Goal: Task Accomplishment & Management: Manage account settings

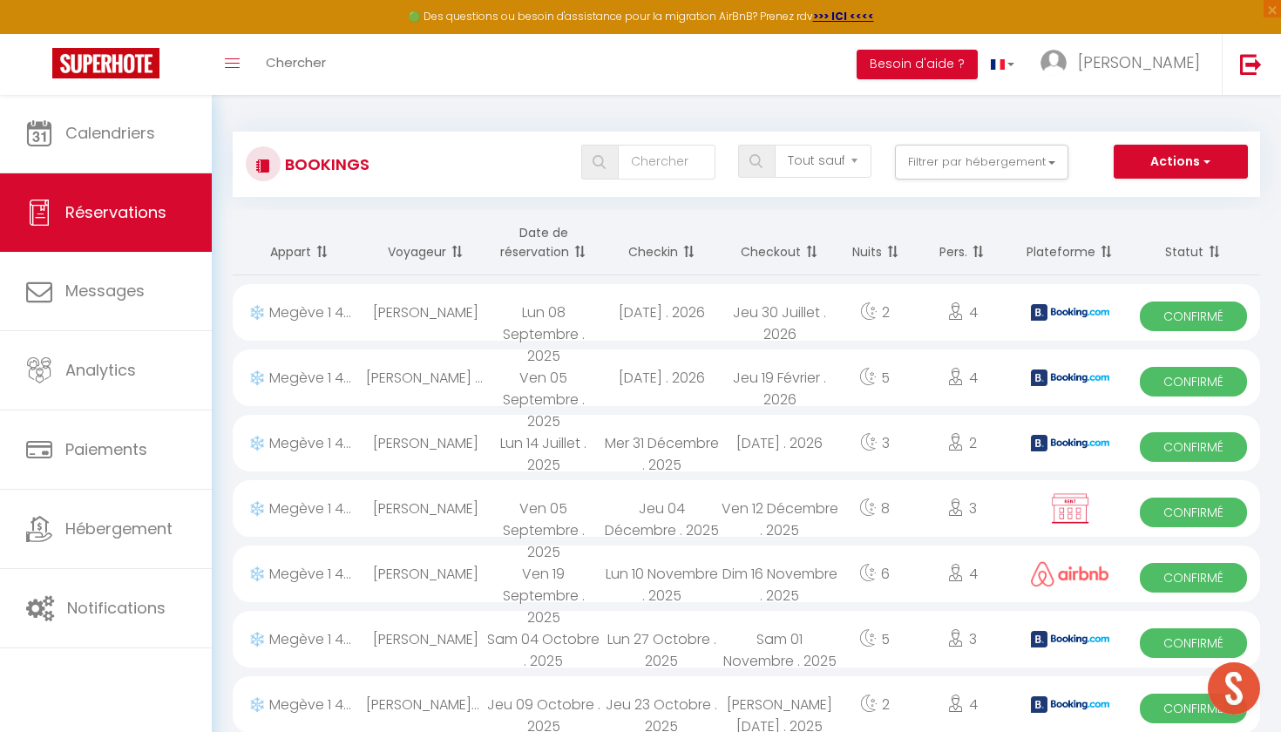
select select "not_cancelled"
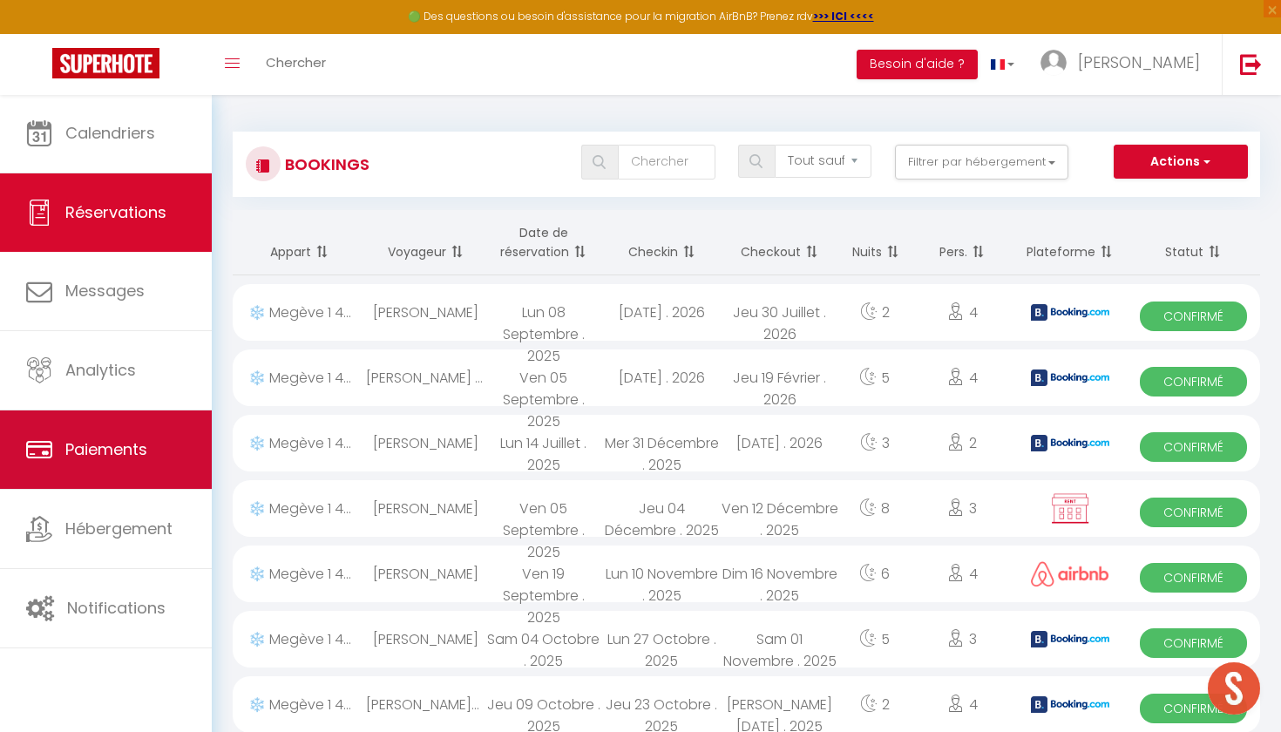
click at [139, 436] on link "Paiements" at bounding box center [106, 449] width 212 height 78
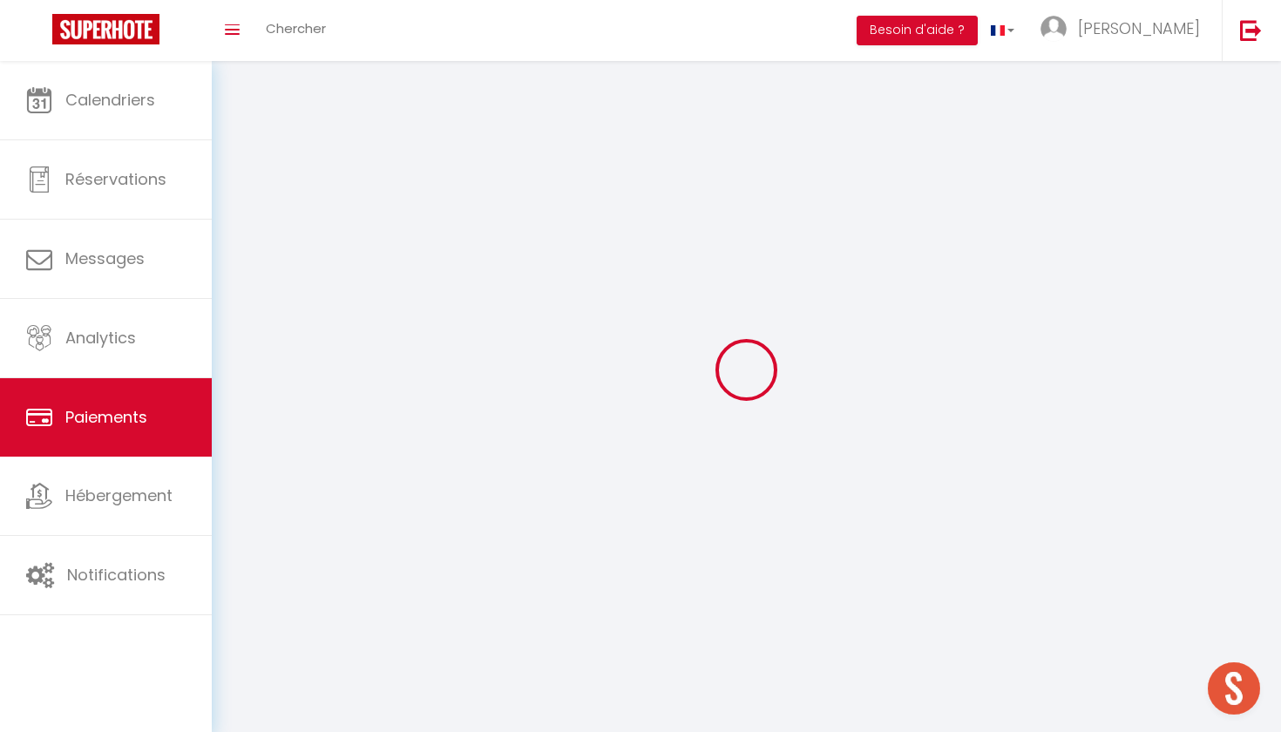
select select "2"
select select "0"
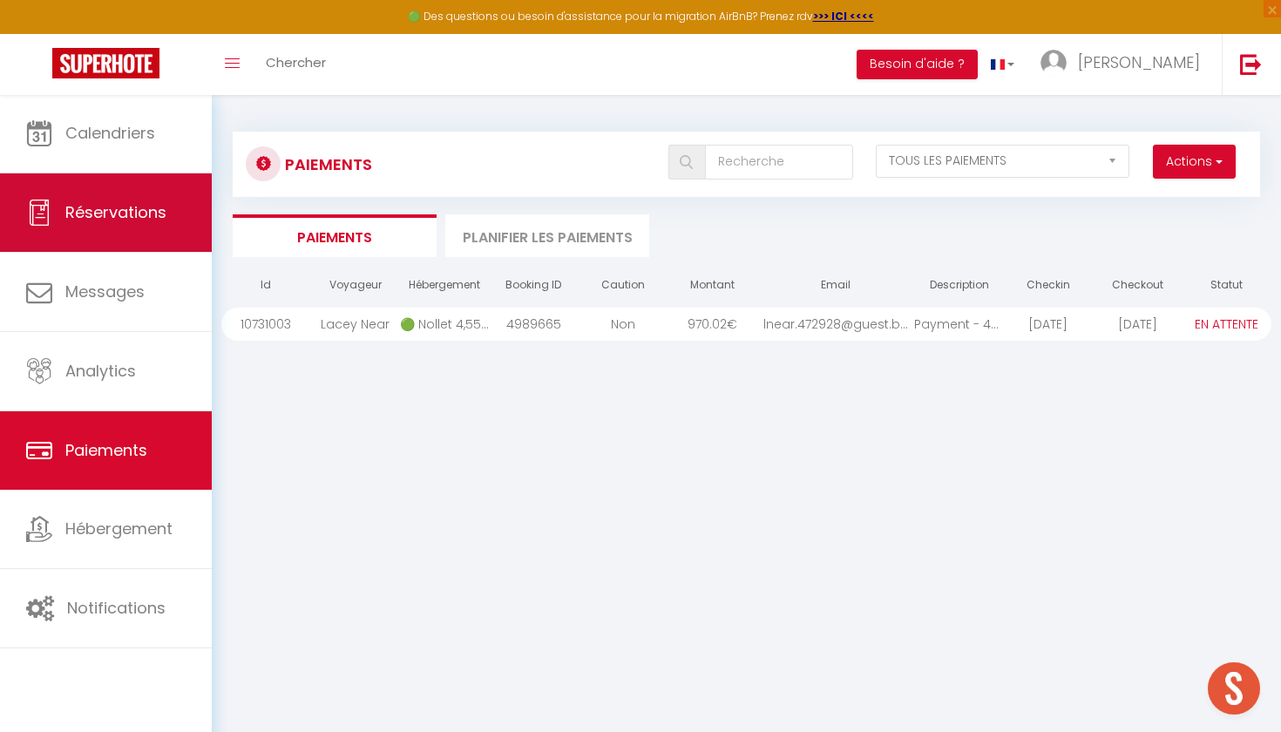
click at [98, 227] on link "Réservations" at bounding box center [106, 212] width 212 height 78
select select "not_cancelled"
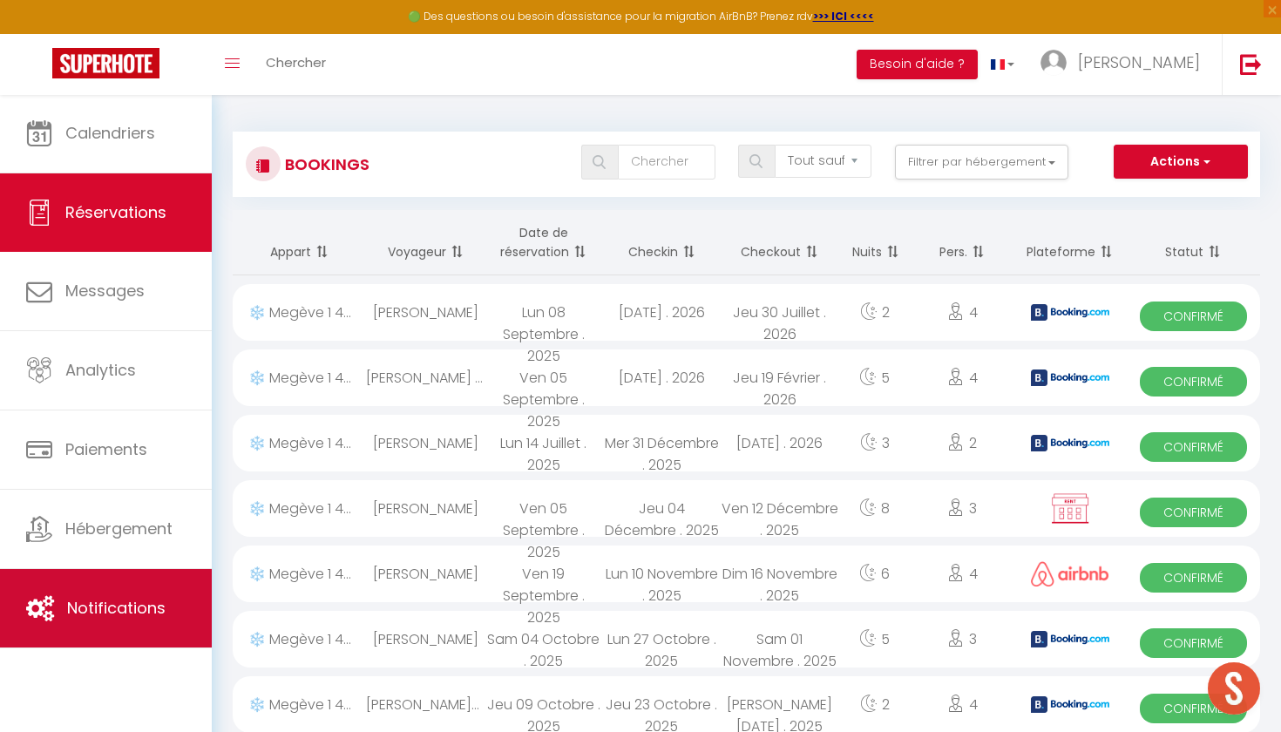
click at [107, 617] on span "Notifications" at bounding box center [116, 608] width 98 height 22
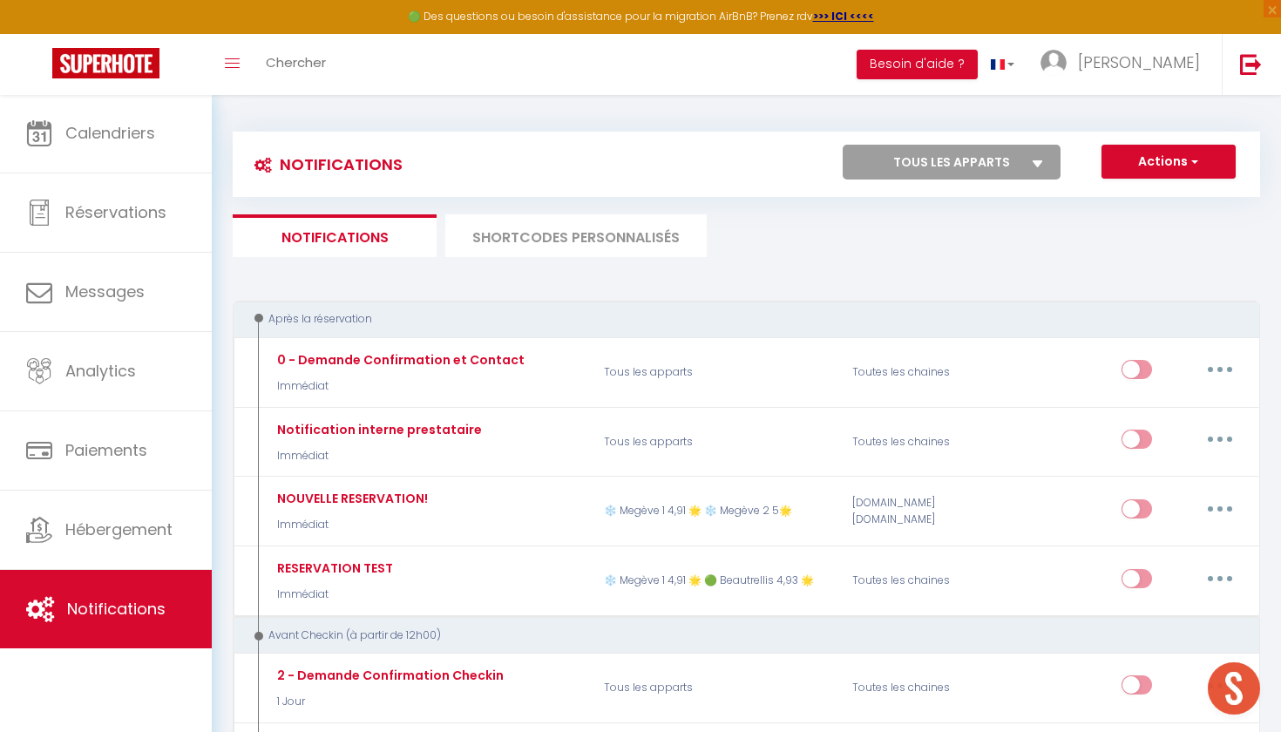
click at [627, 244] on li "SHORTCODES PERSONNALISÉS" at bounding box center [575, 235] width 261 height 43
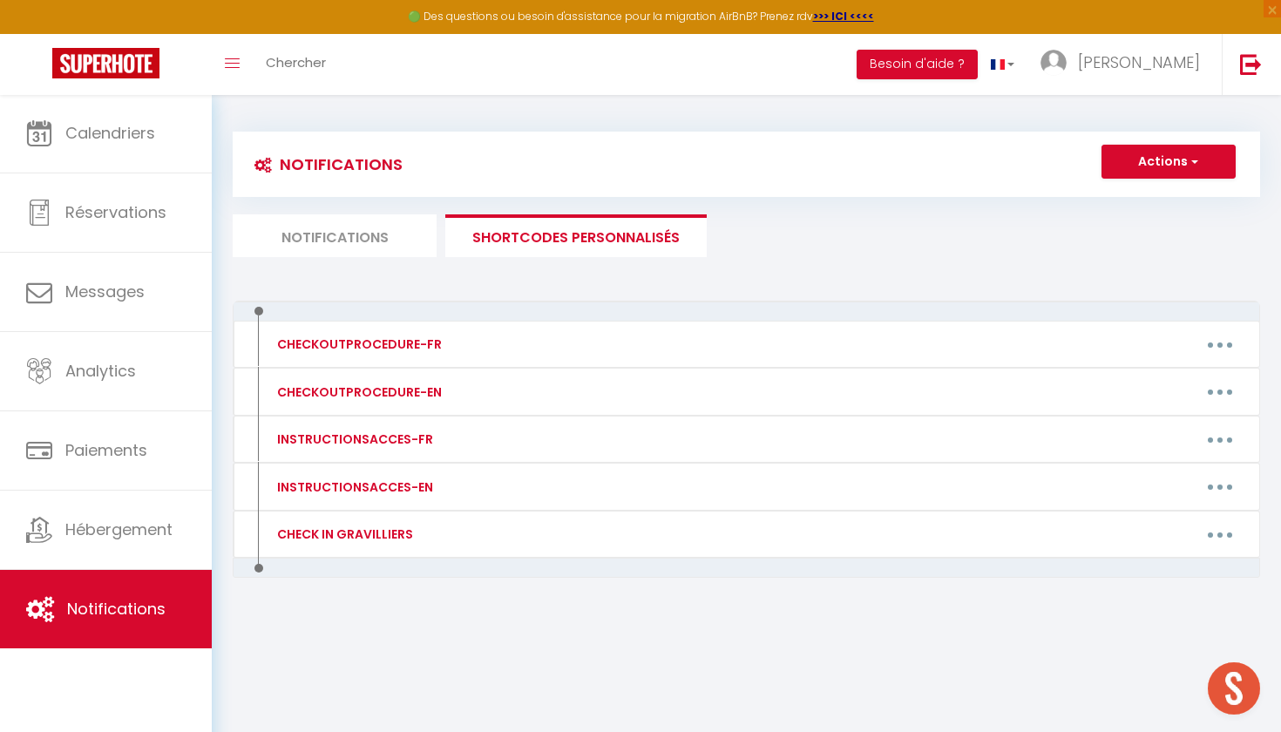
click at [310, 234] on li "Notifications" at bounding box center [335, 235] width 204 height 43
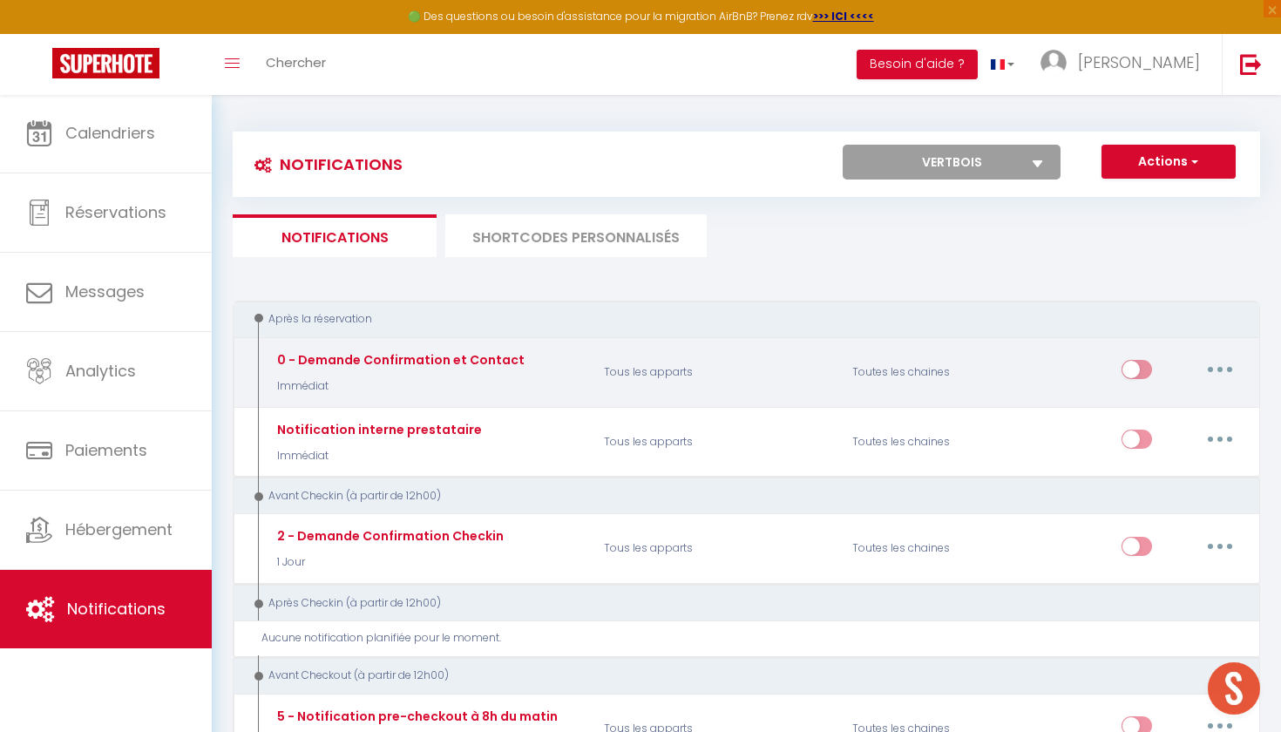
click at [1229, 379] on button "button" at bounding box center [1219, 369] width 49 height 28
click at [1220, 359] on button "button" at bounding box center [1219, 369] width 49 height 28
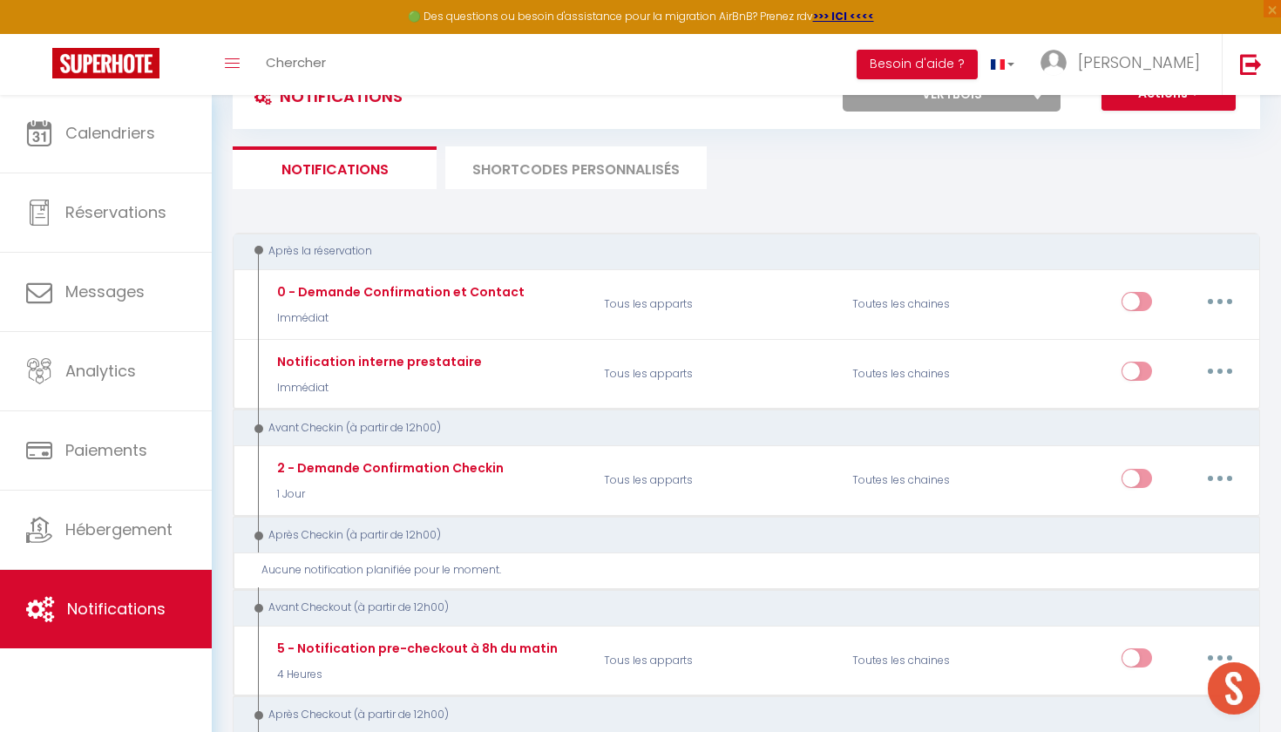
scroll to position [67, 0]
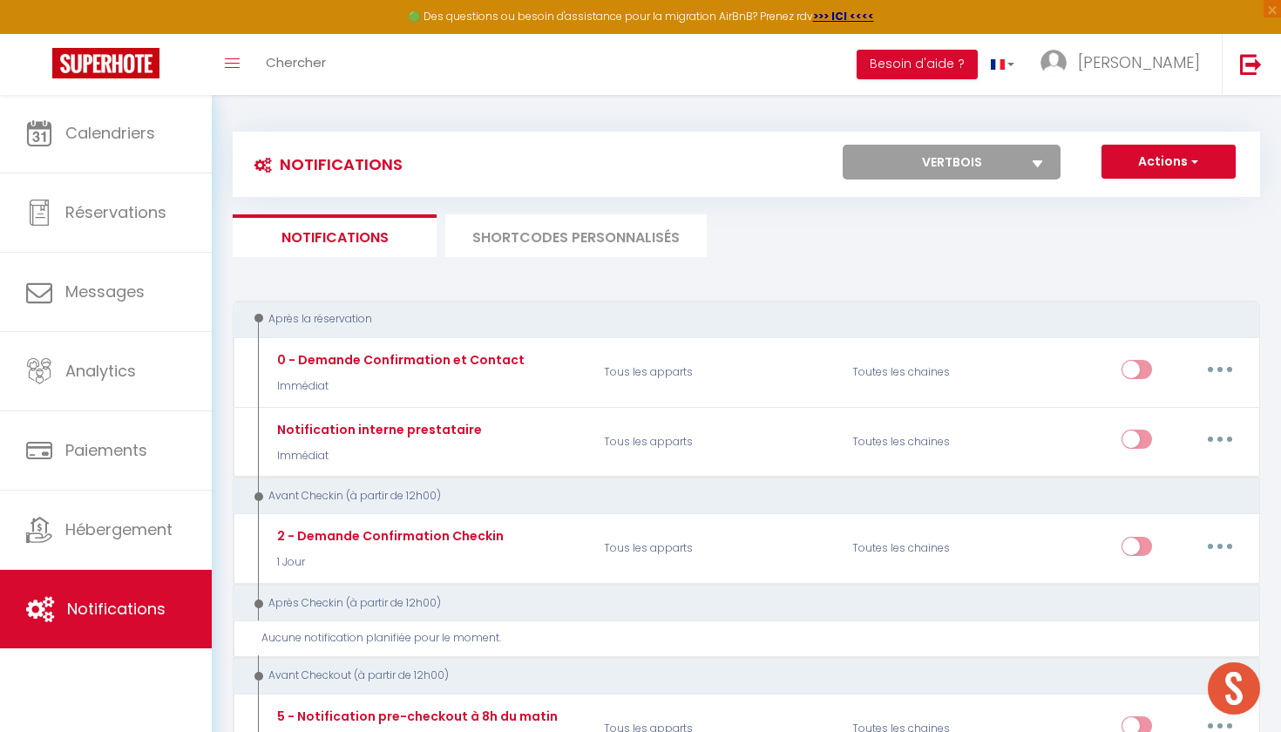
select select "53826"
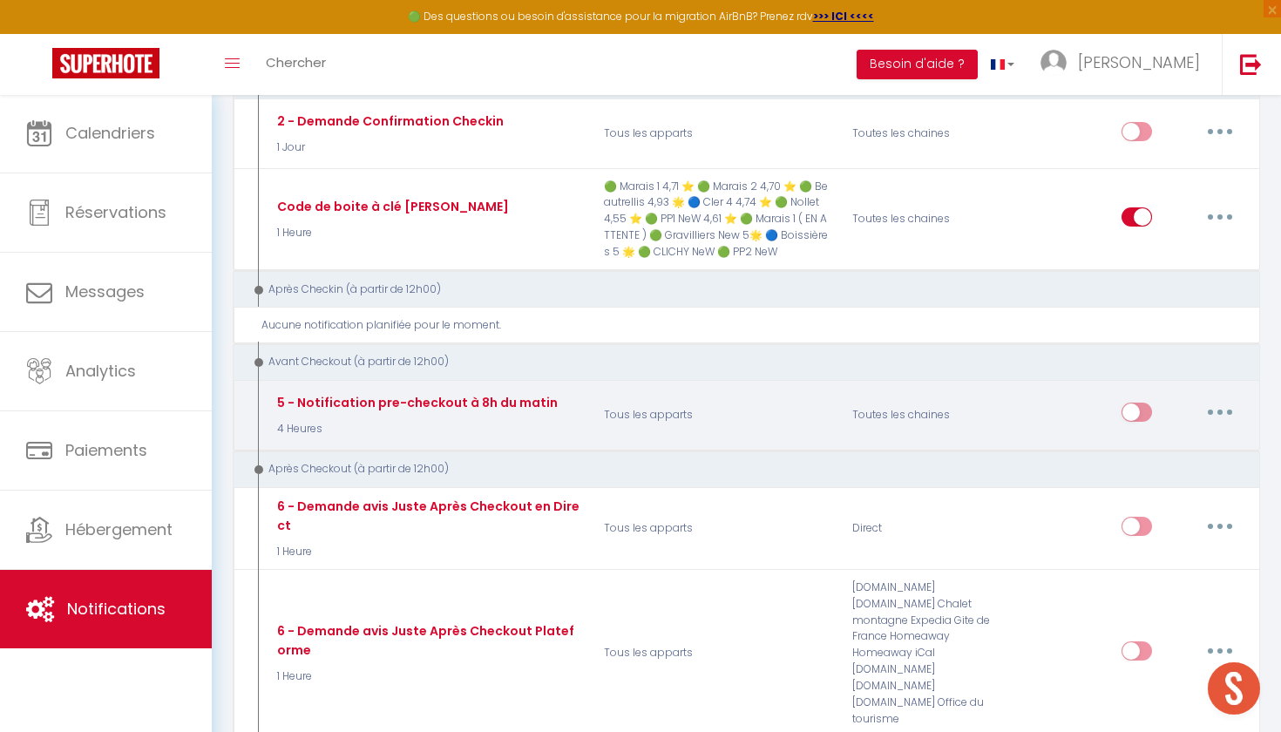
scroll to position [373, 0]
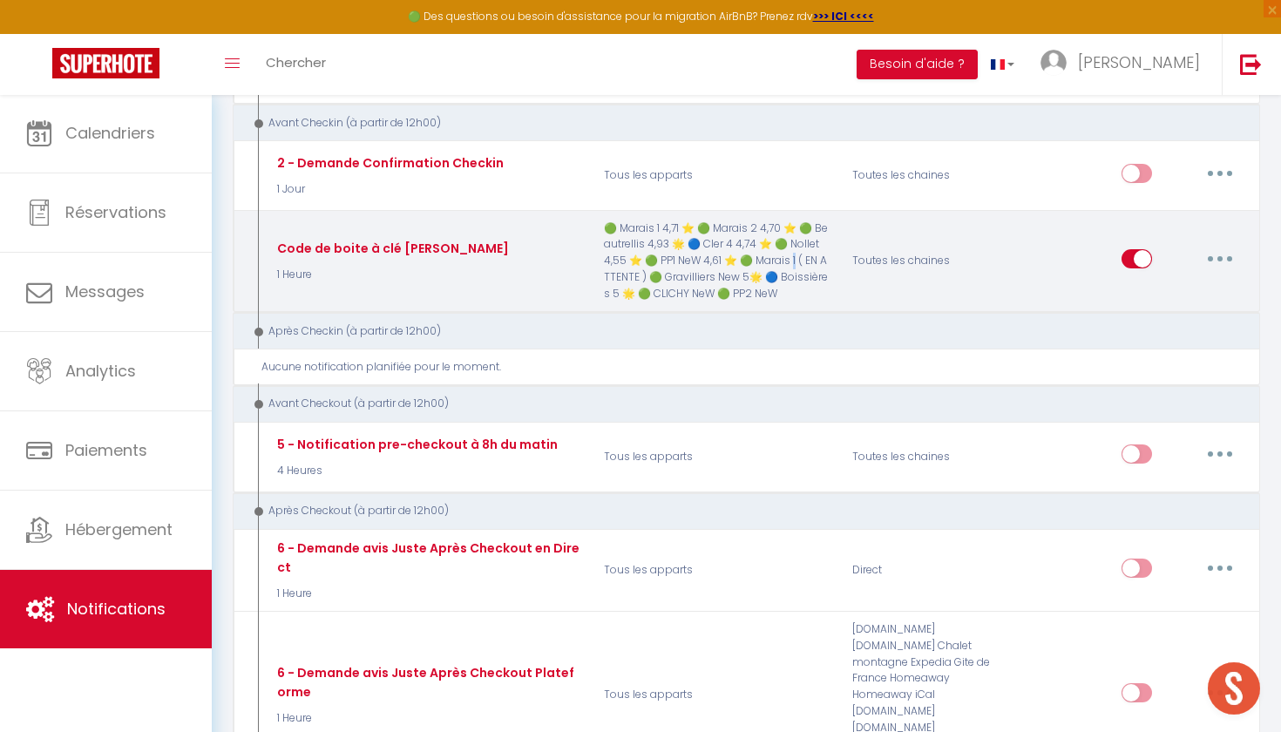
click at [798, 249] on p "🟢 Marais 1 4,71 ⭐️ 🟢 Marais 2 4,70 ⭐️ 🟢 Beautrellis 4,93 🌟 🔵 Cler 4 4,74 ⭐️ 🟢 N…" at bounding box center [716, 261] width 248 height 82
click at [1222, 263] on button "button" at bounding box center [1219, 259] width 49 height 28
click at [1154, 292] on link "Editer" at bounding box center [1174, 298] width 129 height 30
type input "Code de boite à clé [PERSON_NAME]"
select select "1 Heure"
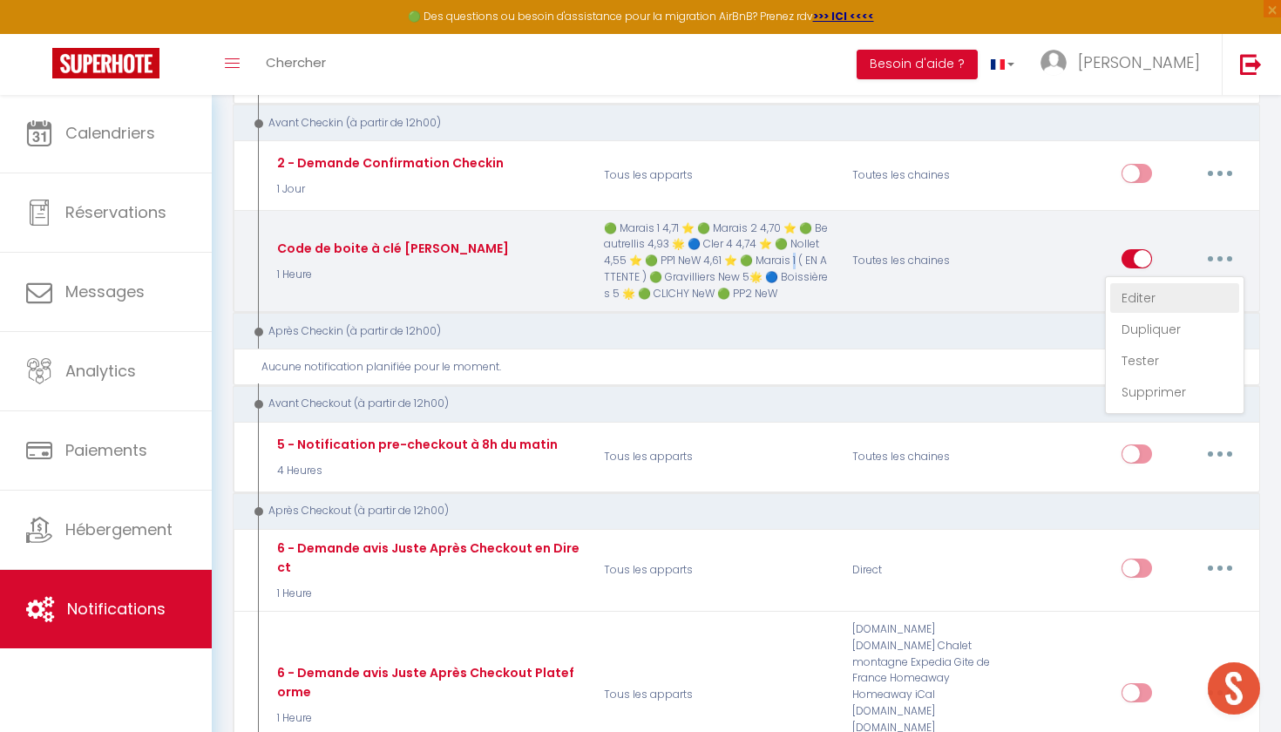
select select
checkbox input "true"
checkbox input "false"
radio input "true"
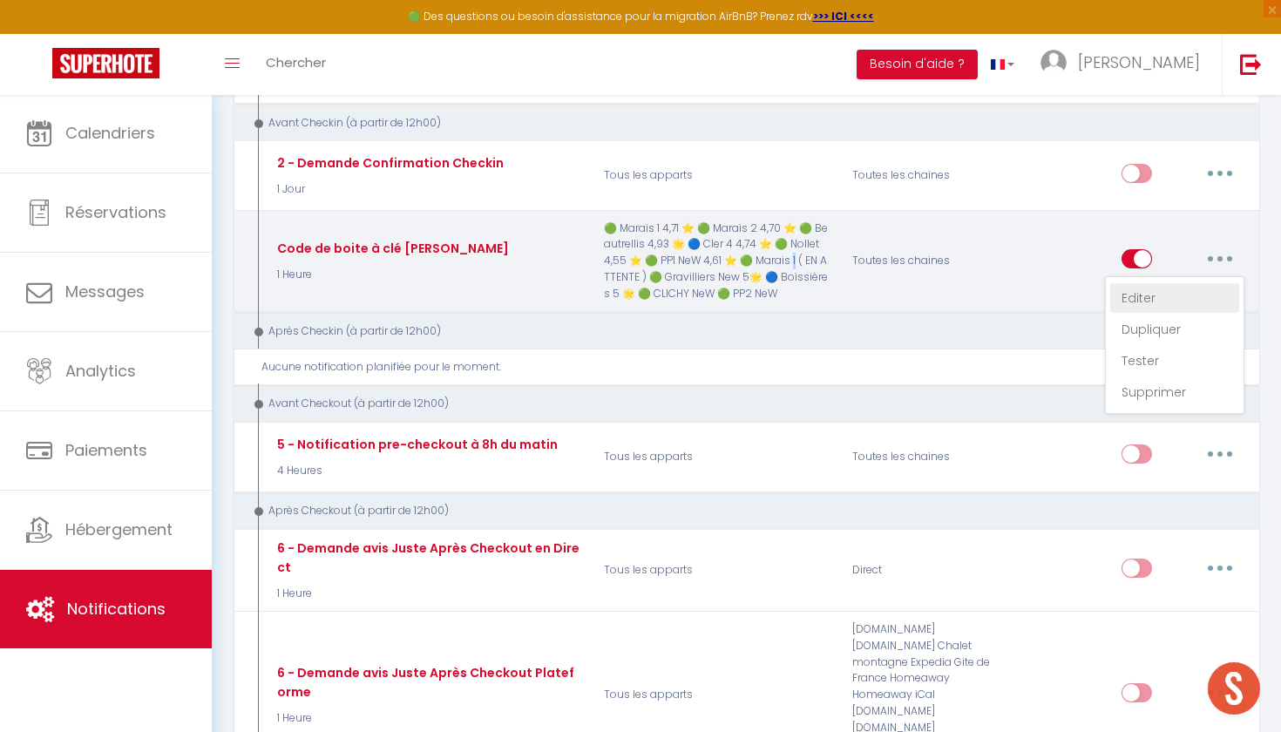
type input "Code de boite à clé!"
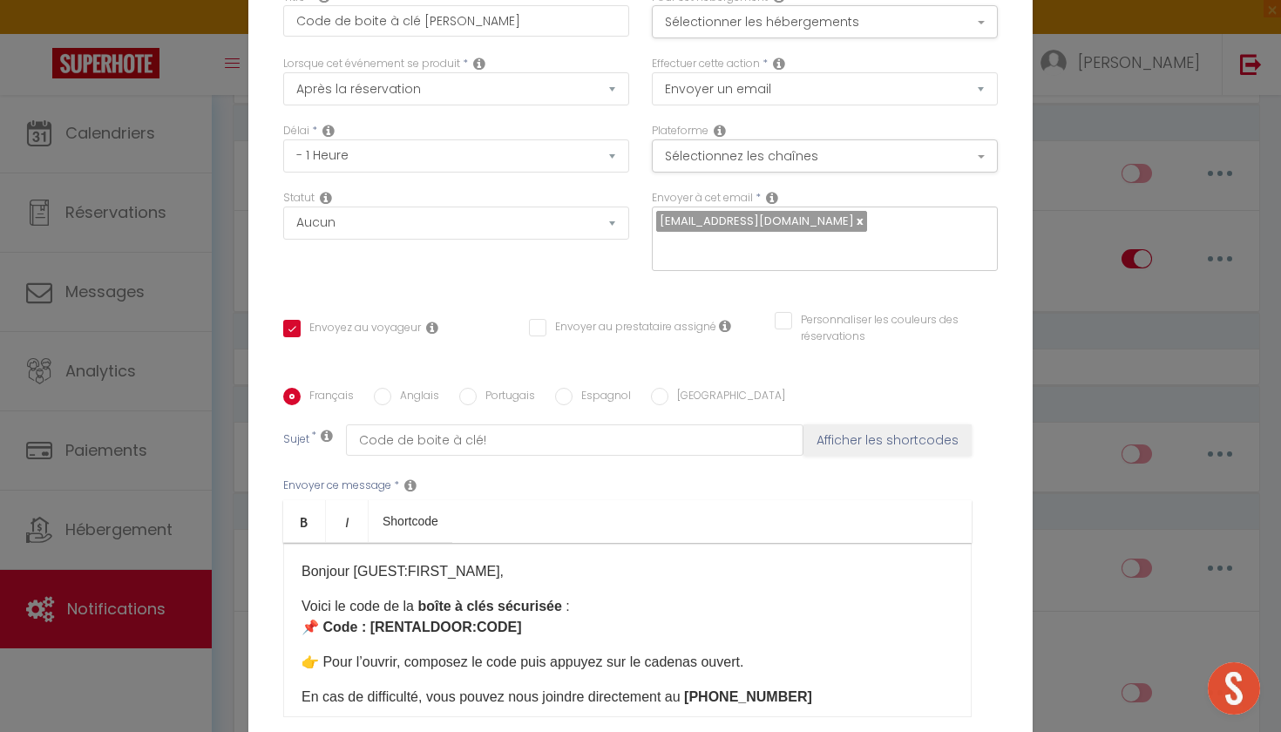
scroll to position [0, 0]
click at [462, 24] on input "Code de boite à clé [PERSON_NAME]" at bounding box center [456, 20] width 346 height 31
click at [721, 27] on button "Sélectionner les hébergements" at bounding box center [825, 21] width 346 height 33
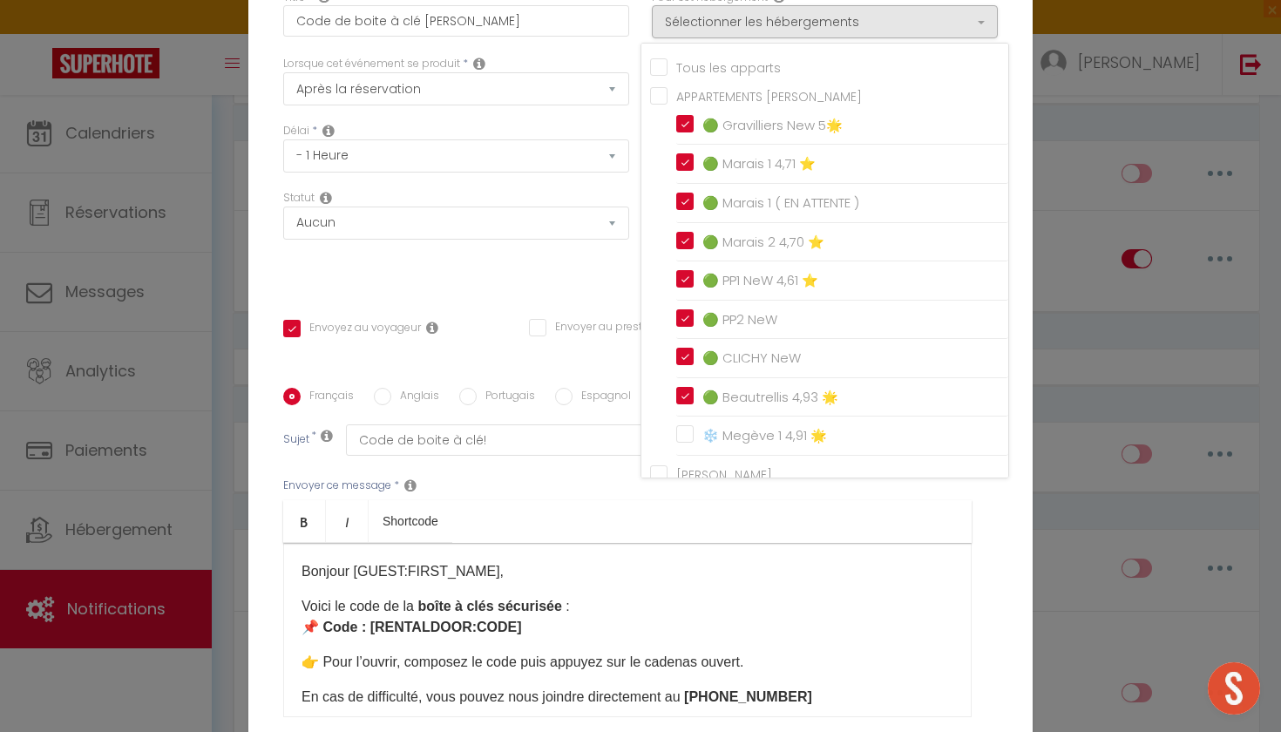
click at [416, 282] on div "Statut Aucun Si la réservation est payée Si réservation non payée Si la caution…" at bounding box center [456, 239] width 369 height 98
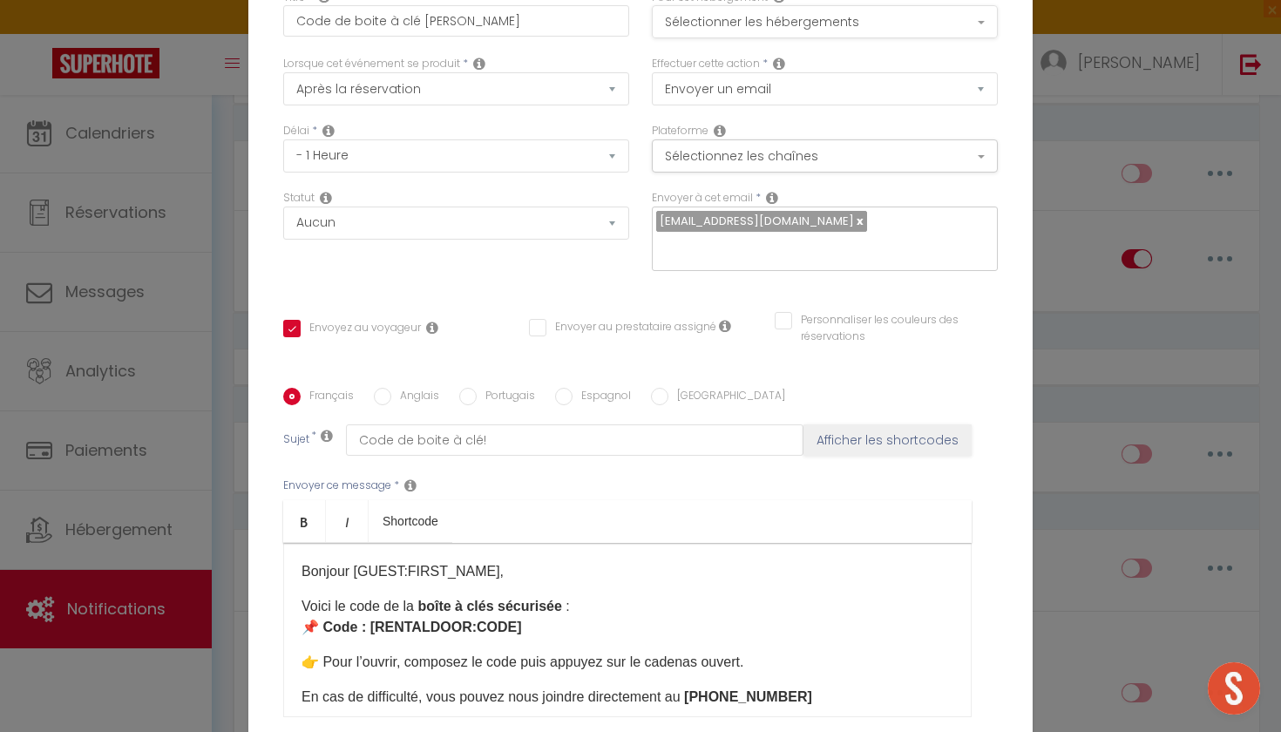
click at [883, 31] on button "Sélectionner les hébergements" at bounding box center [825, 21] width 346 height 33
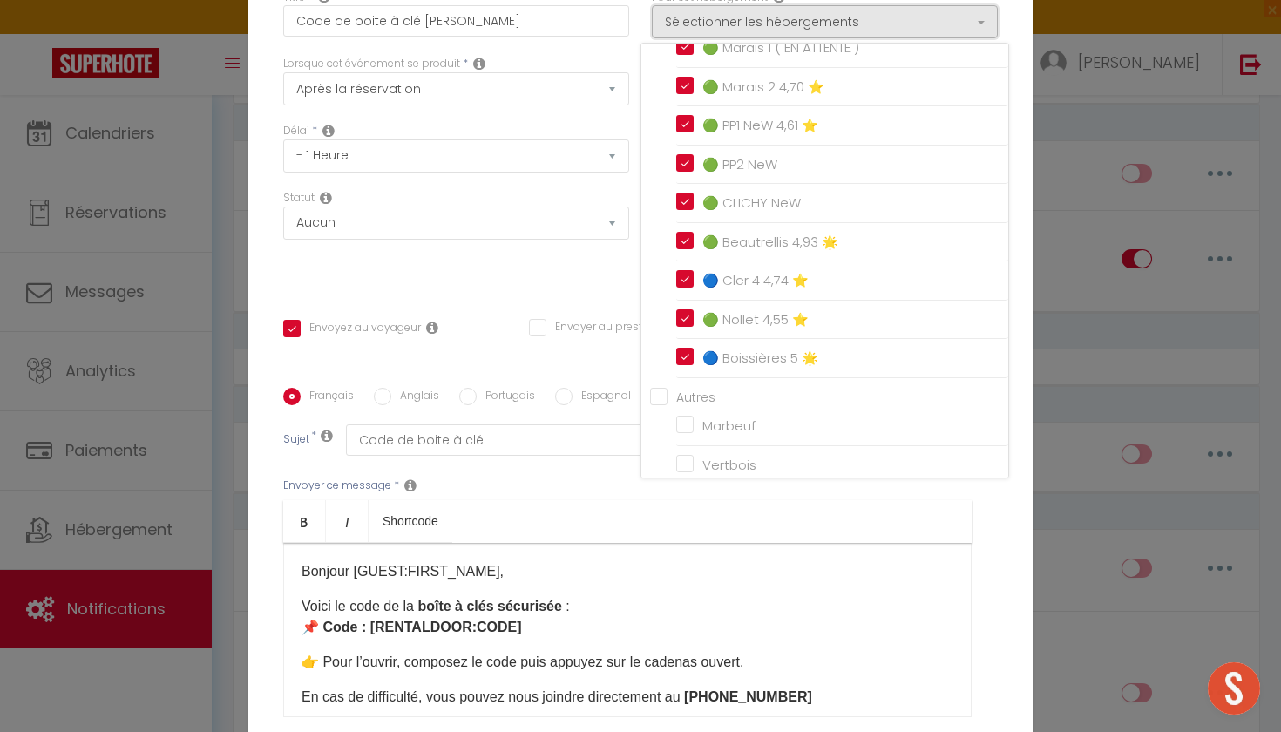
scroll to position [1569, 0]
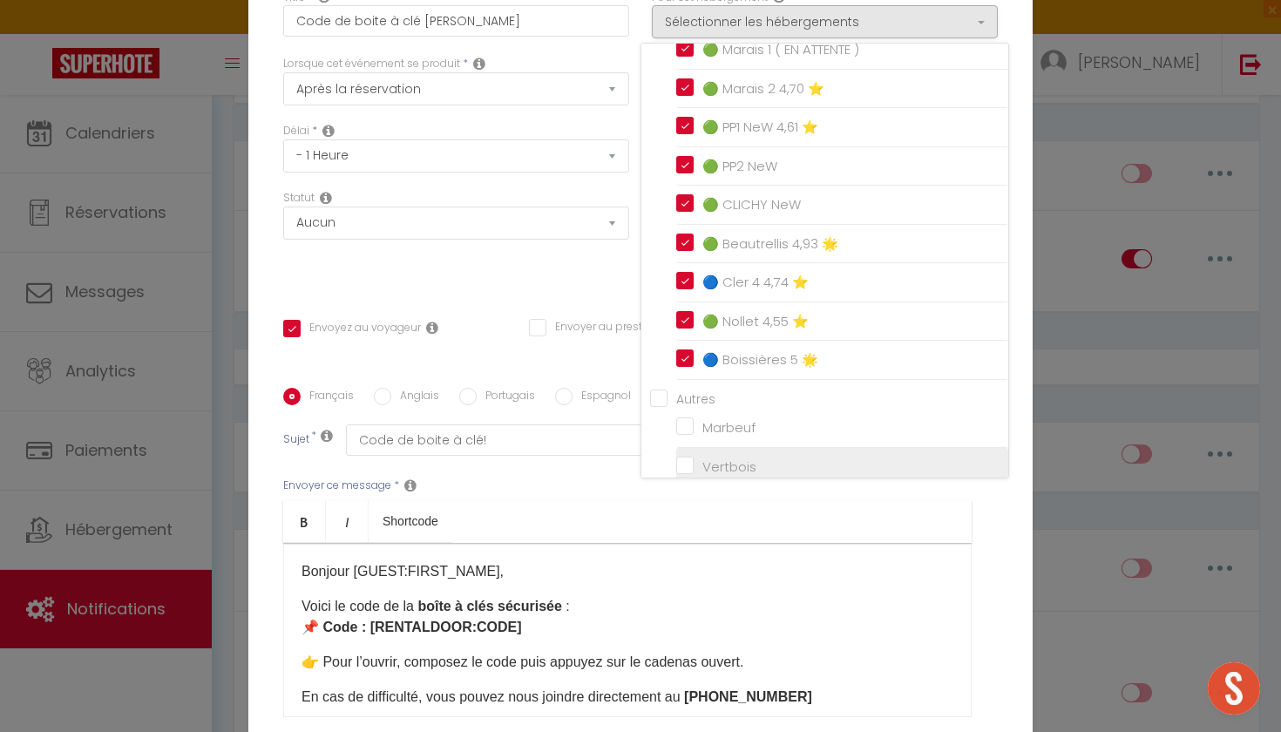
click at [683, 458] on input "Vertbois" at bounding box center [842, 466] width 332 height 17
checkbox input "true"
checkbox input "false"
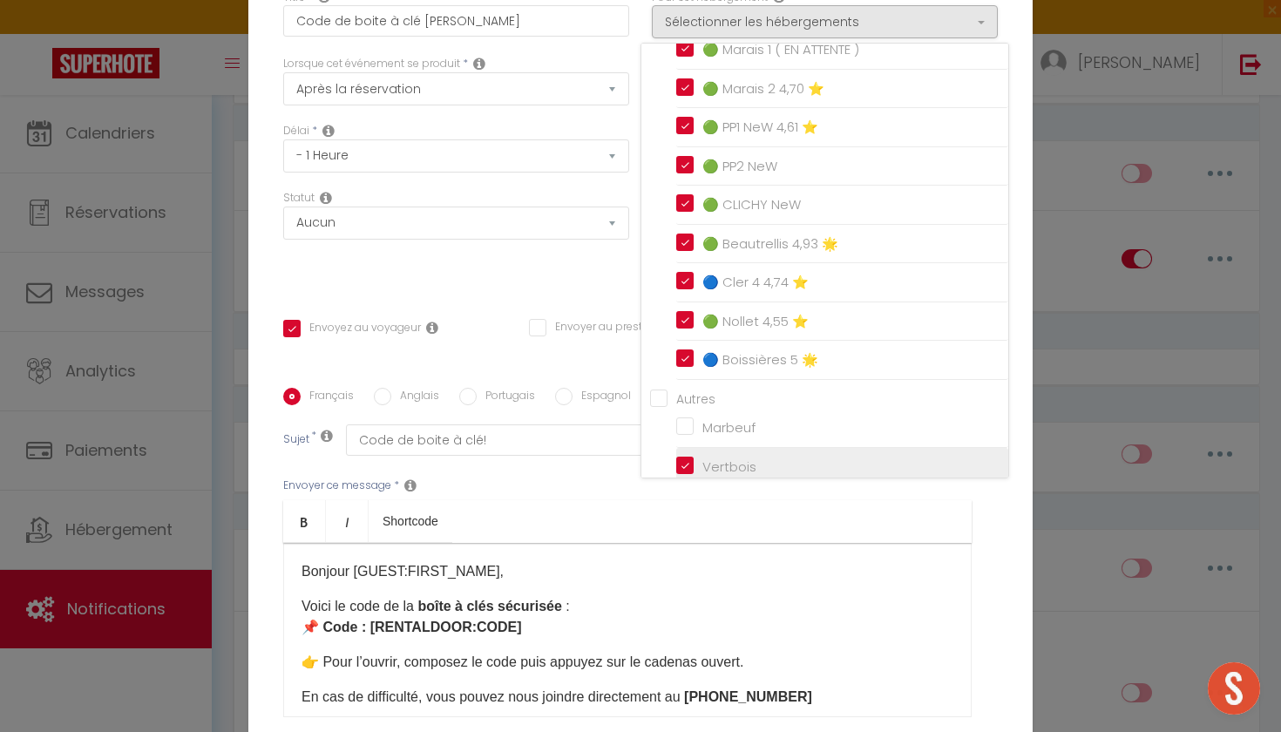
checkbox input "false"
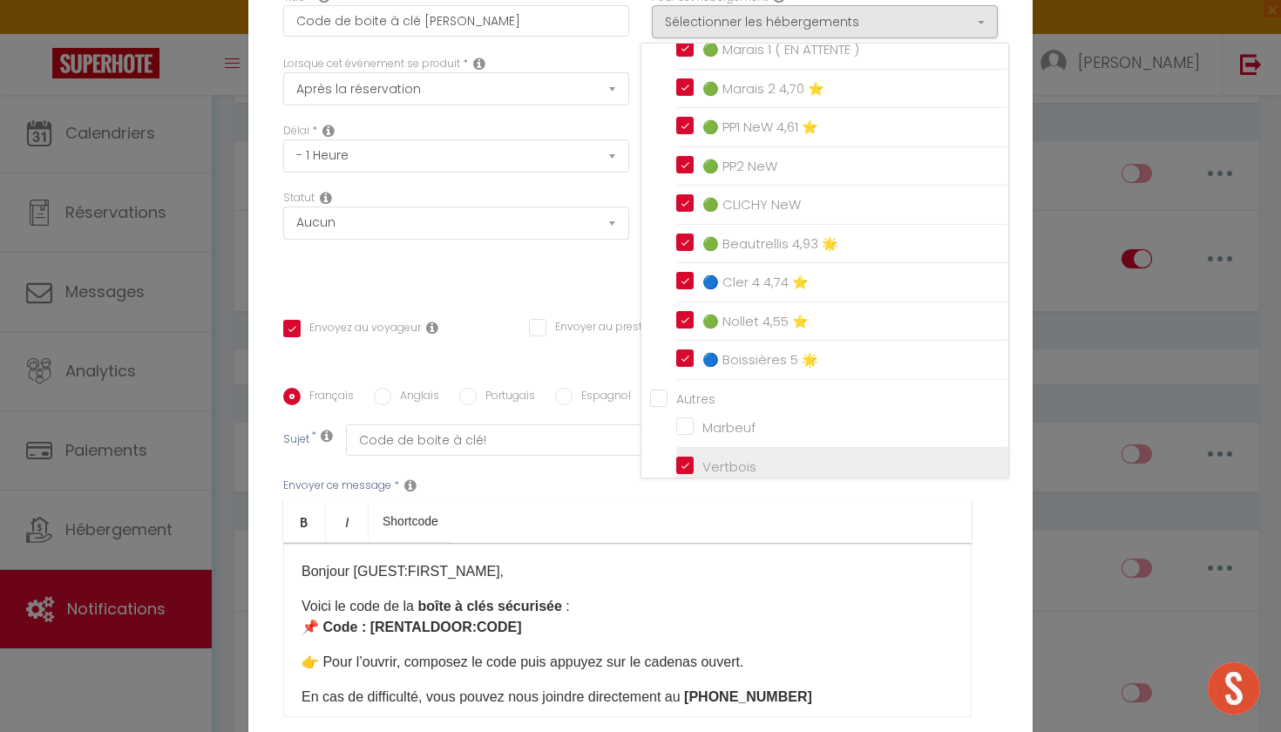
checkbox input "false"
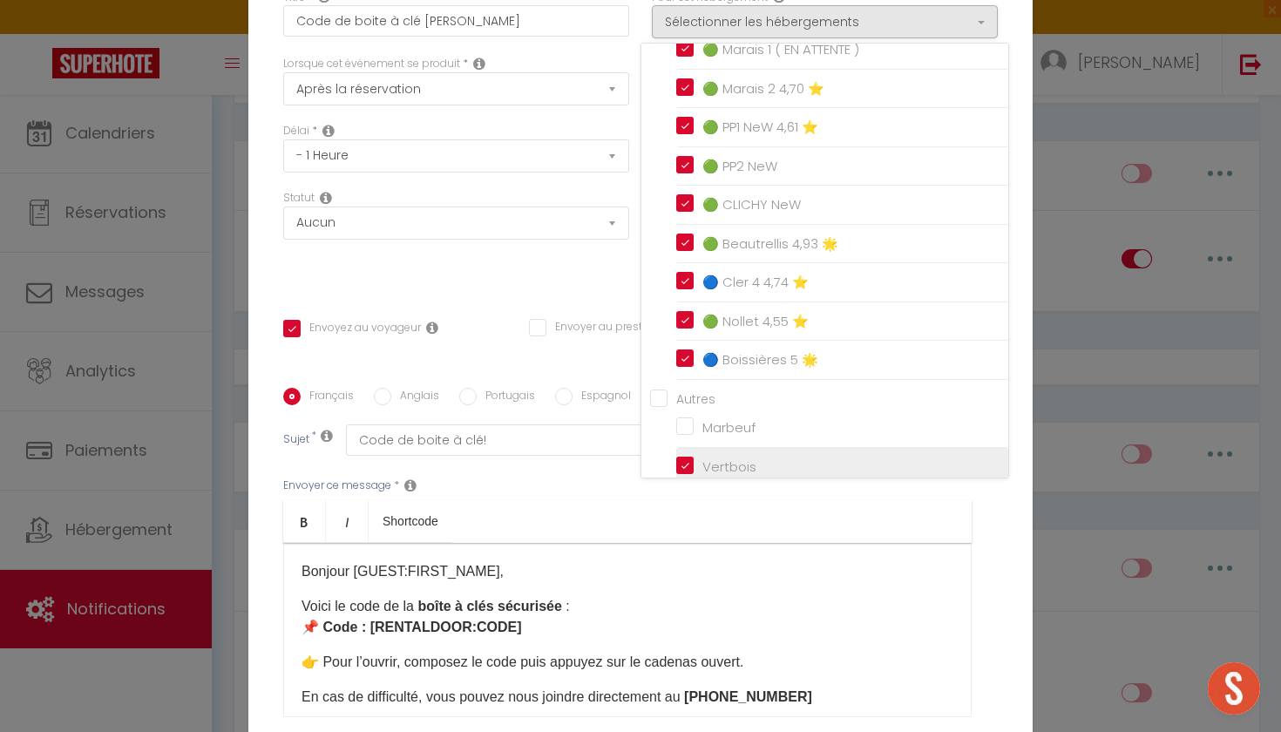
checkbox input "false"
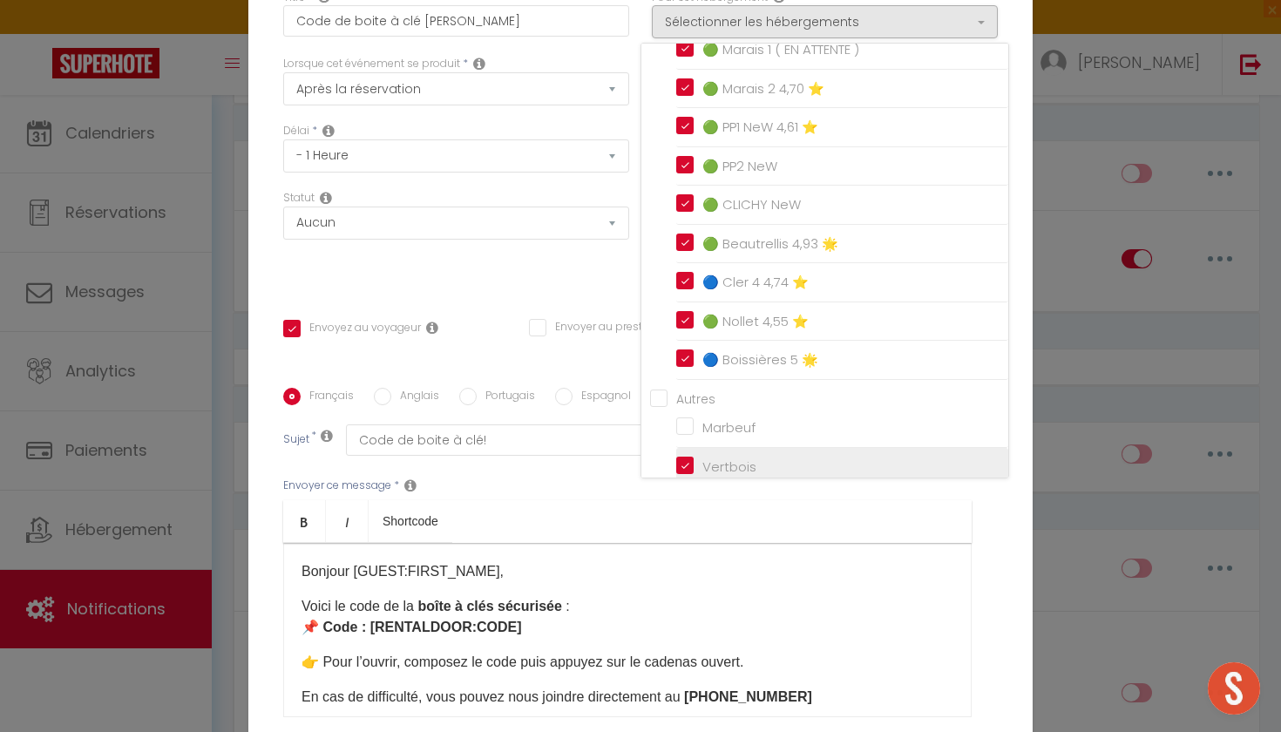
checkbox input "false"
checkbox input "true"
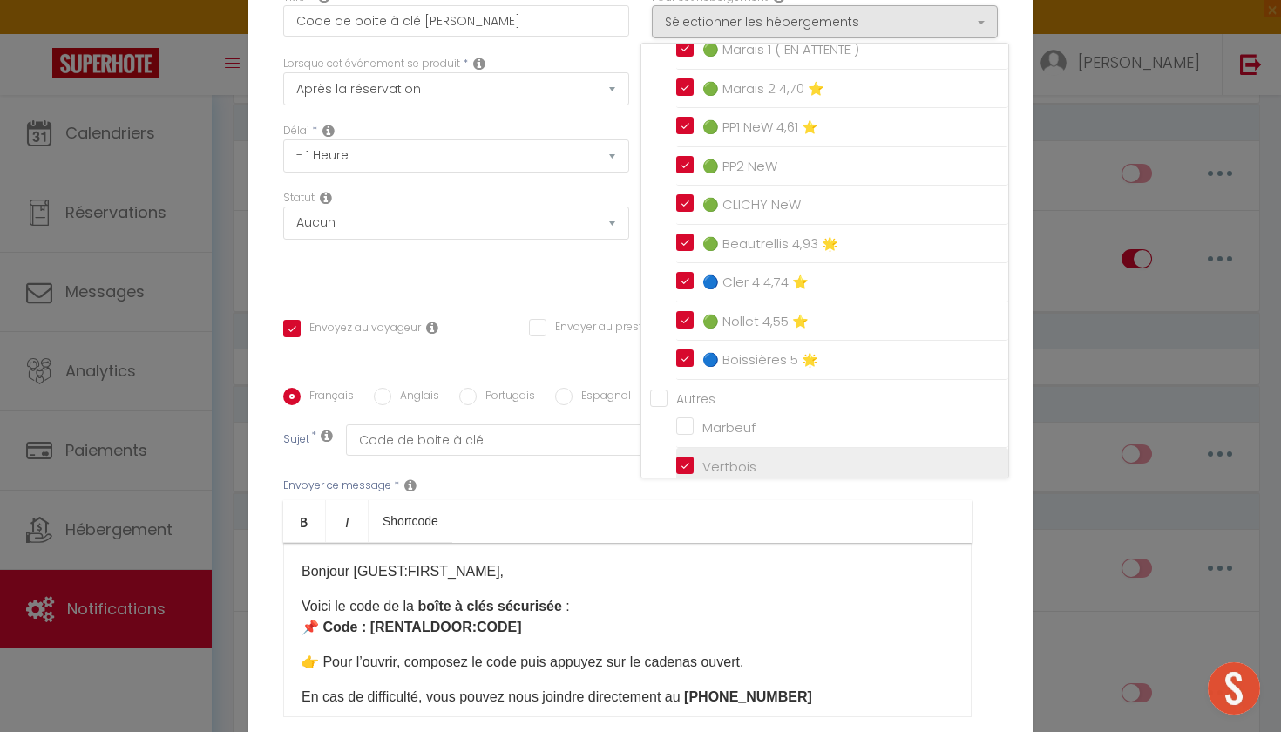
checkbox input "false"
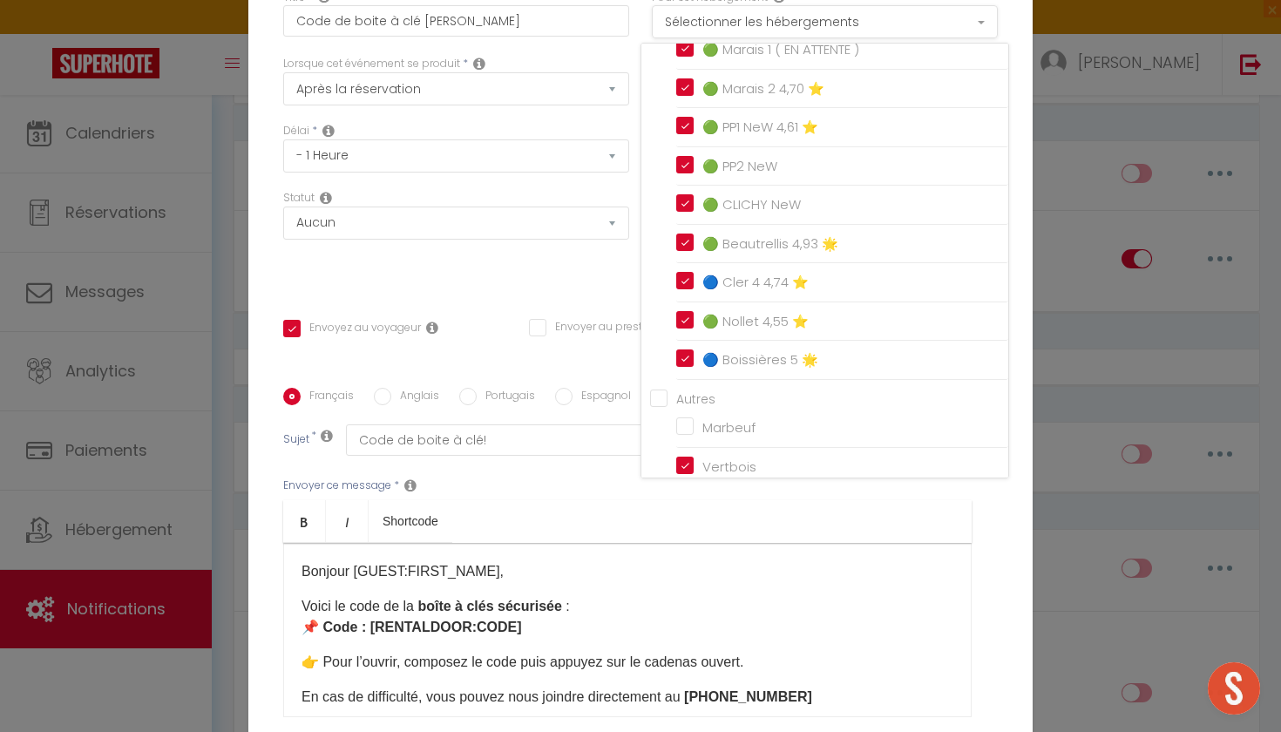
click at [826, 37] on button "Sélectionner les hébergements" at bounding box center [825, 21] width 346 height 33
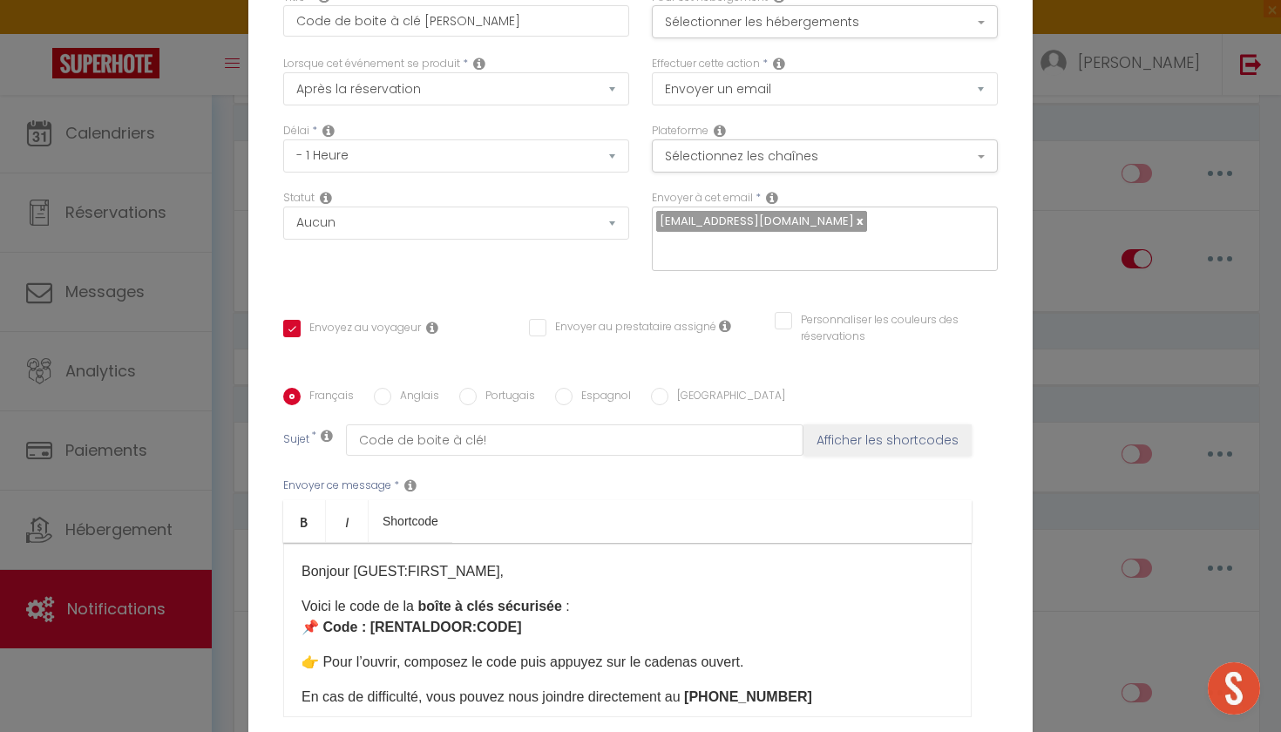
click at [836, 42] on div "Pour cet hébergement Sélectionner les hébergements Tous les apparts APPARTEMENT…" at bounding box center [824, 23] width 369 height 67
click at [841, 21] on button "Sélectionner les hébergements" at bounding box center [825, 21] width 346 height 33
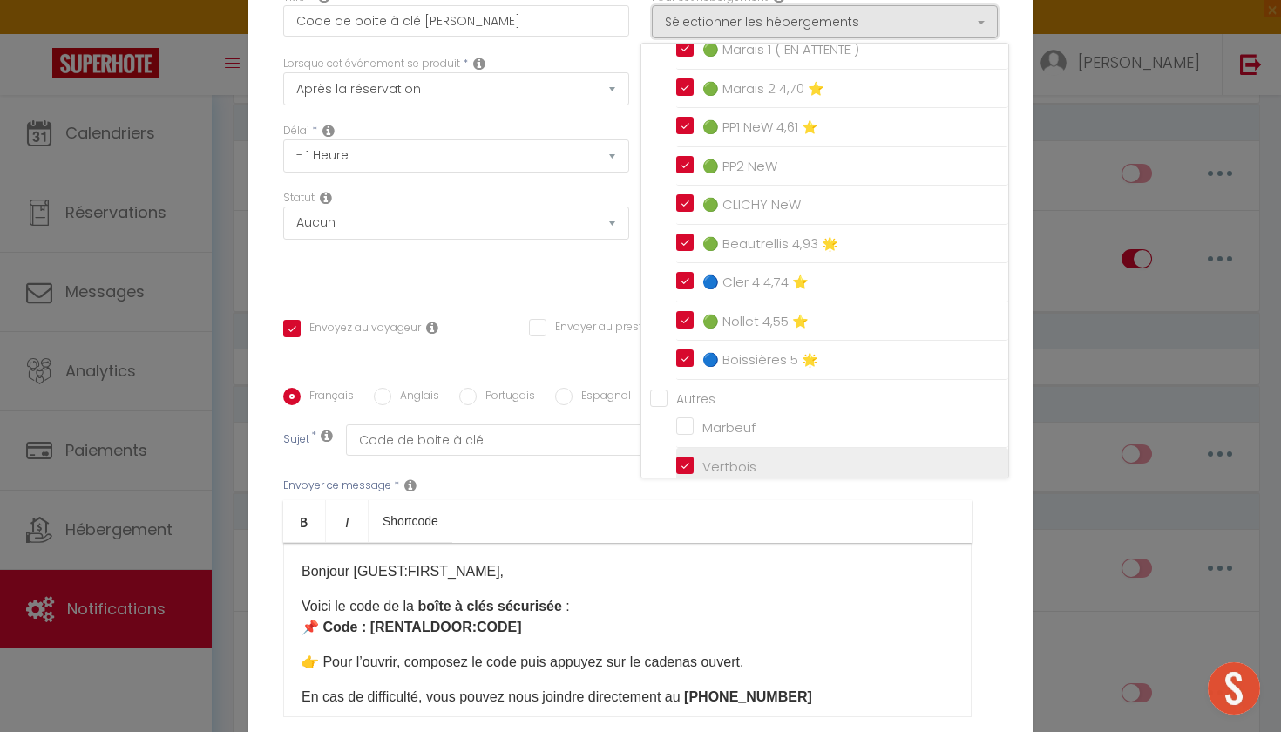
scroll to position [0, 0]
click at [683, 458] on input "Vertbois" at bounding box center [842, 466] width 332 height 17
checkbox input "false"
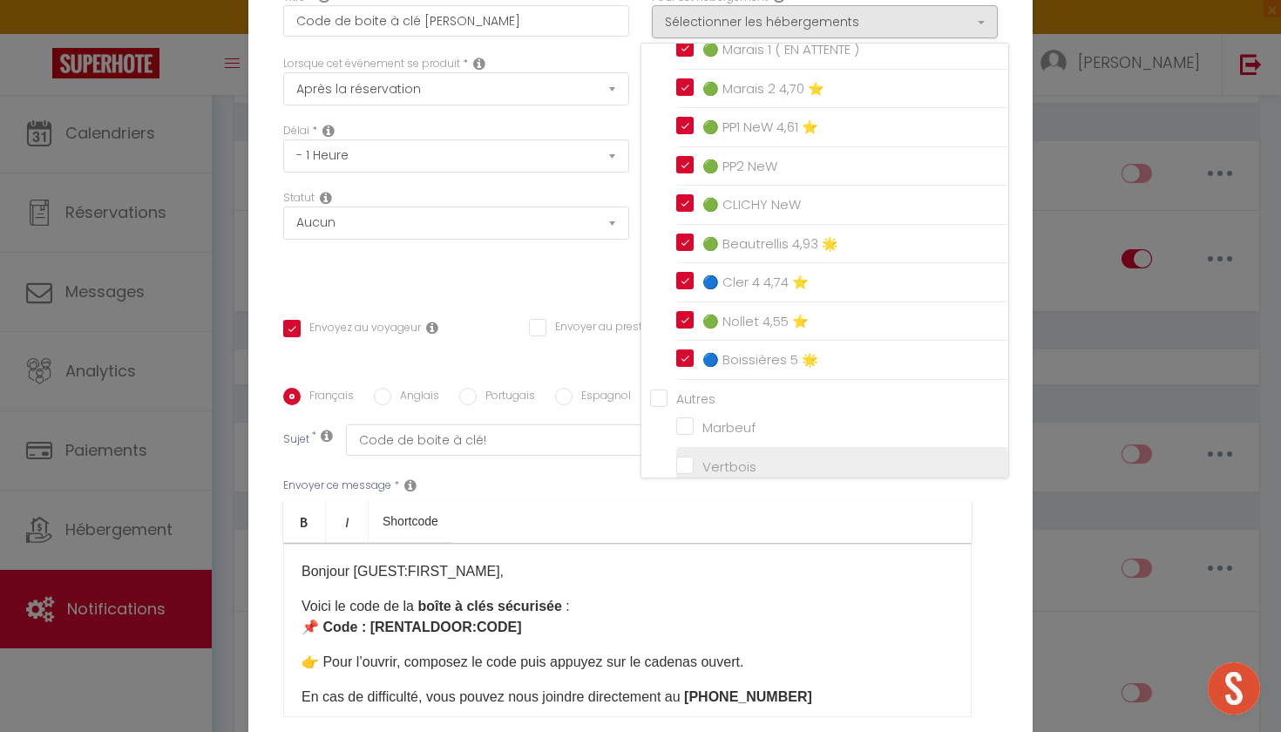
checkbox input "false"
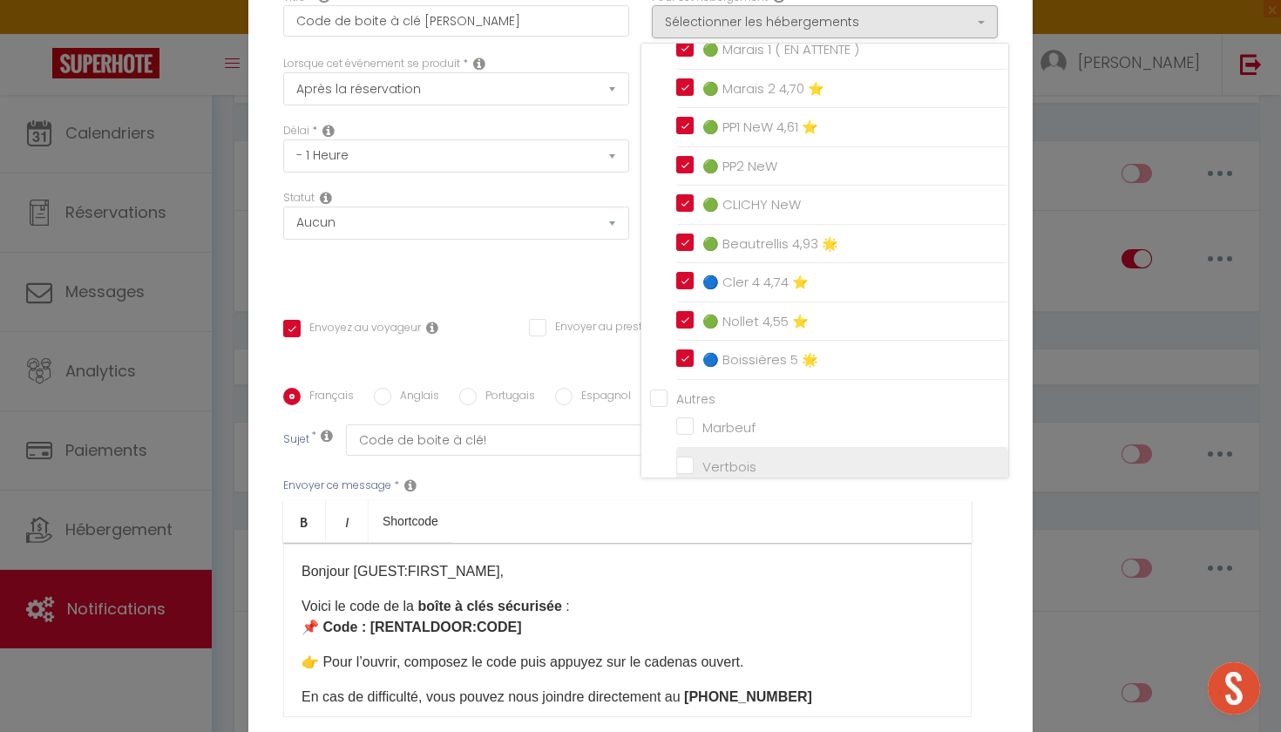
checkbox input "false"
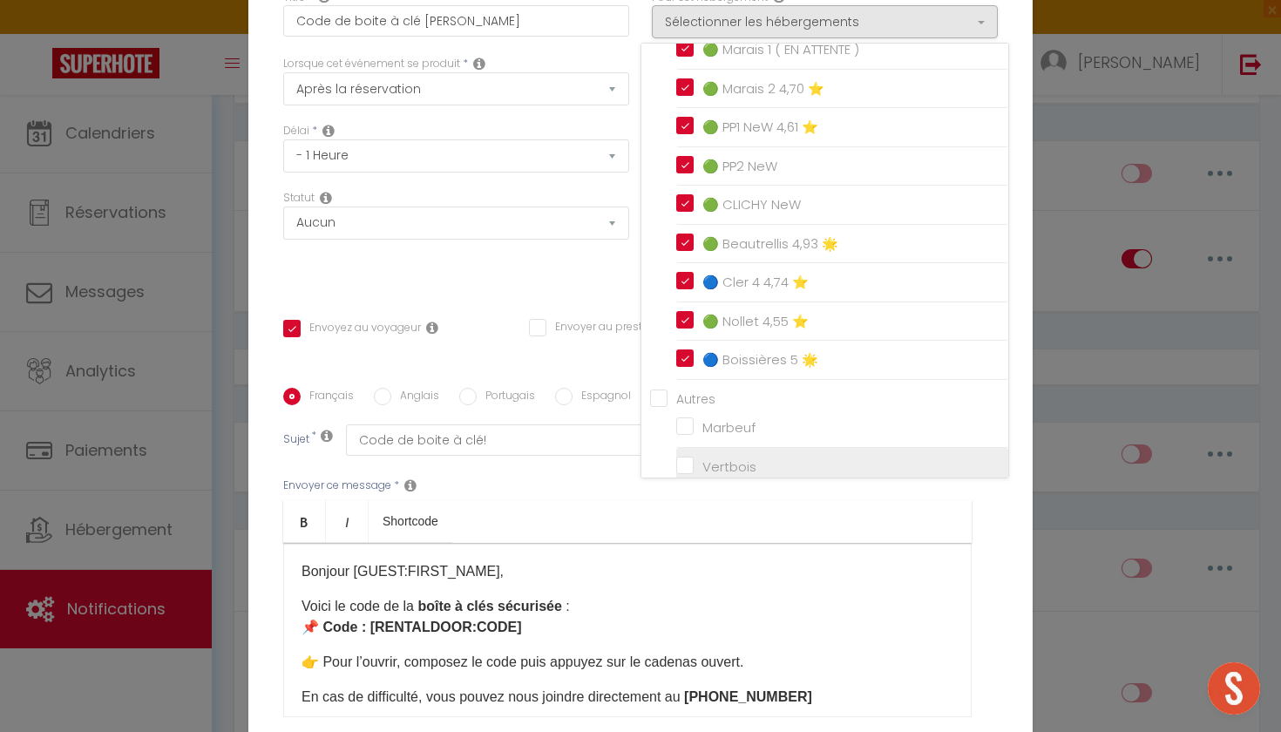
checkbox input "false"
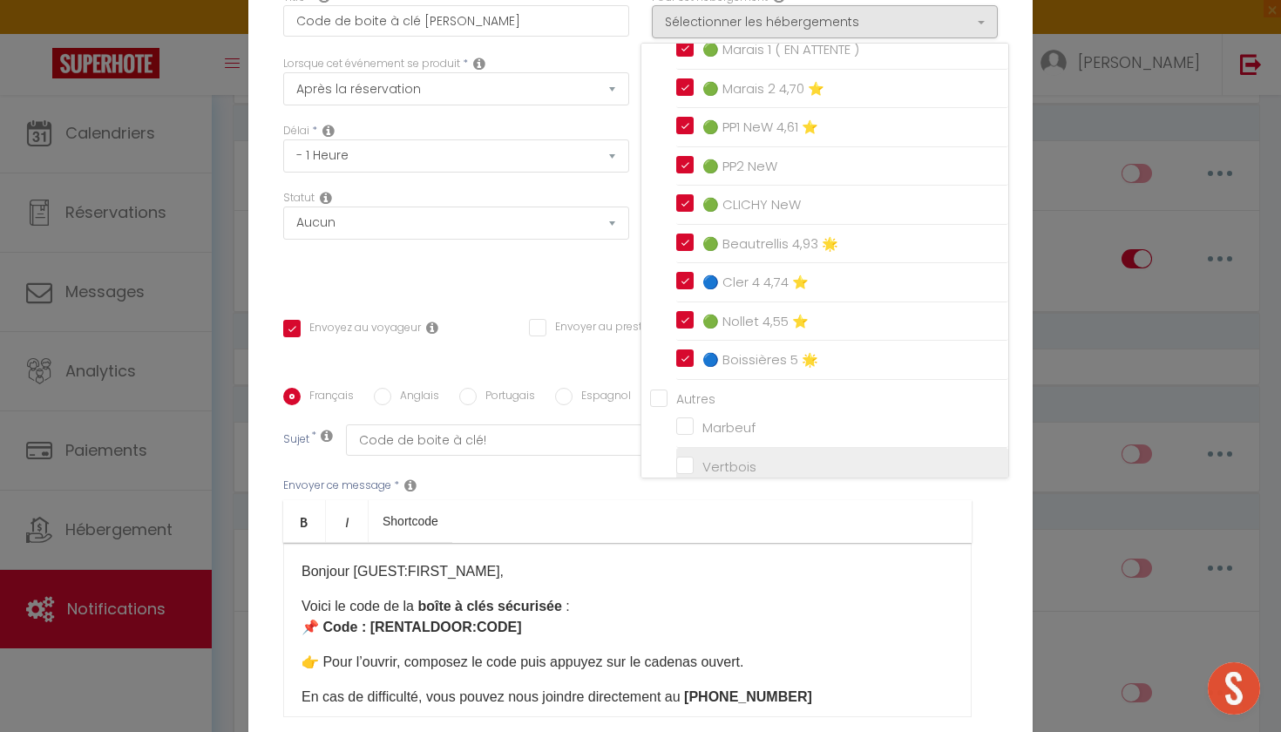
checkbox input "false"
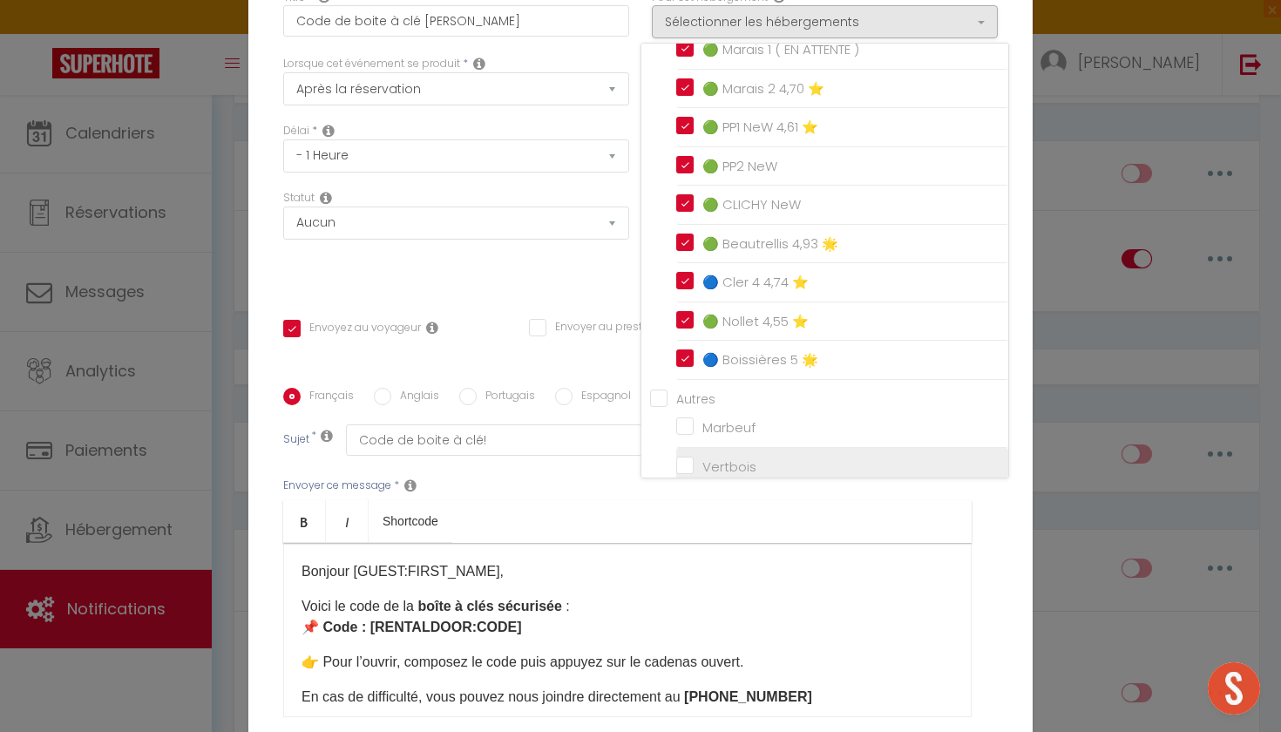
checkbox input "true"
checkbox input "false"
click at [579, 273] on div "Statut Aucun Si la réservation est payée Si réservation non payée Si la caution…" at bounding box center [456, 239] width 369 height 98
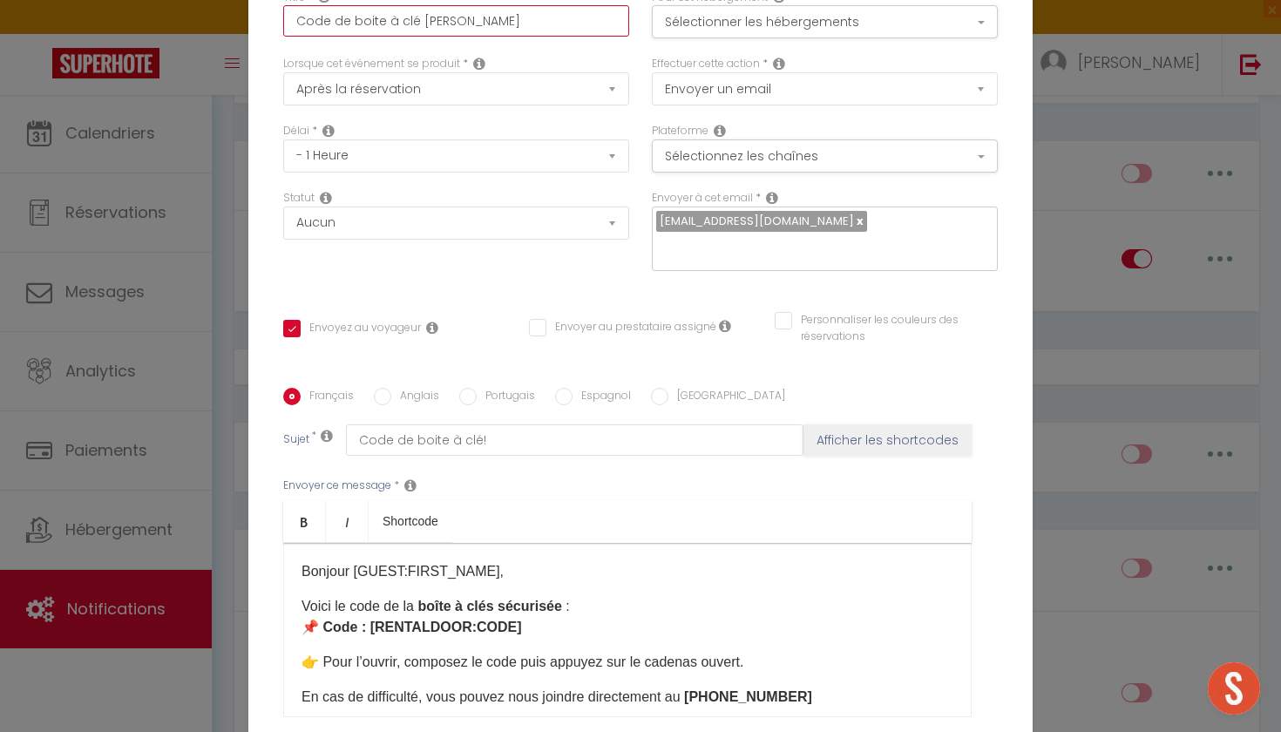
click at [441, 15] on input "Code de boite à clé [PERSON_NAME]" at bounding box center [456, 20] width 346 height 31
click at [484, 27] on input "Code de boite à clé [PERSON_NAME]" at bounding box center [456, 20] width 346 height 31
click at [116, 229] on div "Modifier la notification × Titre * Code de boite à clé IGLOO Pour cet hébergeme…" at bounding box center [640, 366] width 1281 height 732
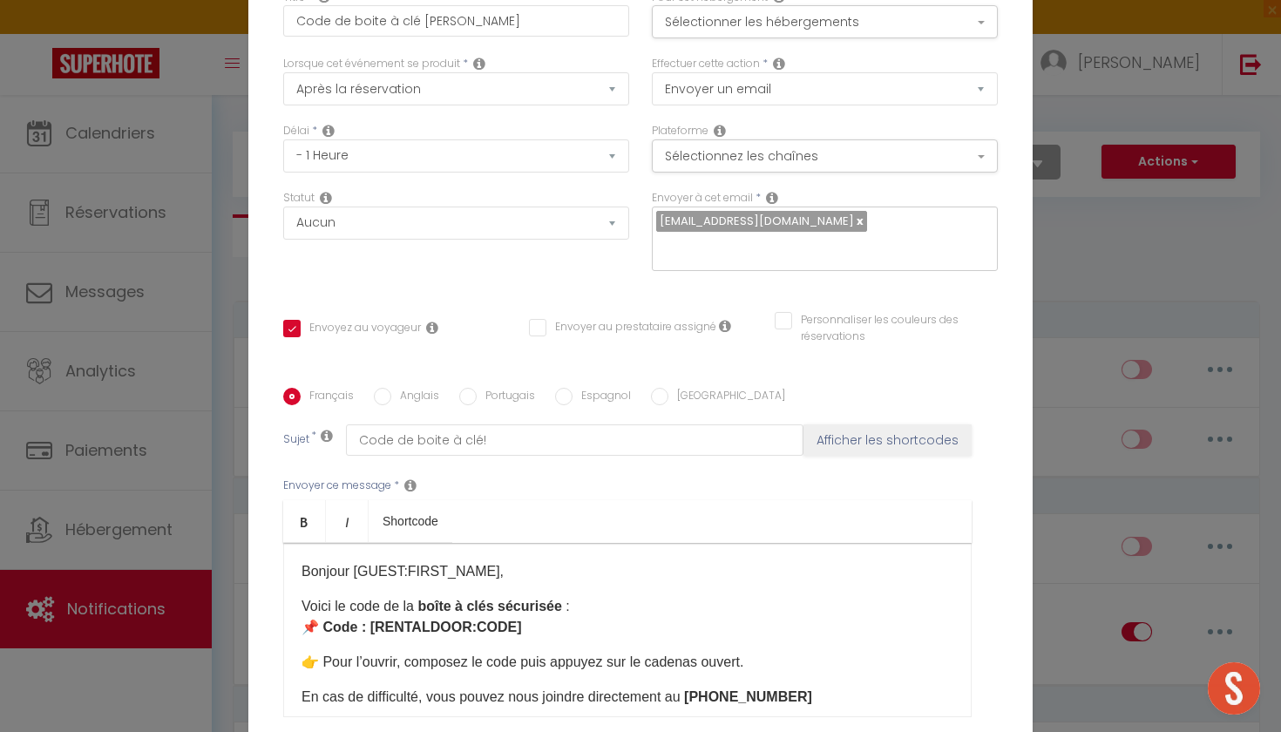
click at [187, 349] on div "Modifier la notification × Titre * Code de boite à clé IGLOO Pour cet hébergeme…" at bounding box center [640, 366] width 1281 height 732
click at [1111, 193] on div "Modifier la notification × Titre * Code de boite à clé IGLOO Pour cet hébergeme…" at bounding box center [640, 366] width 1281 height 732
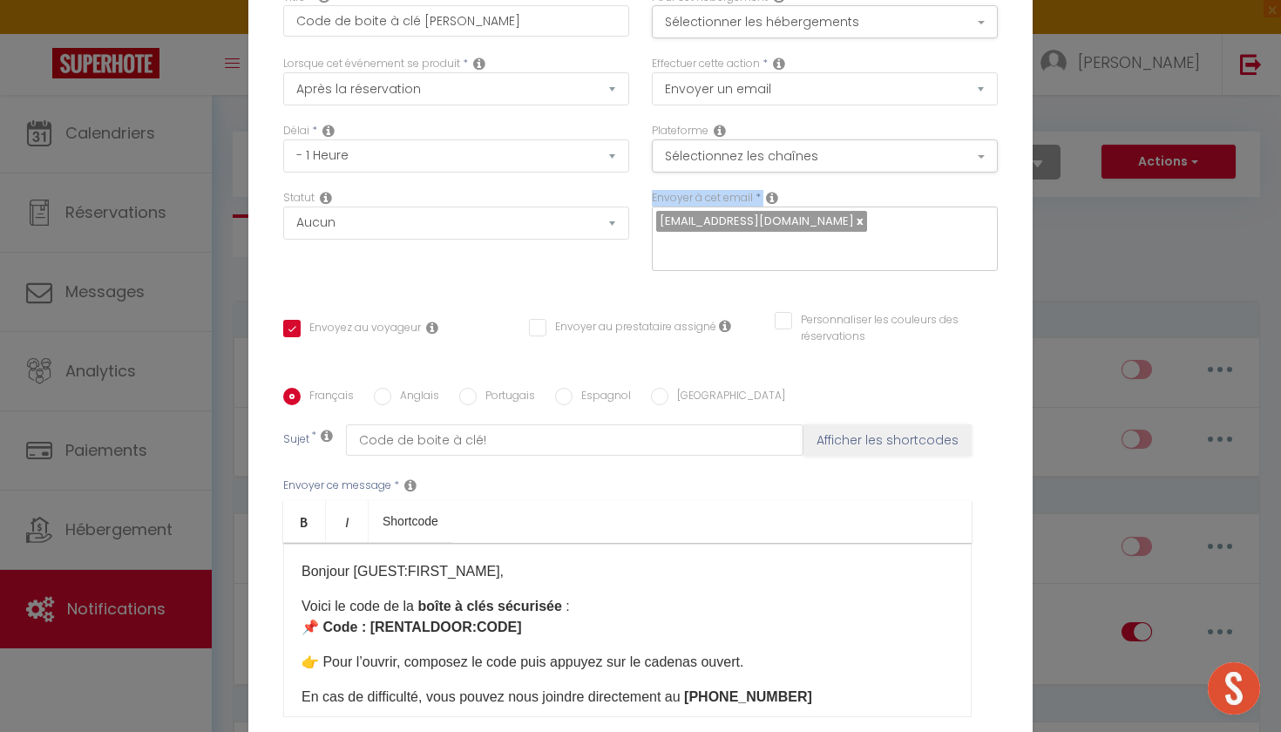
click at [1111, 190] on div "Modifier la notification × Titre * Code de boite à clé IGLOO Pour cet hébergeme…" at bounding box center [640, 366] width 1281 height 732
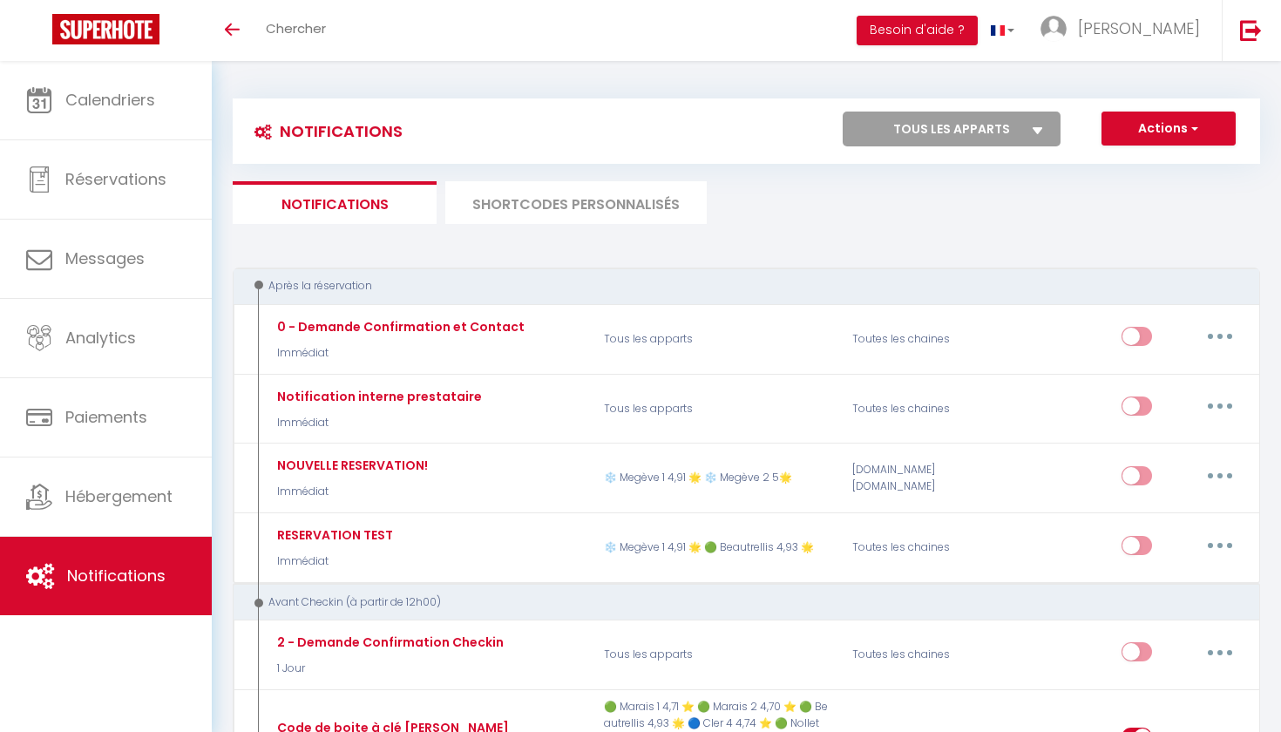
select select
checkbox input "false"
select select "77755"
select select
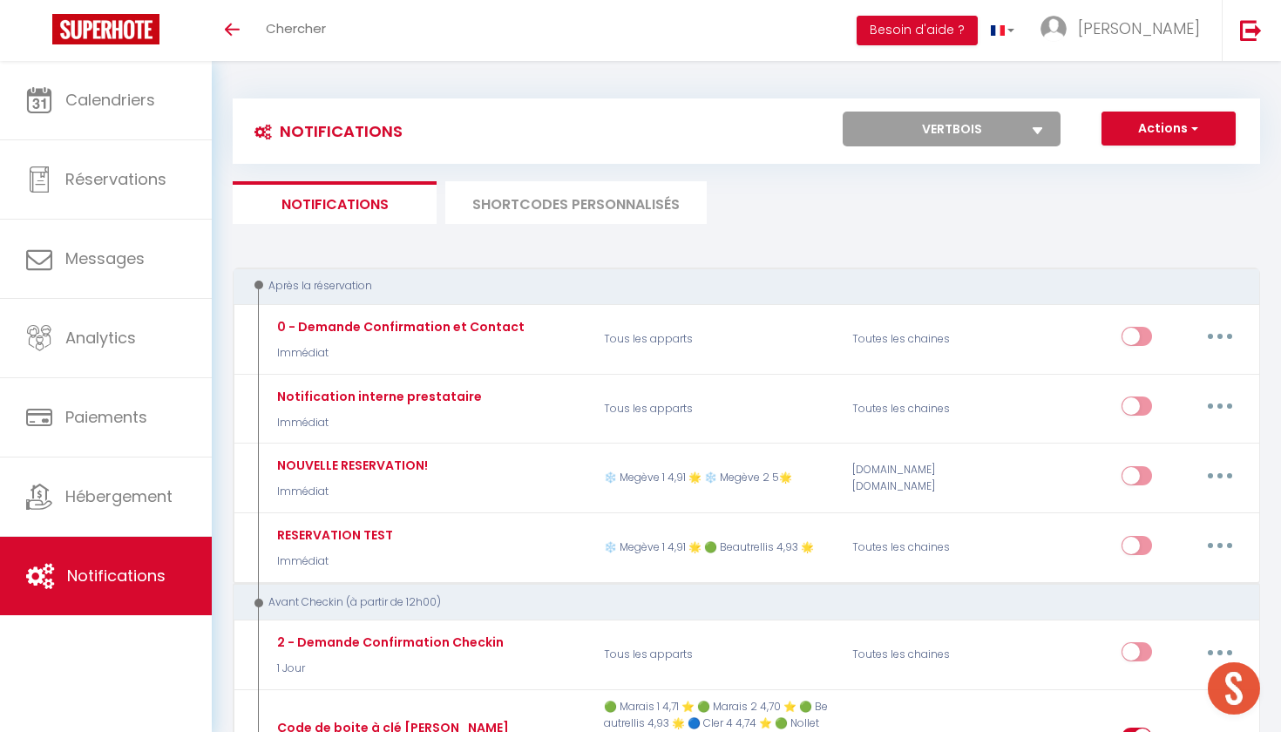
select select
checkbox input "false"
select select
checkbox input "false"
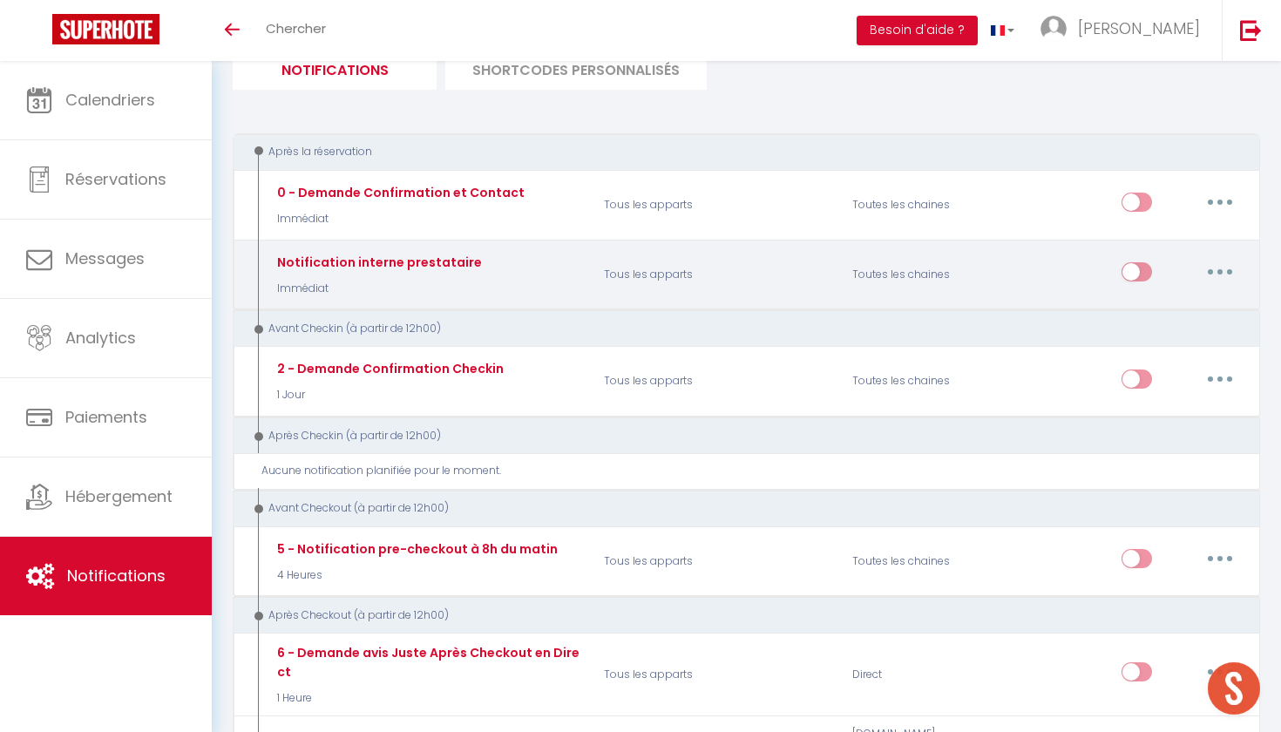
scroll to position [135, 0]
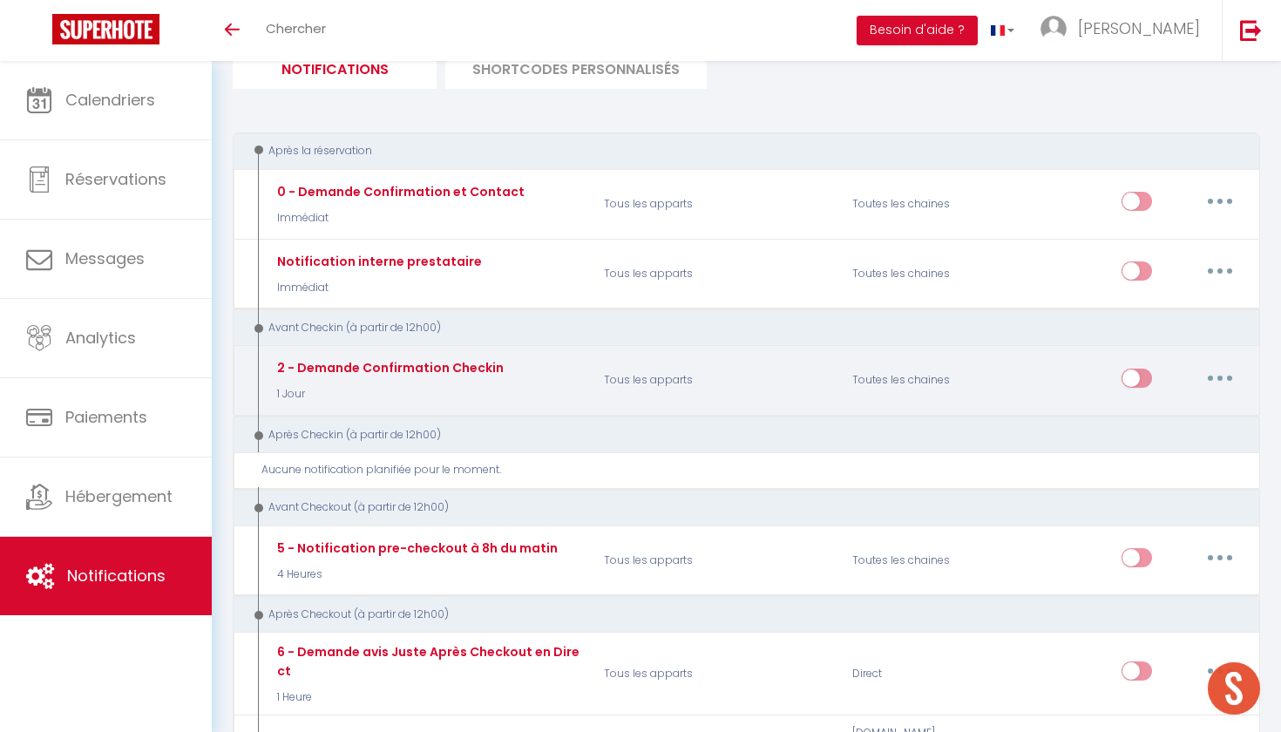
click at [1219, 382] on button "button" at bounding box center [1219, 378] width 49 height 28
click at [1141, 414] on link "Editer" at bounding box center [1174, 418] width 129 height 30
type input "2 - Demande Confirmation Checkin"
select select "1 Jour"
select select "if_booking_is_paid"
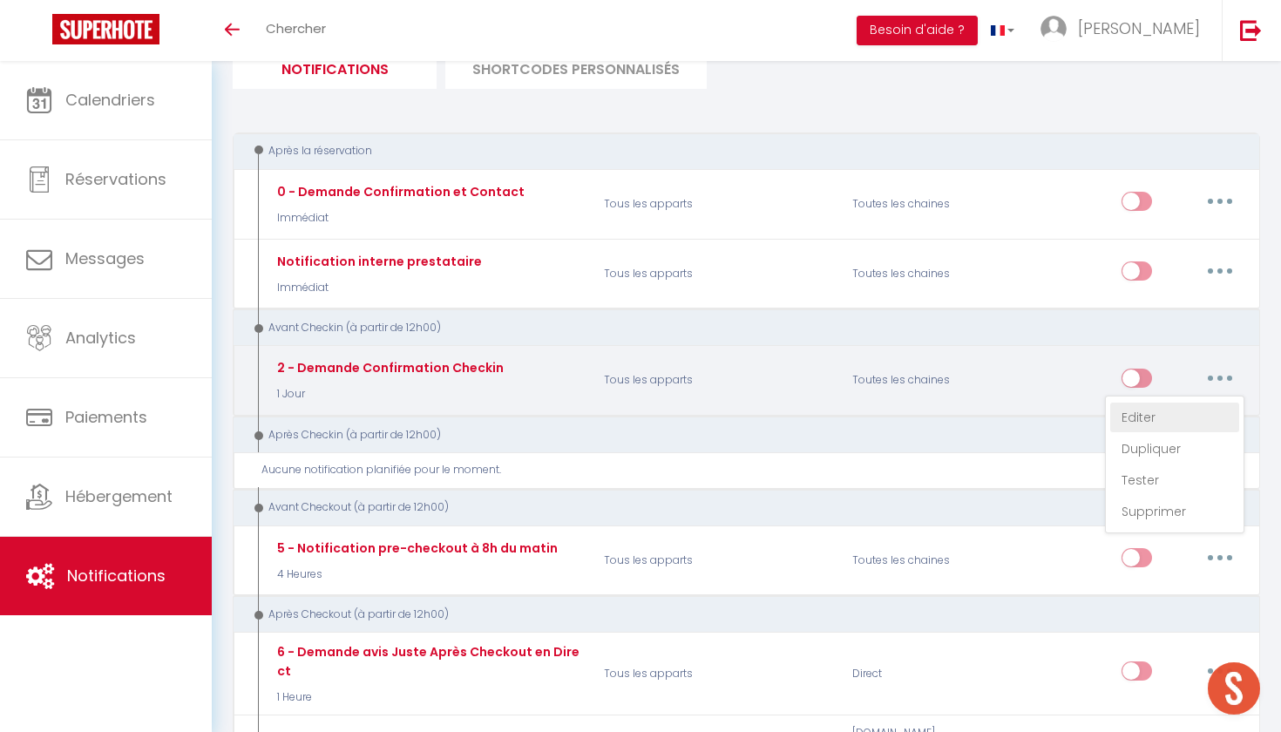
checkbox input "true"
checkbox input "false"
radio input "true"
type input "Procédure pour le checkin - [RENTAL:NAME]"
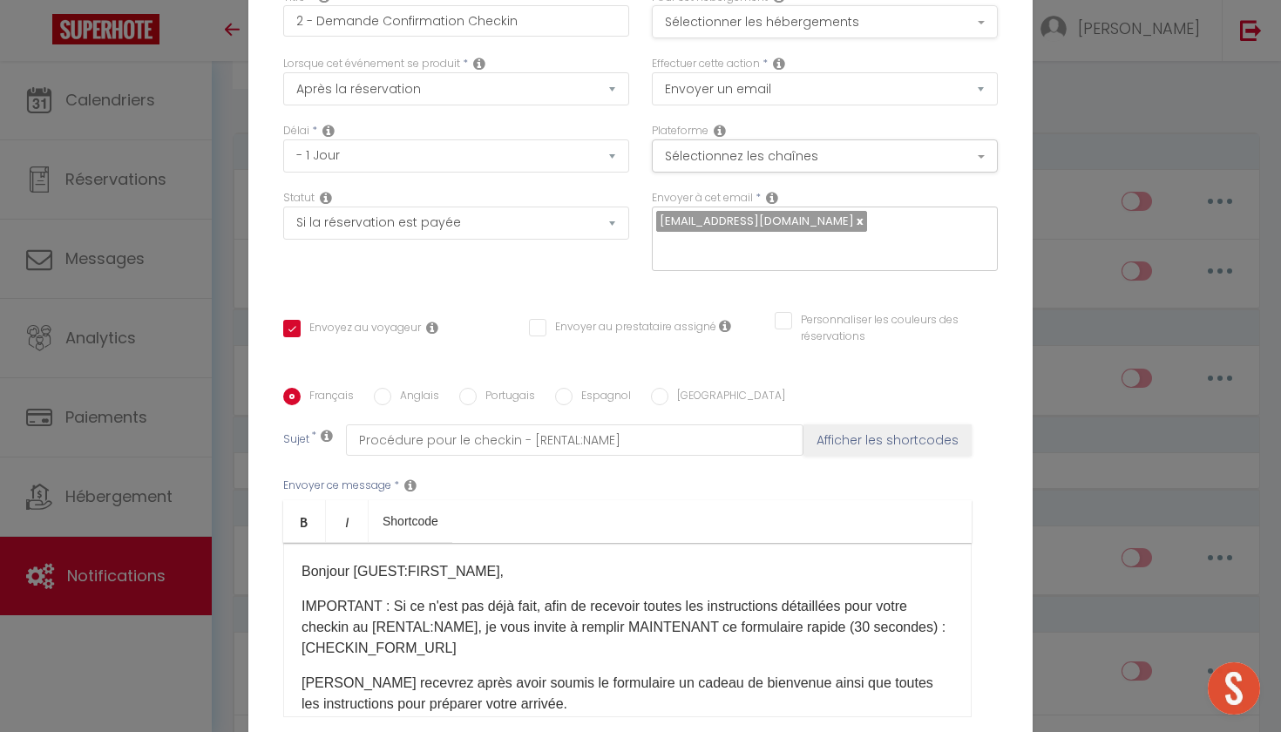
click at [864, 13] on button "Sélectionner les hébergements" at bounding box center [825, 21] width 346 height 33
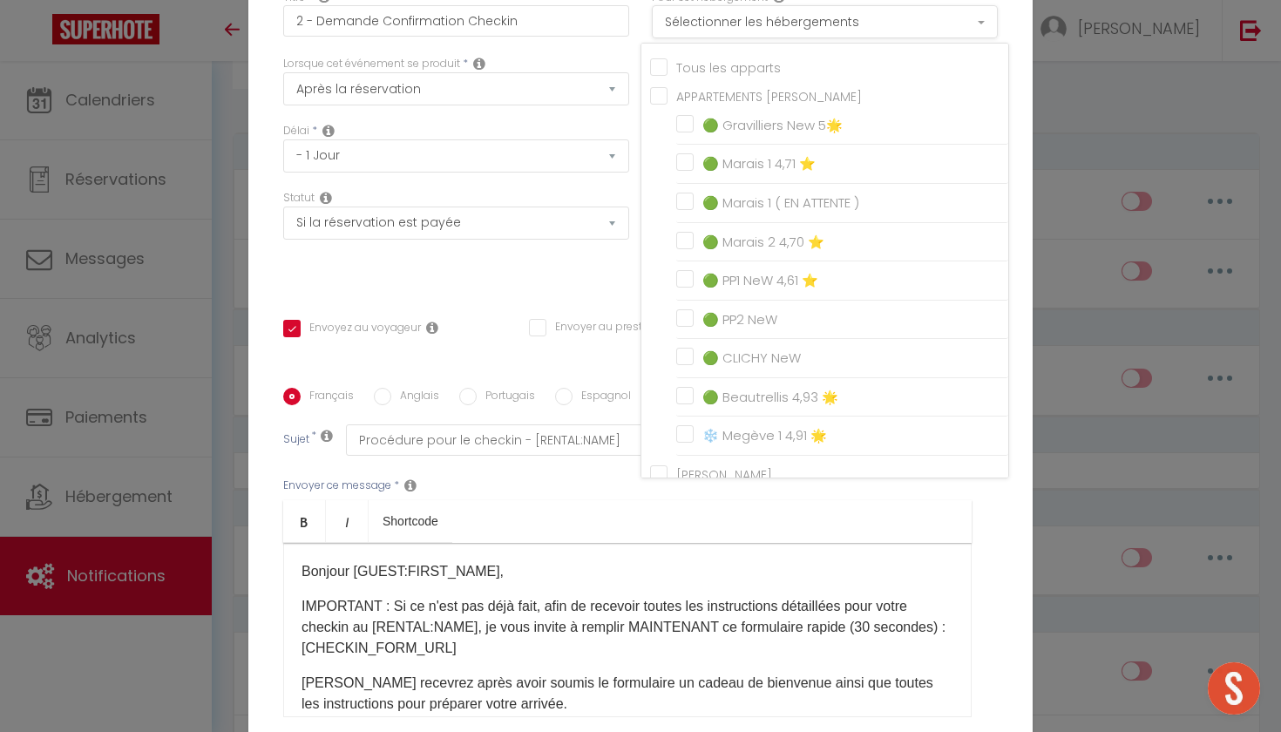
click at [864, 14] on button "Sélectionner les hébergements" at bounding box center [825, 21] width 346 height 33
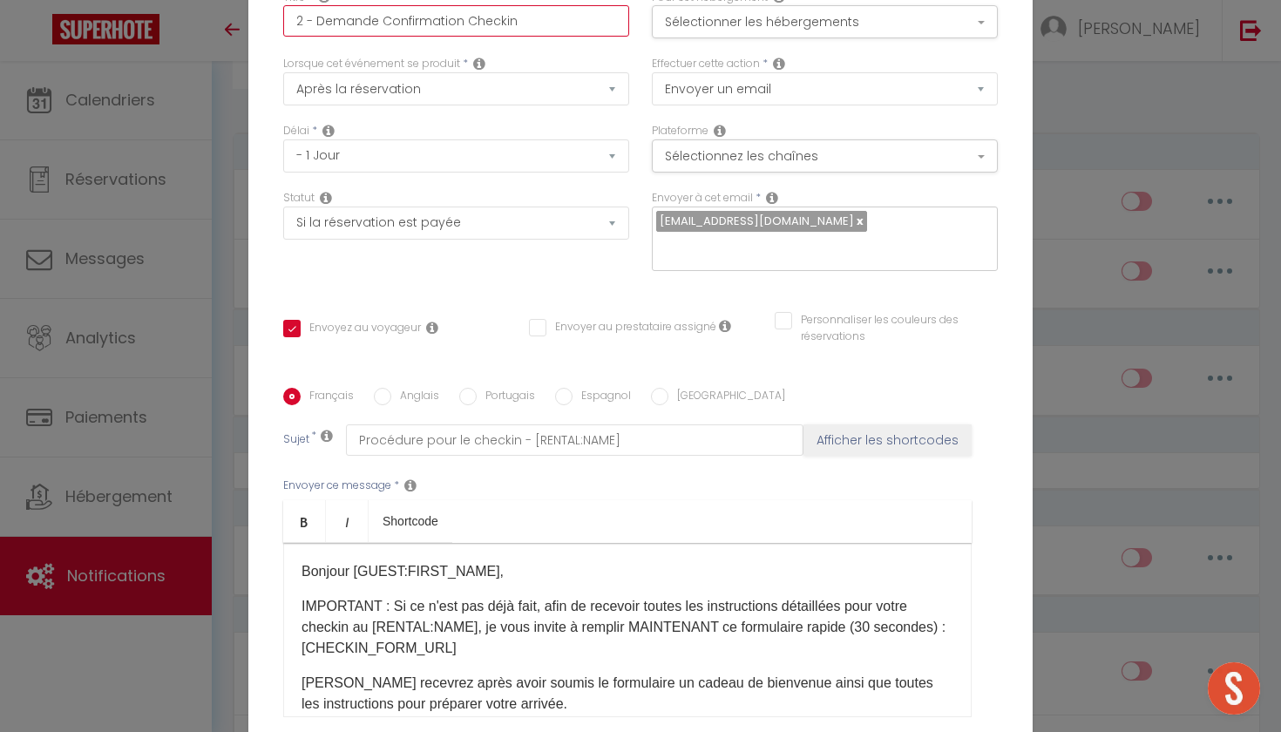
click at [544, 30] on input "2 - Demande Confirmation Checkin" at bounding box center [456, 20] width 346 height 31
click at [502, 18] on input "2 - Demande Confirmation Checkin" at bounding box center [456, 20] width 346 height 31
click at [715, 150] on button "Sélectionnez les chaînes" at bounding box center [825, 155] width 346 height 33
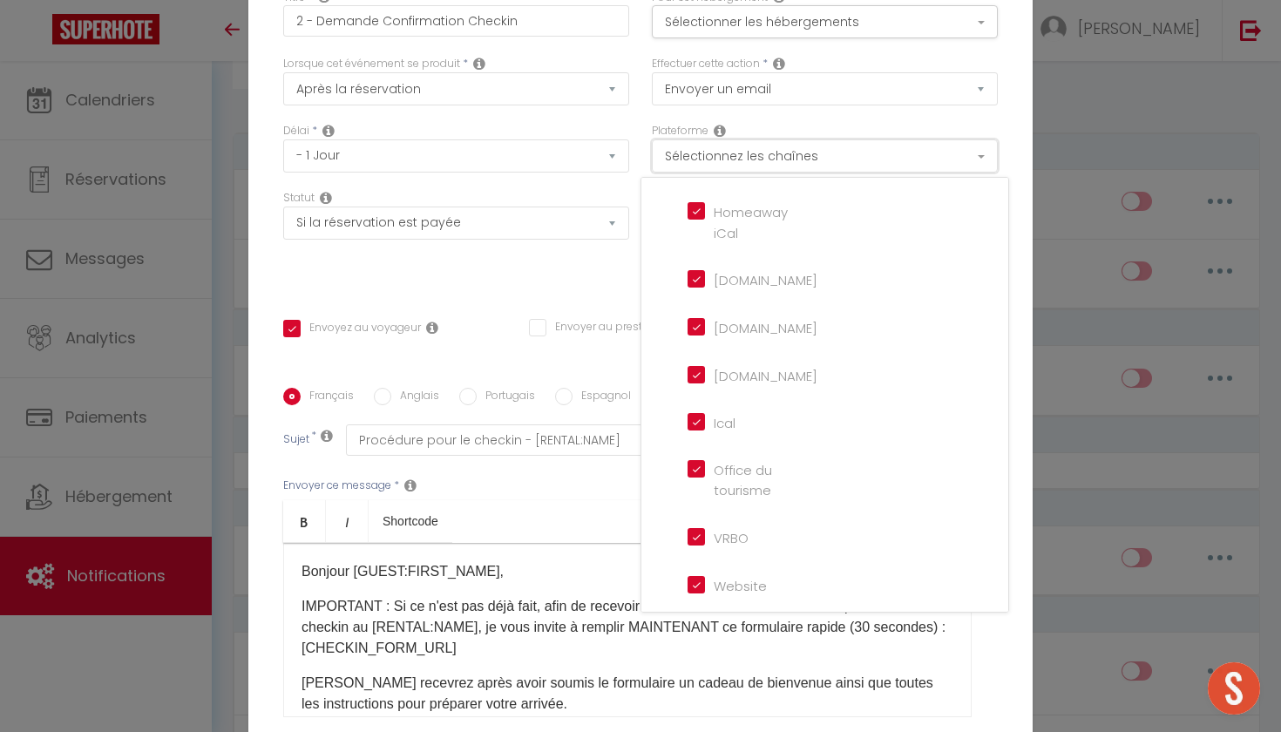
scroll to position [398, 0]
click at [788, 145] on button "Sélectionnez les chaînes" at bounding box center [825, 155] width 346 height 33
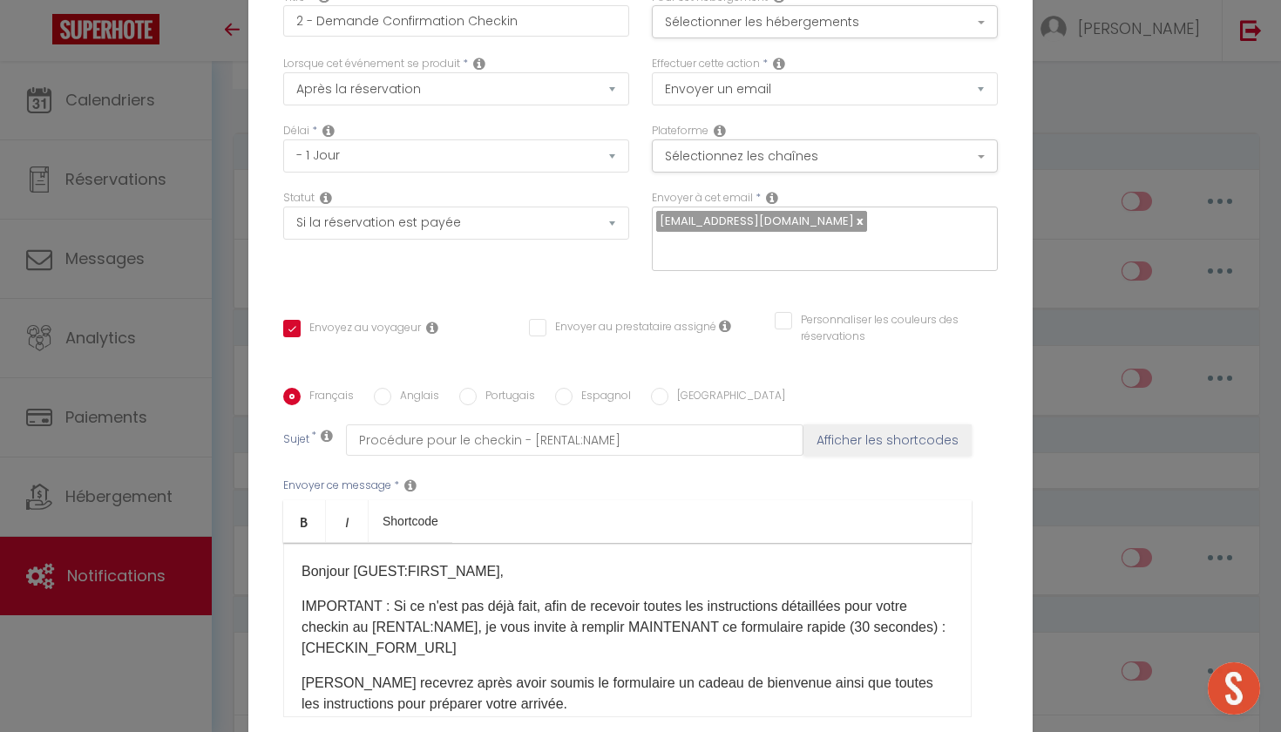
click at [182, 228] on div "Modifier la notification × Titre * 2 - Demande Confirmation Checkin Pour cet hé…" at bounding box center [640, 366] width 1281 height 732
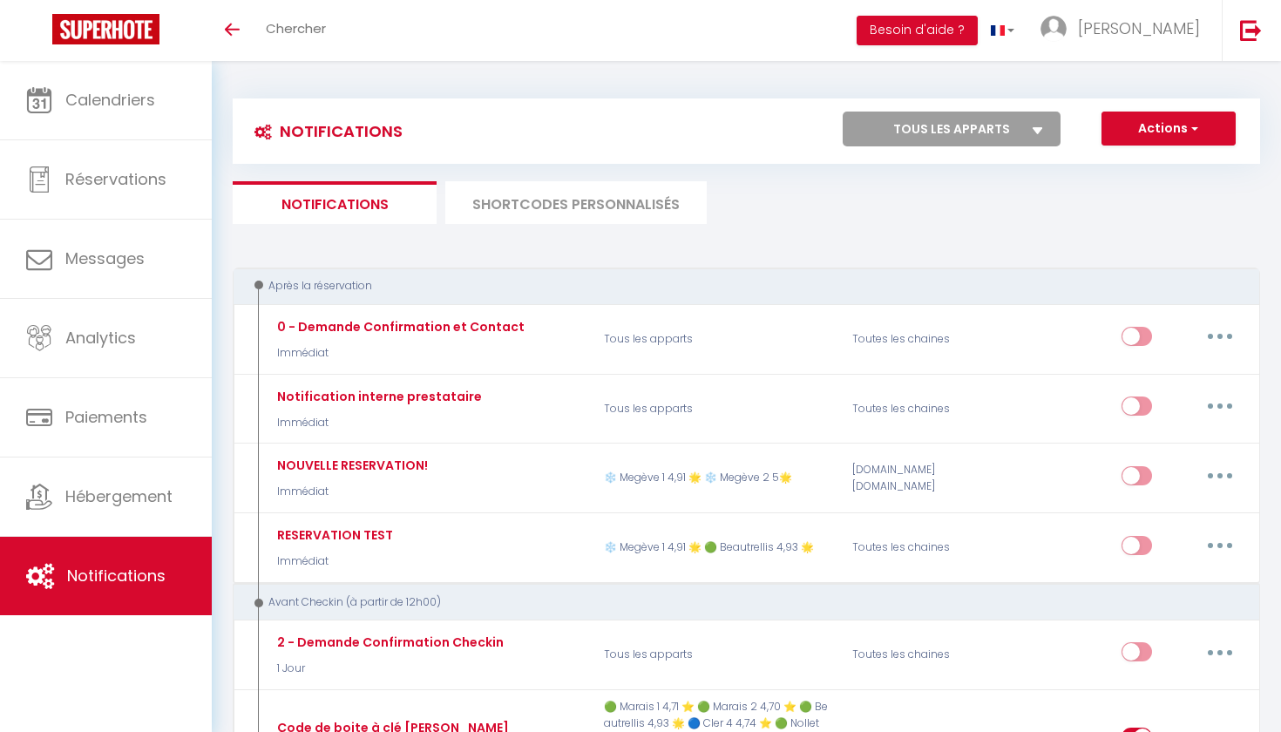
scroll to position [135, 0]
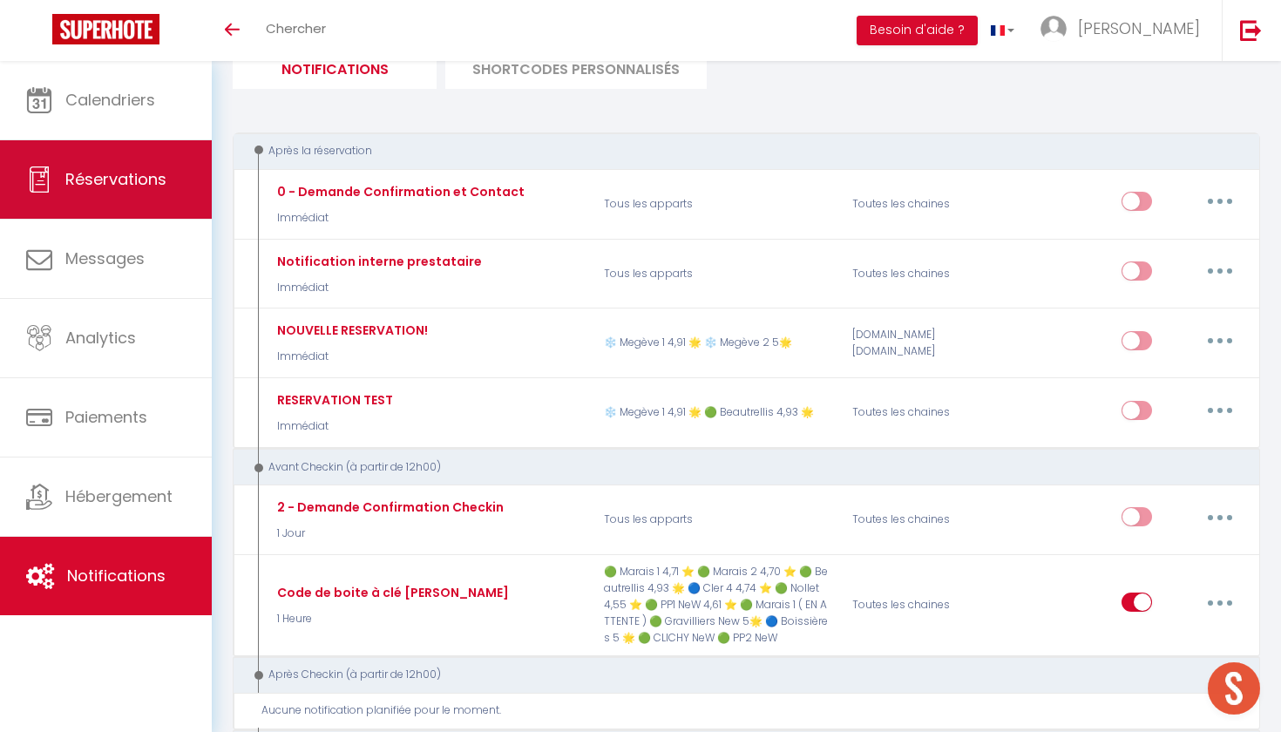
click at [119, 156] on link "Réservations" at bounding box center [106, 179] width 212 height 78
select select "not_cancelled"
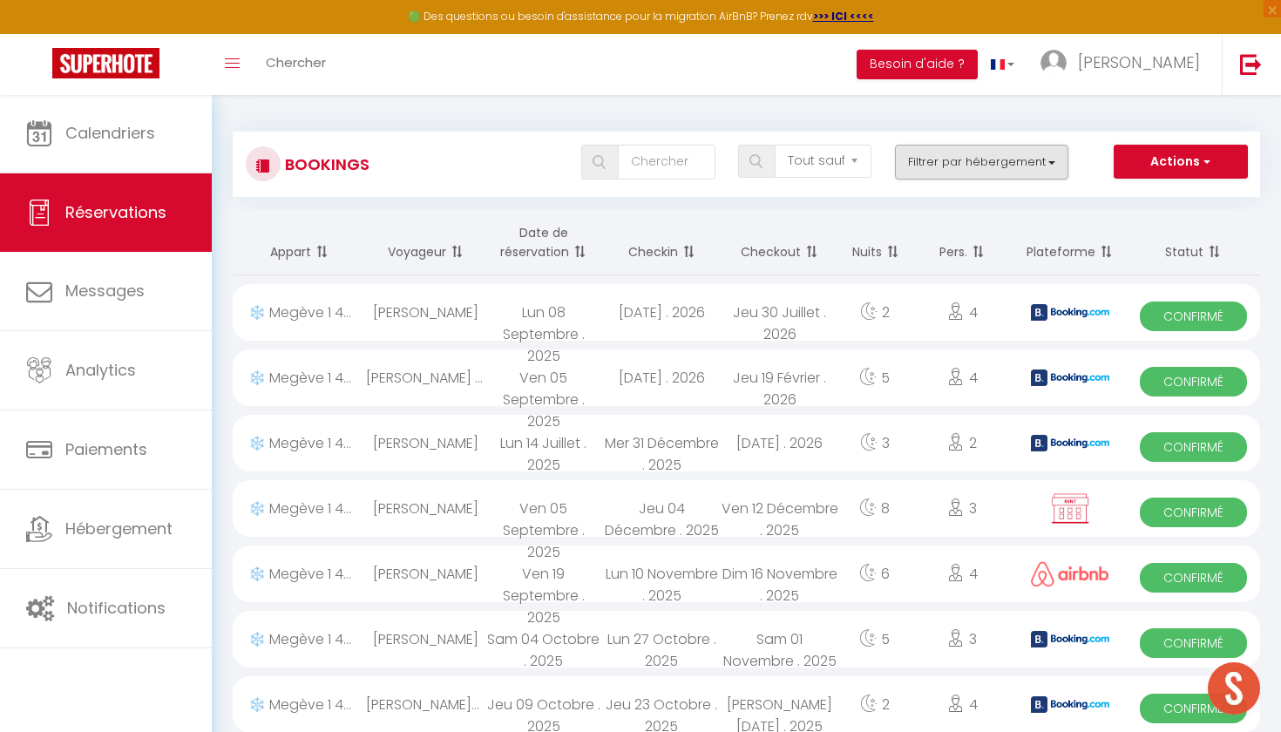
click at [948, 161] on button "Filtrer par hébergement" at bounding box center [982, 162] width 174 height 35
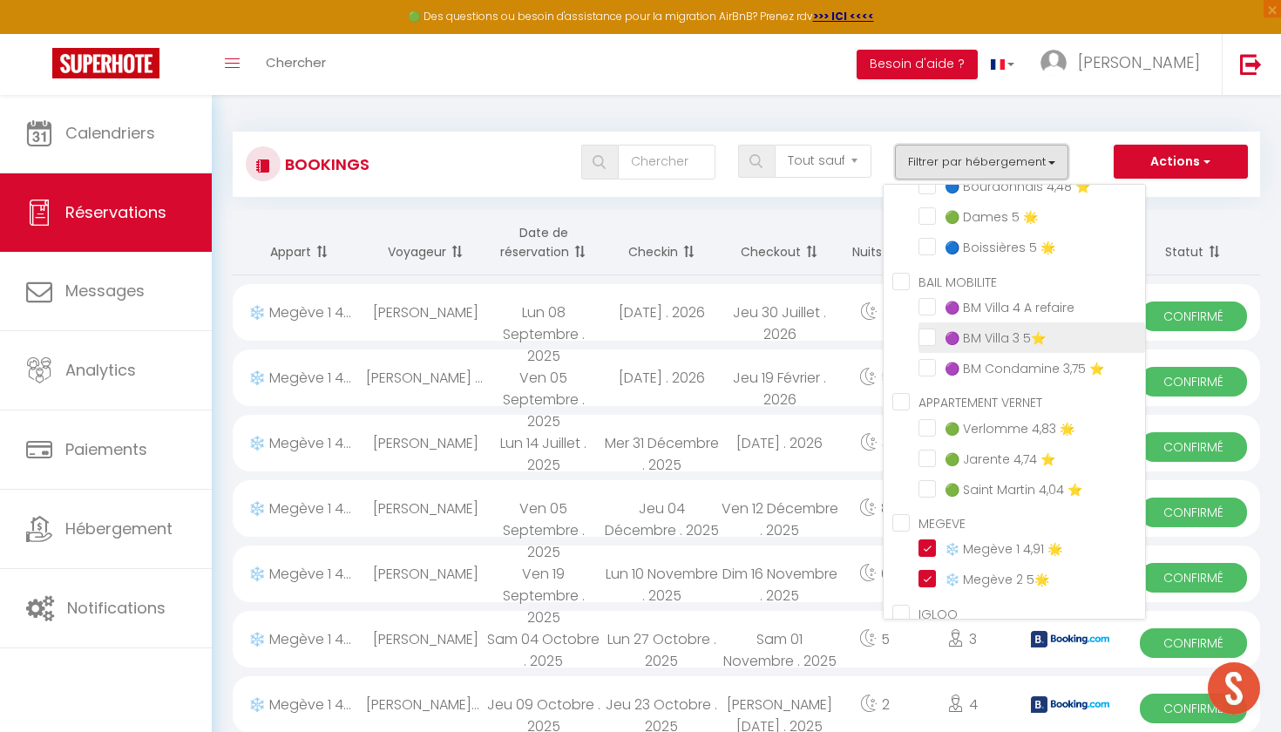
scroll to position [760, 0]
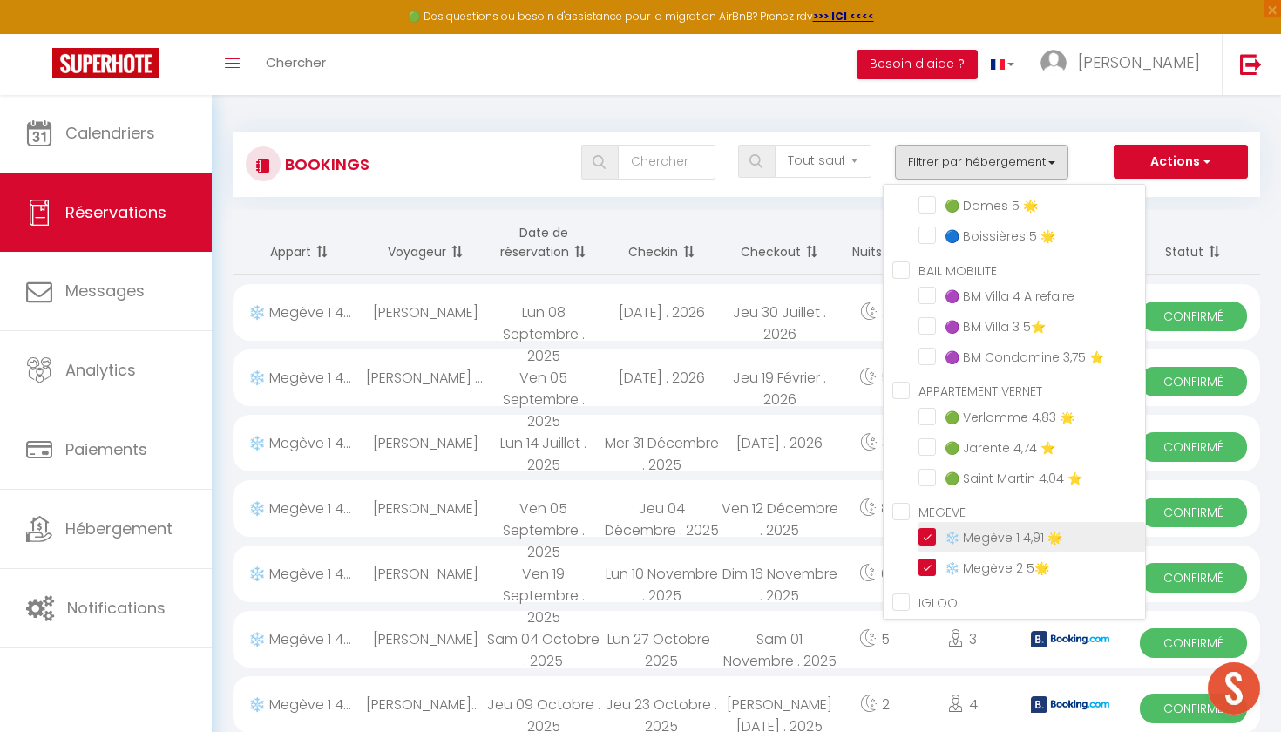
click at [925, 539] on input "❄️ Megève 1 4,91 🌟" at bounding box center [1031, 535] width 227 height 17
checkbox input "false"
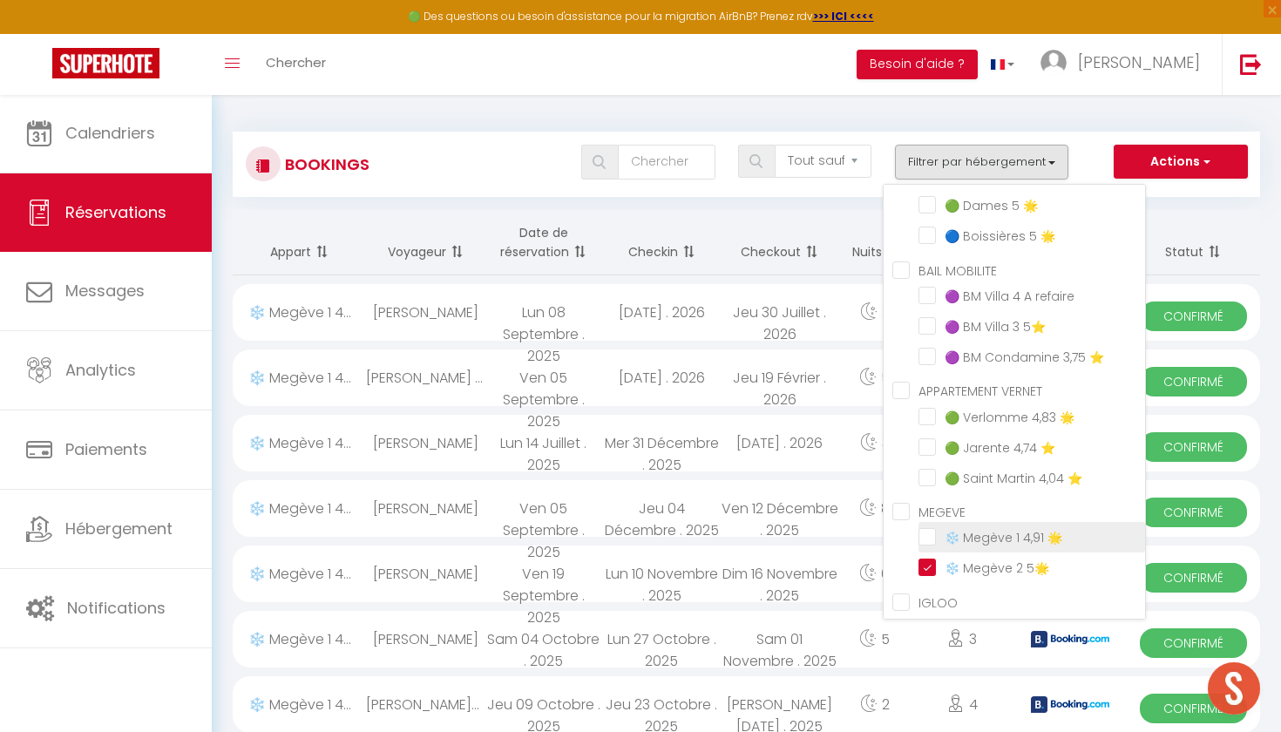
checkbox input "false"
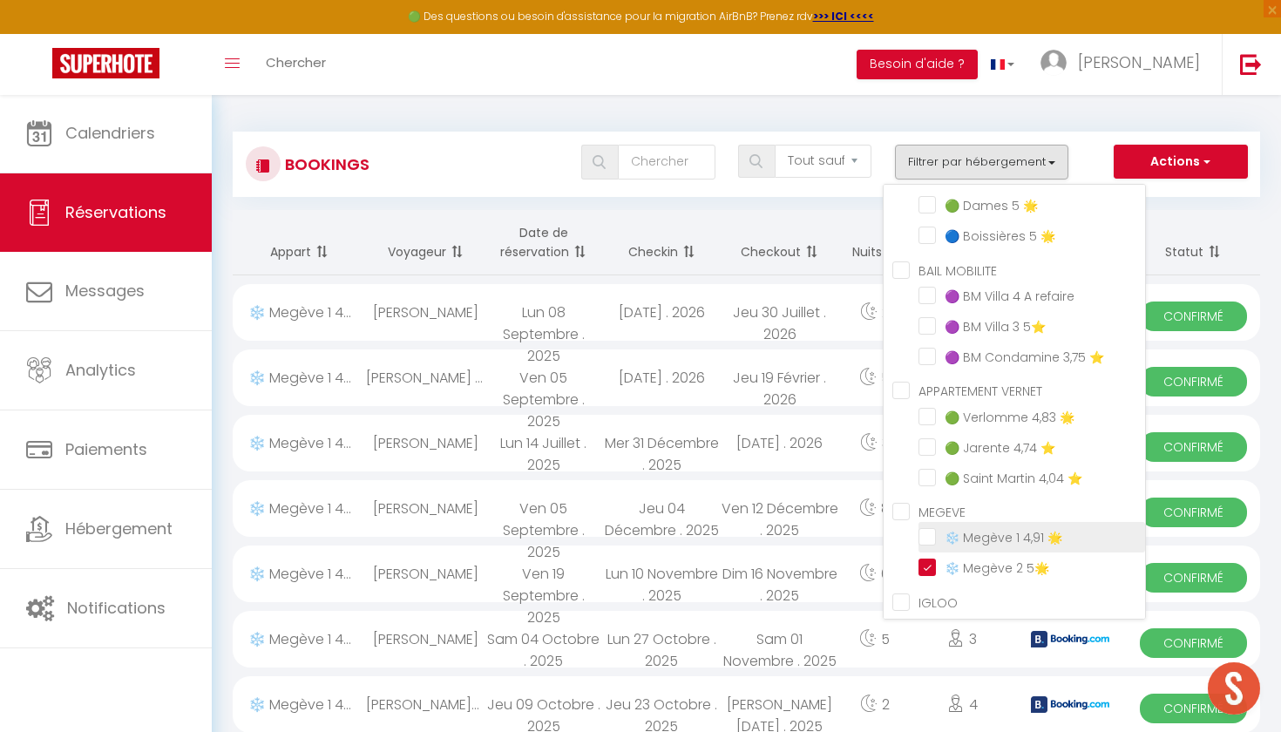
checkbox input "false"
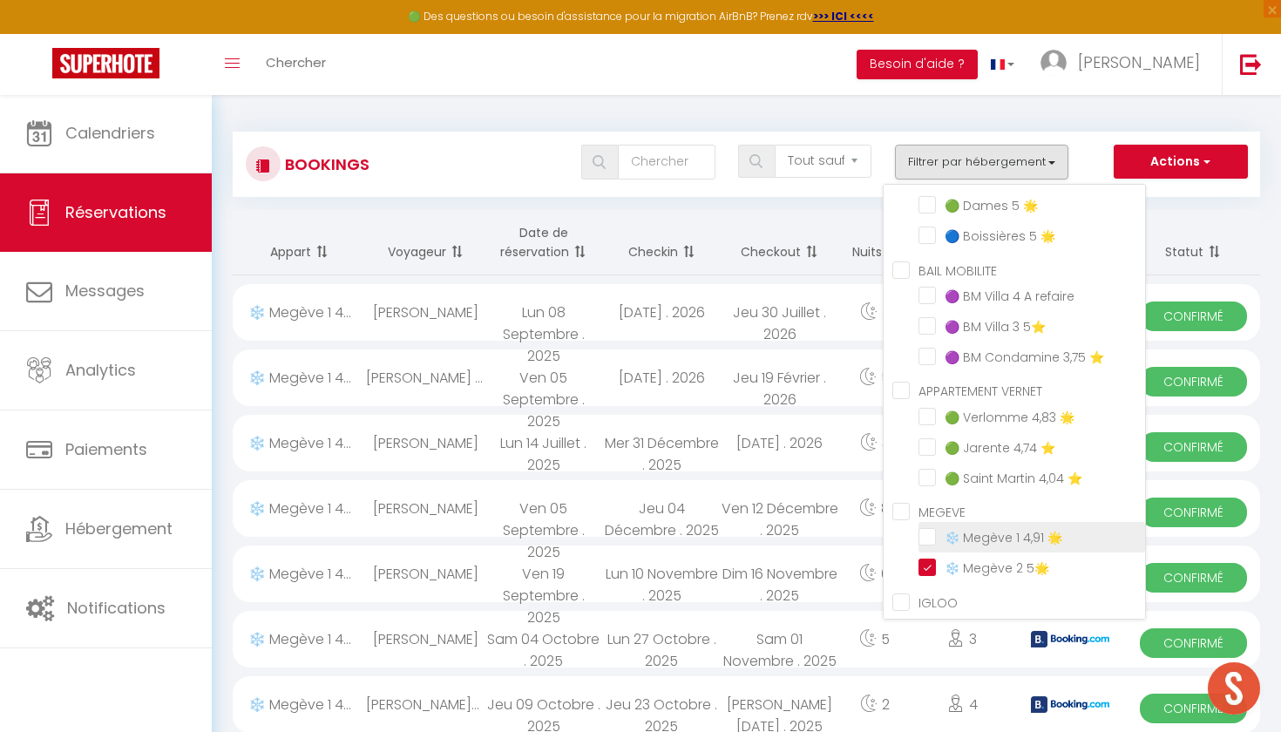
checkbox input "false"
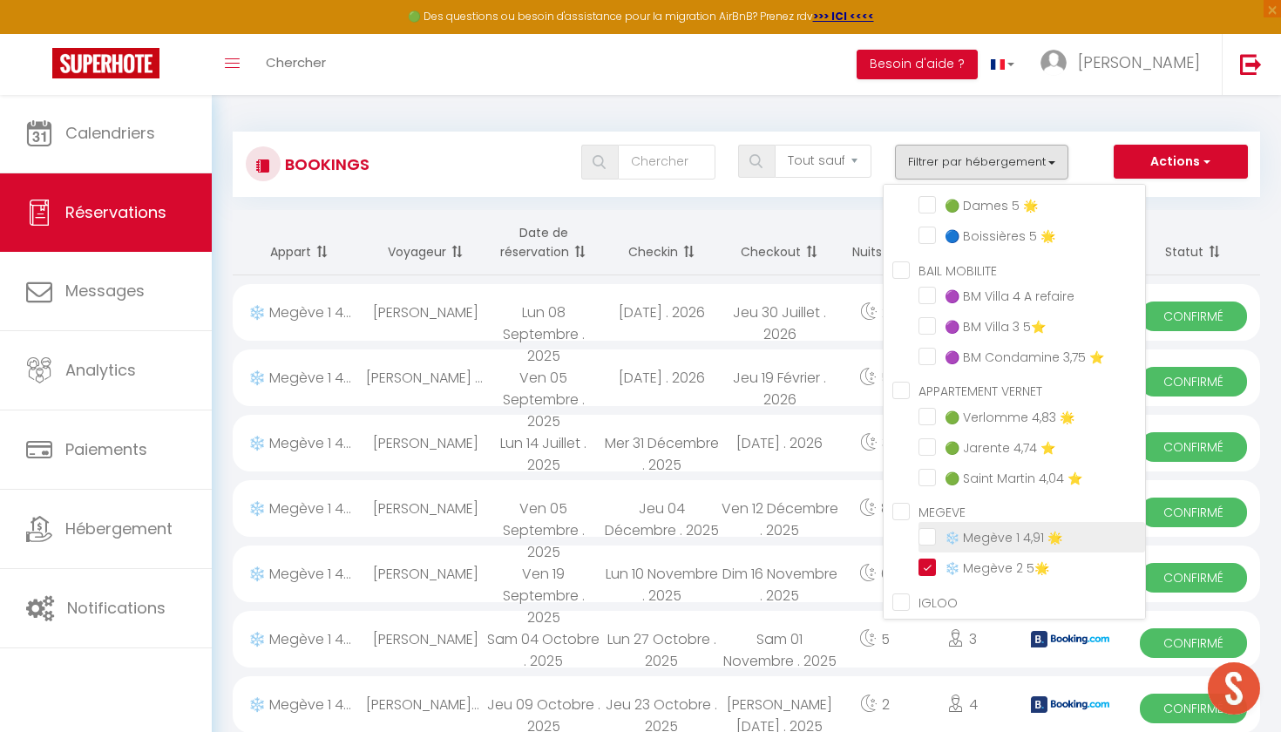
checkbox input "false"
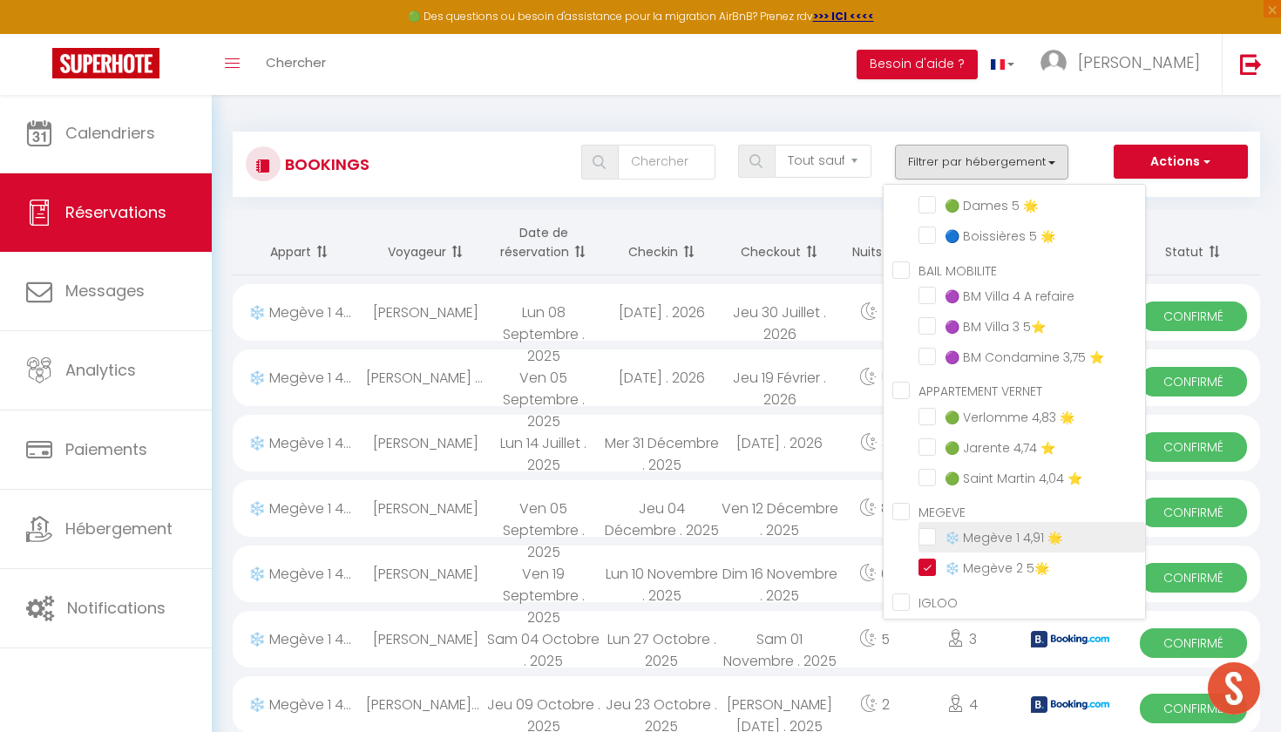
checkbox input "false"
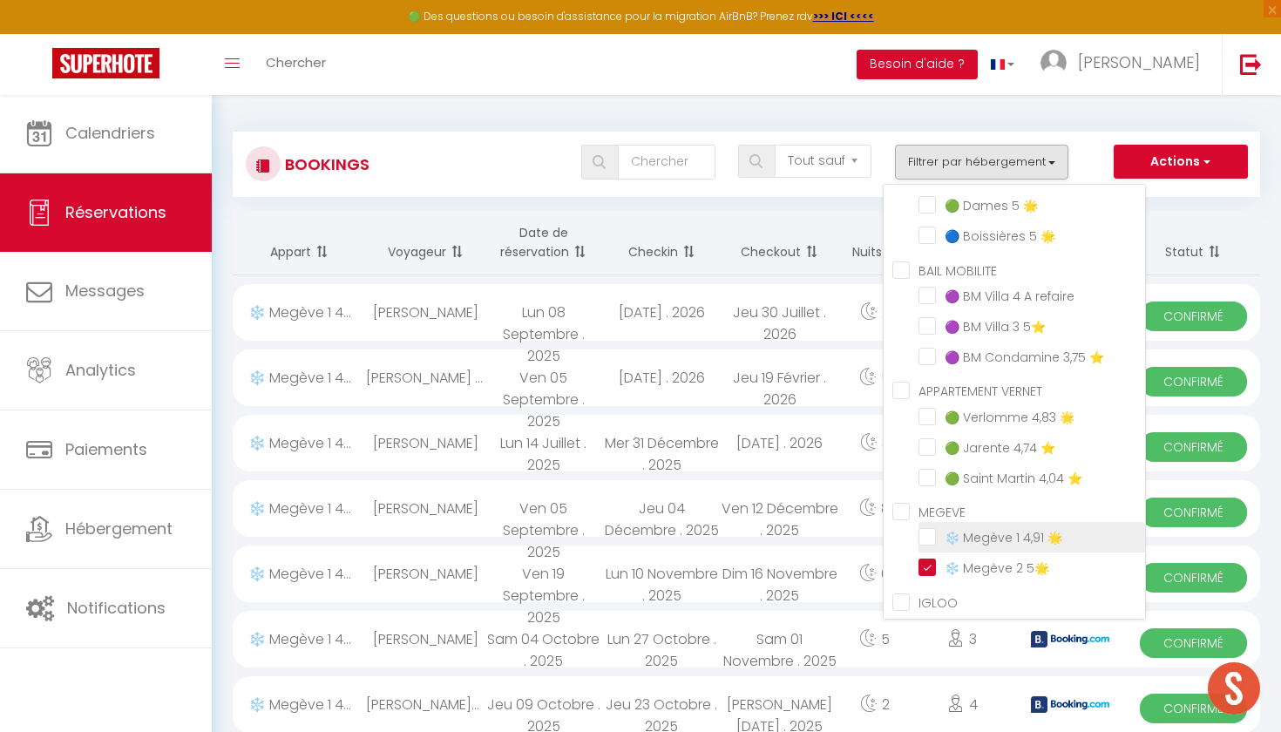
checkbox input "false"
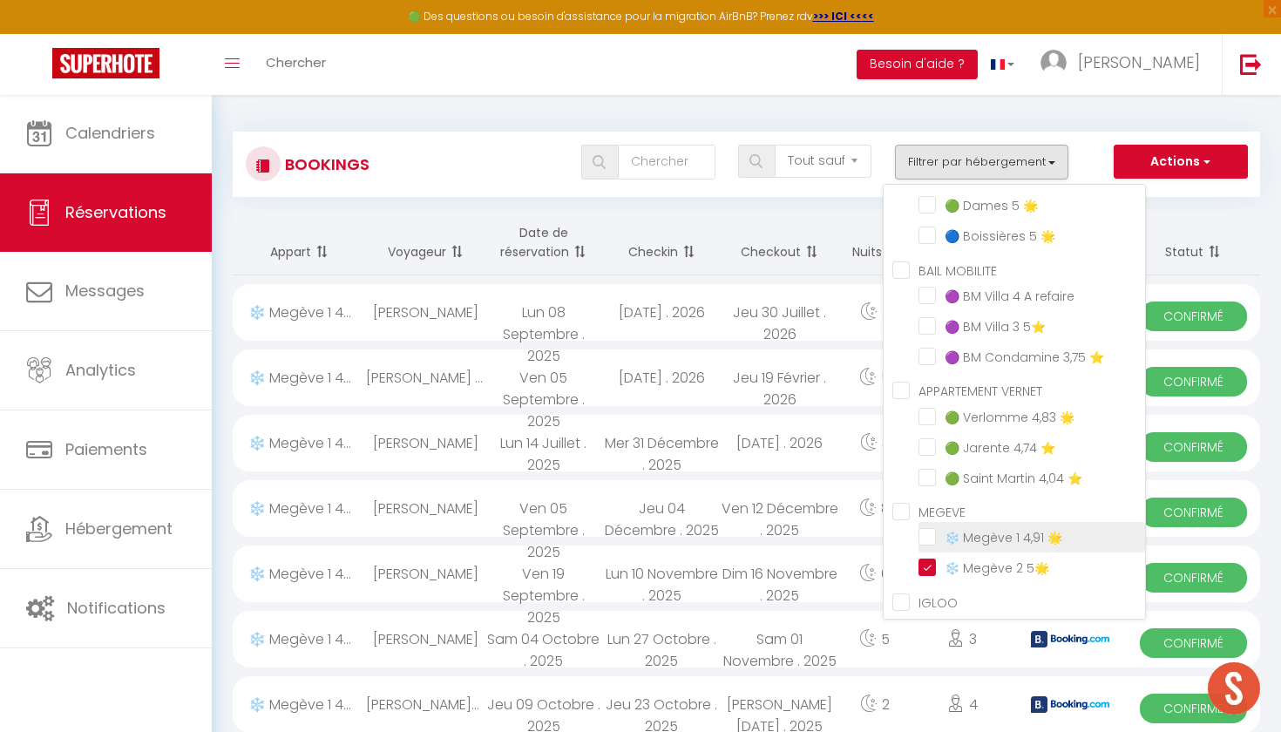
checkbox input "false"
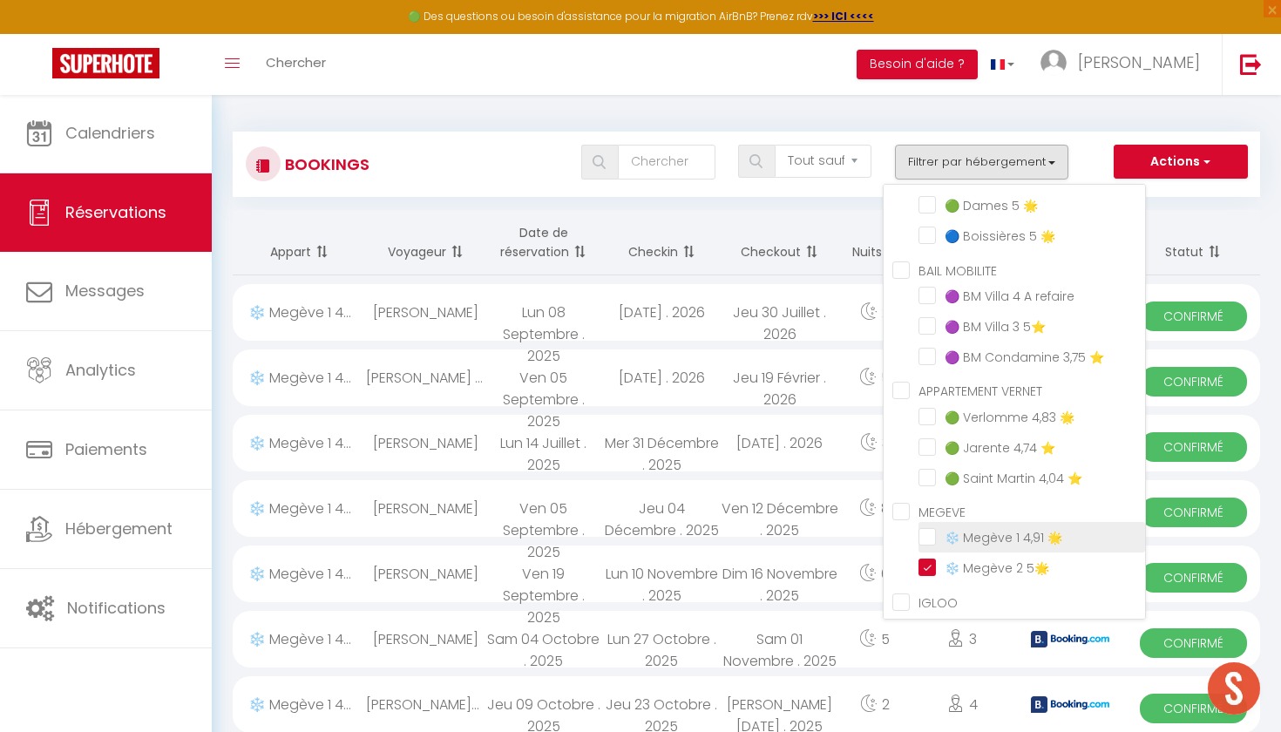
checkbox input "false"
click at [925, 560] on input "❄️ Megève 2 5🌟" at bounding box center [1031, 566] width 227 height 17
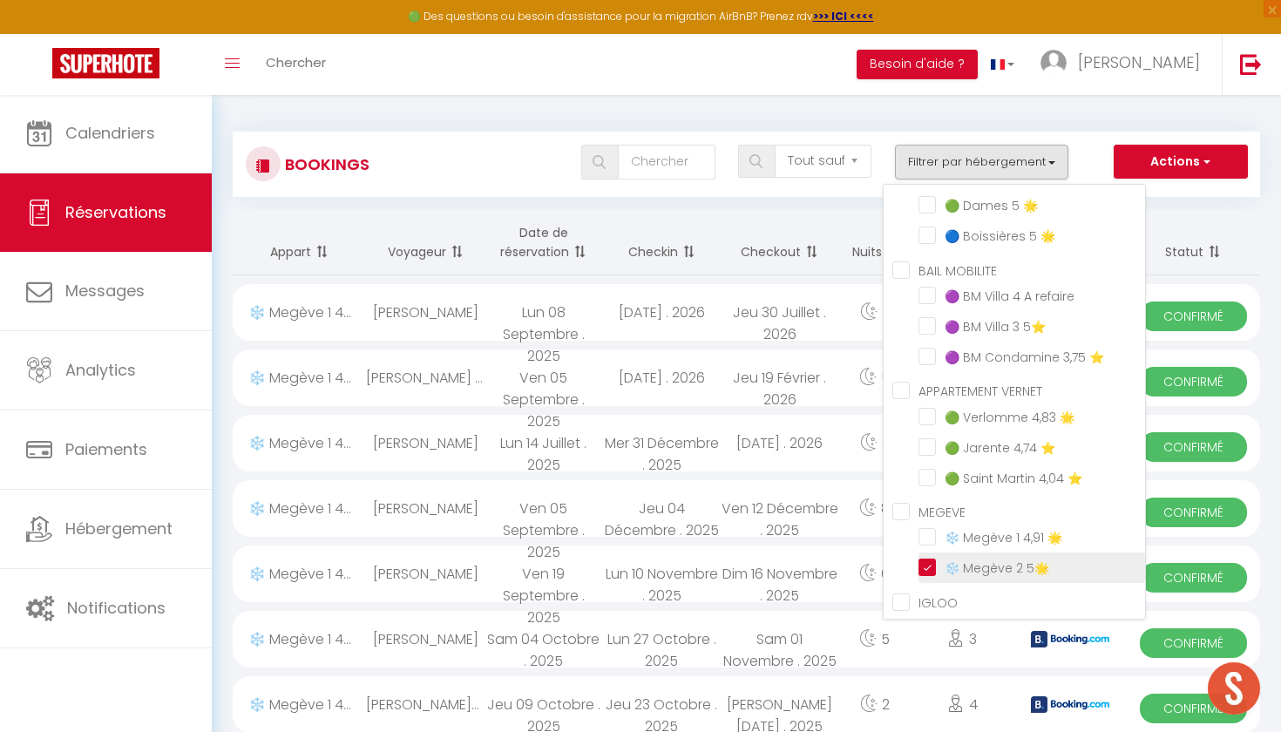
checkbox input "false"
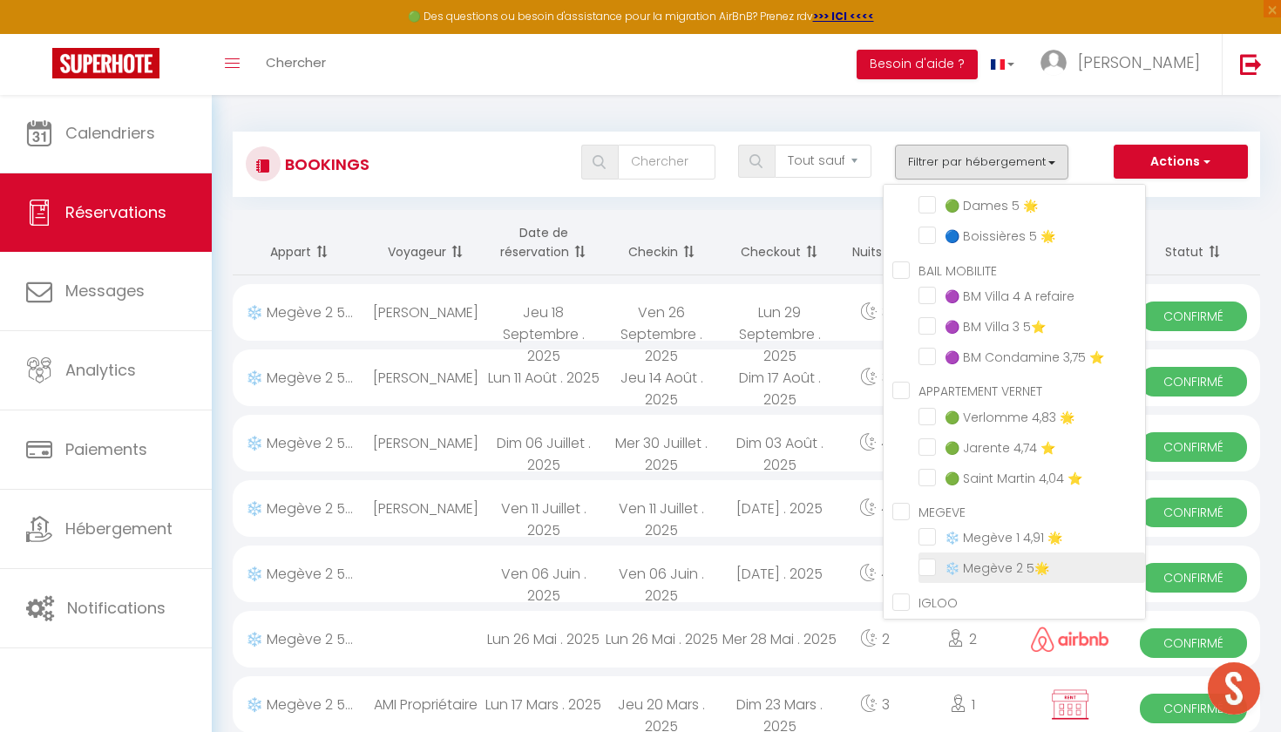
checkbox input "false"
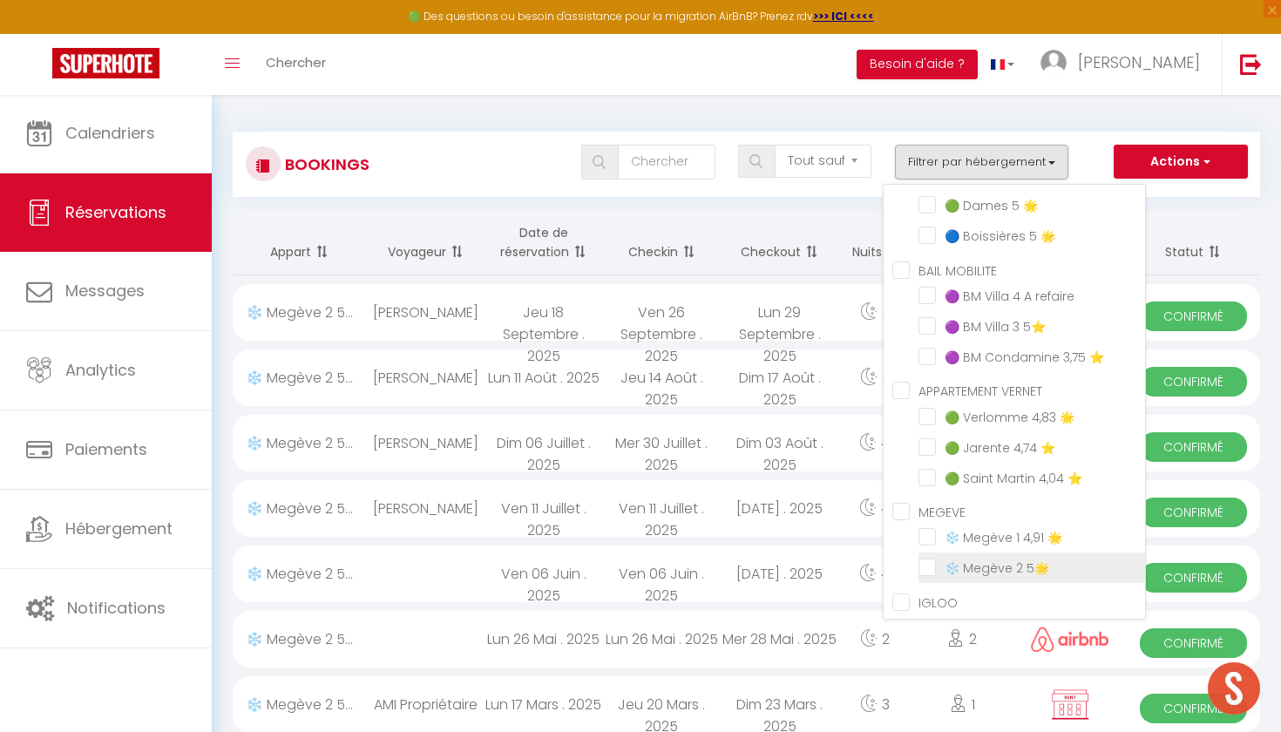
checkbox input "false"
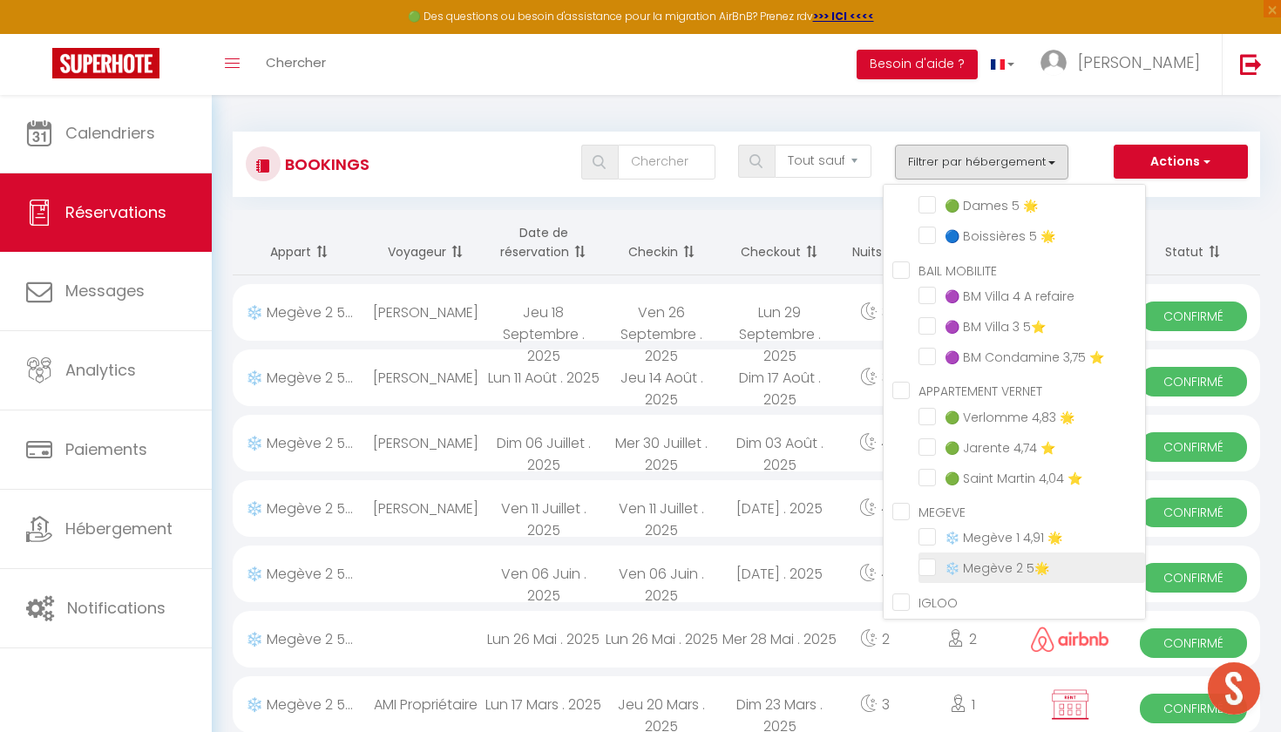
checkbox input "false"
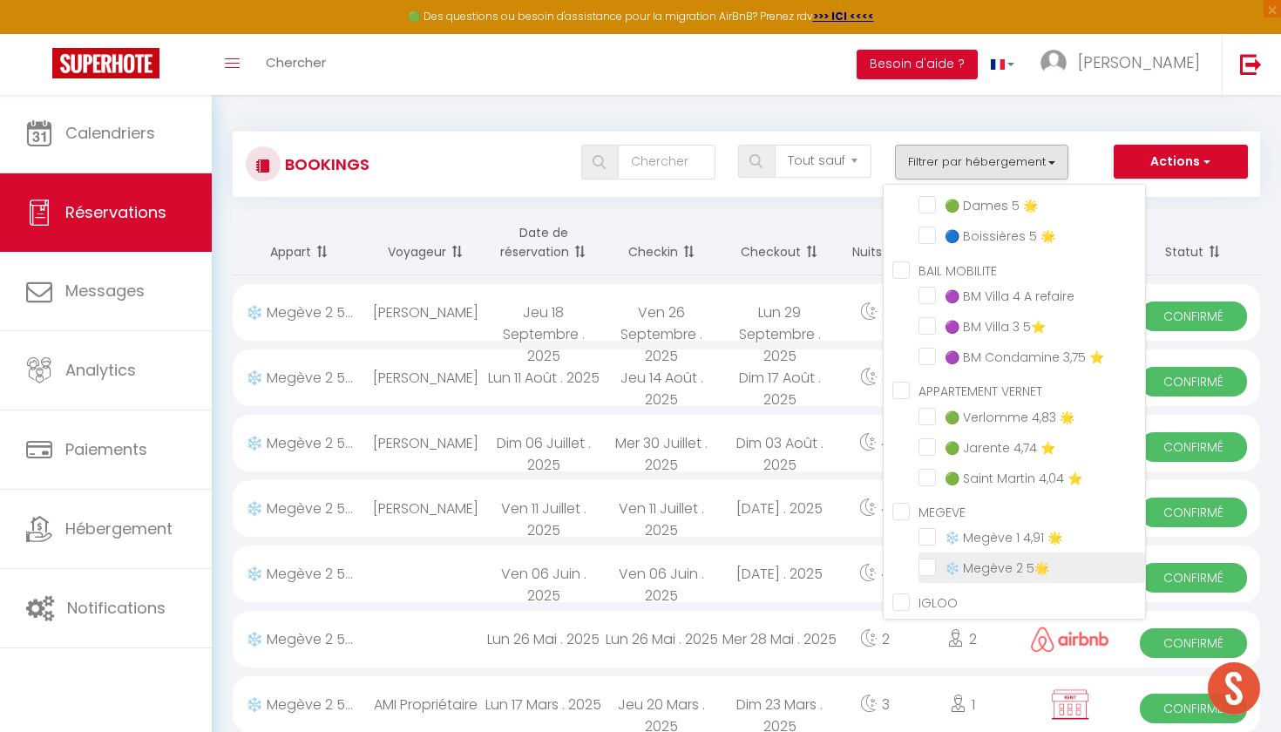
checkbox input "false"
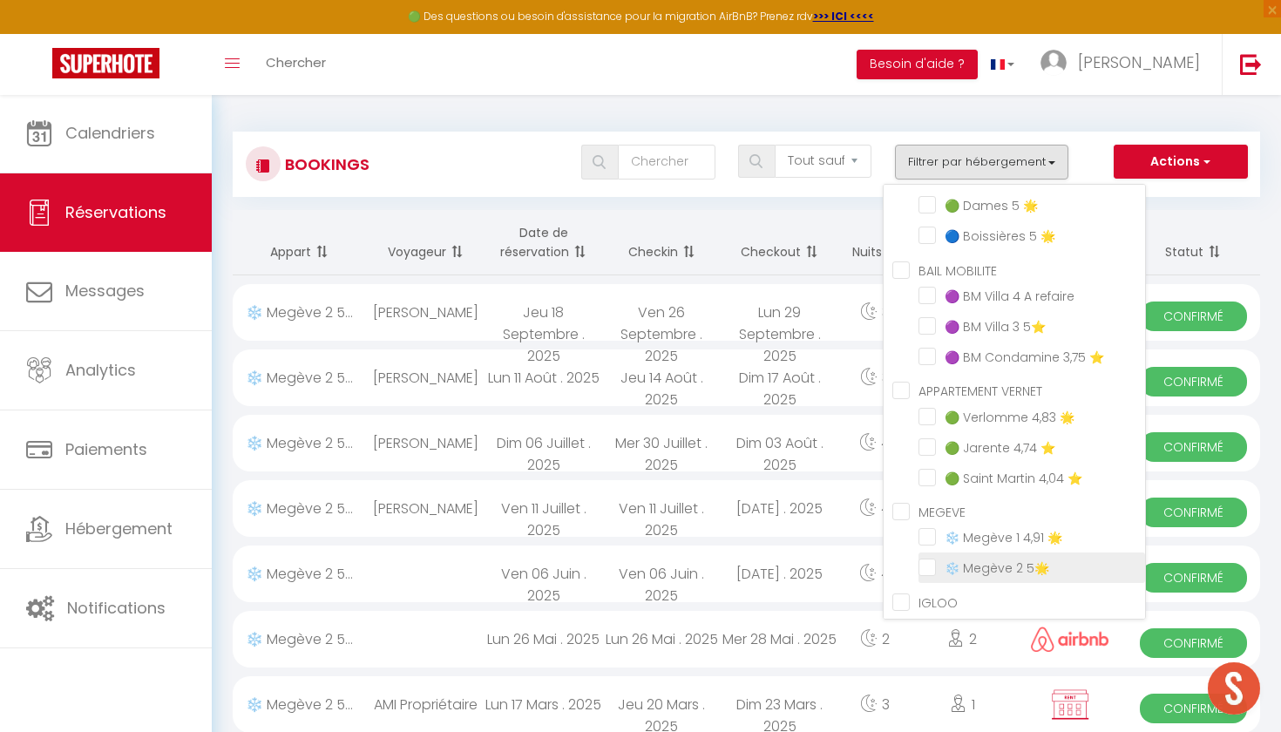
checkbox input "false"
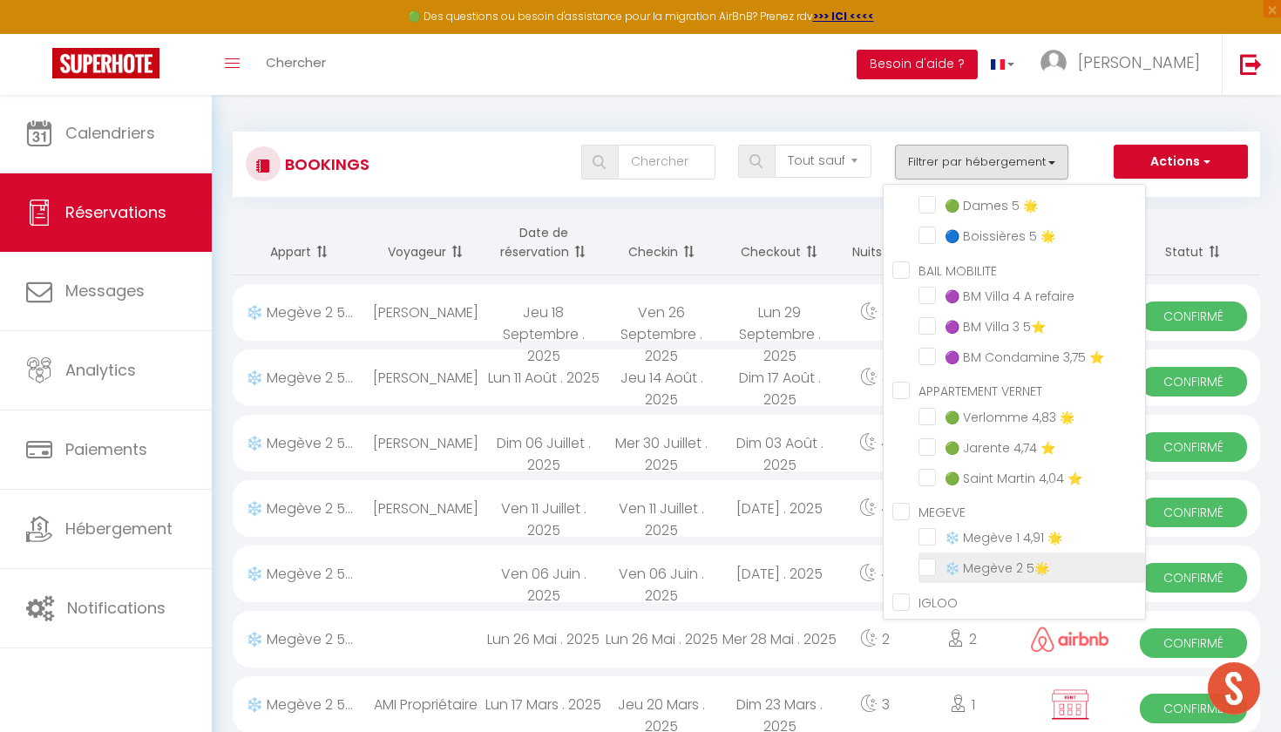
checkbox input "false"
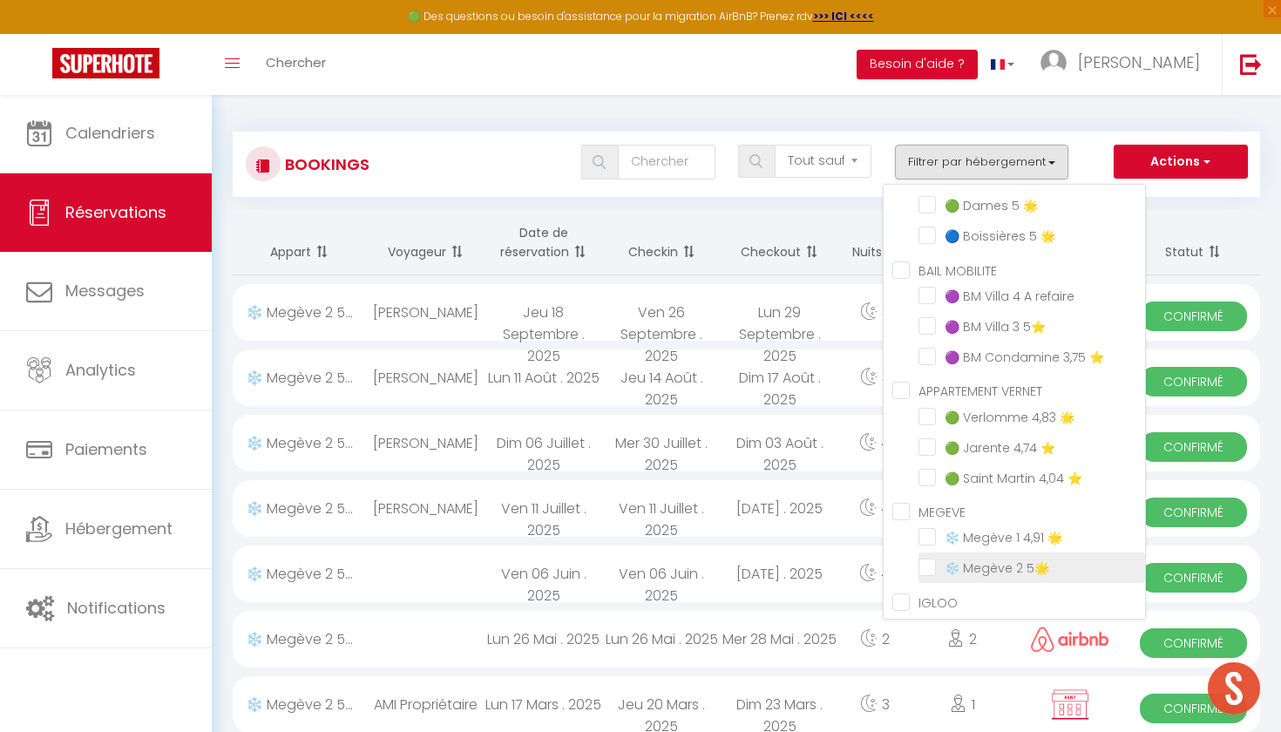
checkbox input "false"
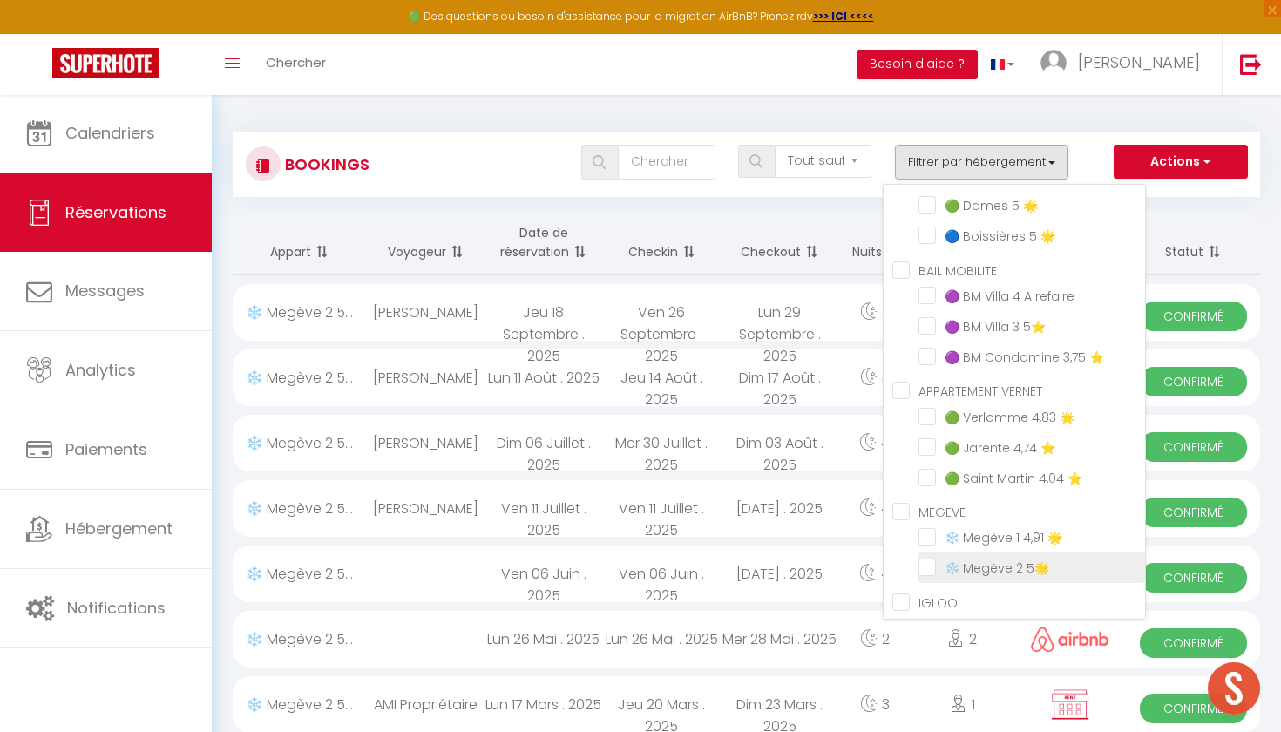
checkbox input "false"
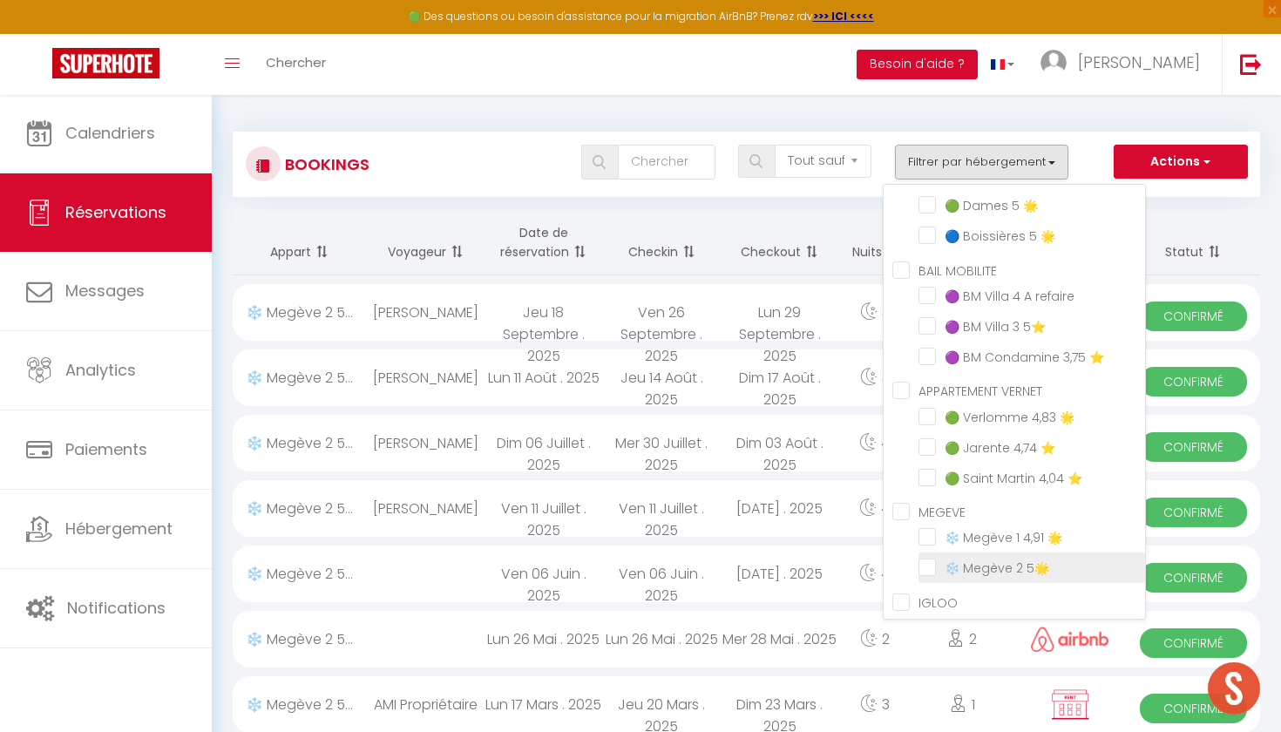
checkbox input "false"
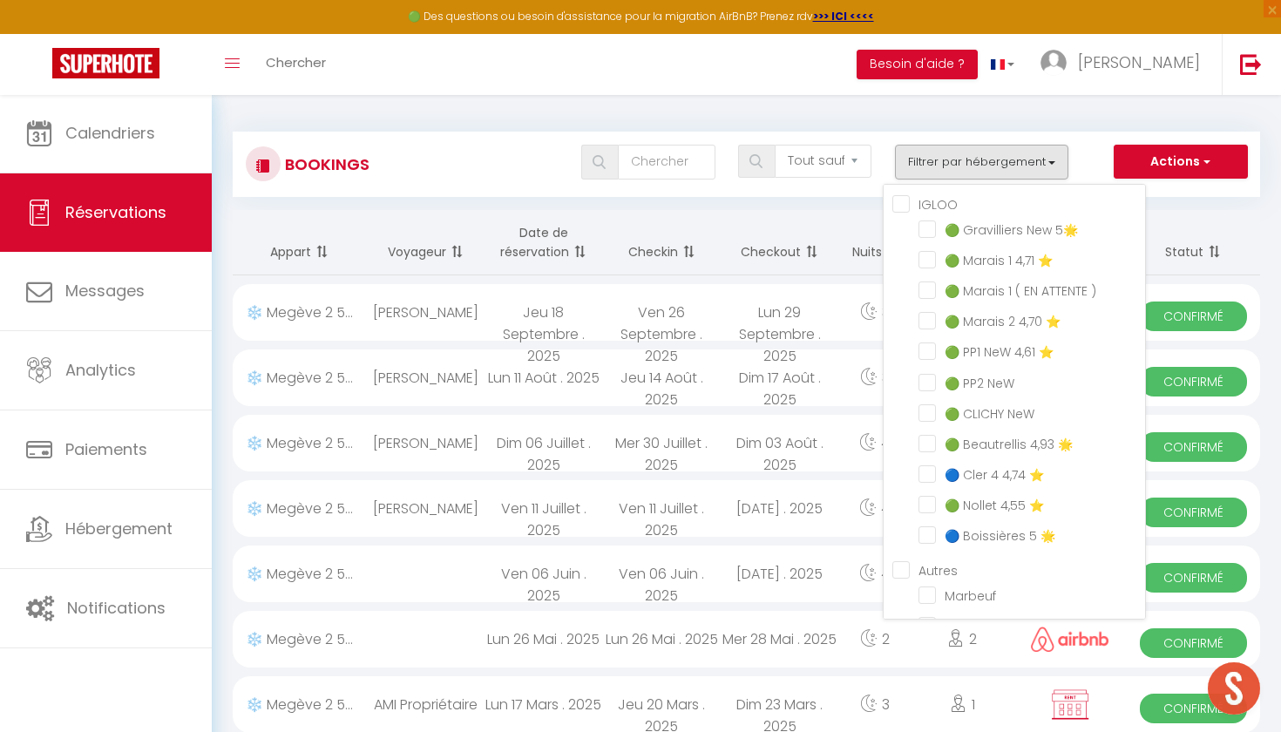
checkbox input "false"
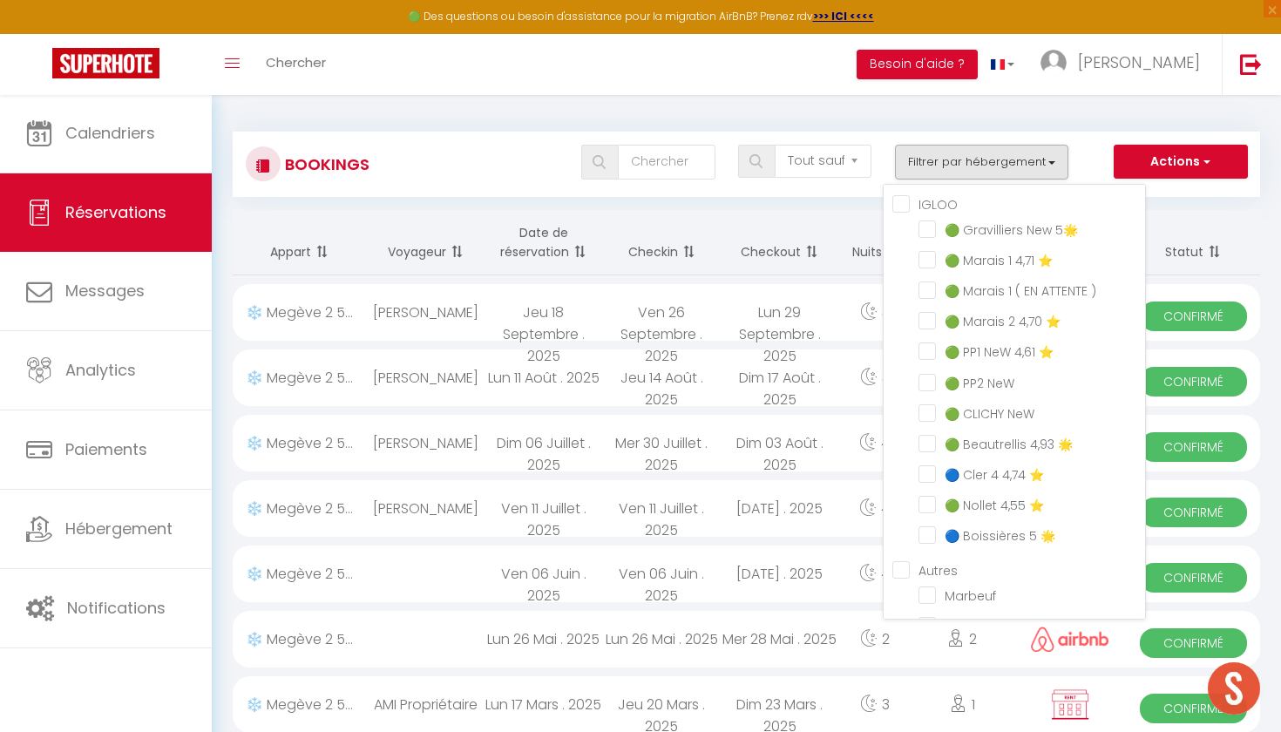
checkbox input "false"
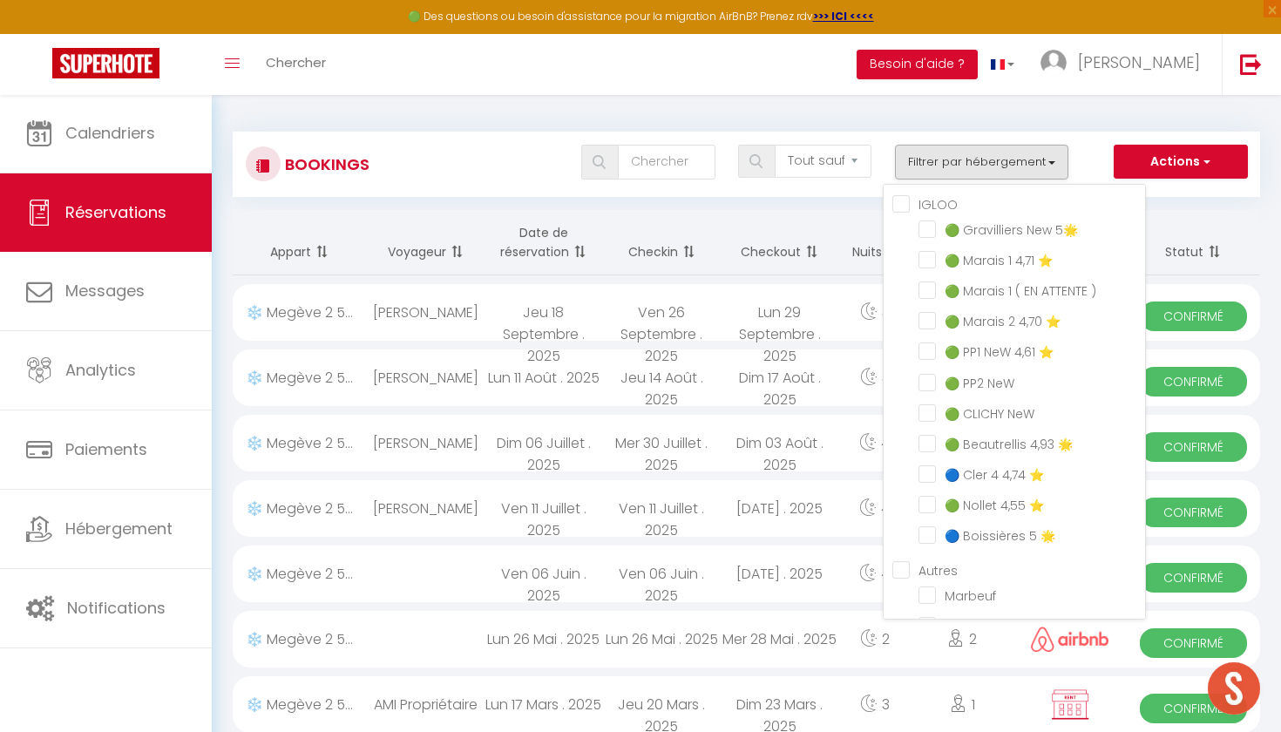
checkbox input "false"
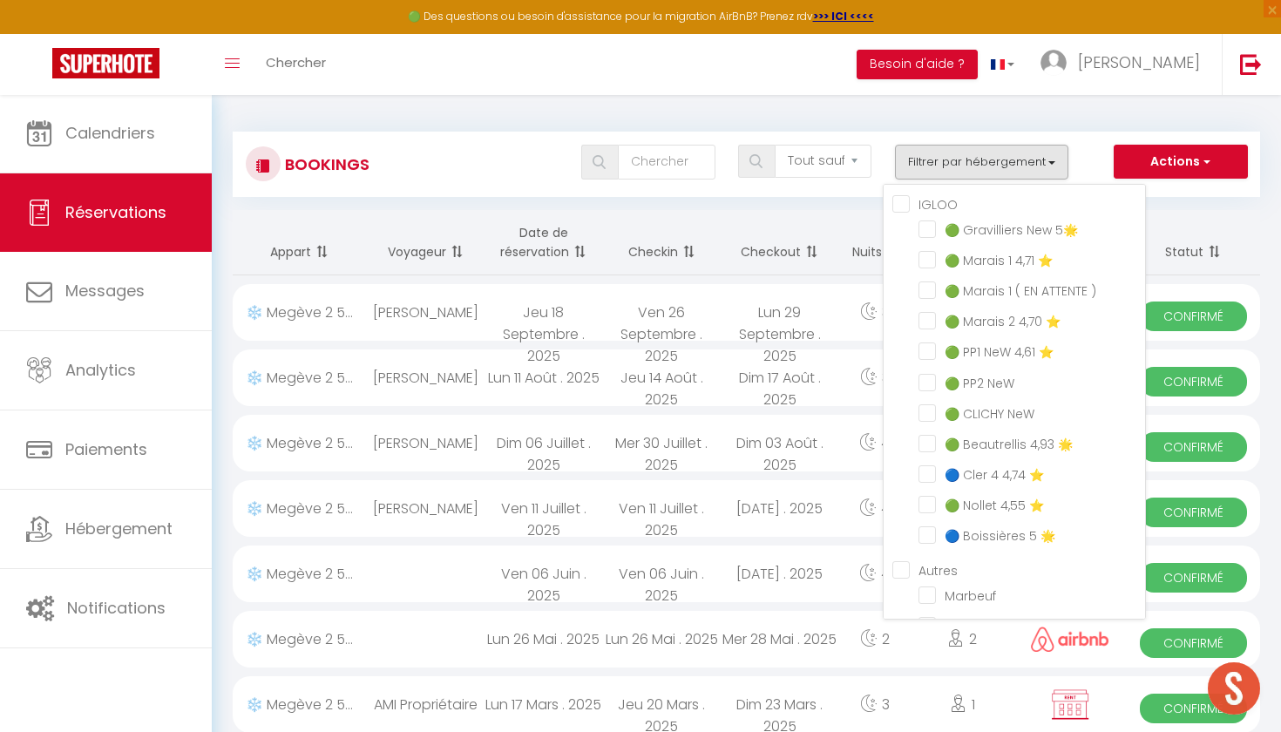
checkbox input "false"
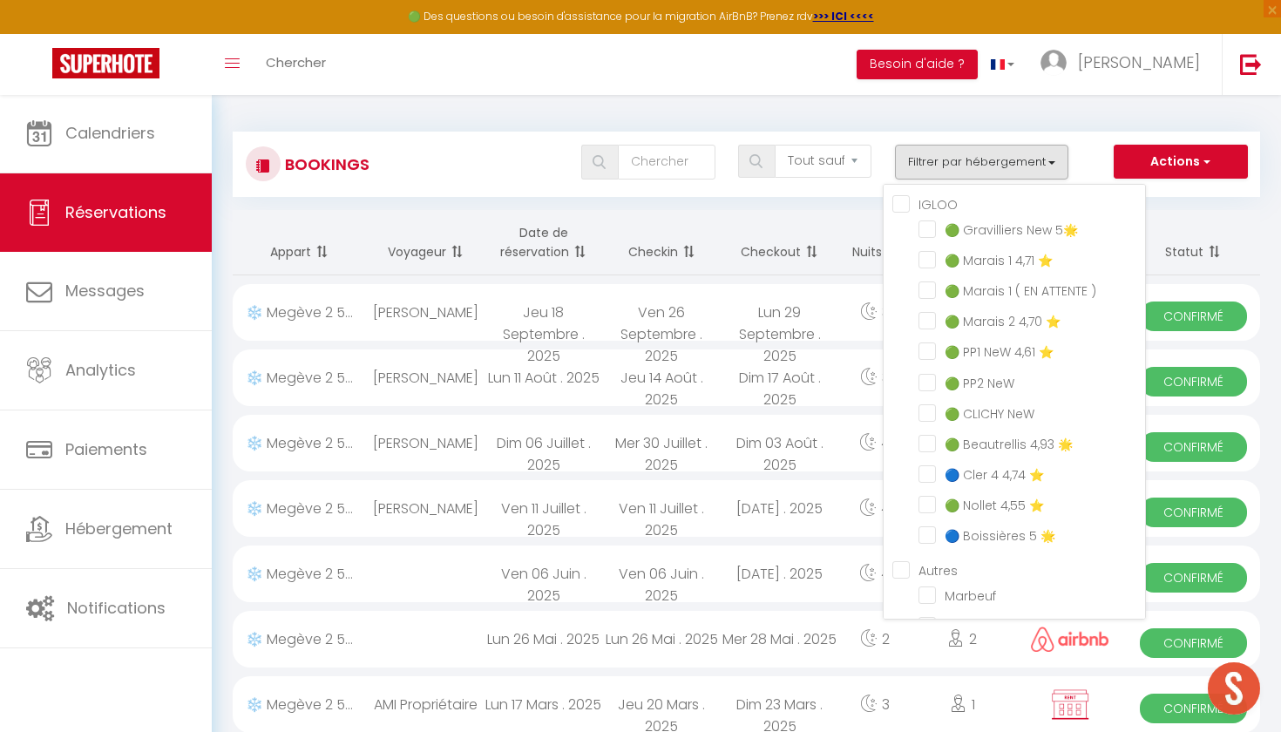
checkbox input "false"
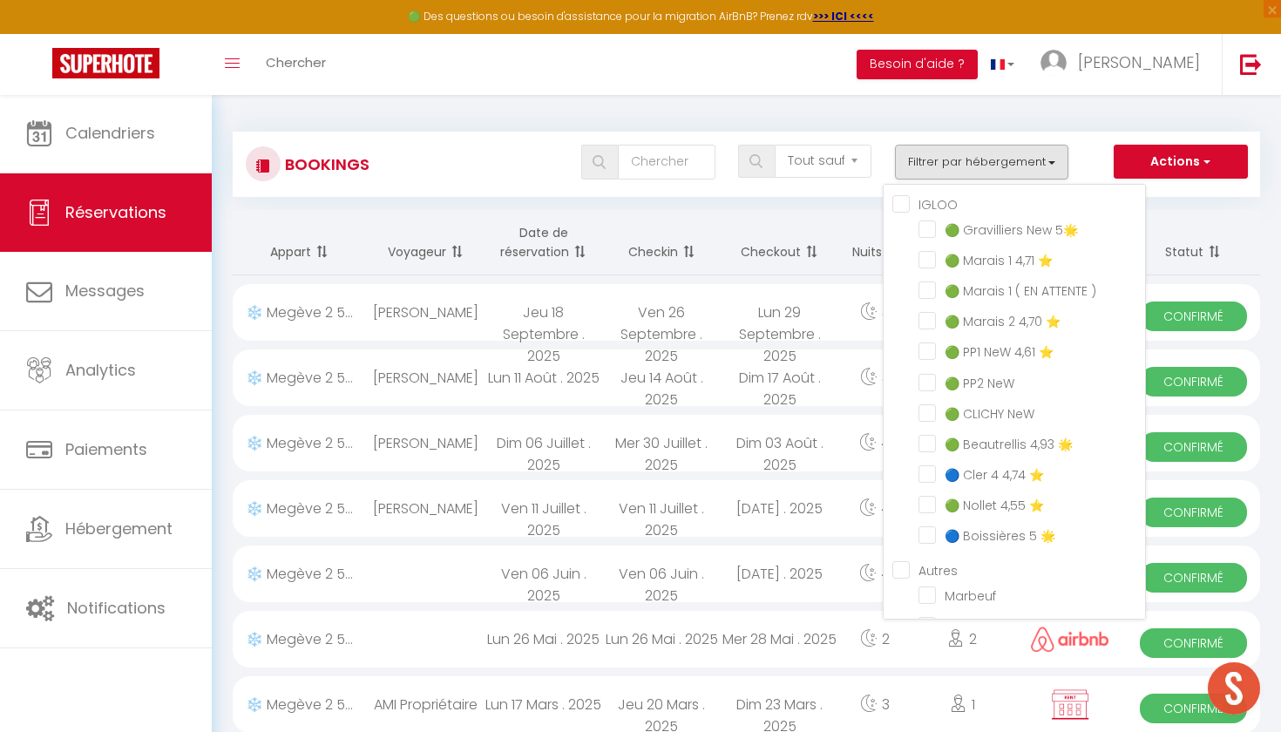
checkbox input "false"
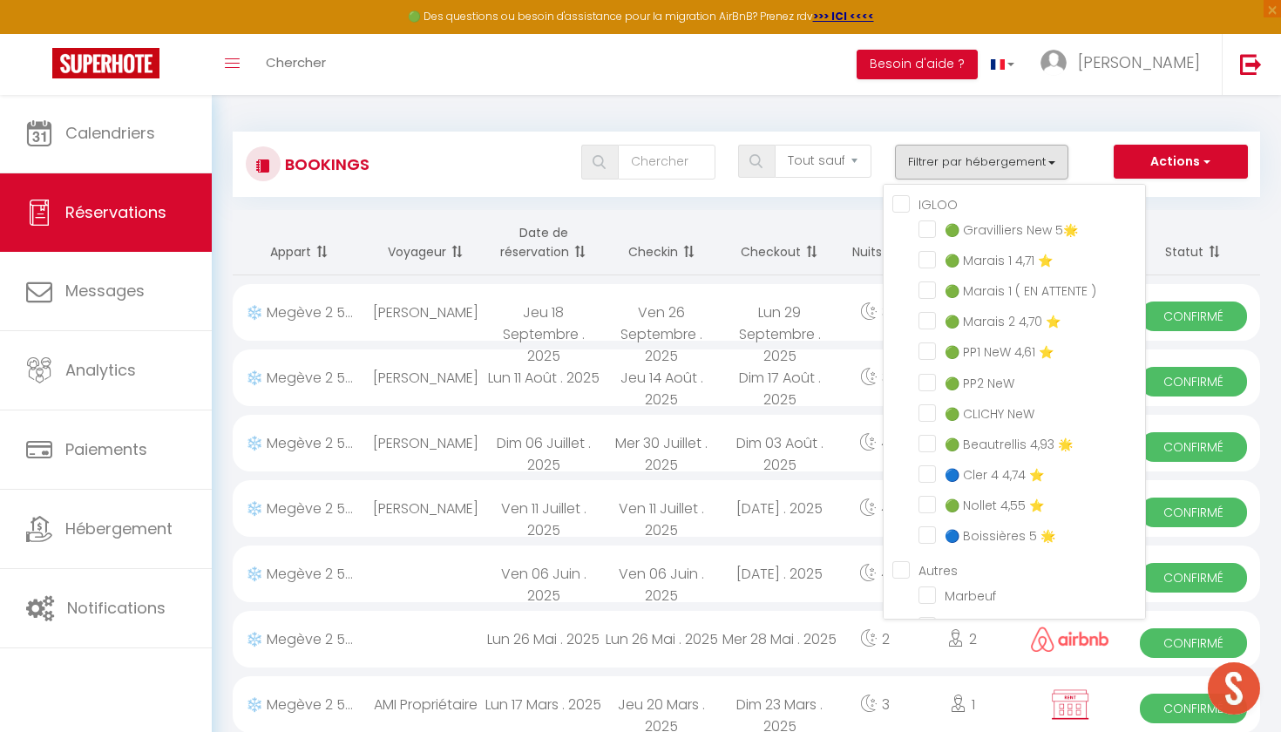
checkbox input "false"
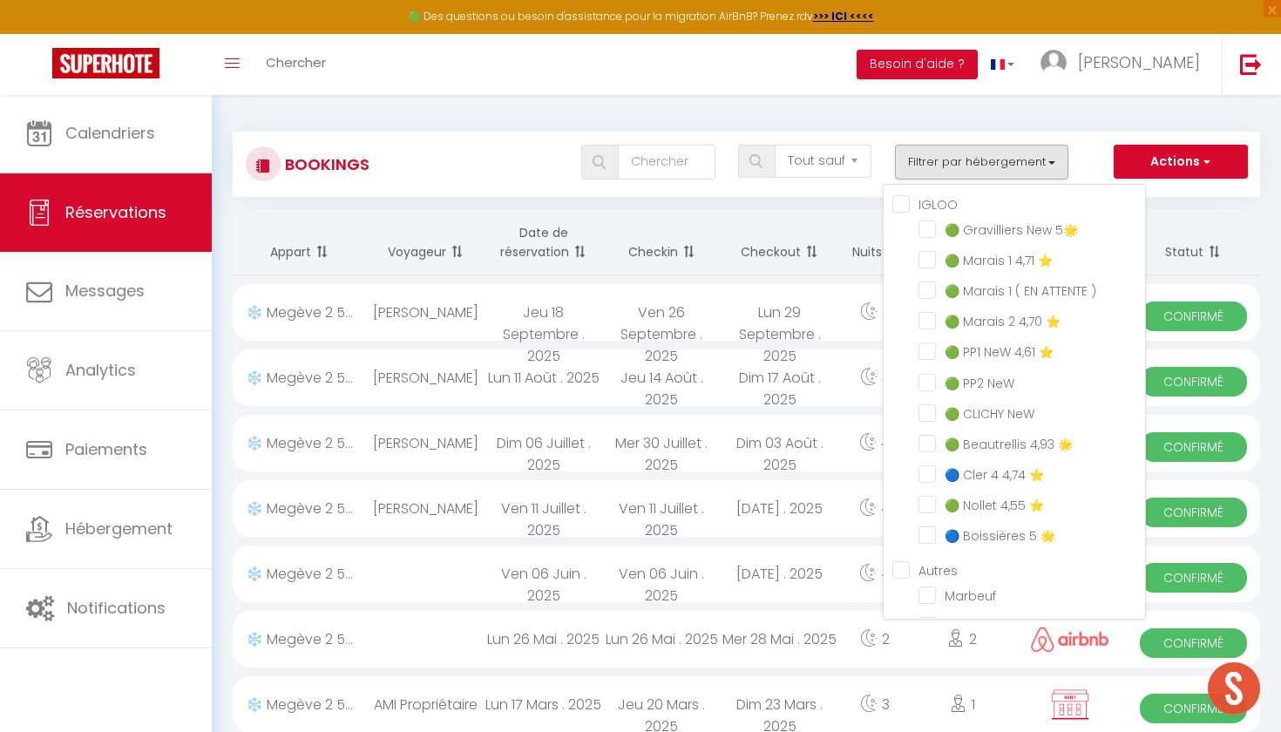
checkbox input "false"
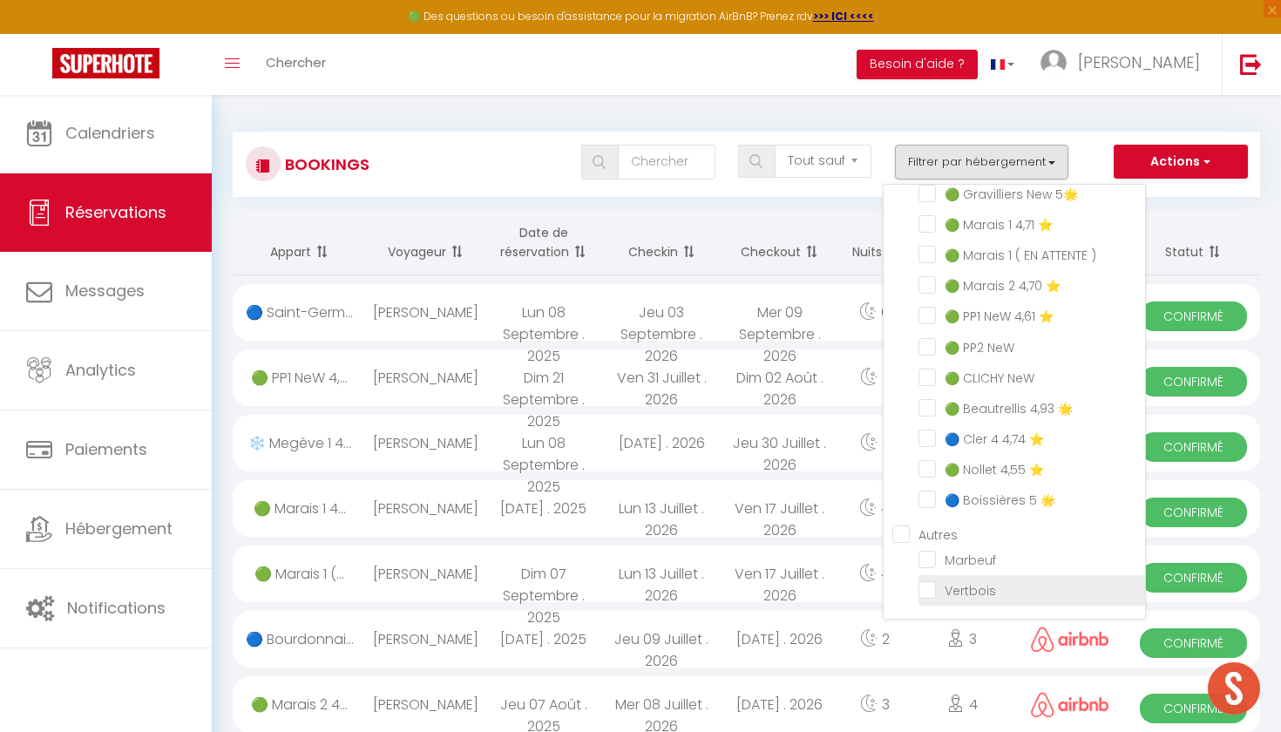
scroll to position [1194, 0]
click at [927, 592] on input "Vertbois" at bounding box center [1031, 588] width 227 height 17
checkbox input "true"
checkbox input "false"
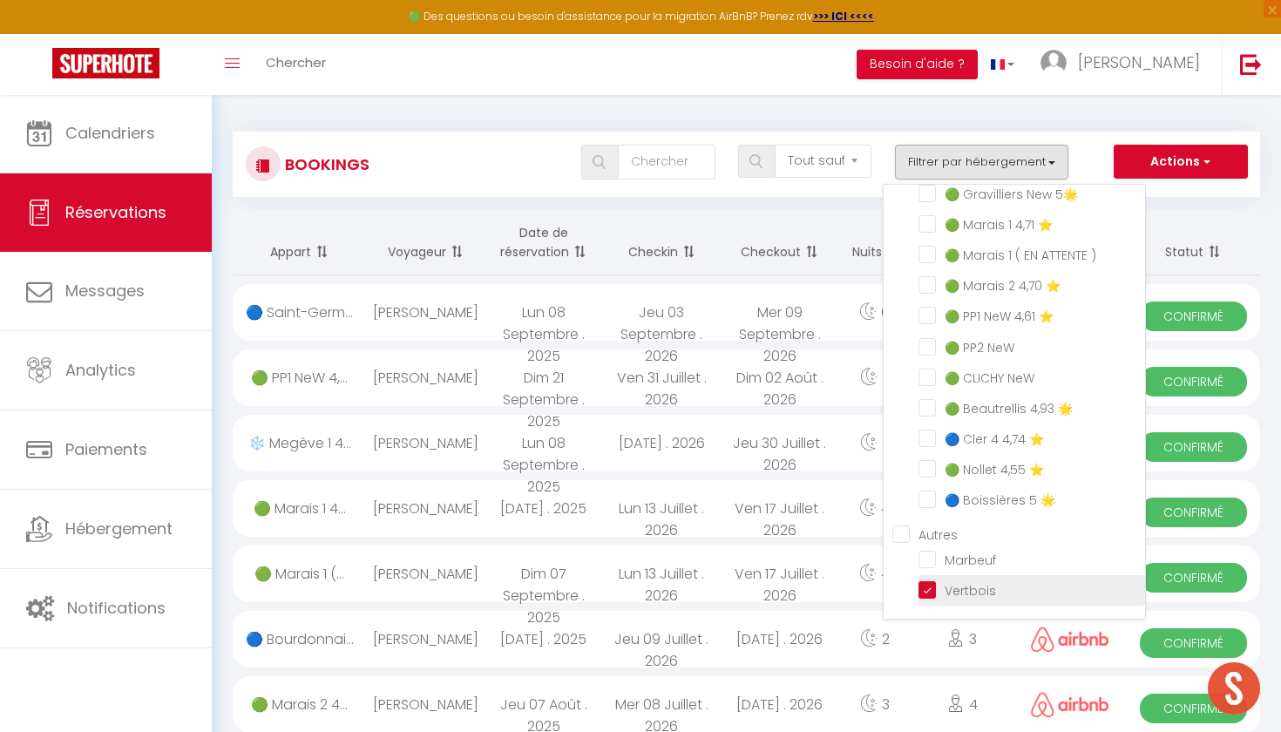
checkbox input "false"
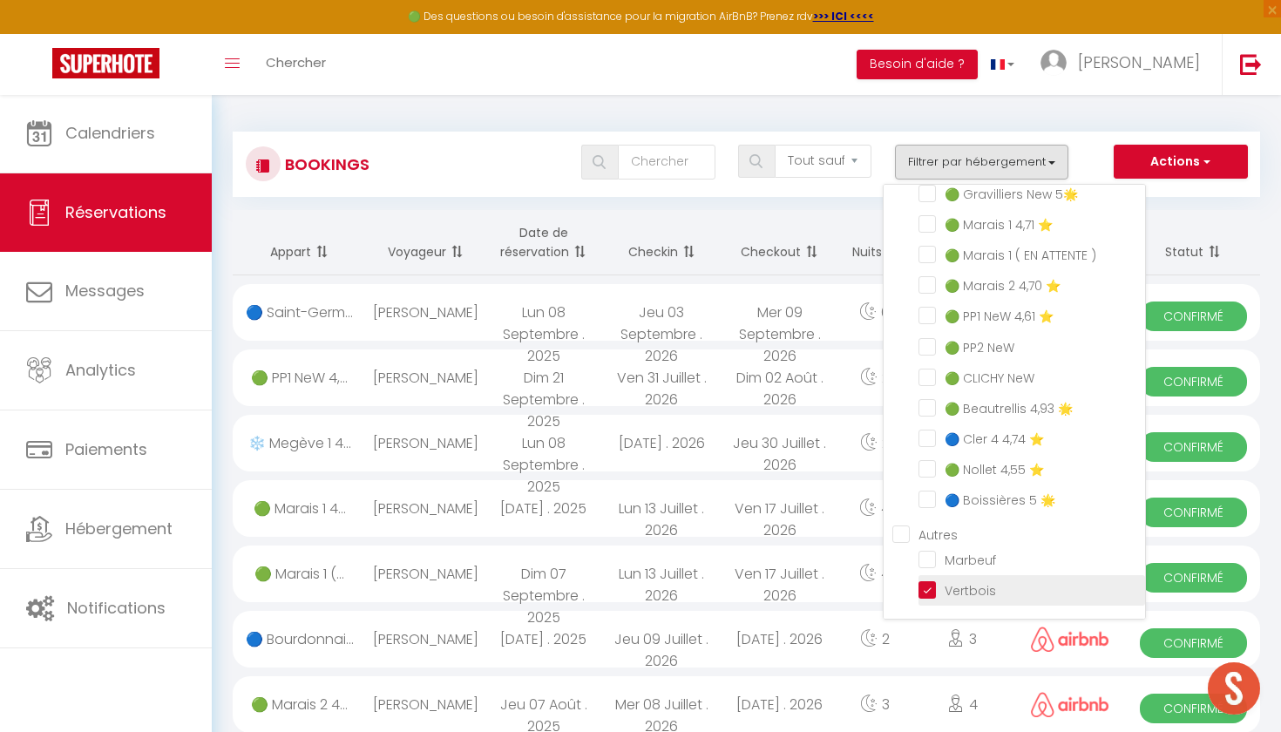
checkbox input "false"
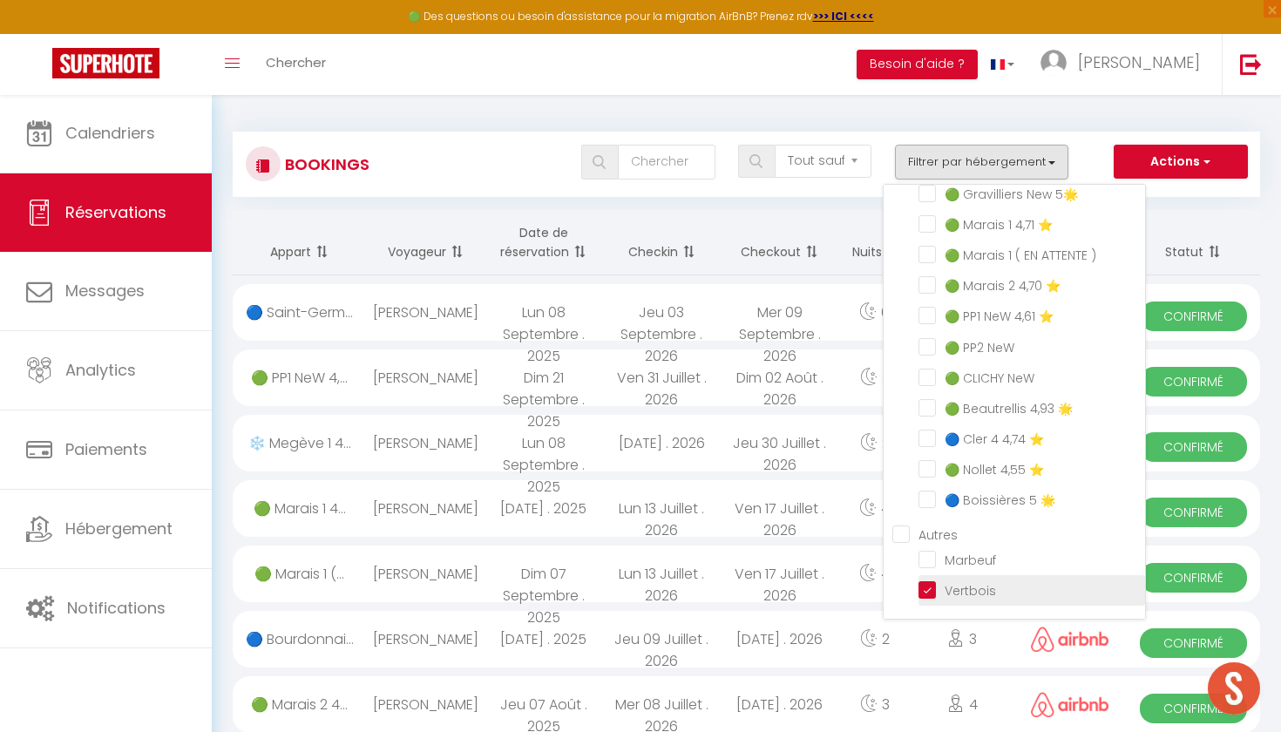
checkbox input "false"
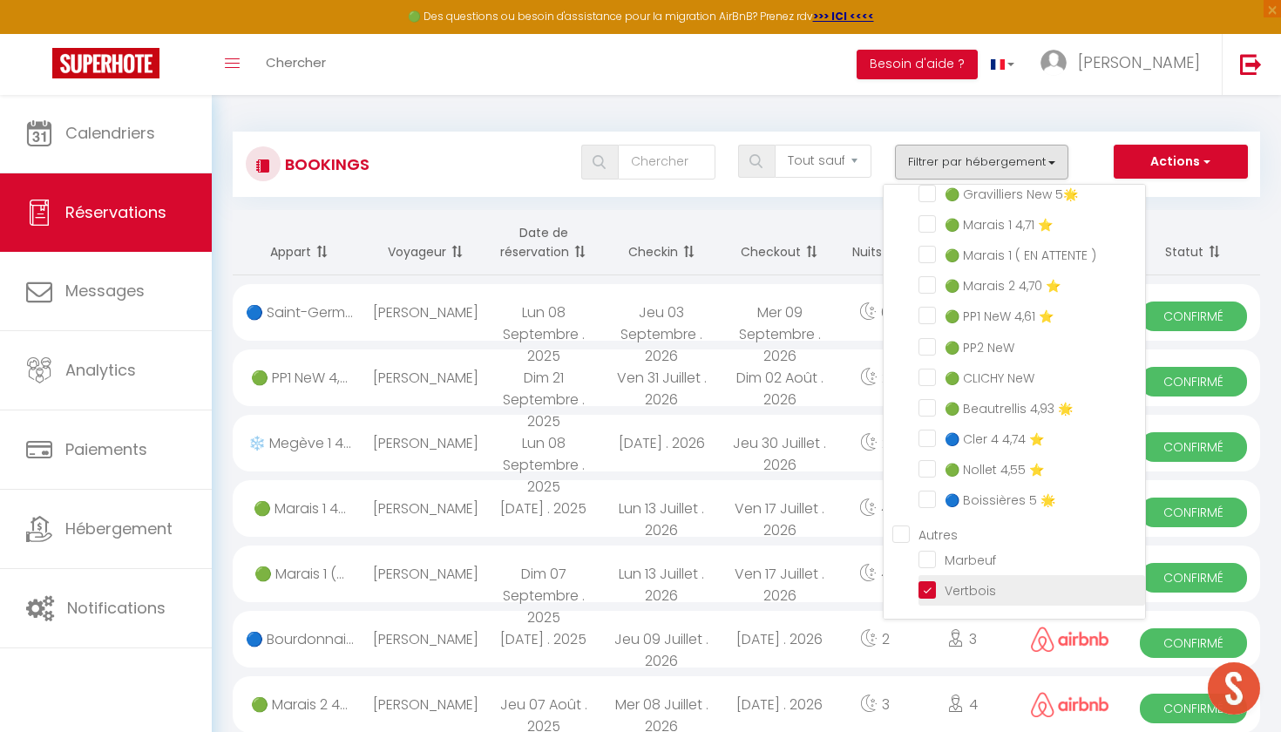
checkbox input "false"
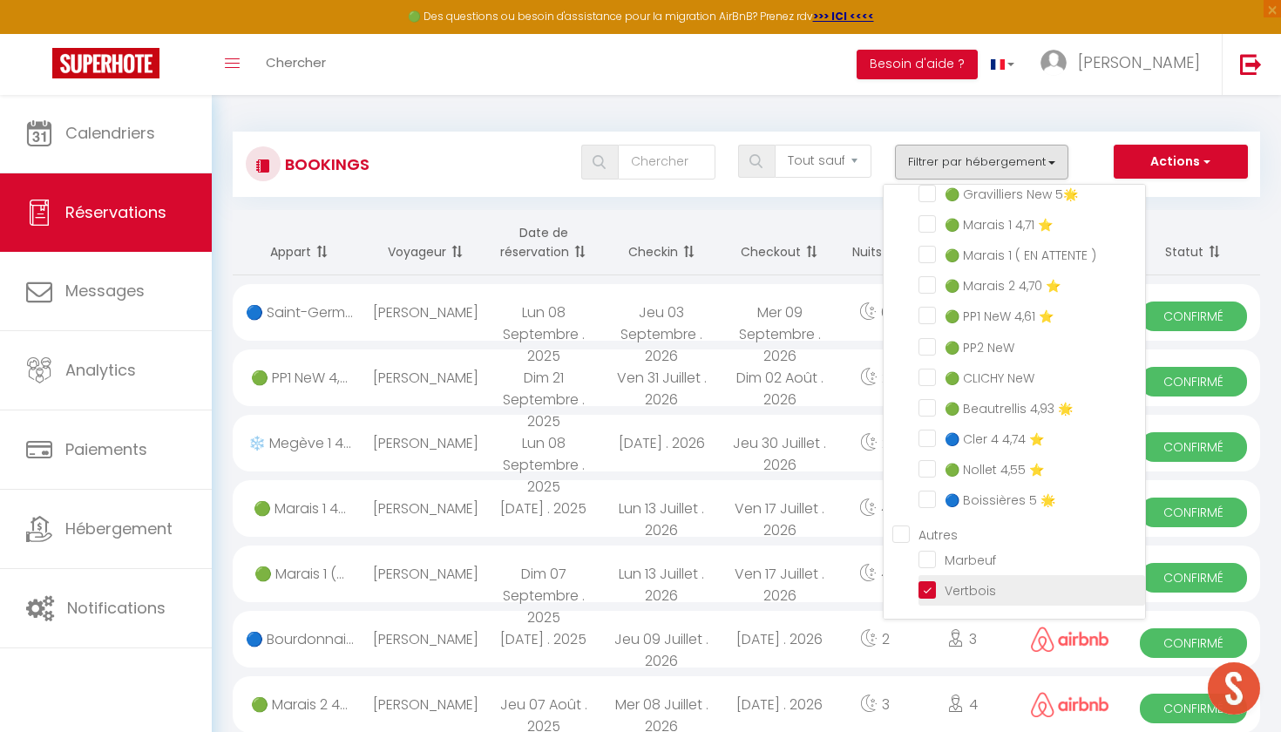
checkbox input "false"
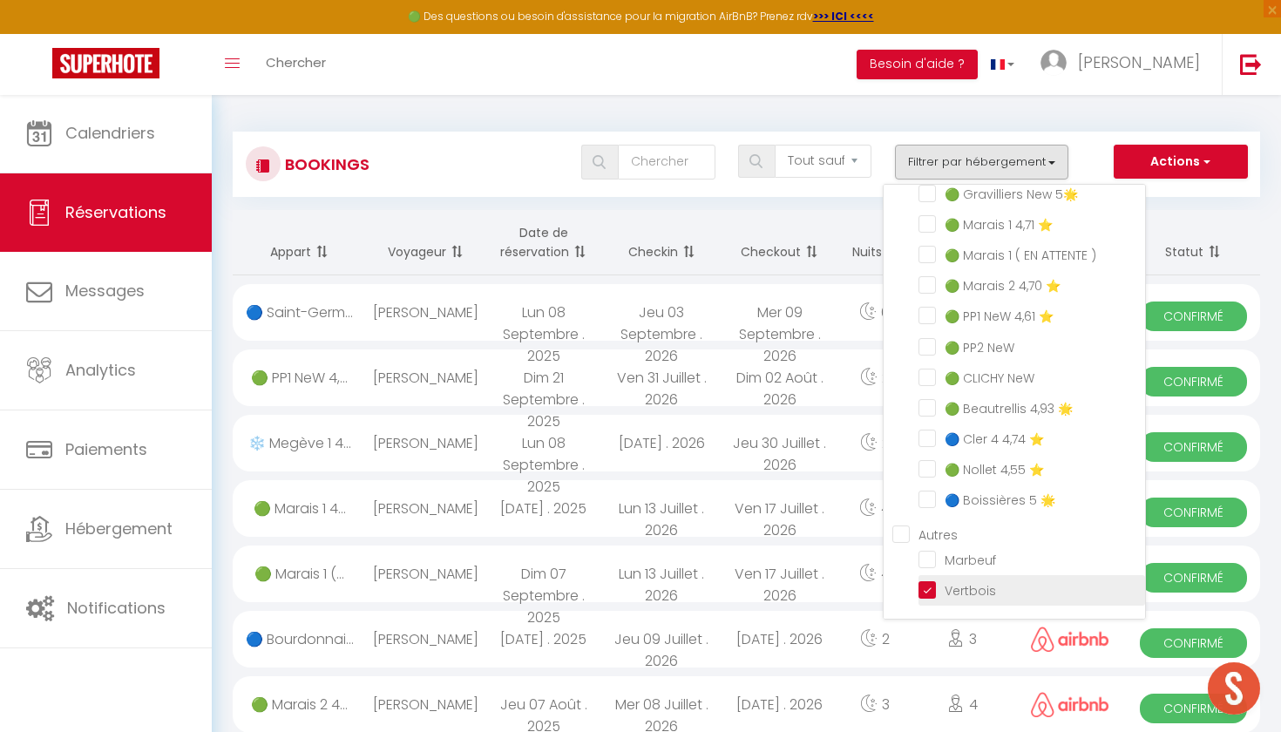
checkbox input "false"
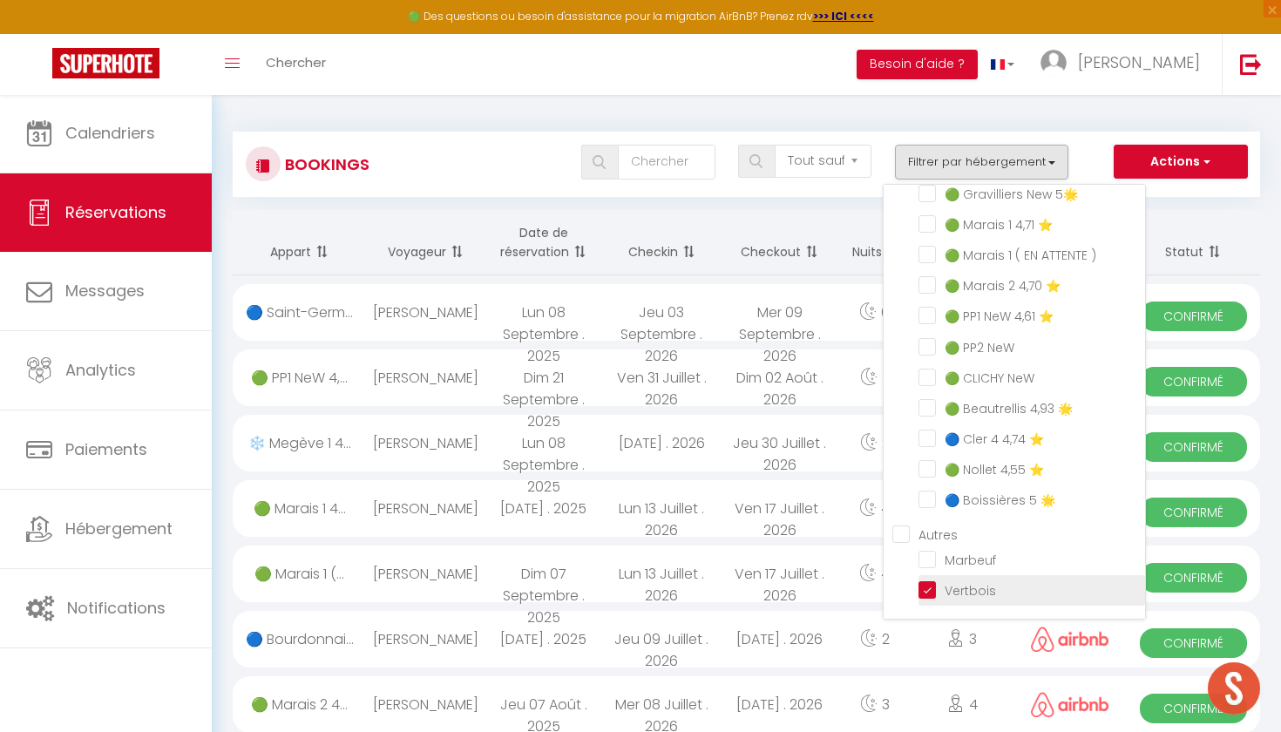
checkbox input "false"
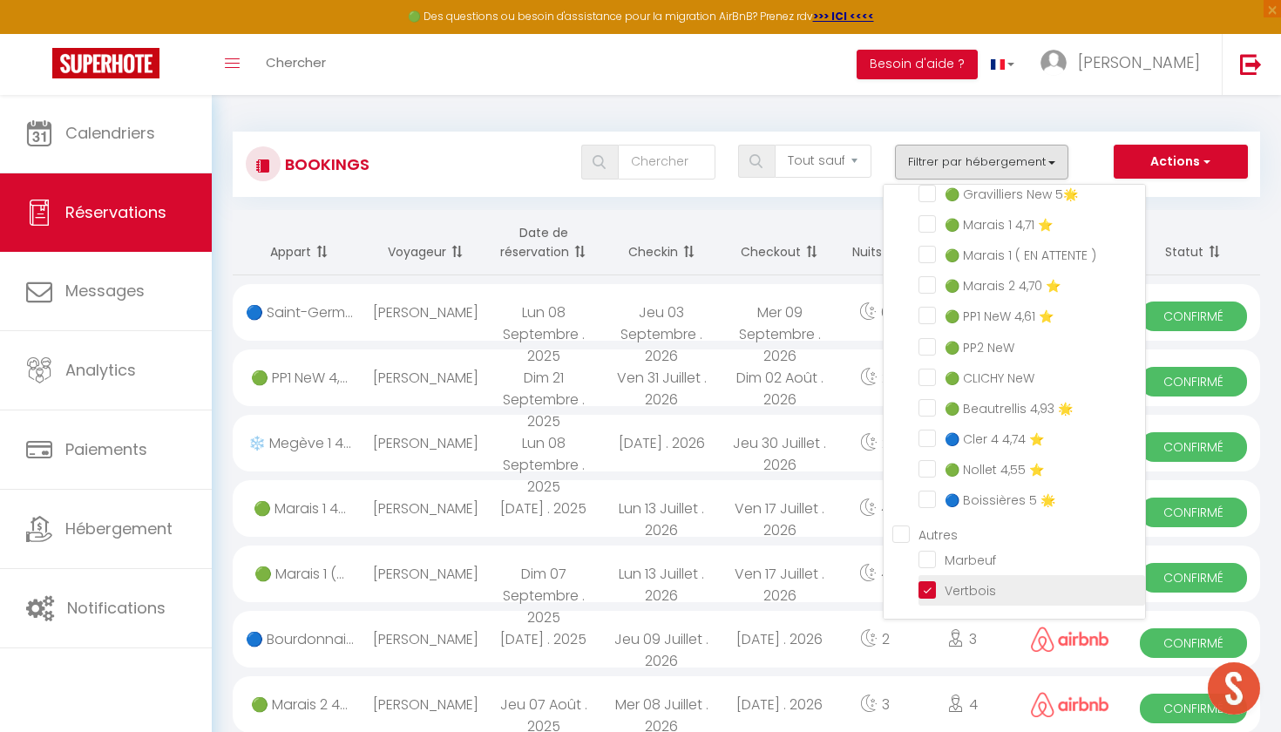
checkbox input "false"
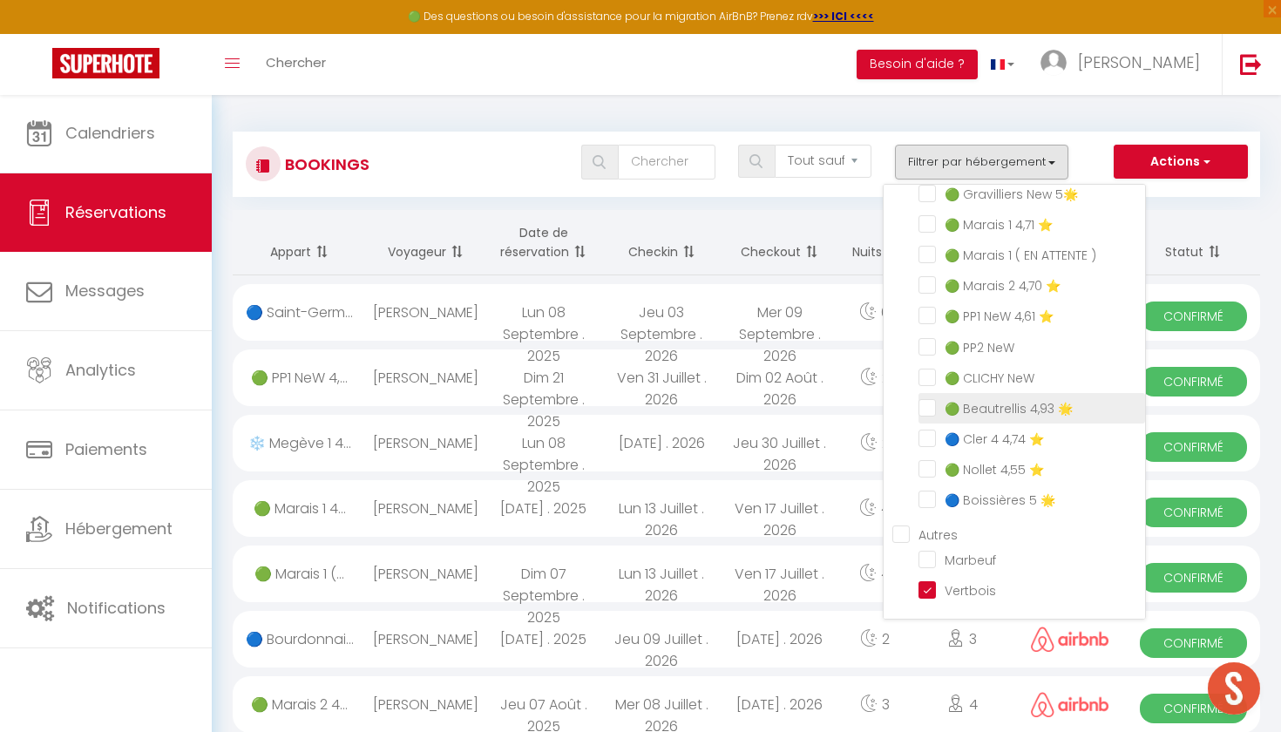
checkbox input "false"
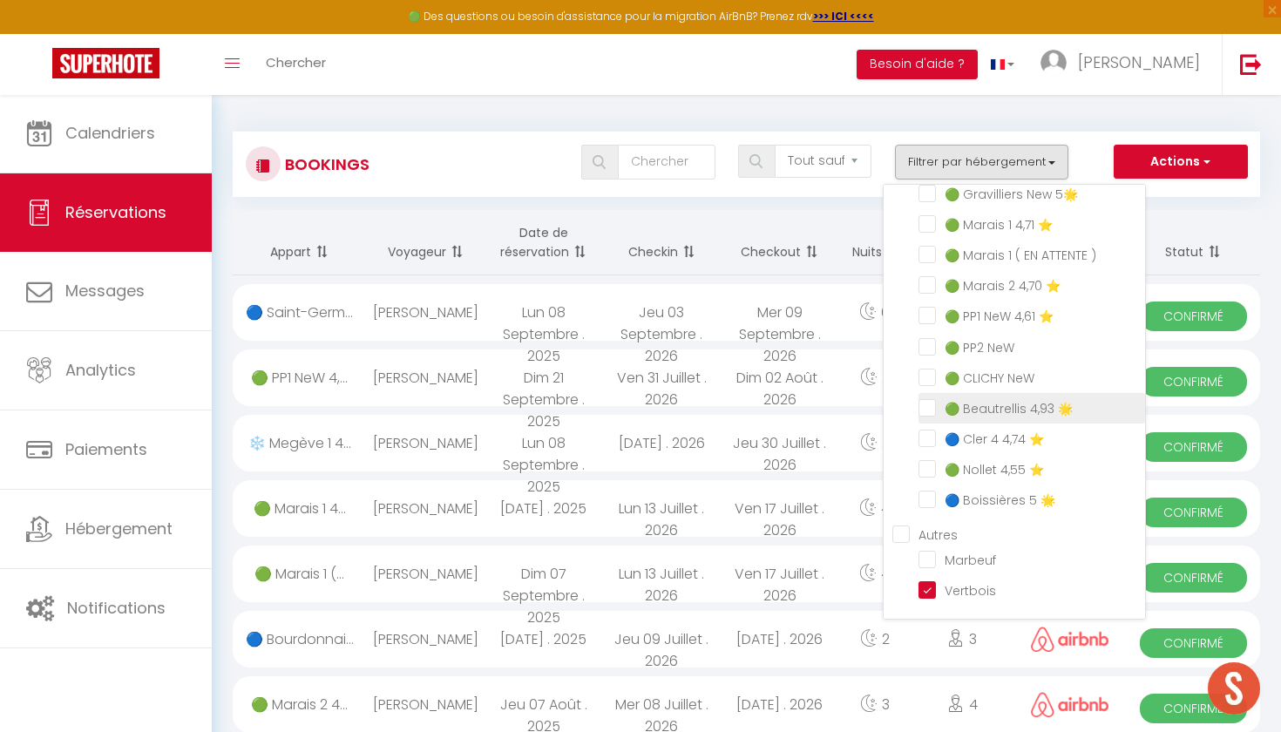
checkbox input "false"
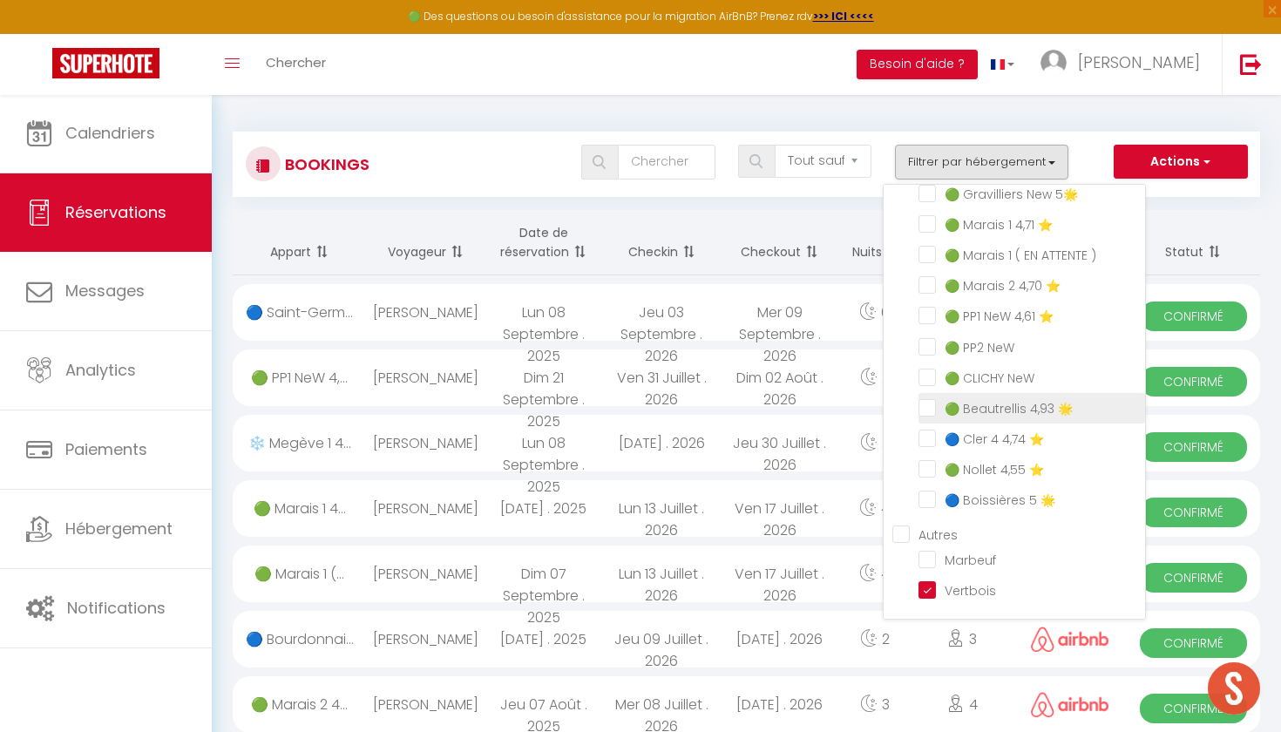
checkbox input "false"
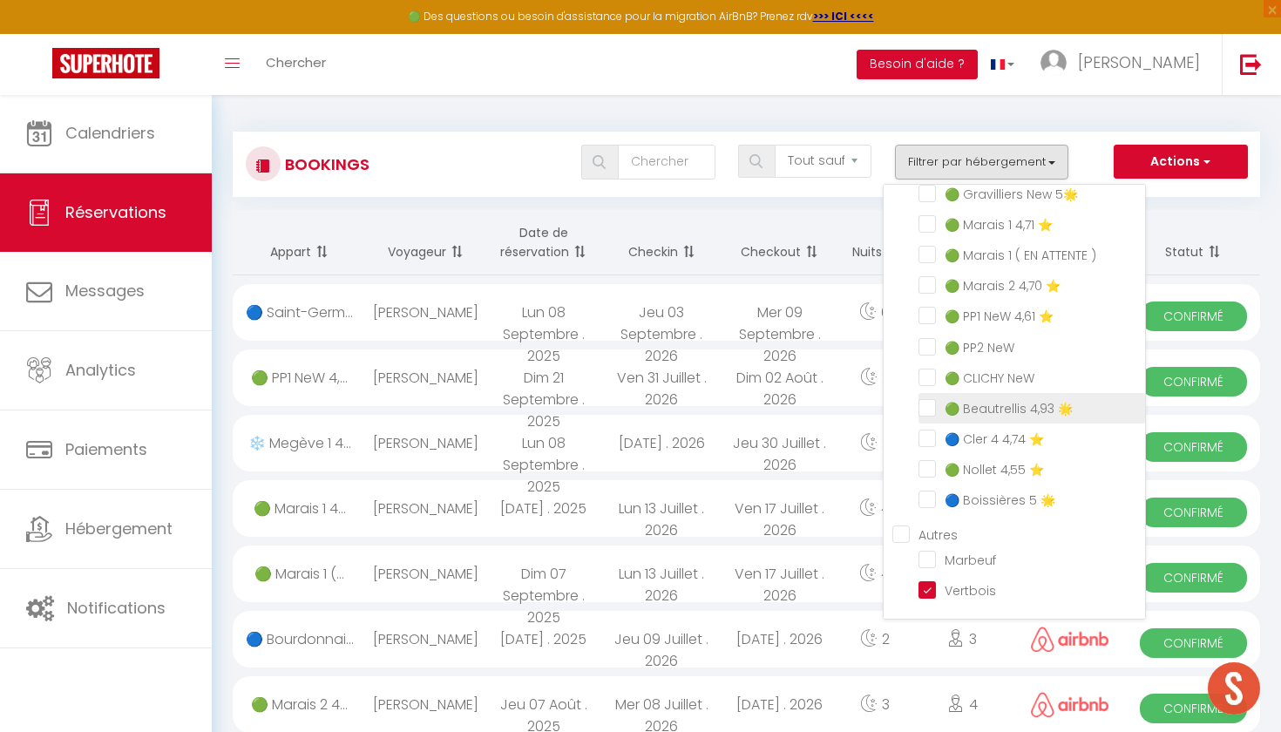
checkbox input "false"
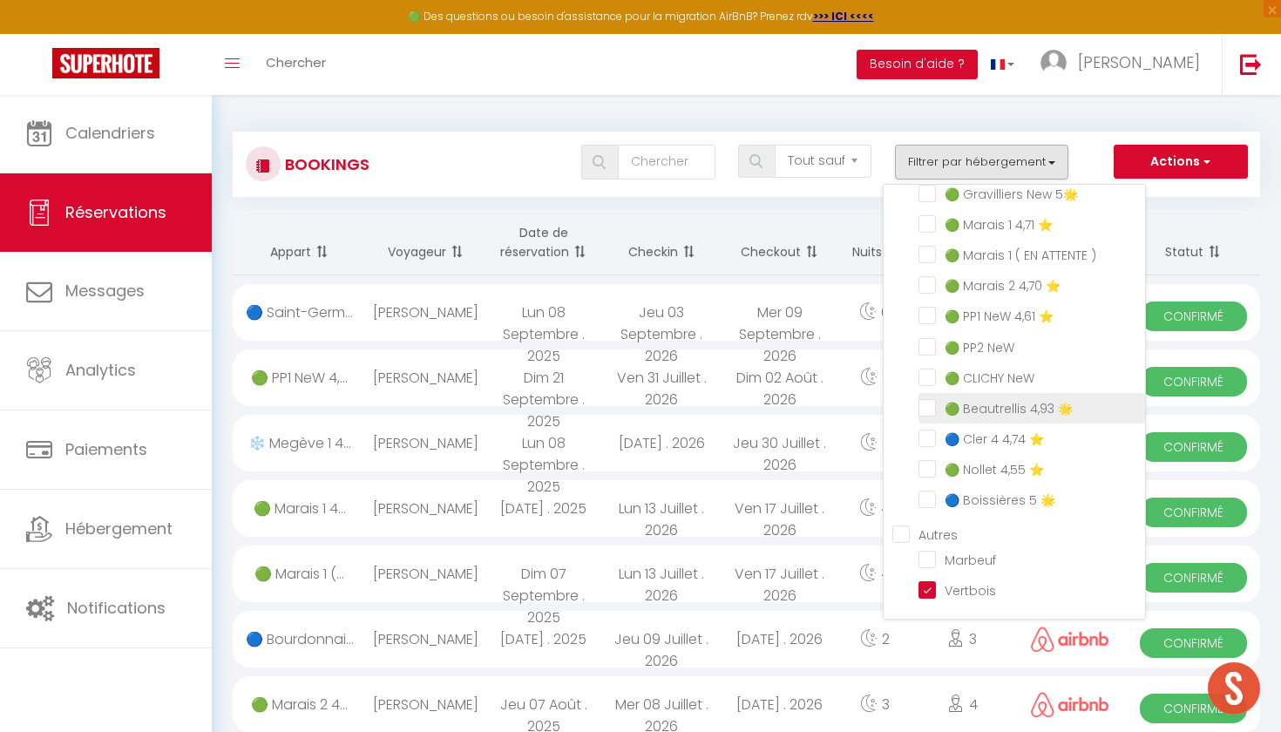
checkbox input "false"
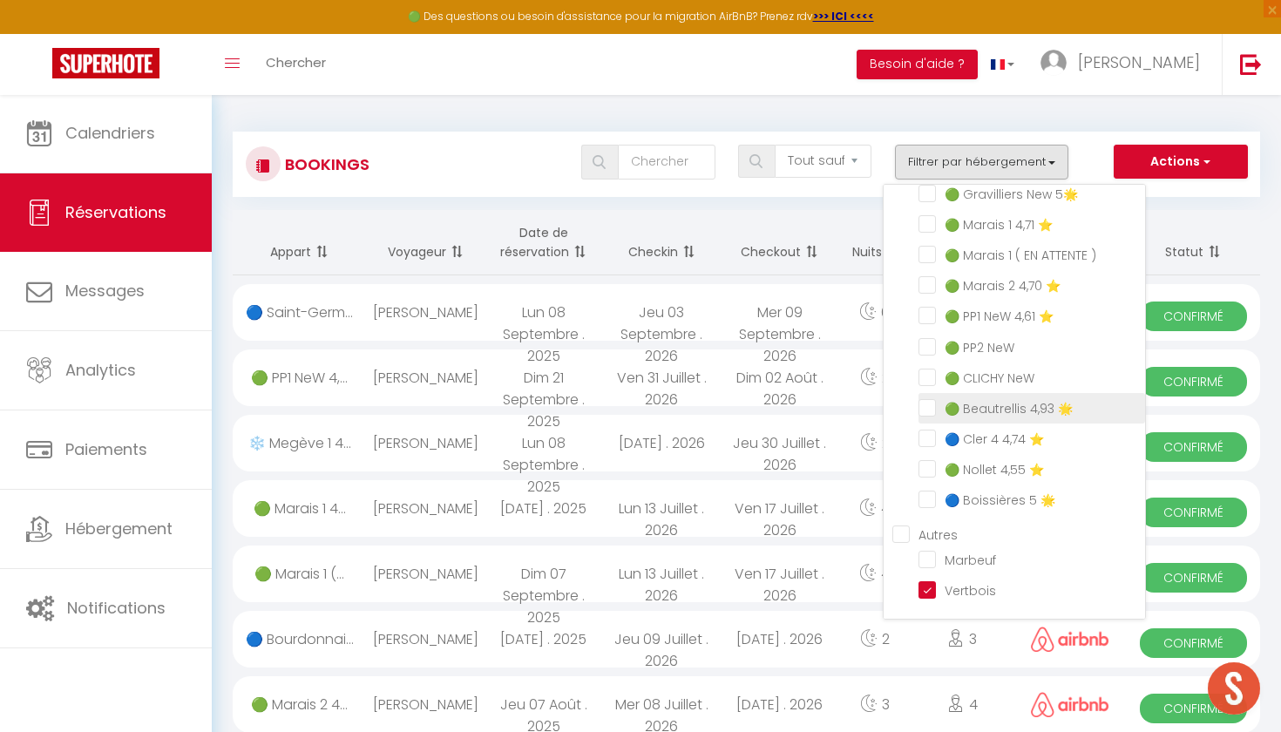
checkbox input "false"
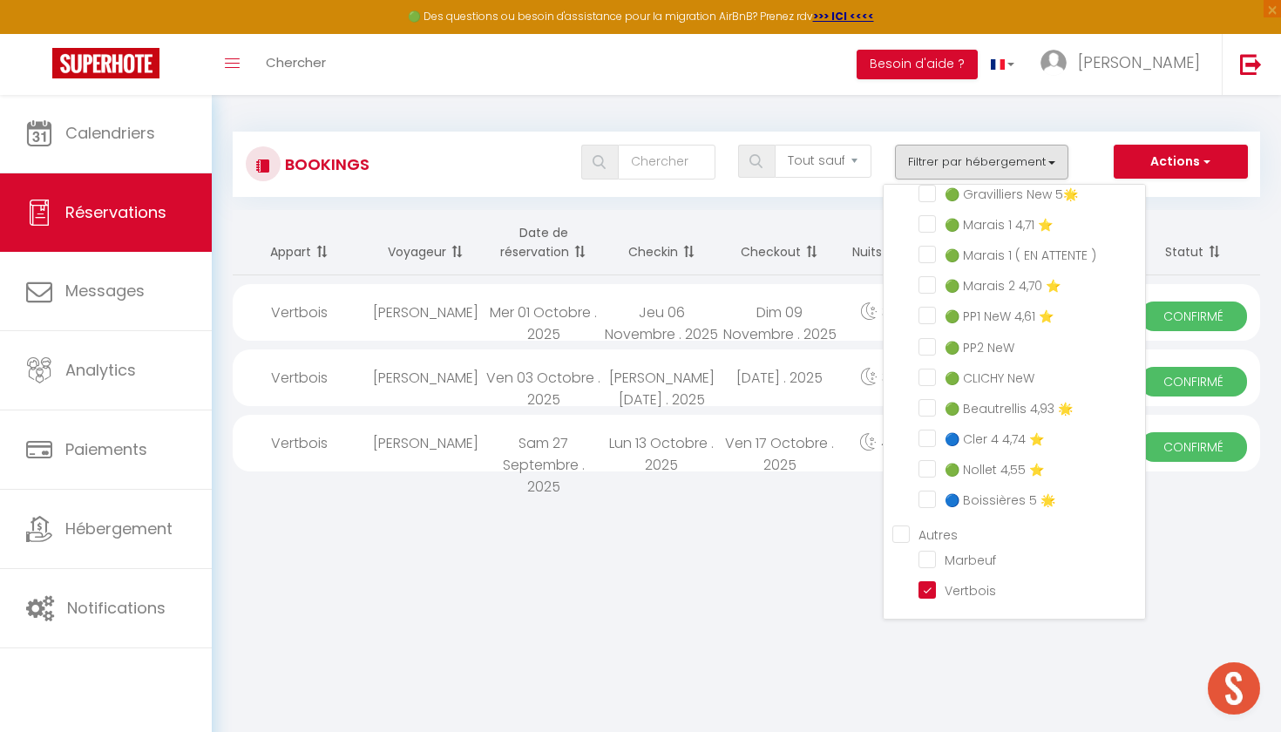
click at [836, 112] on div "Bookings Tous les statuts Annulé Confirmé Non Confirmé Tout sauf annulé No Show…" at bounding box center [746, 299] width 1069 height 410
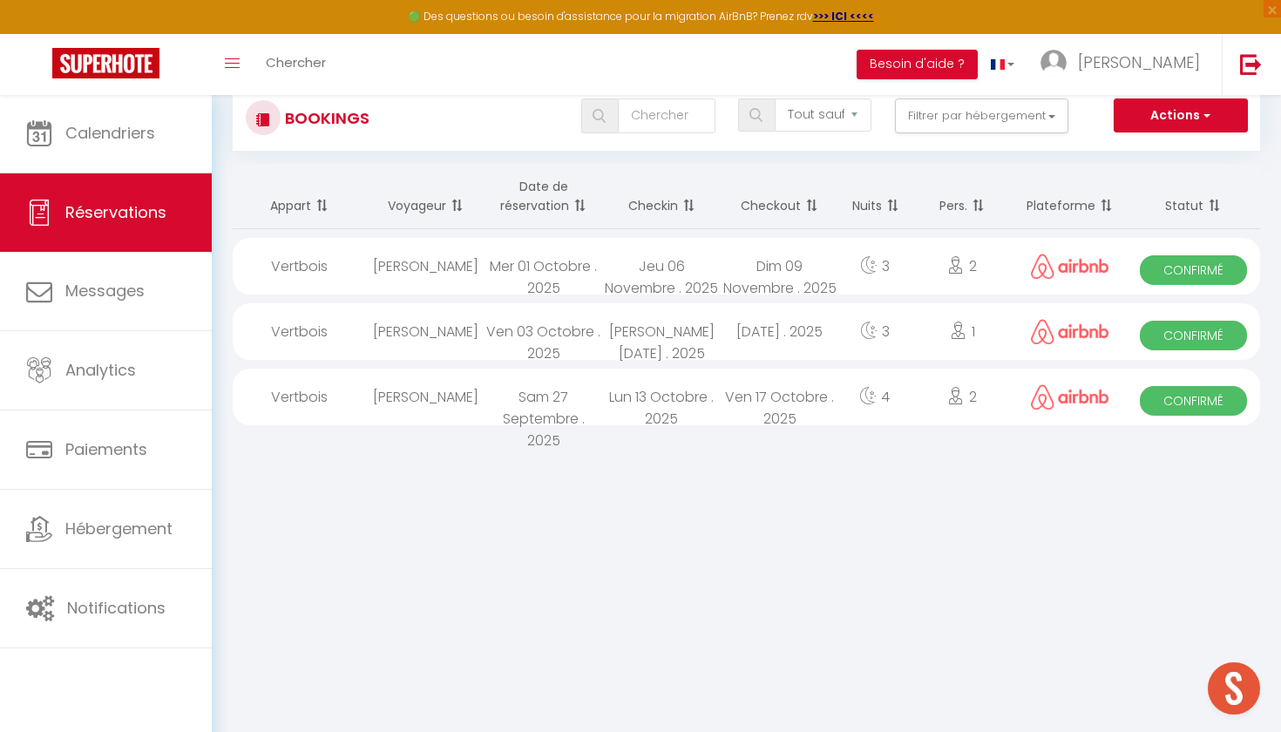
scroll to position [46, 0]
click at [1024, 342] on div at bounding box center [1069, 331] width 113 height 57
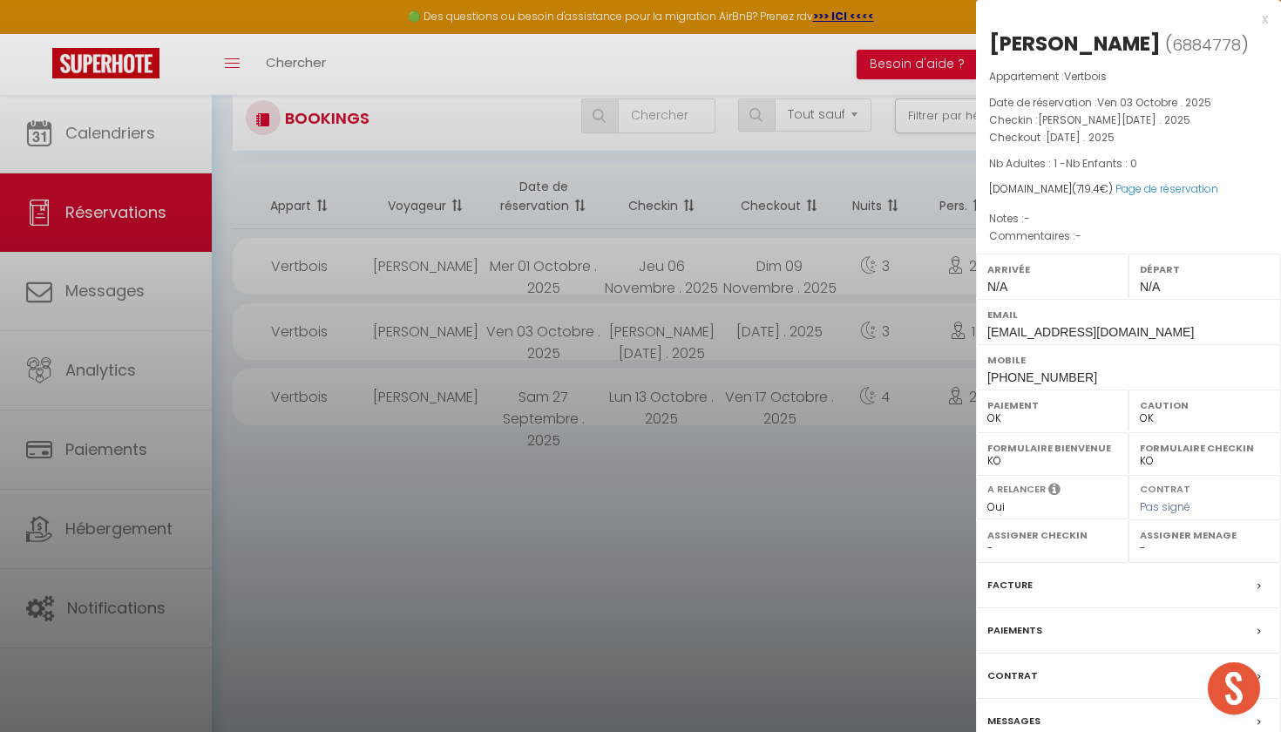
click at [861, 500] on div at bounding box center [640, 366] width 1281 height 732
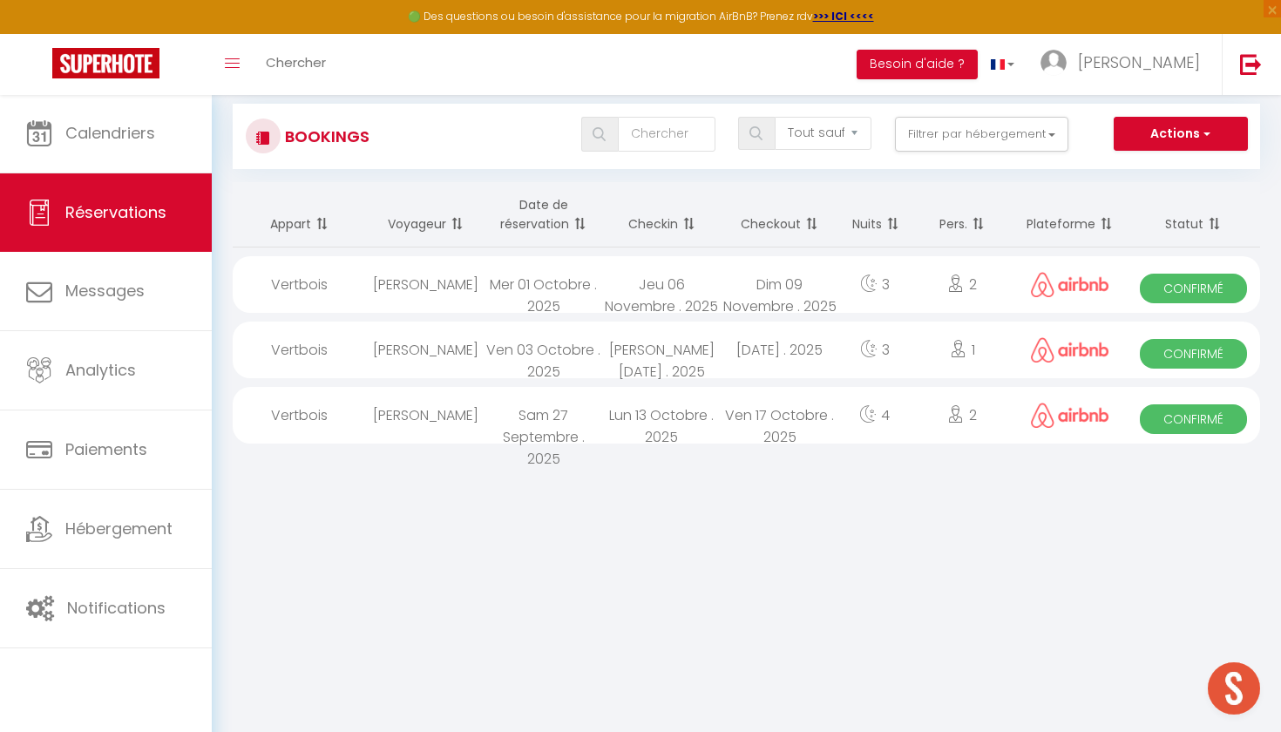
scroll to position [41, 0]
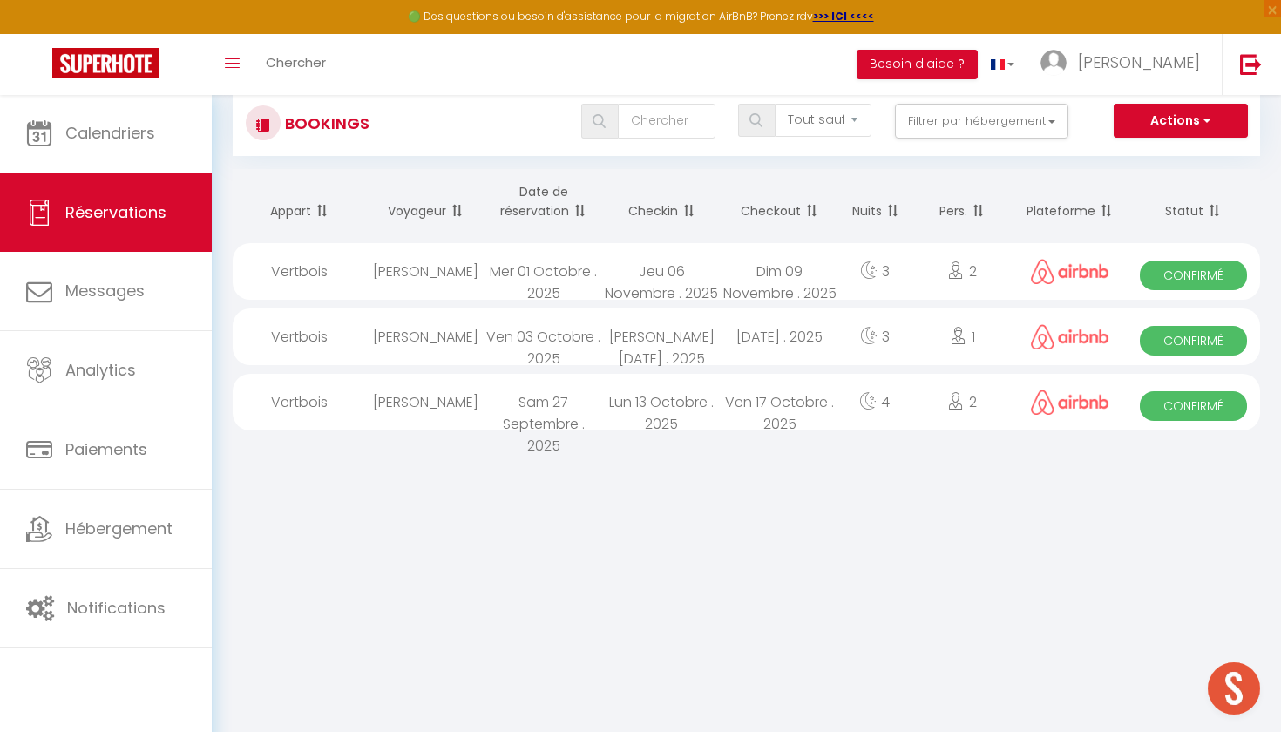
click at [266, 124] on img at bounding box center [263, 125] width 14 height 14
click at [332, 124] on div "Tous les statuts Annulé Confirmé Non Confirmé Tout sauf annulé No Show Request …" at bounding box center [789, 121] width 938 height 35
click at [1205, 118] on span "button" at bounding box center [1205, 120] width 10 height 17
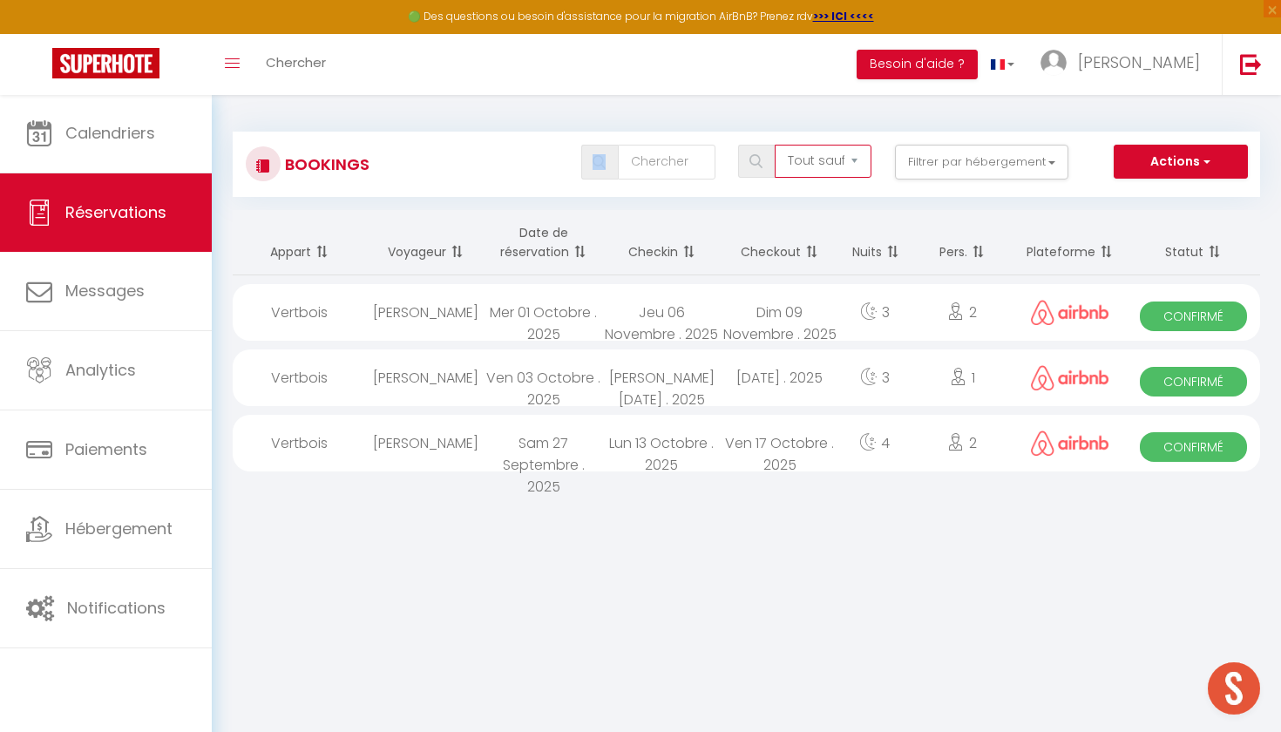
scroll to position [0, 0]
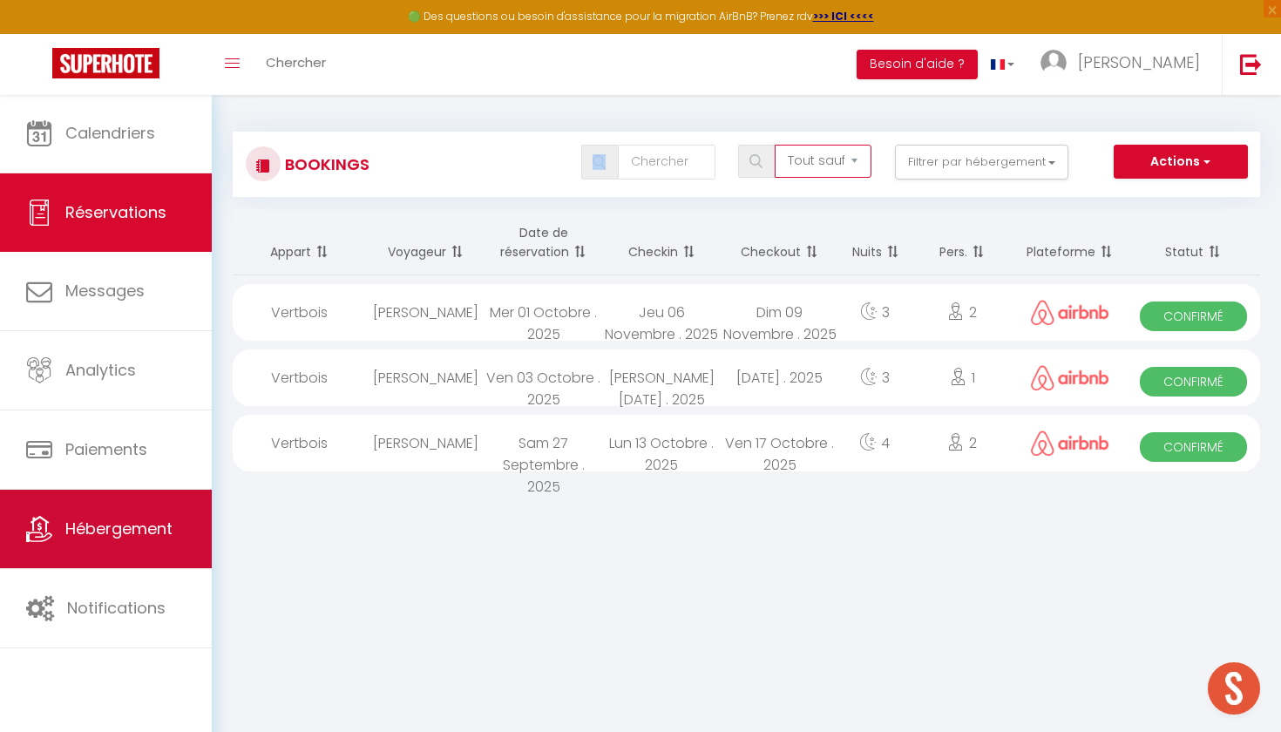
click at [114, 552] on link "Hébergement" at bounding box center [106, 529] width 212 height 78
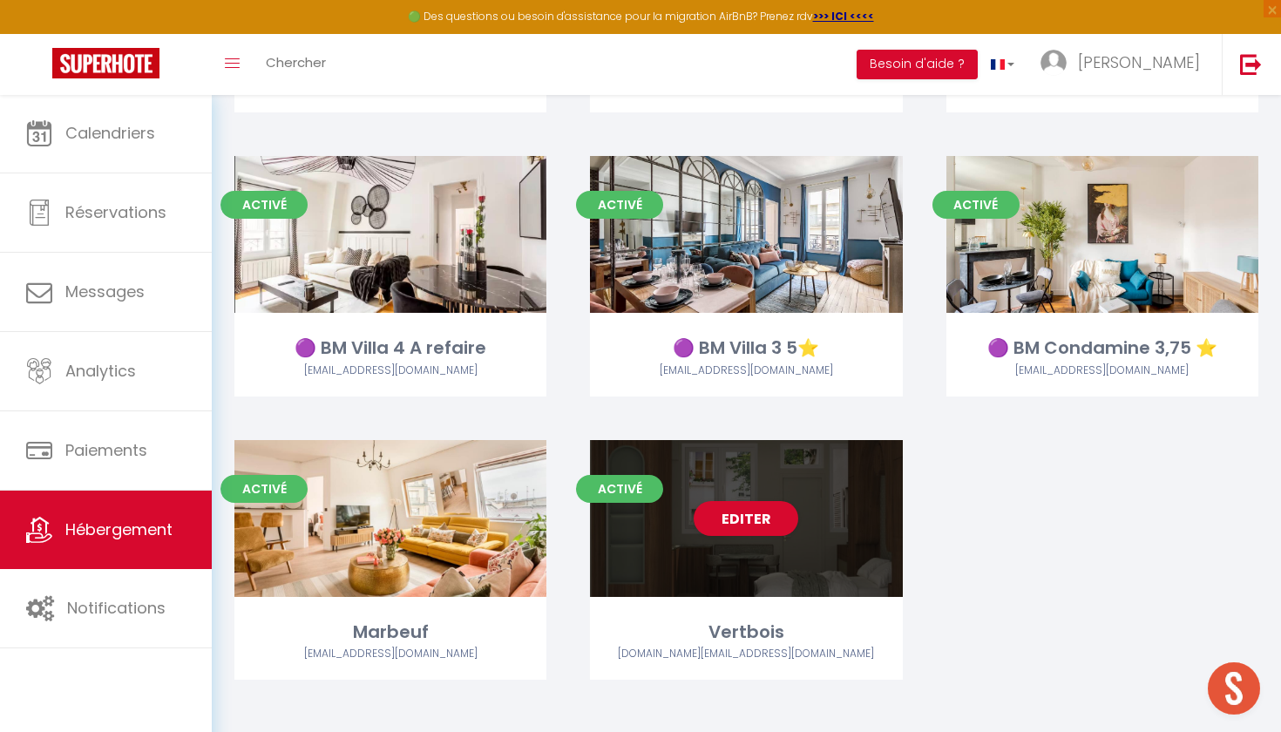
scroll to position [2617, 0]
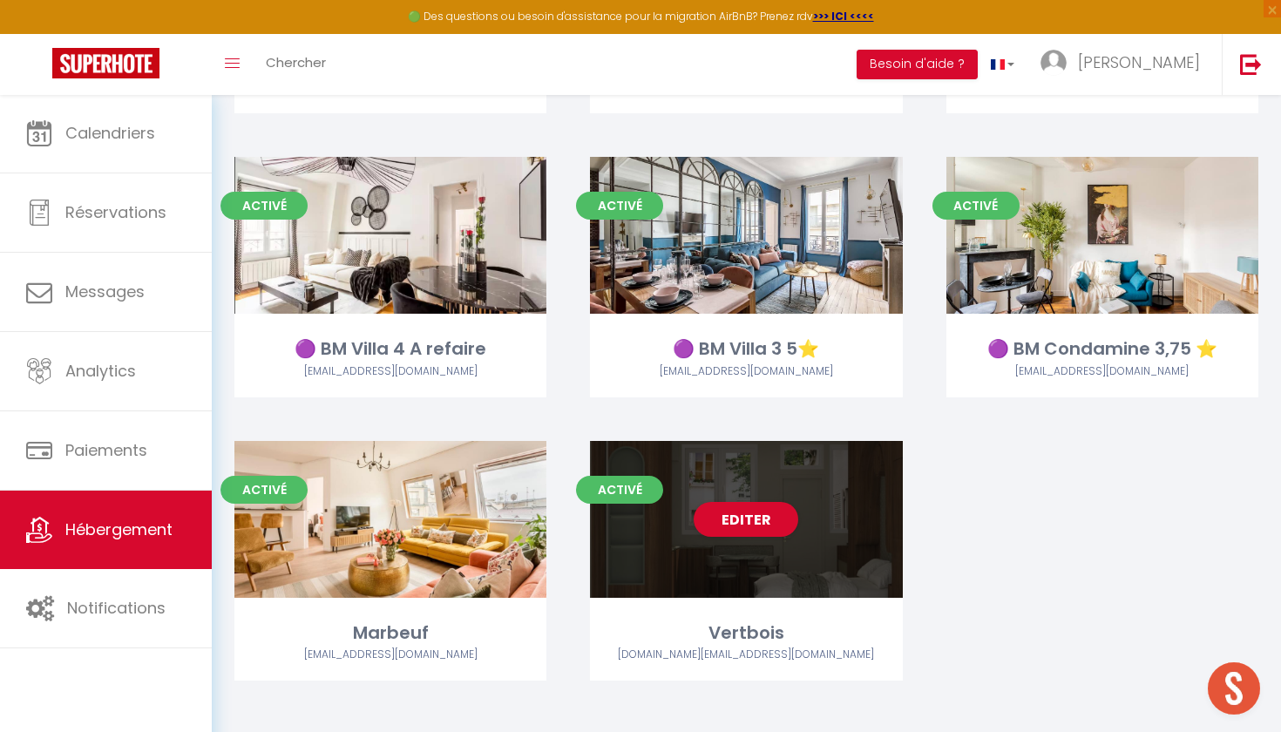
click at [817, 541] on div "Editer" at bounding box center [746, 519] width 312 height 157
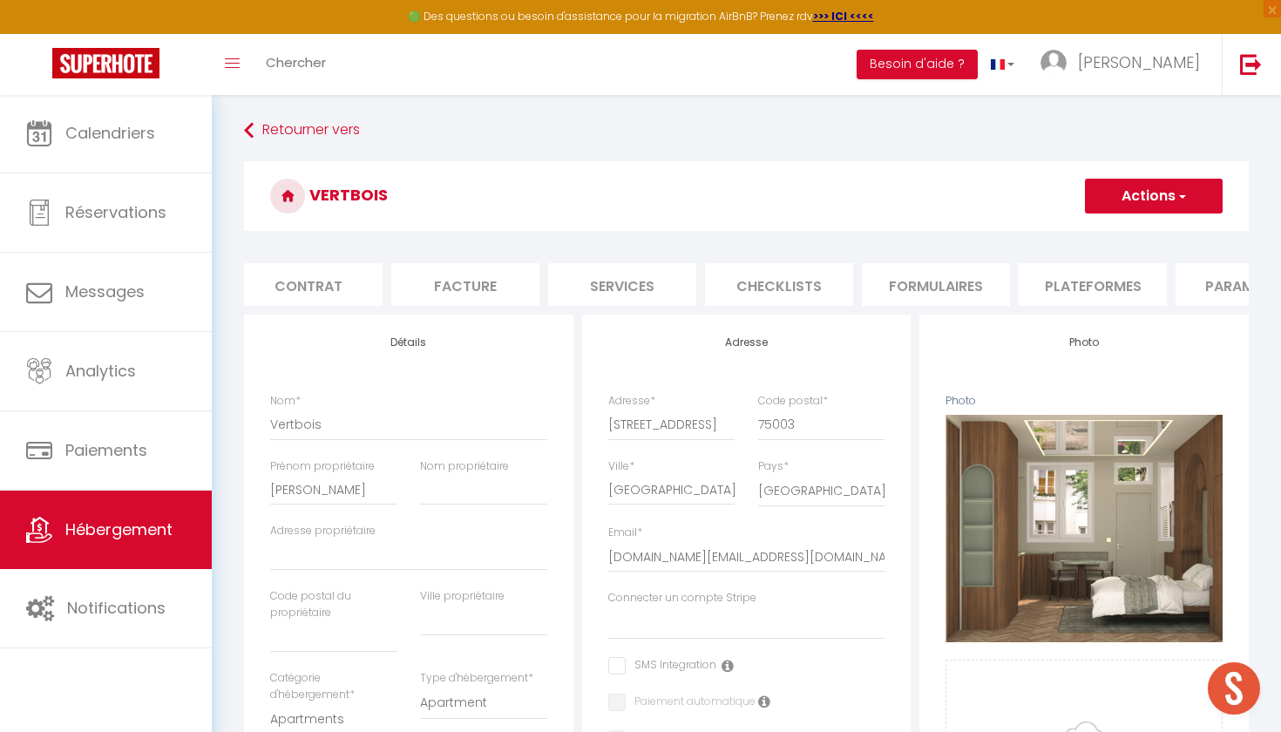
scroll to position [0, 146]
click at [1097, 279] on li "Plateformes" at bounding box center [1113, 284] width 148 height 43
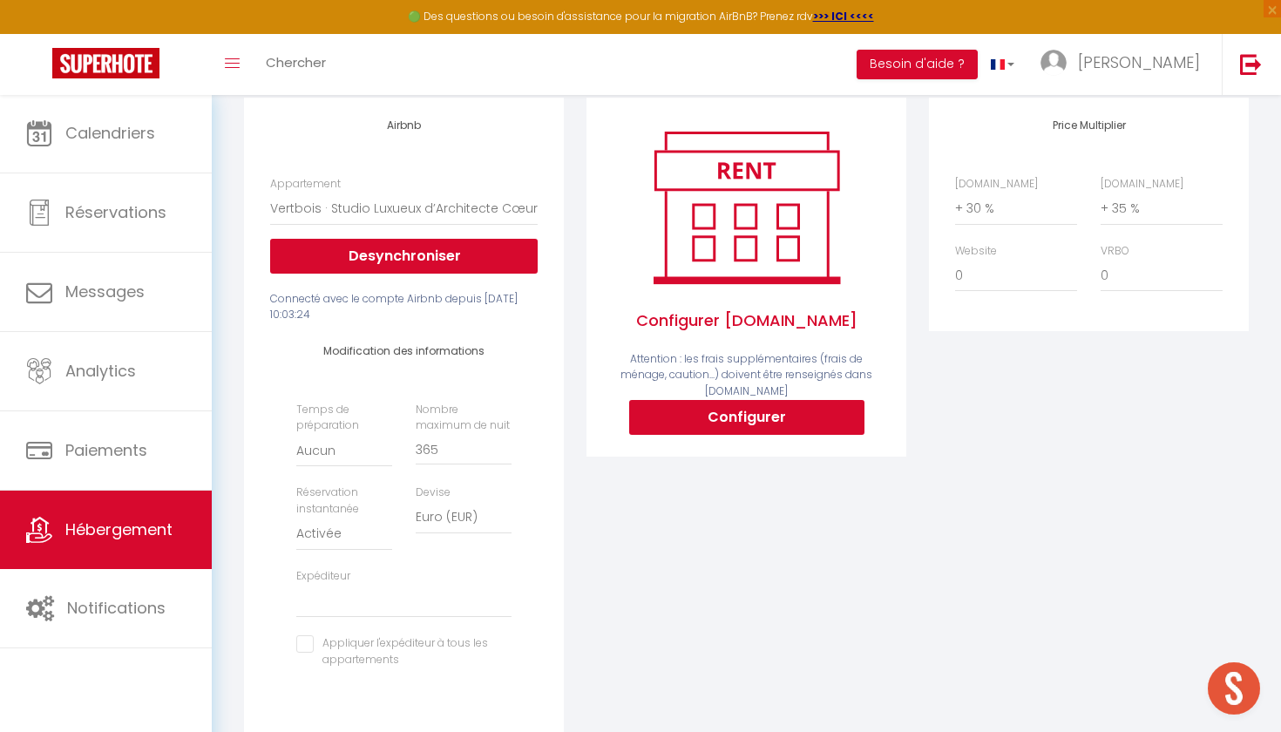
scroll to position [218, 0]
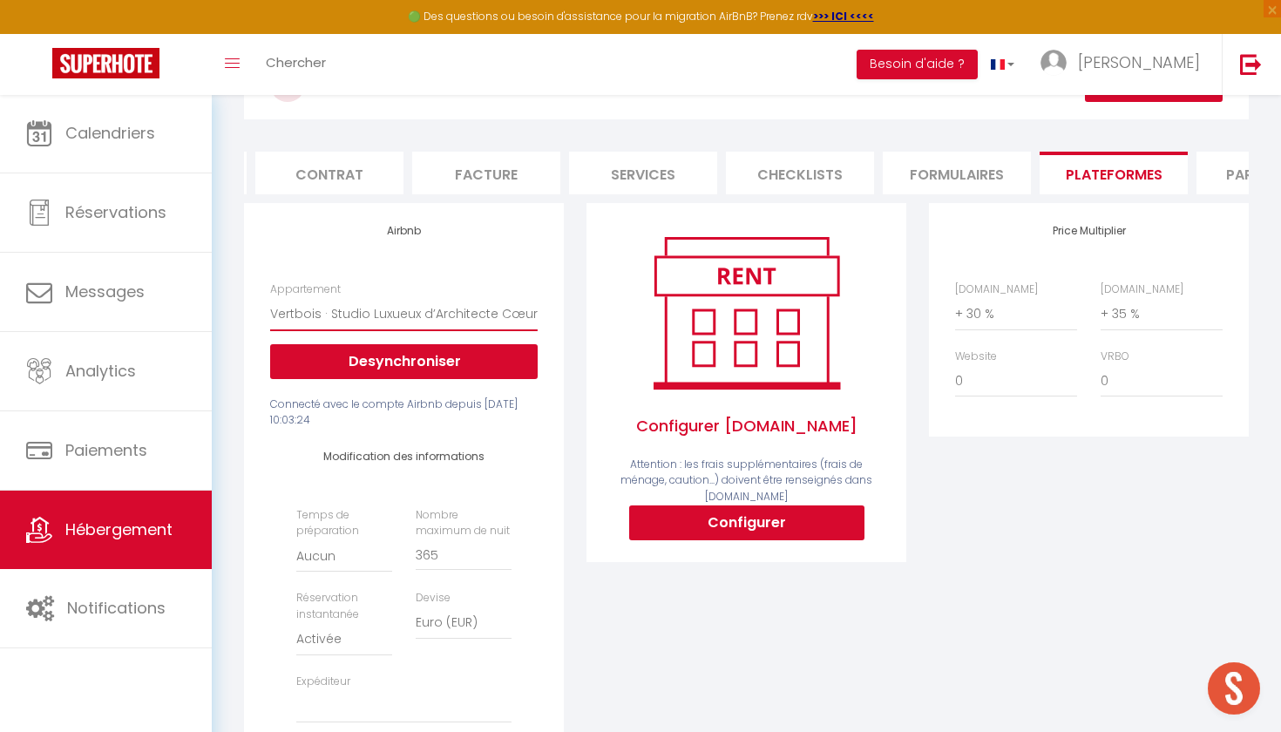
click at [998, 166] on li "Formulaires" at bounding box center [957, 173] width 148 height 43
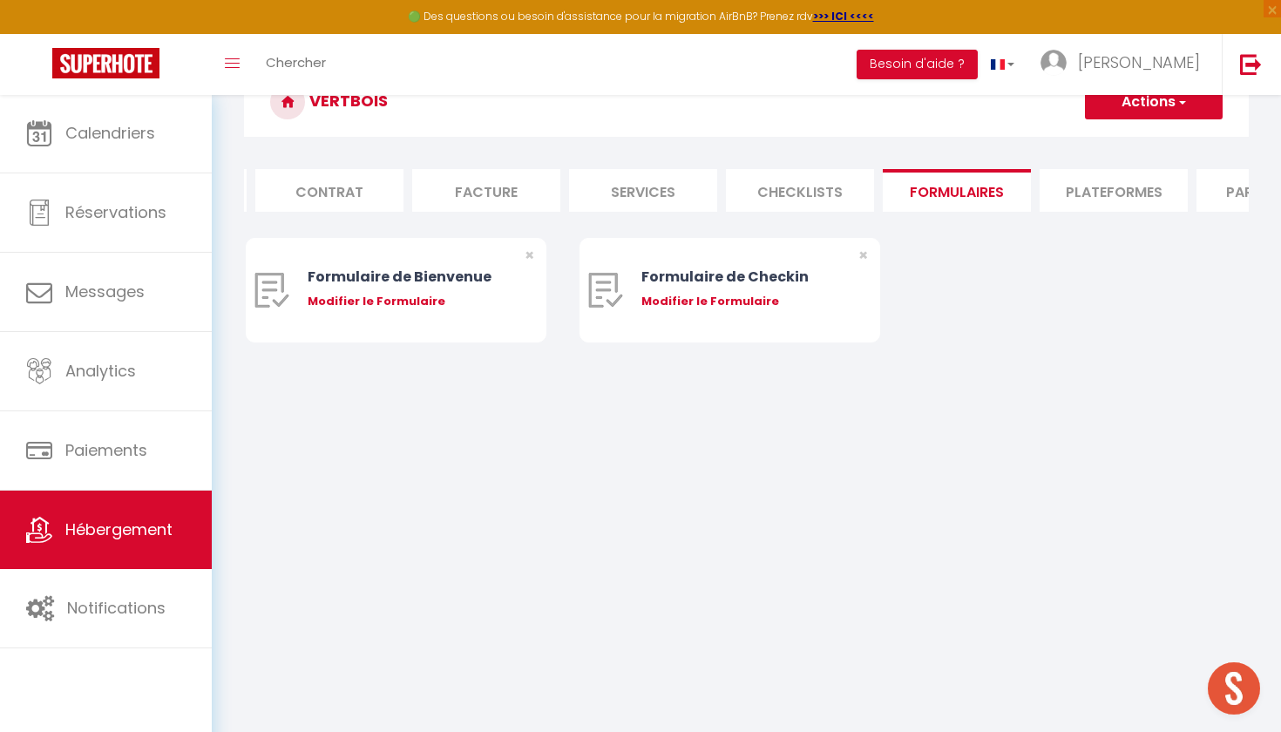
scroll to position [94, 0]
click at [735, 191] on li "Checklists" at bounding box center [800, 190] width 148 height 43
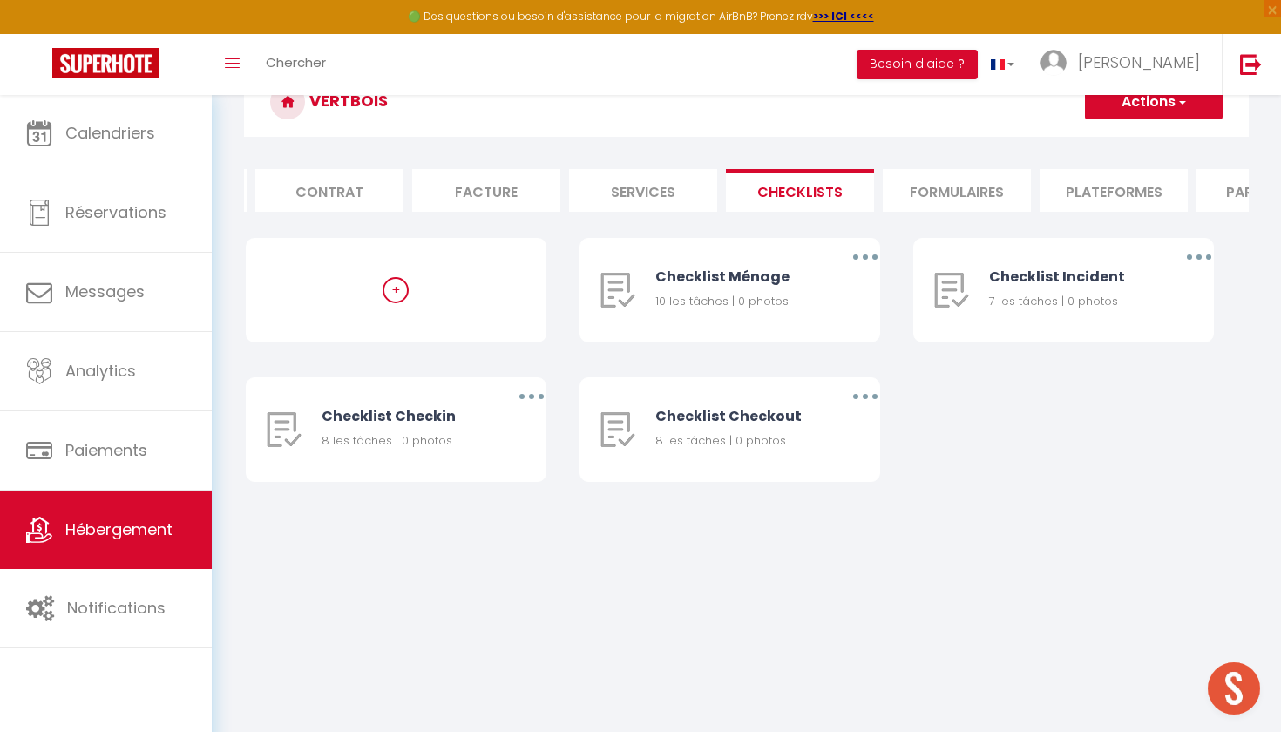
click at [621, 190] on li "Services" at bounding box center [643, 190] width 148 height 43
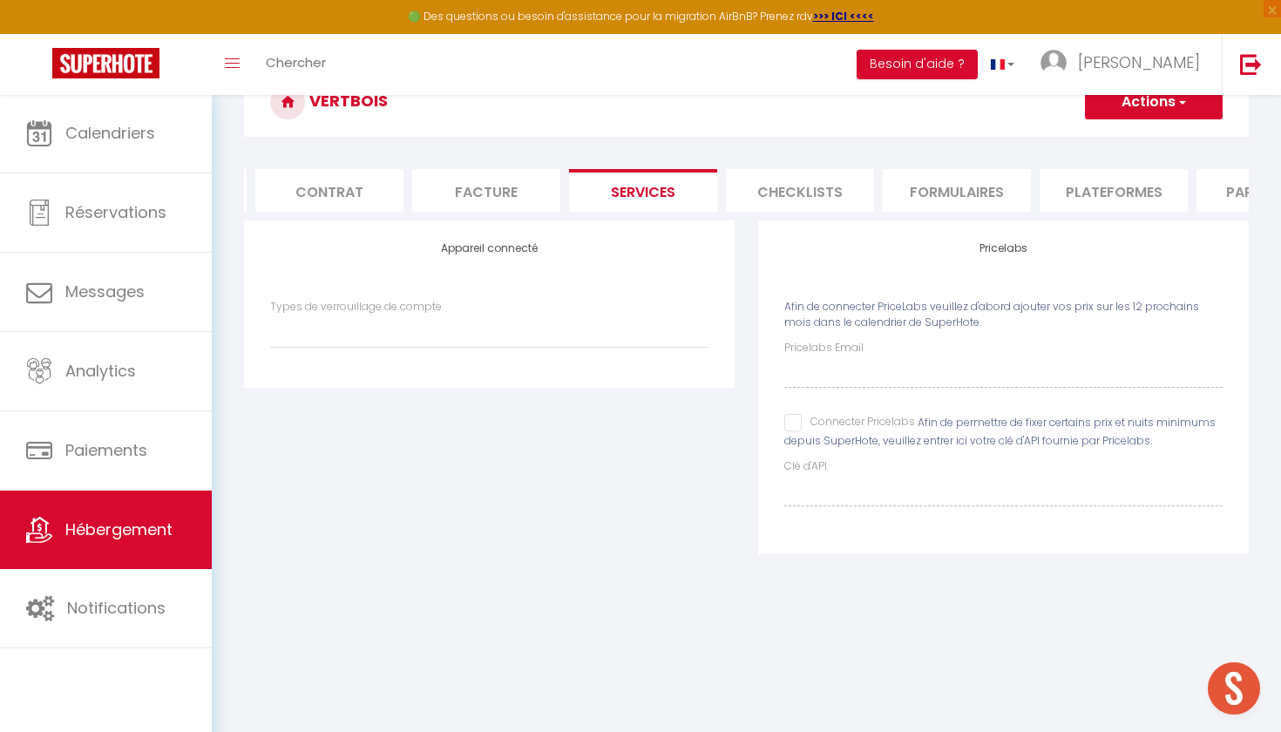
click at [443, 186] on li "Facture" at bounding box center [486, 190] width 148 height 43
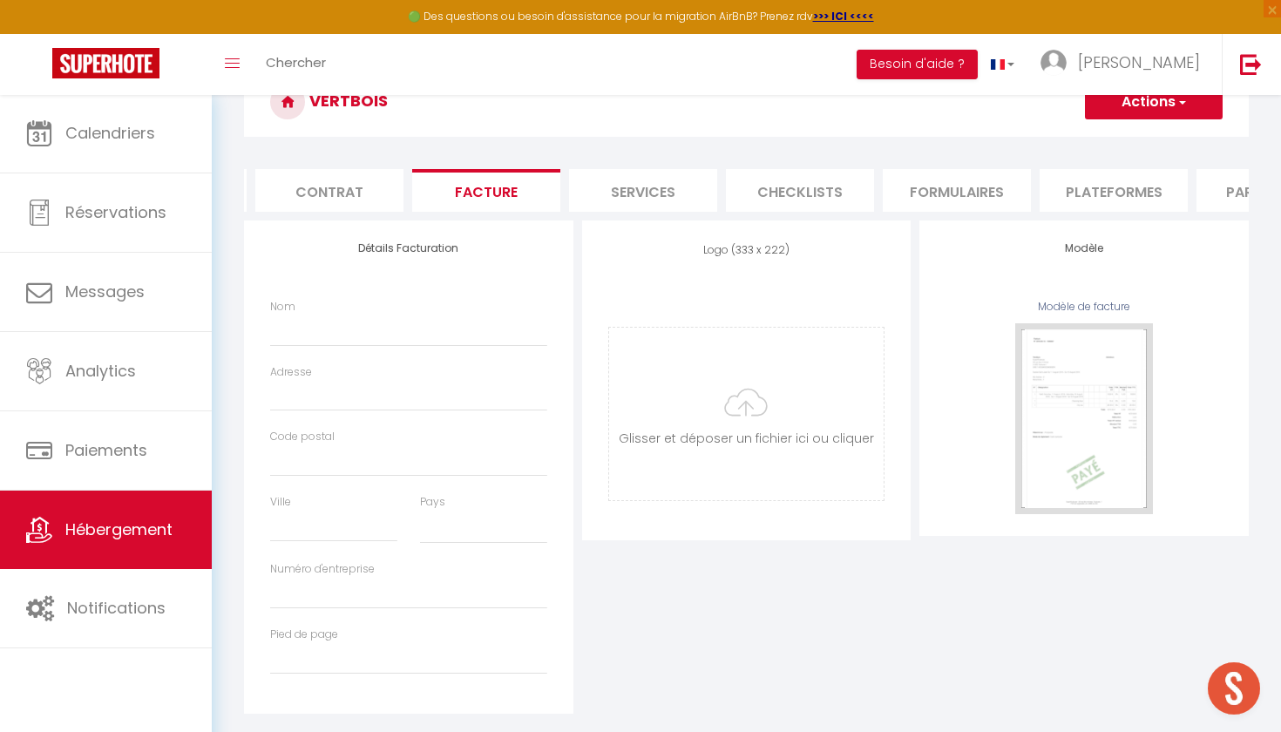
click at [647, 183] on li "Services" at bounding box center [643, 190] width 148 height 43
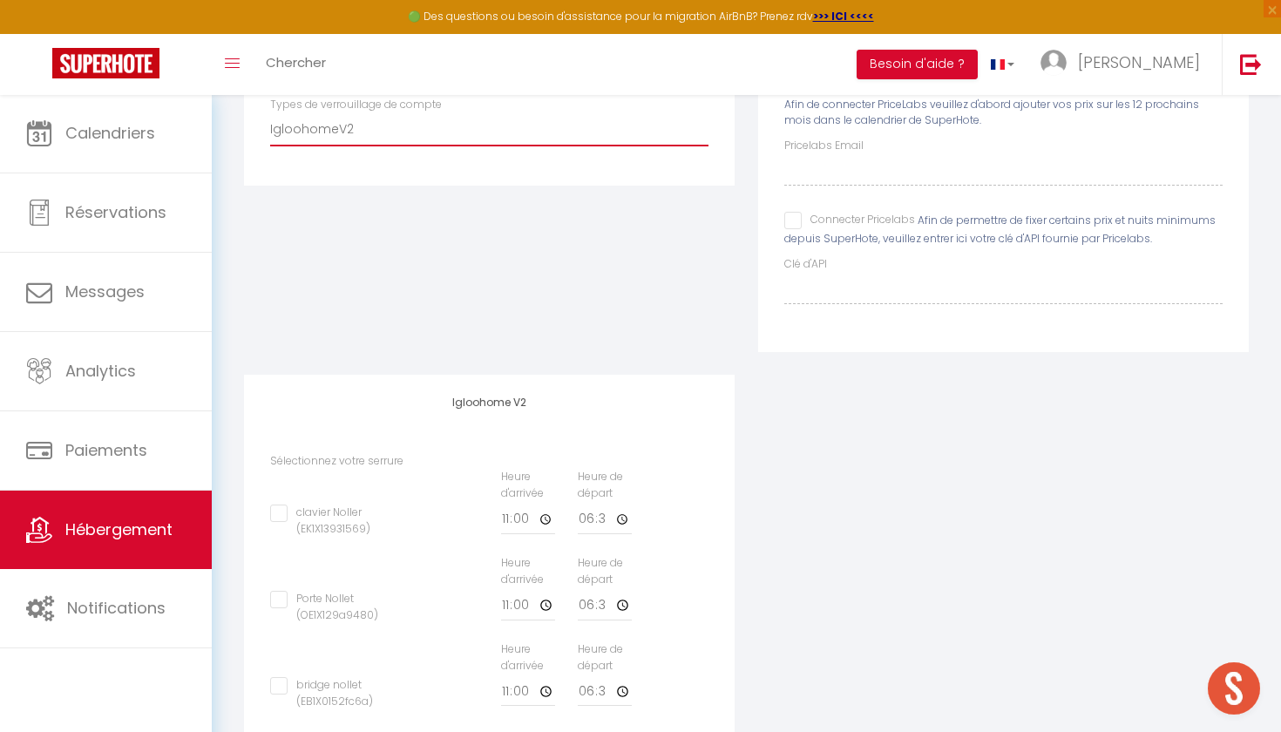
scroll to position [281, 0]
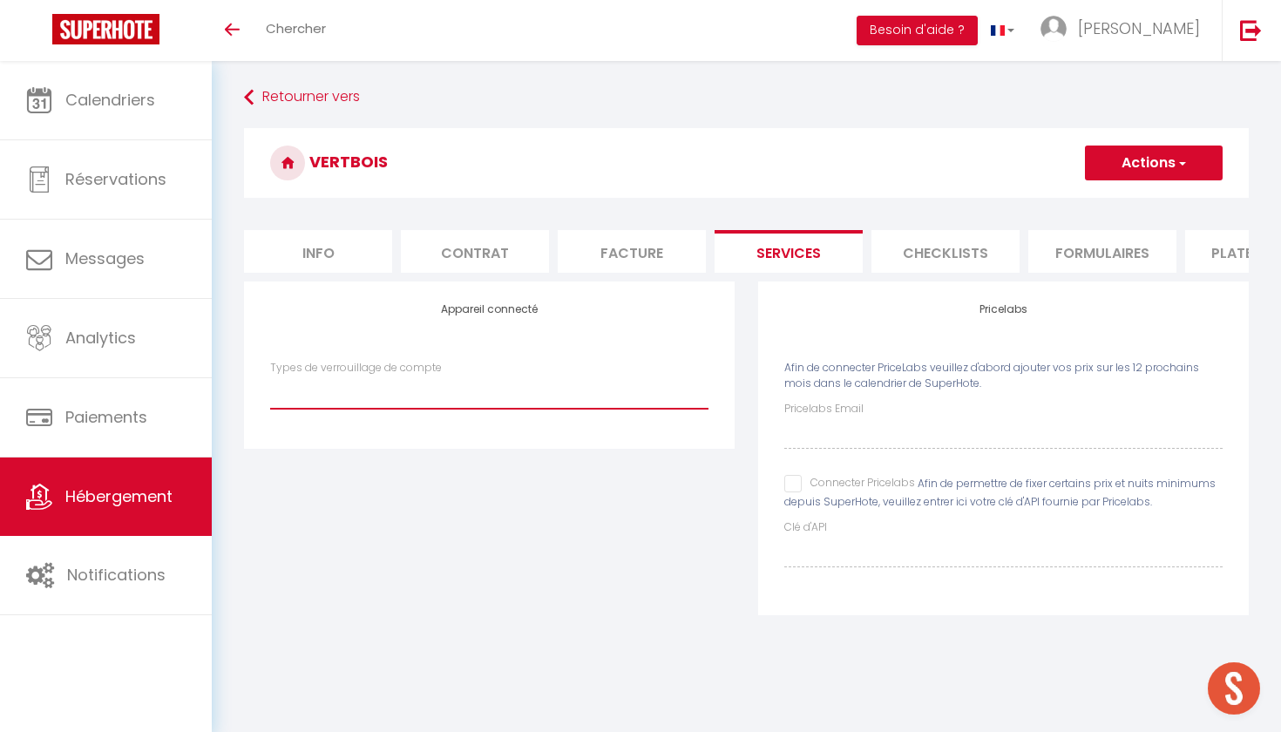
select select "IgloohomeV2"
checkbox input "false"
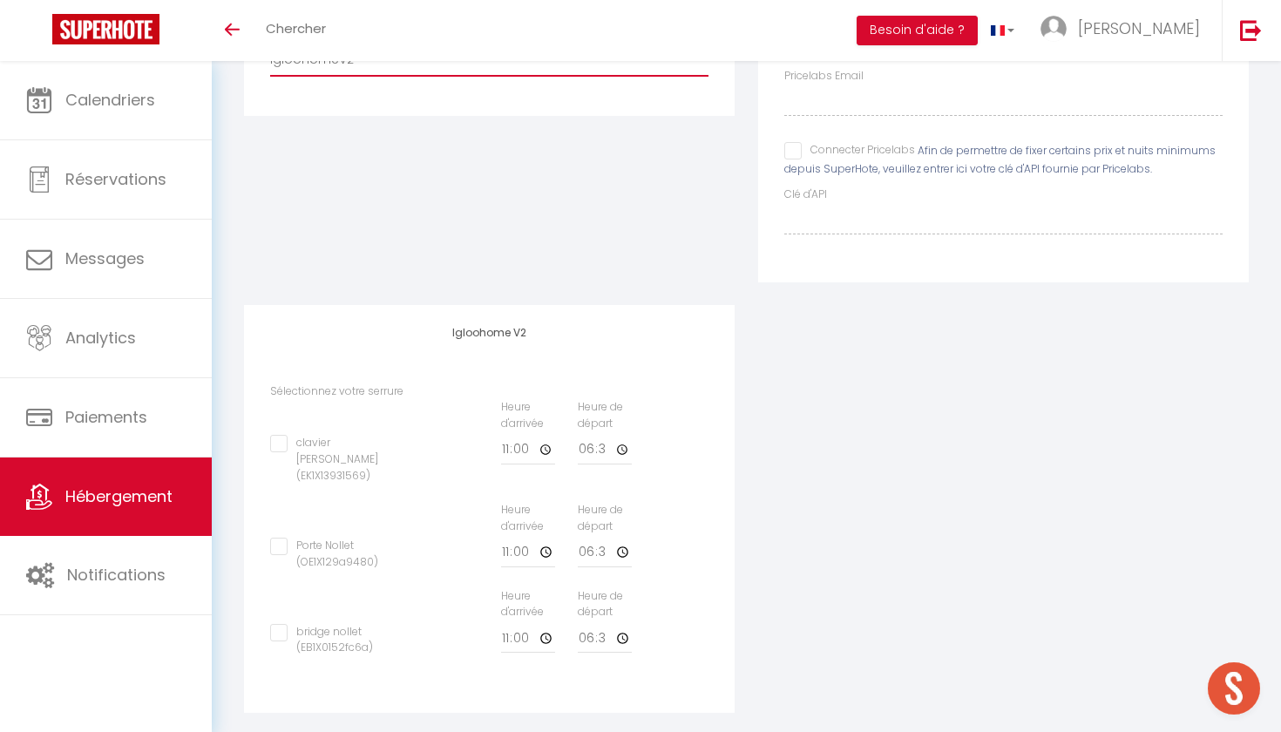
scroll to position [332, 0]
click at [125, 506] on span "Hébergement" at bounding box center [118, 496] width 107 height 22
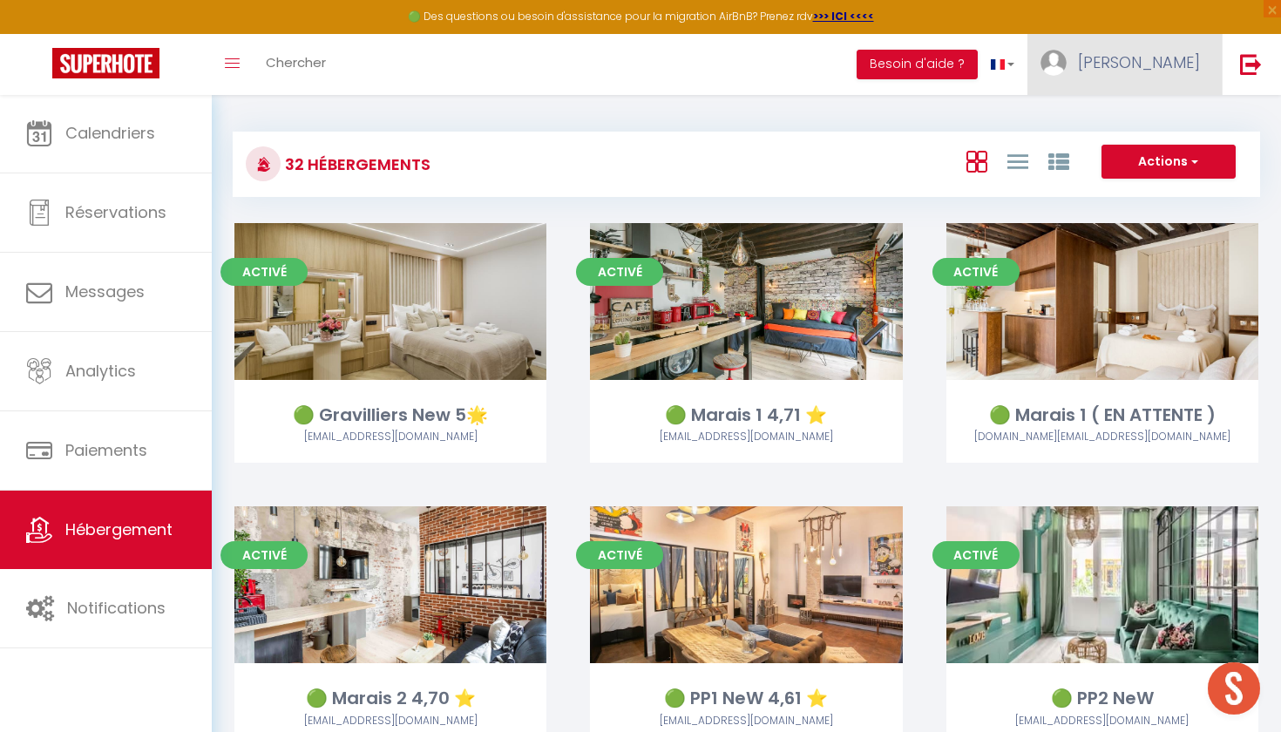
click at [1192, 63] on span "[PERSON_NAME]" at bounding box center [1139, 62] width 122 height 22
click at [1127, 125] on link "Paramètres" at bounding box center [1151, 121] width 129 height 30
select select "28"
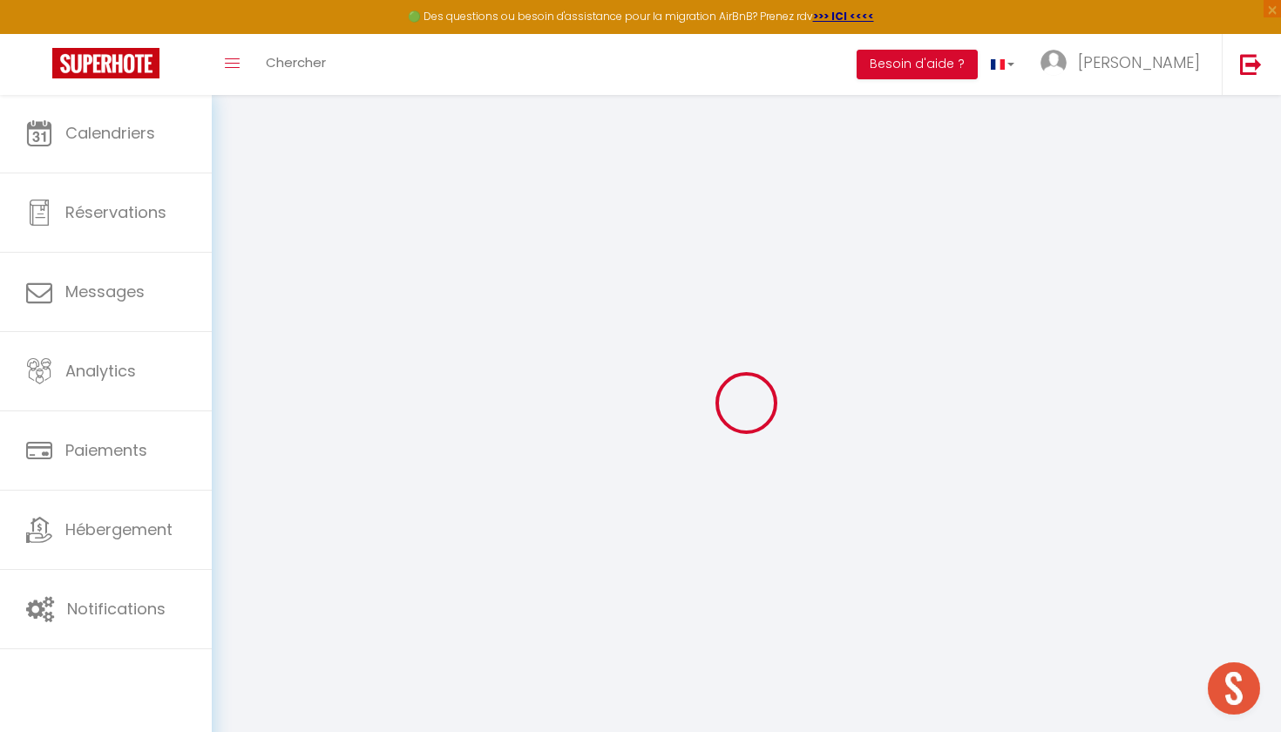
type input "r0zujmZEQCMSEsTJXWPHHA1Up"
type input "SgEdl4d5jKSCXkw8phCrkw4qR"
type input "https://app.superhote.com/#/get-available-rentals/SgEdl4d5jKSCXkw8phCrkw4qR"
select select "fr"
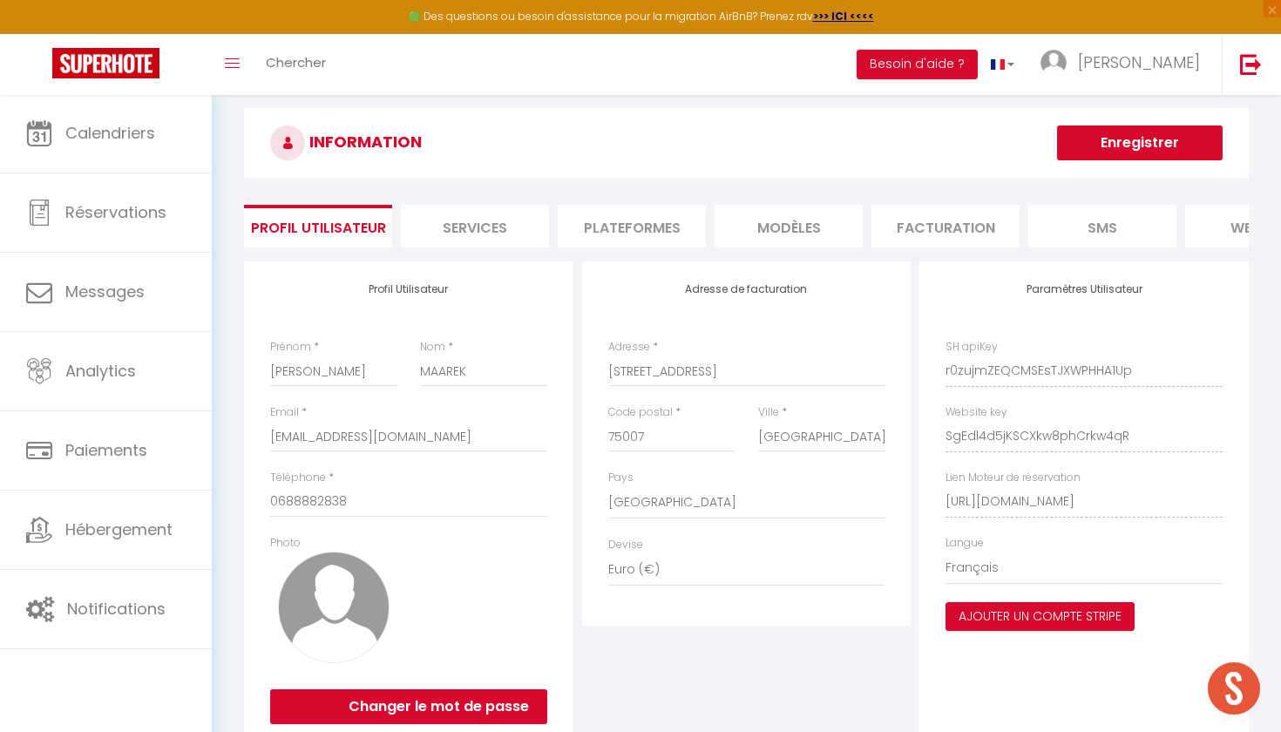
scroll to position [63, 0]
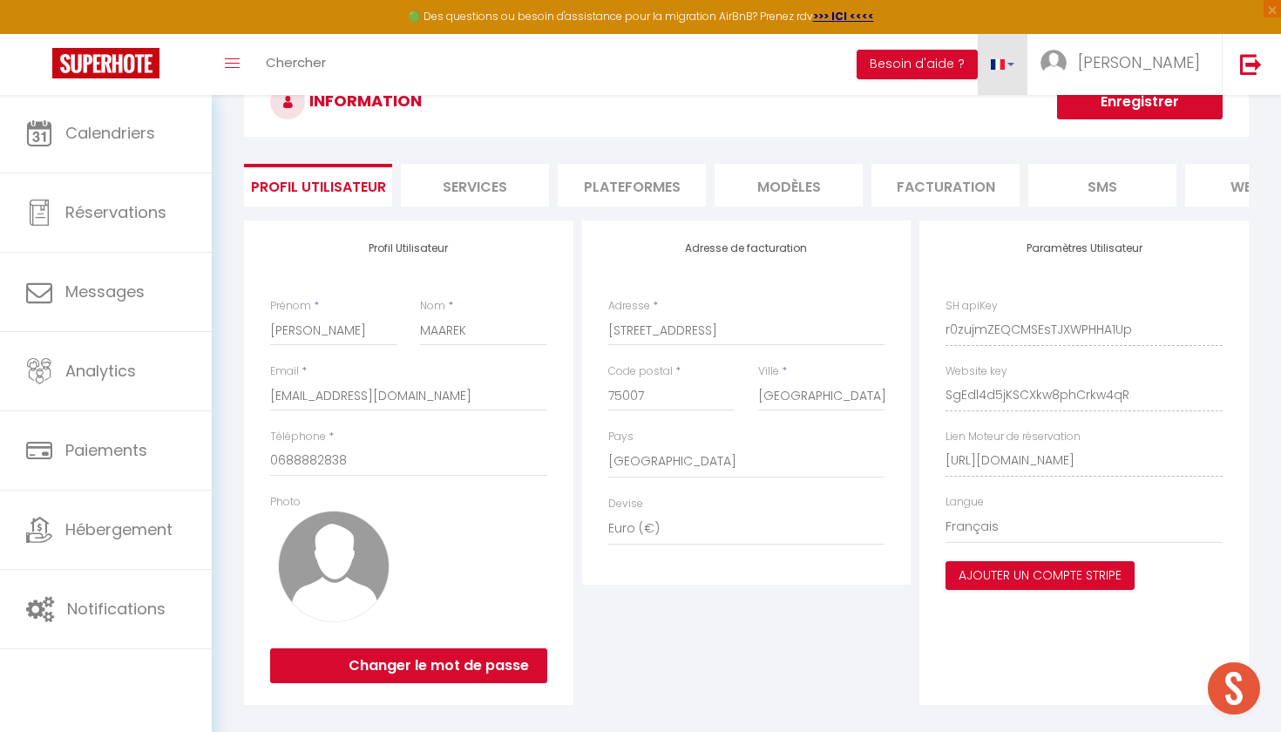
click at [1028, 72] on link at bounding box center [1003, 64] width 51 height 61
click at [1006, 114] on span at bounding box center [998, 118] width 17 height 12
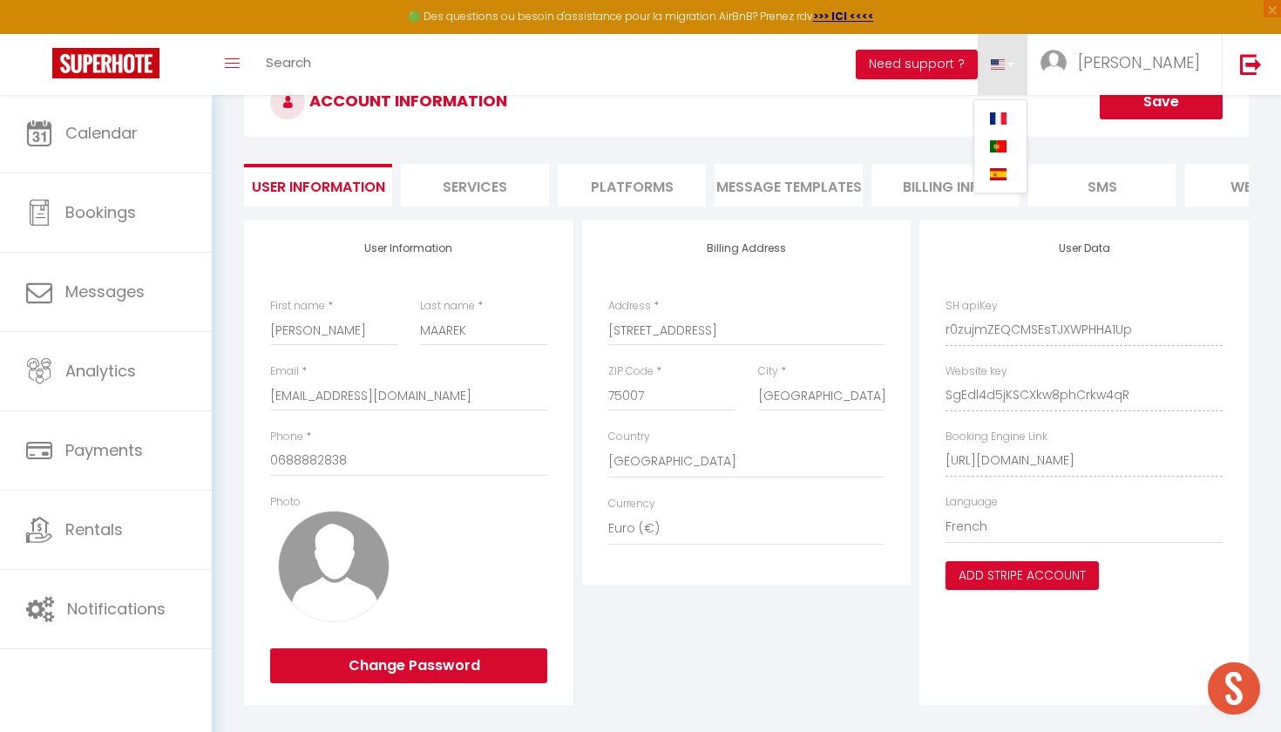
click at [939, 101] on h3 "ACCOUNT INFORMATION" at bounding box center [746, 102] width 1005 height 70
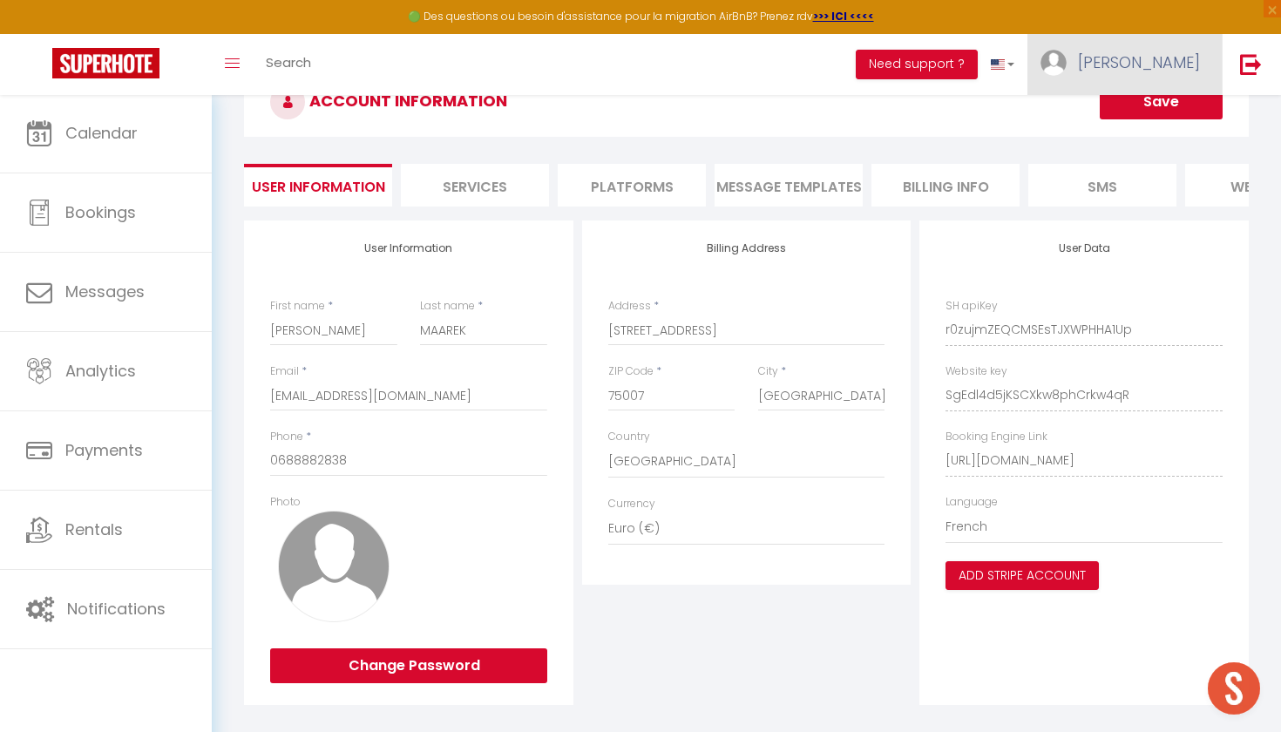
click at [1181, 71] on span "[PERSON_NAME]" at bounding box center [1139, 62] width 122 height 22
click at [1141, 125] on link "Settings" at bounding box center [1151, 121] width 129 height 30
click at [216, 79] on link "Toggle menubar" at bounding box center [232, 64] width 41 height 61
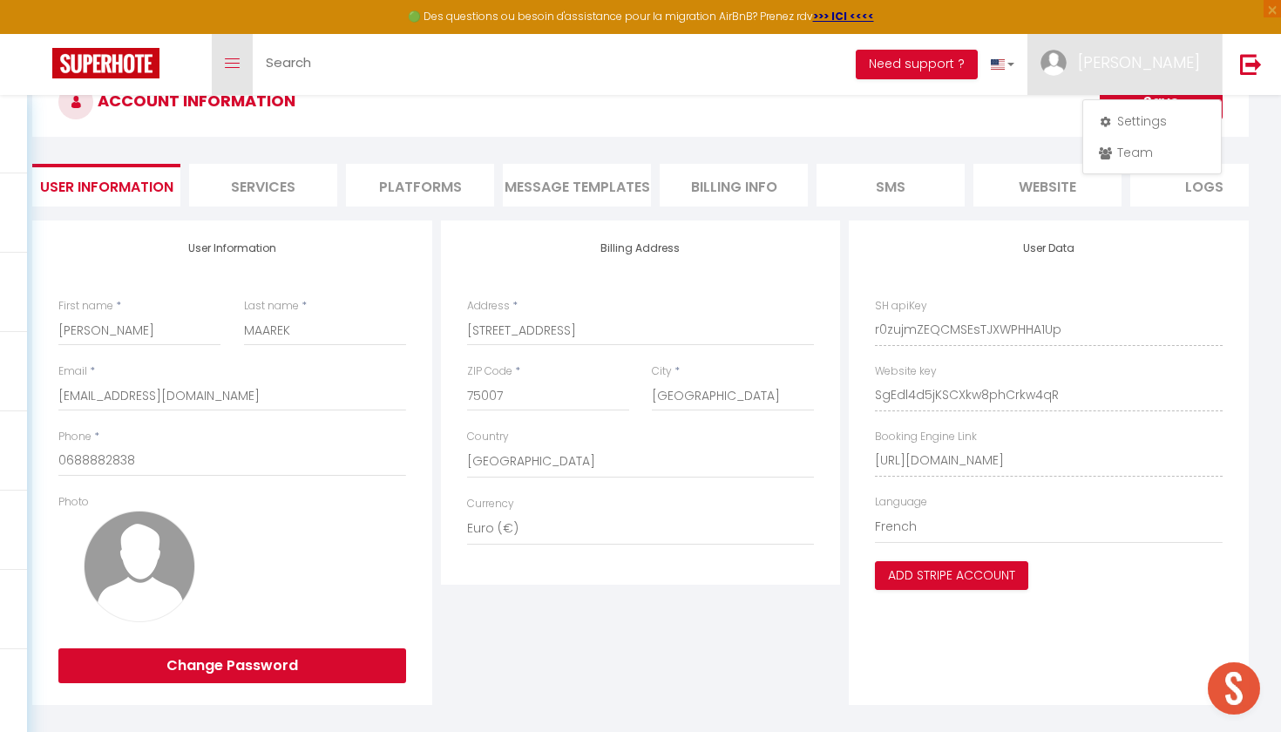
click at [241, 64] on link "Toggle menubar" at bounding box center [232, 64] width 41 height 61
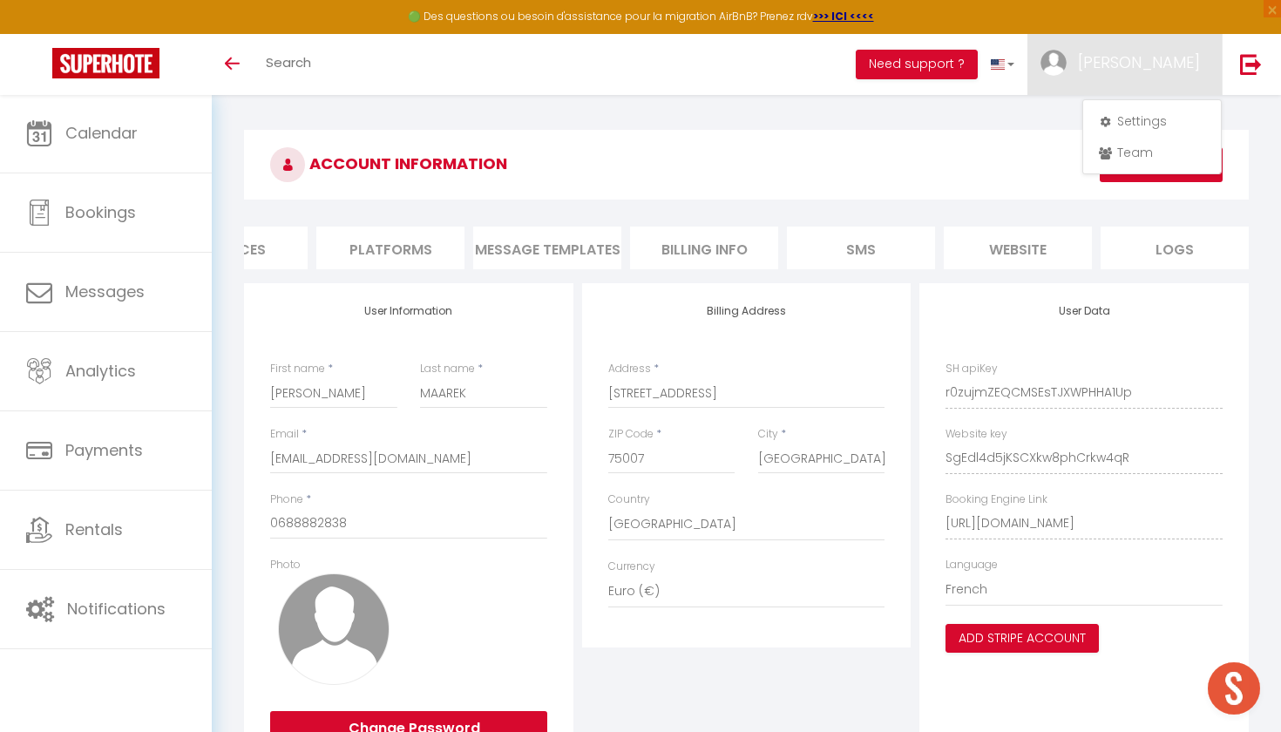
scroll to position [0, 0]
click at [163, 65] on link at bounding box center [106, 64] width 212 height 61
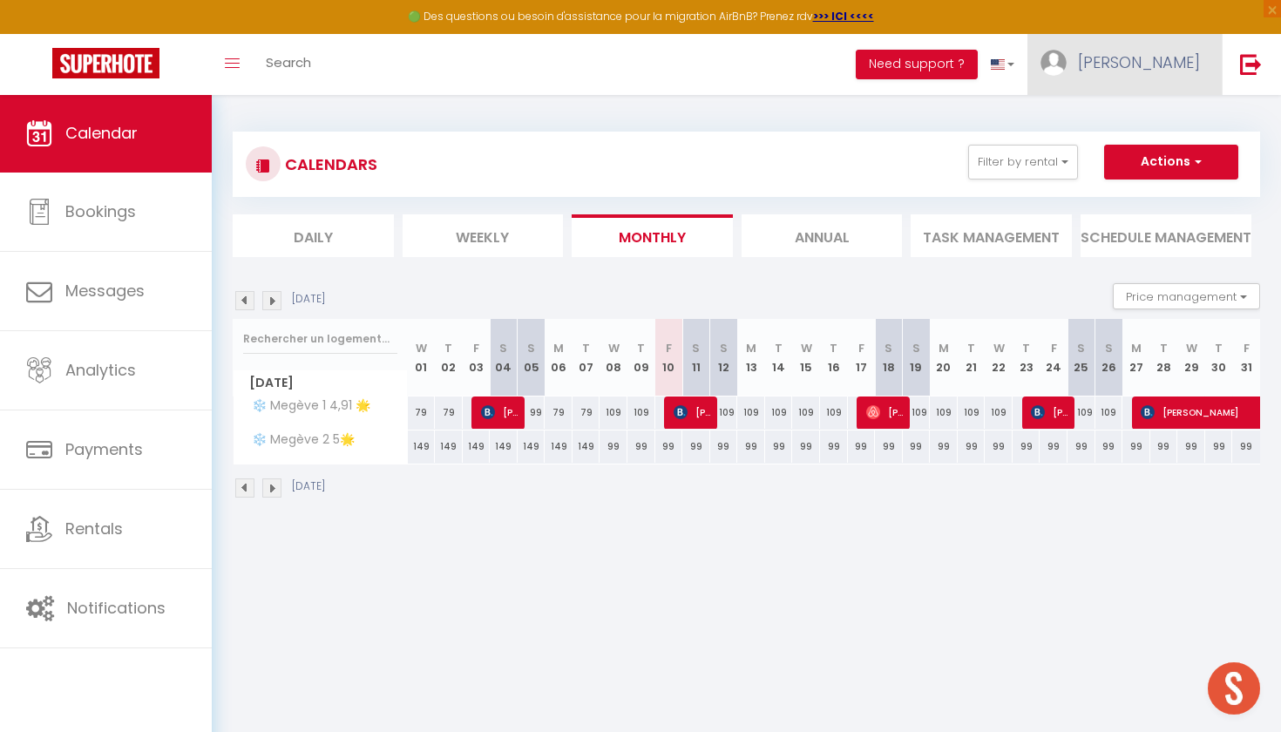
click at [1182, 71] on span "[PERSON_NAME]" at bounding box center [1139, 62] width 122 height 22
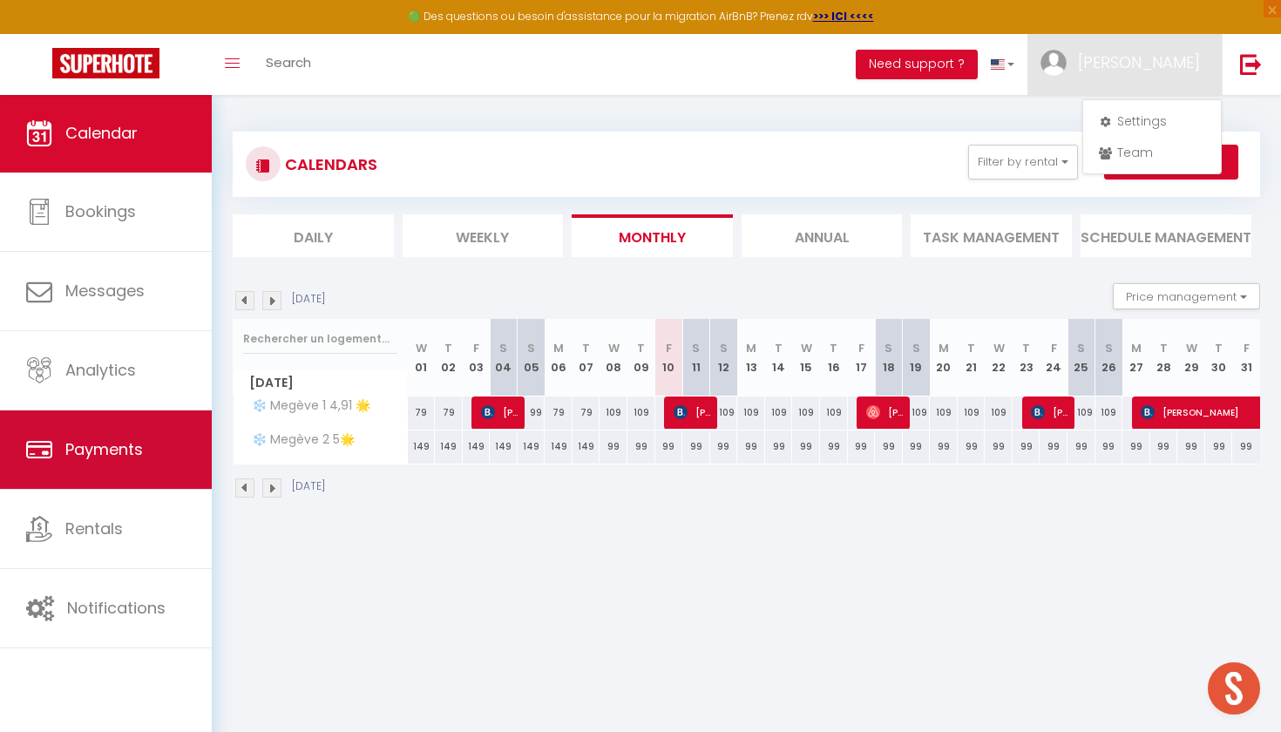
click at [160, 425] on link "Payments" at bounding box center [106, 449] width 212 height 78
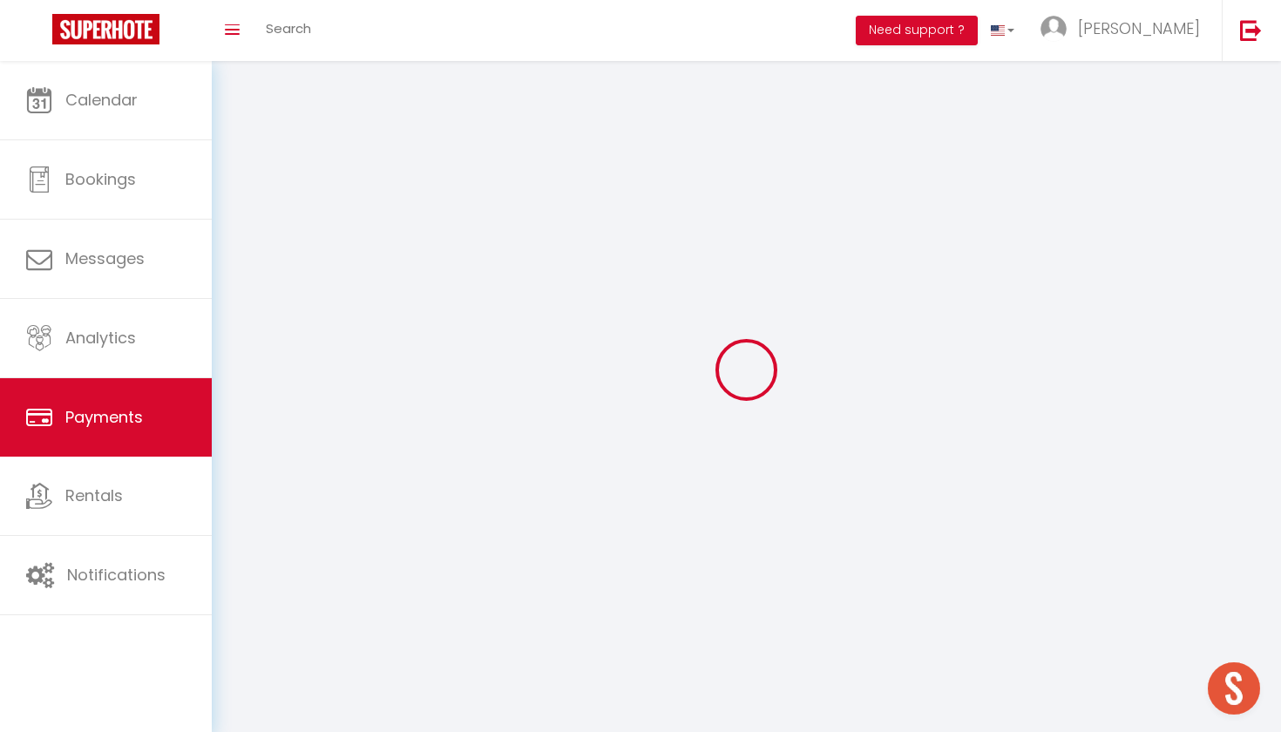
select select "2"
select select "0"
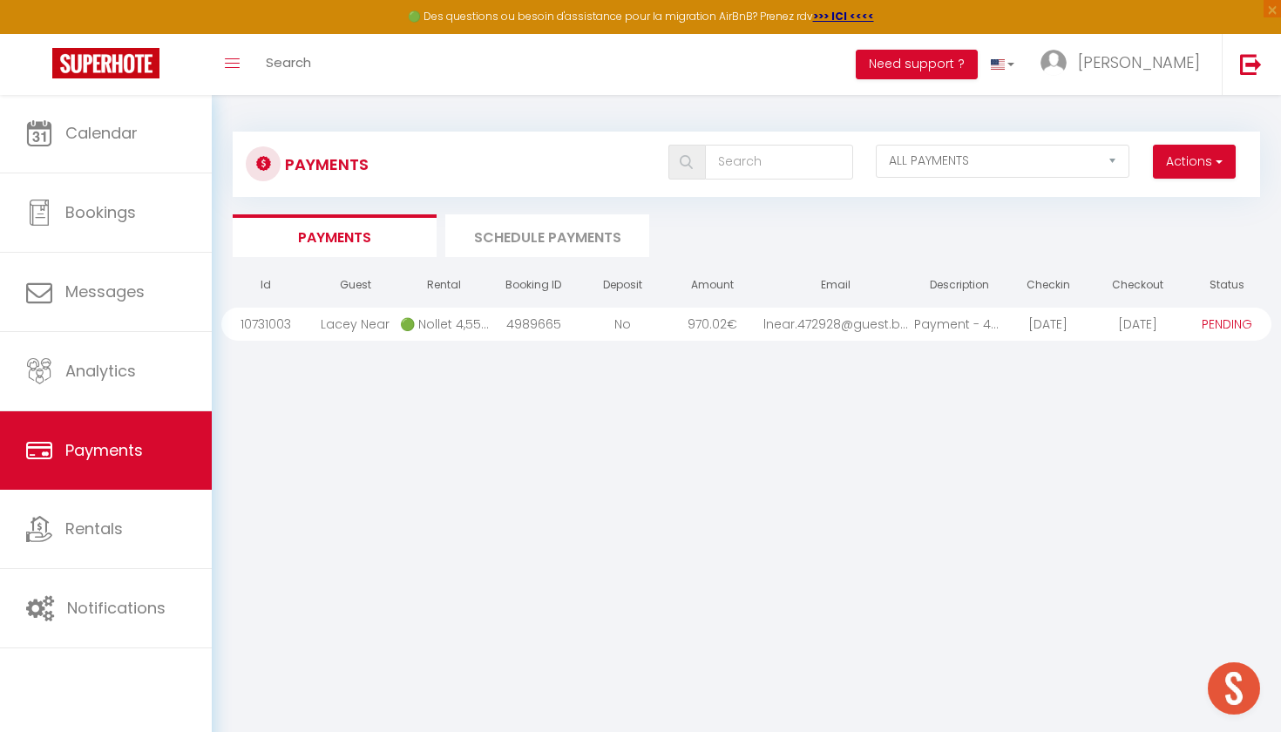
click at [520, 229] on li "Schedule Payments" at bounding box center [547, 235] width 204 height 43
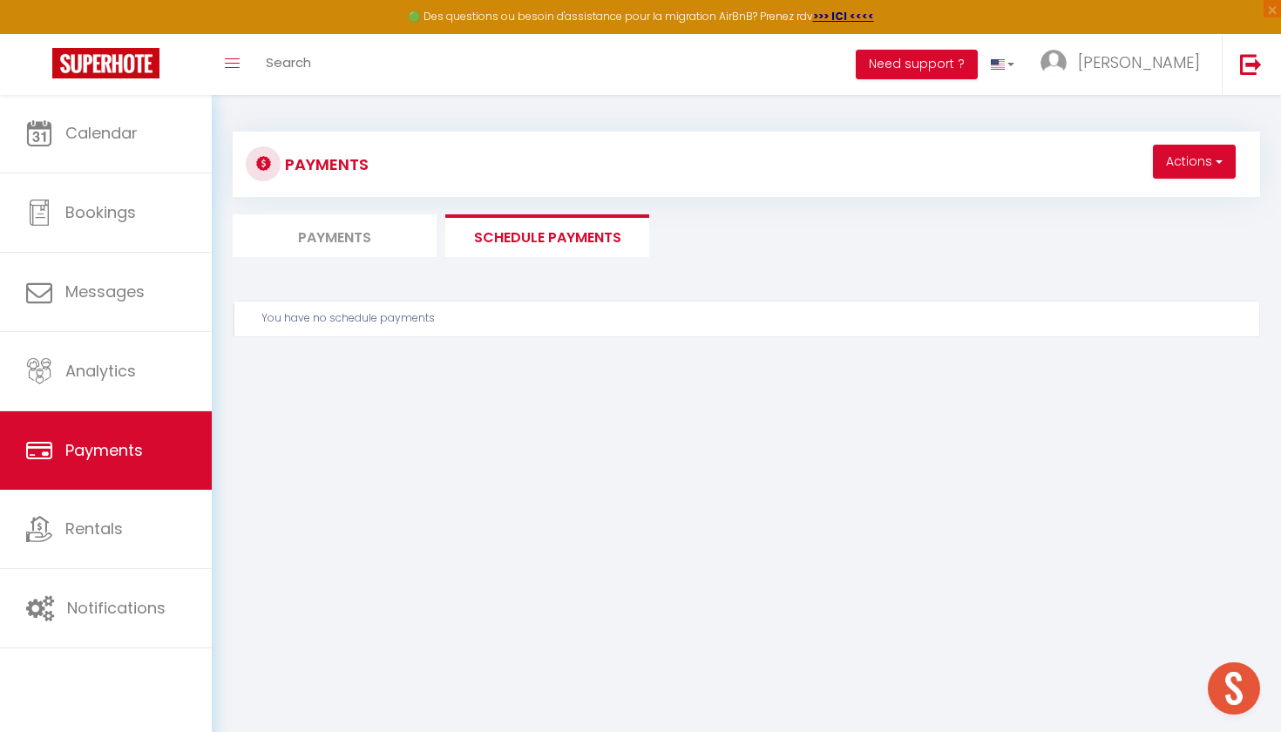
click at [377, 237] on li "Payments" at bounding box center [335, 235] width 204 height 43
select select "0"
select select "2"
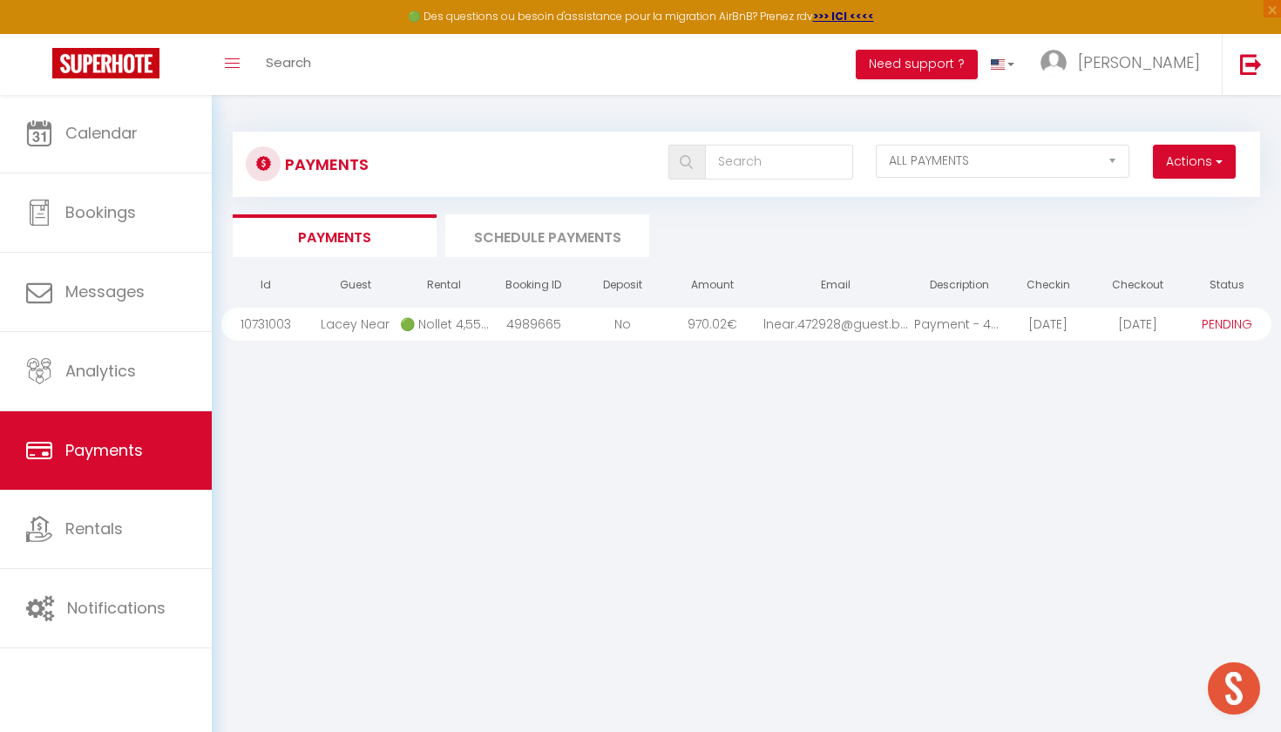
click at [326, 166] on h3 "Payments" at bounding box center [327, 164] width 84 height 39
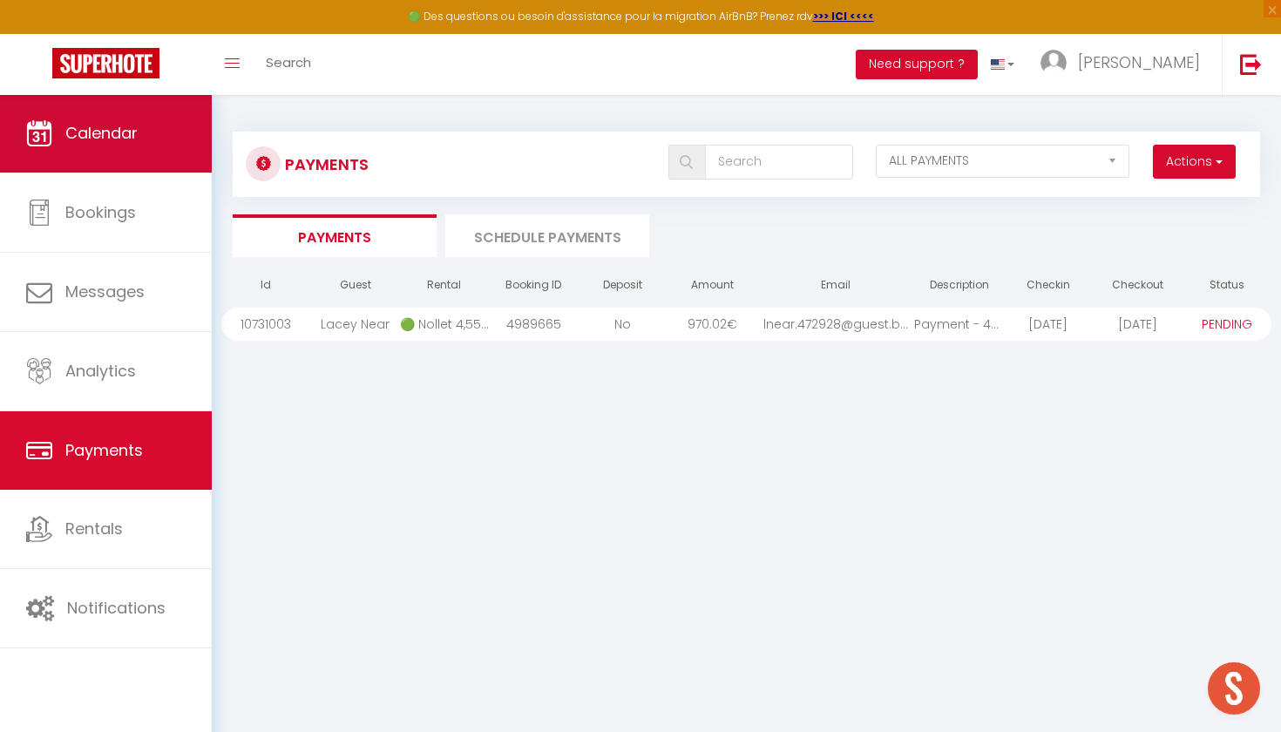
click at [159, 150] on link "Calendar" at bounding box center [106, 133] width 212 height 78
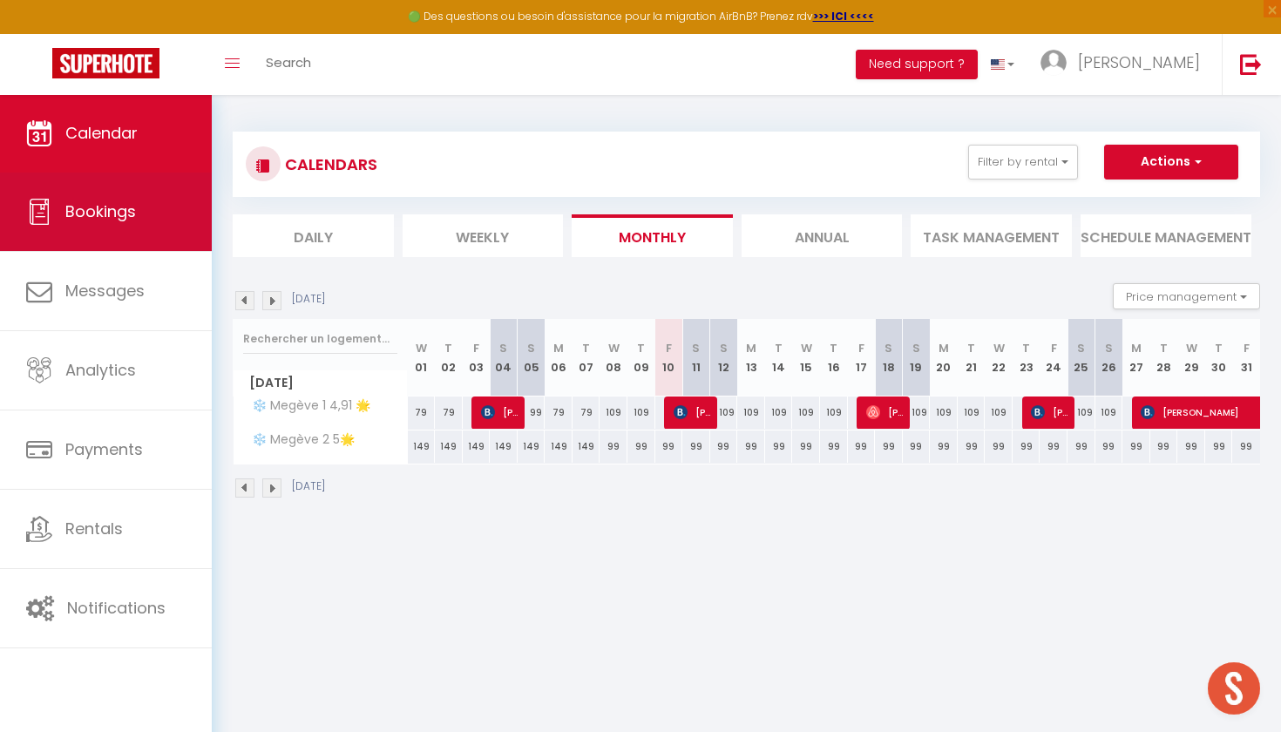
click at [155, 245] on link "Bookings" at bounding box center [106, 212] width 212 height 78
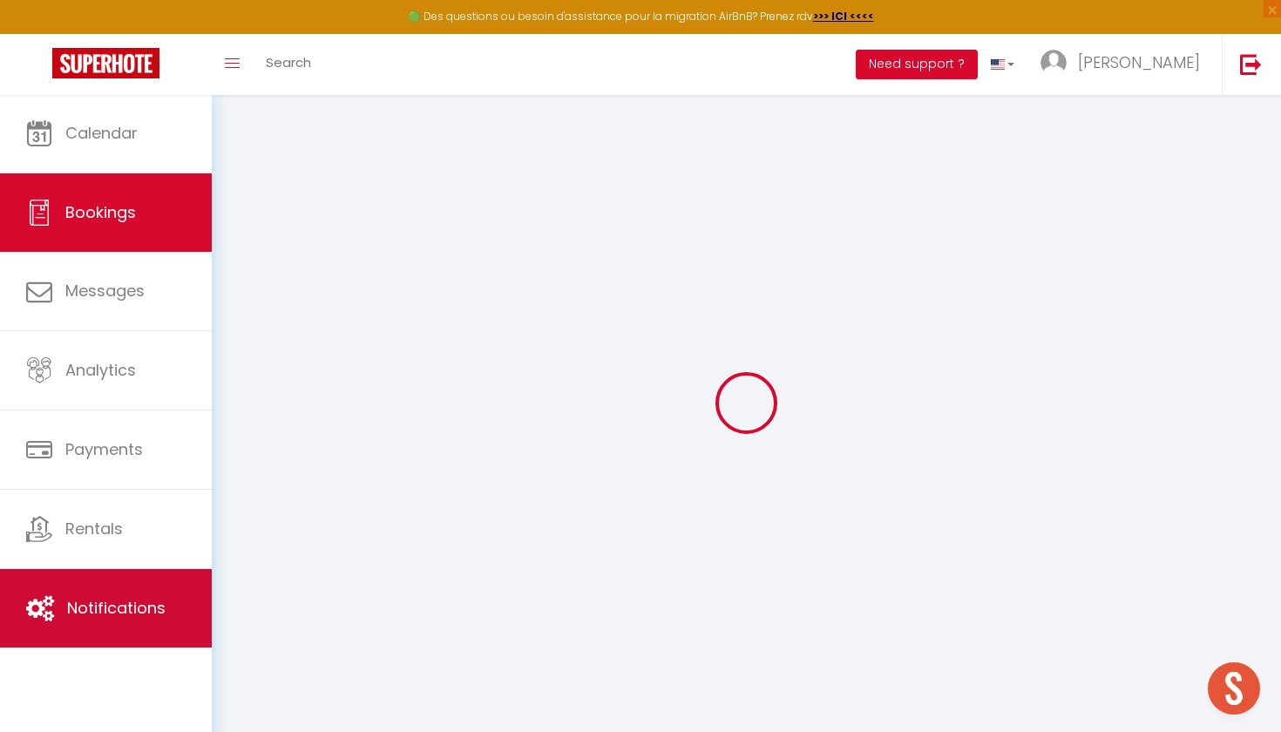
click at [149, 608] on span "Notifications" at bounding box center [116, 608] width 98 height 22
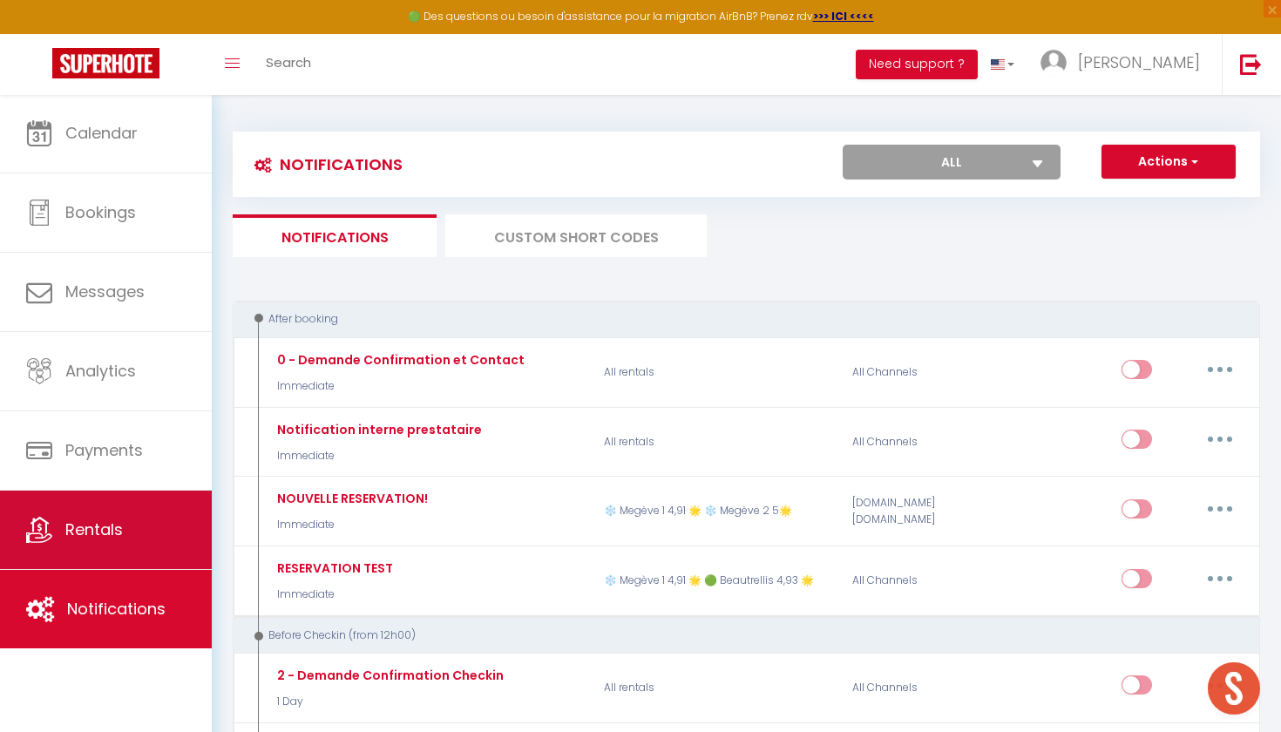
click at [150, 565] on link "Rentals" at bounding box center [106, 530] width 212 height 78
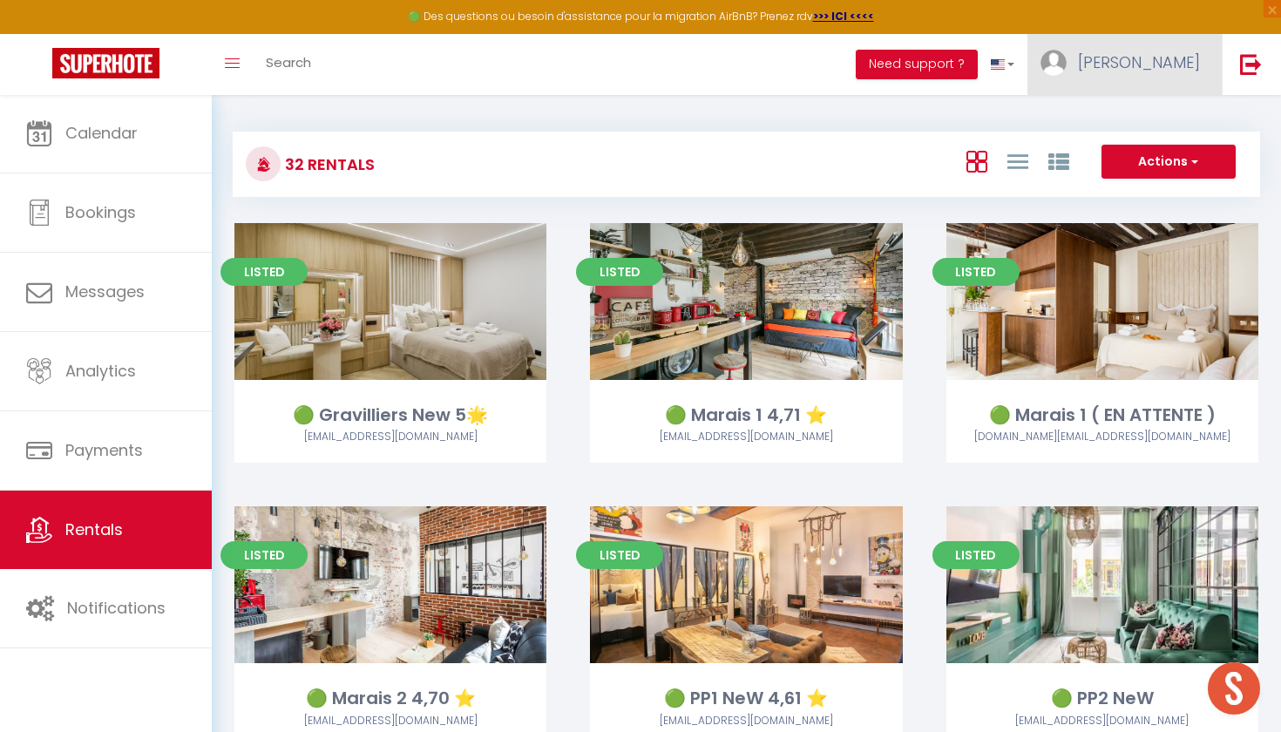
click at [1168, 53] on span "[PERSON_NAME]" at bounding box center [1139, 62] width 122 height 22
click at [1146, 119] on link "Settings" at bounding box center [1151, 121] width 129 height 30
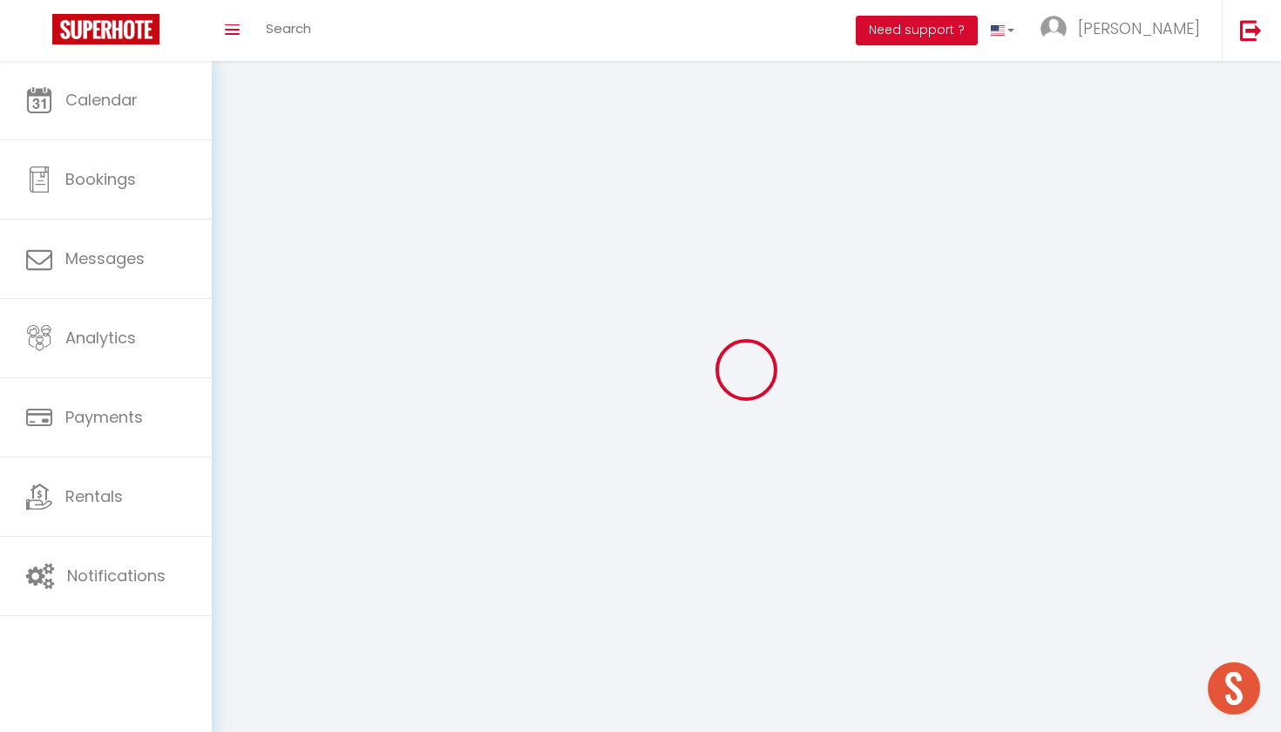
select select "28"
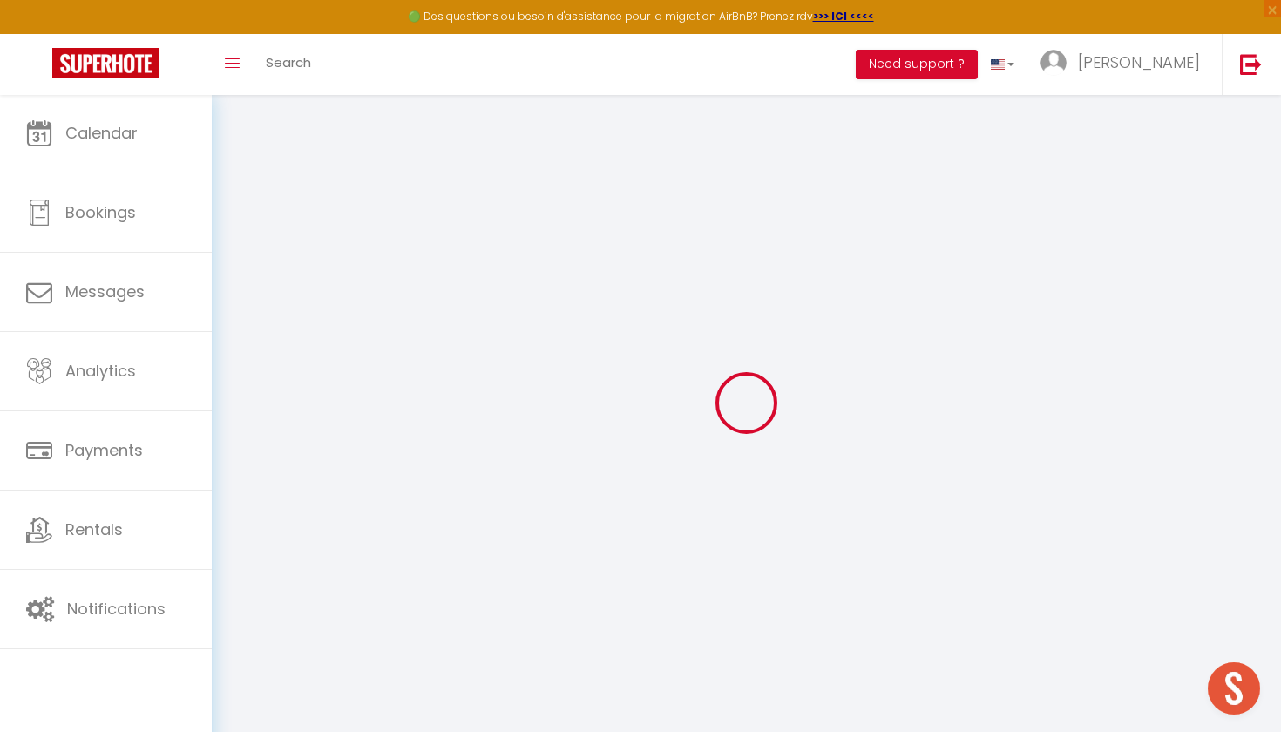
type input "r0zujmZEQCMSEsTJXWPHHA1Up"
type input "SgEdl4d5jKSCXkw8phCrkw4qR"
type input "https://app.superhote.com/#/get-available-rentals/SgEdl4d5jKSCXkw8phCrkw4qR"
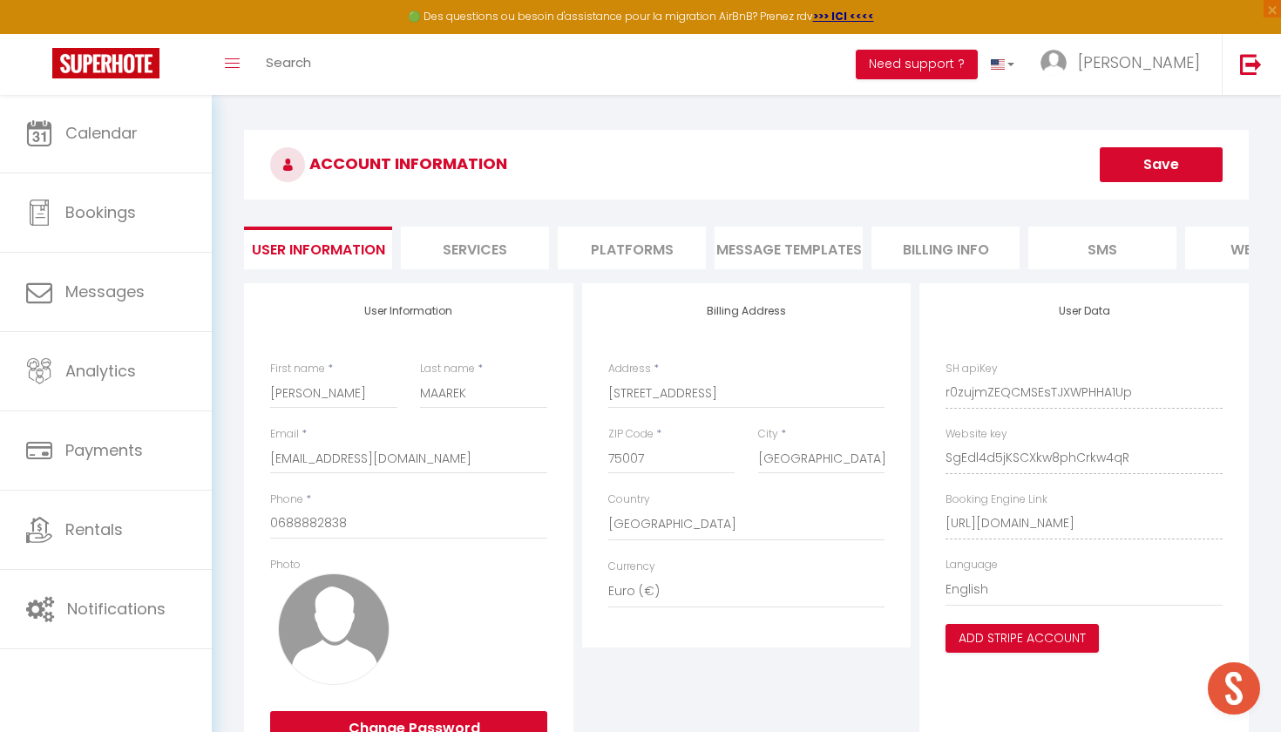
click at [484, 240] on li "Services" at bounding box center [475, 248] width 148 height 43
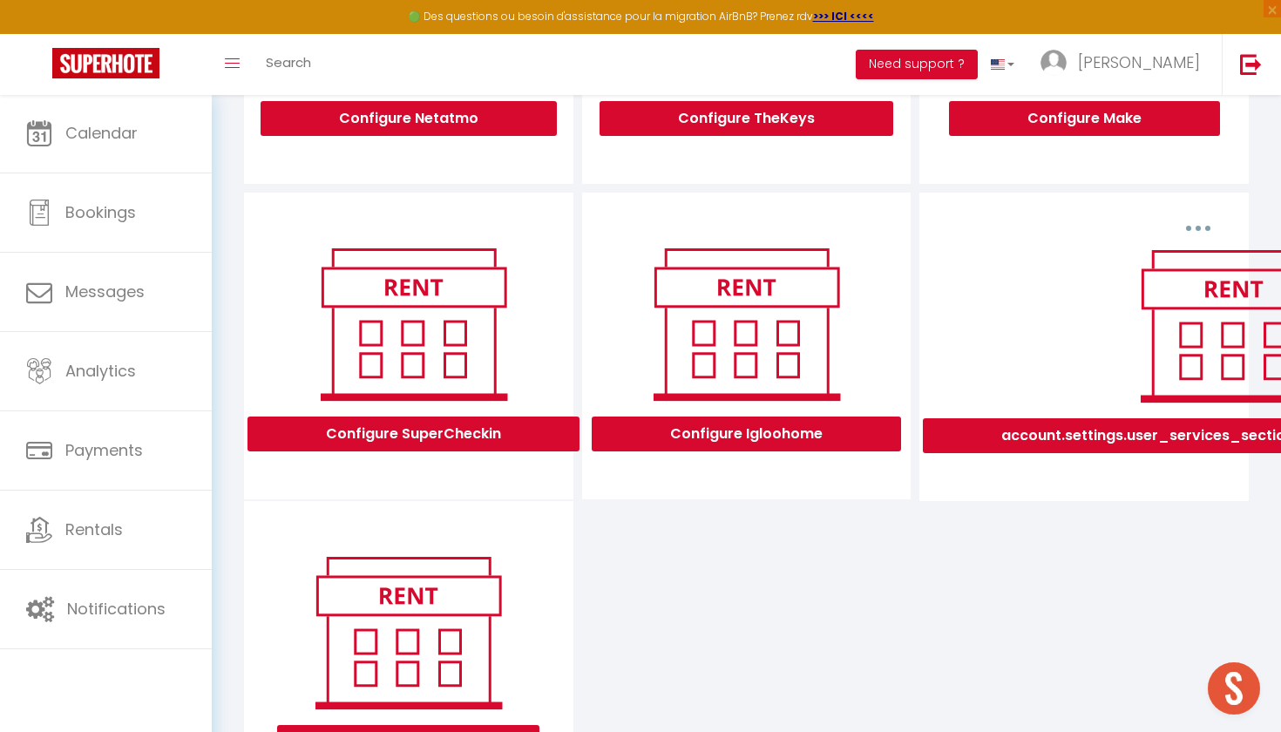
scroll to position [483, 0]
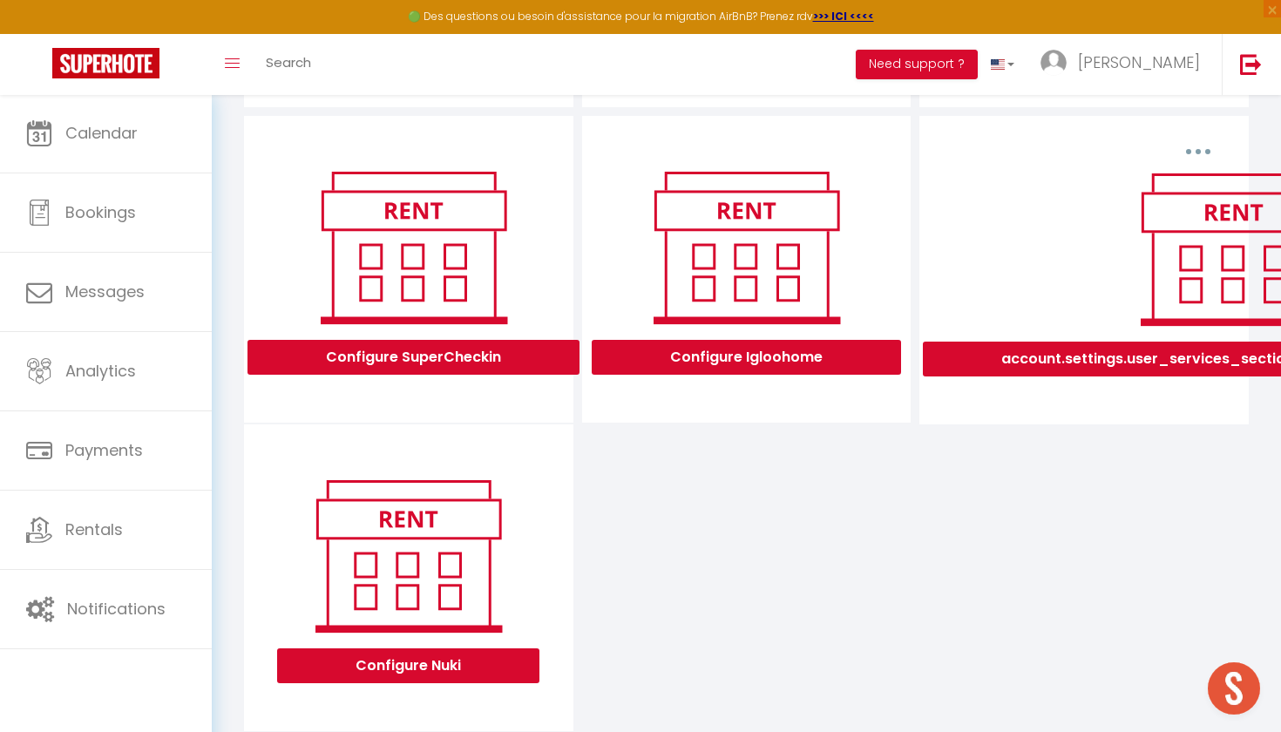
click at [734, 354] on button "Configure Igloohome" at bounding box center [746, 357] width 309 height 35
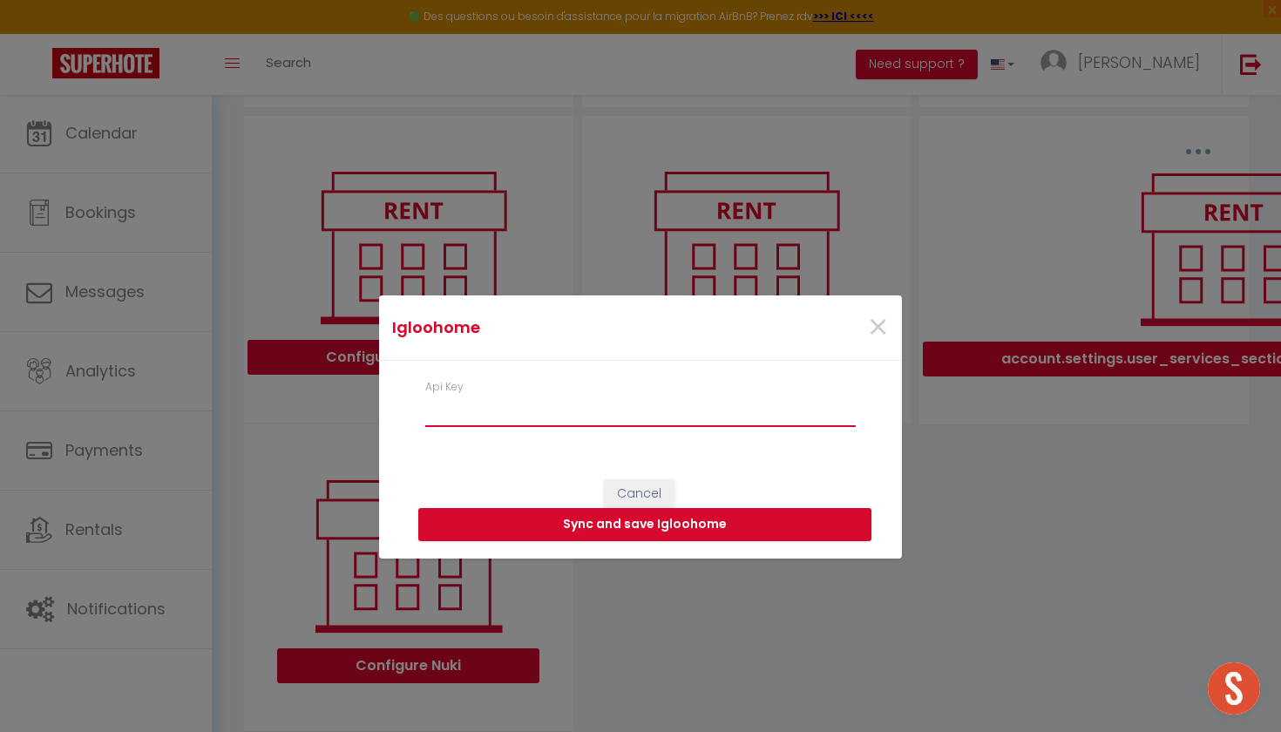
click at [535, 417] on input "Api Key" at bounding box center [640, 411] width 430 height 31
click at [877, 330] on span "×" at bounding box center [878, 327] width 22 height 52
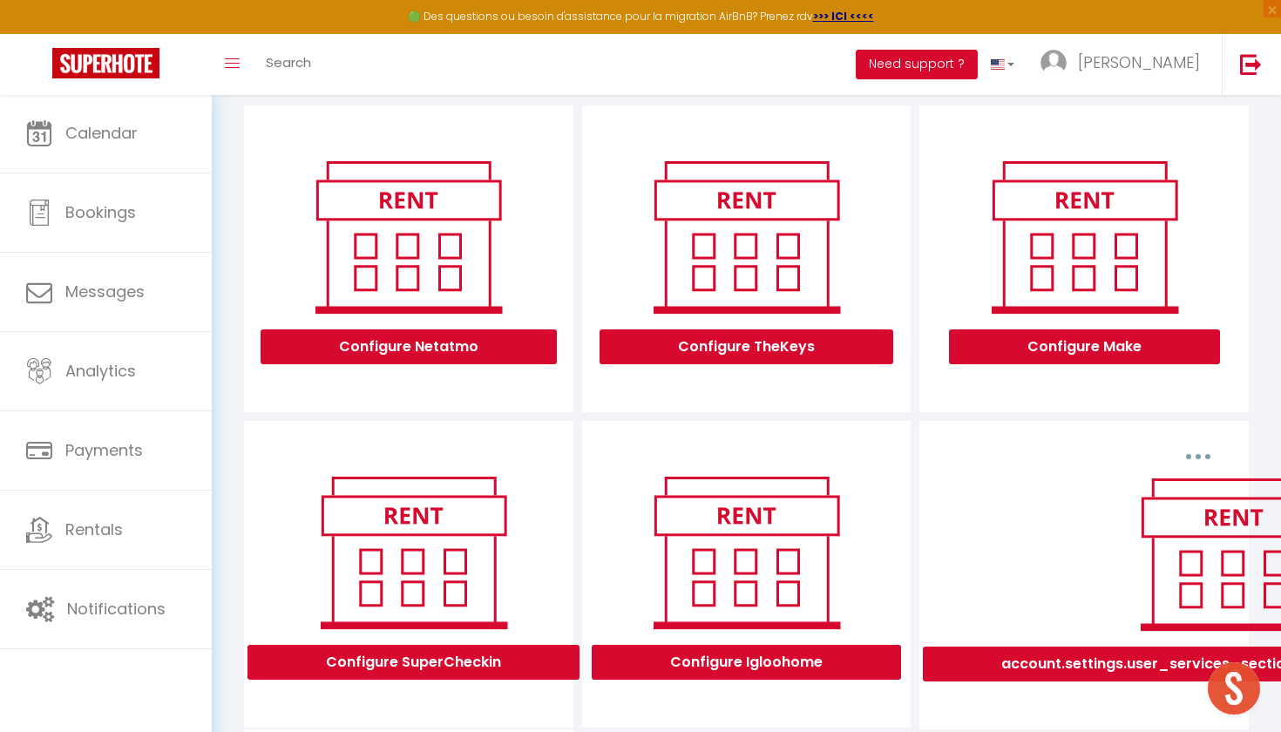
scroll to position [193, 0]
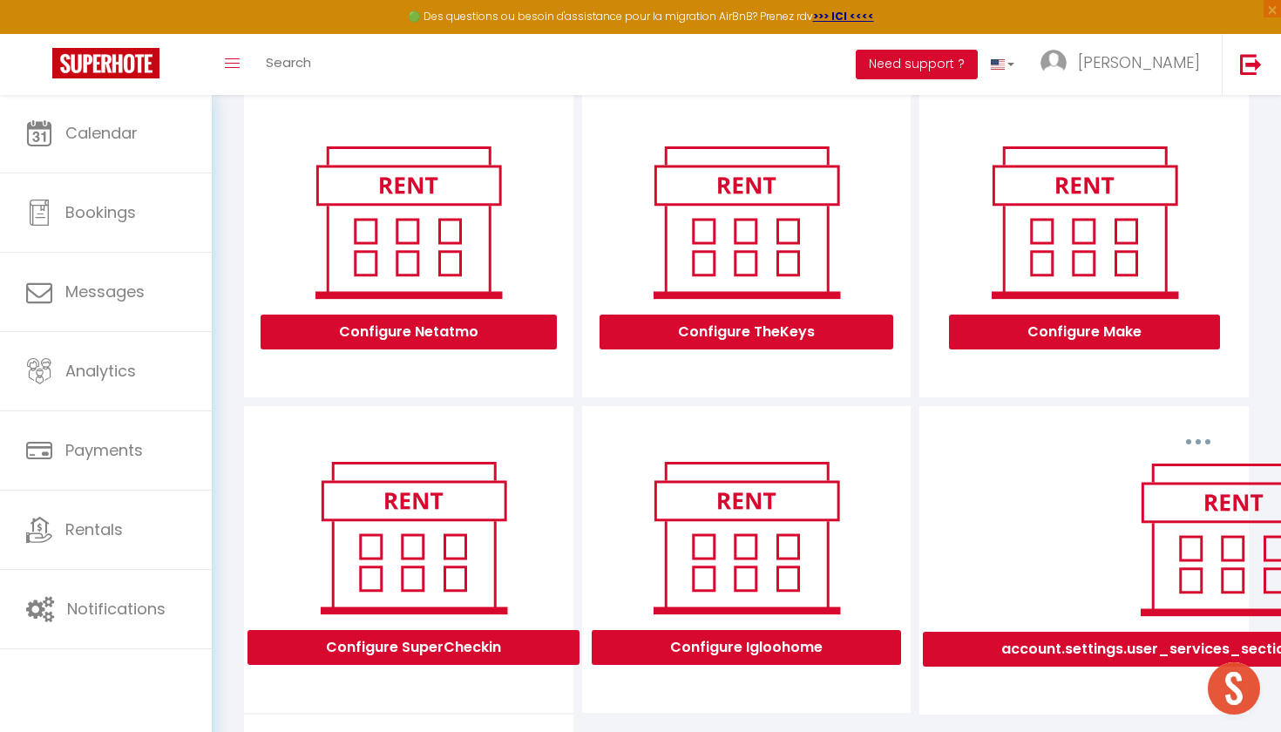
click at [766, 335] on button "Configure TheKeys" at bounding box center [746, 332] width 294 height 35
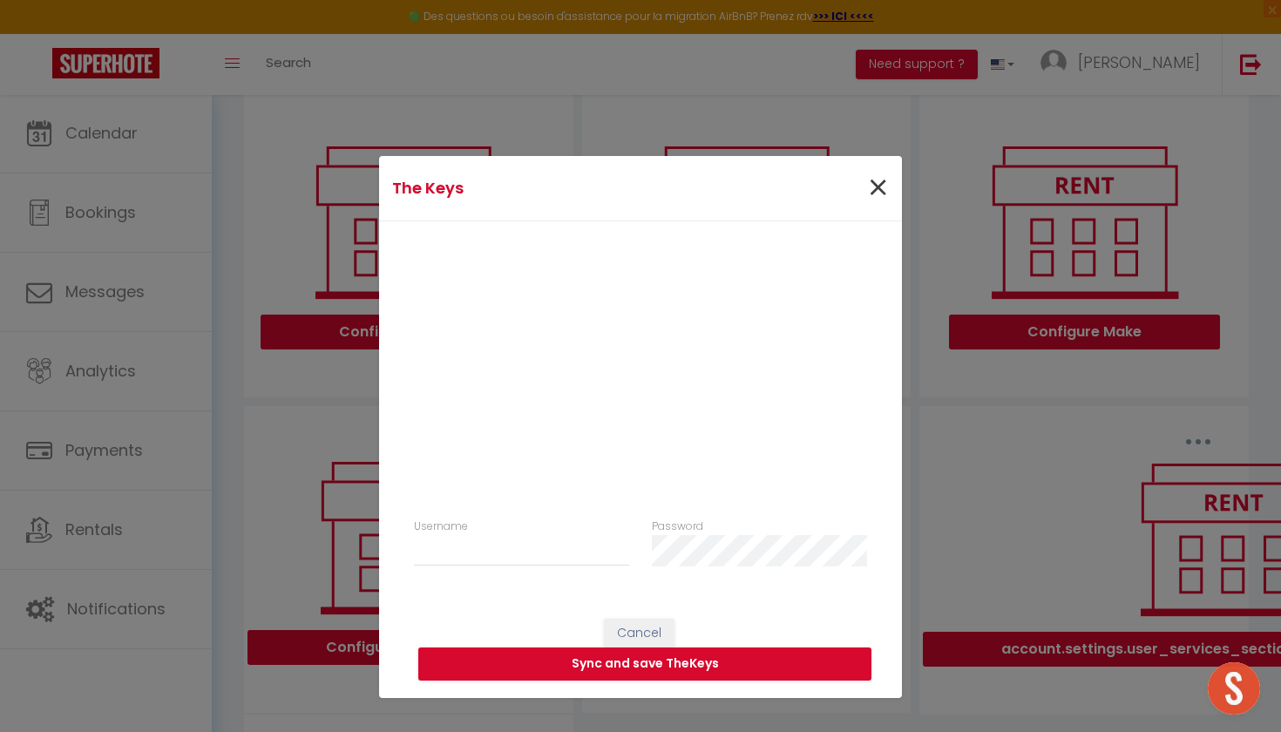
click at [877, 179] on span "×" at bounding box center [878, 188] width 22 height 52
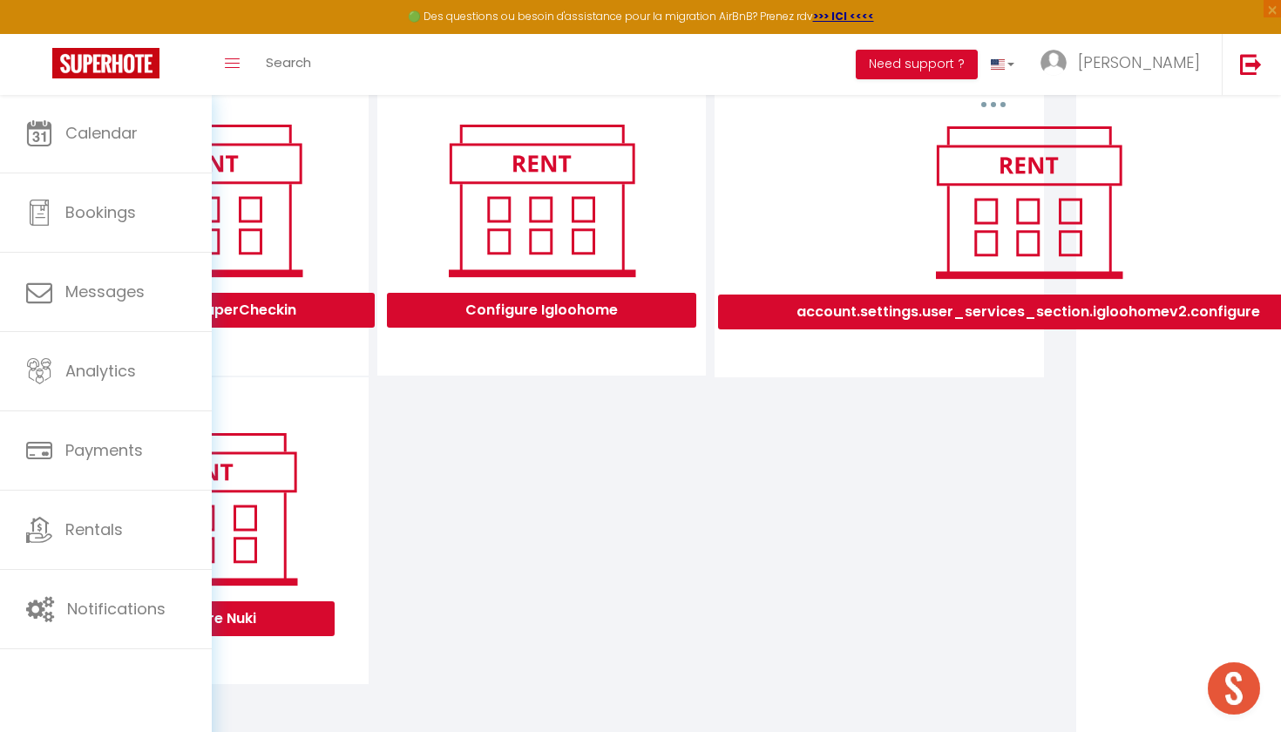
scroll to position [528, 207]
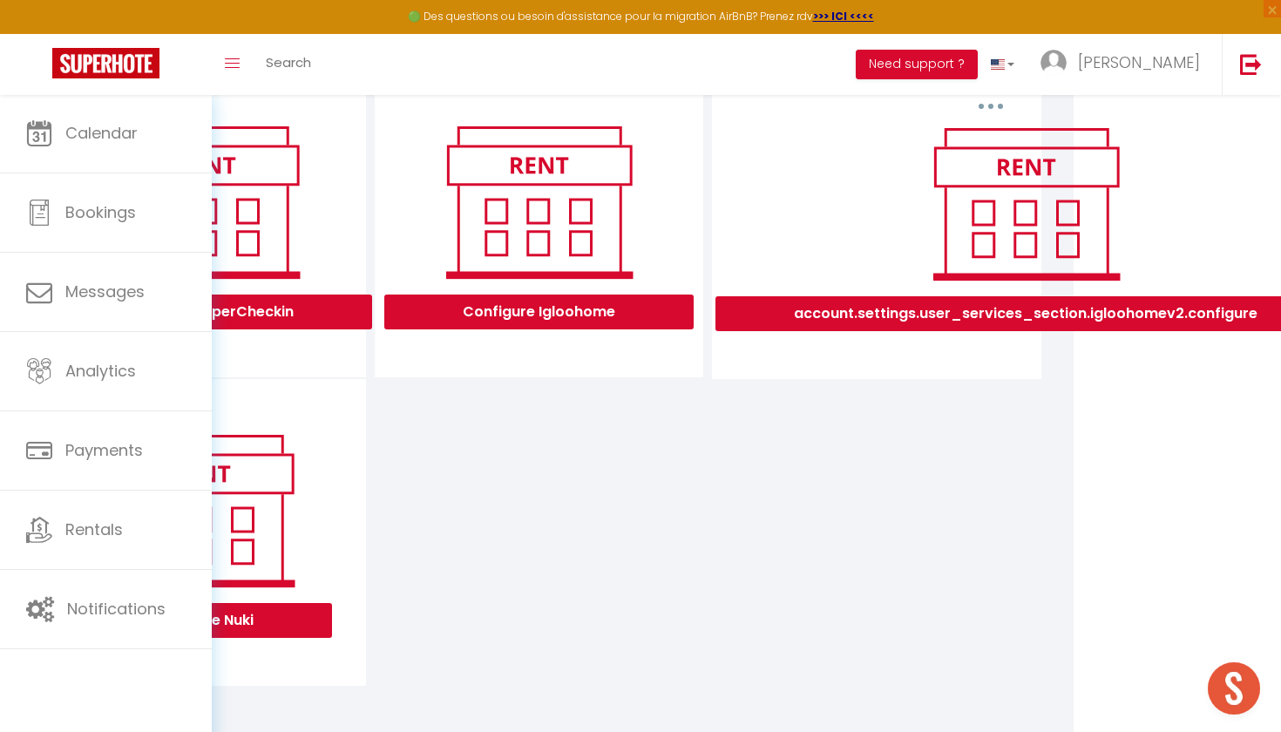
click at [937, 321] on button "account.settings.user_services_section.igloohomev2.configure" at bounding box center [1025, 313] width 620 height 35
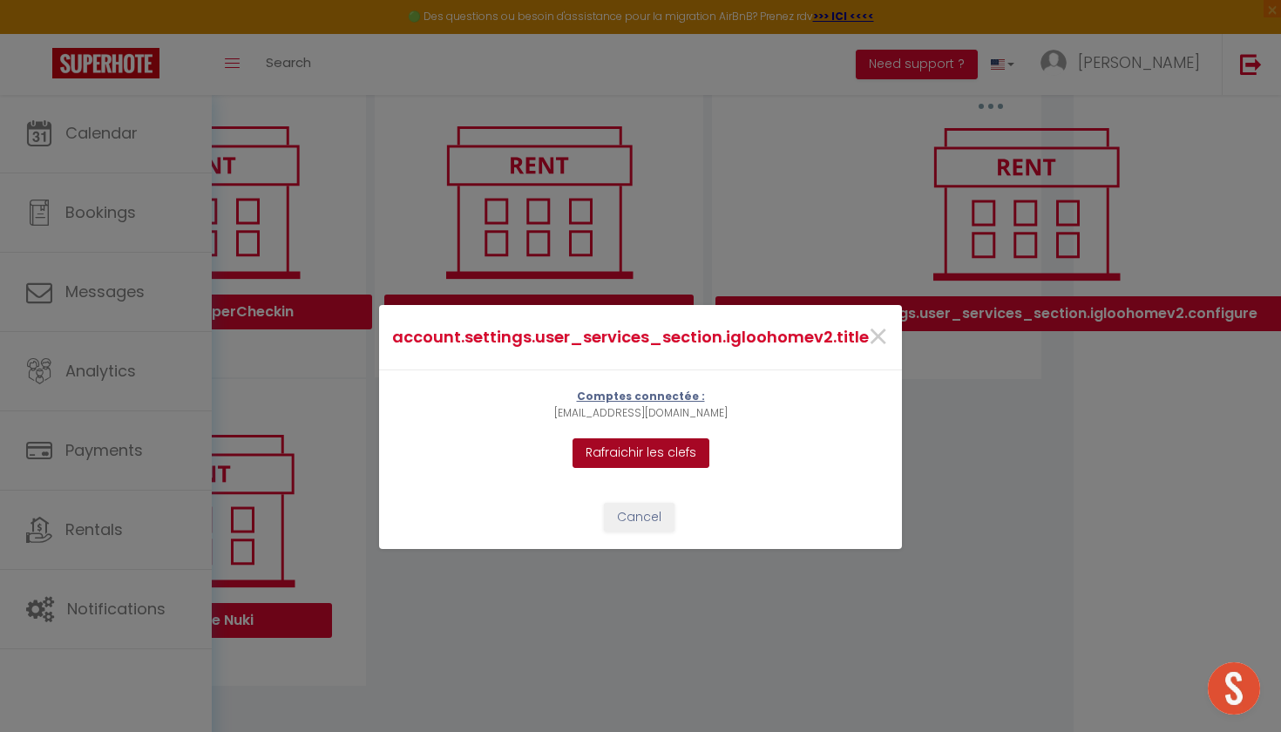
click at [670, 452] on button "Rafraichir les clefs" at bounding box center [640, 453] width 137 height 30
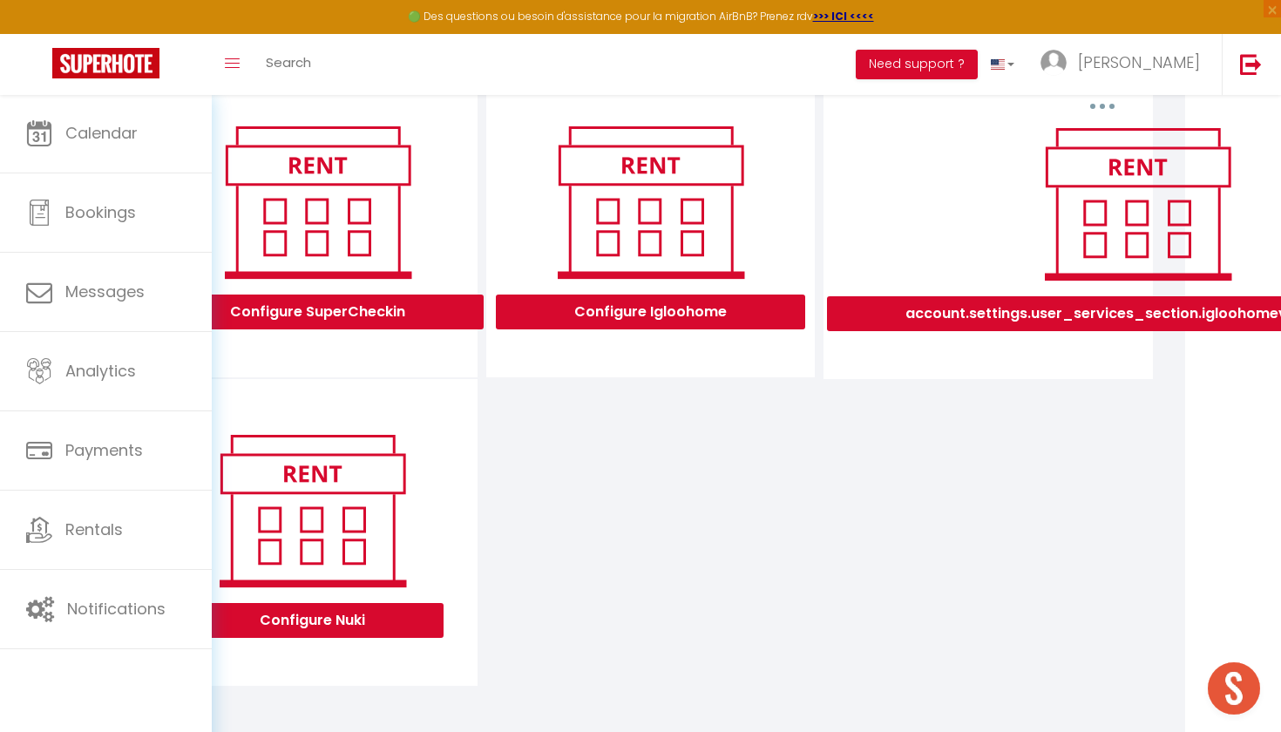
scroll to position [528, 94]
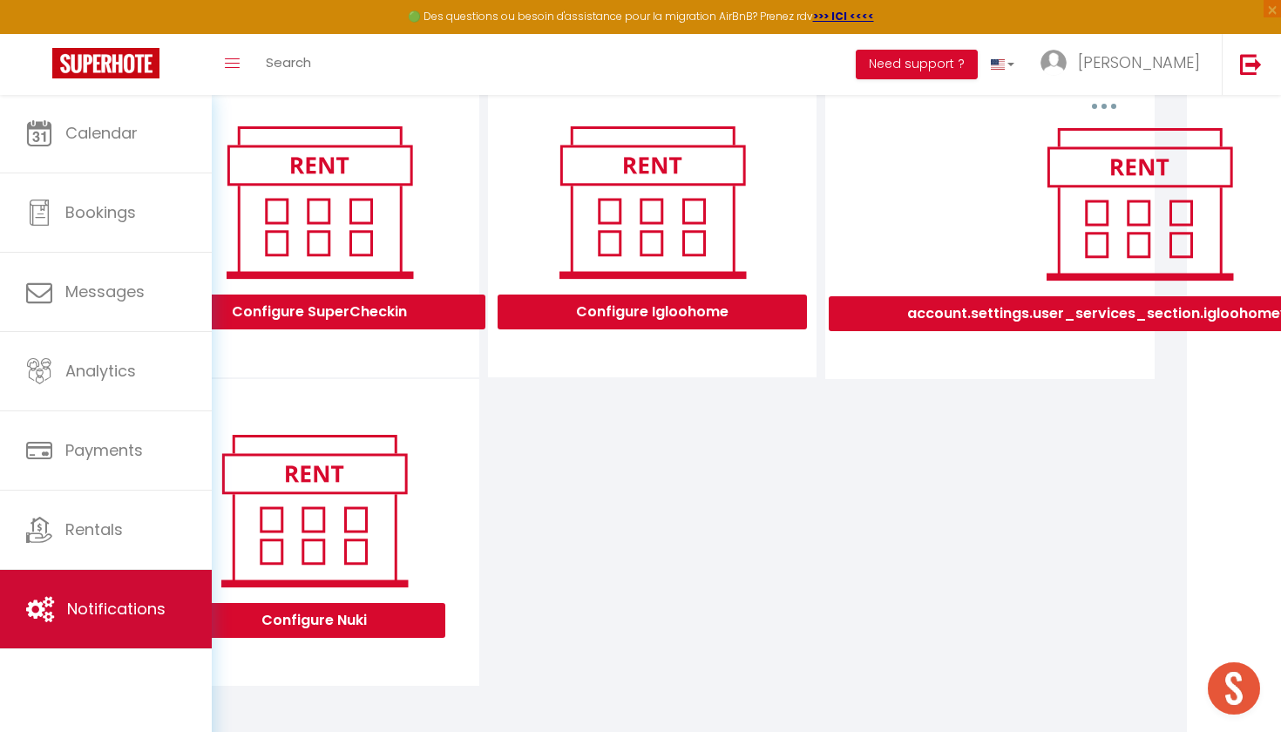
click at [126, 596] on link "Notifications" at bounding box center [106, 609] width 212 height 78
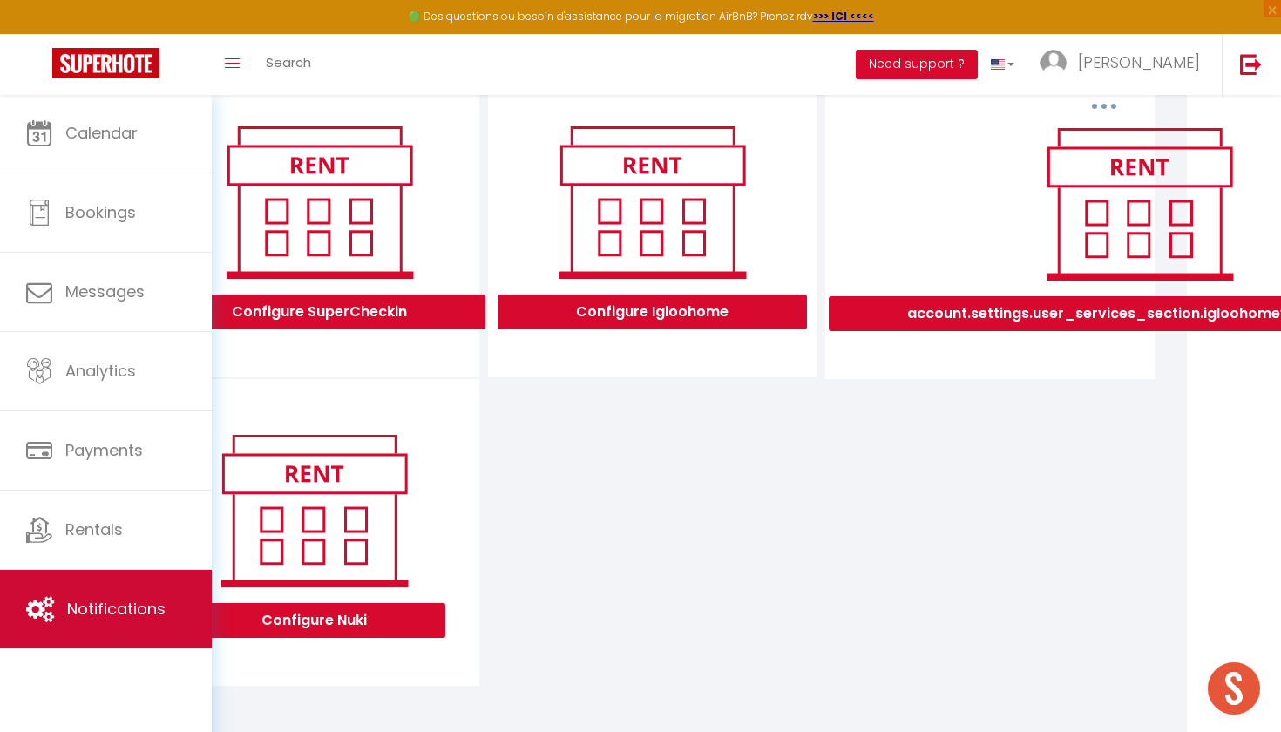
click at [126, 596] on link "Notifications" at bounding box center [106, 609] width 212 height 78
click at [136, 581] on link "Notifications" at bounding box center [106, 609] width 212 height 78
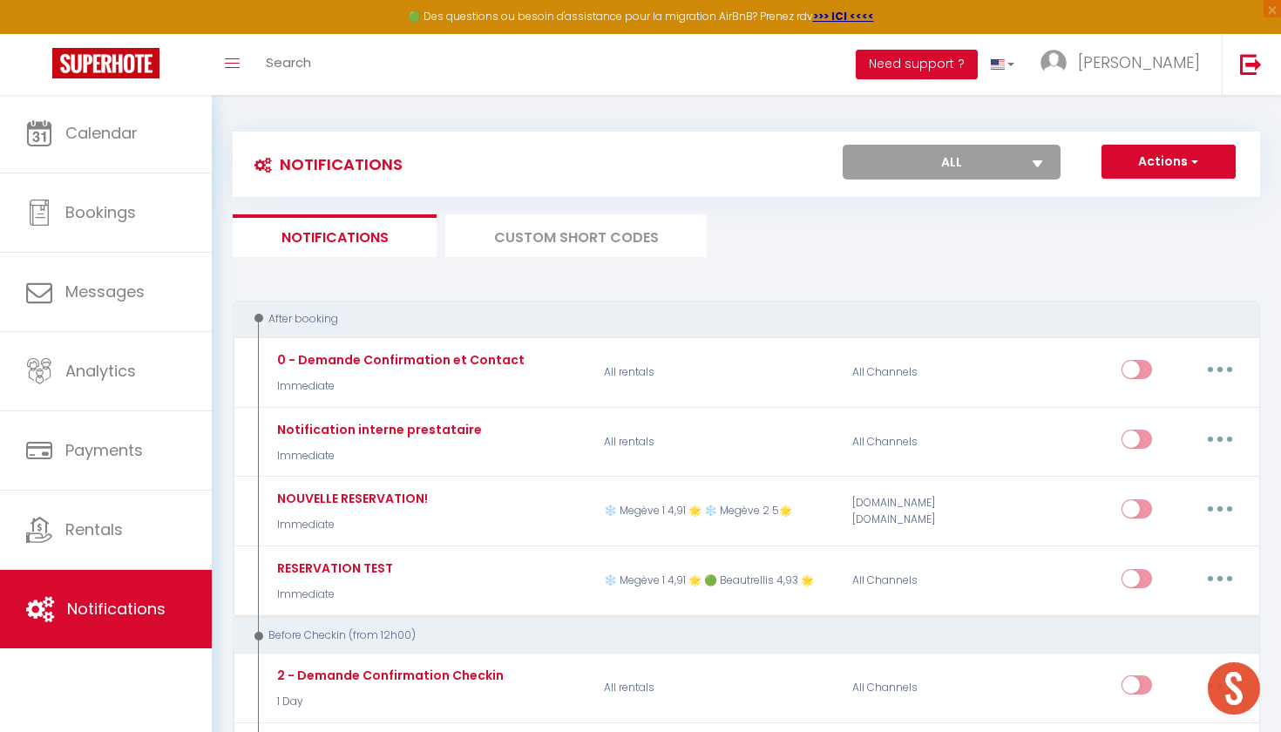
click at [141, 46] on link at bounding box center [106, 64] width 212 height 61
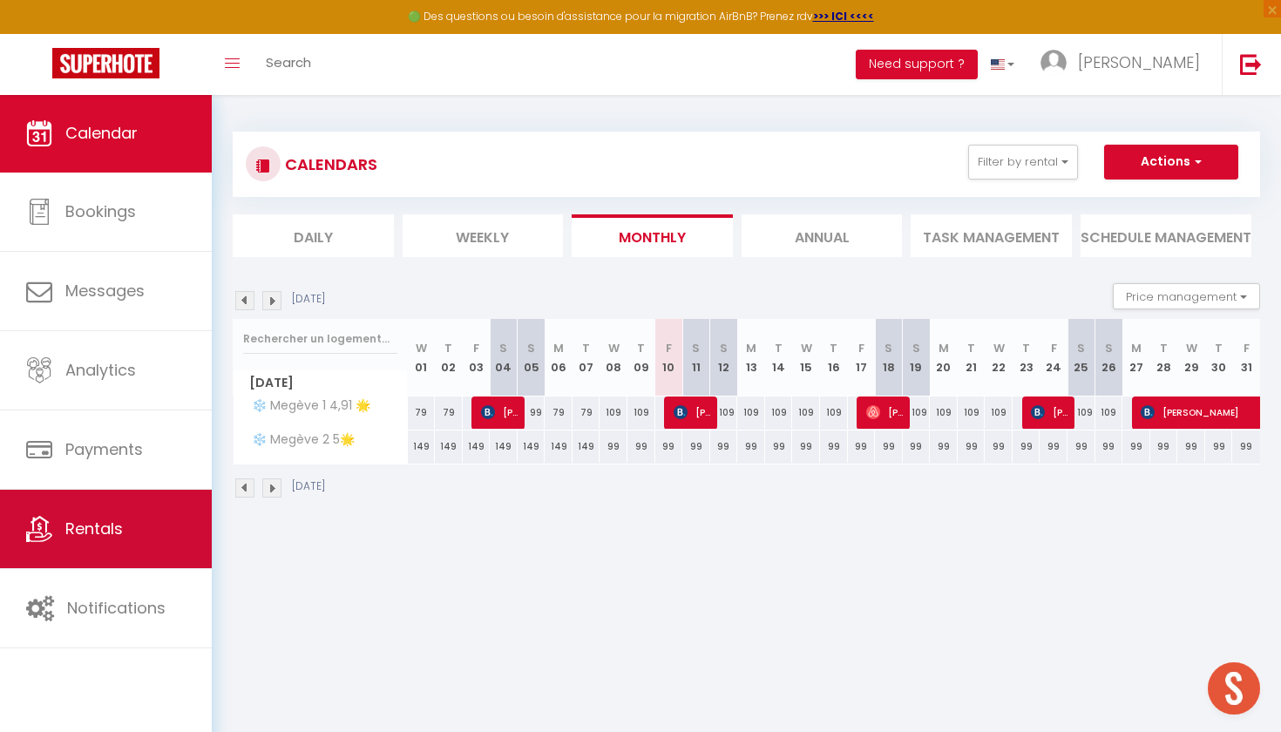
click at [120, 524] on span "Rentals" at bounding box center [94, 529] width 58 height 22
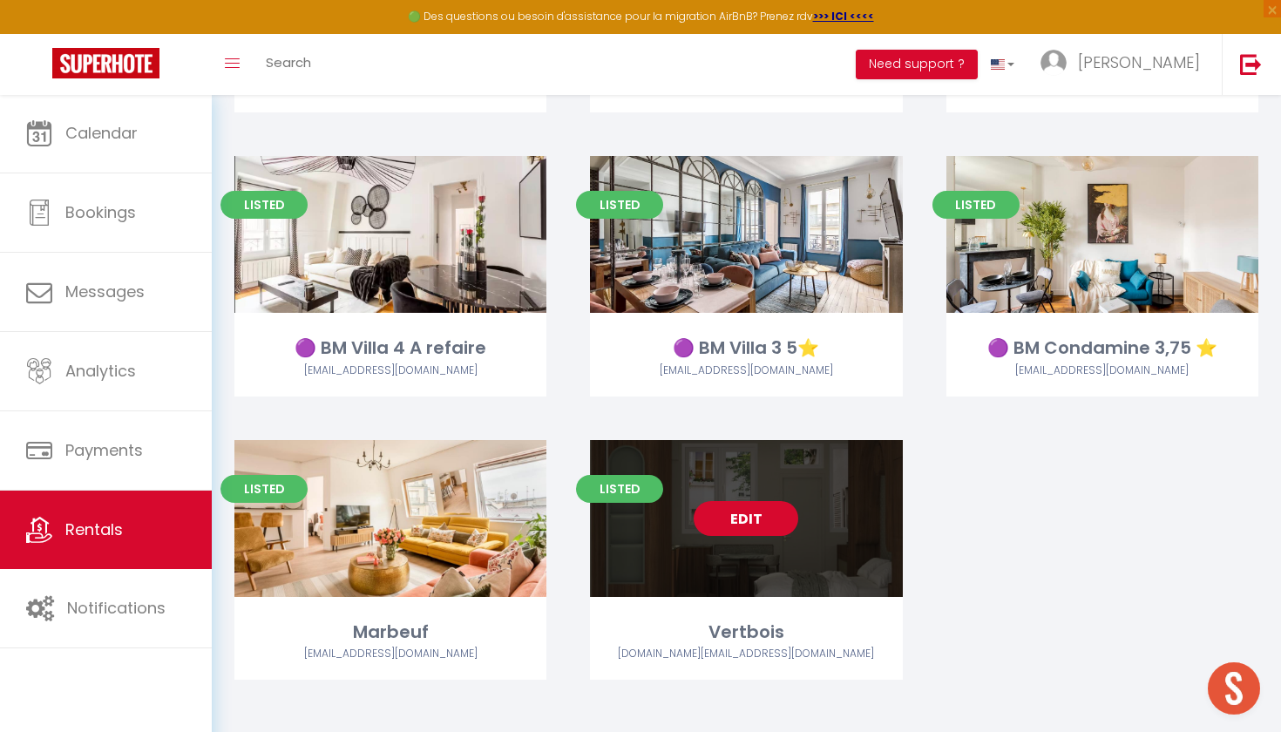
scroll to position [2617, 0]
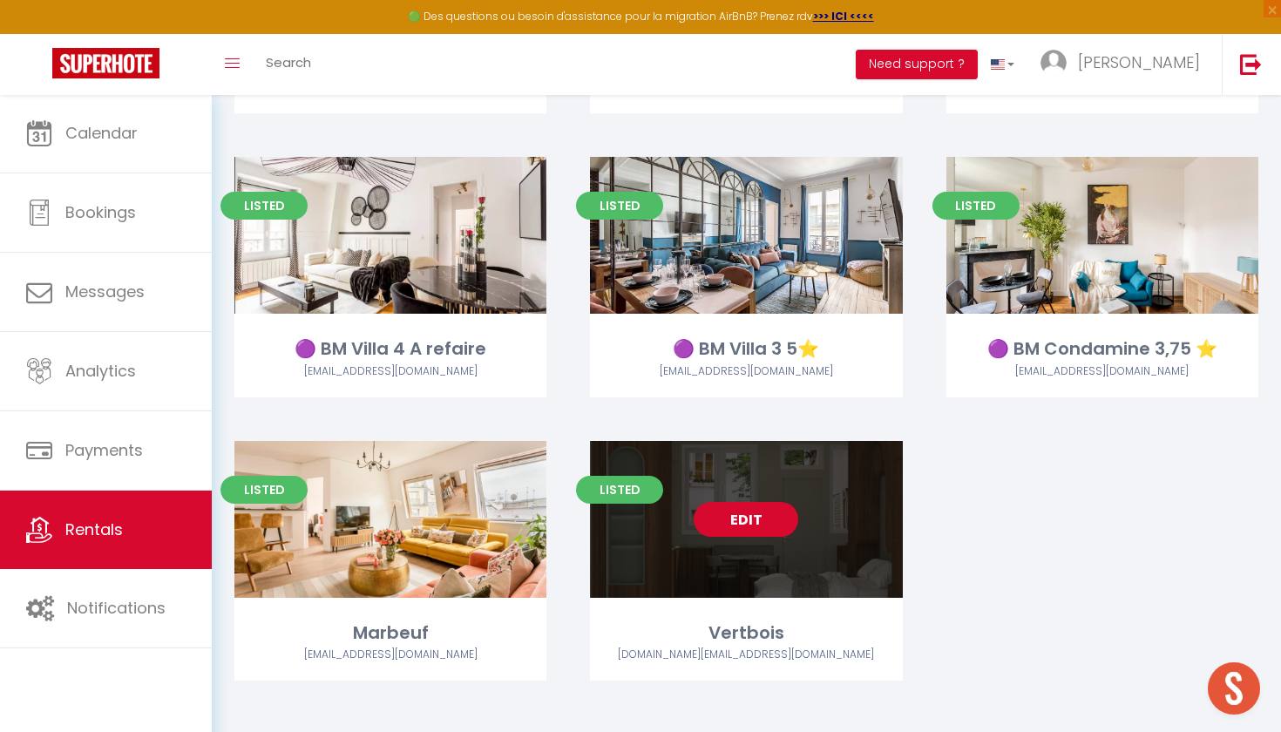
click at [725, 520] on link "Edit" at bounding box center [746, 519] width 105 height 35
click at [756, 484] on div "Edit" at bounding box center [746, 519] width 312 height 157
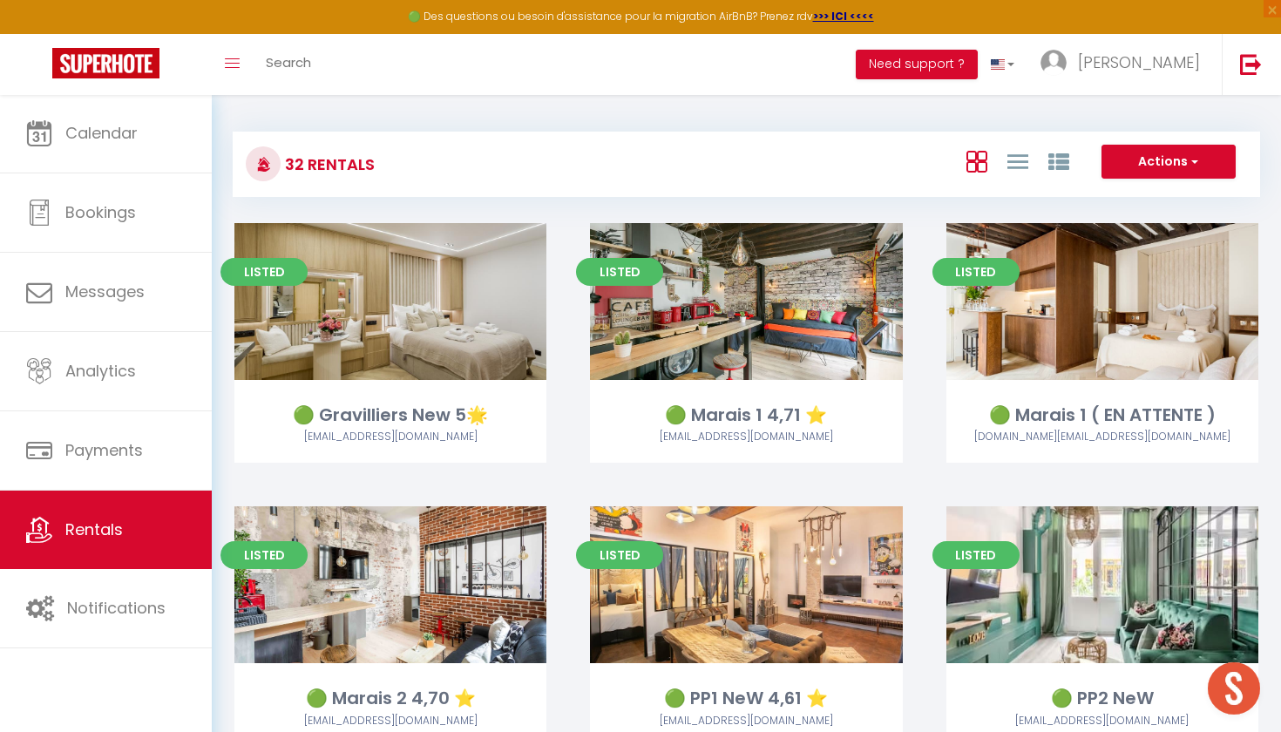
select select "3"
select select "2"
select select "1"
select select "28"
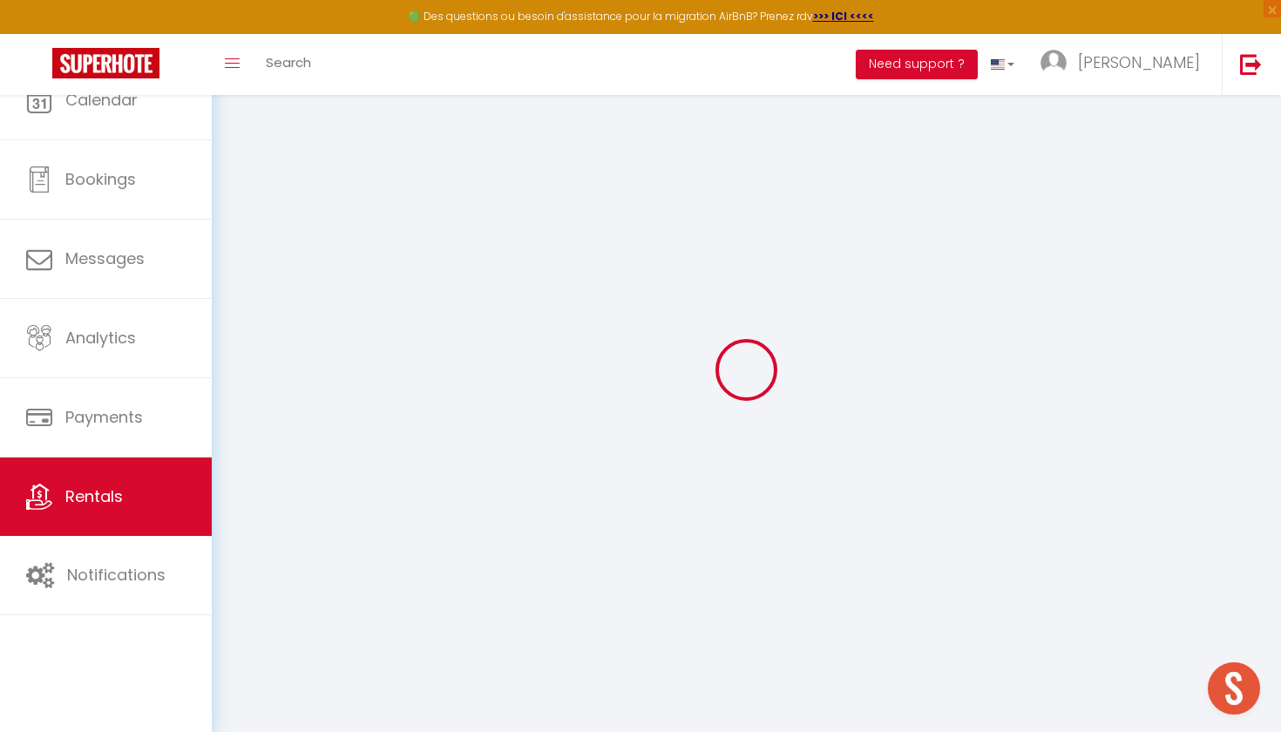
select select
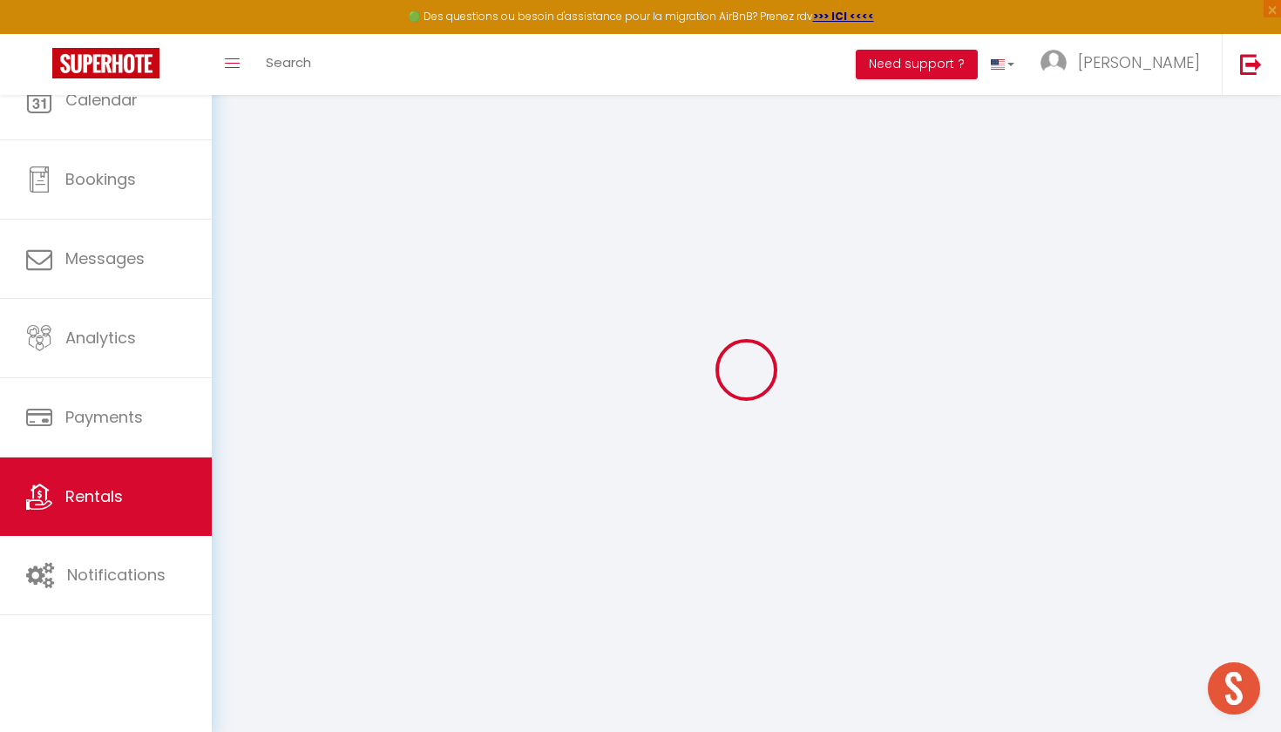
select select
checkbox input "false"
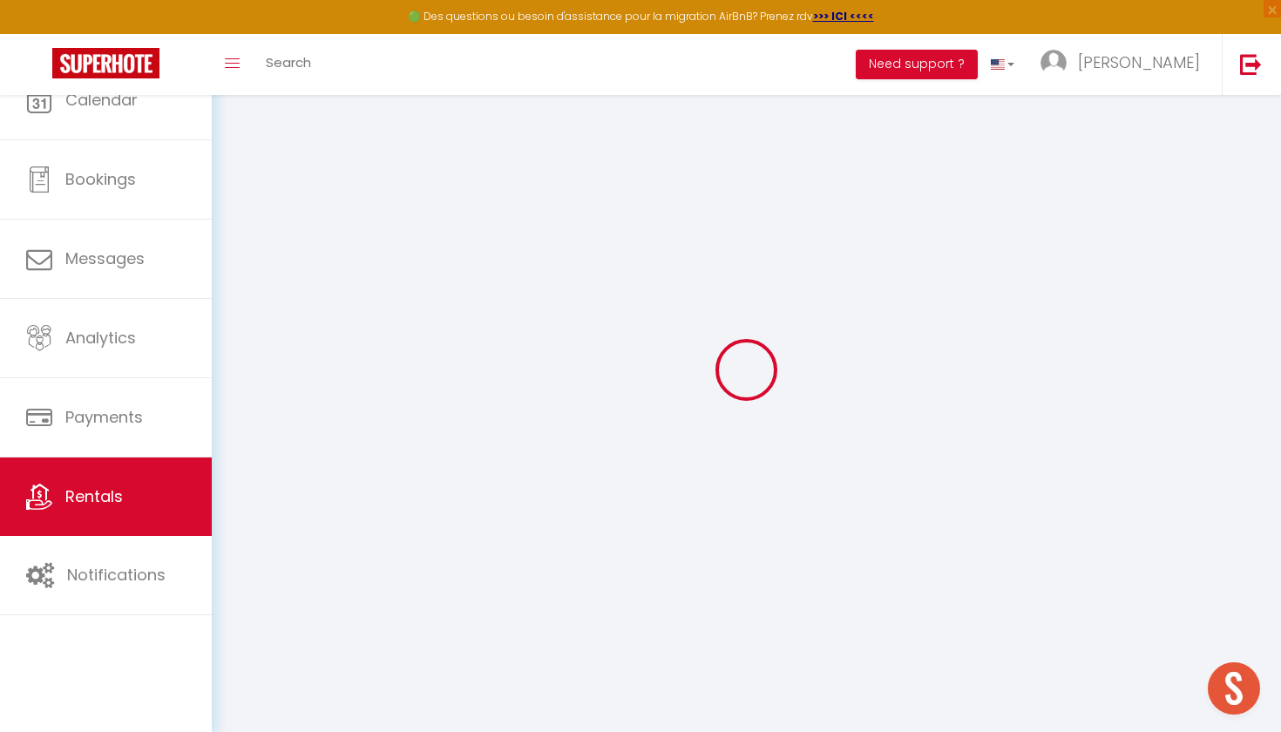
select select
click at [740, 513] on div at bounding box center [746, 369] width 1027 height 575
select select
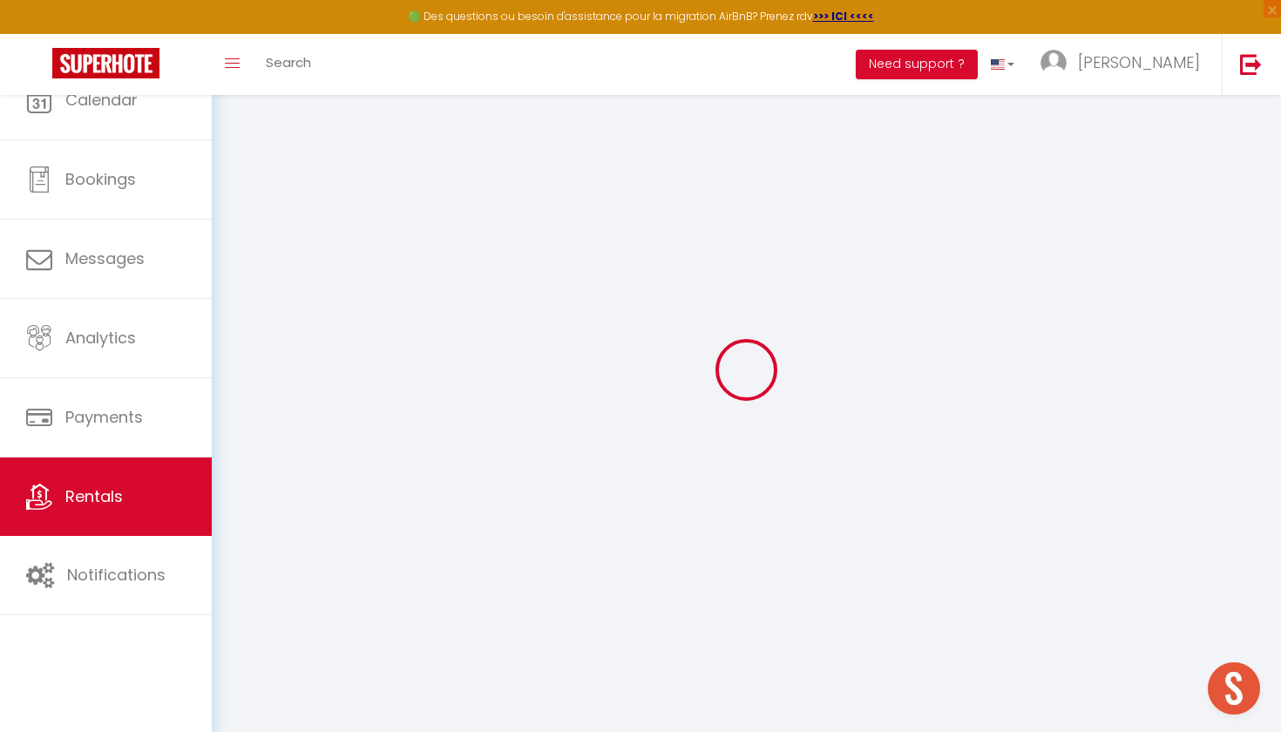
select select
checkbox input "false"
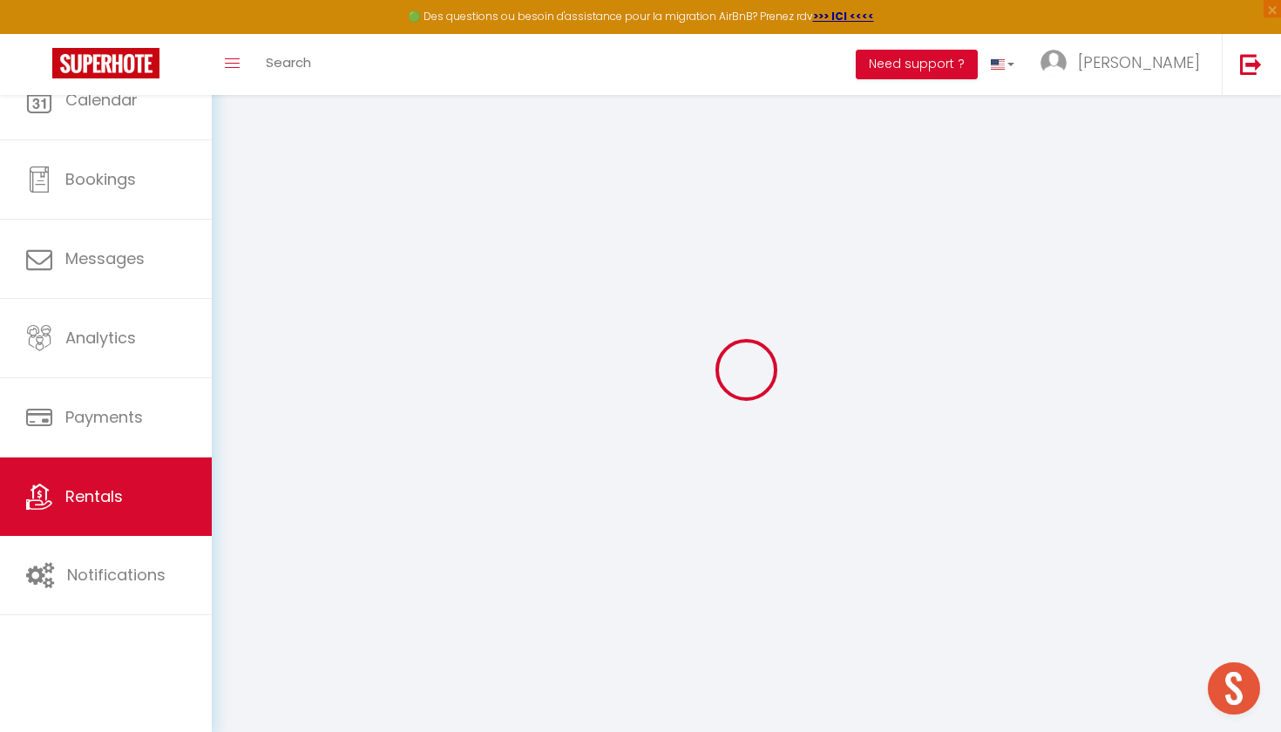
checkbox input "false"
select select
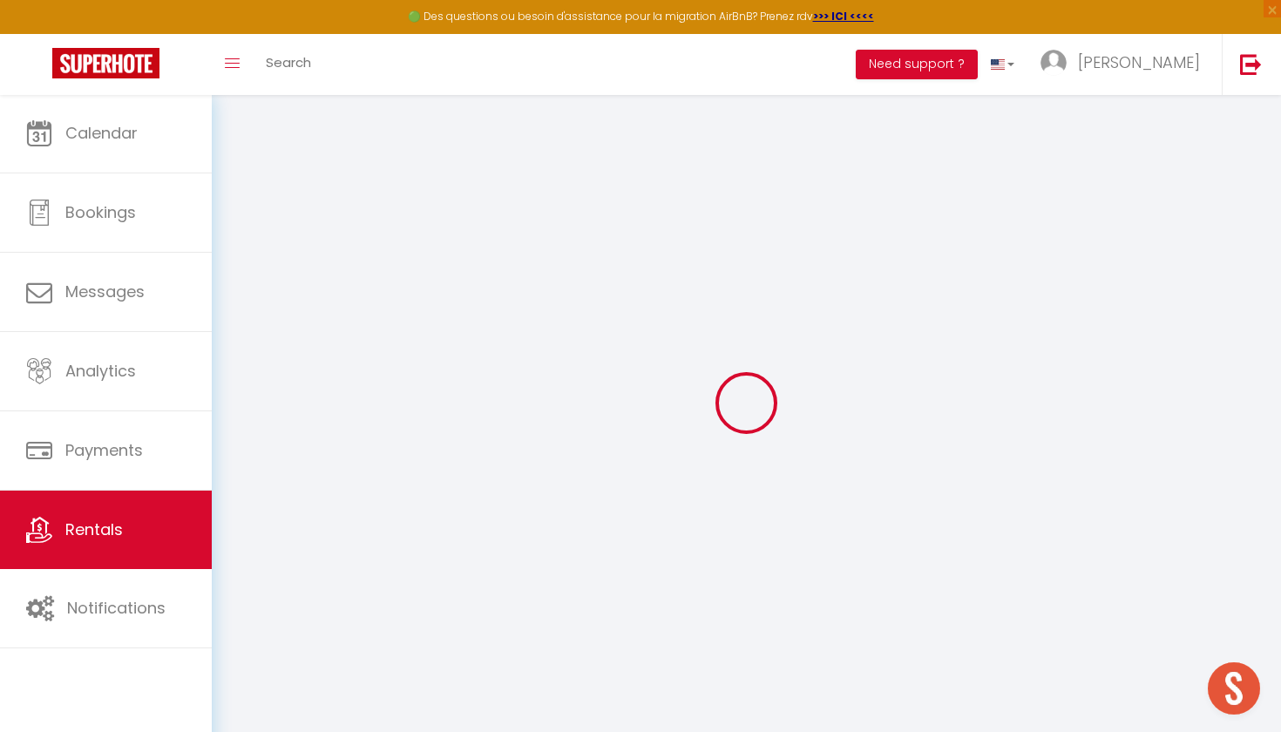
select select
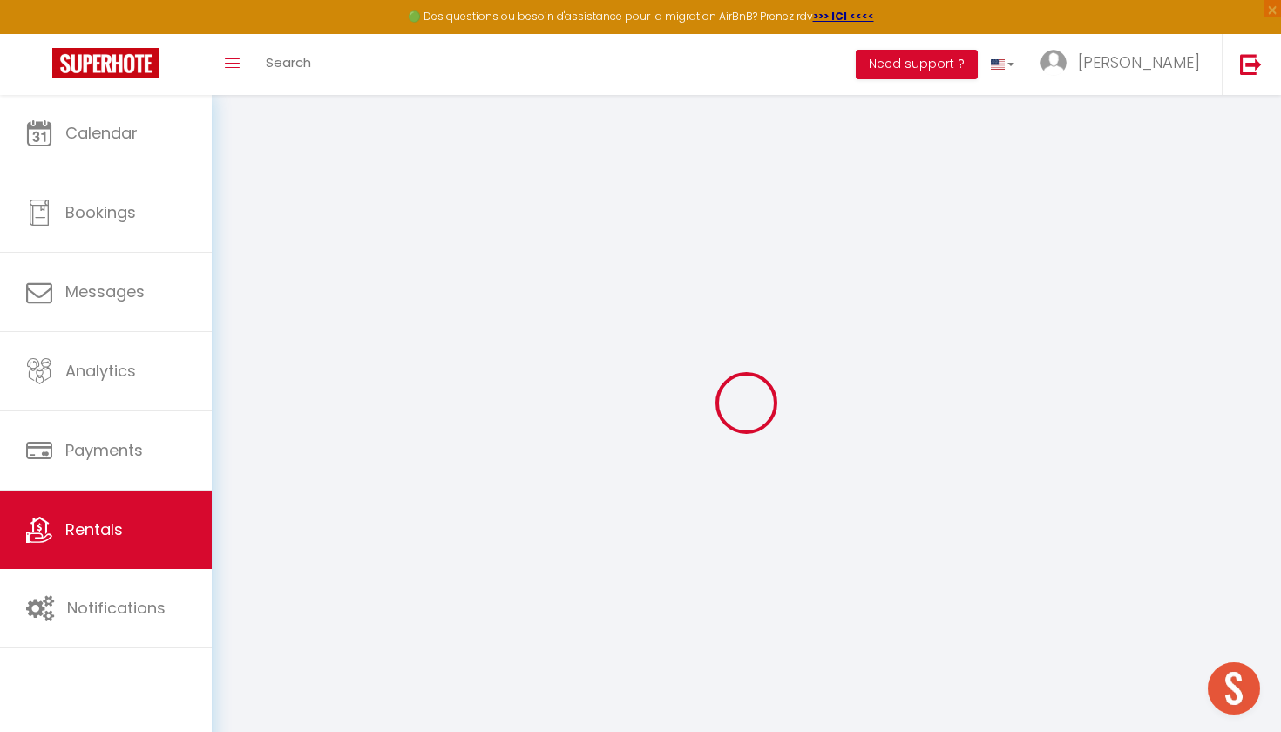
select select
checkbox input "false"
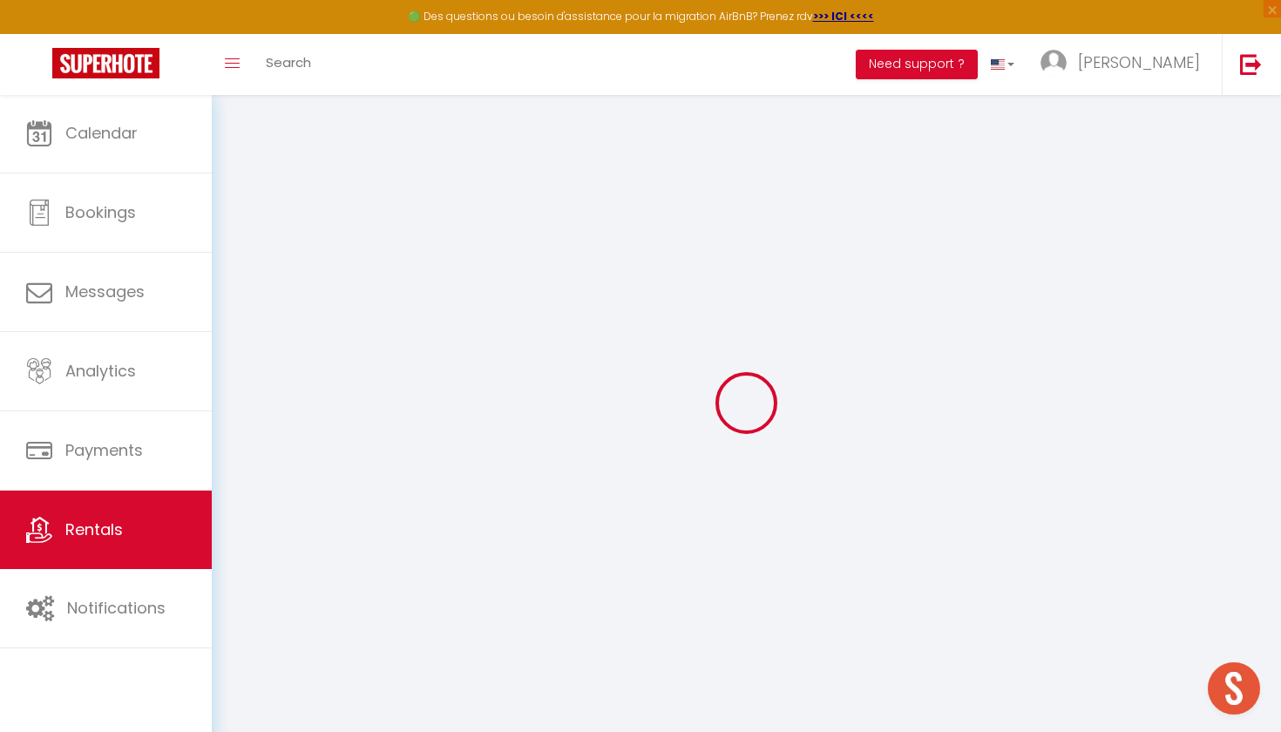
select select
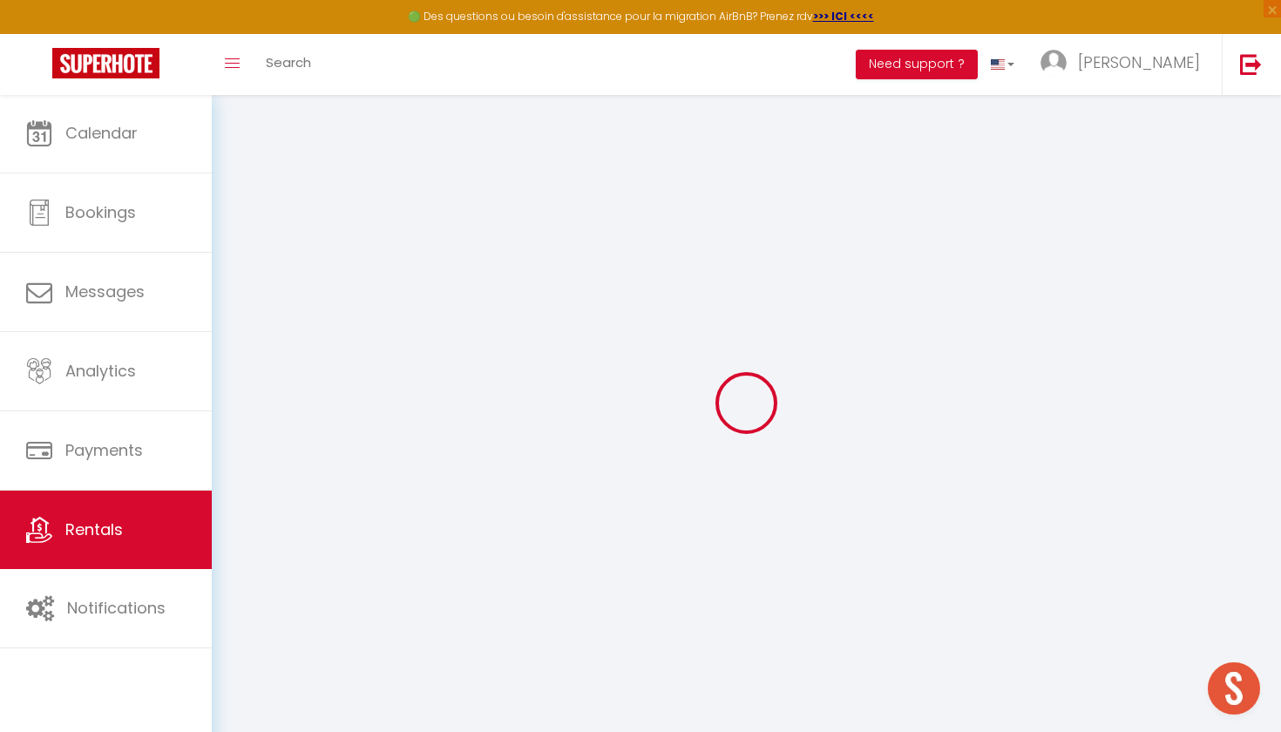
select select
checkbox input "false"
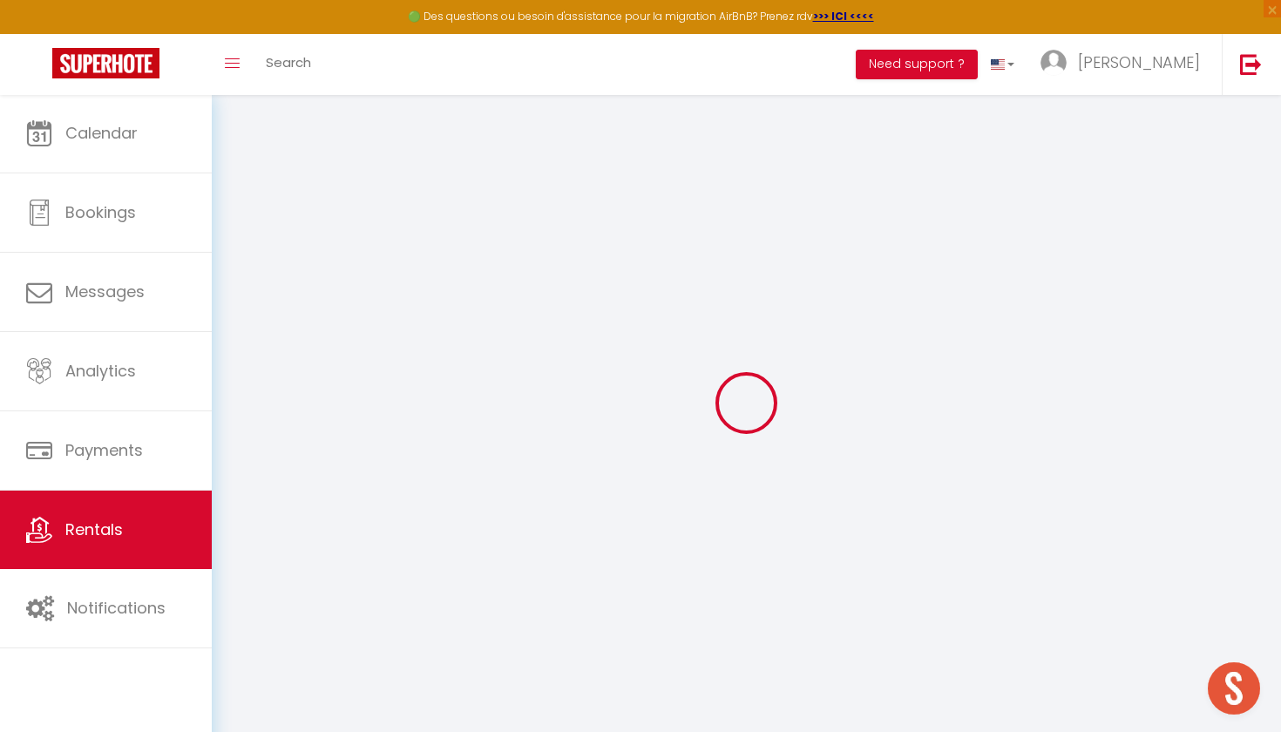
checkbox input "false"
select select
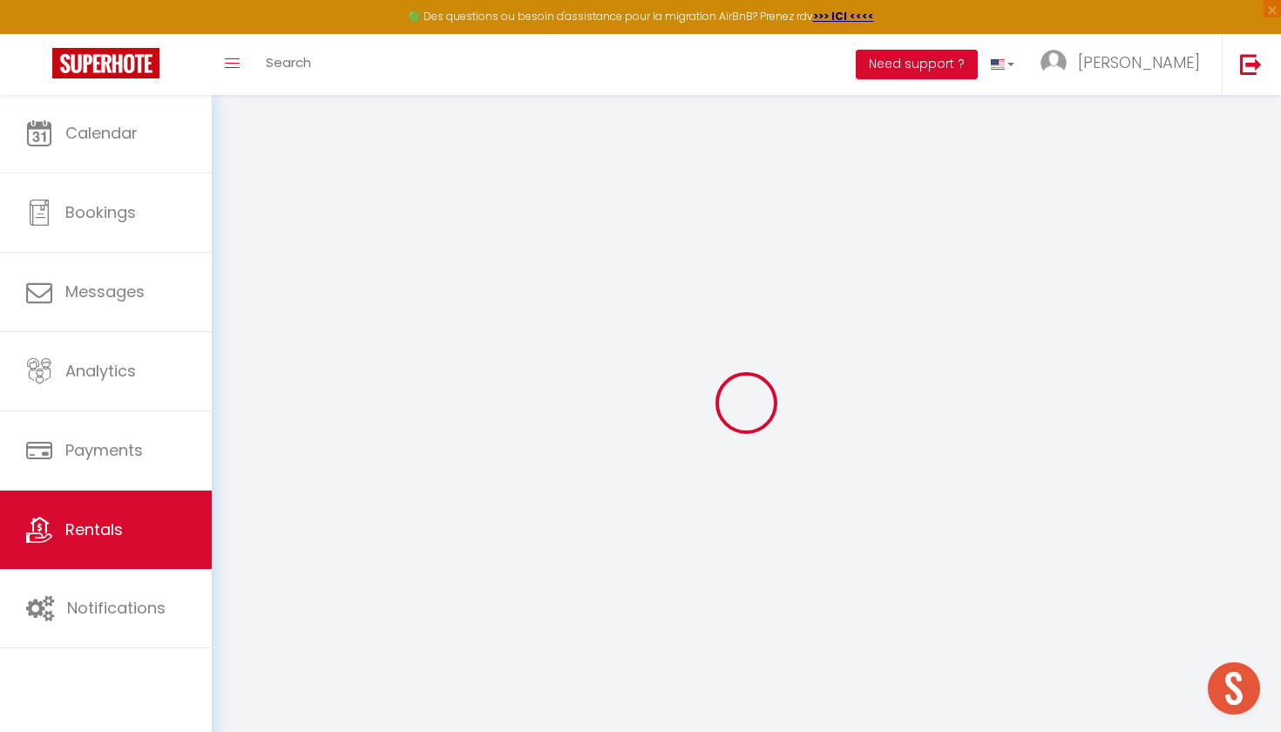
select select
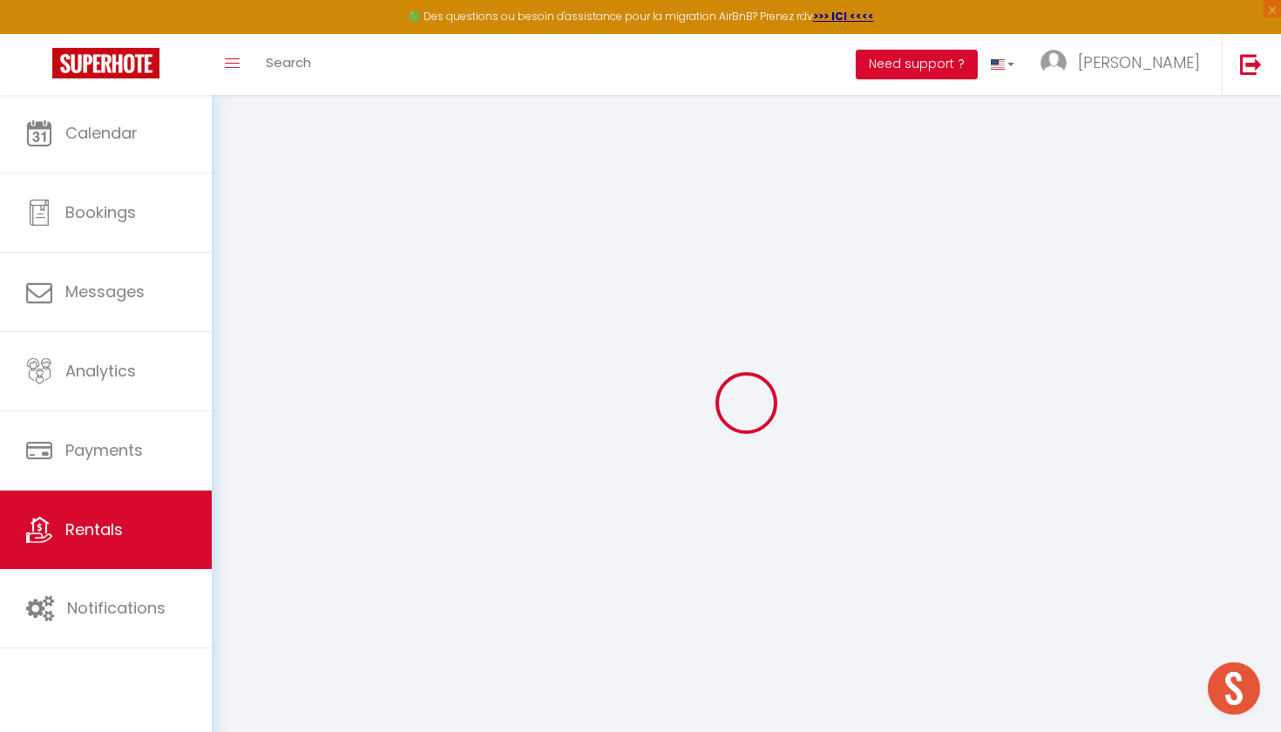
checkbox input "false"
select select
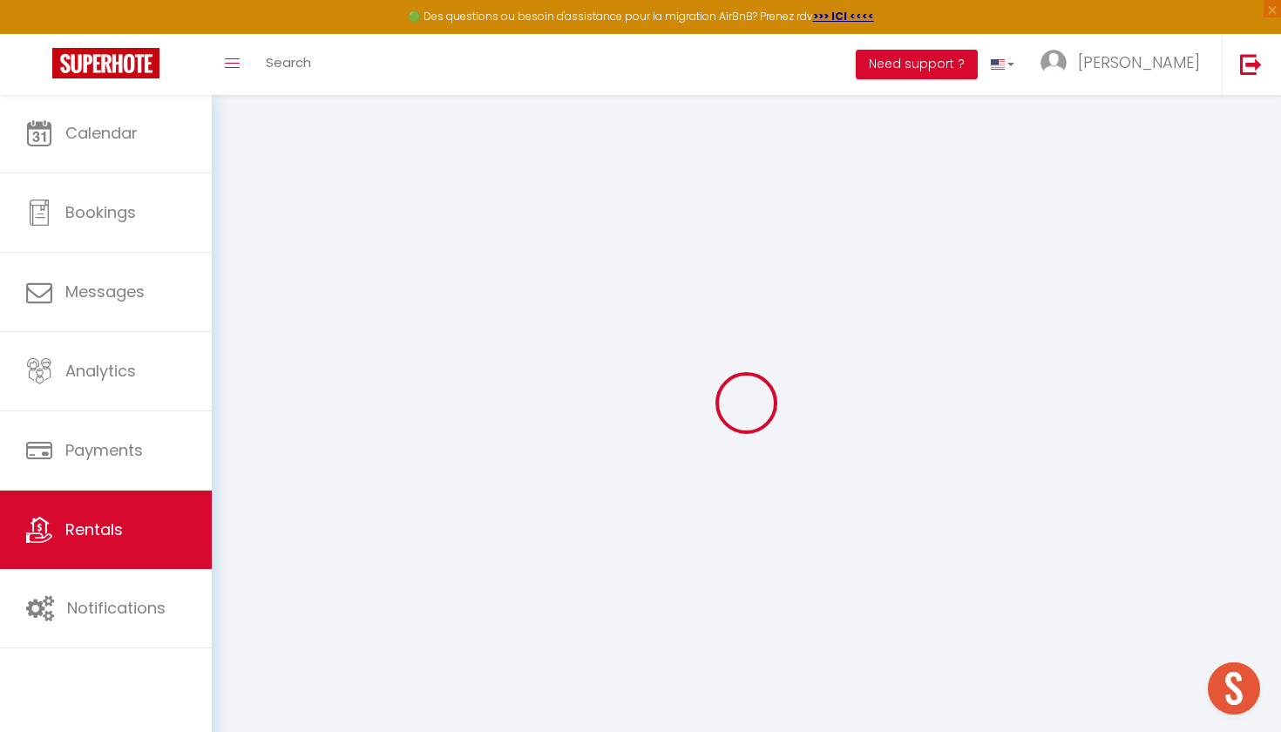
select select
type input "Vertbois"
type input "[PERSON_NAME]"
select select "2"
type input "219"
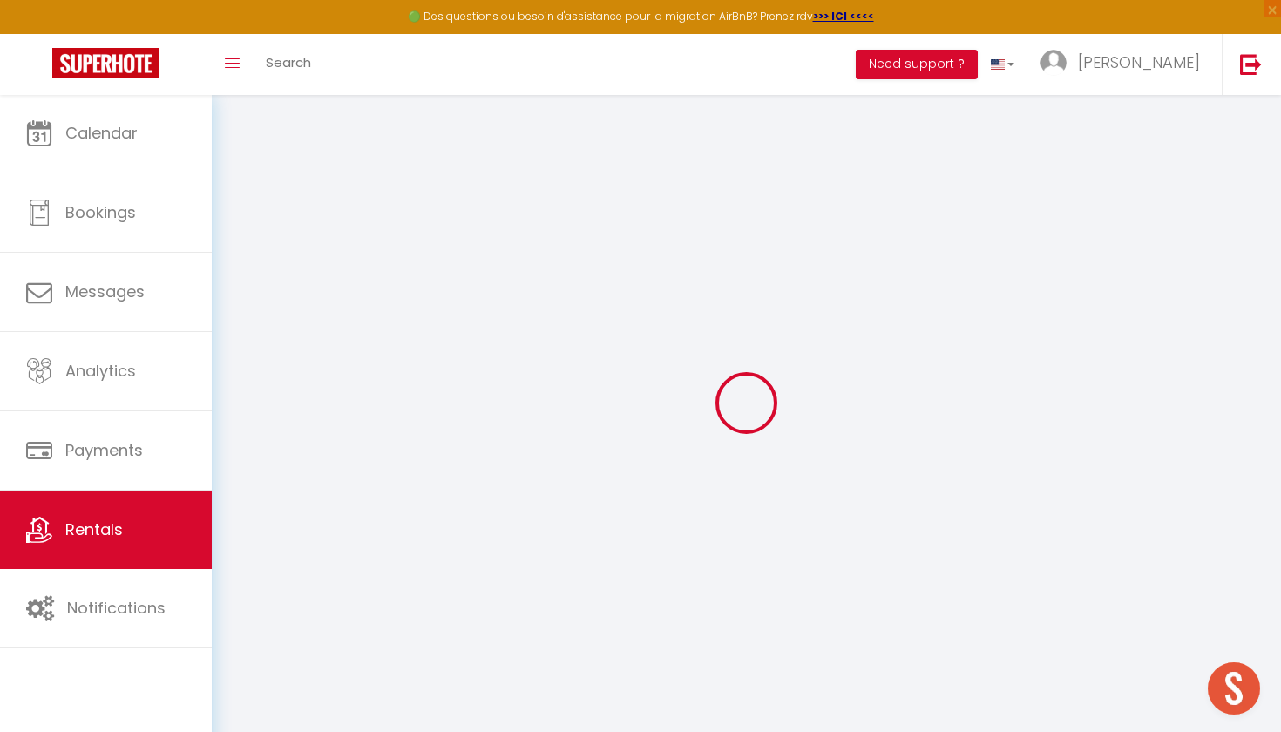
select select
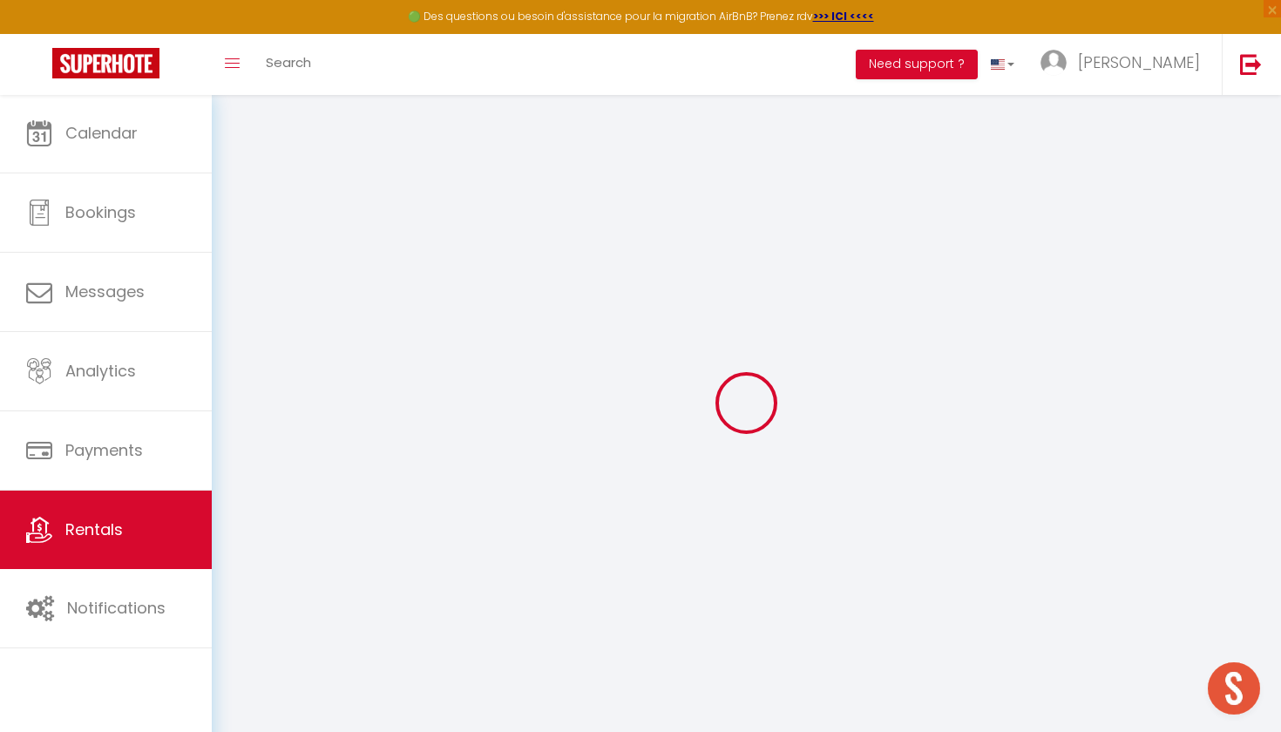
type input "[STREET_ADDRESS]"
type input "75003"
type input "[GEOGRAPHIC_DATA]"
type input "[DOMAIN_NAME][EMAIL_ADDRESS][DOMAIN_NAME]"
select select
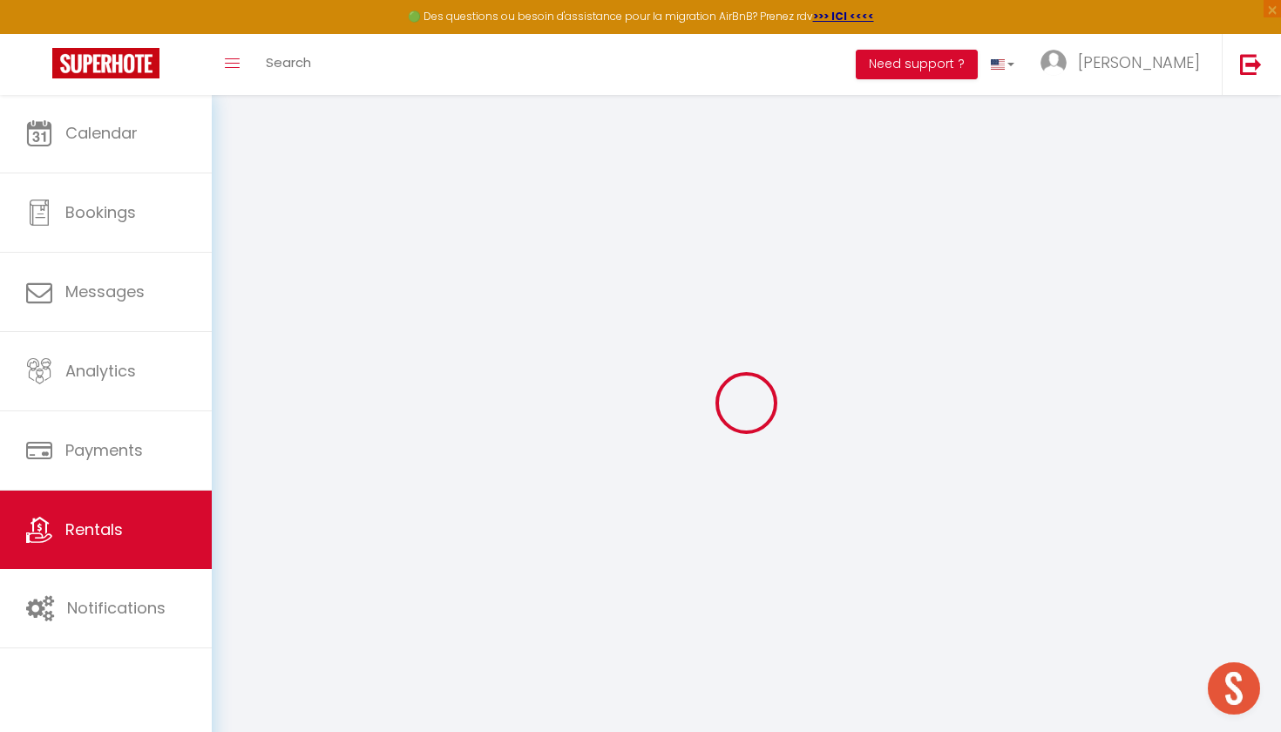
checkbox input "false"
type input "0"
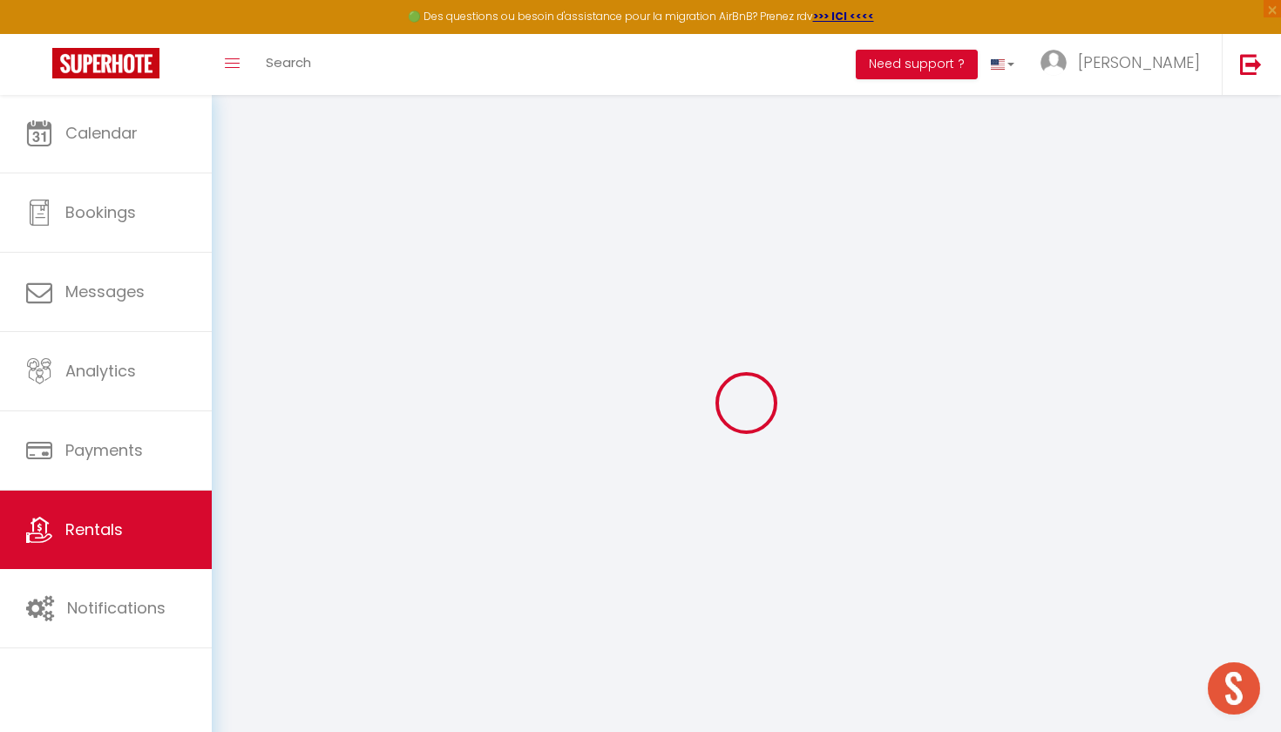
type input "0"
select select "+ 30 %"
select select "+ 35 %"
select select
checkbox input "false"
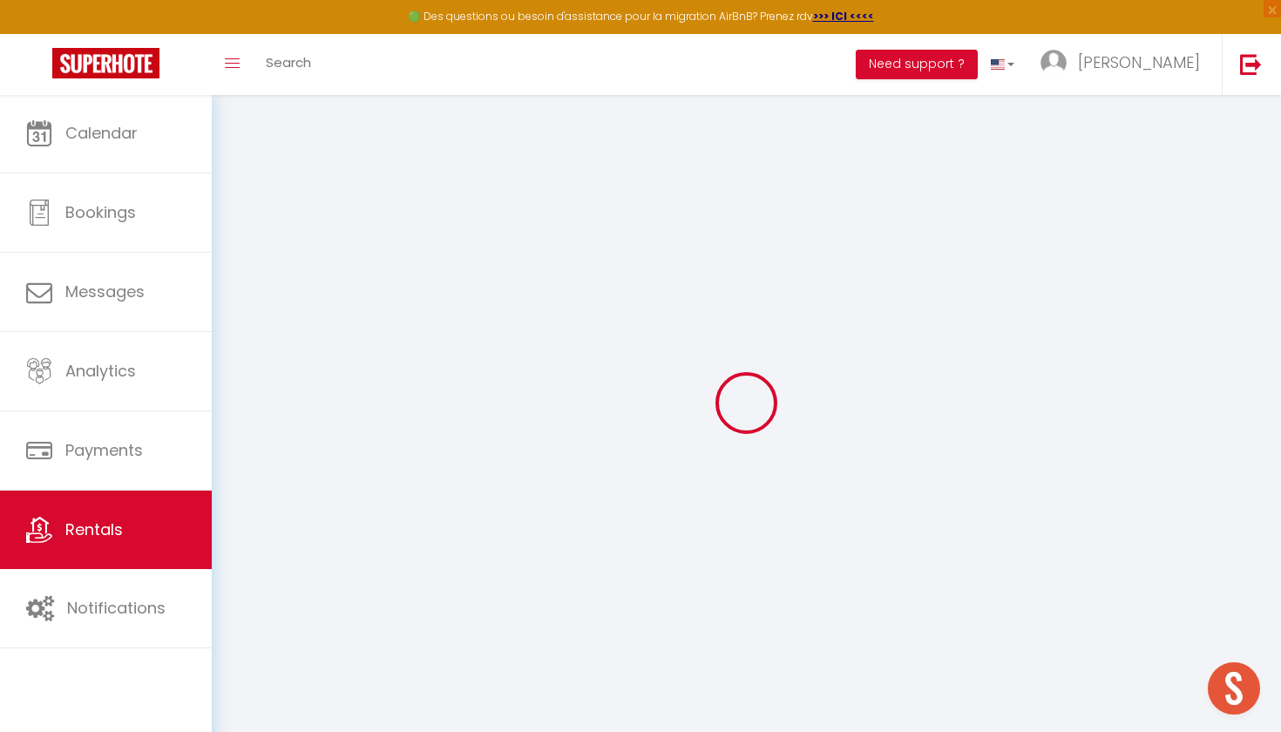
checkbox input "false"
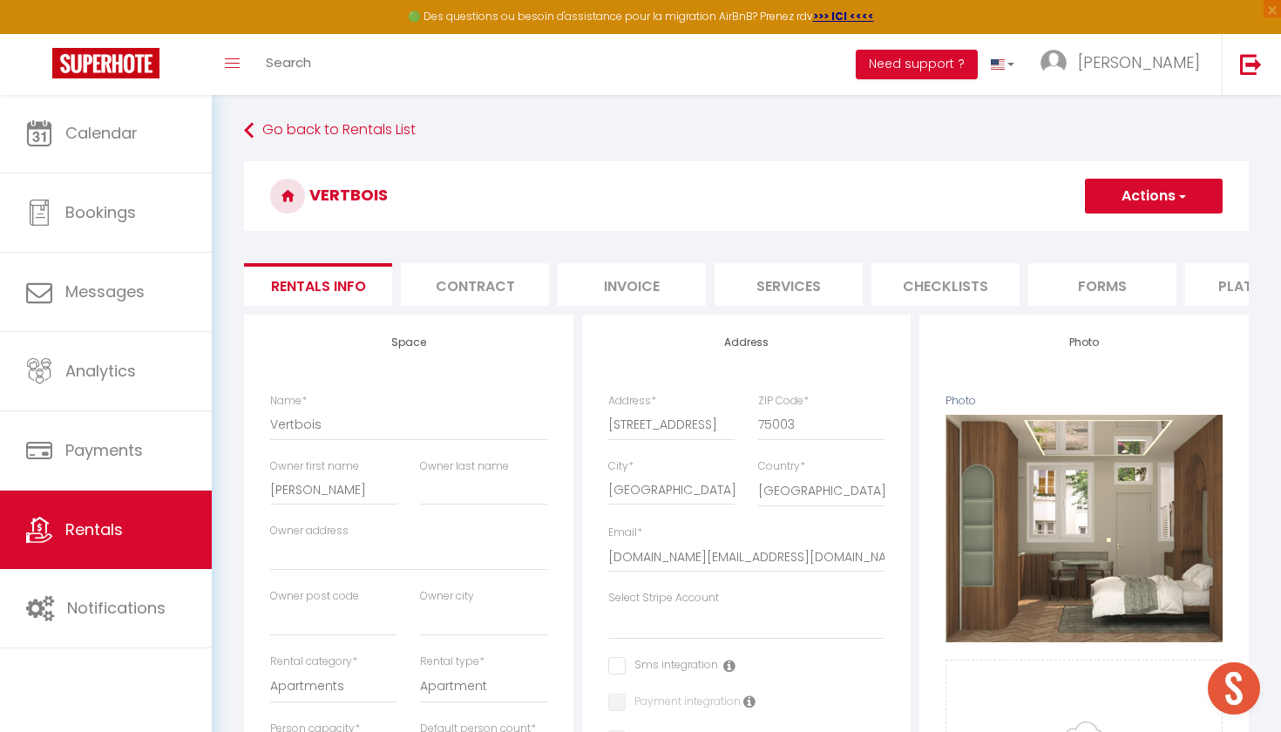
select select
checkbox input "false"
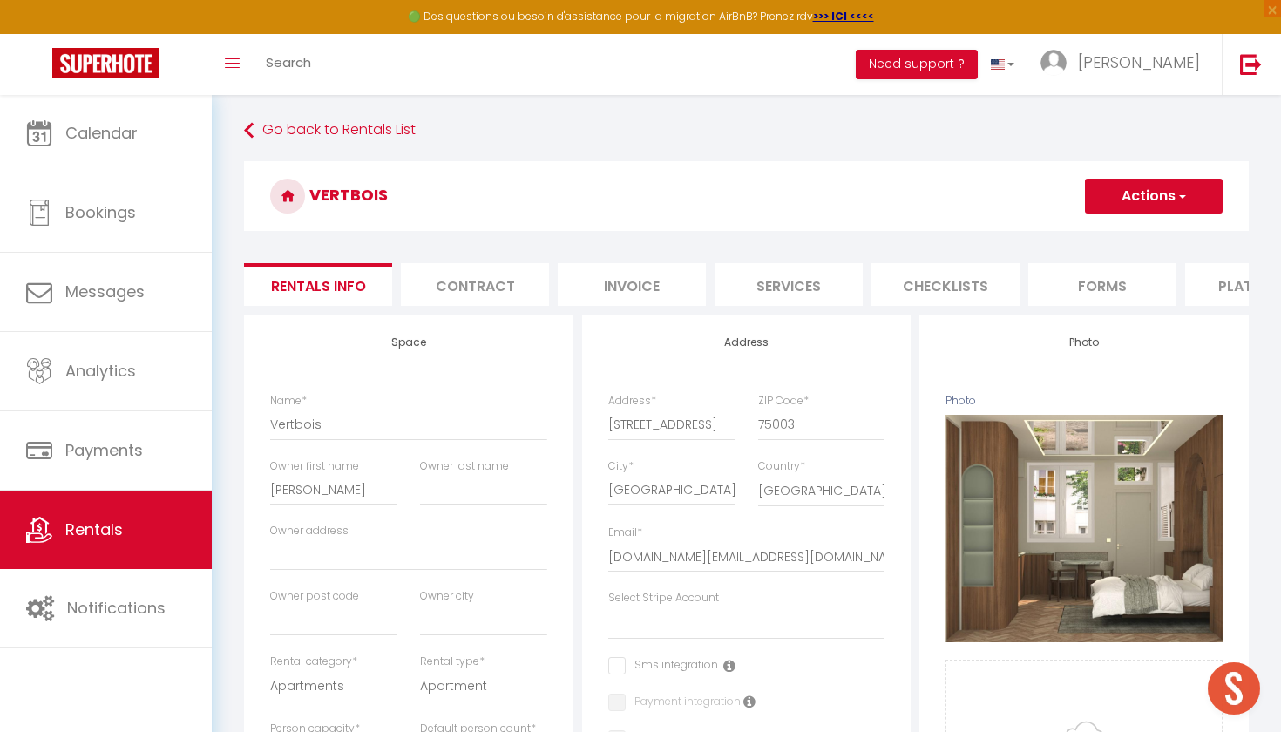
select select
checkbox input "false"
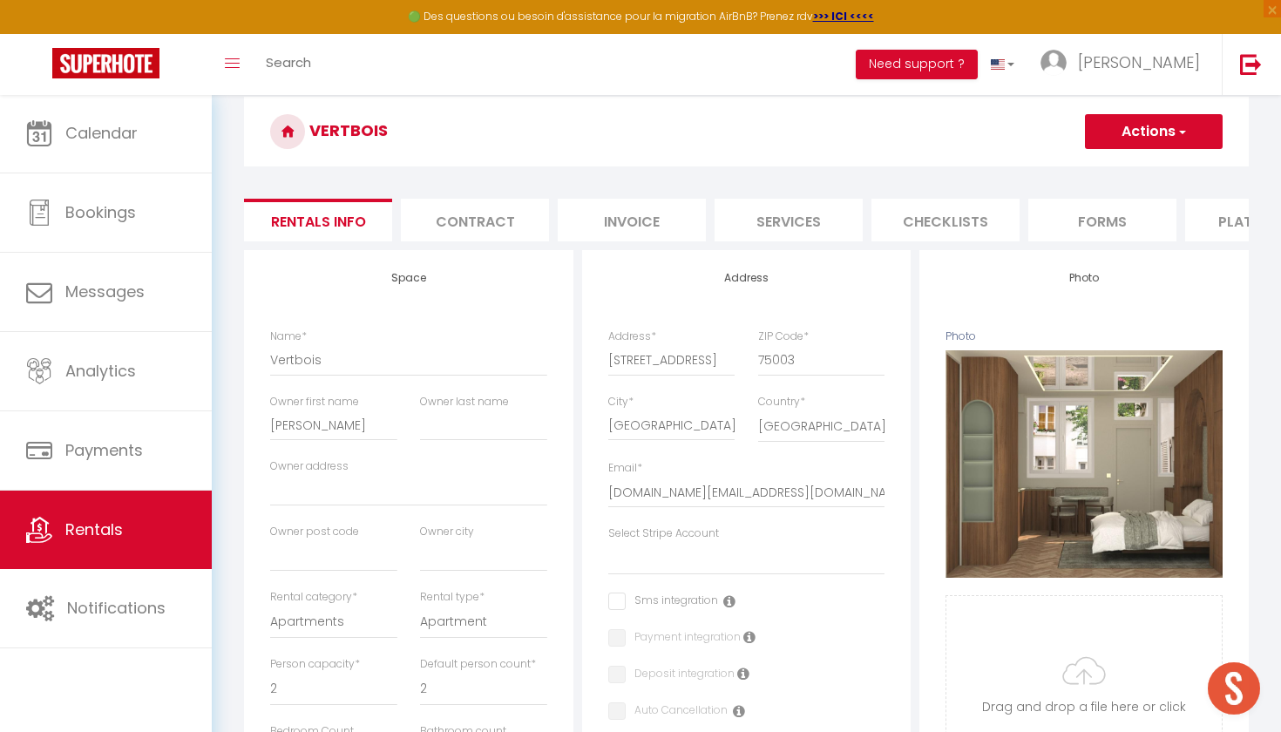
select select "EUR"
select select
select select "14386-1515789395542214822"
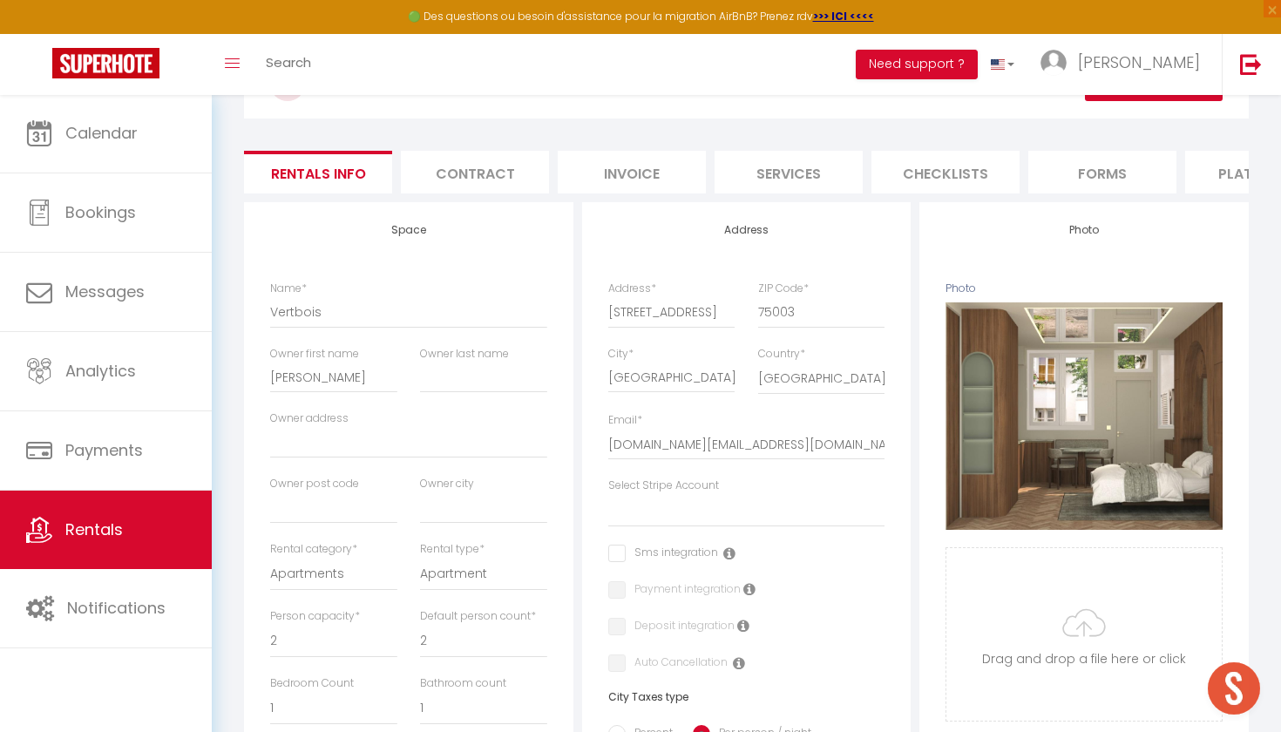
scroll to position [112, 0]
click at [1229, 173] on li "Platforms" at bounding box center [1259, 172] width 148 height 43
select select
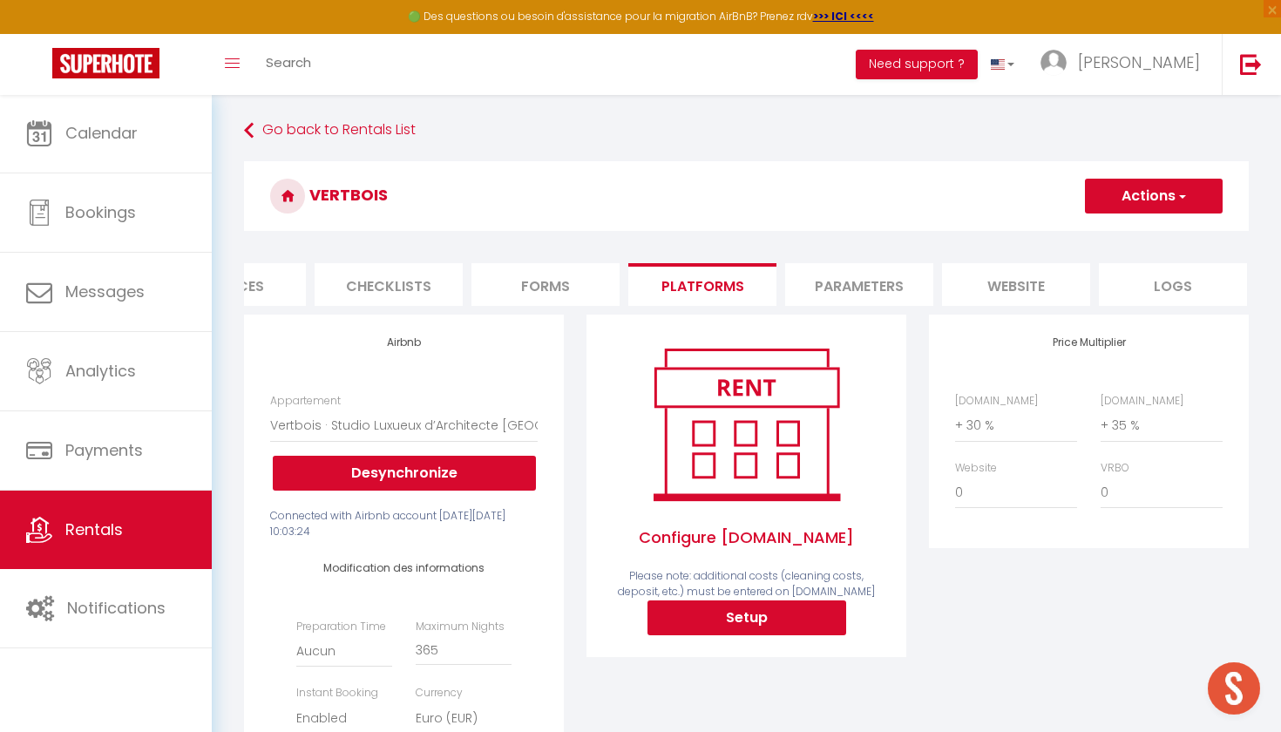
scroll to position [0, 555]
click at [872, 282] on li "Parameters" at bounding box center [861, 284] width 148 height 43
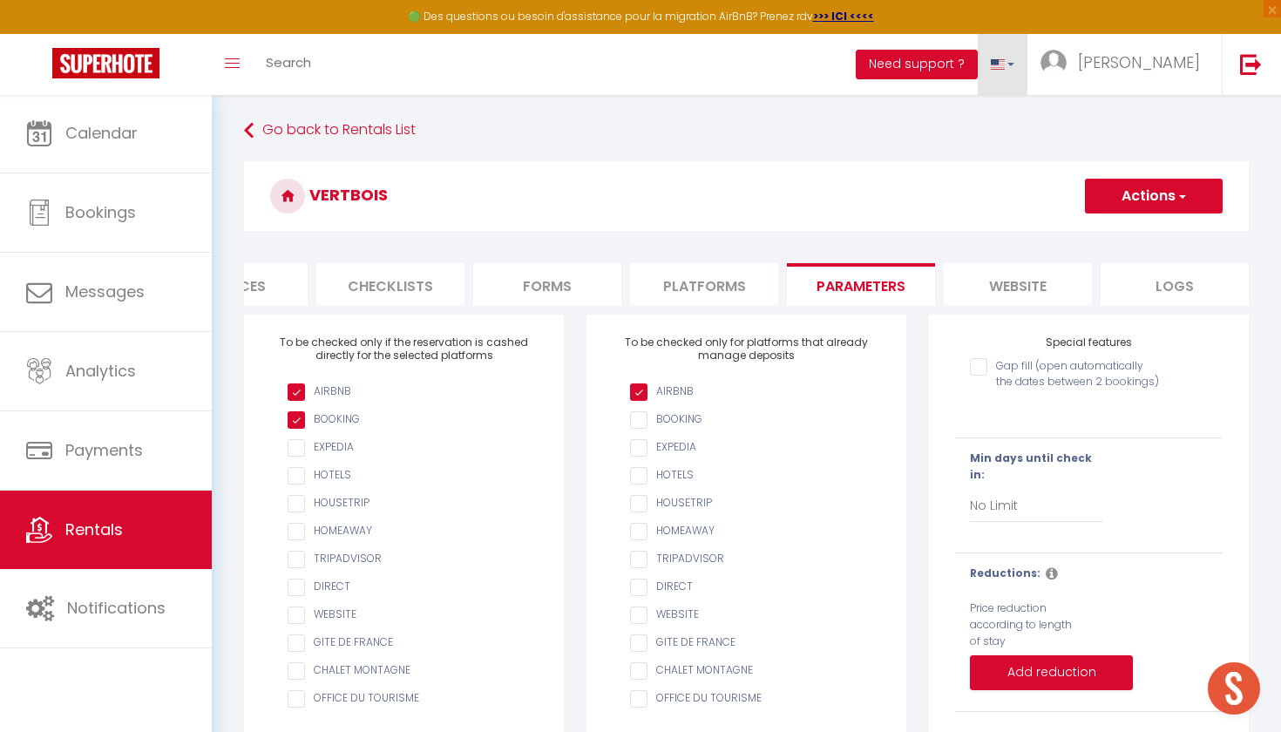
click at [1028, 74] on link at bounding box center [1003, 64] width 51 height 61
click at [1006, 121] on span at bounding box center [998, 118] width 17 height 12
checkbox input "false"
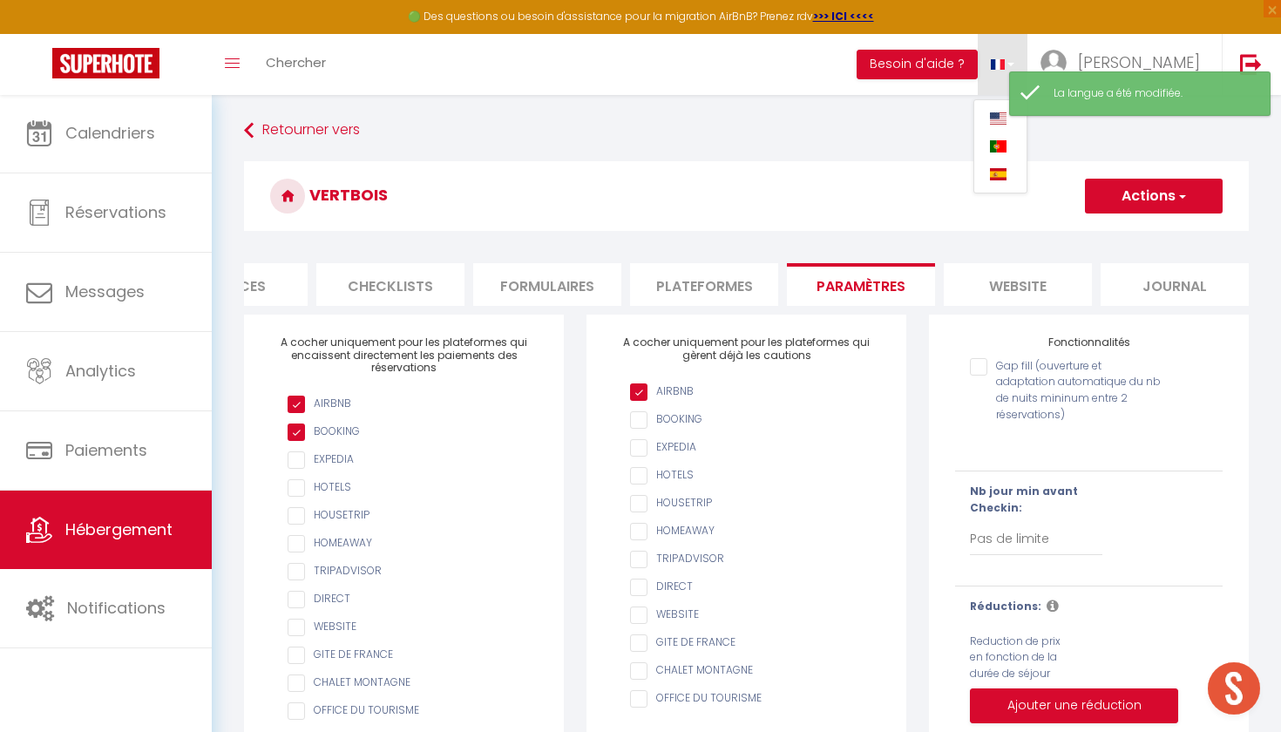
click at [715, 307] on form "Vertbois Actions Enregistrer Info Contrat Facture Services Checklists Formulair…" at bounding box center [746, 545] width 1005 height 769
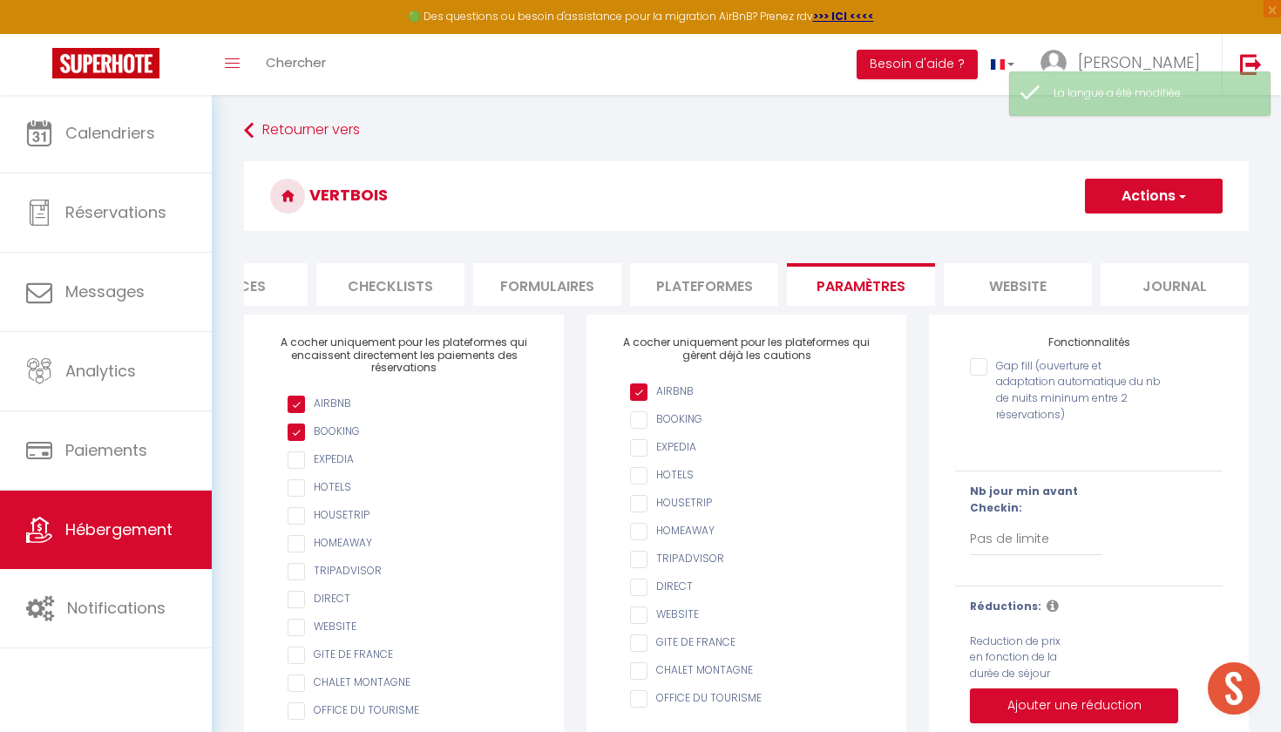
click at [713, 291] on li "Plateformes" at bounding box center [704, 284] width 148 height 43
select select
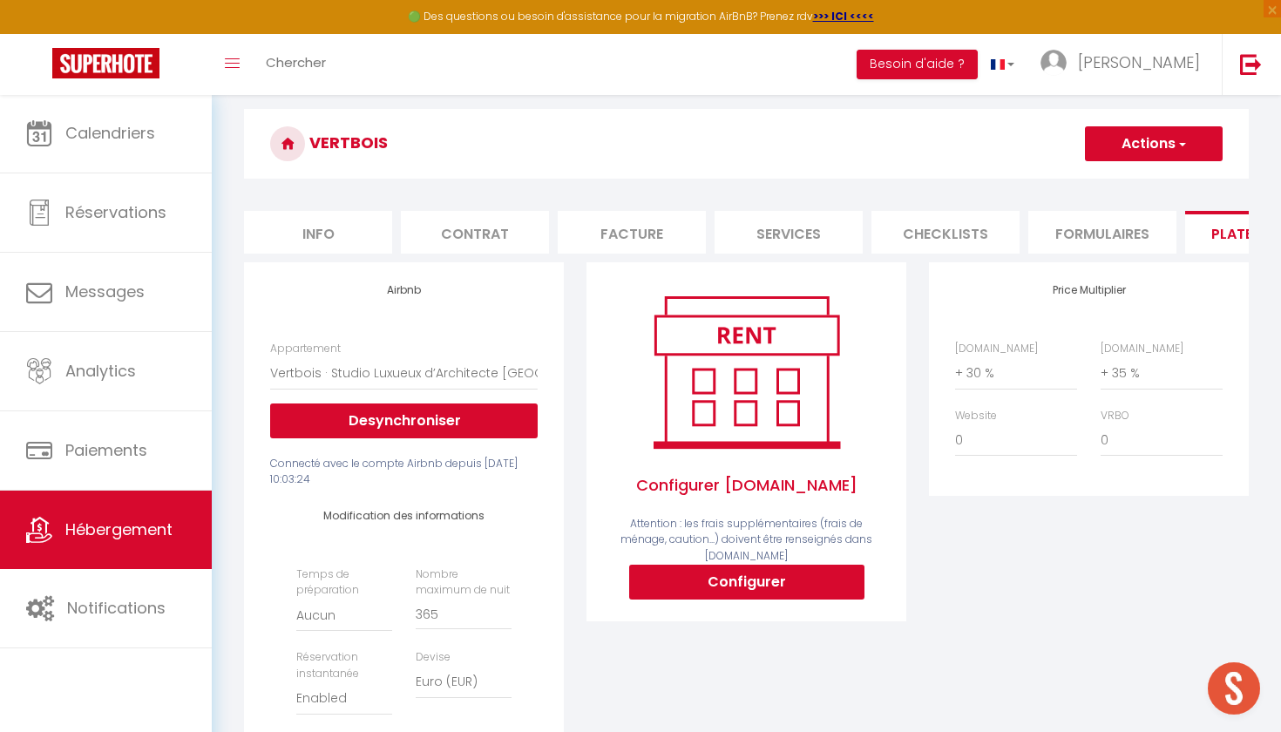
click at [662, 225] on li "Facture" at bounding box center [632, 232] width 148 height 43
select select
checkbox input "false"
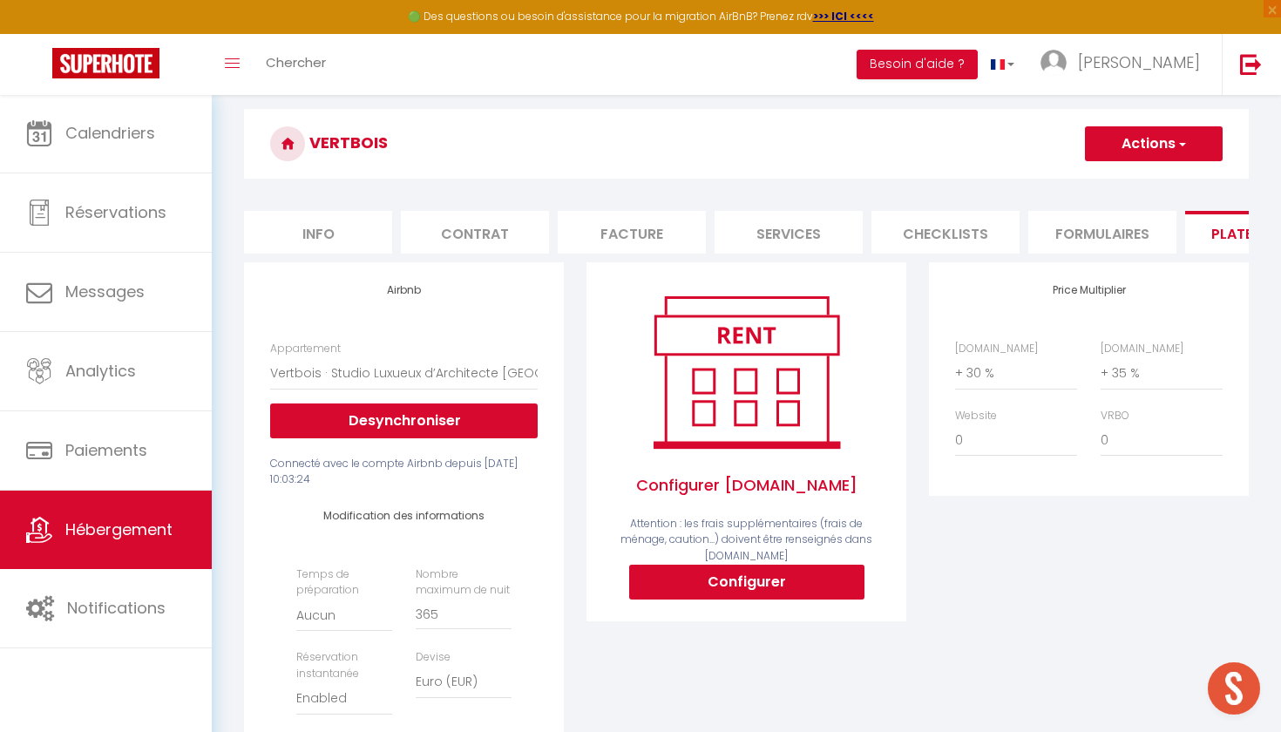
checkbox input "false"
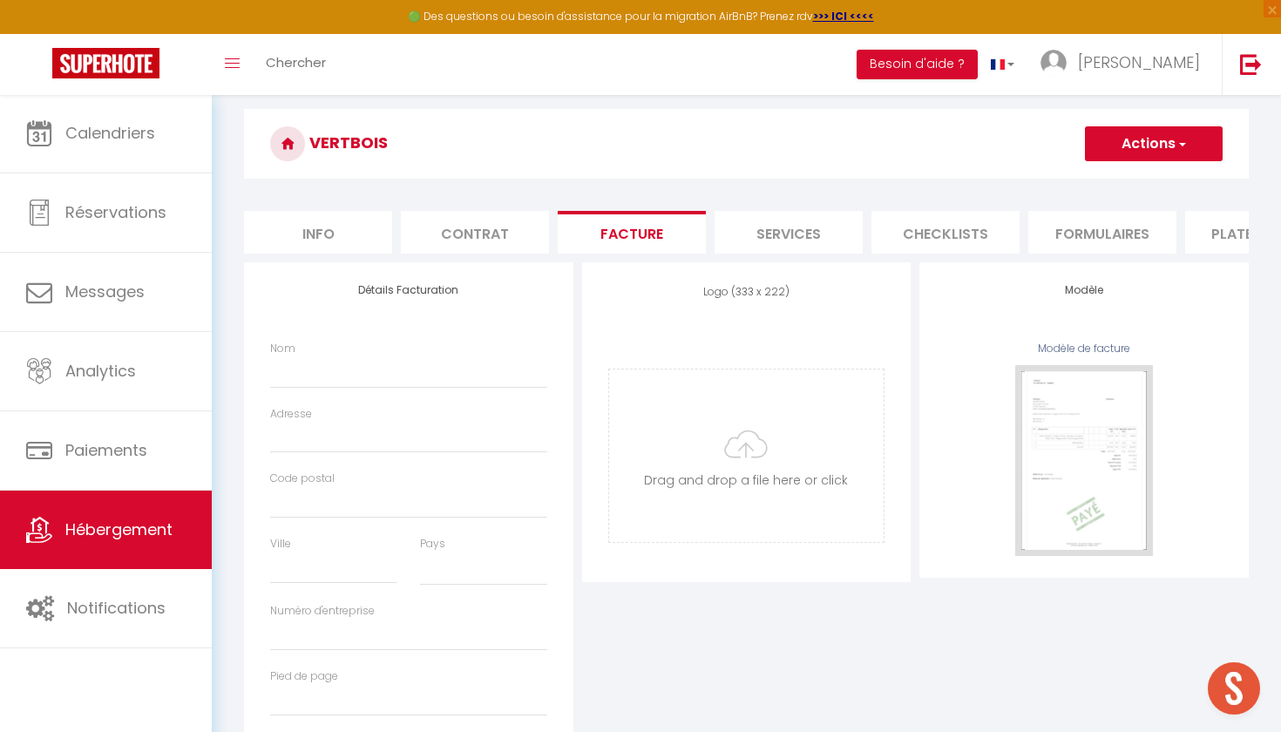
select select
checkbox input "false"
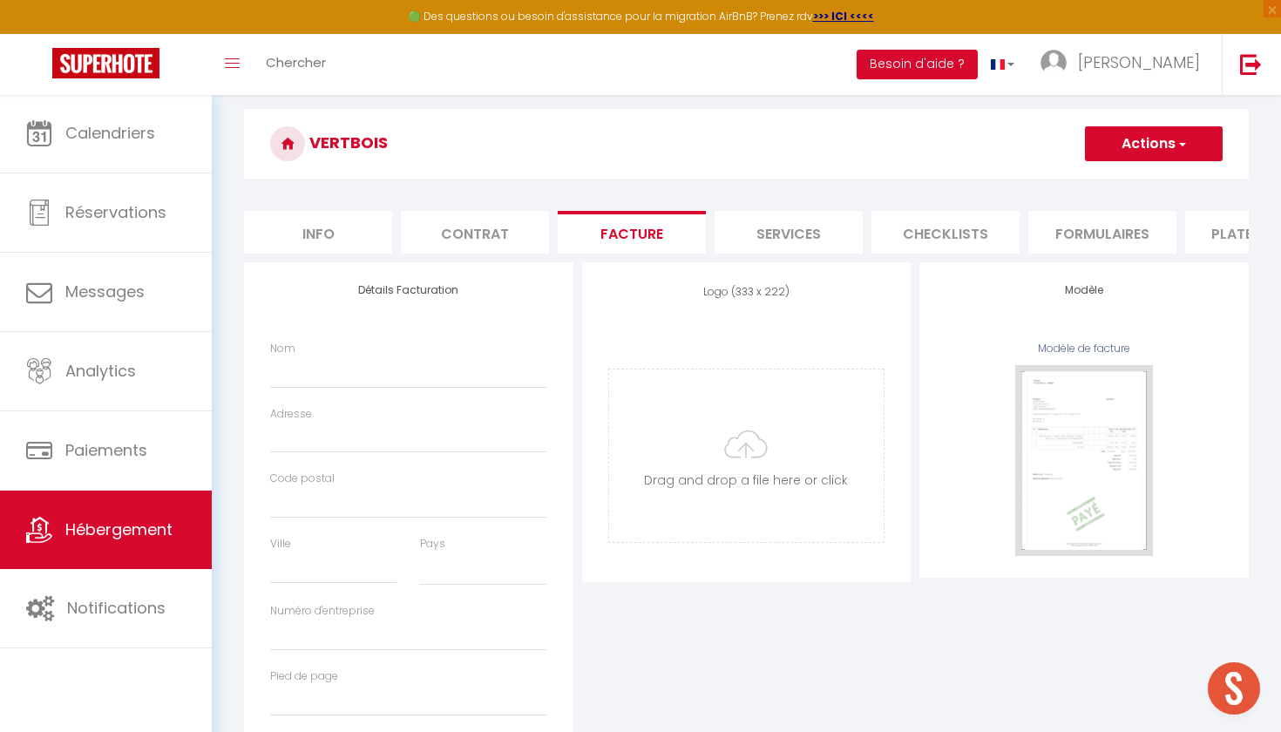
checkbox input "false"
select select
checkbox input "false"
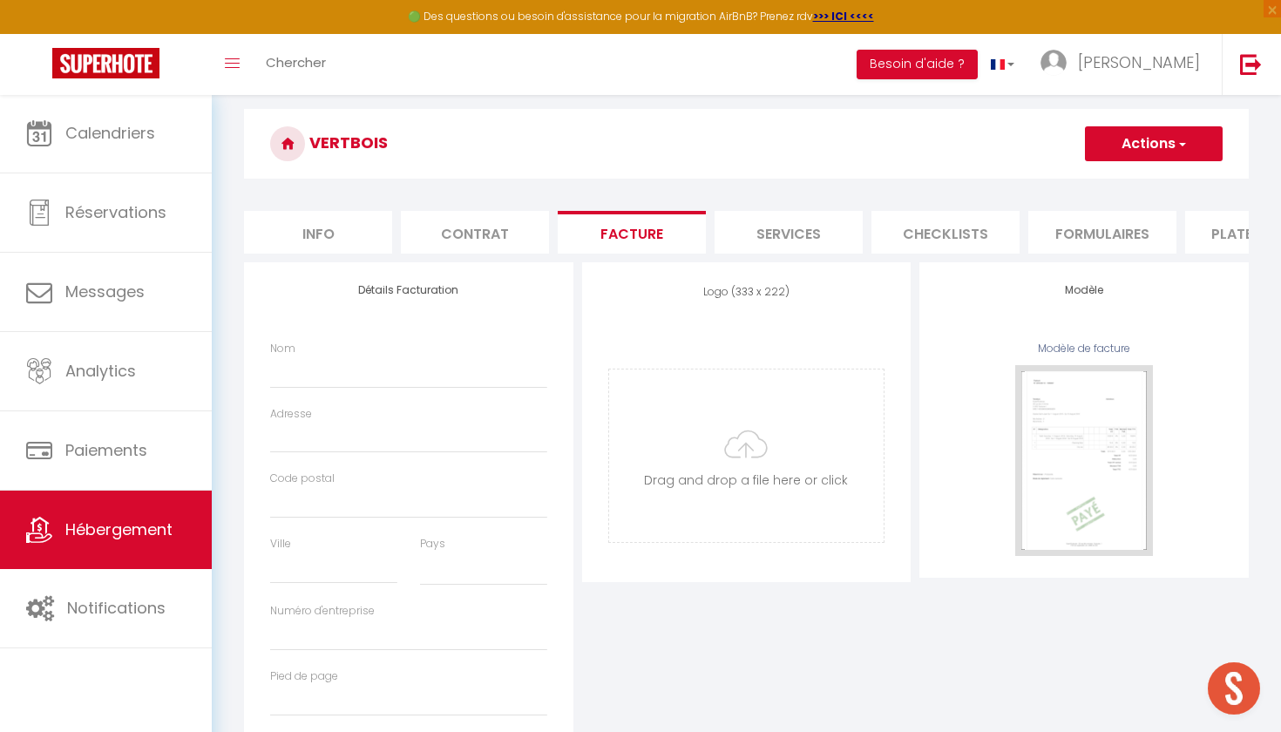
checkbox input "false"
select select
checkbox input "false"
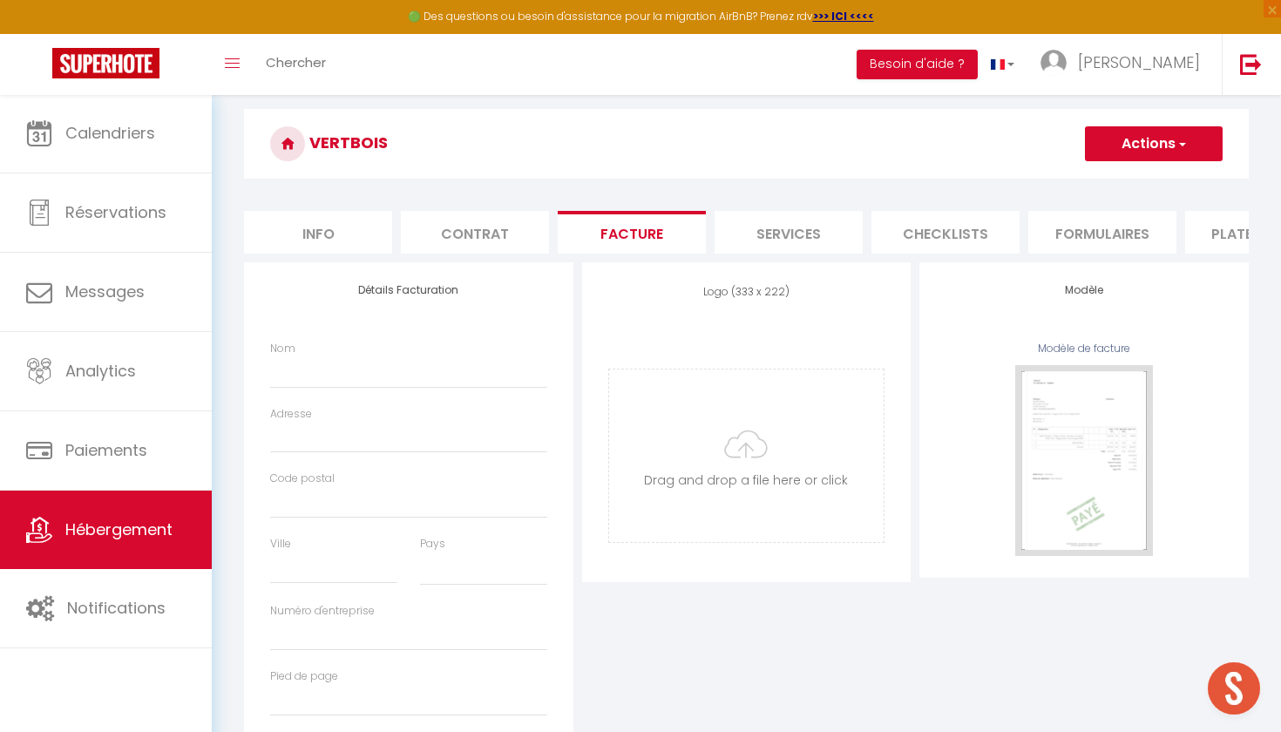
checkbox input "false"
click at [743, 226] on li "Services" at bounding box center [788, 232] width 148 height 43
select select
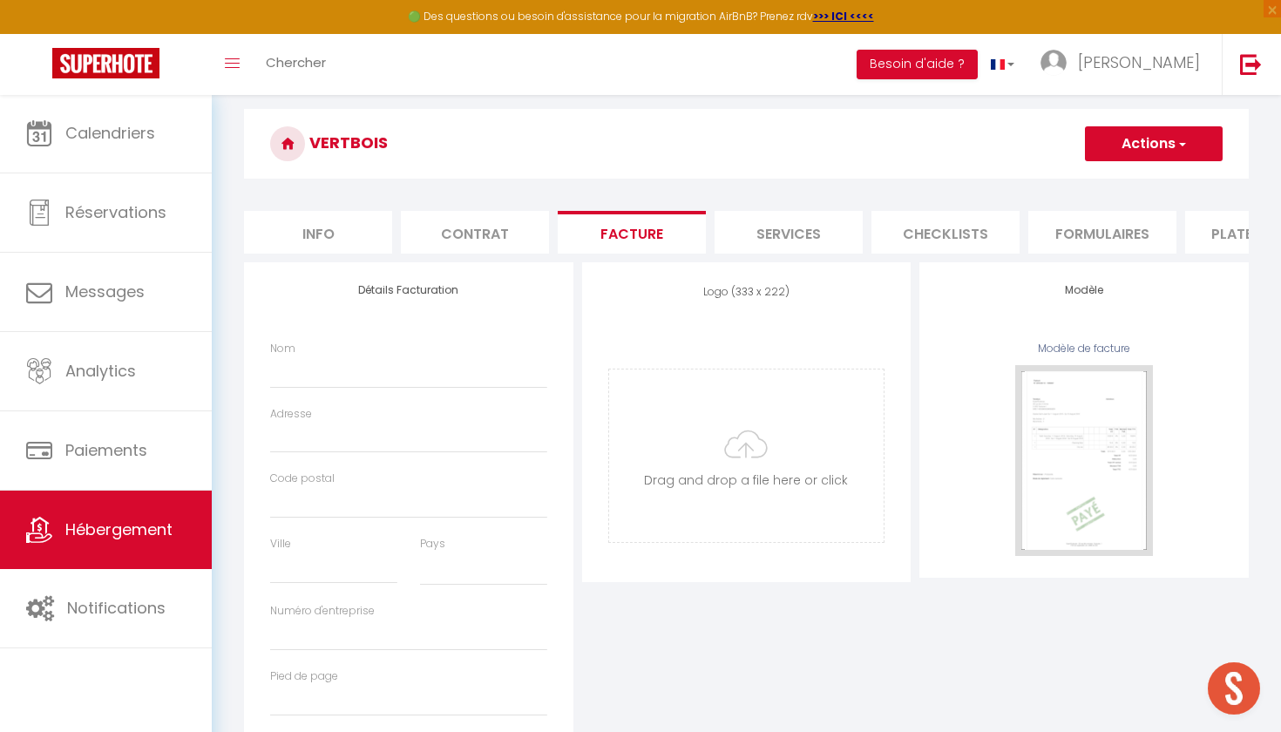
checkbox input "false"
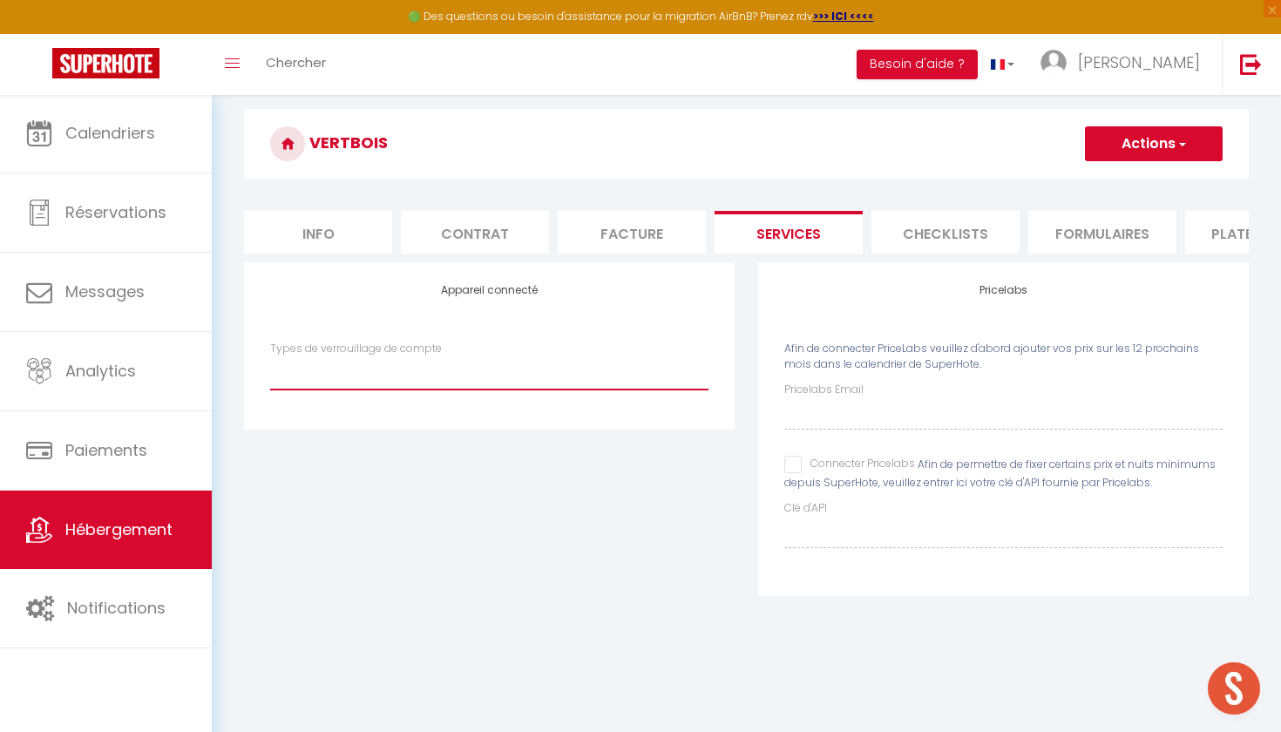
select select "IgloohomeV2"
checkbox input "false"
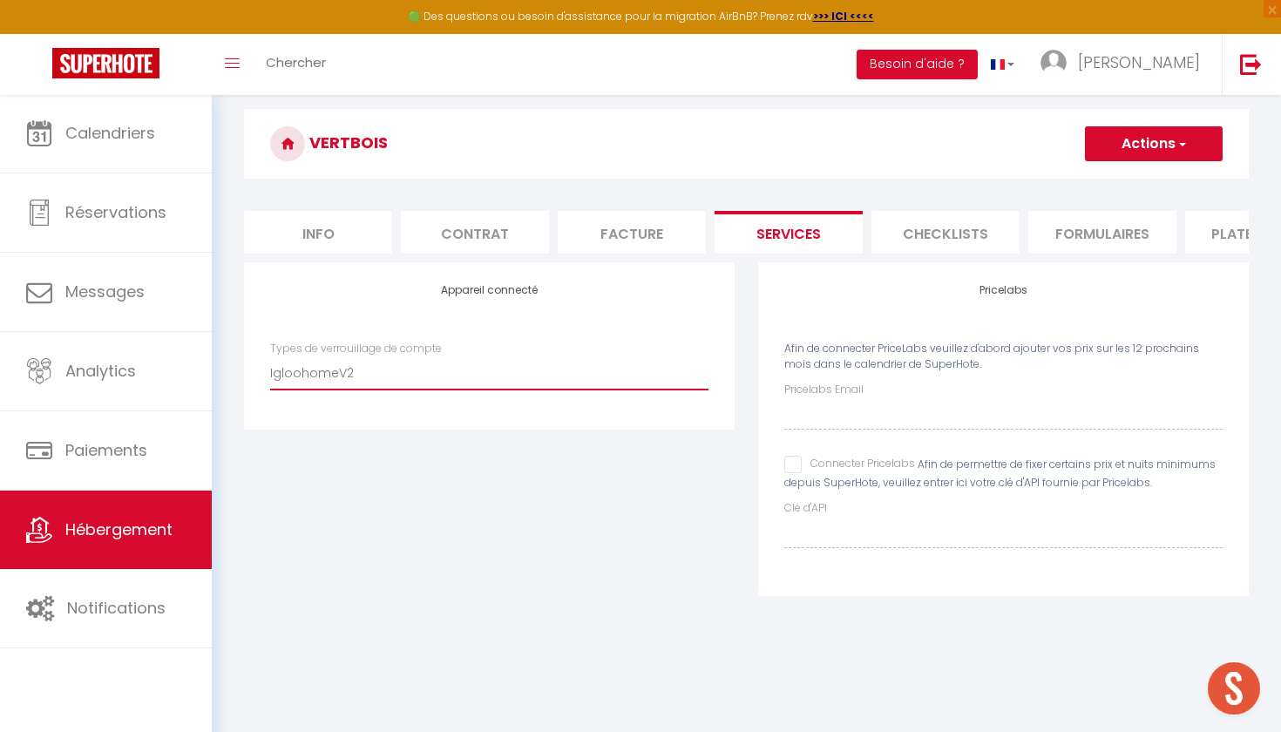
checkbox input "false"
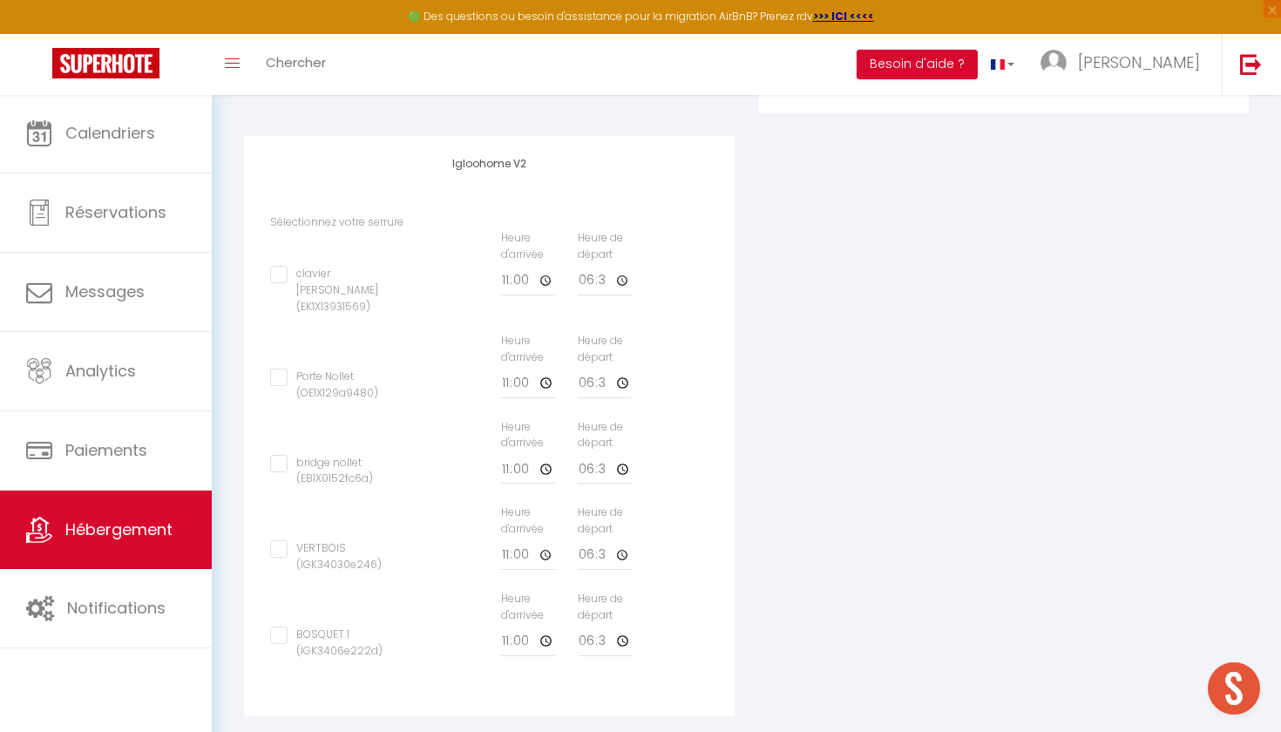
scroll to position [534, 0]
click at [281, 541] on input "VERTBOIS (IGK34030e246)" at bounding box center [335, 549] width 131 height 17
checkbox input "true"
checkbox input "false"
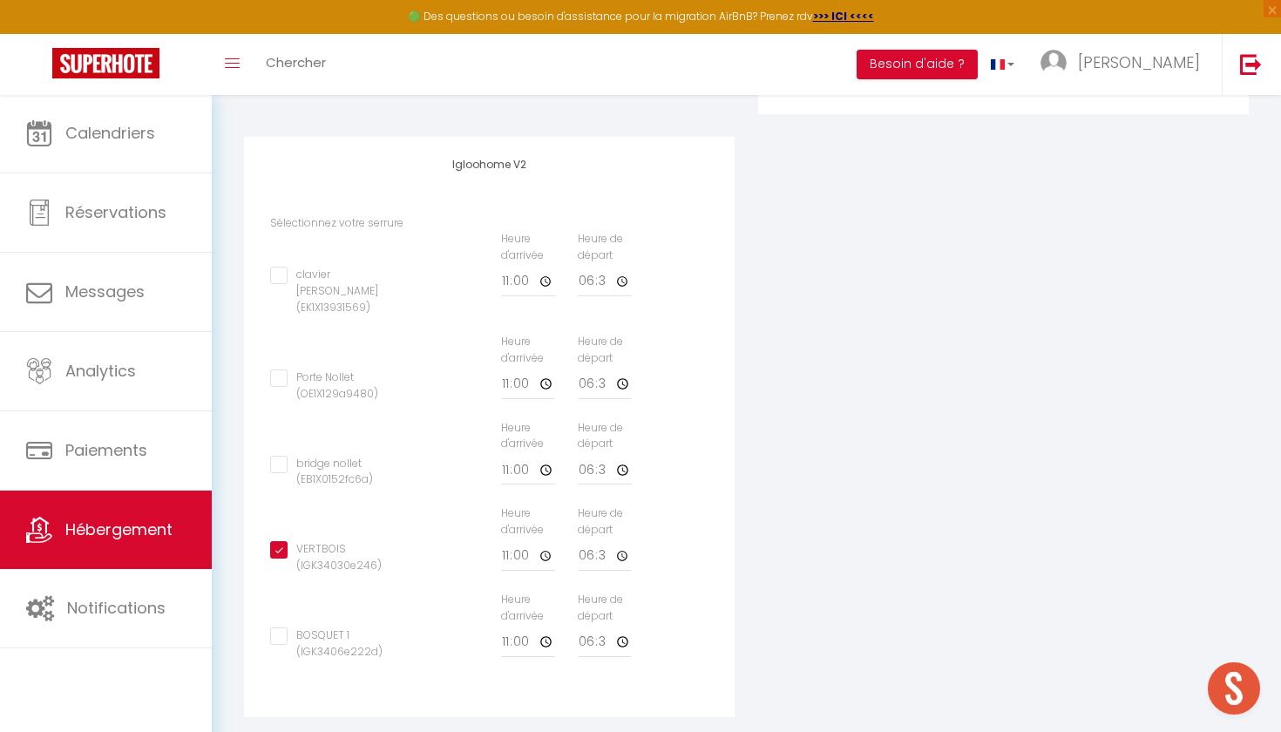
checkbox input "false"
click at [540, 540] on input "11:00" at bounding box center [528, 555] width 54 height 31
click at [511, 540] on input "11:00" at bounding box center [528, 555] width 54 height 31
click at [512, 540] on input "11:00" at bounding box center [528, 555] width 54 height 31
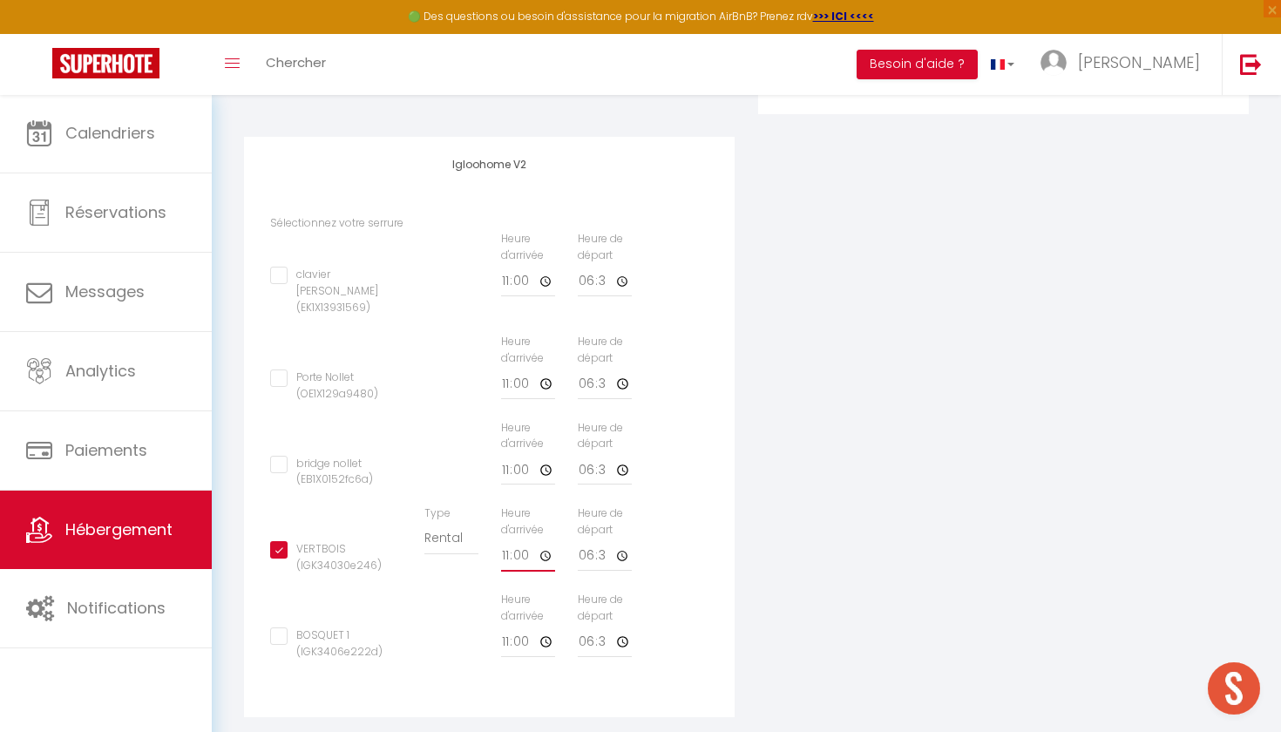
click at [513, 540] on input "11:00" at bounding box center [528, 555] width 54 height 31
click at [518, 540] on input "11:00" at bounding box center [528, 555] width 54 height 31
click at [525, 540] on input "11:00" at bounding box center [528, 555] width 54 height 31
click at [513, 540] on input "11:00" at bounding box center [528, 555] width 54 height 31
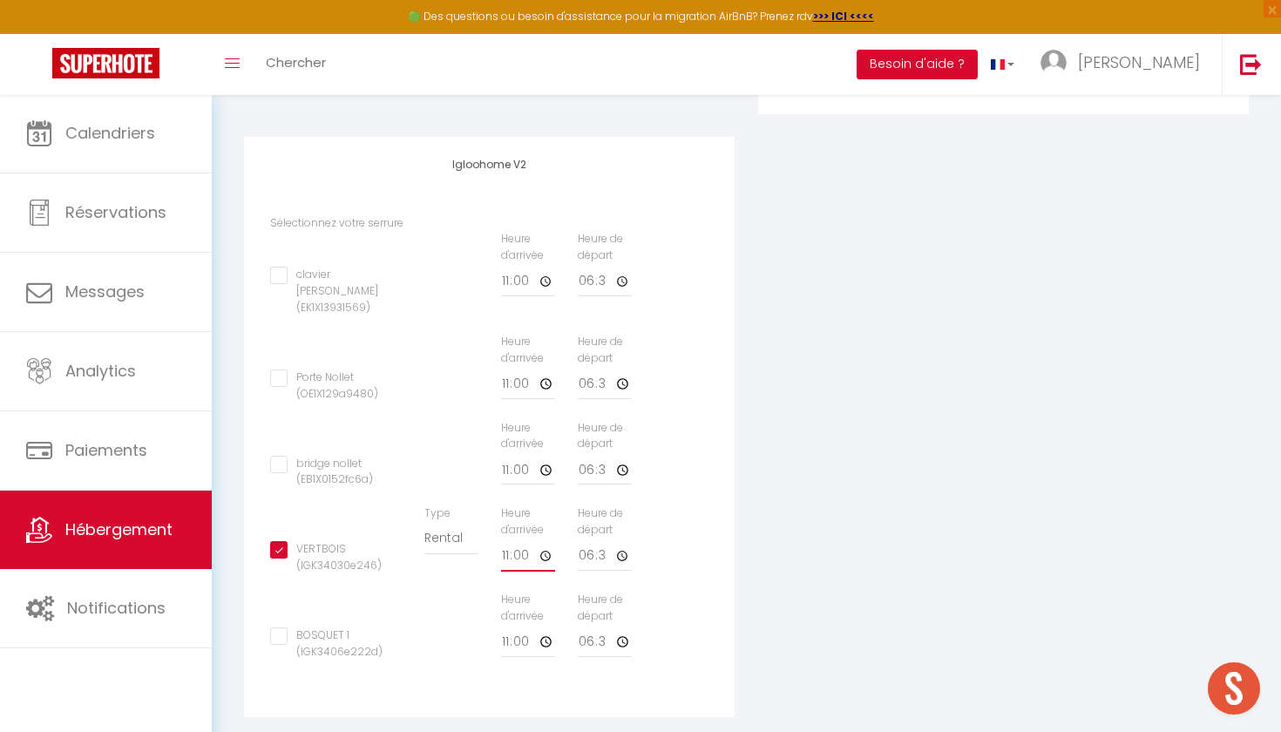
click at [513, 540] on input "11:00" at bounding box center [528, 555] width 54 height 31
click at [522, 505] on label "Heure d'arrivée" at bounding box center [528, 521] width 54 height 33
click at [522, 297] on input "11:00" at bounding box center [528, 281] width 54 height 31
click at [522, 505] on label "Heure d'arrivée" at bounding box center [528, 521] width 54 height 33
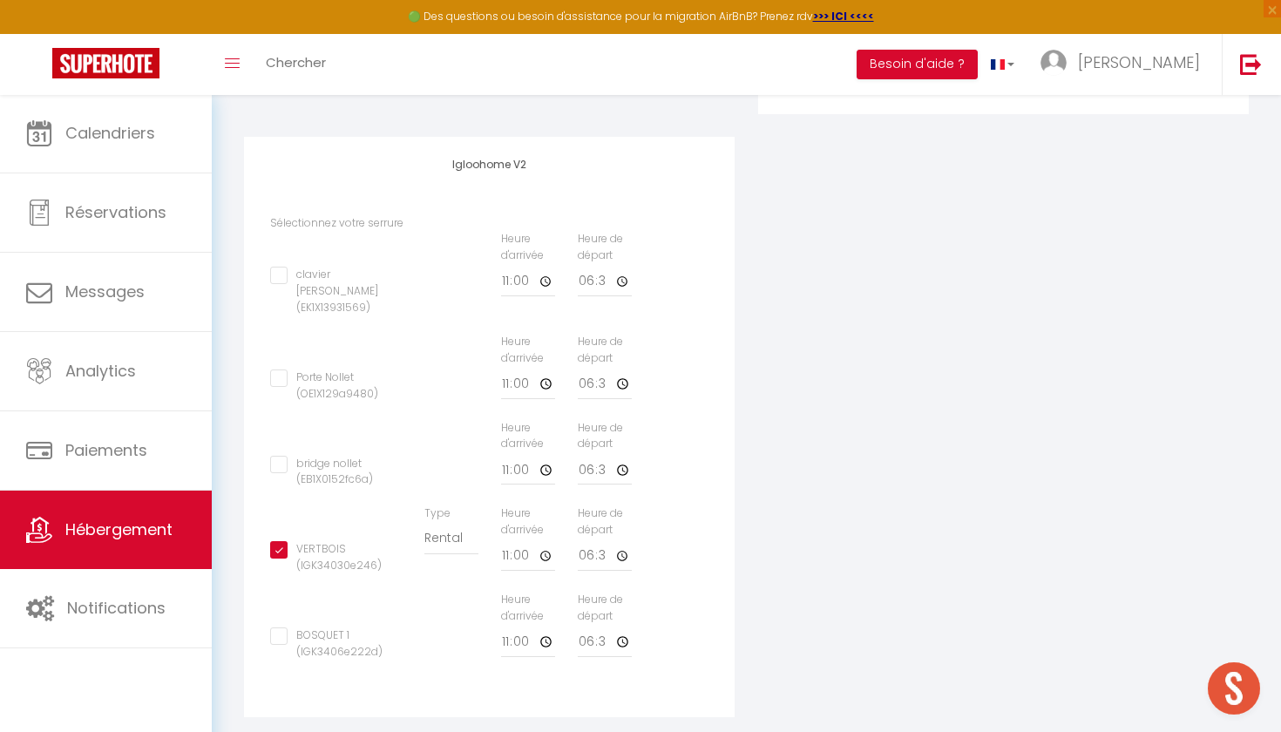
click at [522, 297] on input "11:00" at bounding box center [528, 281] width 54 height 31
click at [516, 540] on input "11:00" at bounding box center [528, 555] width 54 height 31
click at [515, 540] on input "11:00" at bounding box center [528, 555] width 54 height 31
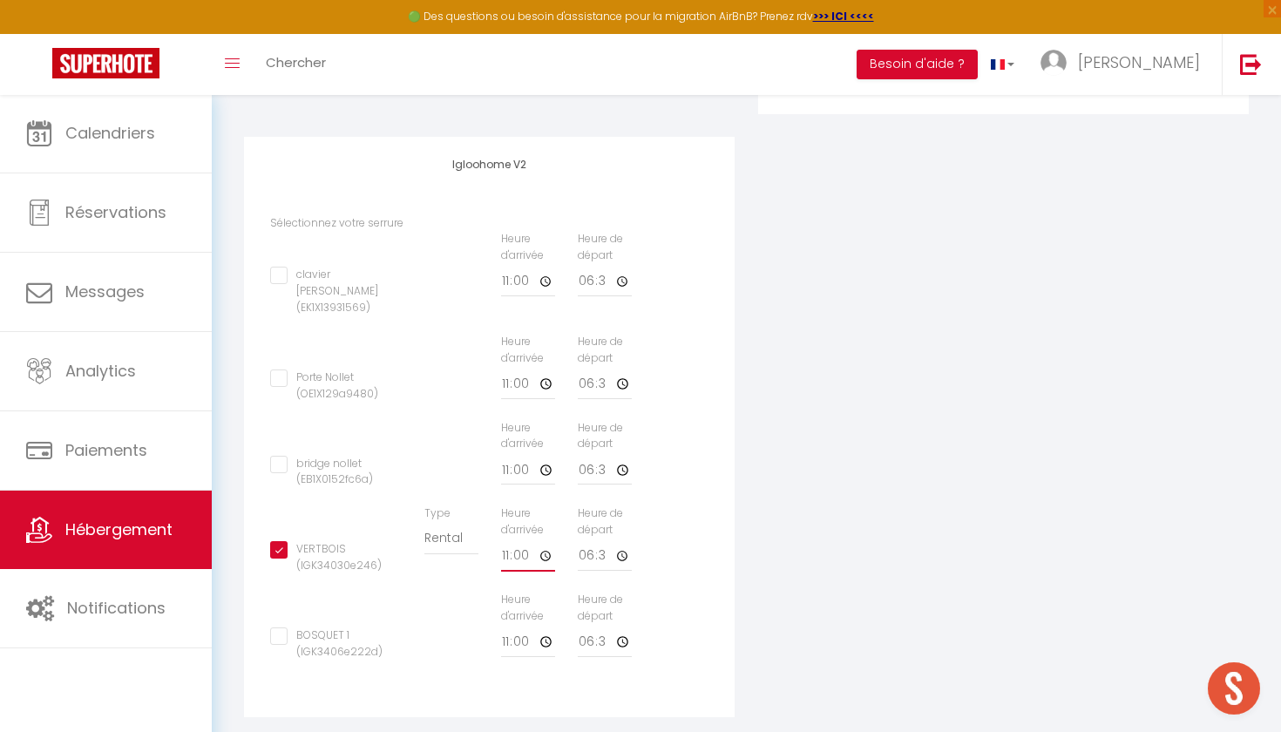
click at [527, 540] on input "11:00" at bounding box center [528, 555] width 54 height 31
click at [501, 540] on input "11:00" at bounding box center [528, 555] width 54 height 31
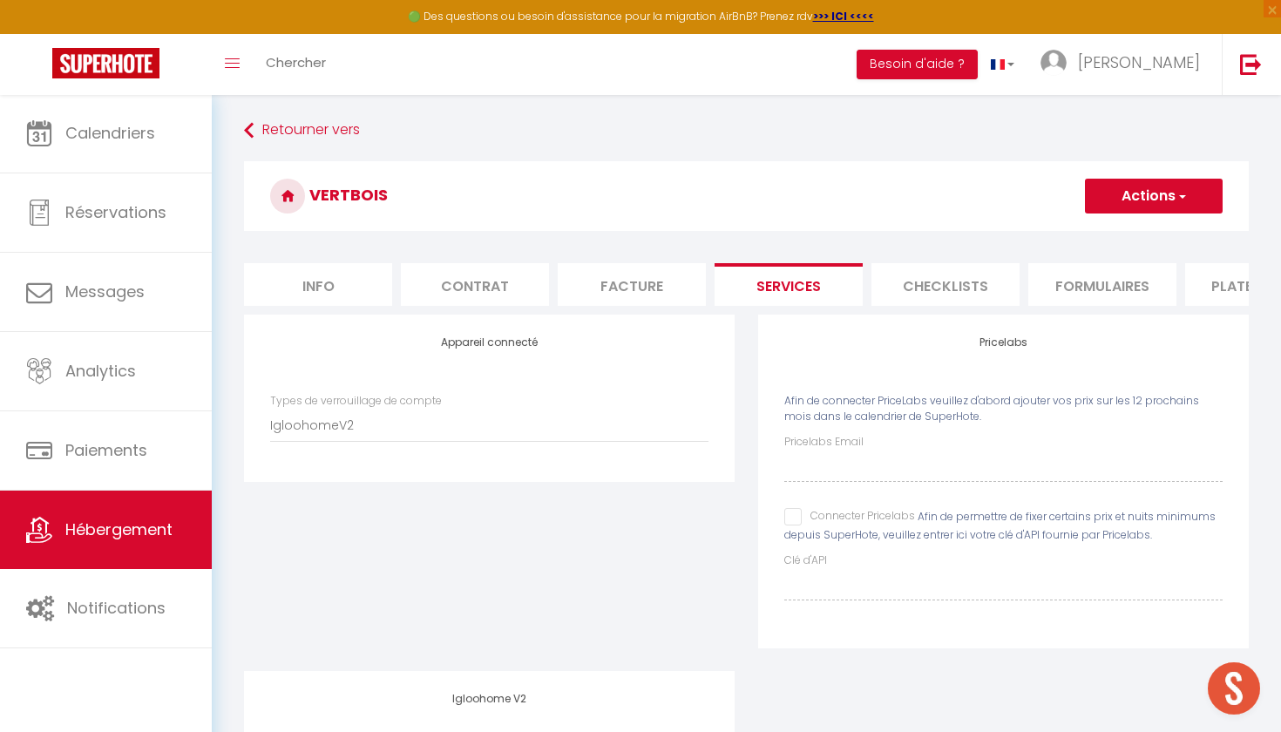
scroll to position [0, 0]
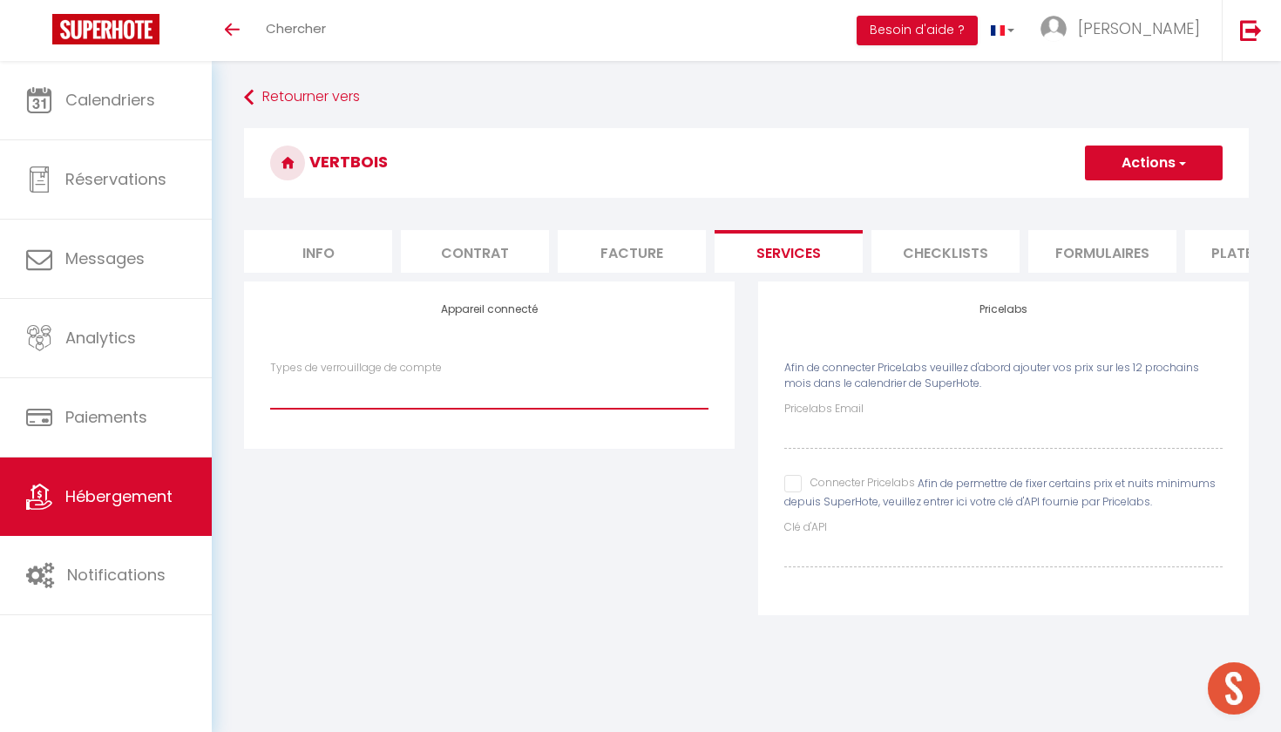
select select "IgloohomeV2"
checkbox input "false"
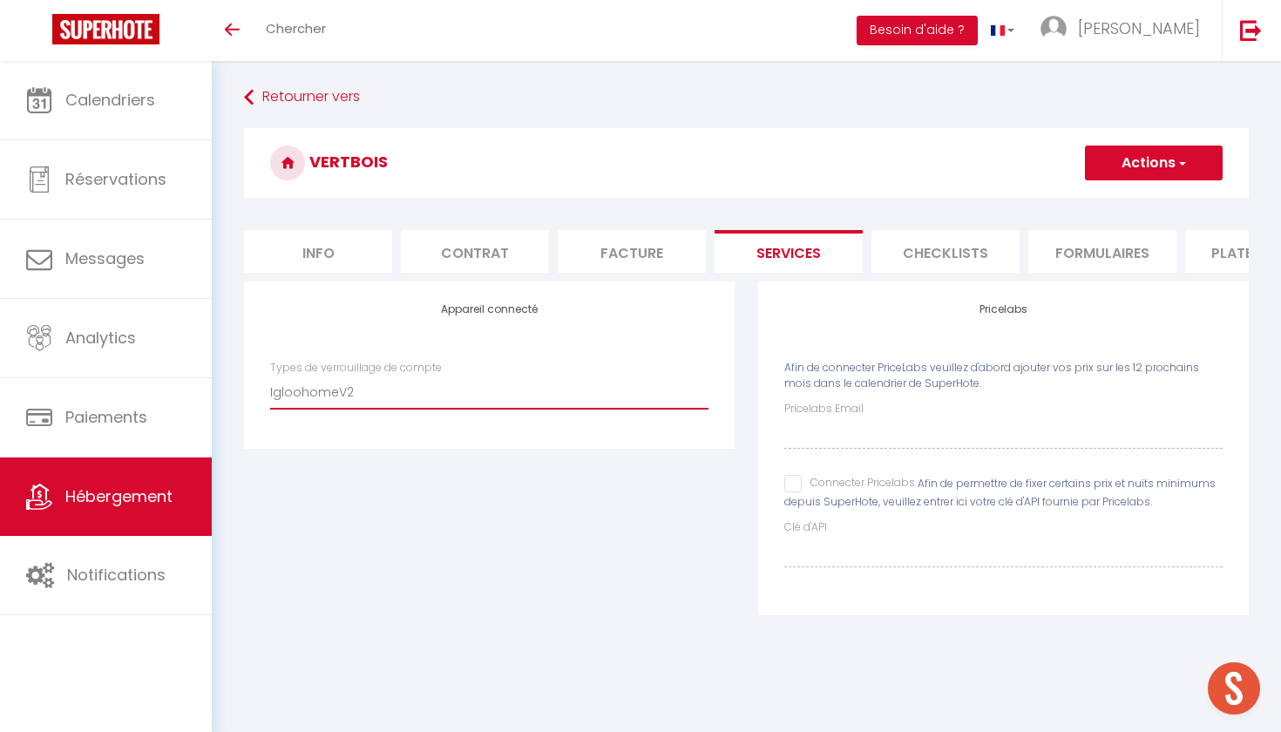
checkbox input "false"
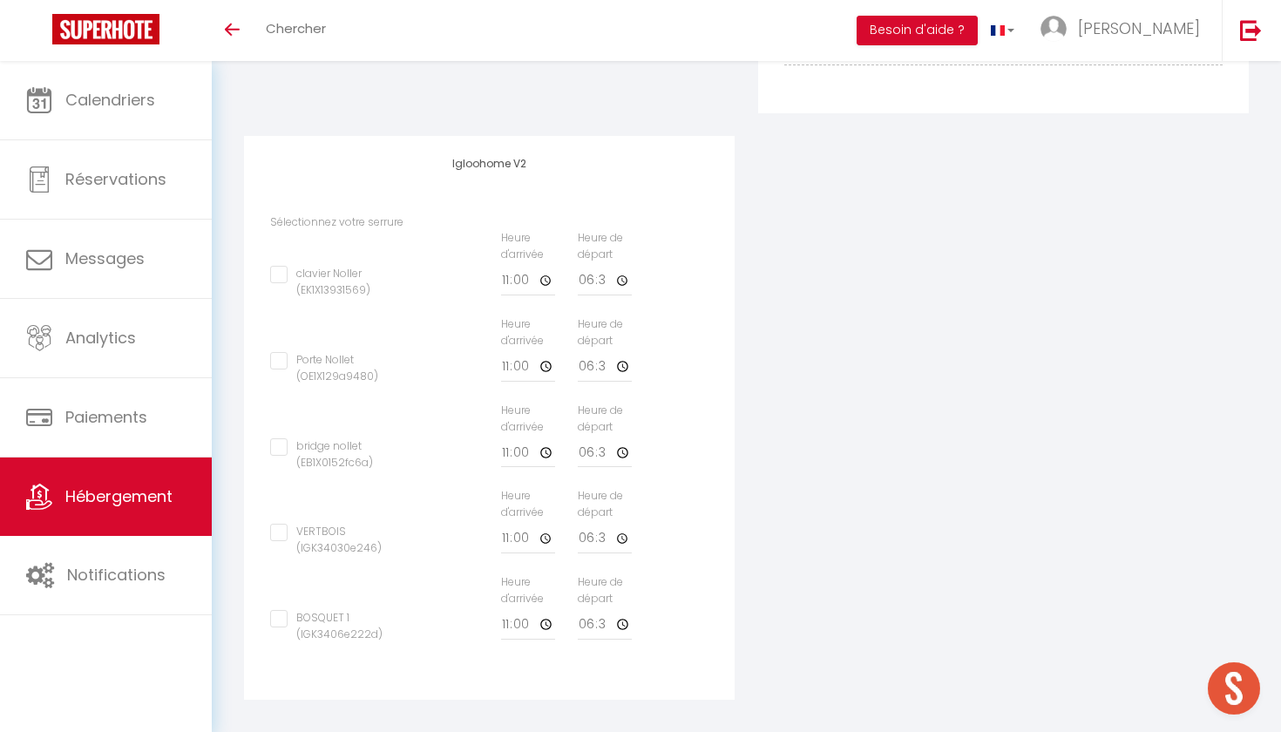
scroll to position [501, 0]
click at [283, 526] on input "VERTBOIS (IGK34030e246)" at bounding box center [335, 533] width 131 height 17
checkbox input "true"
checkbox input "false"
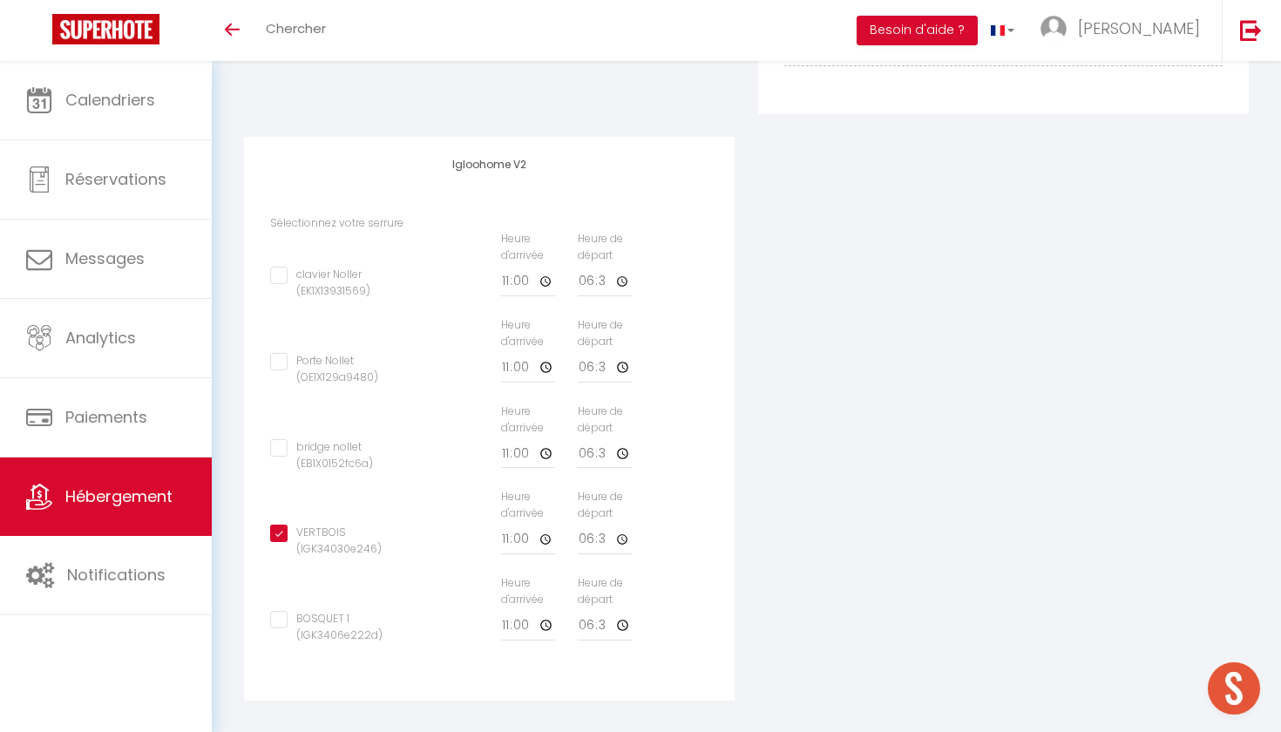
checkbox input "false"
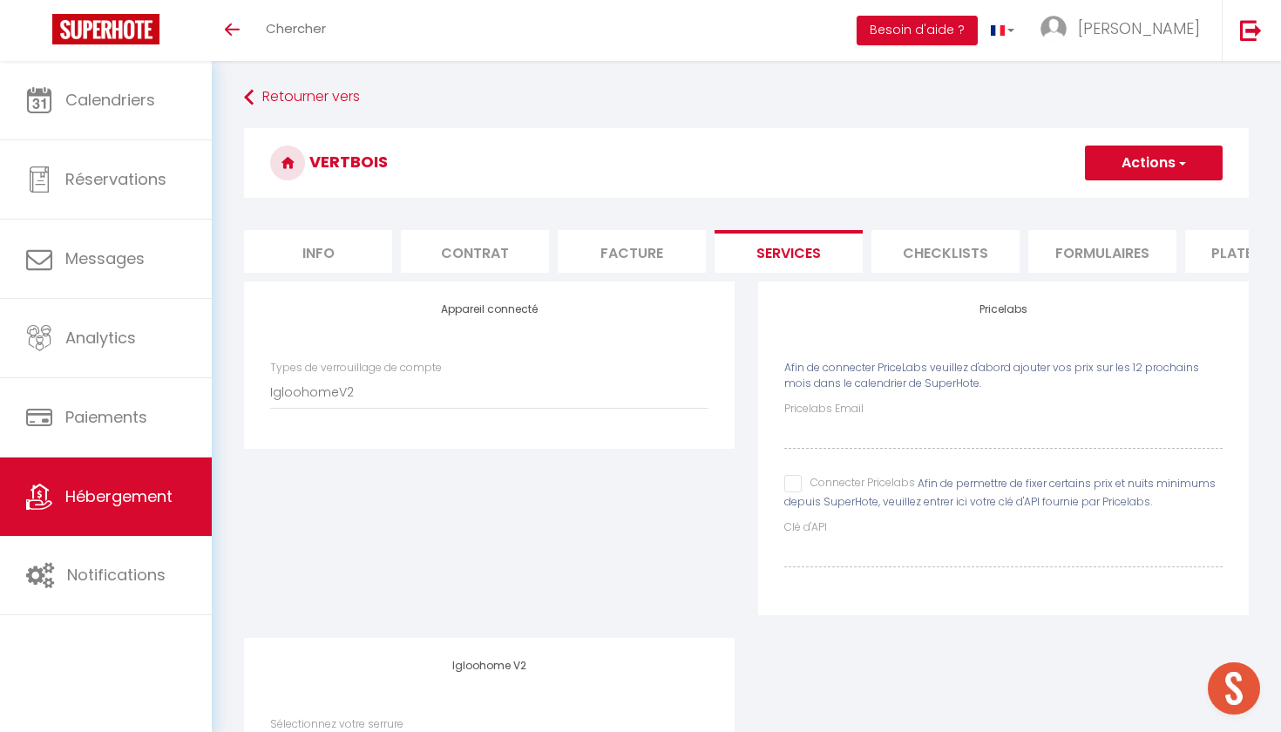
scroll to position [0, 0]
click at [1134, 152] on button "Actions" at bounding box center [1154, 163] width 138 height 35
click at [1127, 207] on link "Enregistrer" at bounding box center [1153, 201] width 138 height 23
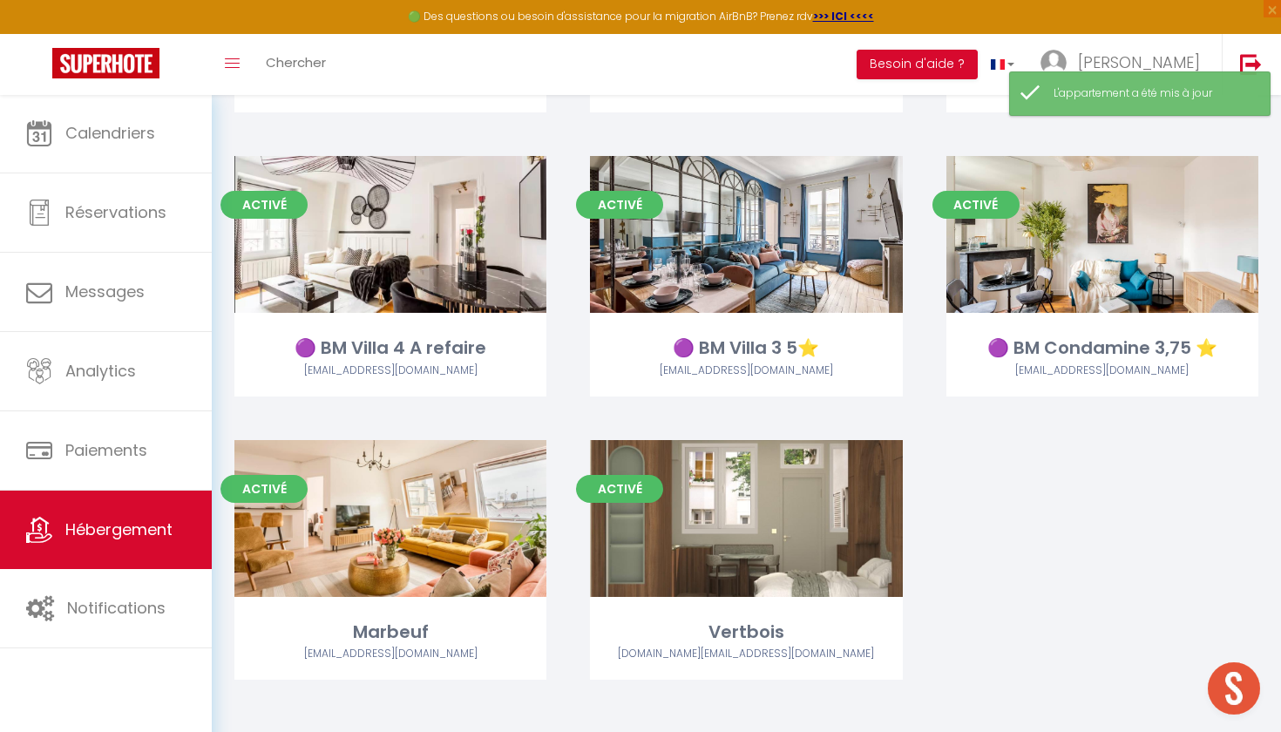
scroll to position [2617, 0]
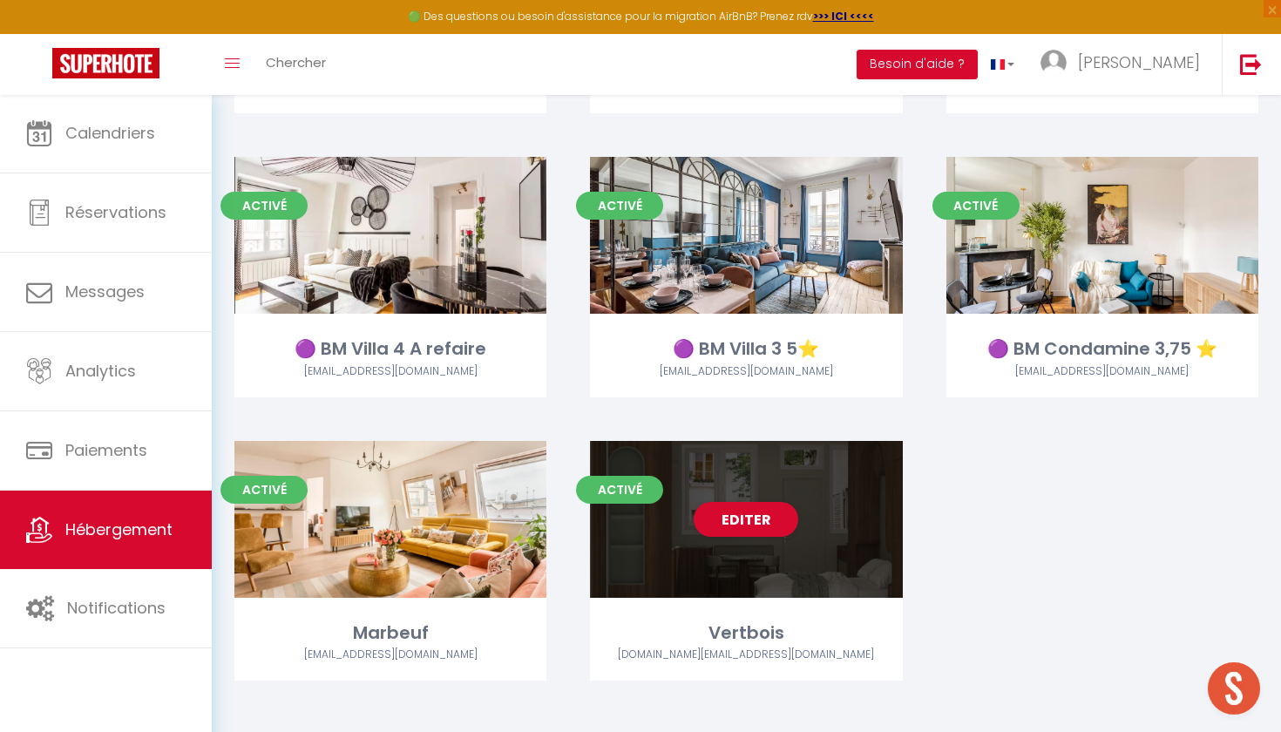
click at [688, 544] on div "Editer" at bounding box center [746, 519] width 312 height 157
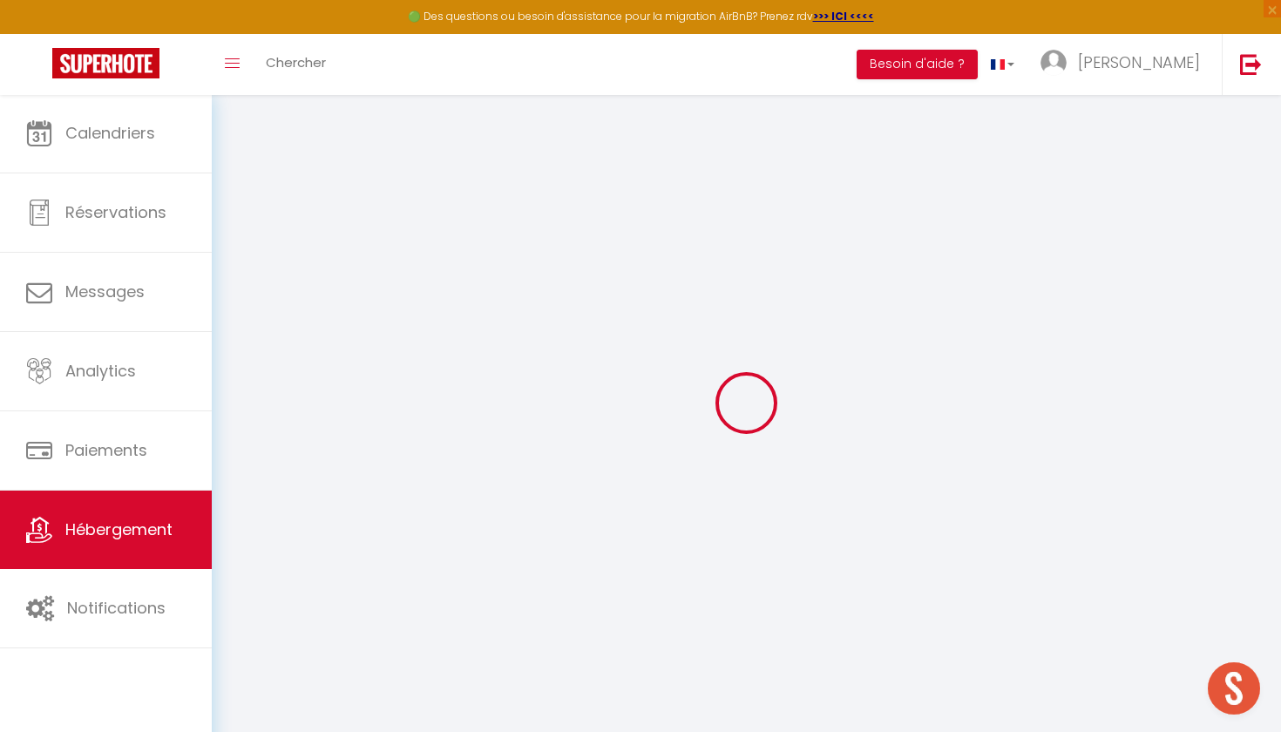
select select "IgloohomeV2"
select select "2"
select select
checkbox input "false"
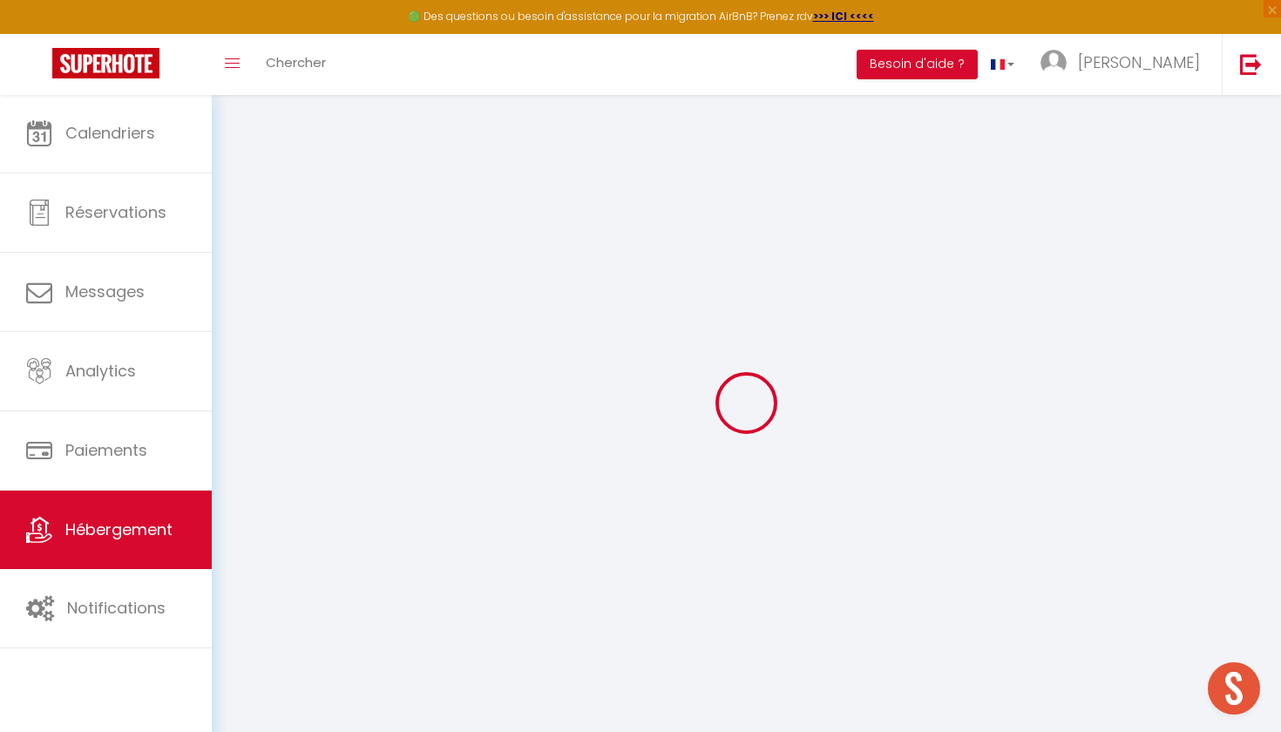
checkbox input "false"
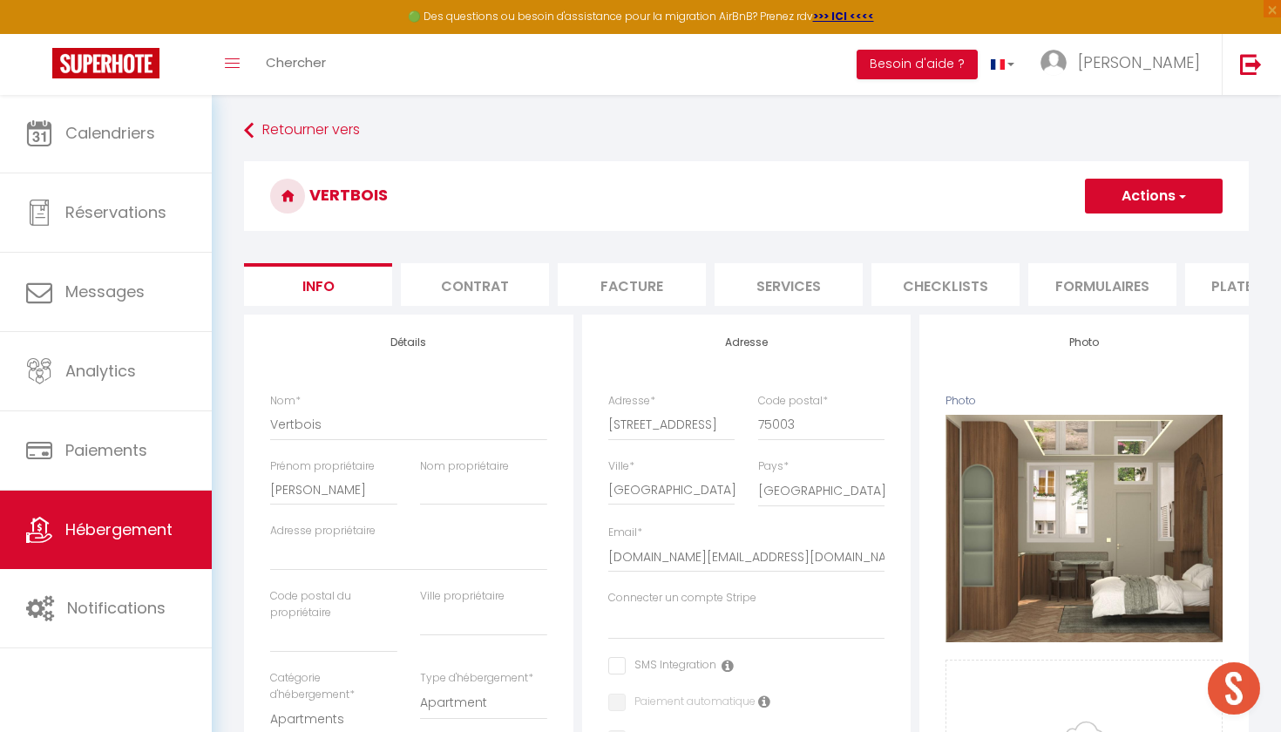
select select
checkbox input "false"
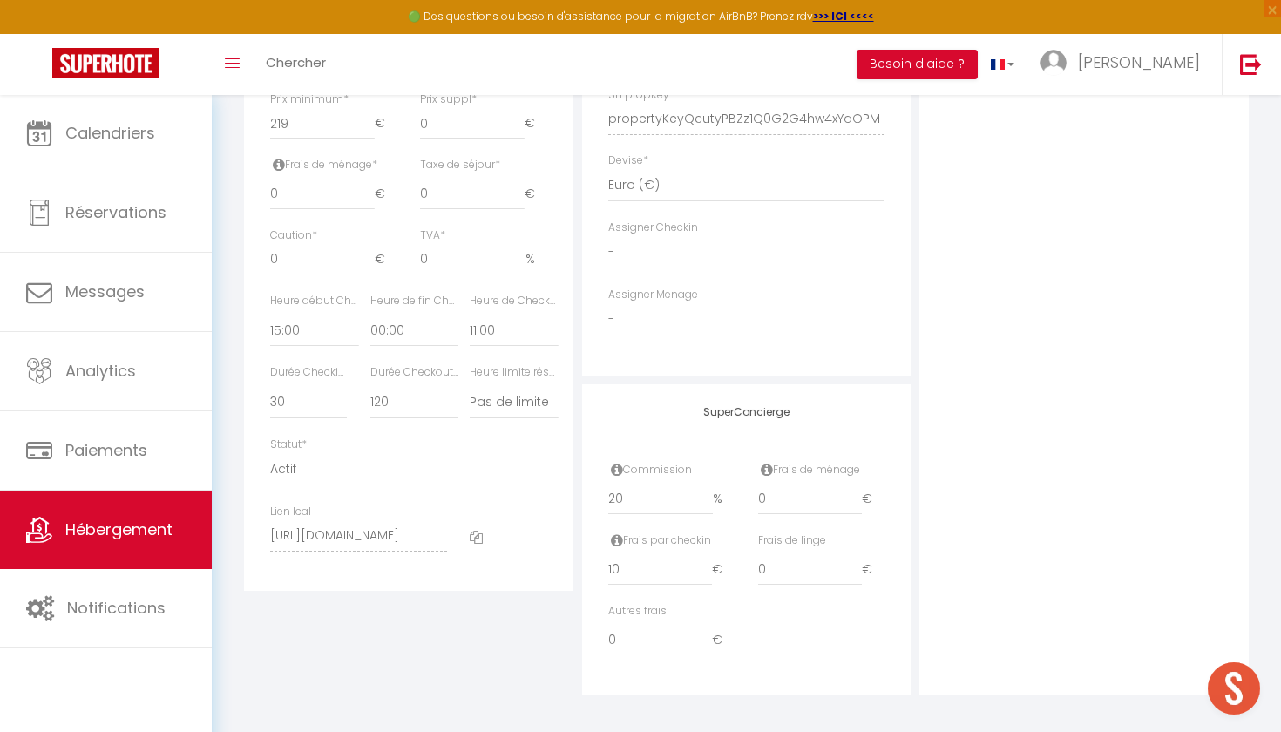
select select
checkbox input "false"
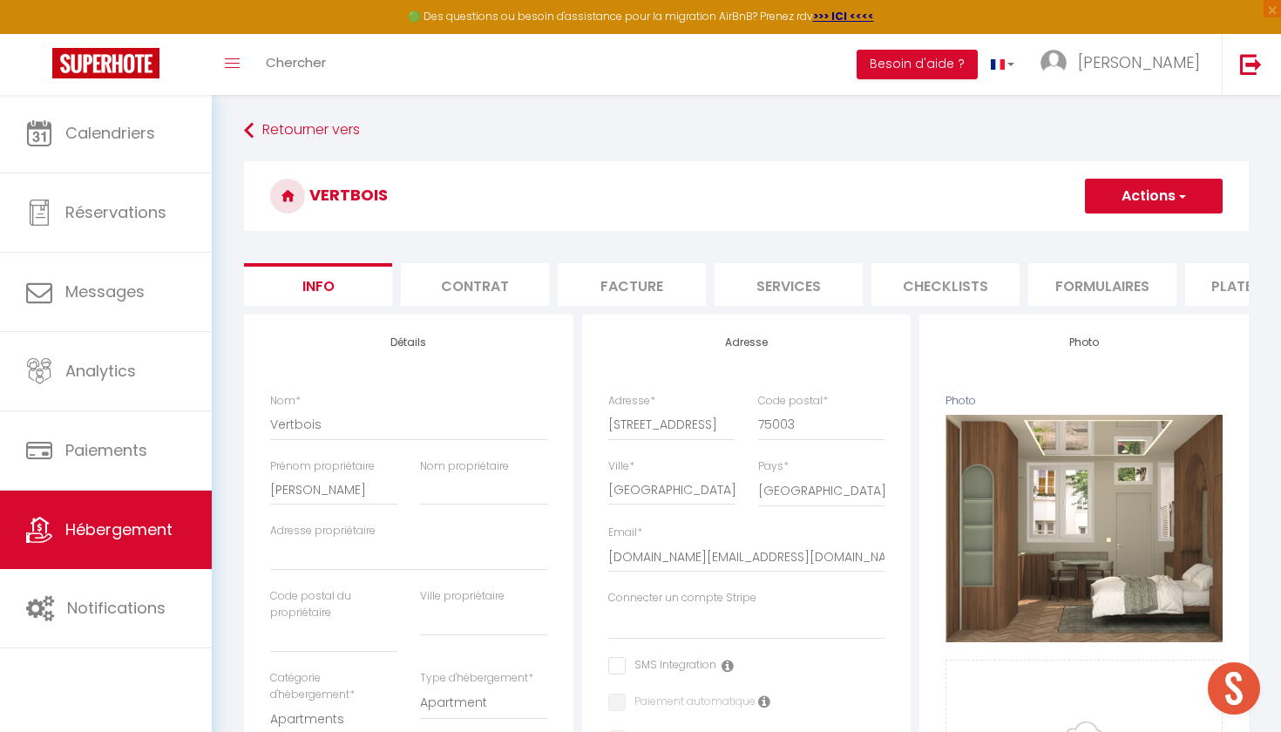
click at [749, 282] on li "Services" at bounding box center [788, 284] width 148 height 43
checkbox input "true"
checkbox input "false"
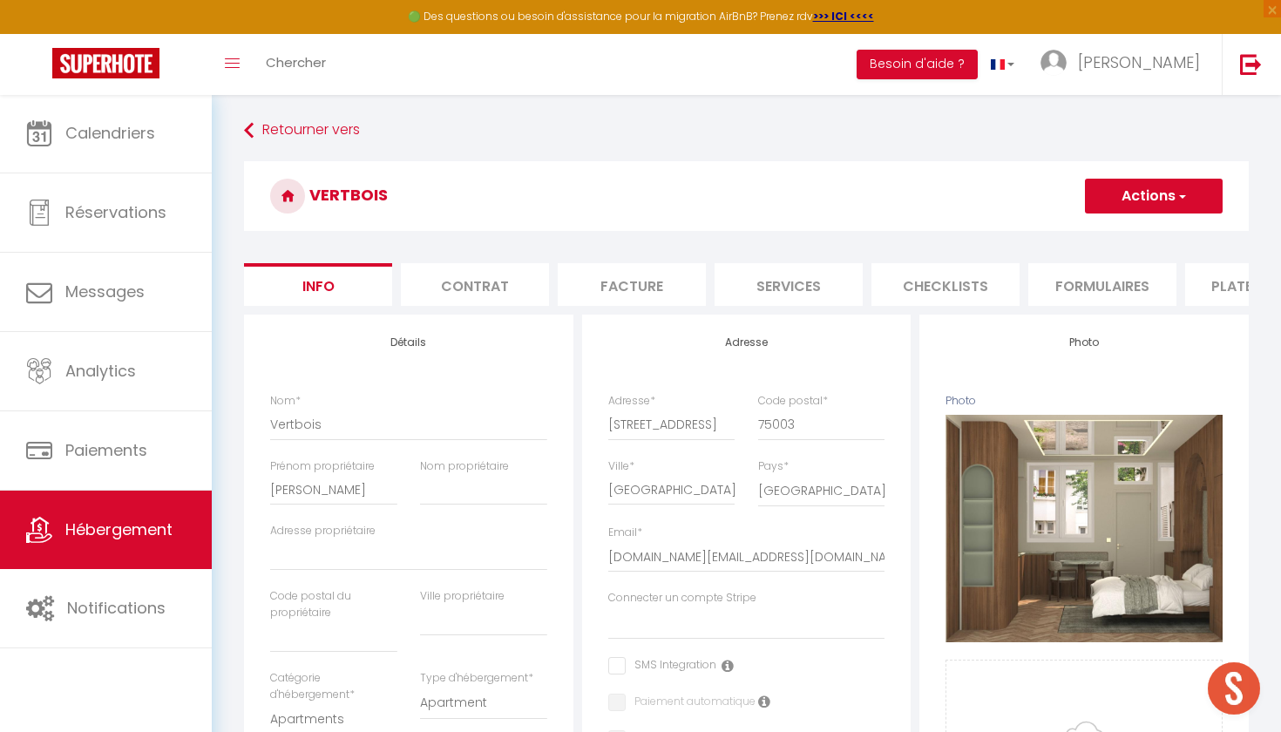
checkbox input "false"
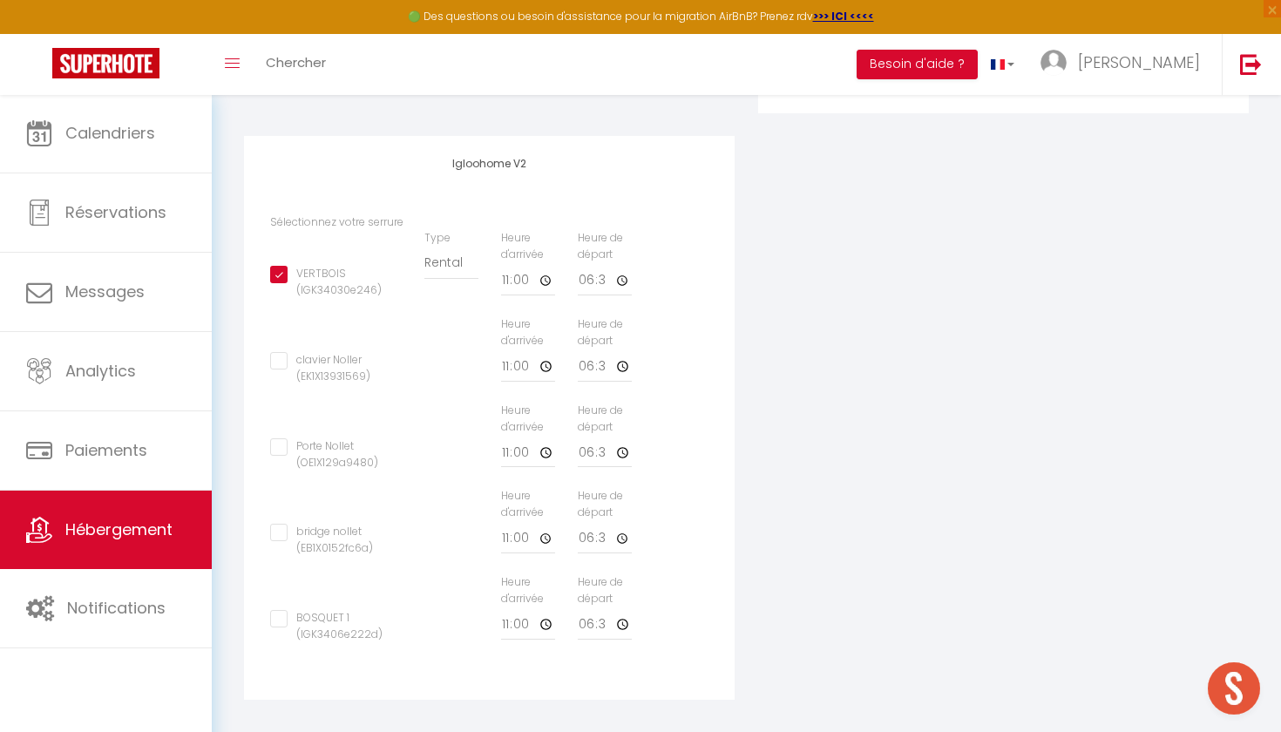
scroll to position [534, 0]
click at [530, 279] on input "11:00" at bounding box center [528, 281] width 54 height 31
click at [511, 277] on input "11:00" at bounding box center [528, 281] width 54 height 31
type input "12:00"
checkbox input "true"
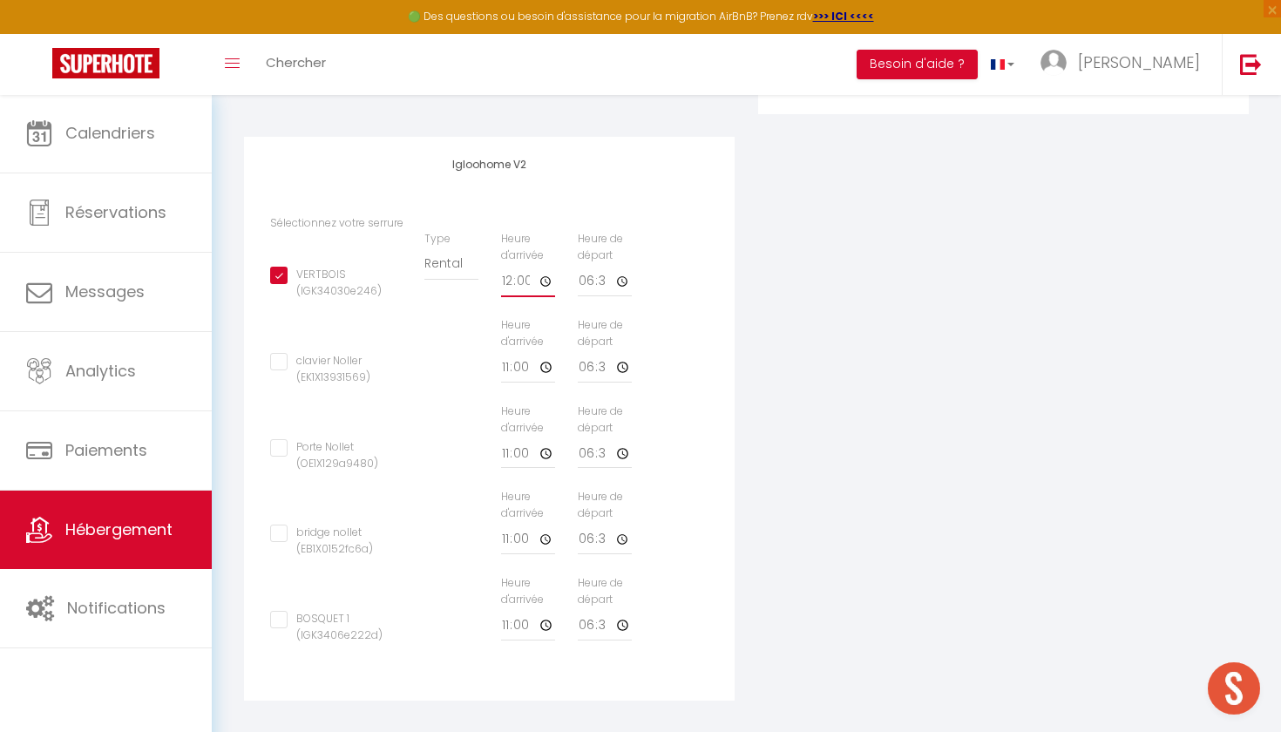
checkbox input "false"
type input "11:00"
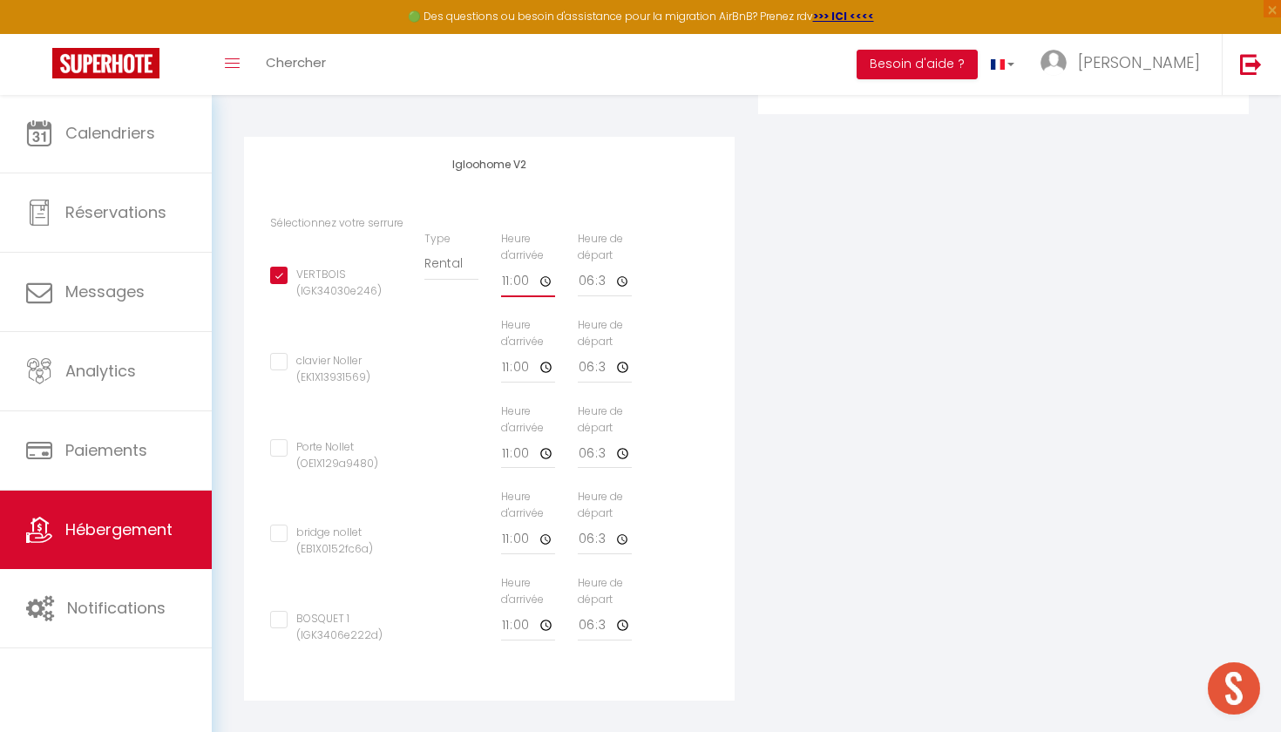
checkbox input "true"
checkbox input "false"
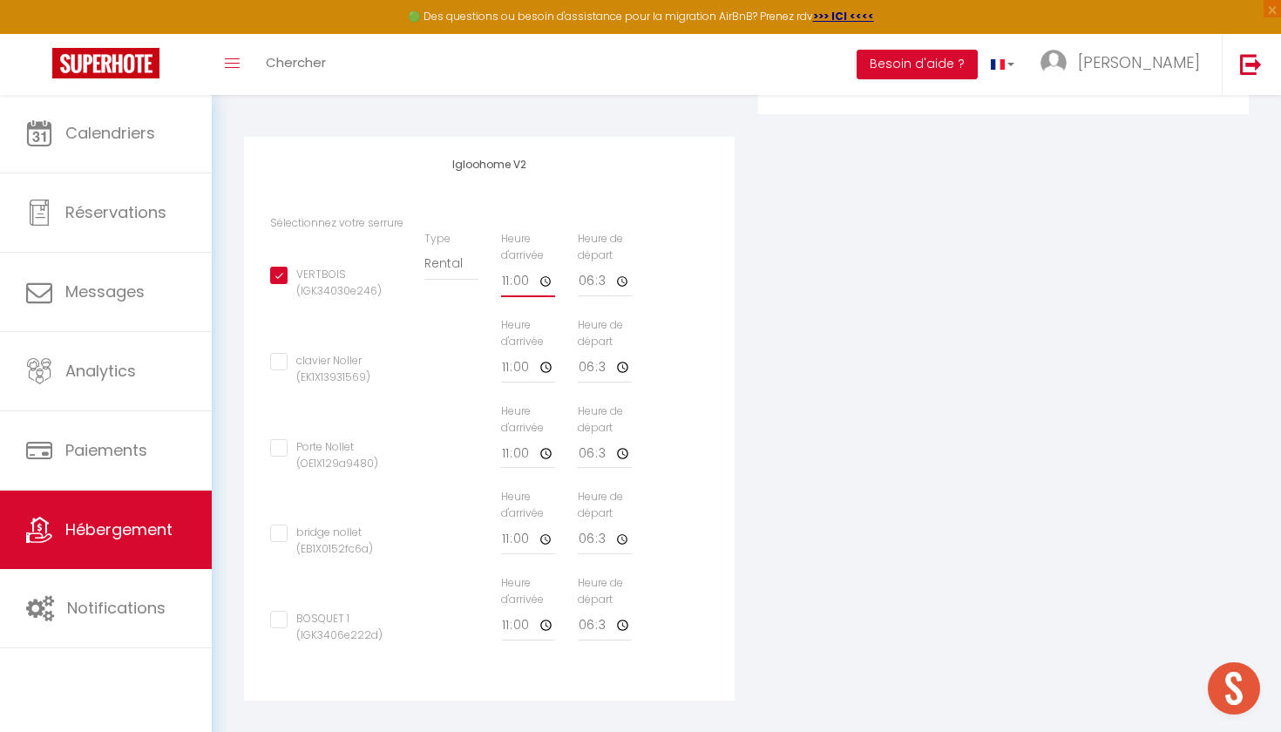
type input "10:00"
checkbox input "true"
checkbox input "false"
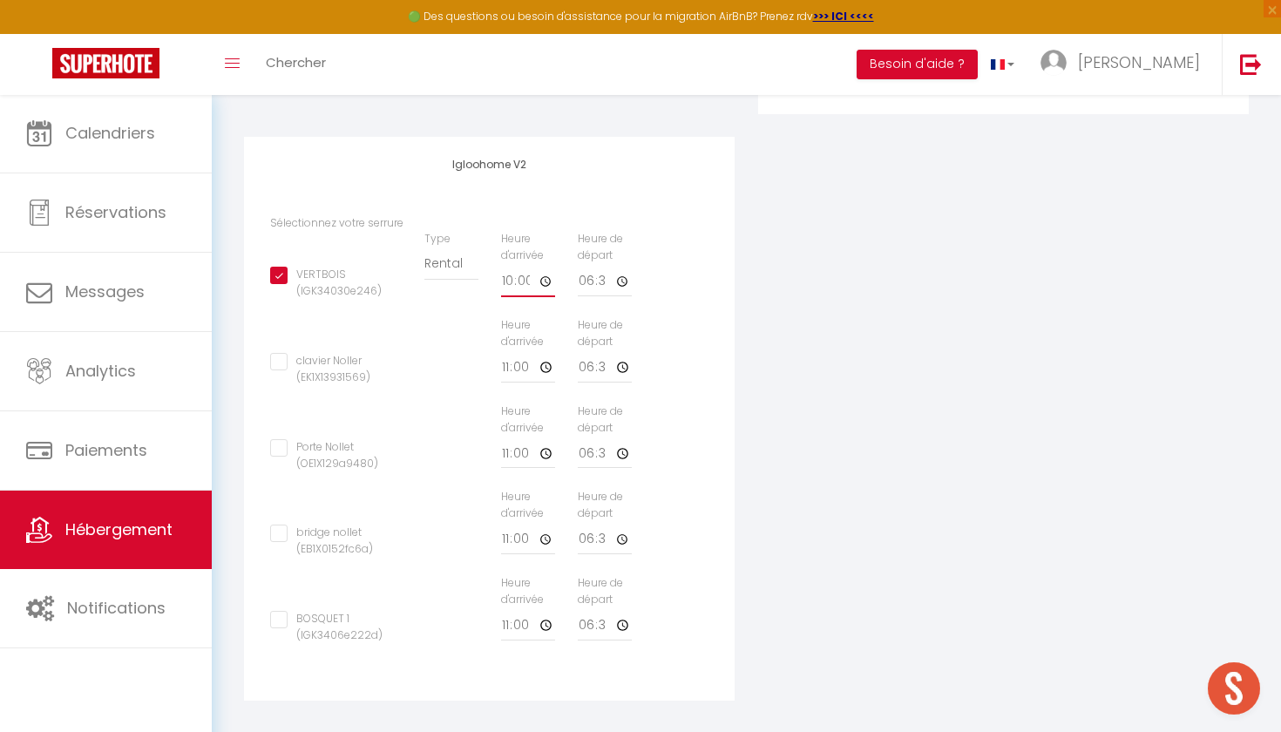
checkbox input "false"
type input "09:00"
checkbox input "true"
checkbox input "false"
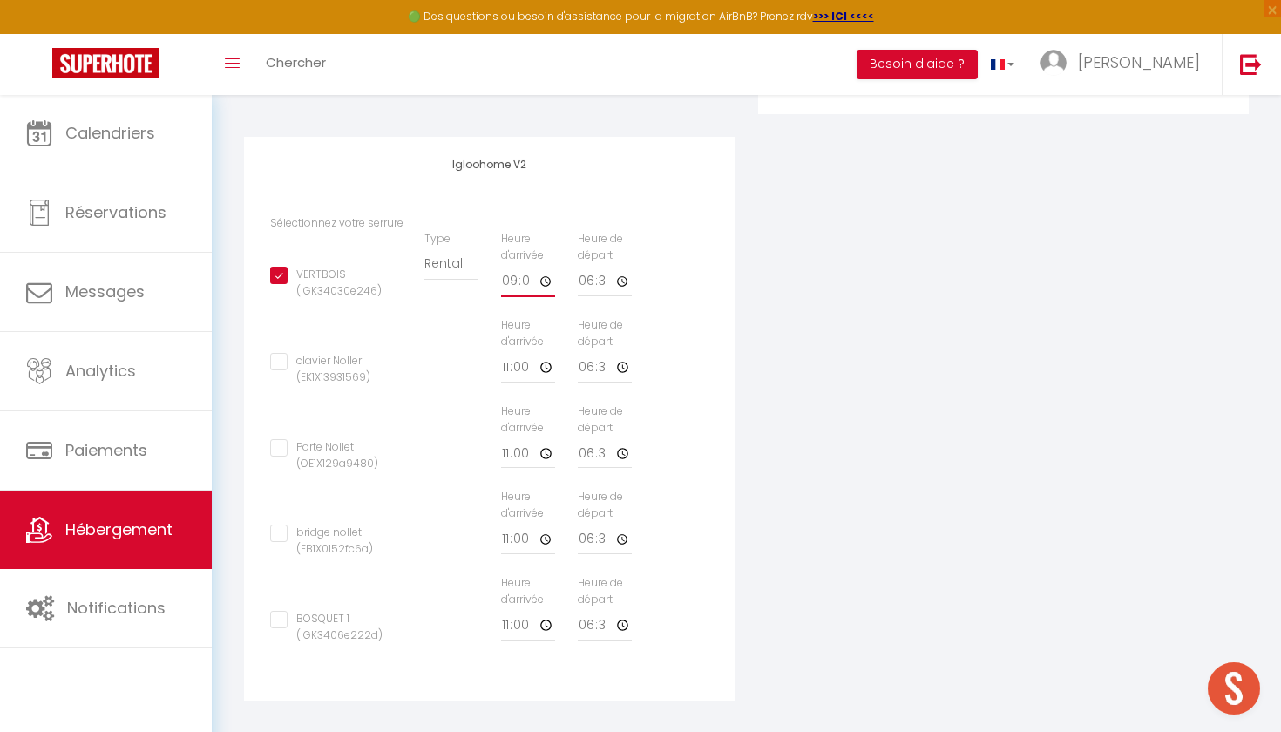
checkbox input "false"
type input "08:00"
checkbox input "true"
checkbox input "false"
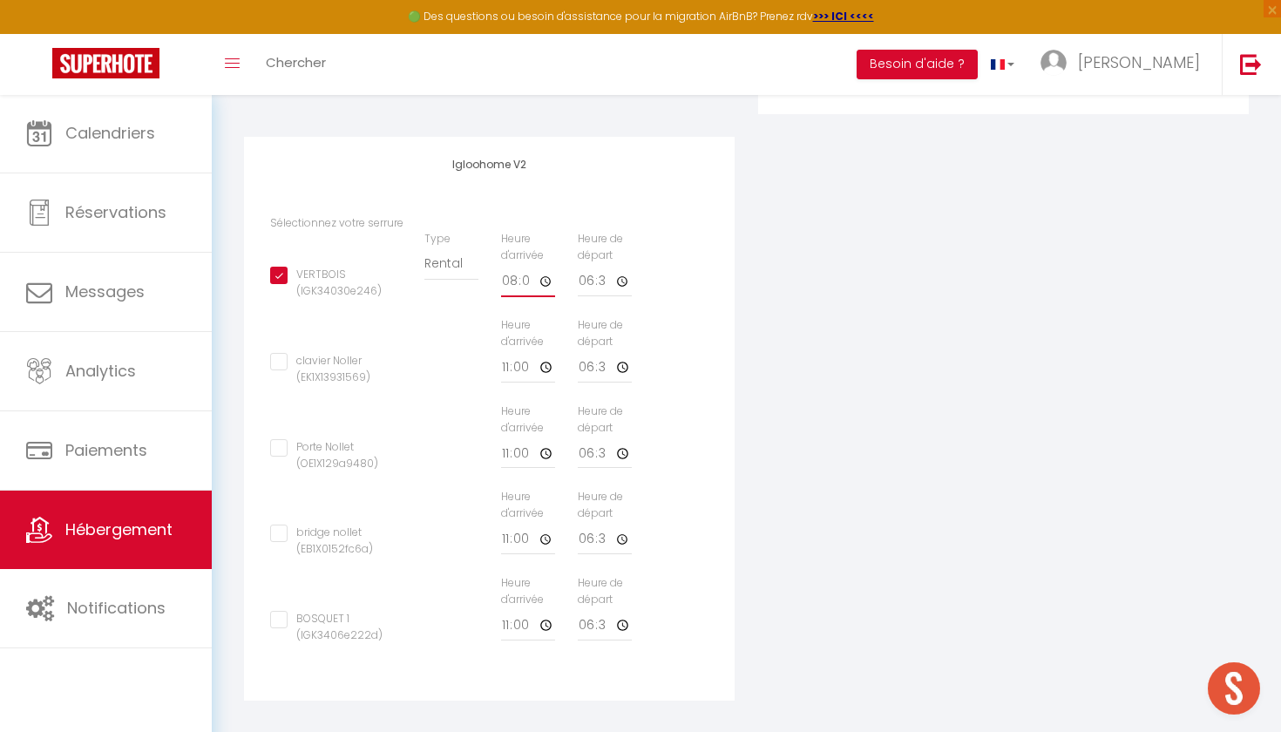
checkbox input "false"
type input "09:00"
checkbox input "true"
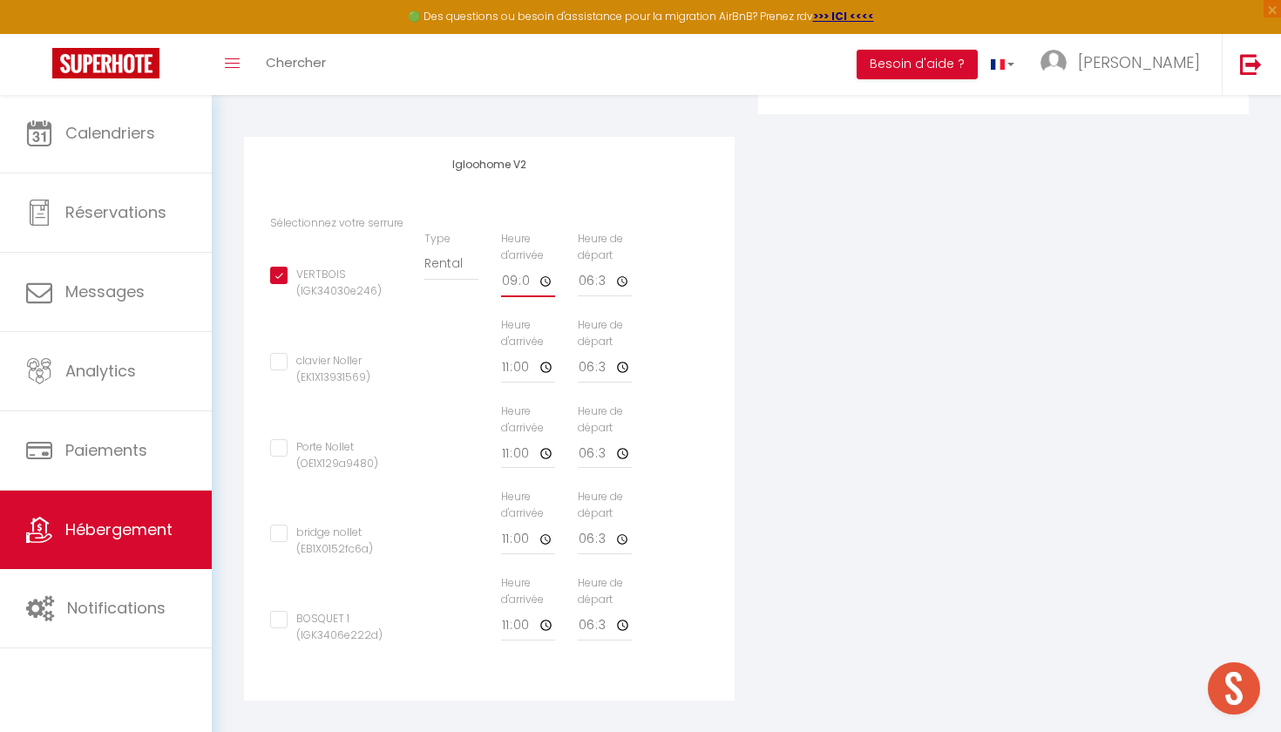
checkbox input "false"
type input "10:00"
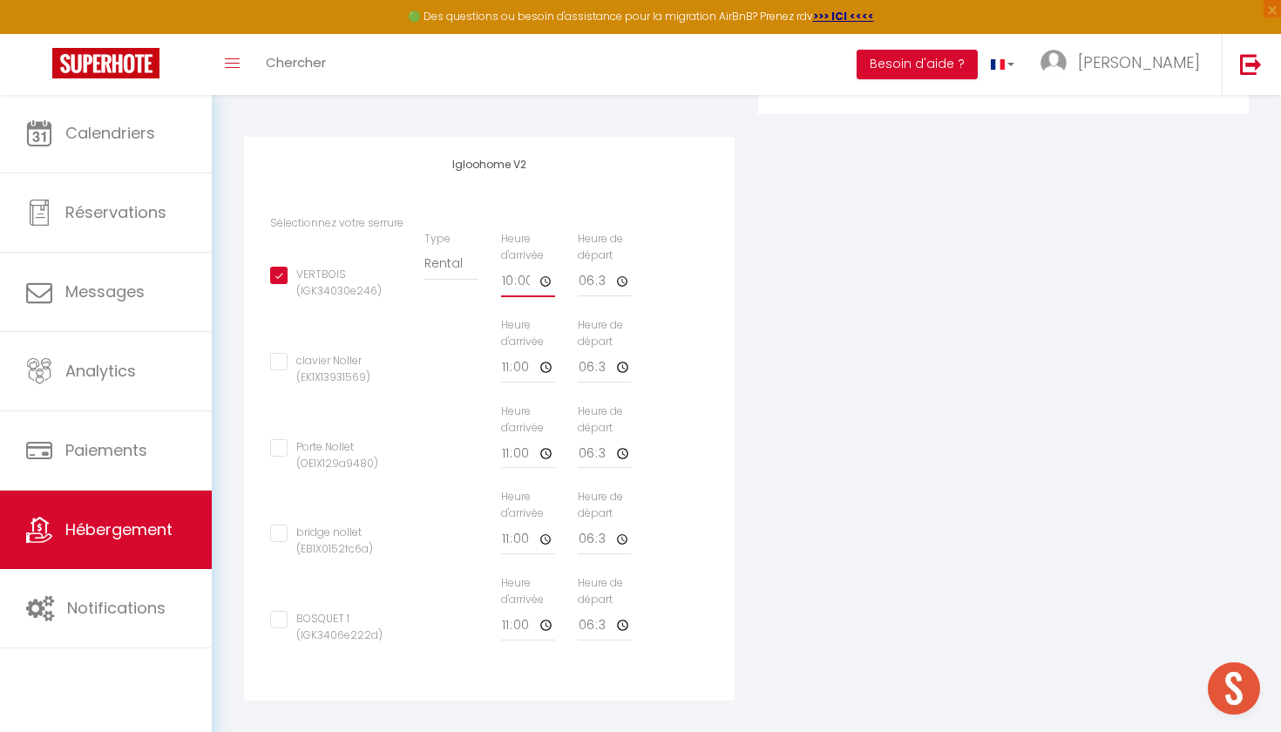
checkbox input "true"
checkbox input "false"
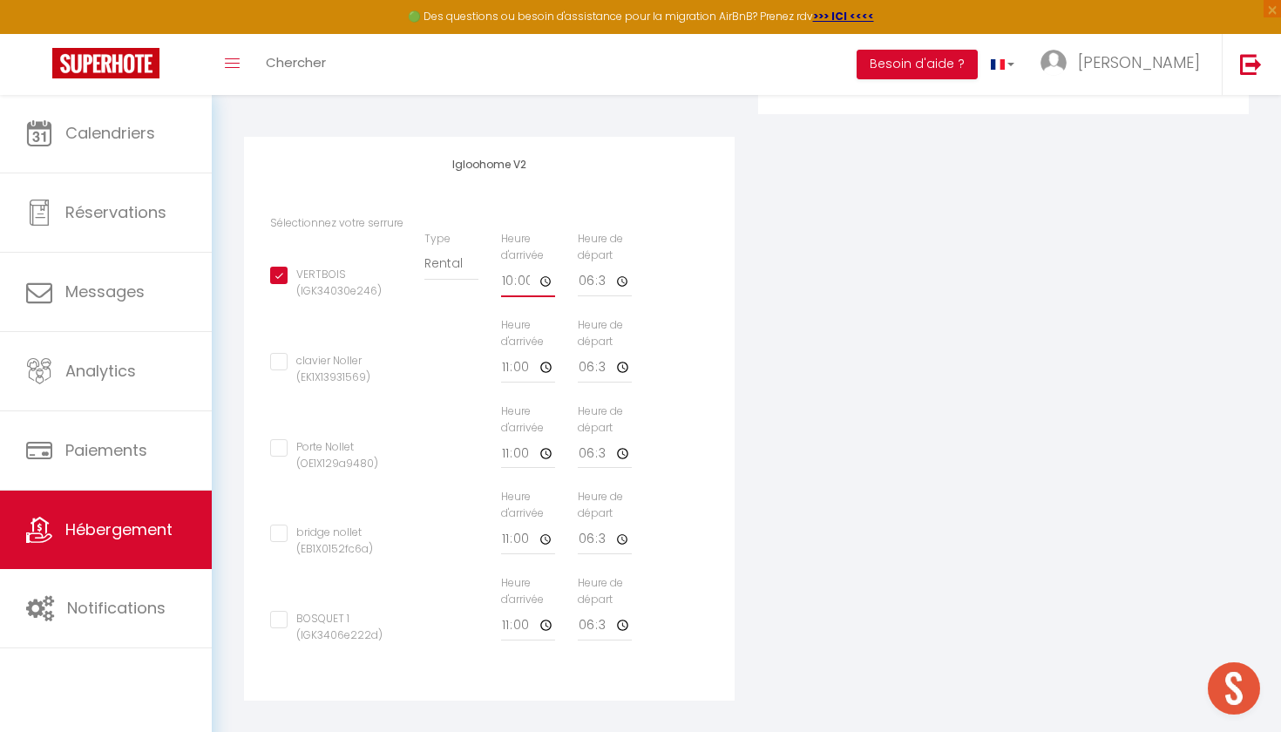
type input "11:00"
checkbox input "true"
checkbox input "false"
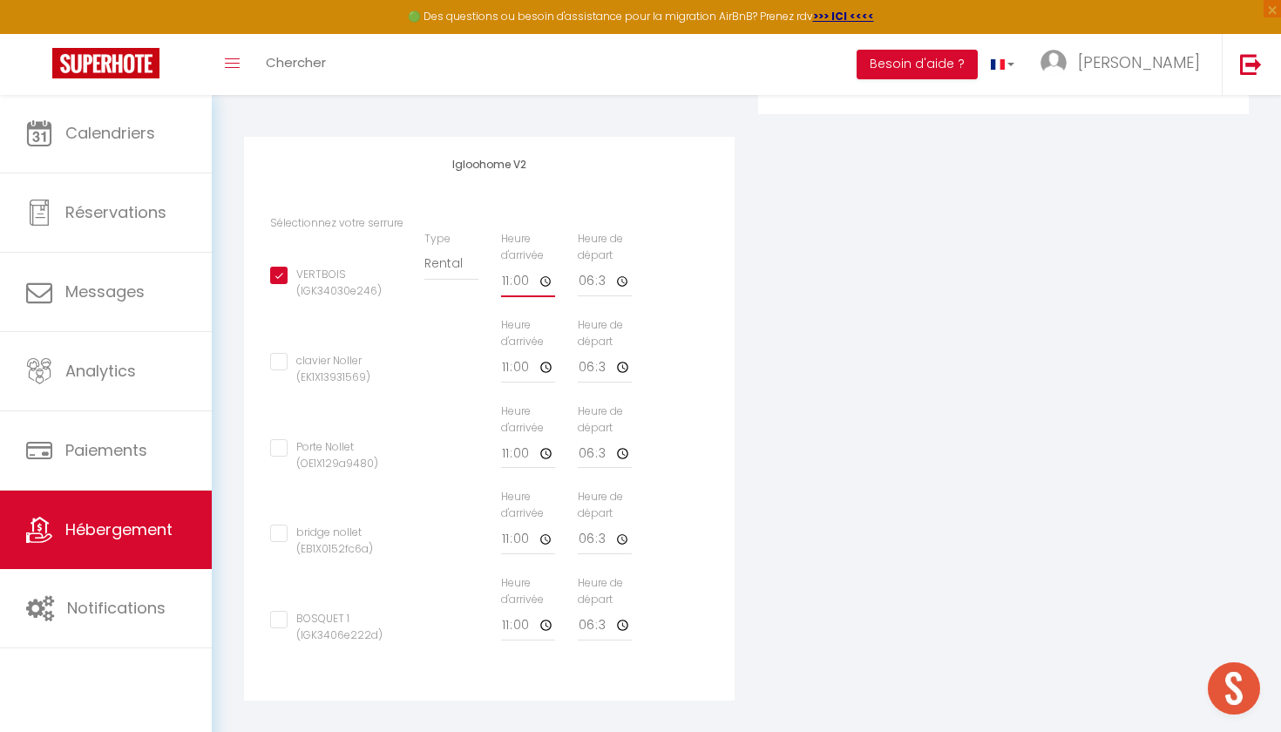
checkbox input "false"
type input "12:00"
checkbox input "true"
checkbox input "false"
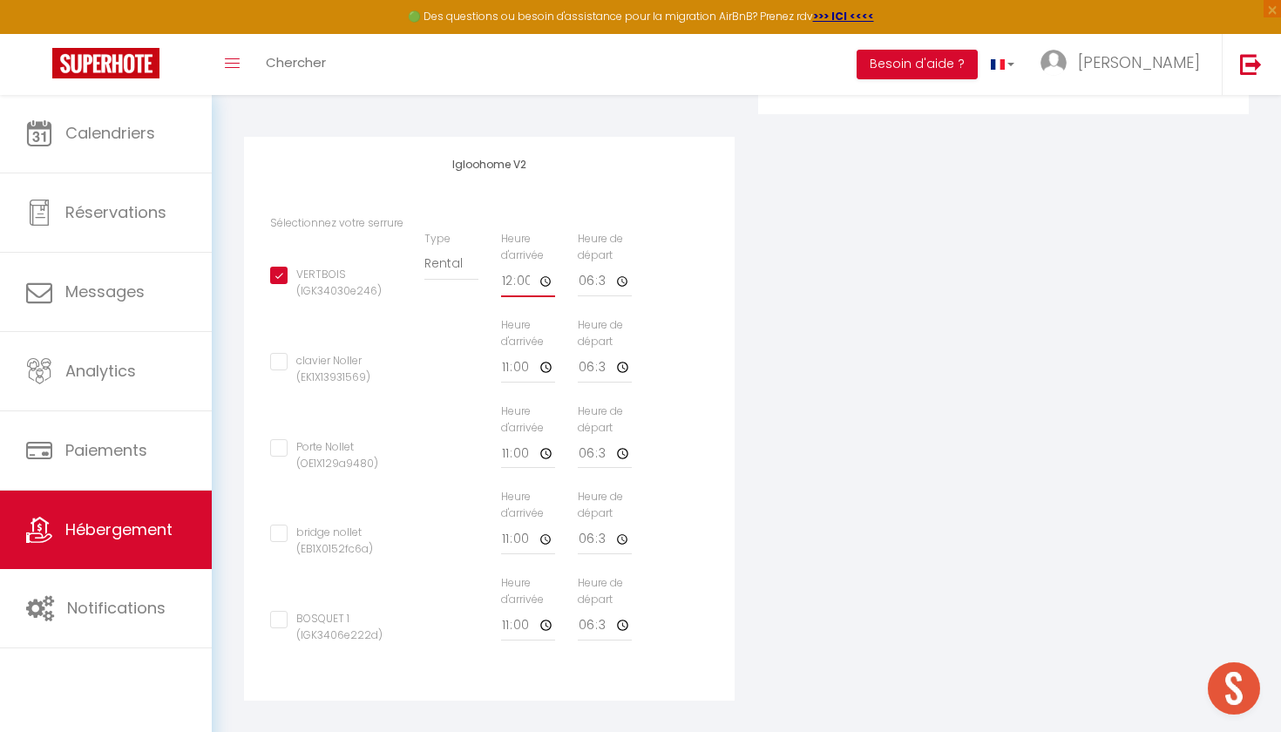
checkbox input "false"
type input "13:00"
checkbox input "true"
checkbox input "false"
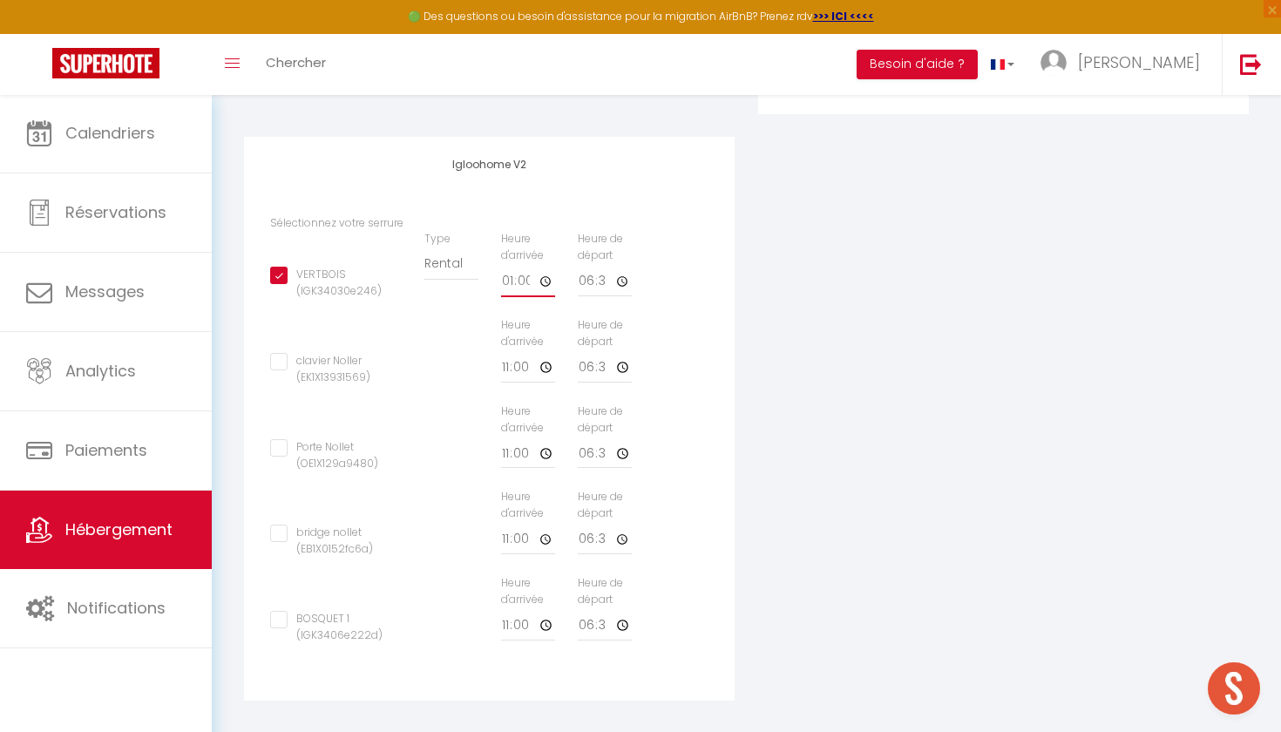
checkbox input "false"
type input "14:00"
checkbox input "true"
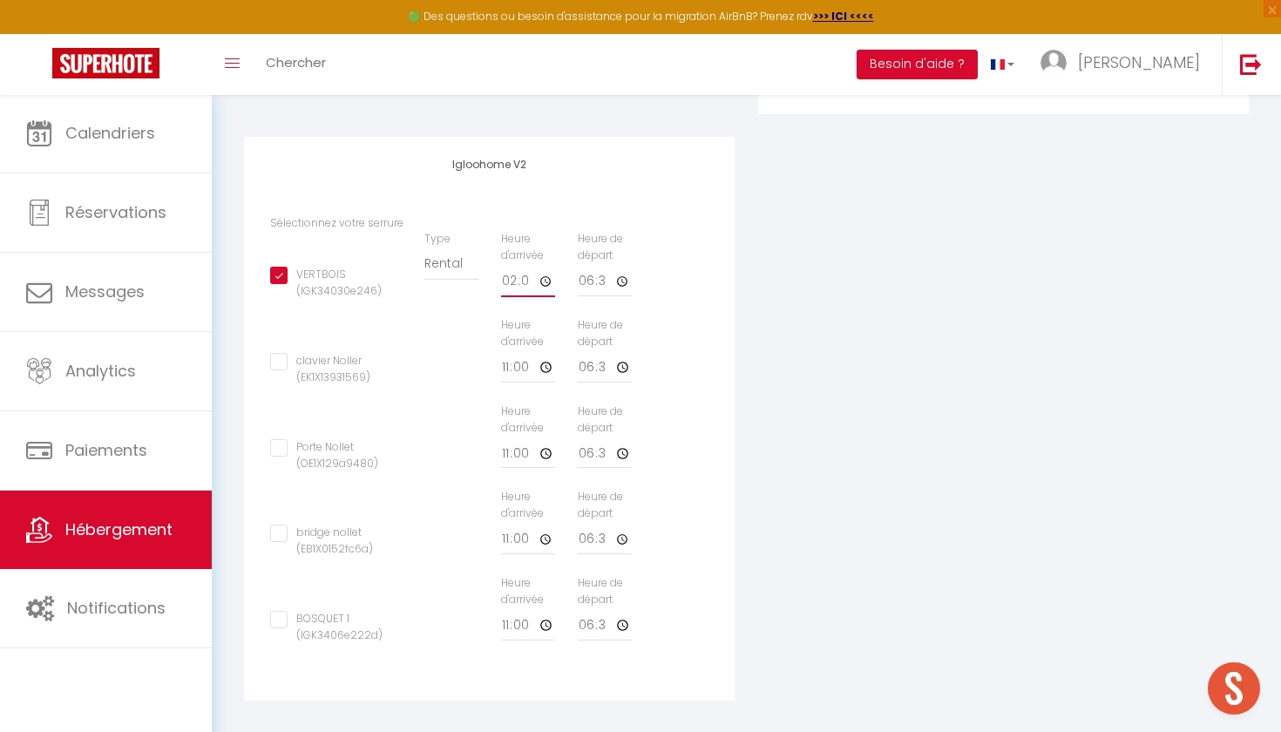
checkbox input "false"
type input "13:00"
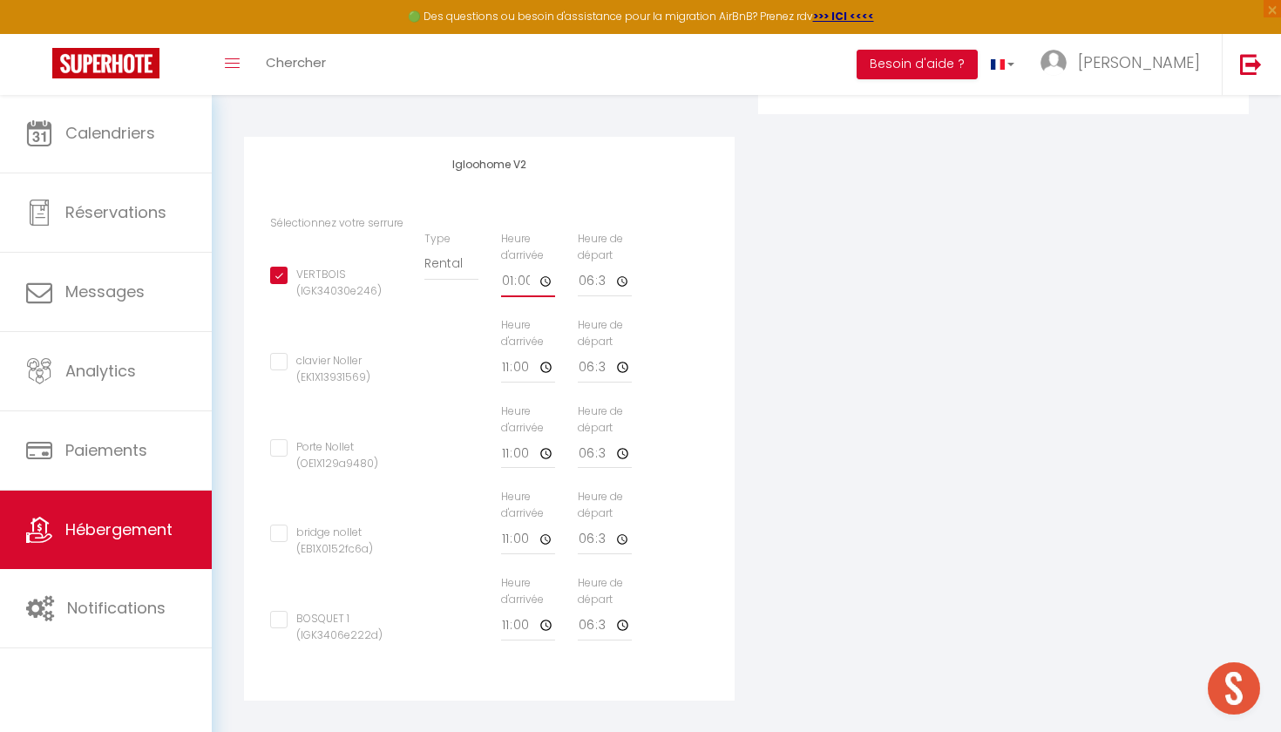
checkbox input "true"
checkbox input "false"
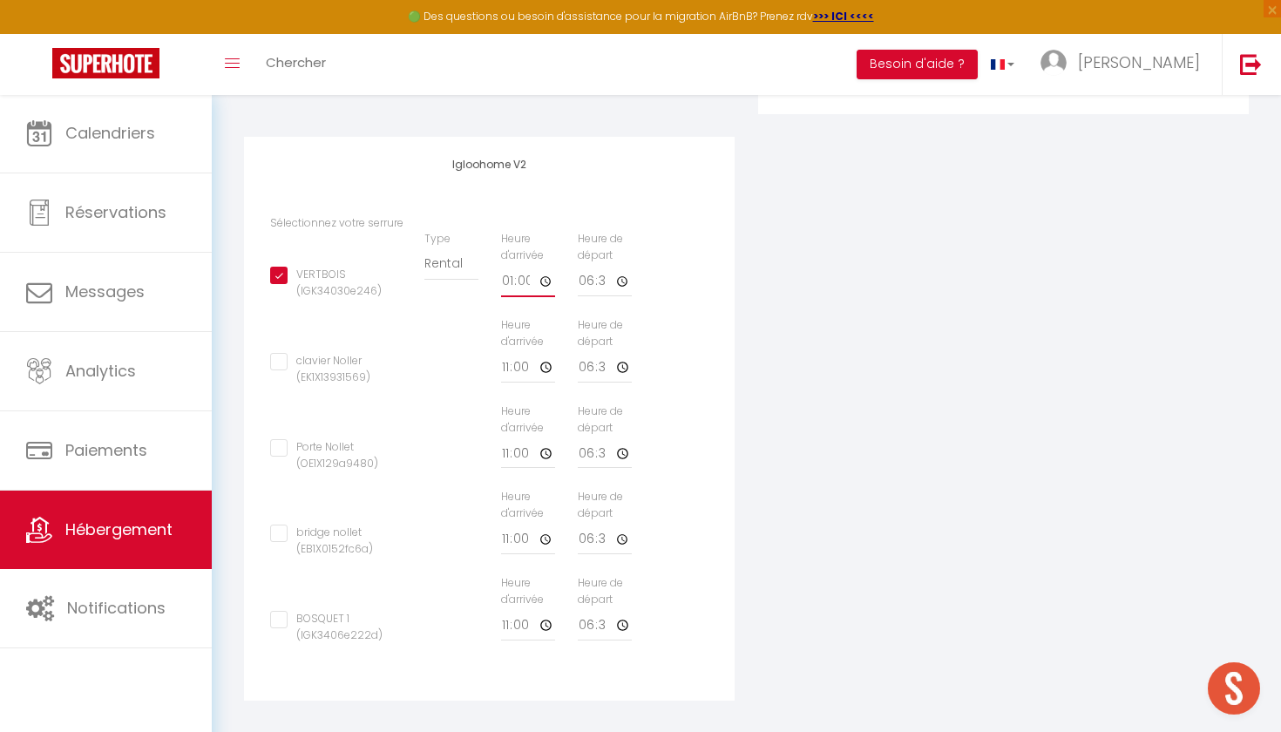
click at [531, 276] on input "13:00" at bounding box center [528, 281] width 54 height 31
type input "13:01"
checkbox input "true"
checkbox input "false"
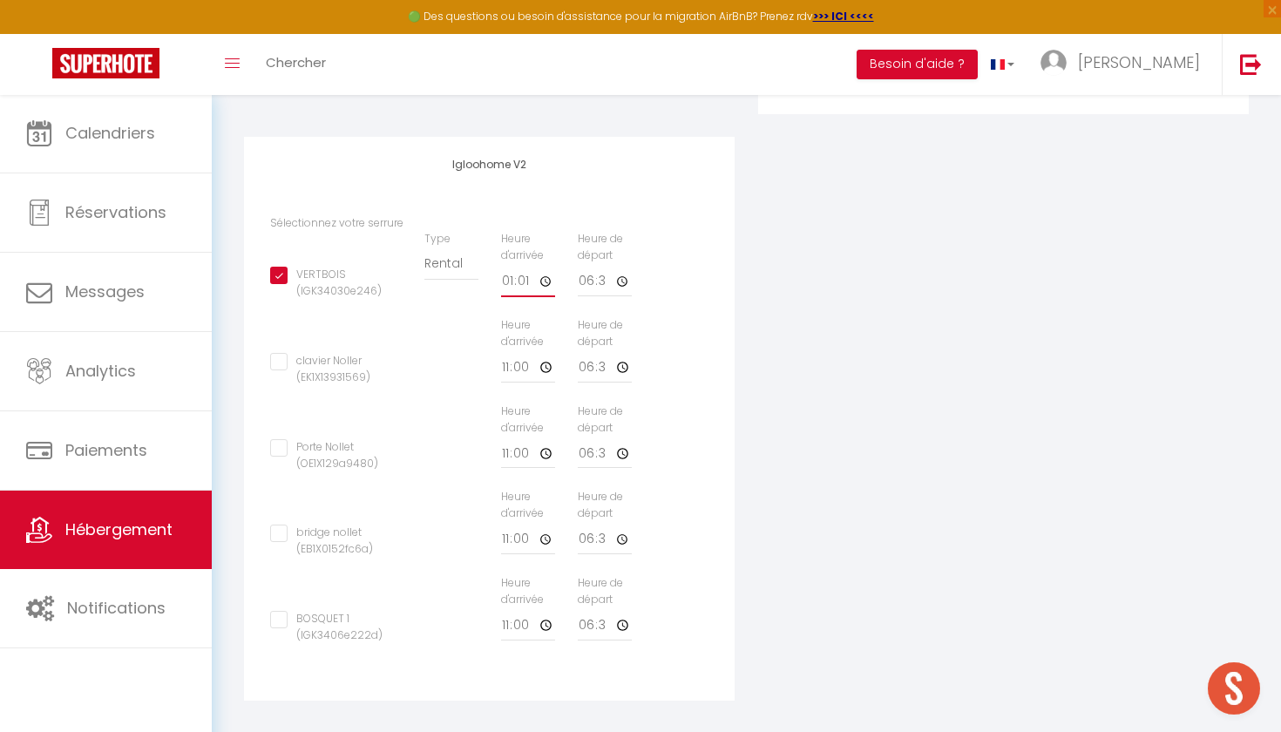
checkbox input "false"
type input "13:00"
checkbox input "true"
checkbox input "false"
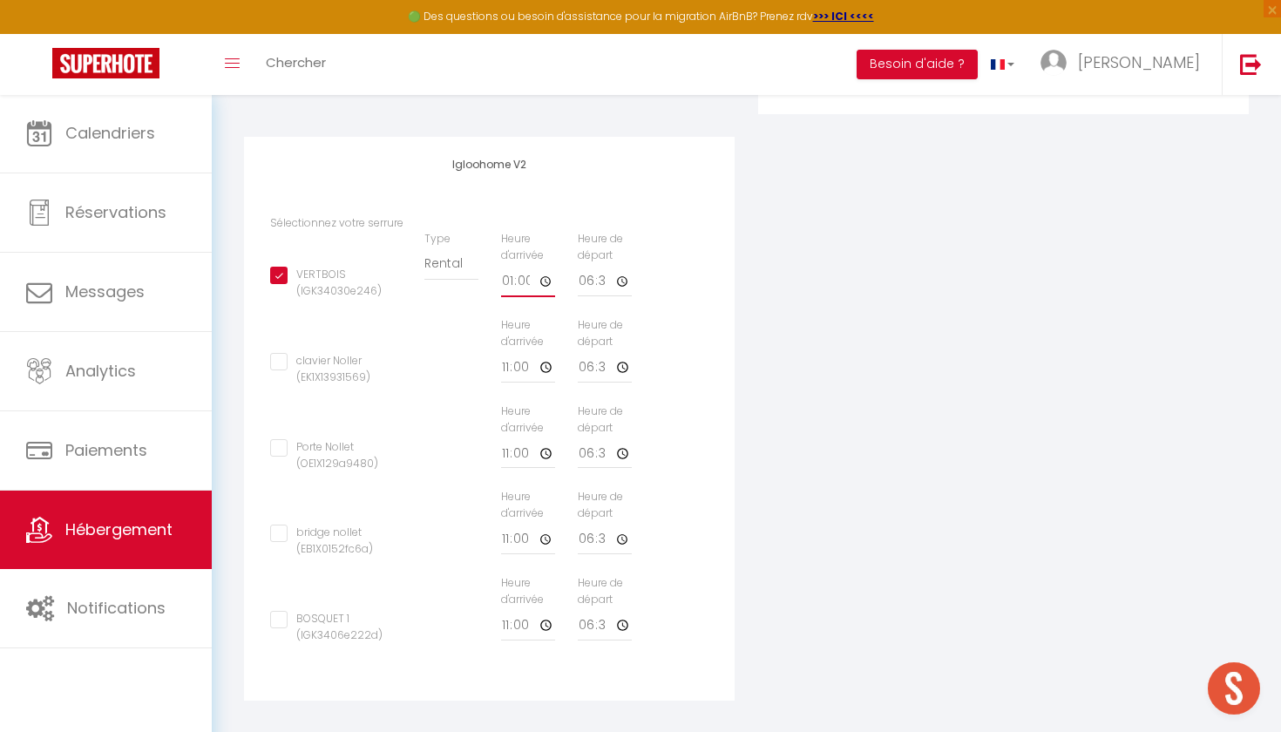
checkbox input "false"
type input "13:59"
checkbox input "true"
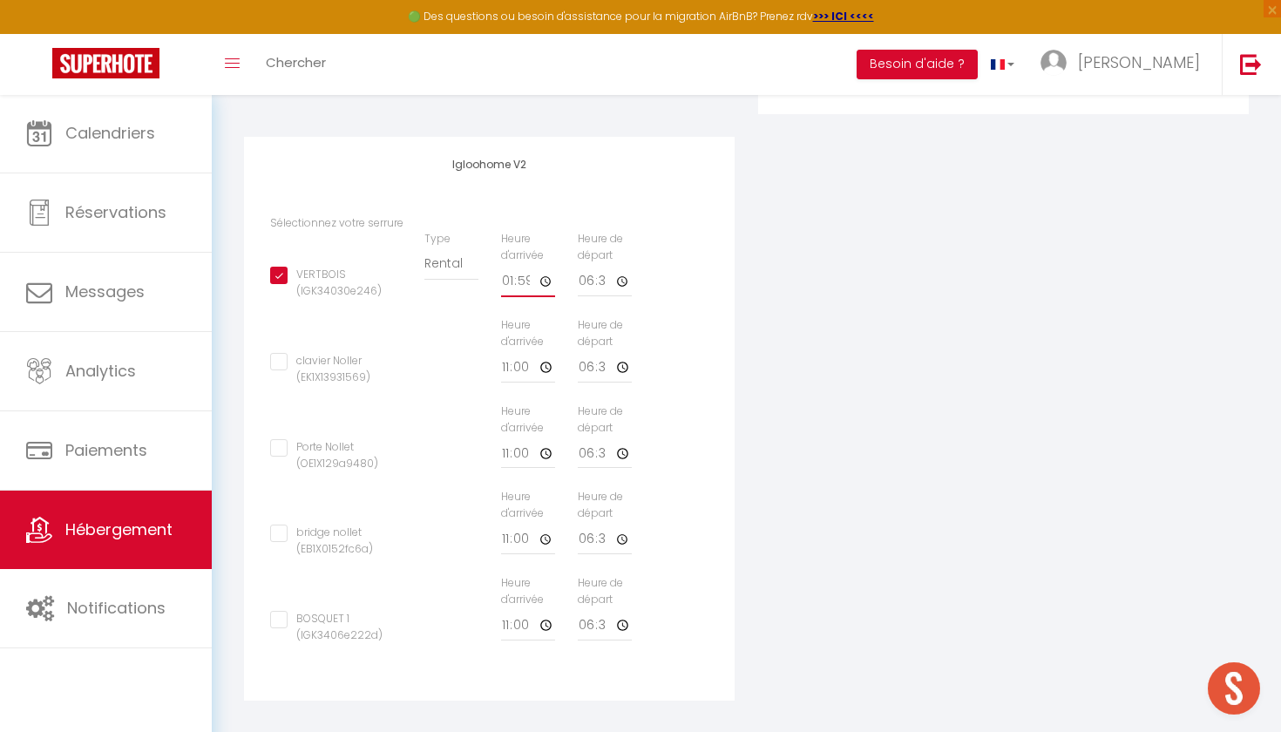
checkbox input "false"
type input "13:58"
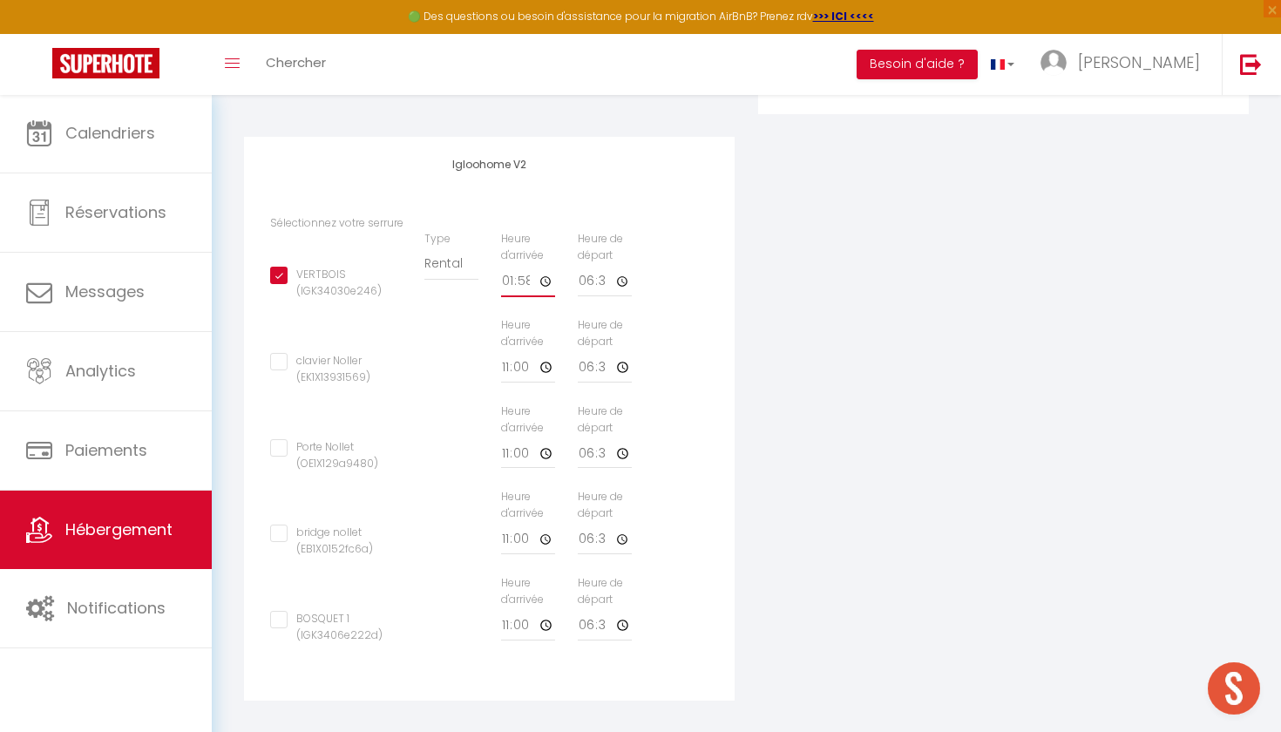
checkbox input "true"
checkbox input "false"
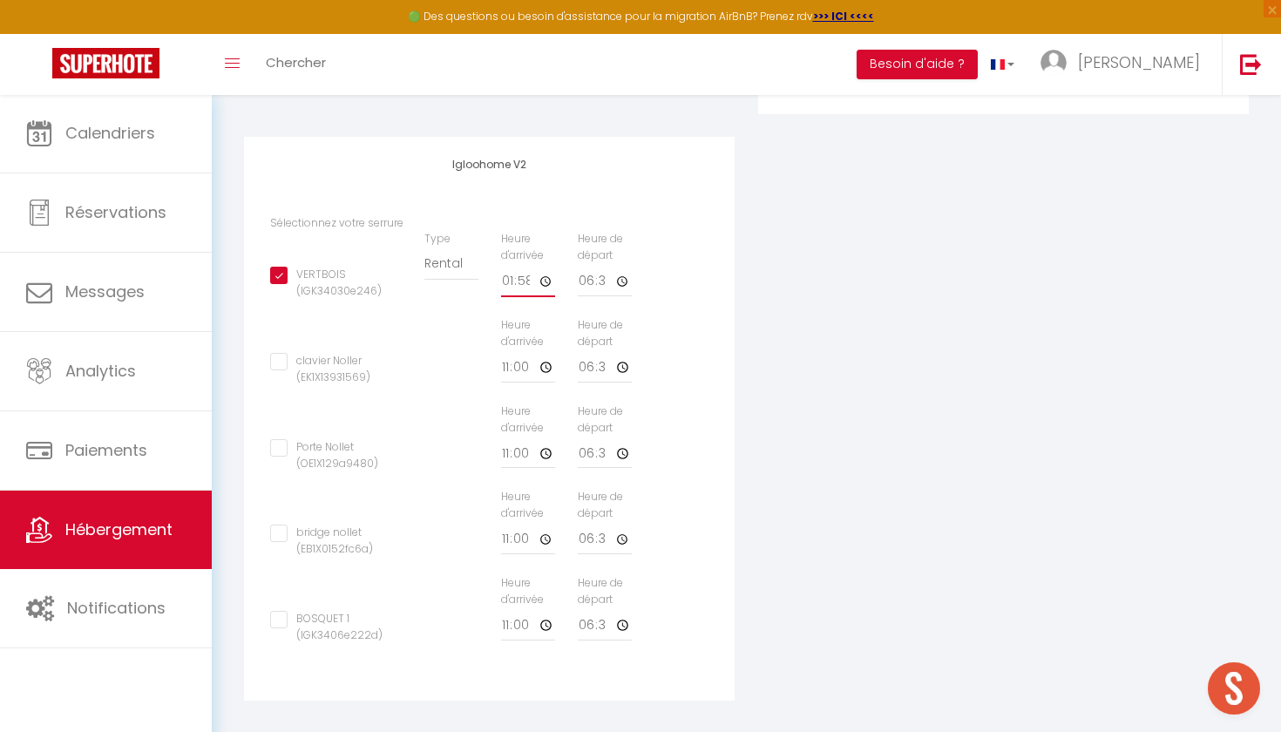
type input "13:57"
checkbox input "true"
checkbox input "false"
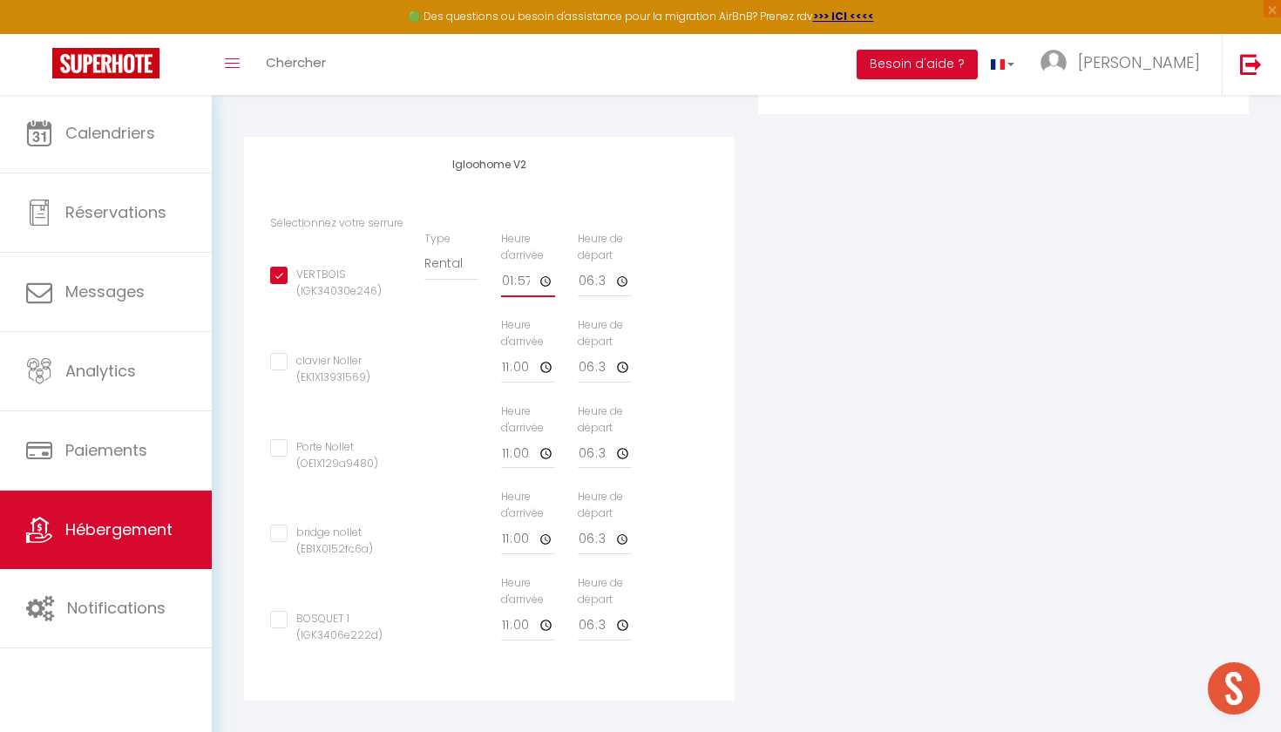
checkbox input "false"
type input "13:56"
checkbox input "true"
checkbox input "false"
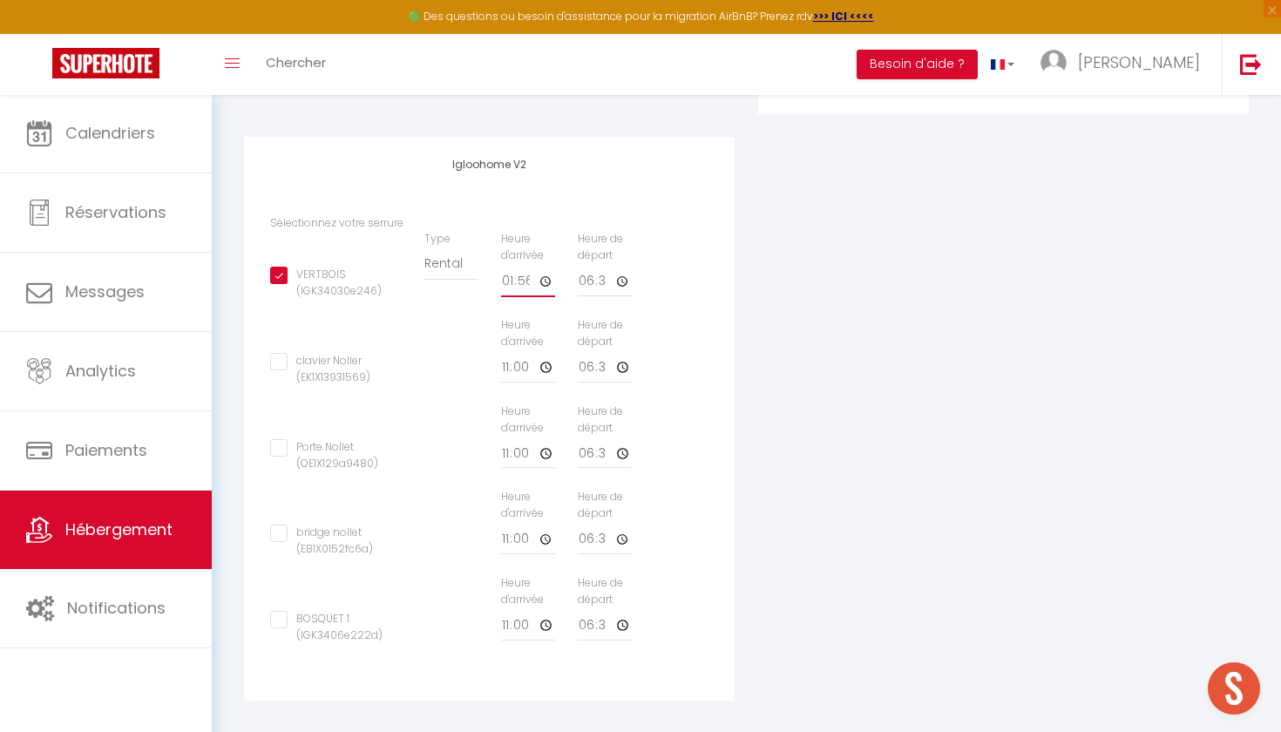
checkbox input "false"
type input "13:55"
checkbox input "true"
checkbox input "false"
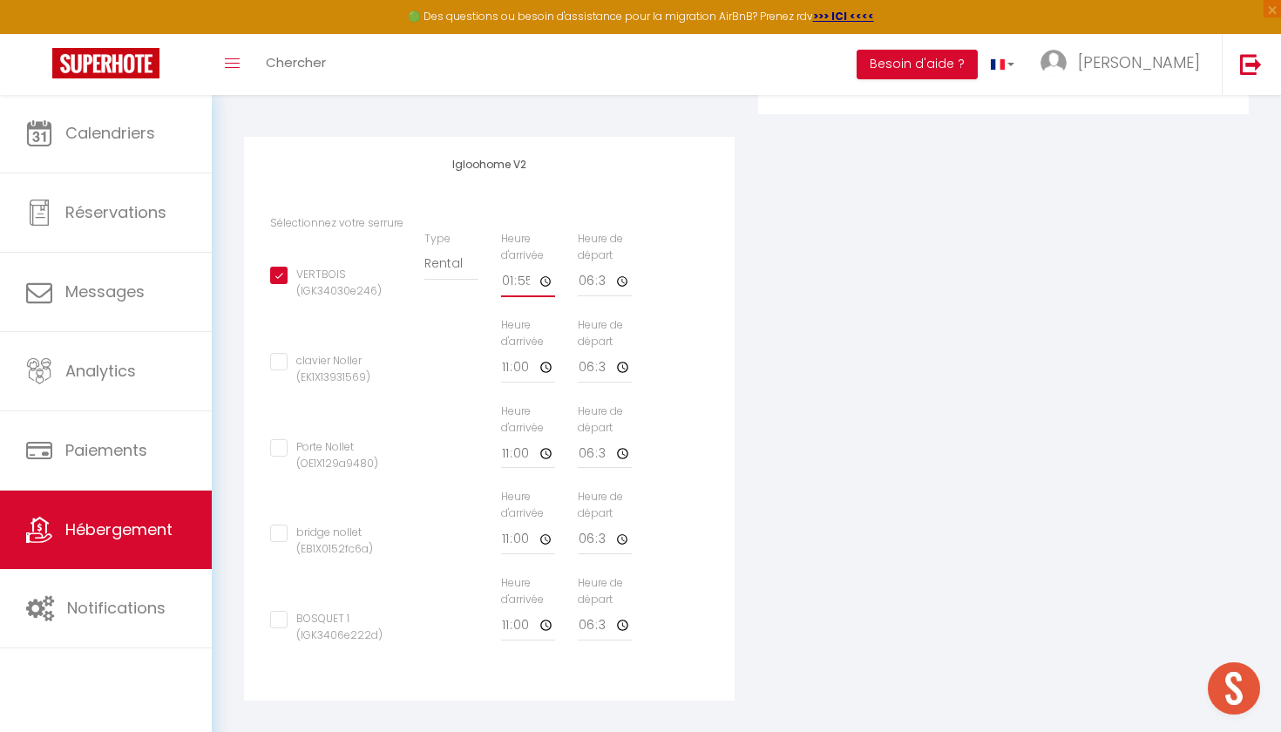
checkbox input "false"
type input "13:54"
checkbox input "true"
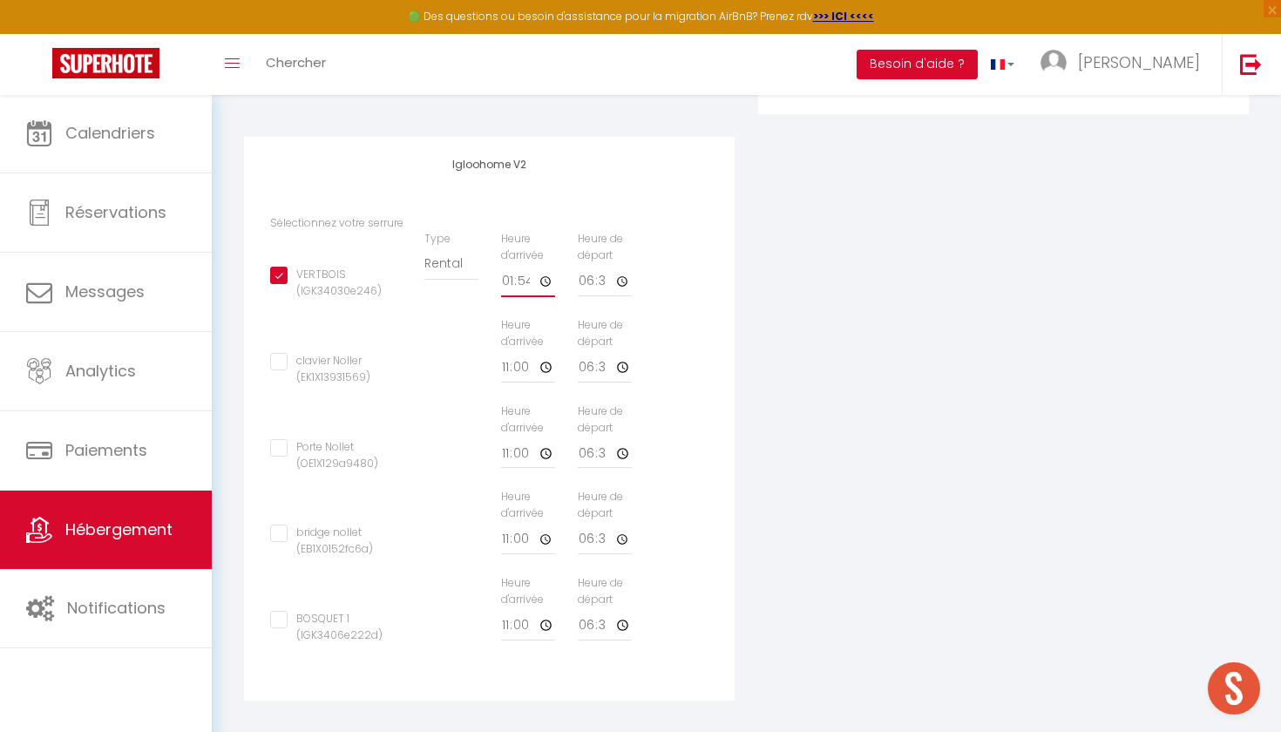
checkbox input "false"
type input "13:53"
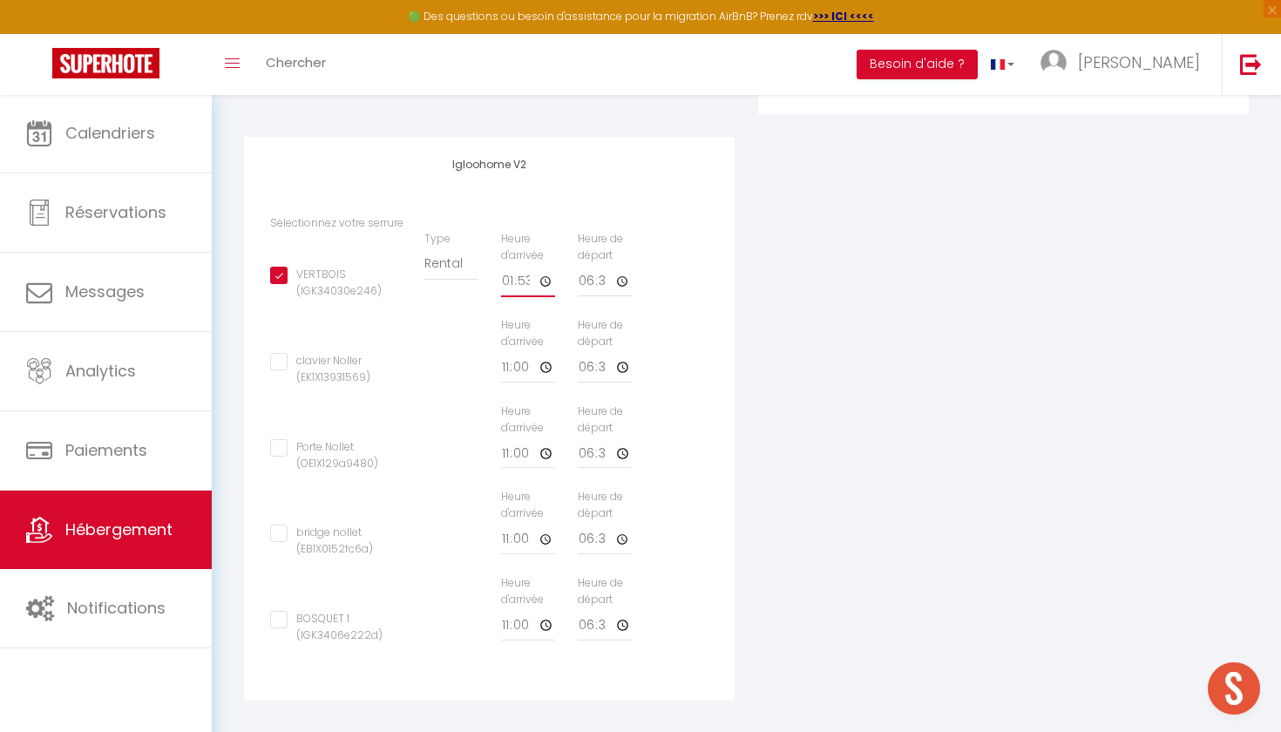
checkbox input "true"
checkbox input "false"
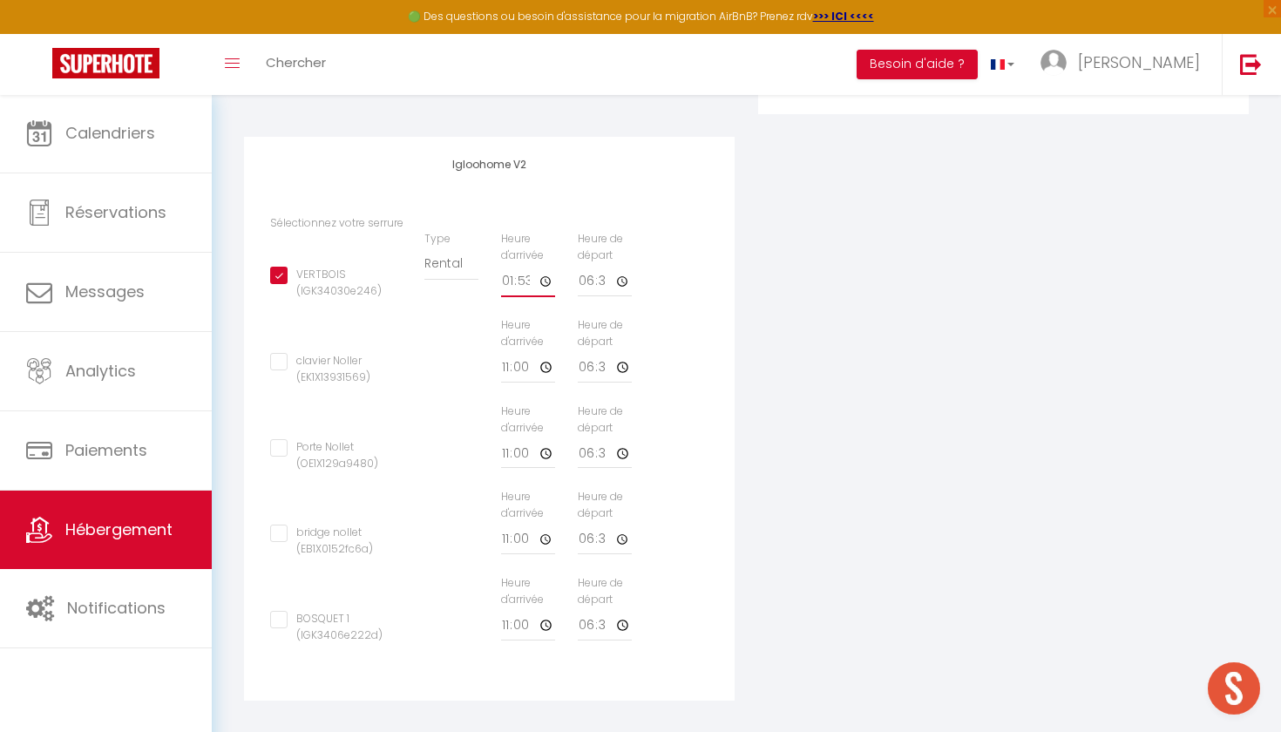
type input "13:52"
checkbox input "true"
checkbox input "false"
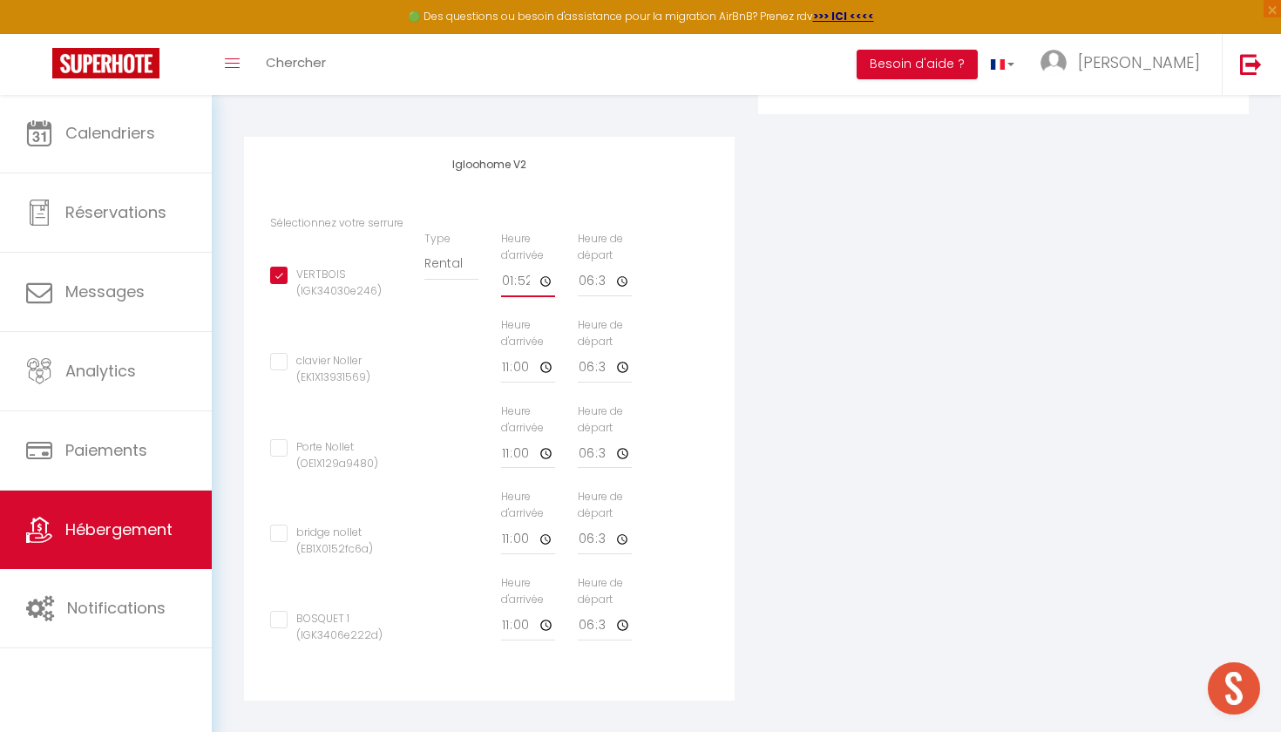
checkbox input "false"
type input "13:51"
checkbox input "true"
checkbox input "false"
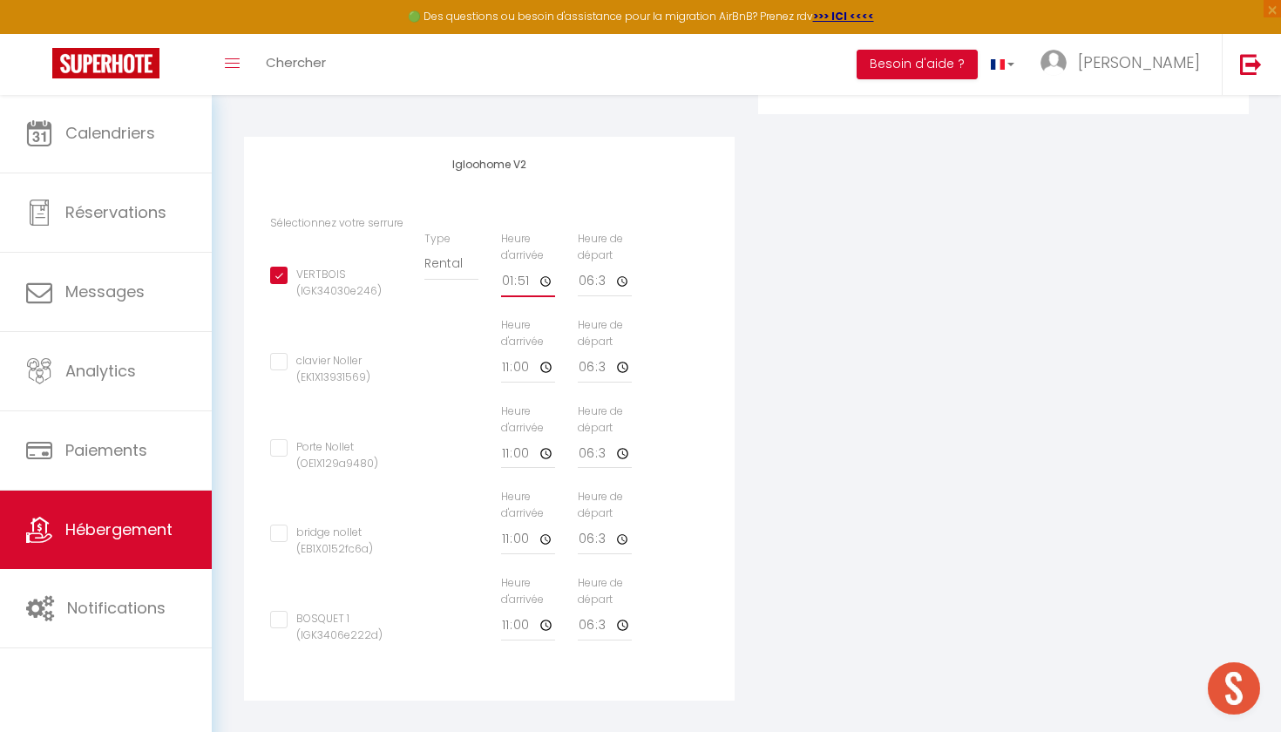
checkbox input "false"
type input "13:50"
checkbox input "true"
checkbox input "false"
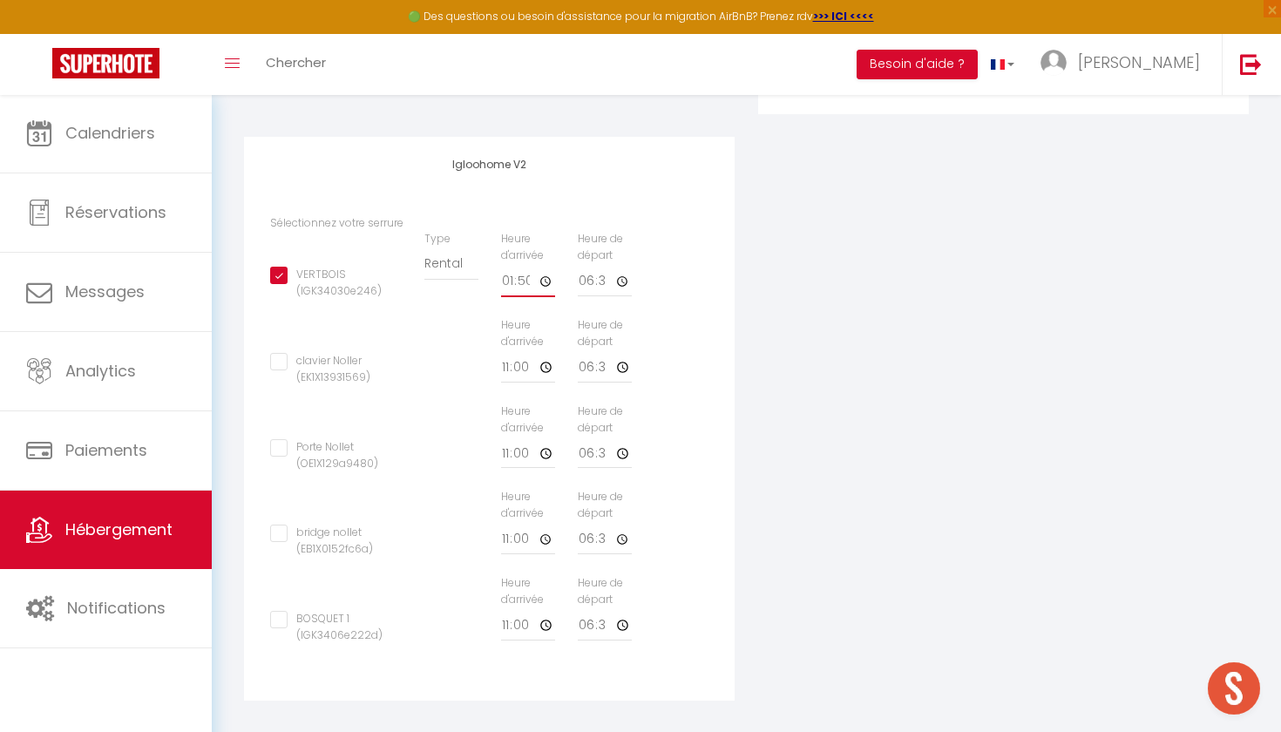
checkbox input "false"
type input "13:49"
checkbox input "true"
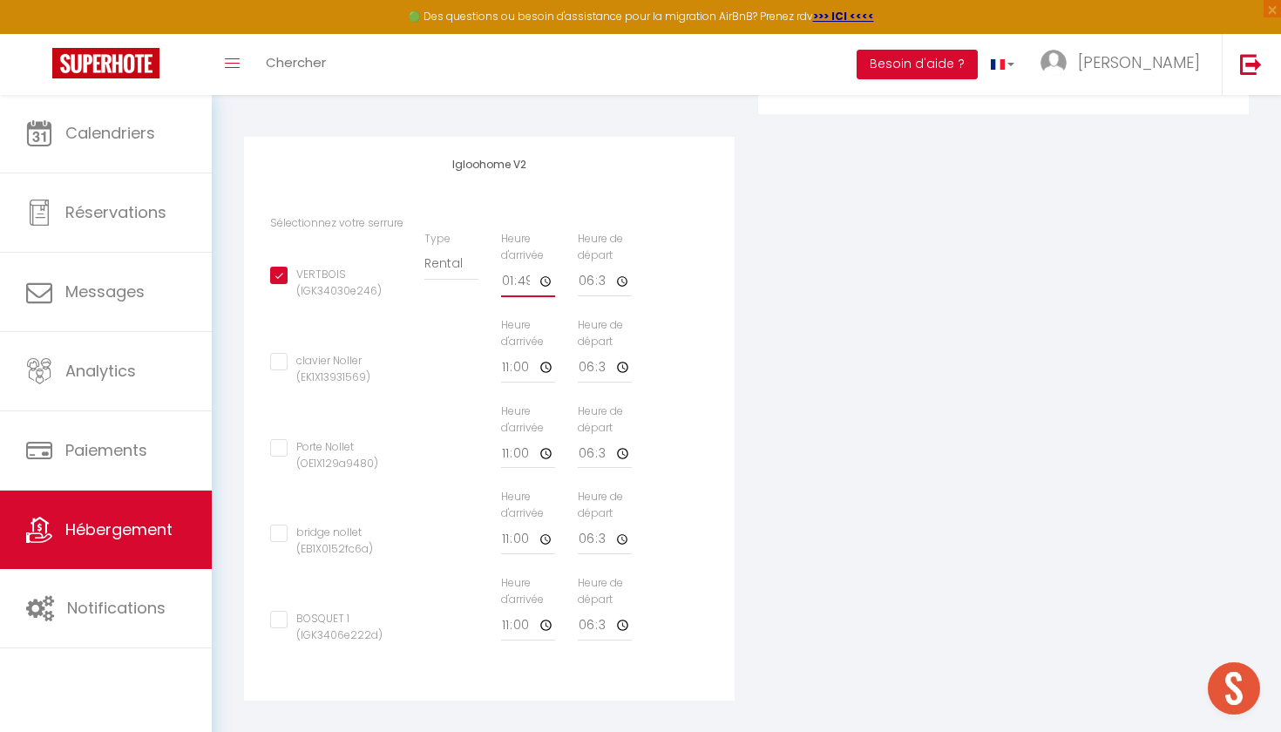
checkbox input "false"
type input "13:48"
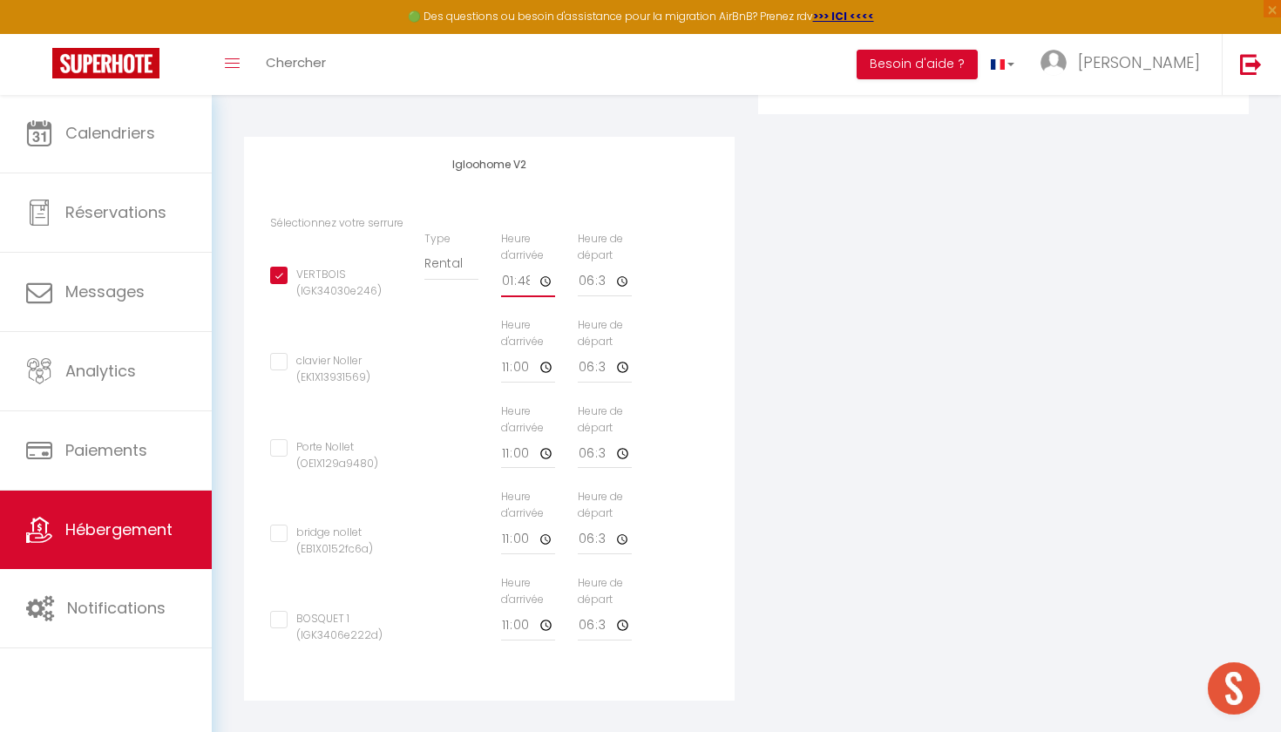
checkbox input "true"
checkbox input "false"
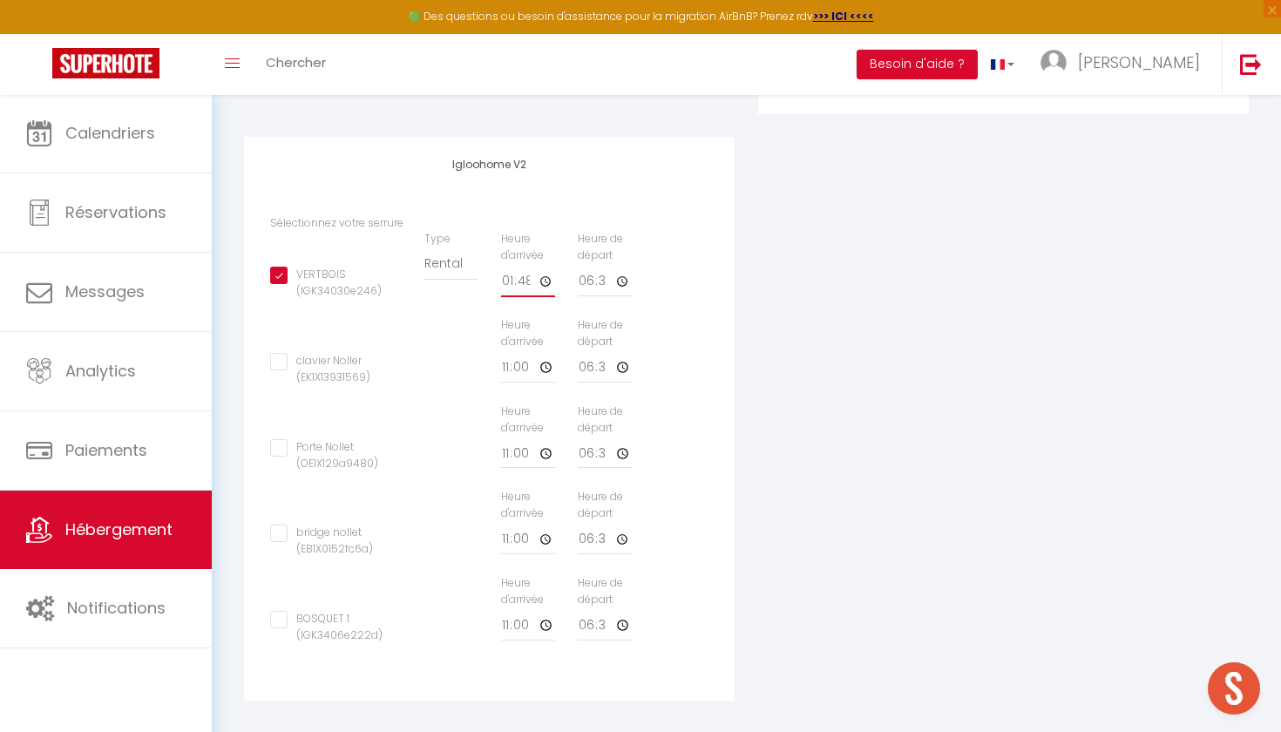
type input "13:47"
checkbox input "true"
checkbox input "false"
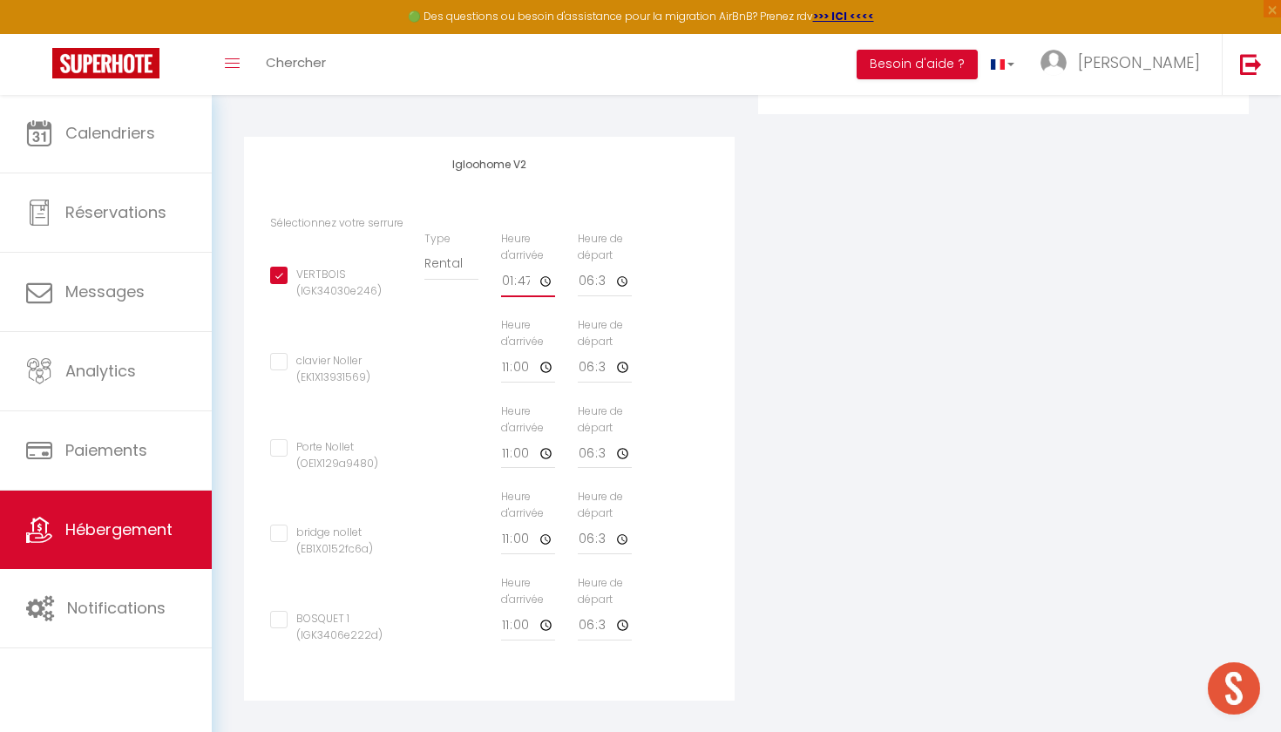
checkbox input "false"
type input "13:46"
checkbox input "true"
checkbox input "false"
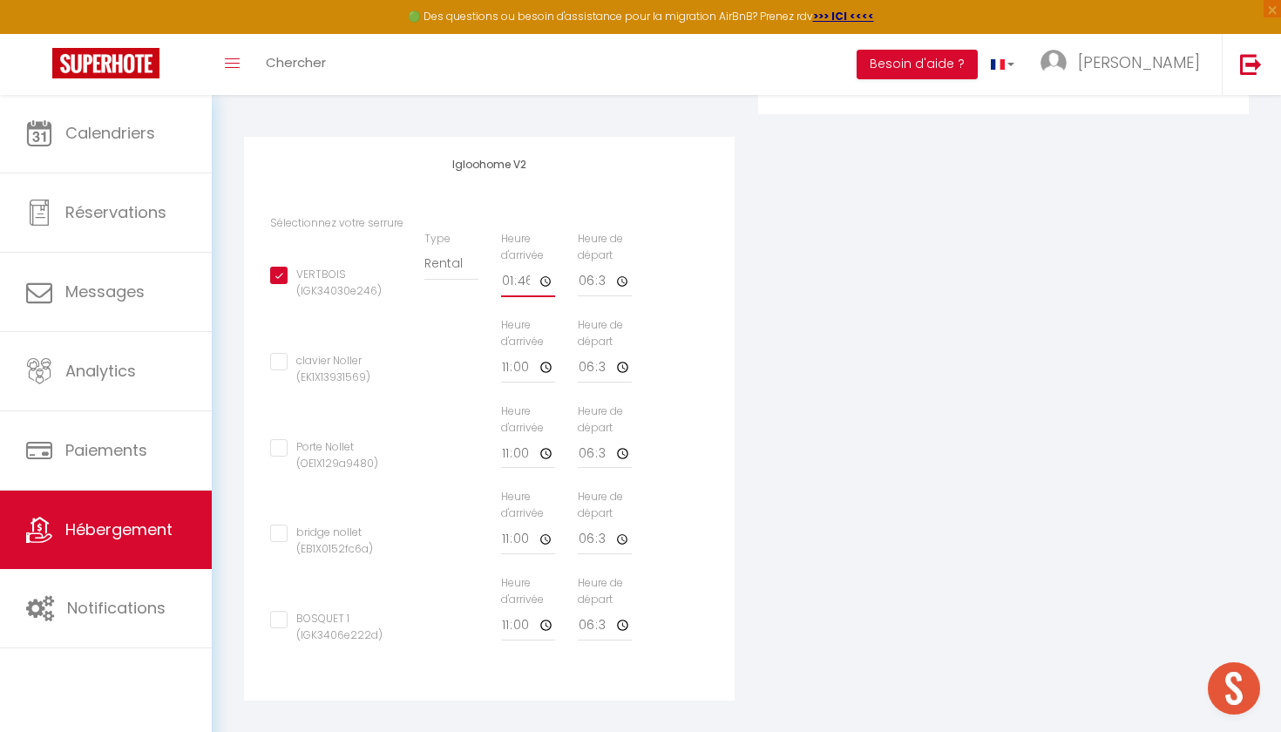
checkbox input "false"
click at [608, 275] on input "18:30" at bounding box center [605, 281] width 54 height 31
click at [590, 278] on input "18:30" at bounding box center [605, 281] width 54 height 31
click at [606, 274] on input "12:30" at bounding box center [605, 281] width 54 height 31
click at [680, 262] on div "VERTBOIS (IGK34030e246) Type Building [GEOGRAPHIC_DATA] Heure d'arrivée 13:30 H…" at bounding box center [490, 274] width 462 height 86
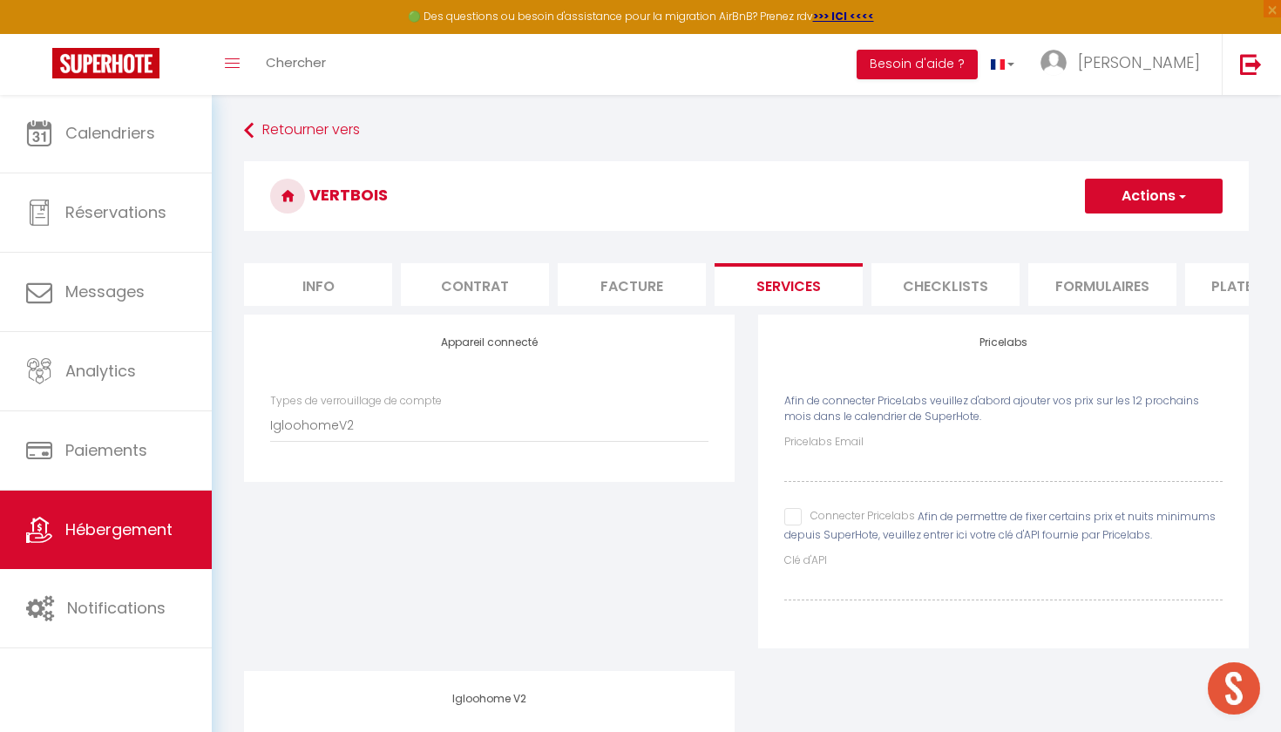
scroll to position [0, 0]
click at [1156, 193] on button "Actions" at bounding box center [1154, 196] width 138 height 35
click at [1143, 233] on link "Enregistrer" at bounding box center [1153, 234] width 138 height 23
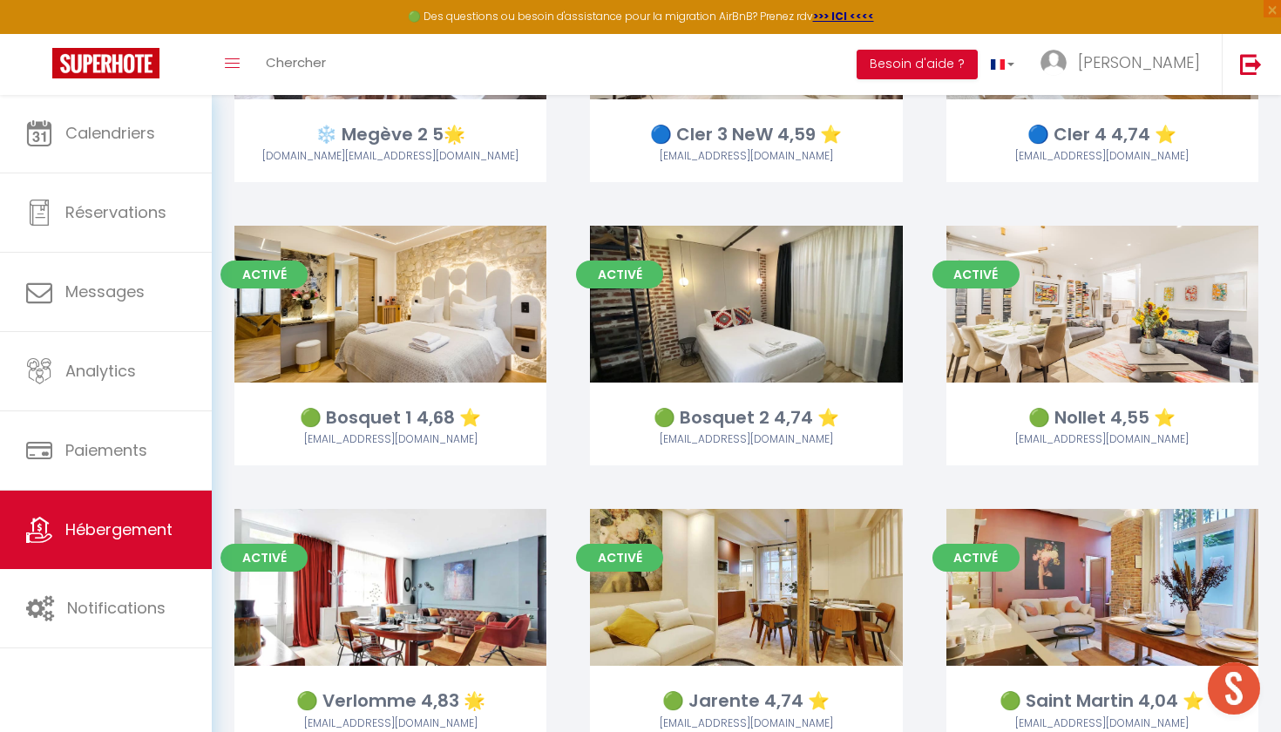
scroll to position [1119, 0]
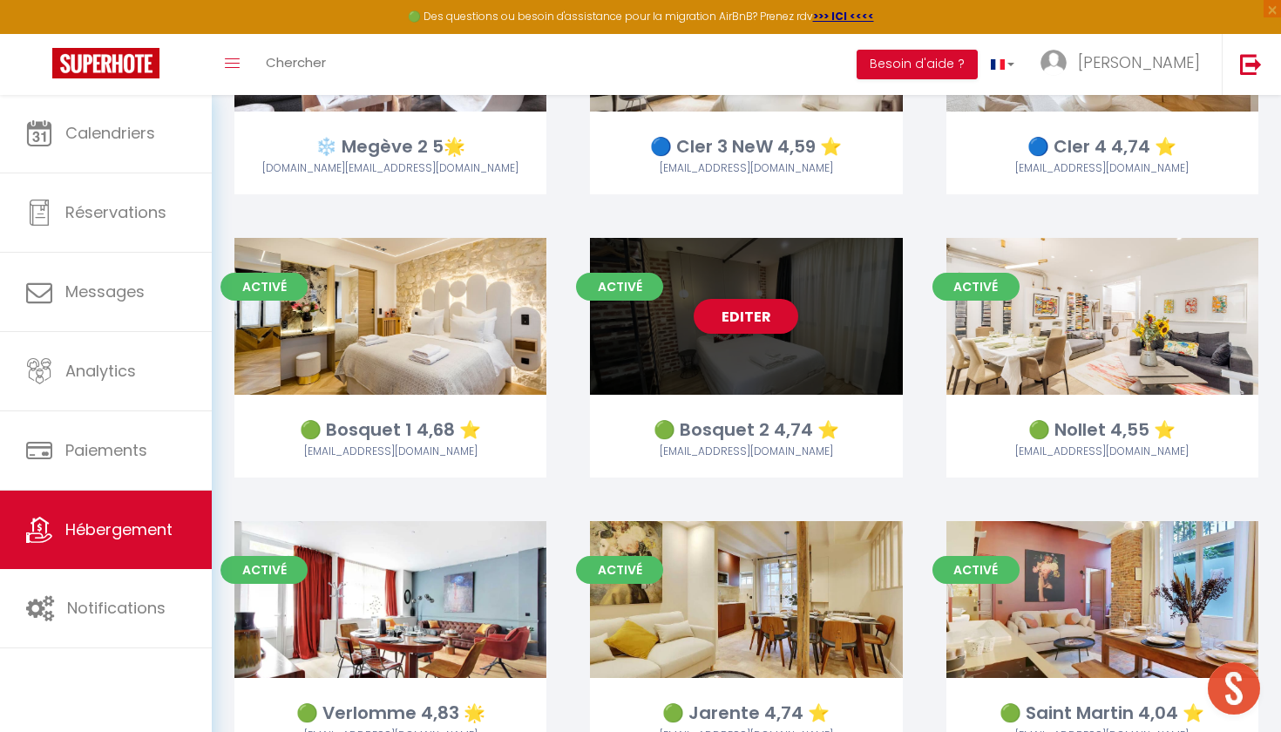
click at [746, 380] on div "Editer" at bounding box center [746, 316] width 312 height 157
click at [742, 326] on link "Editer" at bounding box center [746, 316] width 105 height 35
click at [748, 301] on link "Editer" at bounding box center [746, 316] width 105 height 35
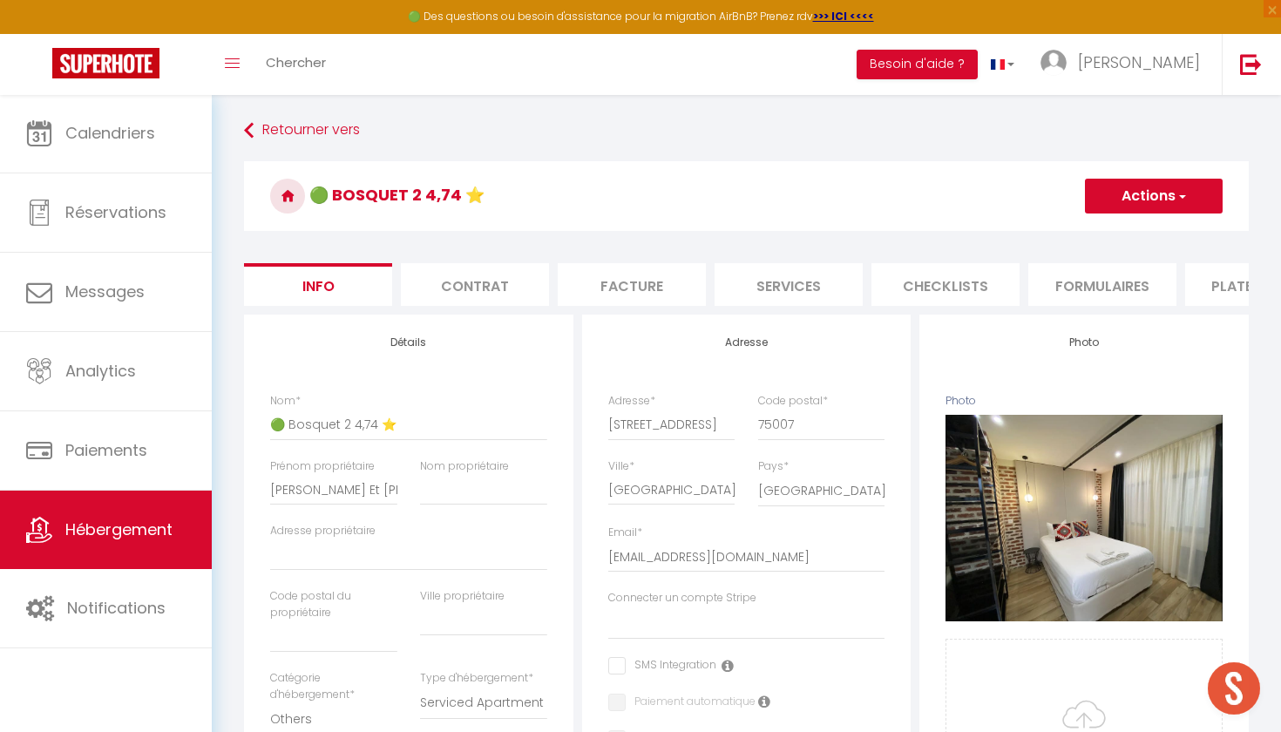
click at [818, 287] on li "Services" at bounding box center [788, 284] width 148 height 43
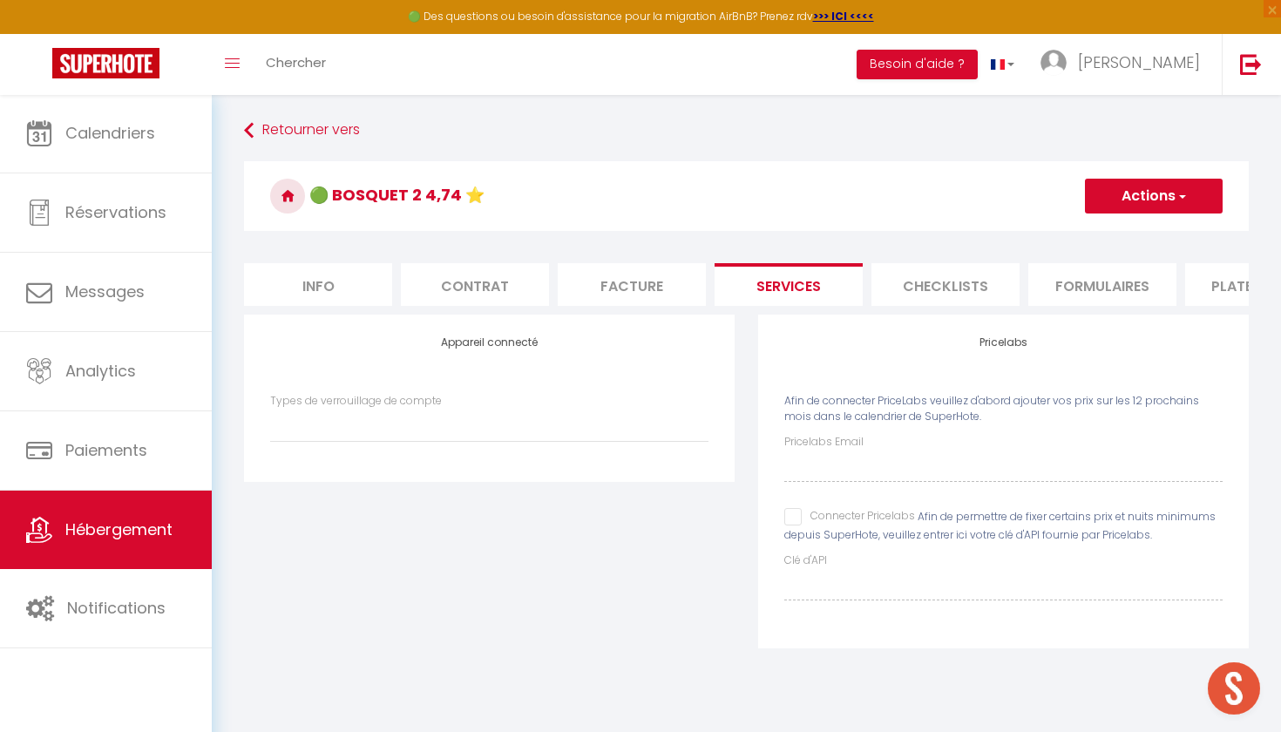
click at [361, 282] on li "Info" at bounding box center [318, 284] width 148 height 43
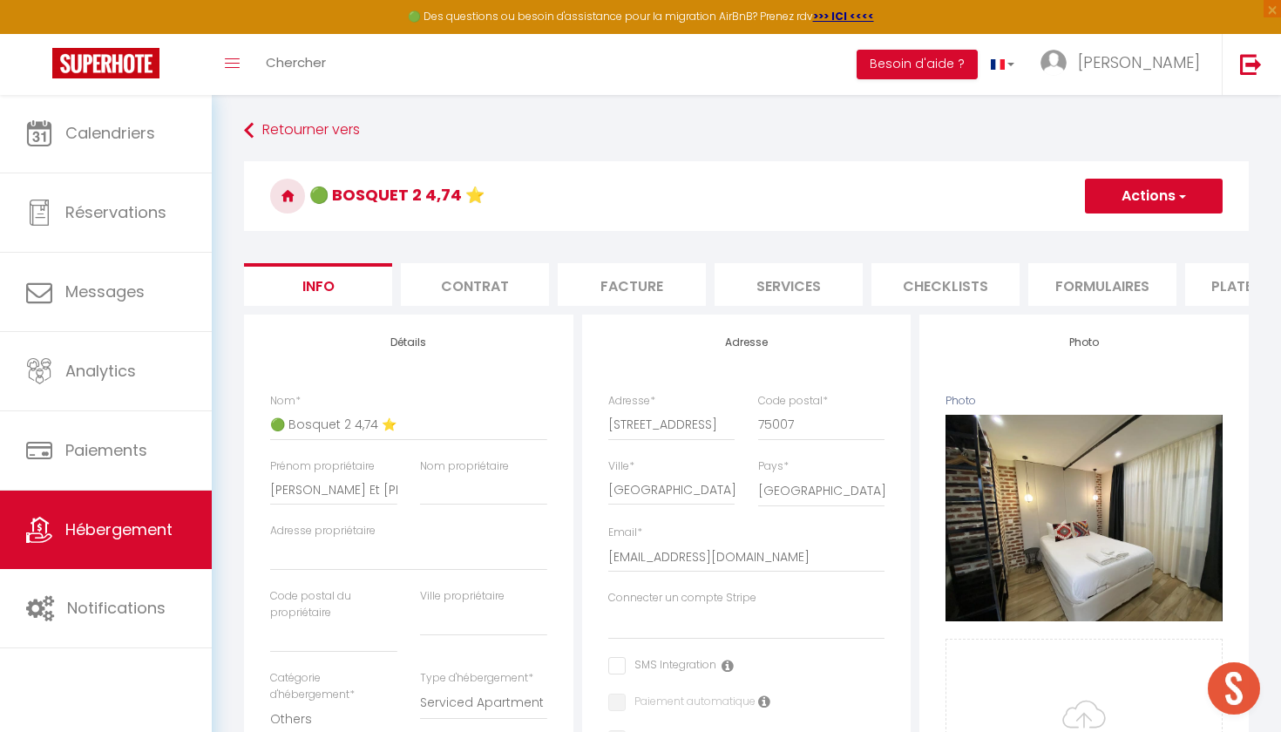
click at [782, 284] on li "Services" at bounding box center [788, 284] width 148 height 43
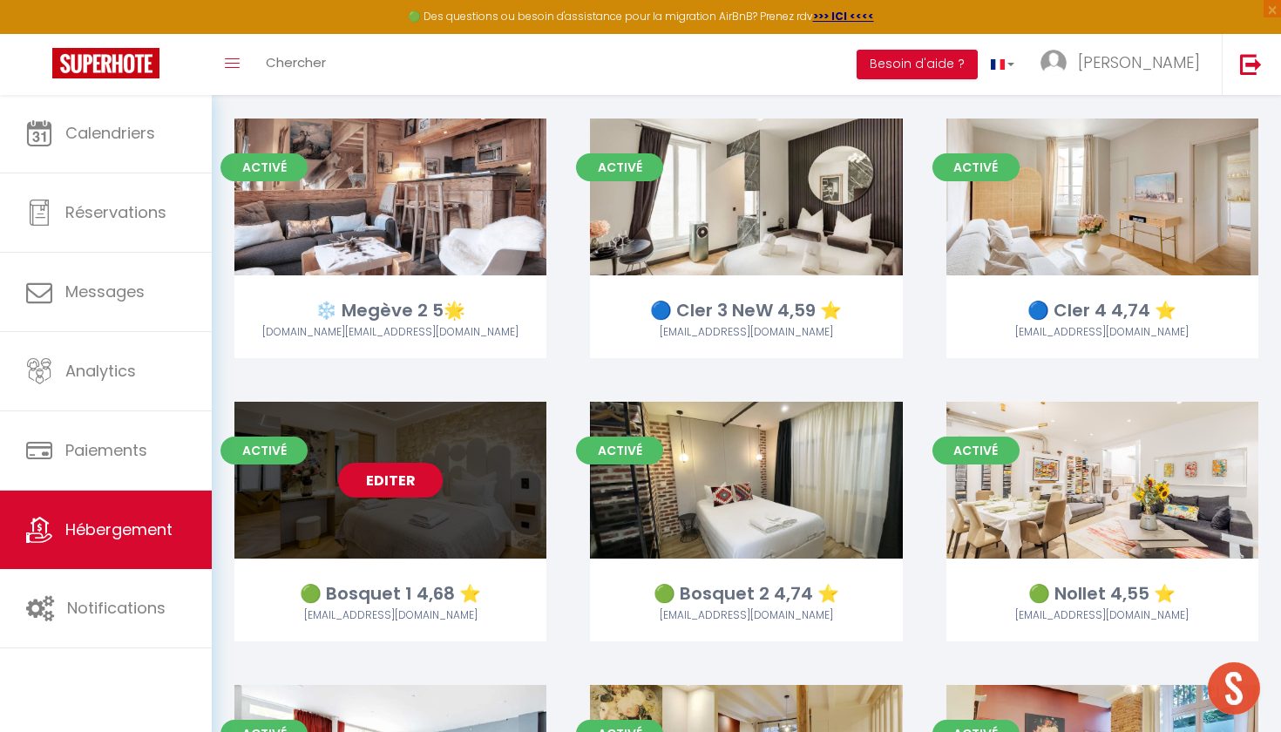
scroll to position [951, 0]
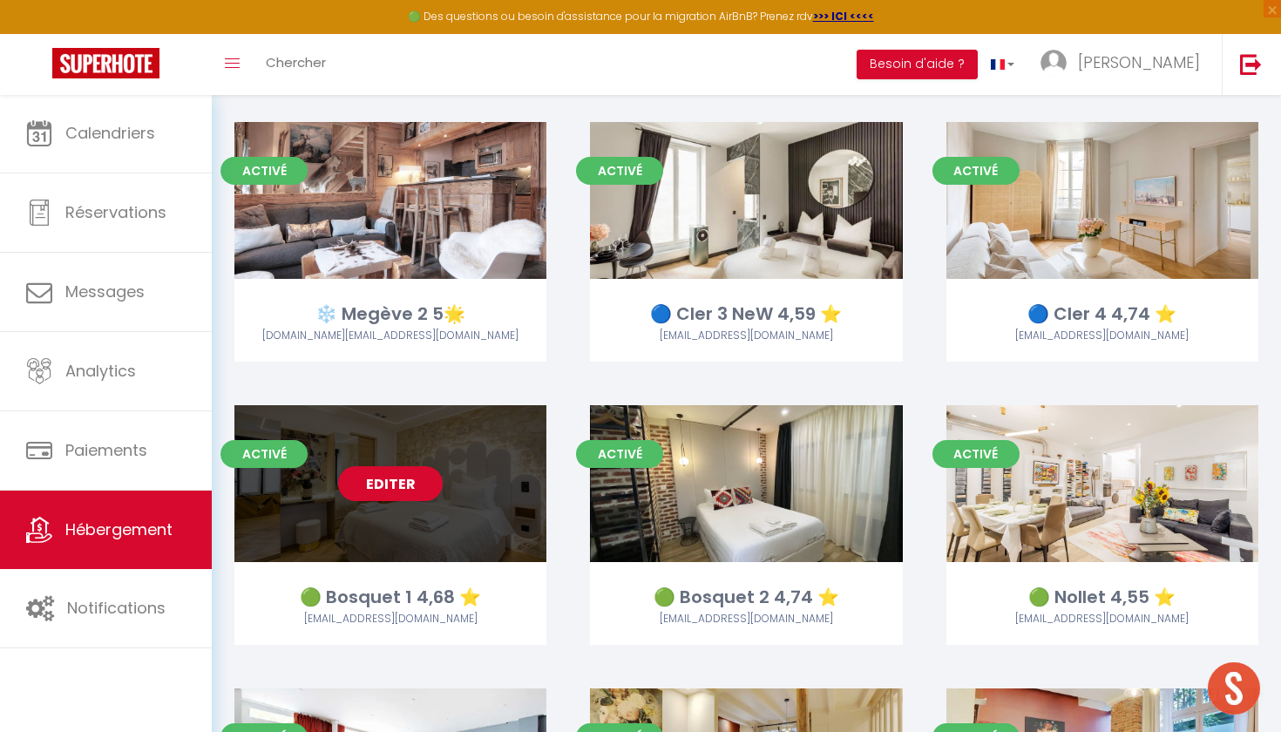
click at [444, 492] on div "Editer" at bounding box center [390, 483] width 312 height 157
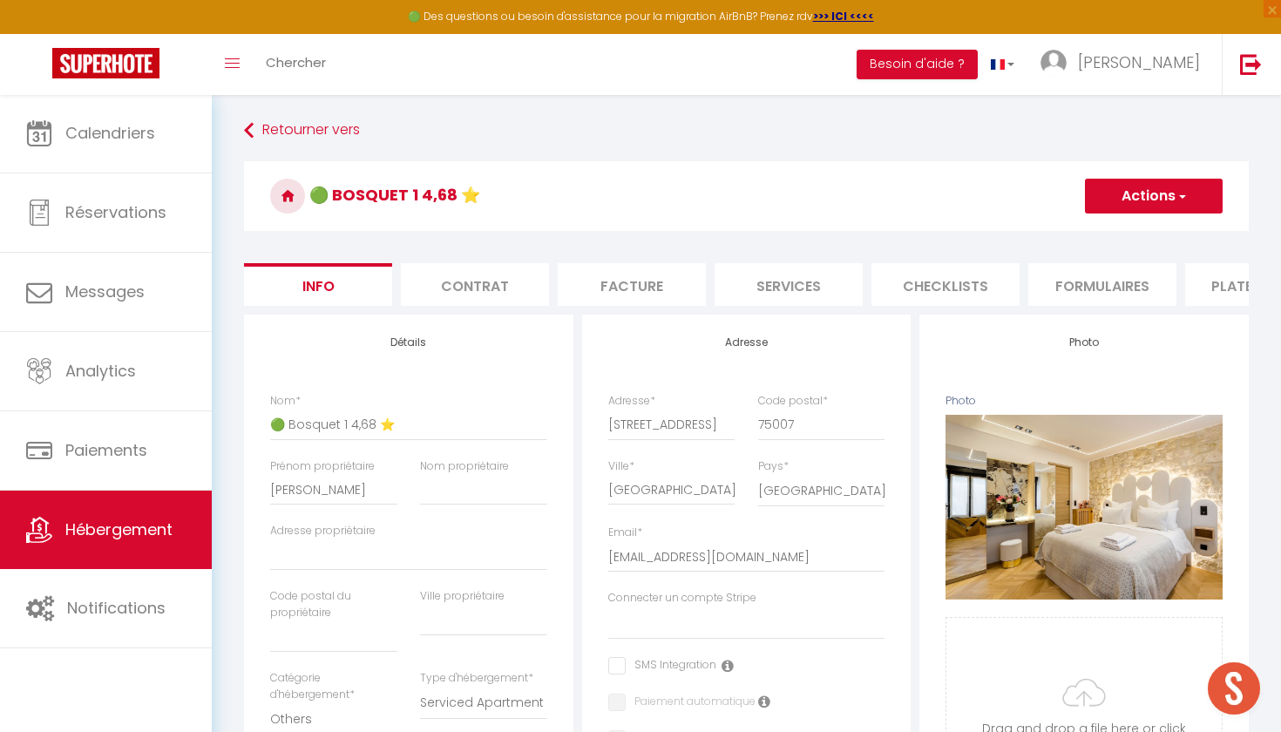
click at [780, 288] on li "Services" at bounding box center [788, 284] width 148 height 43
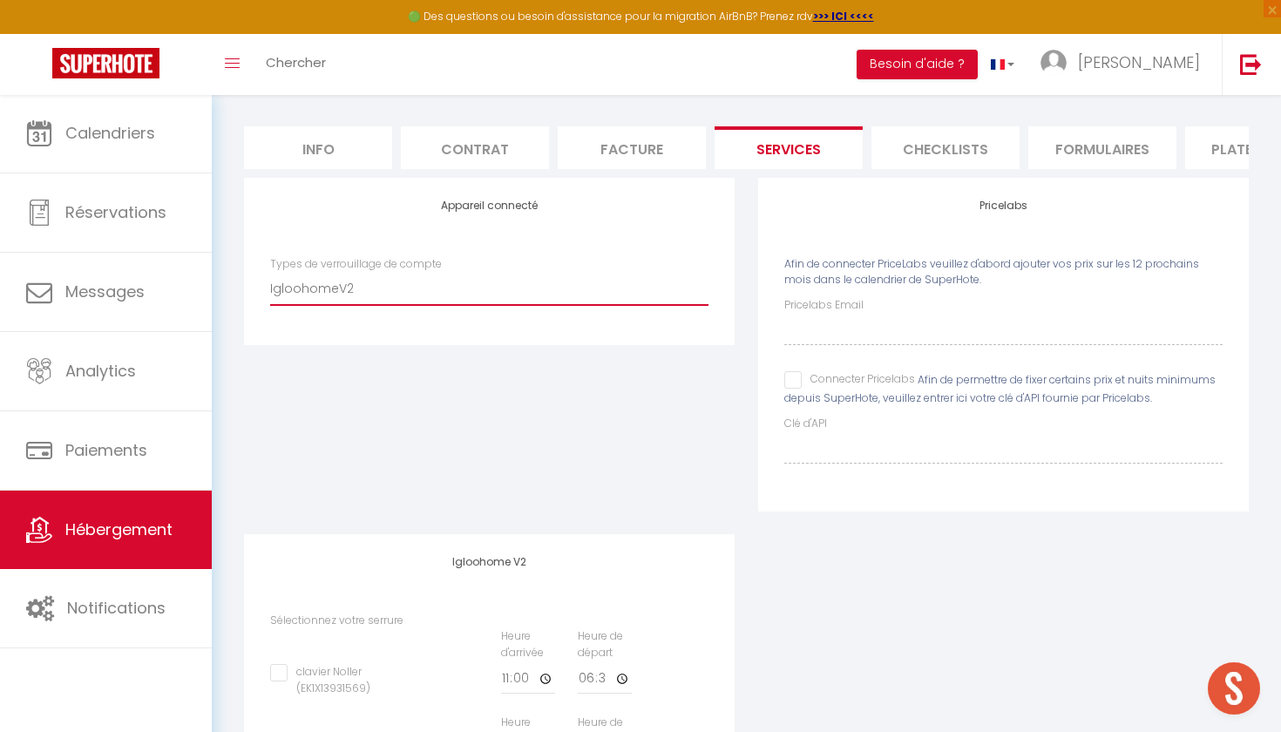
scroll to position [136, 0]
click at [0, 1] on div "🟢 Des questions ou besoin d'assistance pour la migration AirBnB? Prenez rdv >>>…" at bounding box center [640, 17] width 1281 height 34
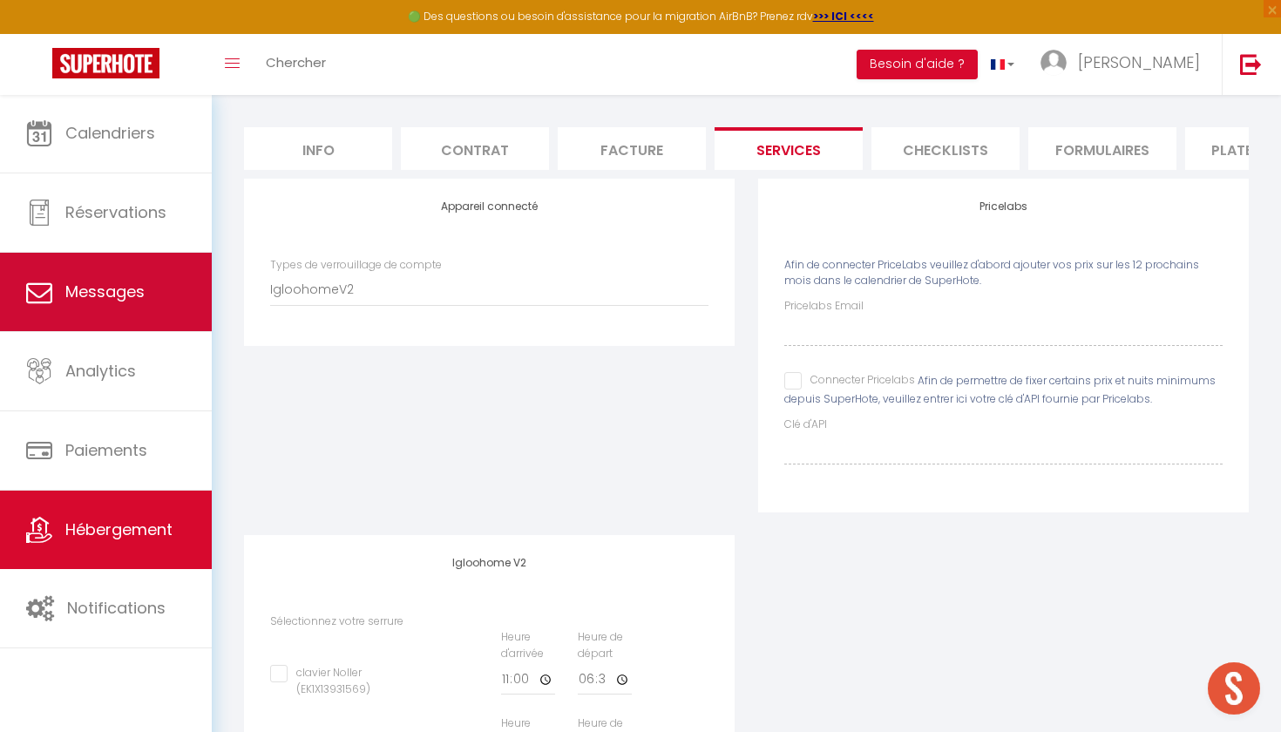
click at [139, 316] on link "Messages" at bounding box center [106, 292] width 212 height 78
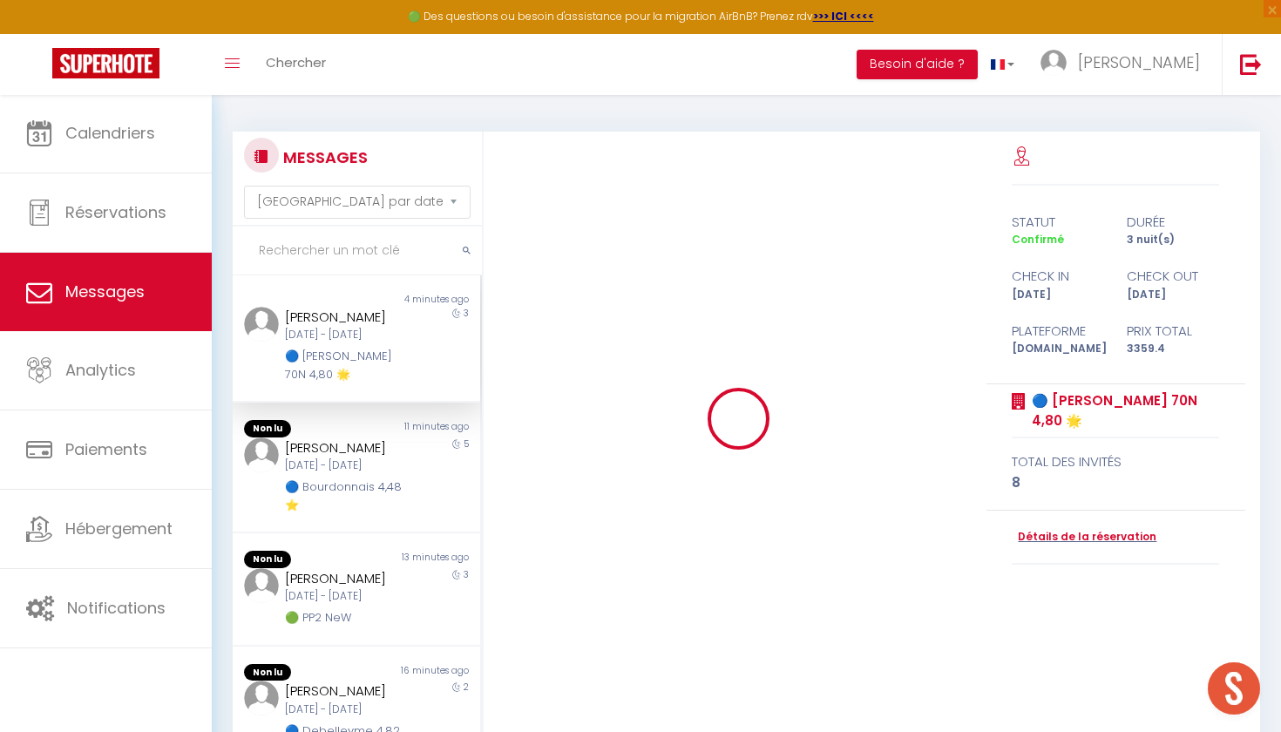
scroll to position [23619, 0]
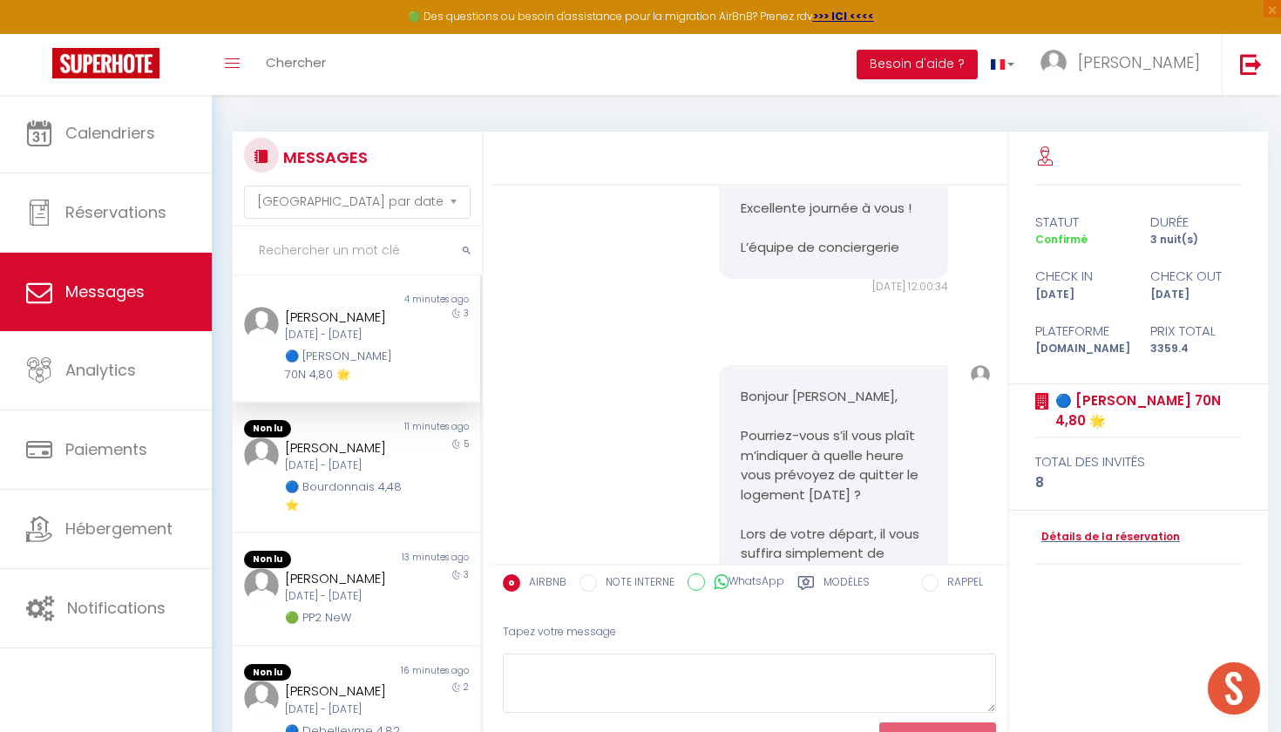
click at [121, 323] on link "Messages" at bounding box center [106, 292] width 212 height 78
click at [132, 76] on img at bounding box center [105, 63] width 107 height 30
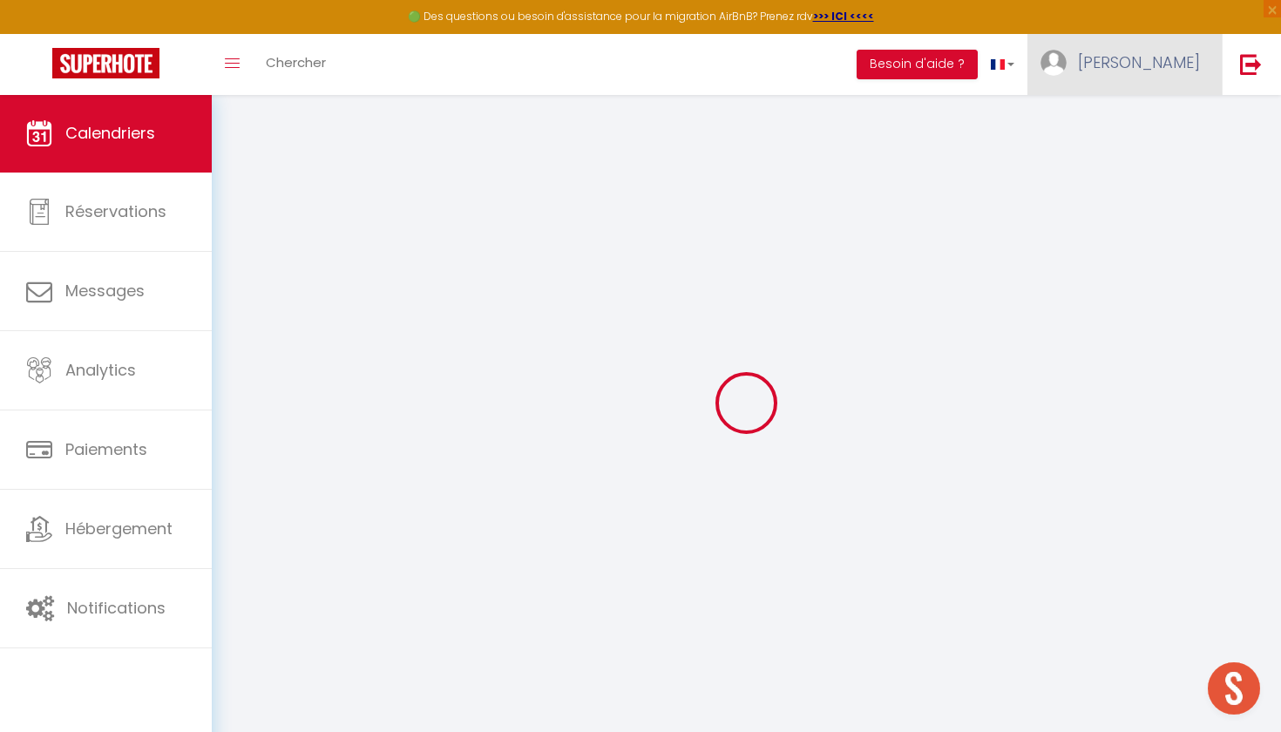
click at [1196, 65] on span "[PERSON_NAME]" at bounding box center [1139, 62] width 122 height 22
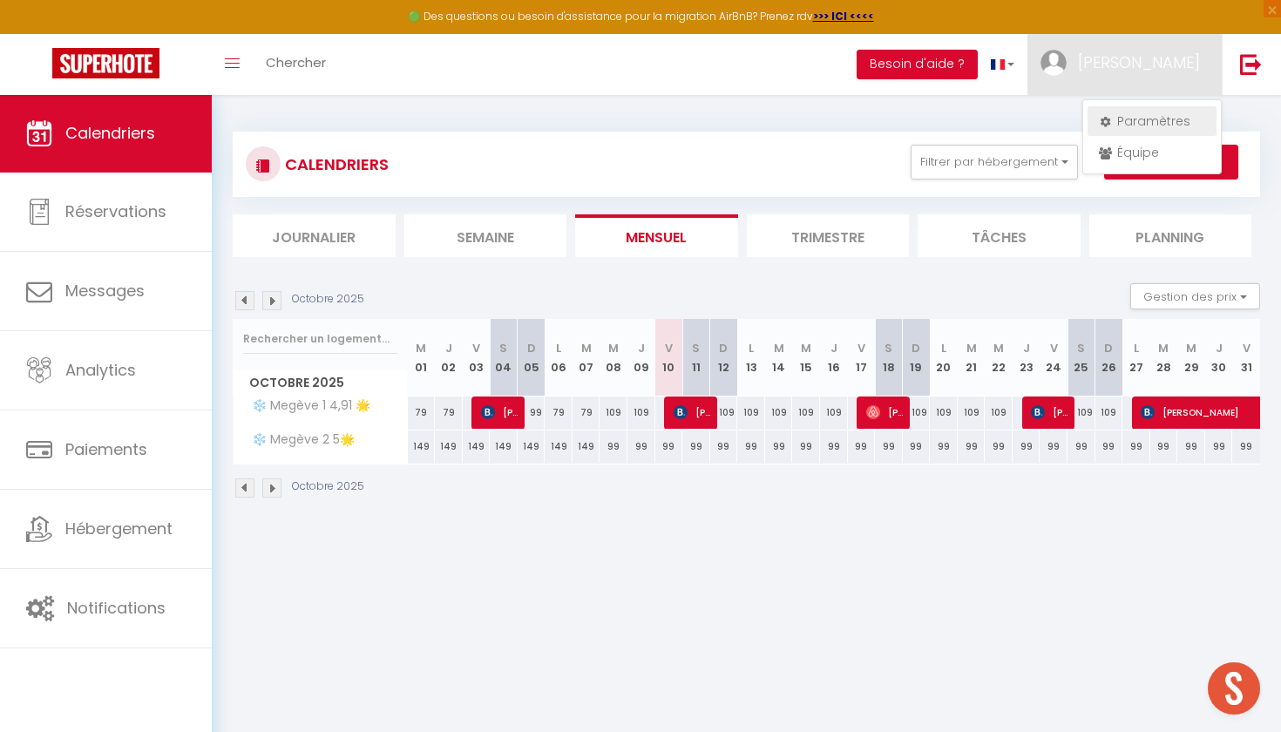
click at [1147, 117] on link "Paramètres" at bounding box center [1151, 121] width 129 height 30
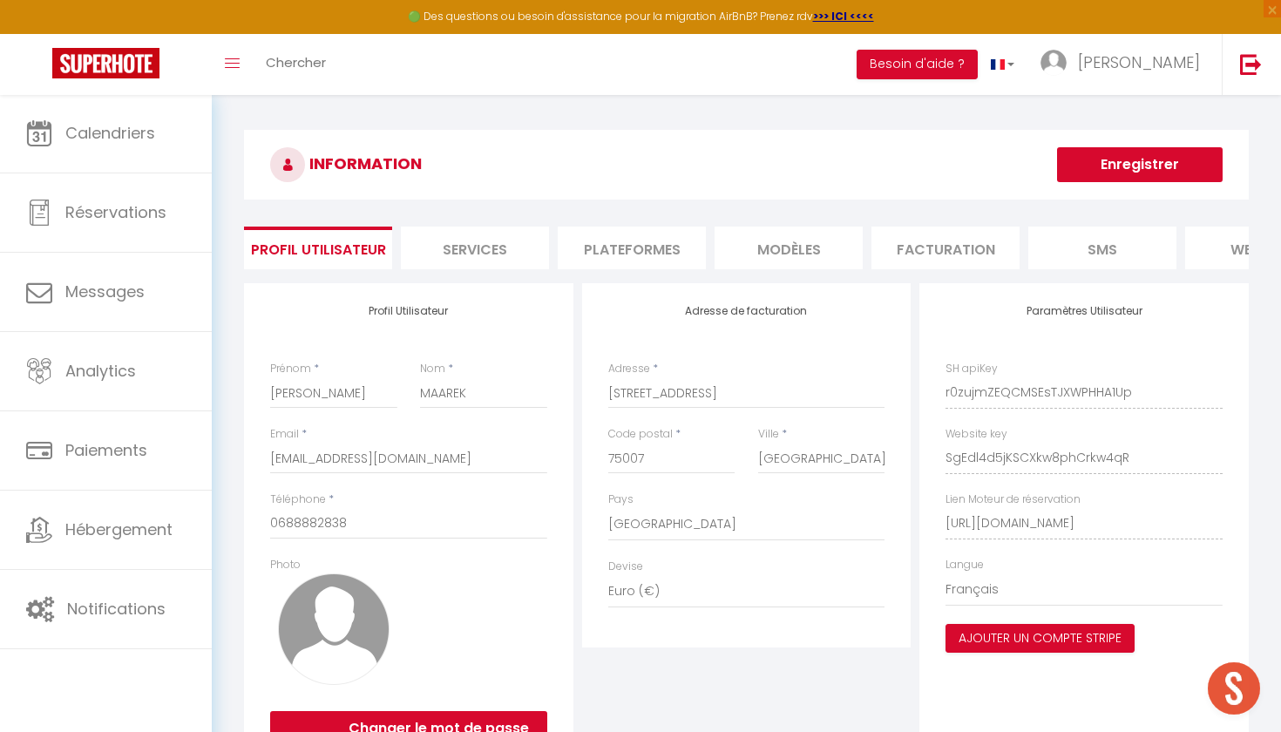
click at [486, 247] on li "Services" at bounding box center [475, 248] width 148 height 43
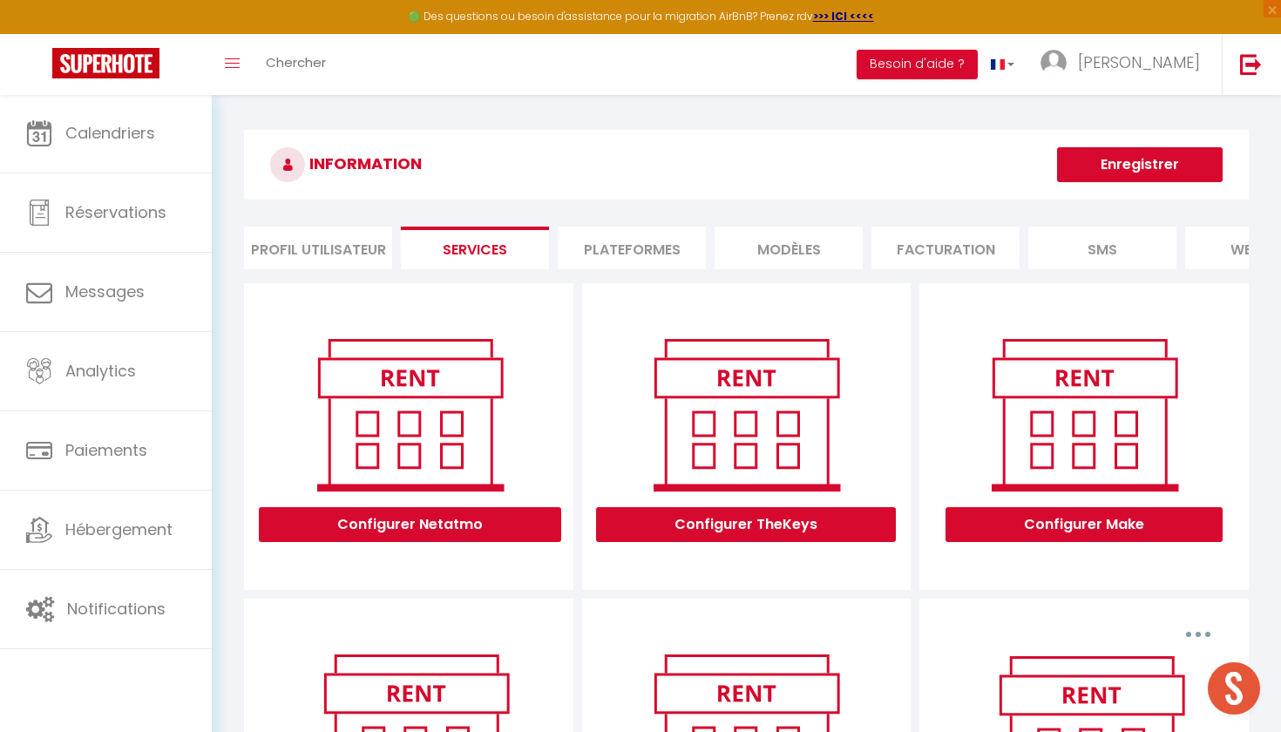
click at [609, 253] on li "Plateformes" at bounding box center [632, 248] width 148 height 43
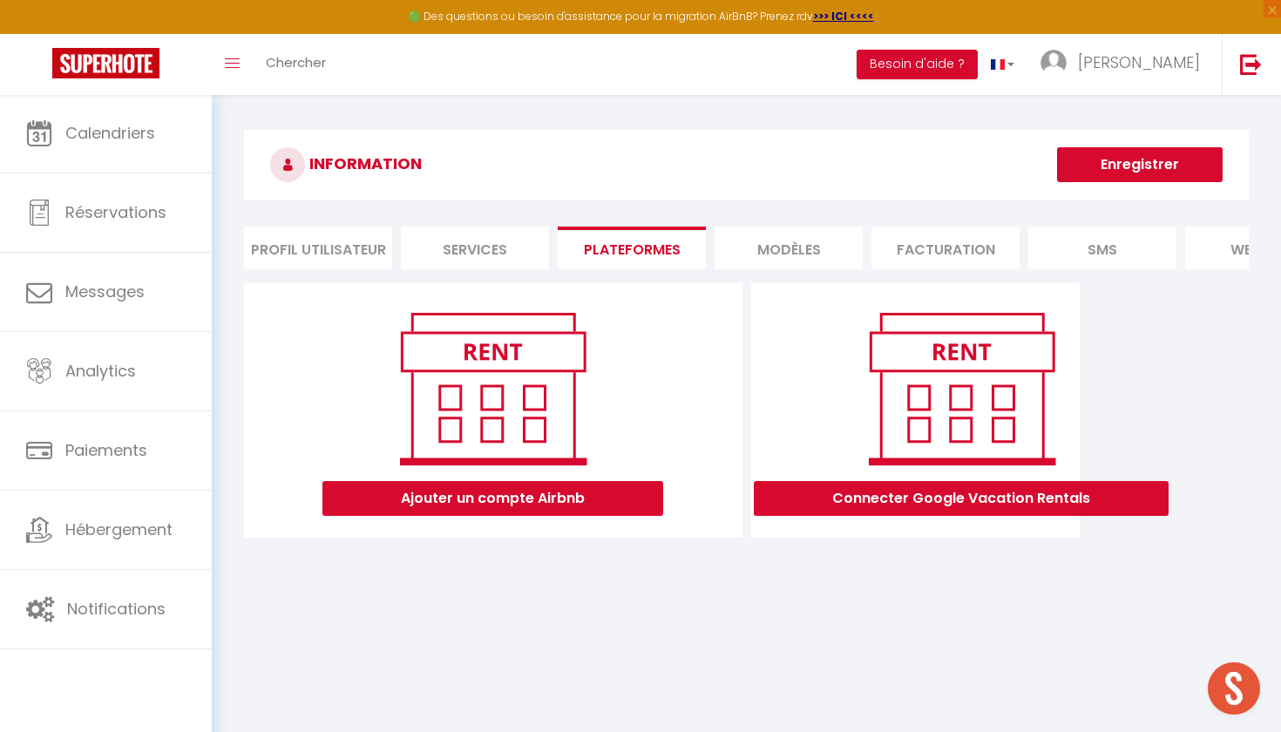
click at [817, 227] on li "MODÈLES" at bounding box center [788, 248] width 148 height 43
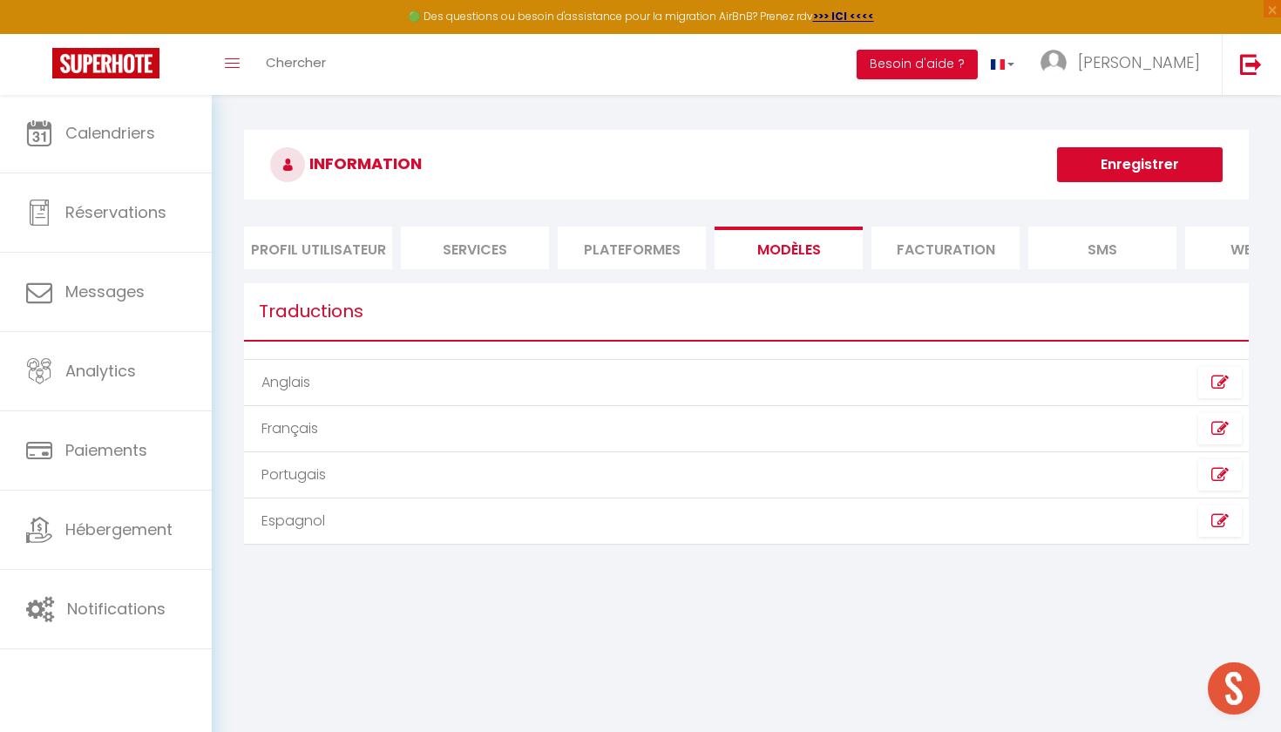
click at [979, 251] on li "Facturation" at bounding box center [945, 248] width 148 height 43
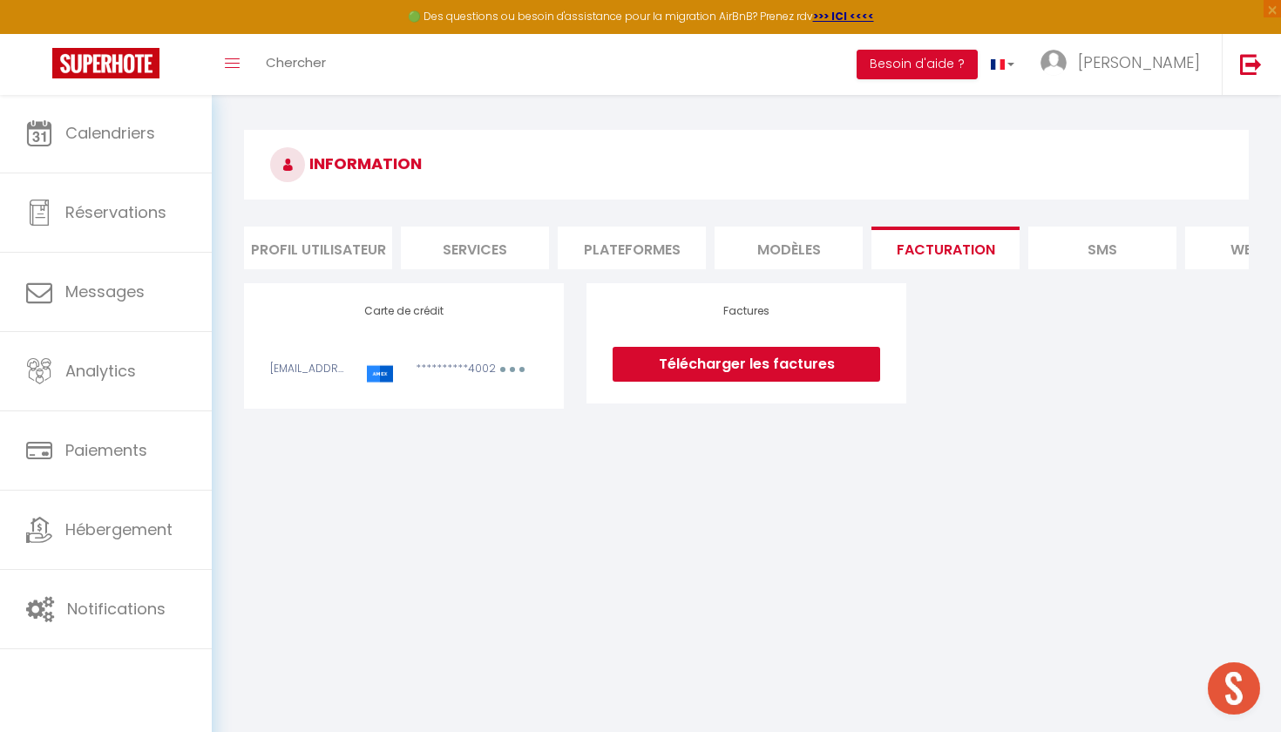
click at [1088, 250] on li "SMS" at bounding box center [1102, 248] width 148 height 43
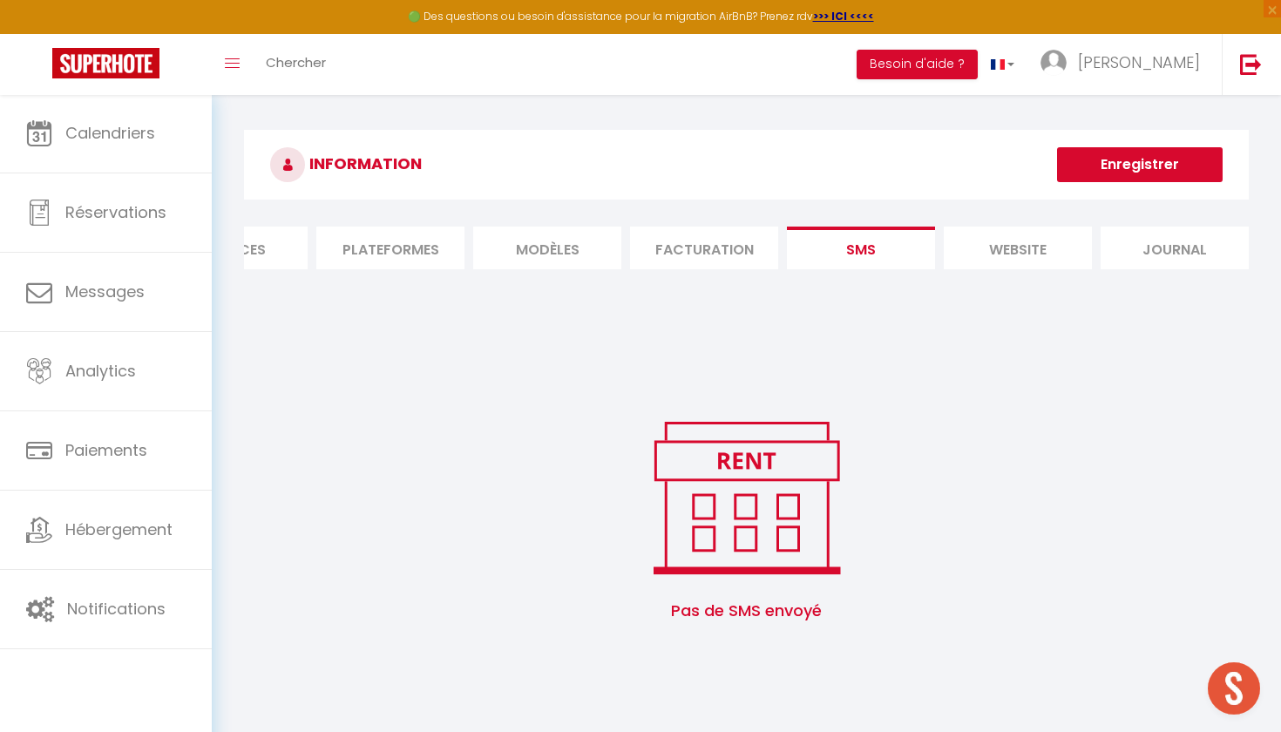
click at [1164, 244] on li "Journal" at bounding box center [1174, 248] width 148 height 43
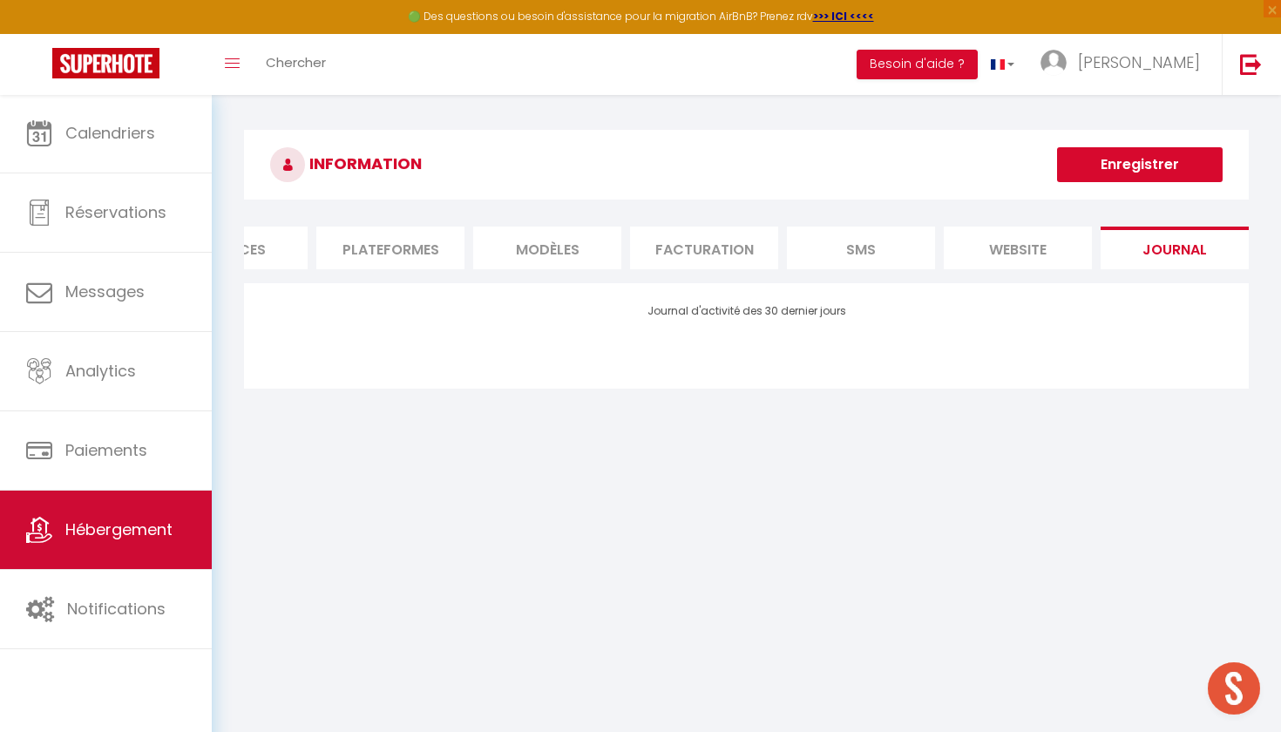
click at [123, 555] on link "Hébergement" at bounding box center [106, 530] width 212 height 78
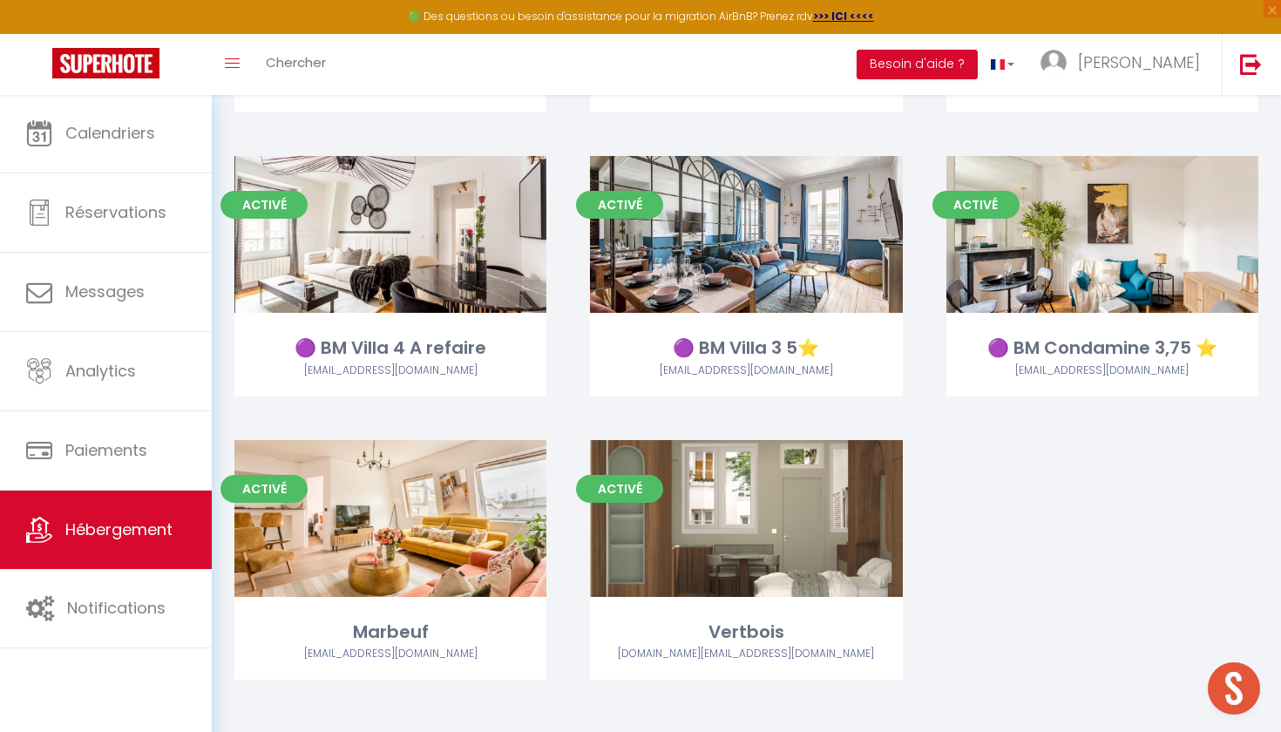
scroll to position [2617, 0]
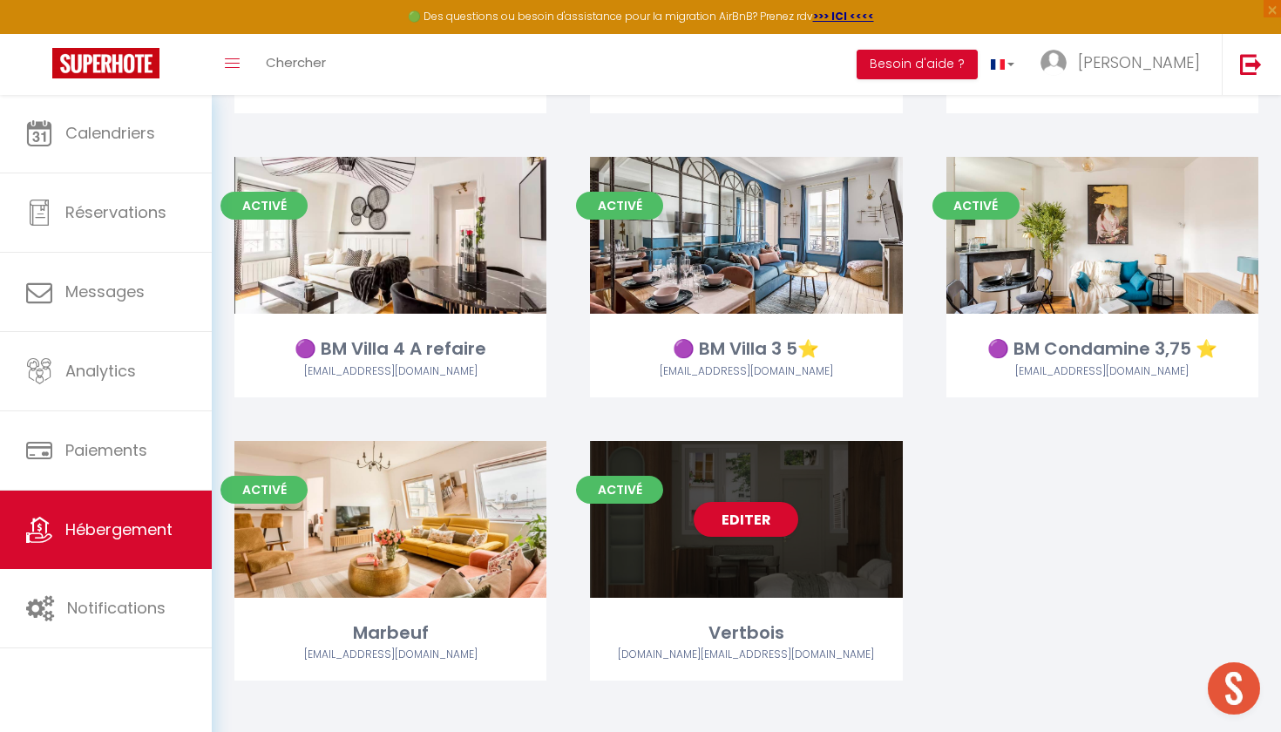
click at [743, 552] on div "Editer" at bounding box center [746, 519] width 312 height 157
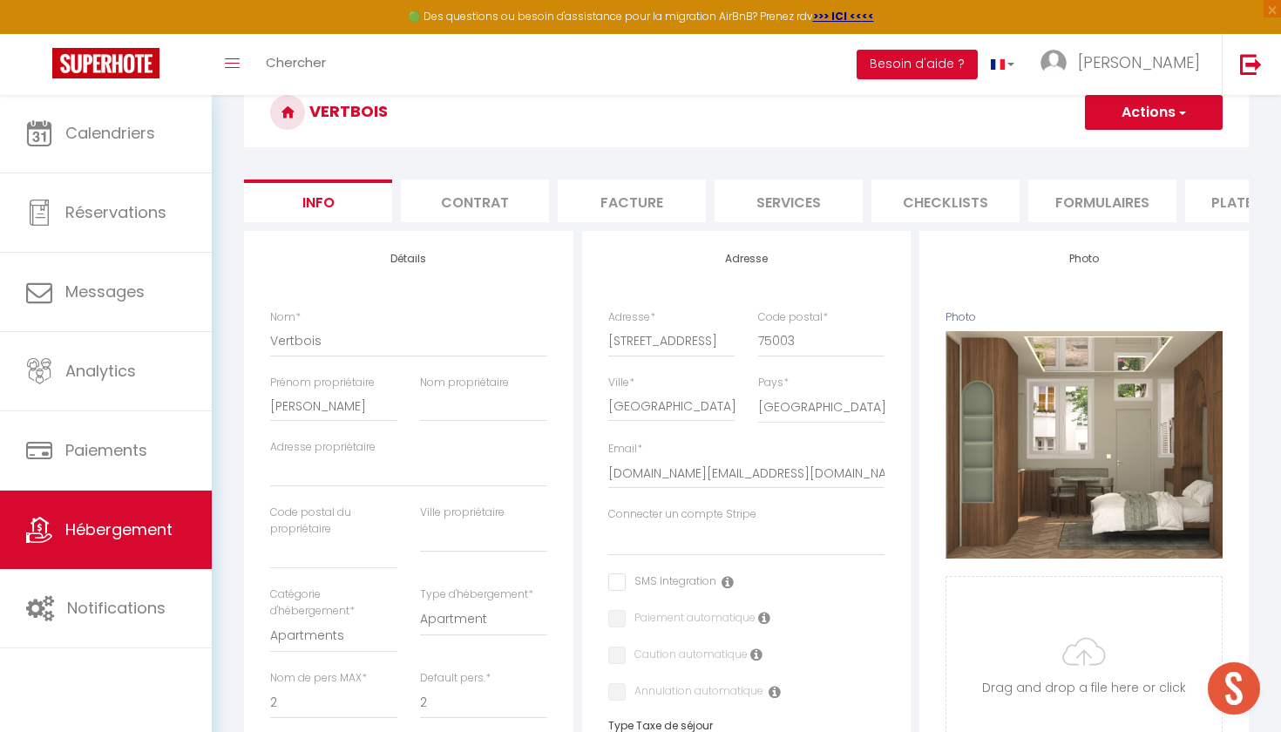
scroll to position [85, 0]
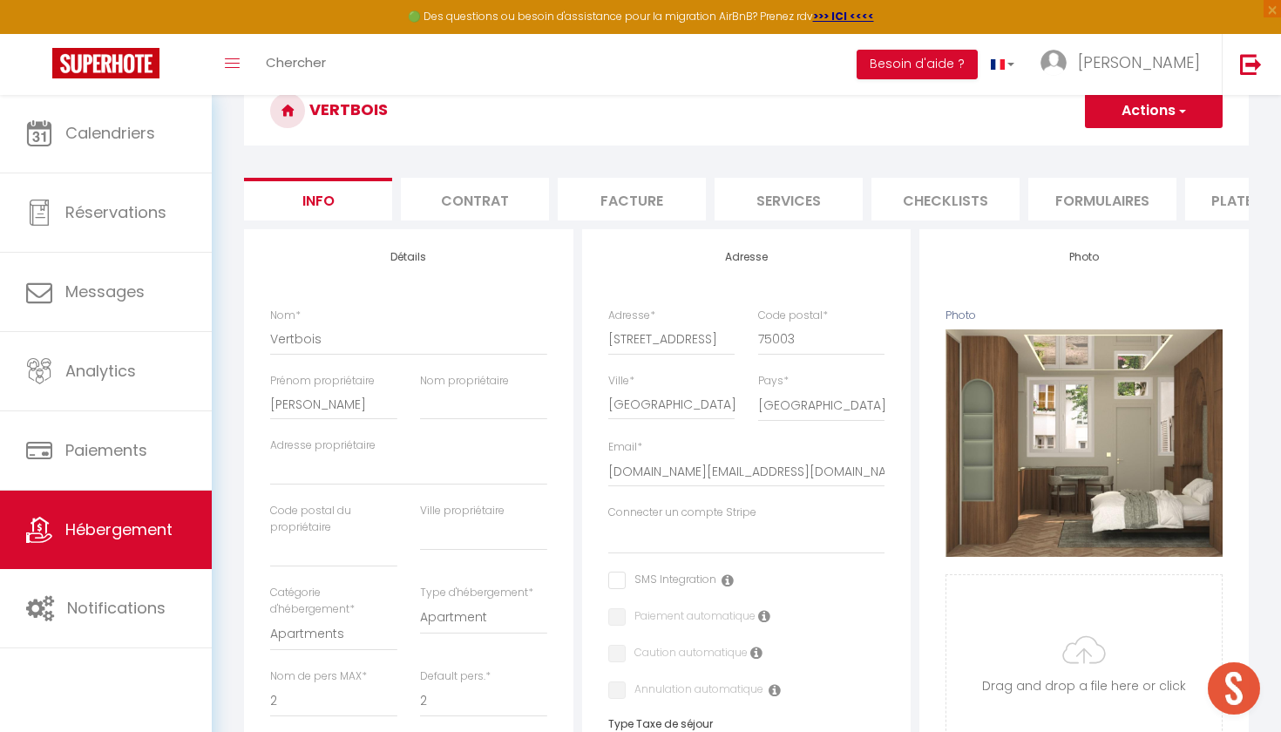
click at [820, 185] on li "Services" at bounding box center [788, 199] width 148 height 43
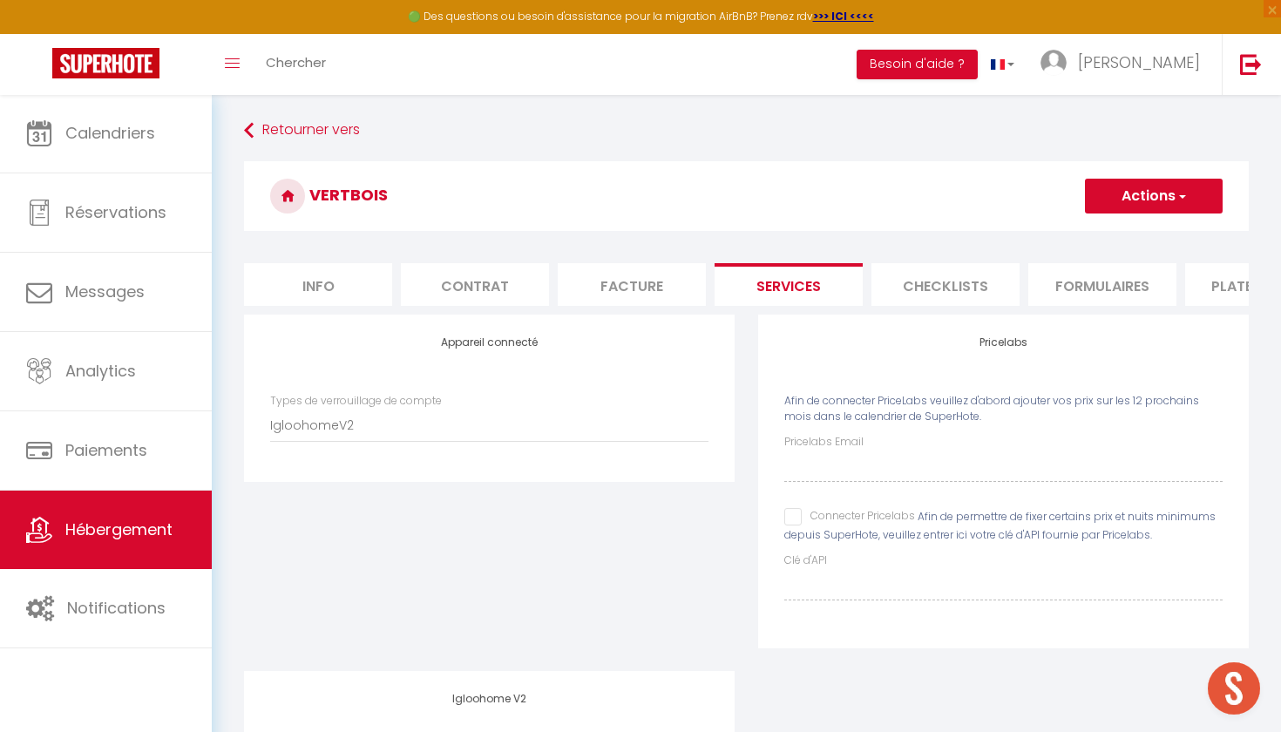
click at [897, 182] on h3 "Vertbois" at bounding box center [746, 196] width 1005 height 70
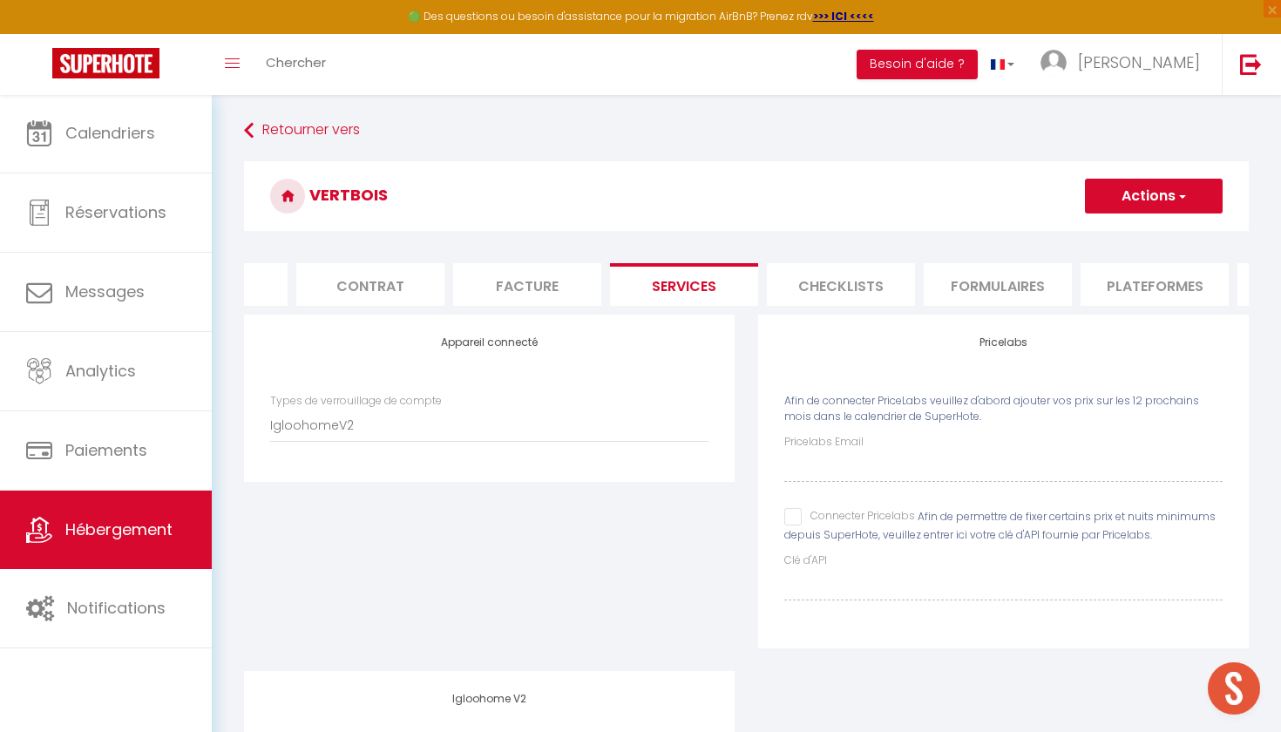
scroll to position [0, 148]
click at [1130, 279] on li "Plateformes" at bounding box center [1111, 284] width 148 height 43
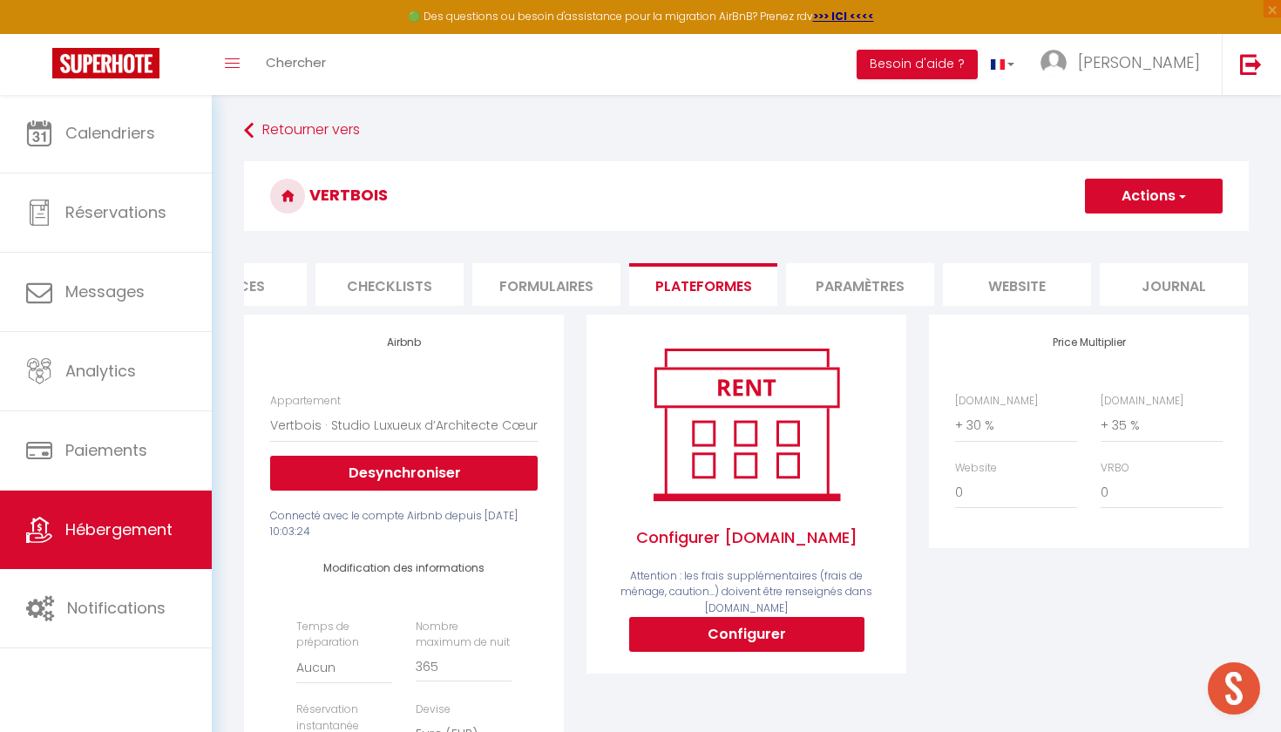
scroll to position [0, 555]
click at [907, 283] on li "Paramètres" at bounding box center [861, 284] width 148 height 43
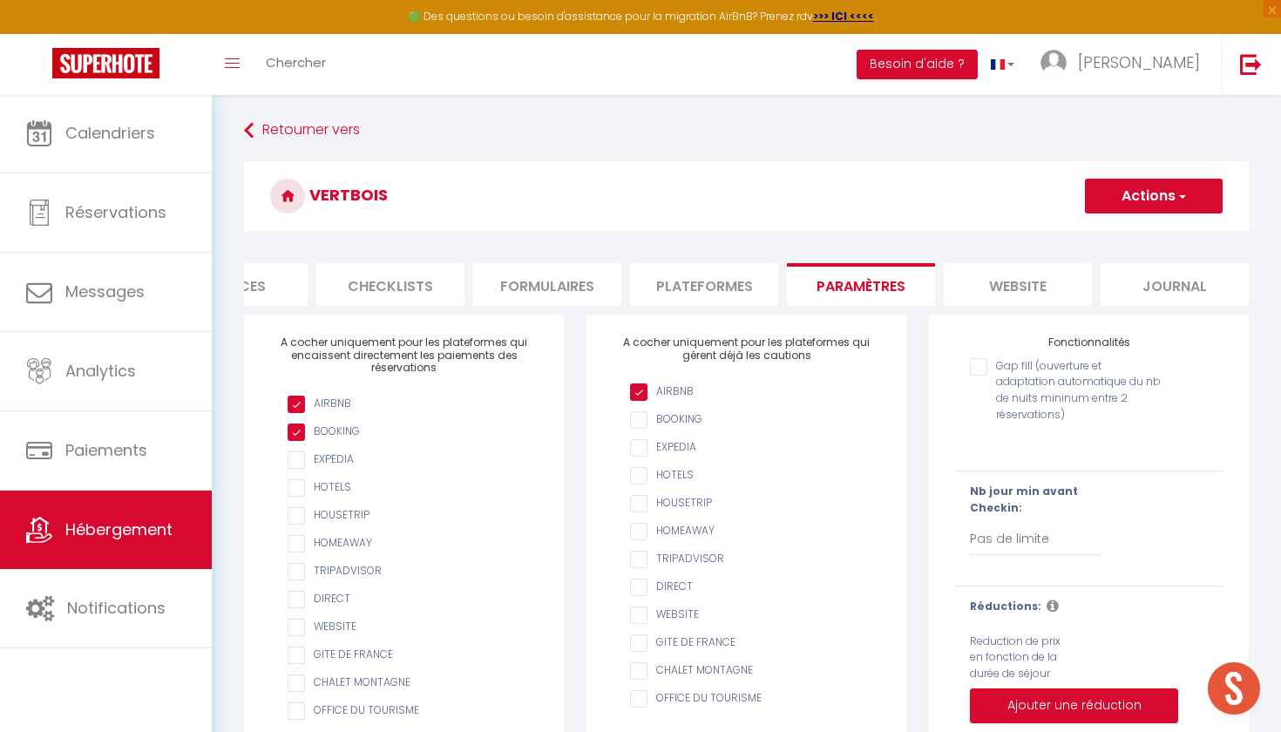
click at [951, 285] on li "website" at bounding box center [1018, 284] width 148 height 43
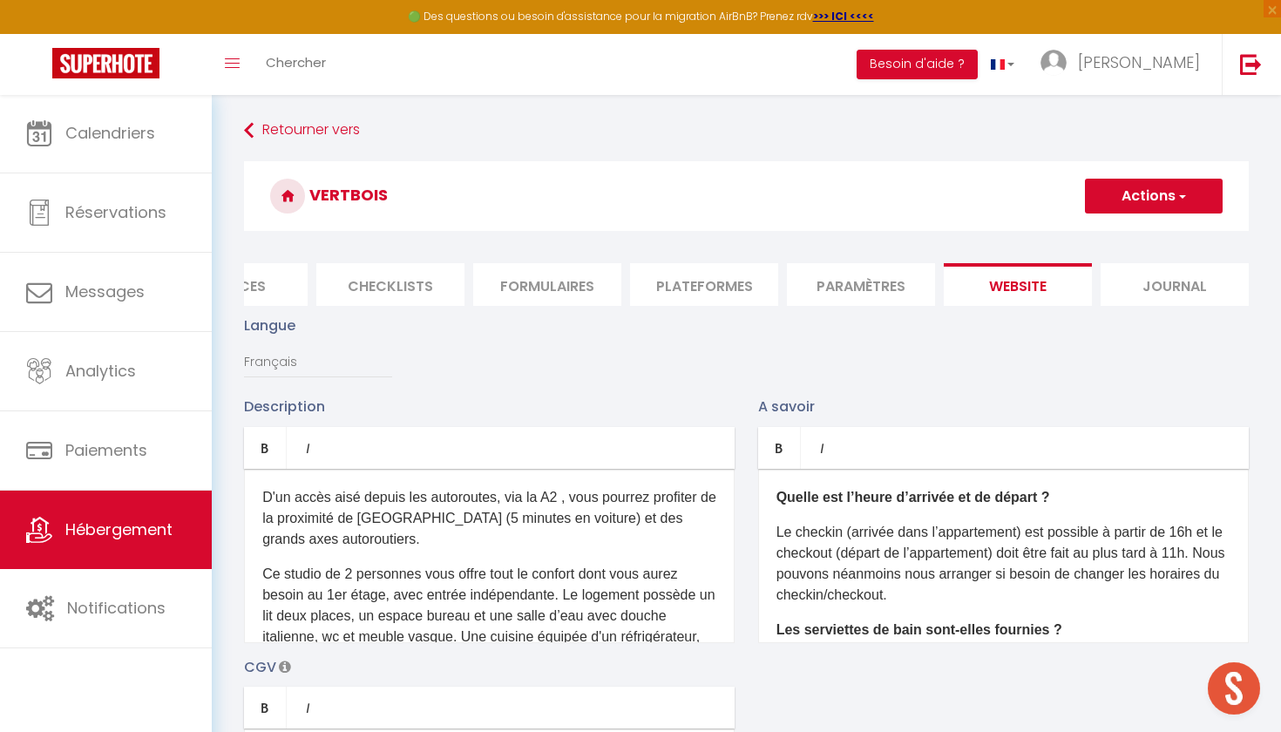
click at [1114, 196] on button "Actions" at bounding box center [1154, 196] width 138 height 35
click at [1025, 192] on h3 "Vertbois" at bounding box center [746, 196] width 1005 height 70
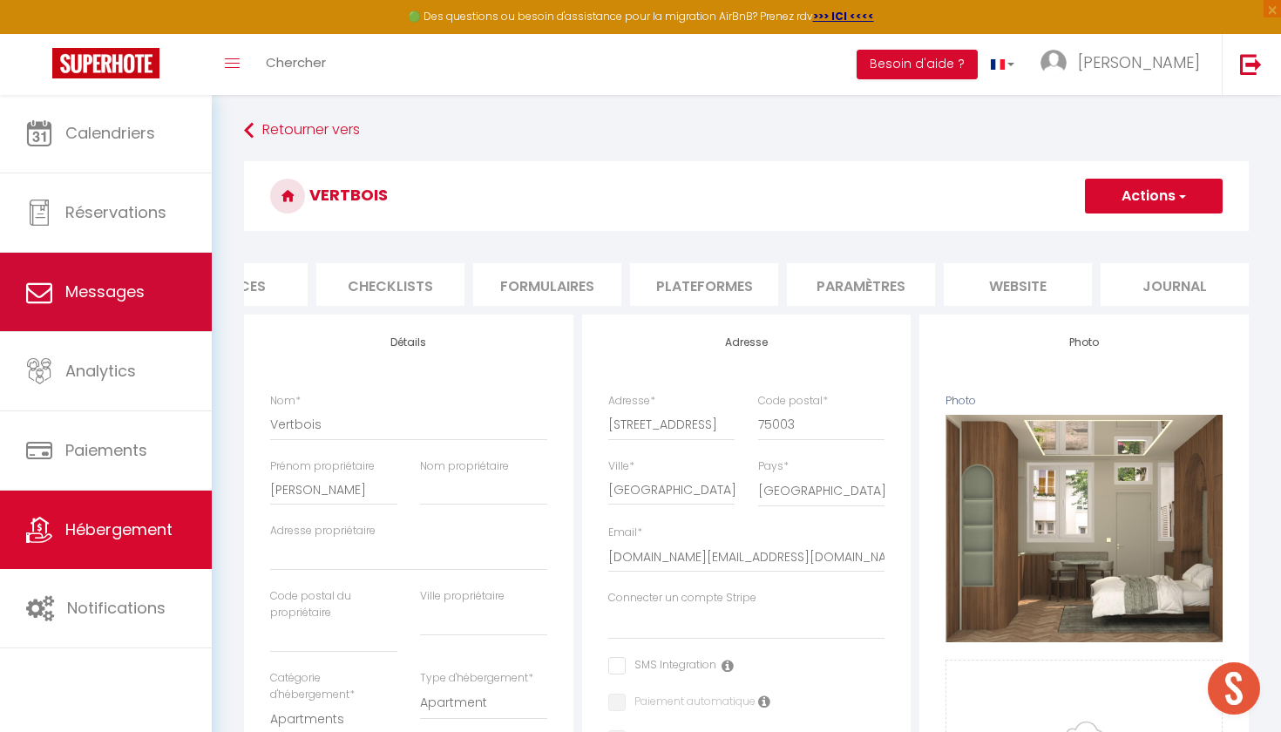
scroll to position [85, 0]
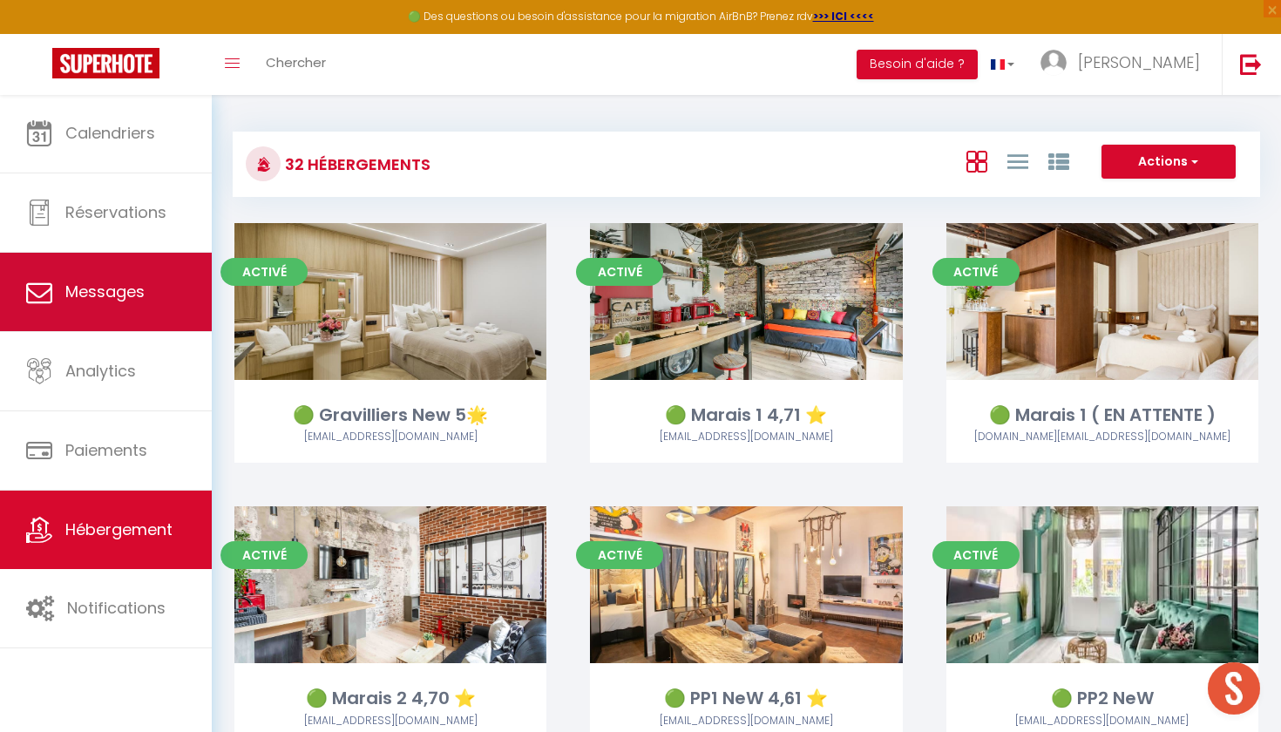
scroll to position [61, 0]
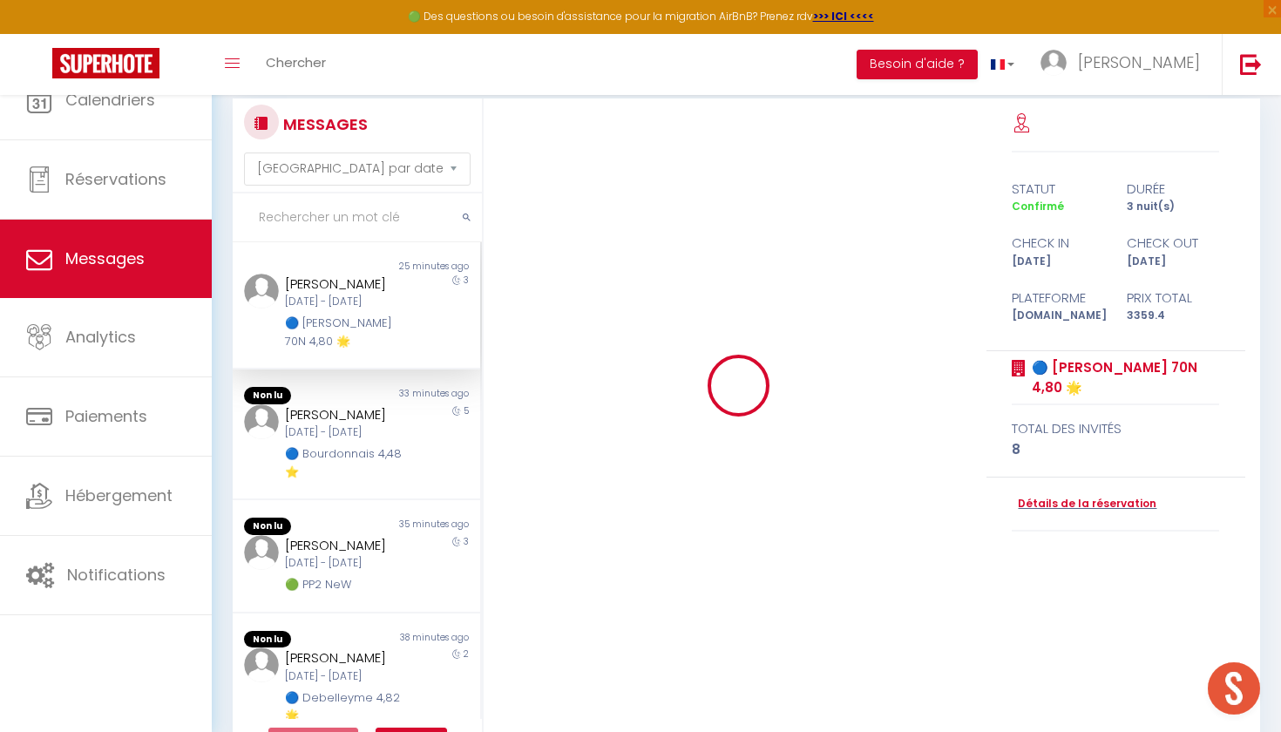
scroll to position [23619, 0]
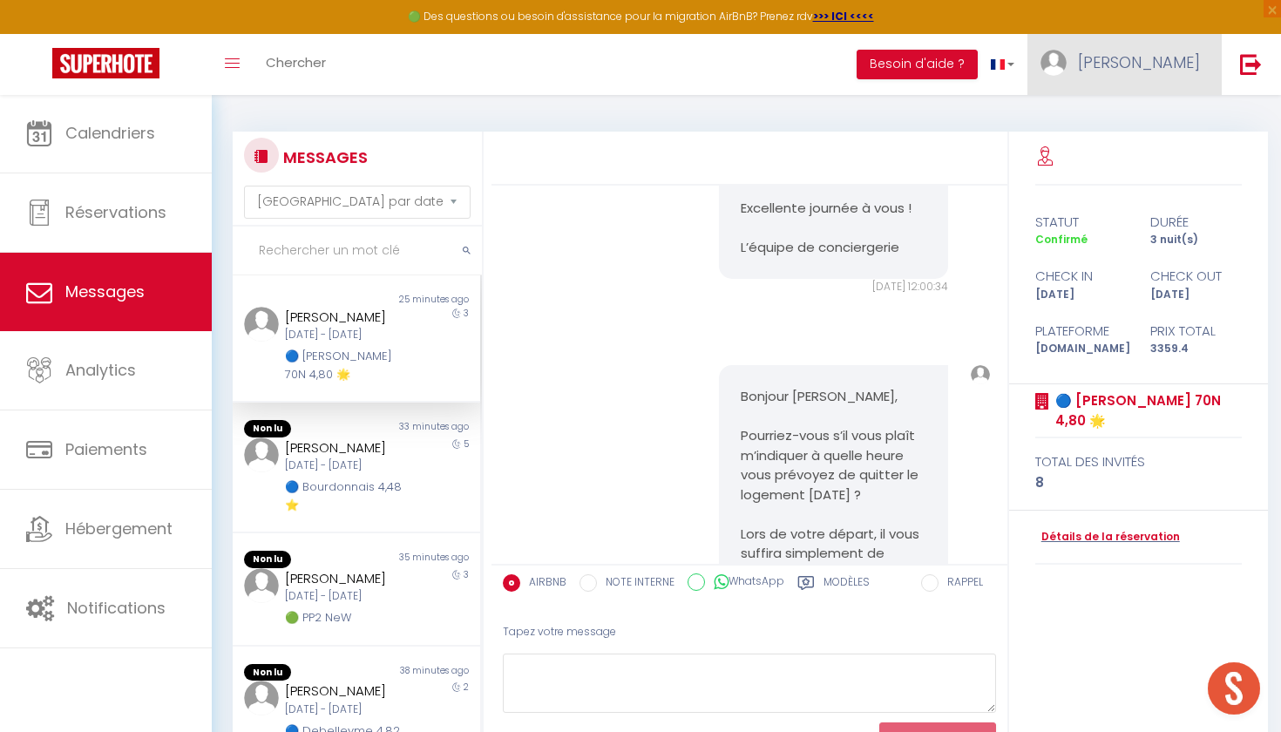
click at [1136, 84] on link "[PERSON_NAME]" at bounding box center [1124, 64] width 194 height 61
click at [1113, 127] on link "Paramètres" at bounding box center [1151, 121] width 129 height 30
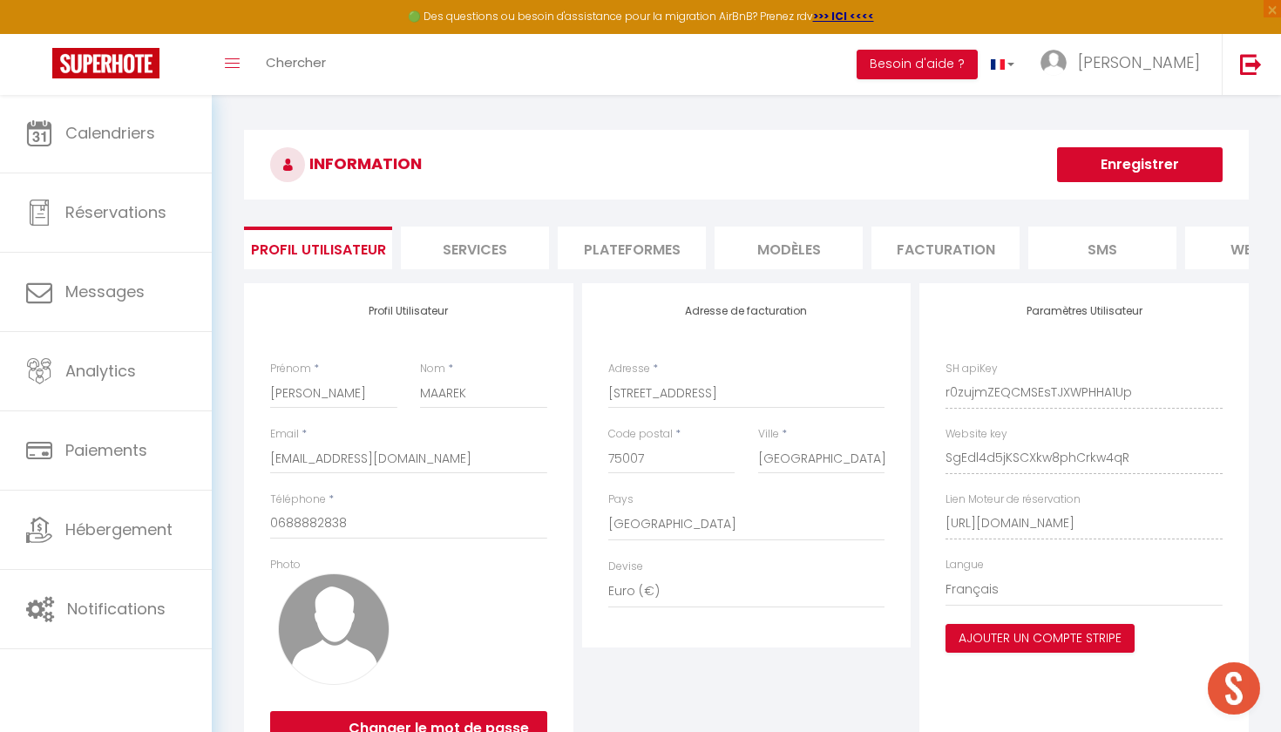
click at [576, 251] on li "Plateformes" at bounding box center [632, 248] width 148 height 43
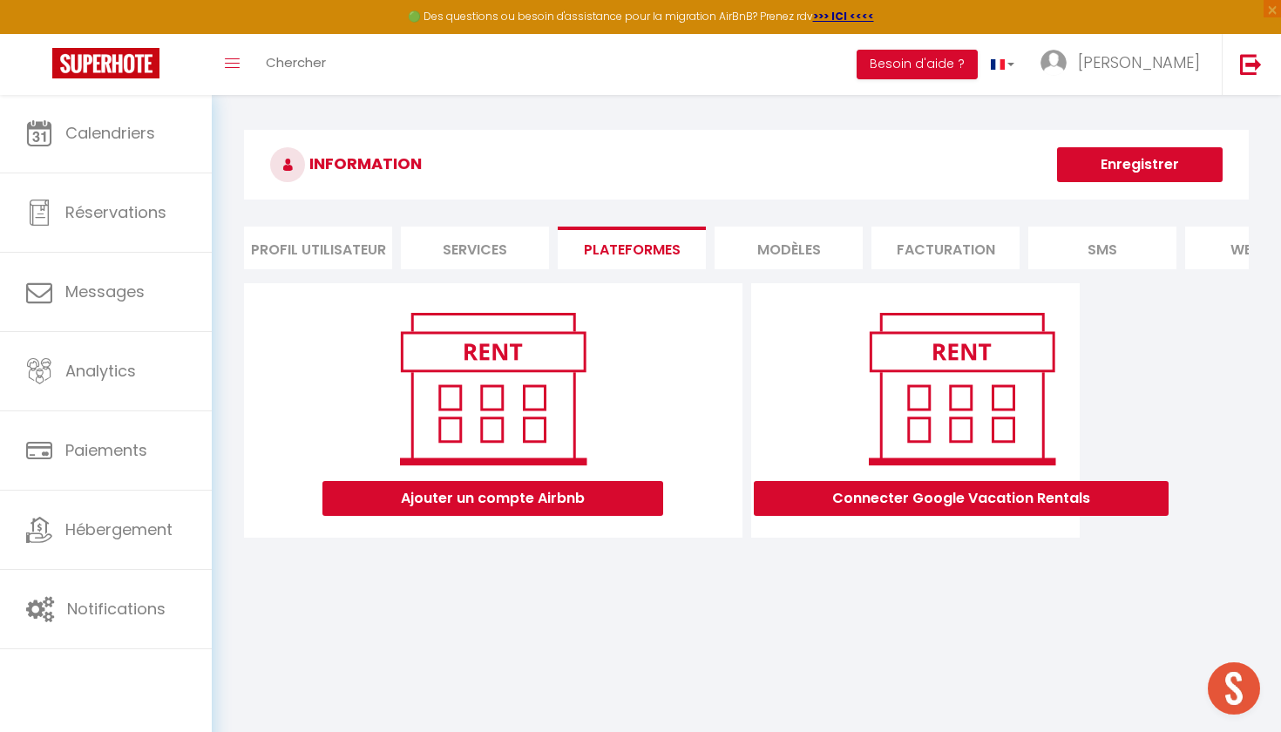
click at [458, 248] on li "Services" at bounding box center [475, 248] width 148 height 43
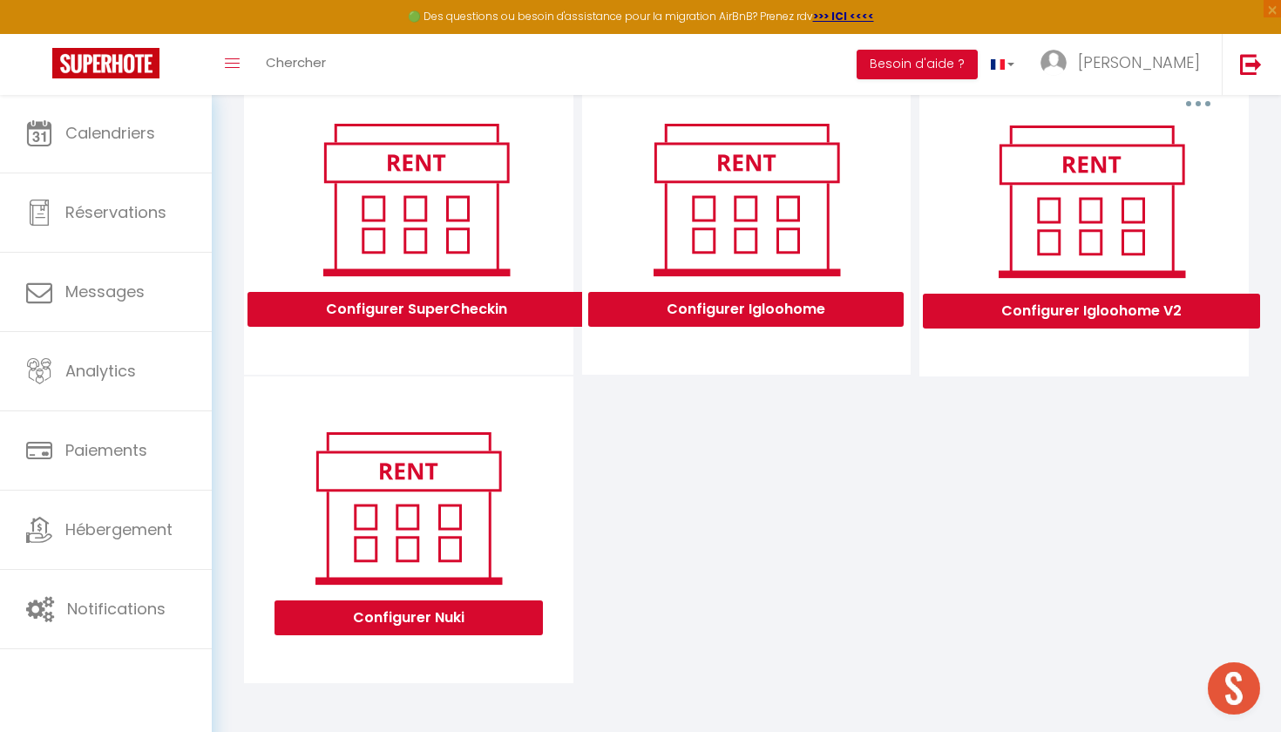
scroll to position [530, 0]
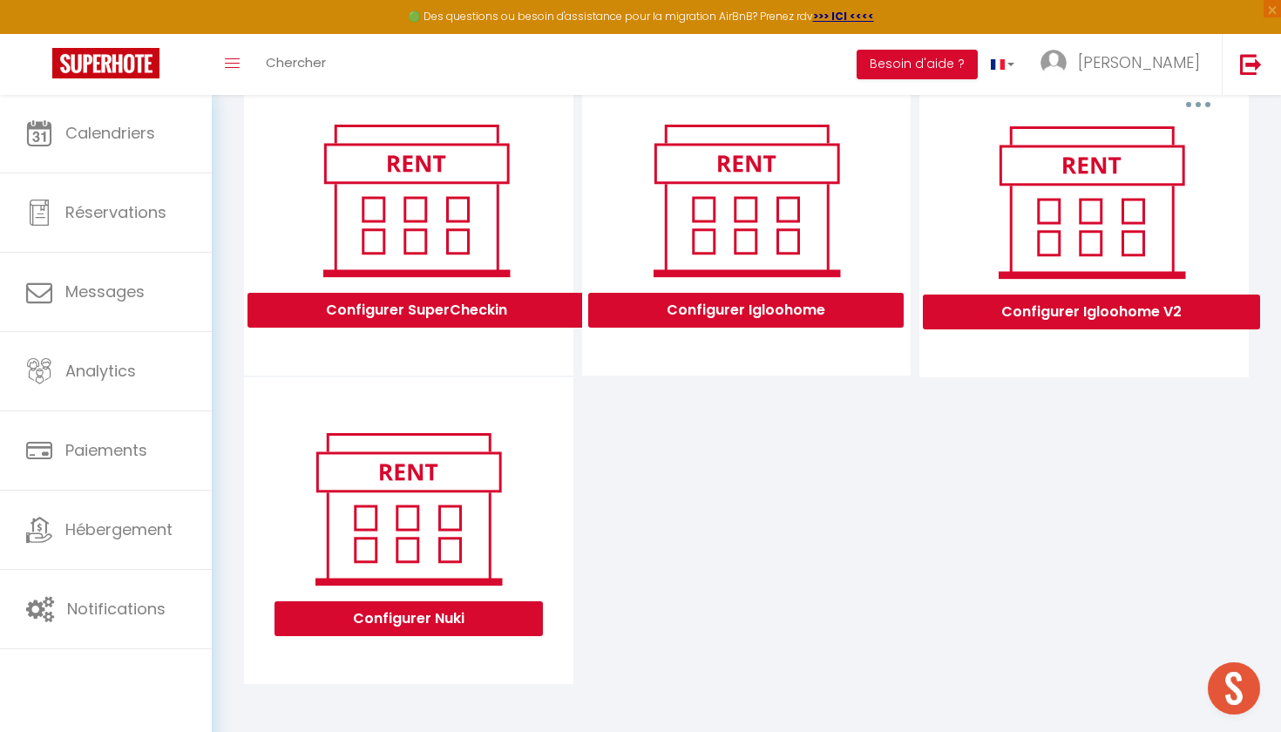
click at [993, 316] on button "Configurer Igloohome V2" at bounding box center [1091, 312] width 337 height 35
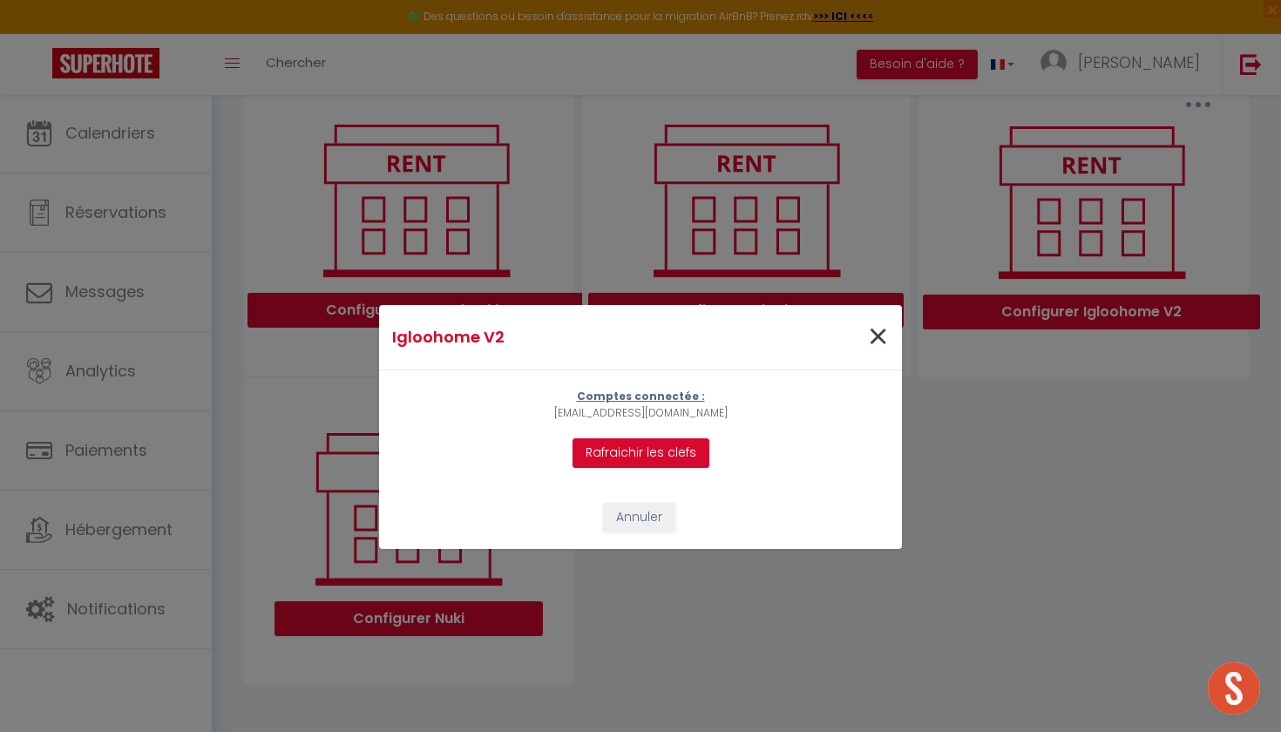
click at [878, 334] on span "×" at bounding box center [878, 337] width 22 height 52
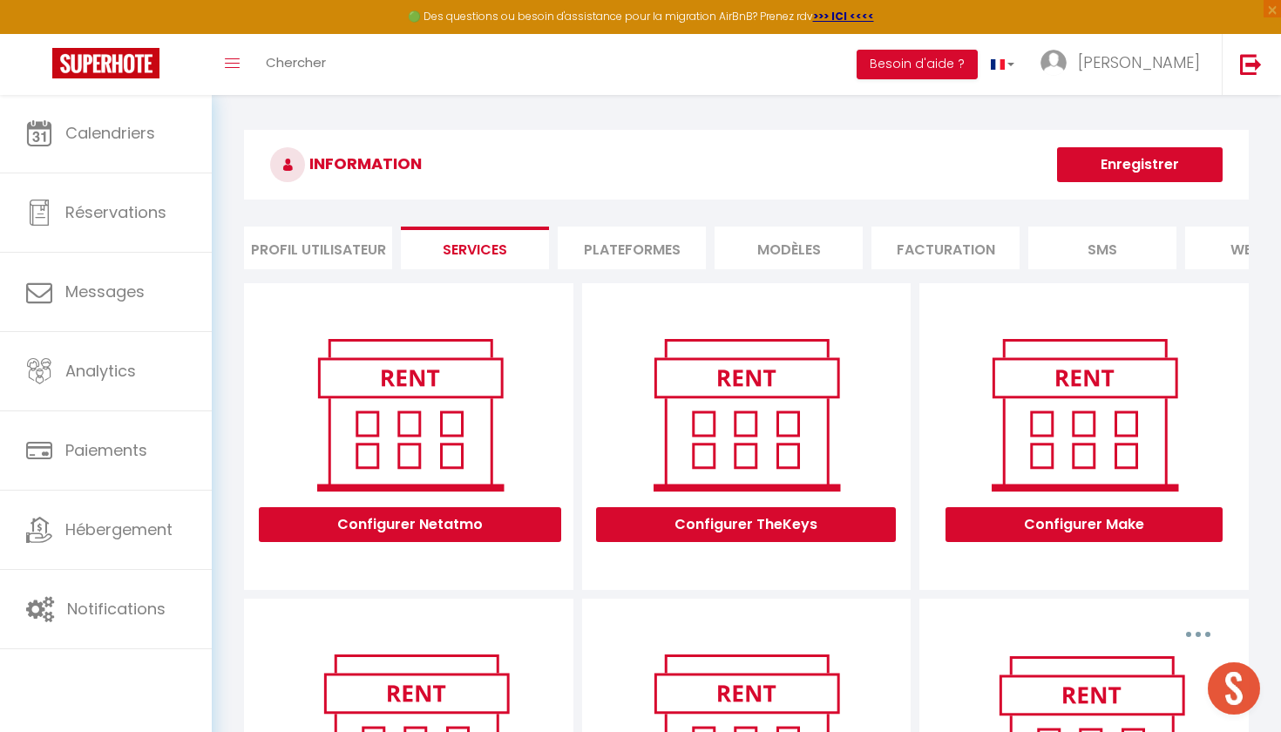
scroll to position [0, 0]
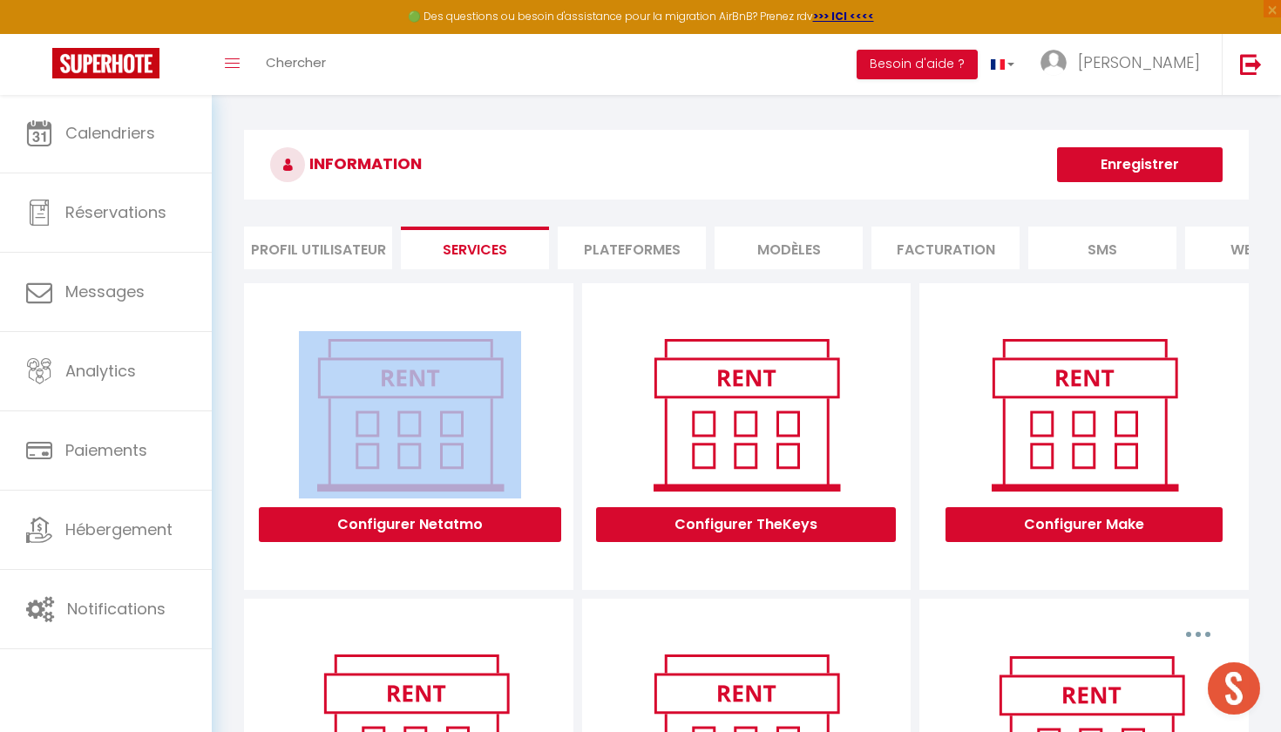
drag, startPoint x: 717, startPoint y: 308, endPoint x: 565, endPoint y: 297, distance: 152.9
click at [565, 297] on div "Configurer Netatmo Configurer TheKeys Configurer Make" at bounding box center [746, 436] width 1013 height 307
click at [1185, 44] on link "[PERSON_NAME]" at bounding box center [1124, 64] width 194 height 61
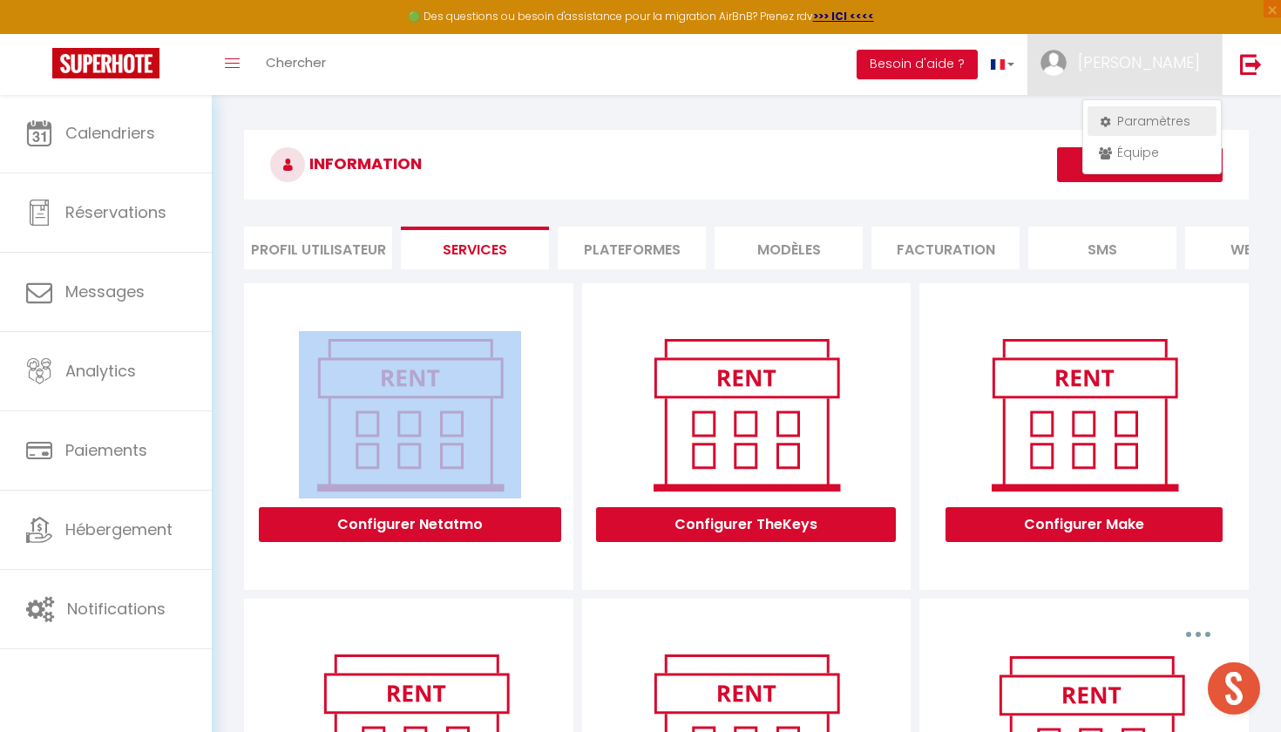
click at [1148, 118] on link "Paramètres" at bounding box center [1151, 121] width 129 height 30
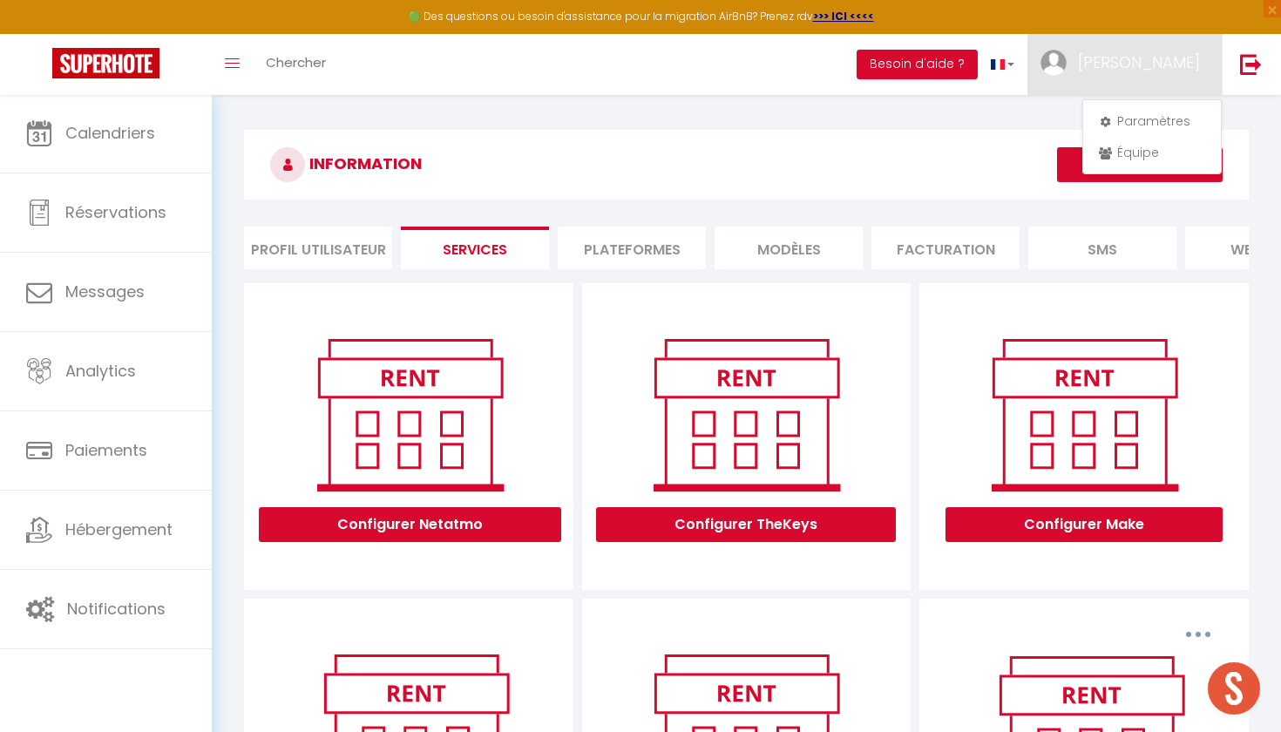
click at [572, 173] on h3 "INFORMATION" at bounding box center [746, 165] width 1005 height 70
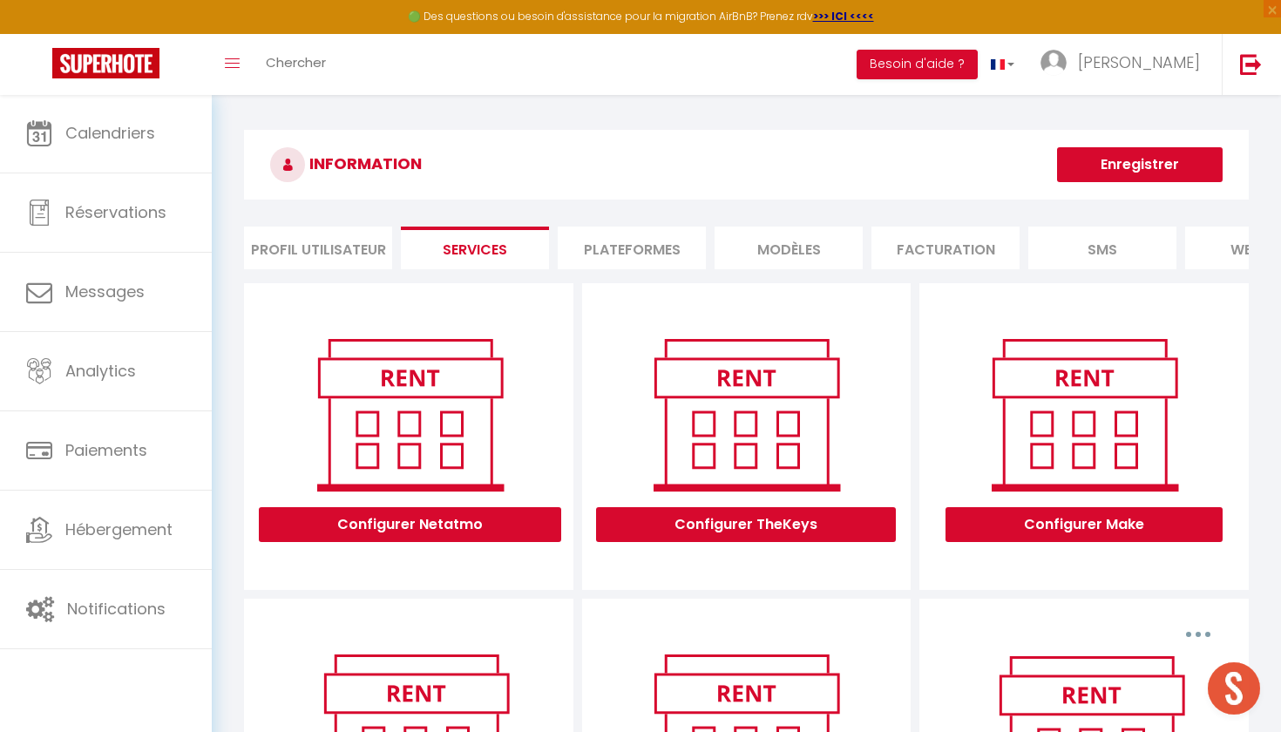
click at [315, 254] on li "Profil Utilisateur" at bounding box center [318, 248] width 148 height 43
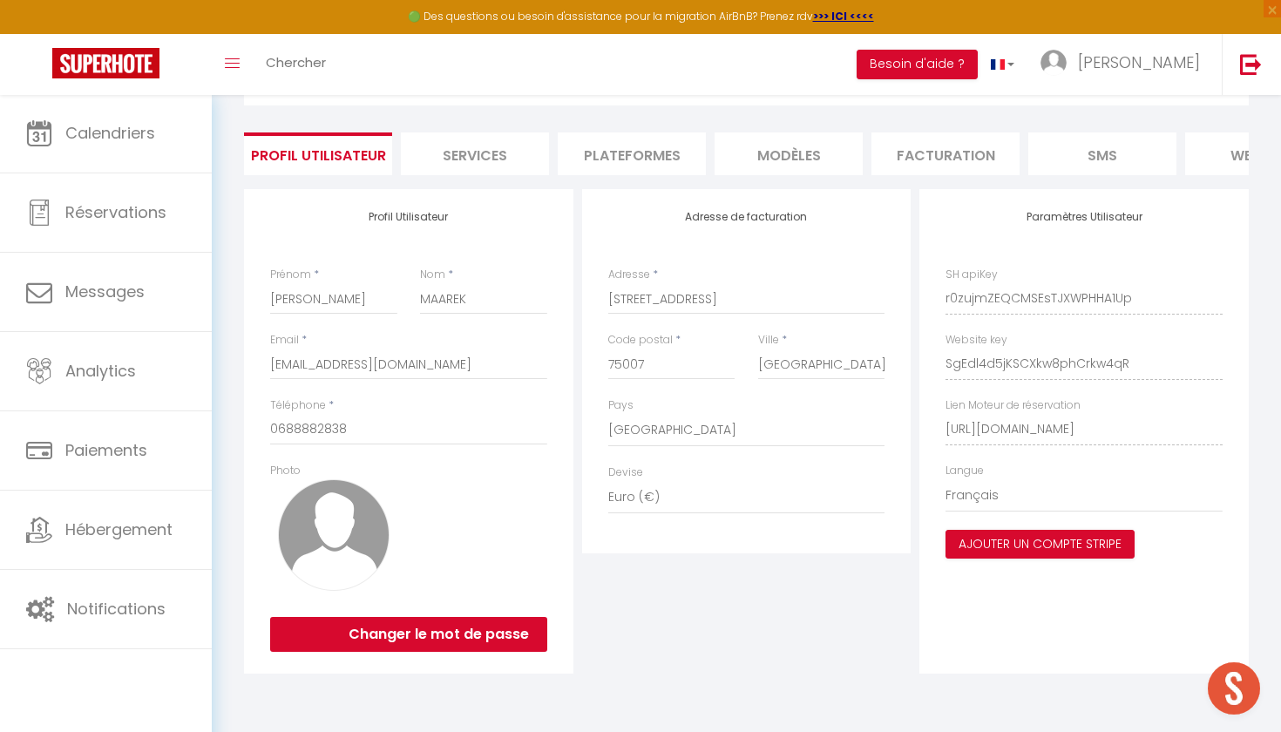
scroll to position [94, 0]
click at [482, 163] on li "Services" at bounding box center [475, 153] width 148 height 43
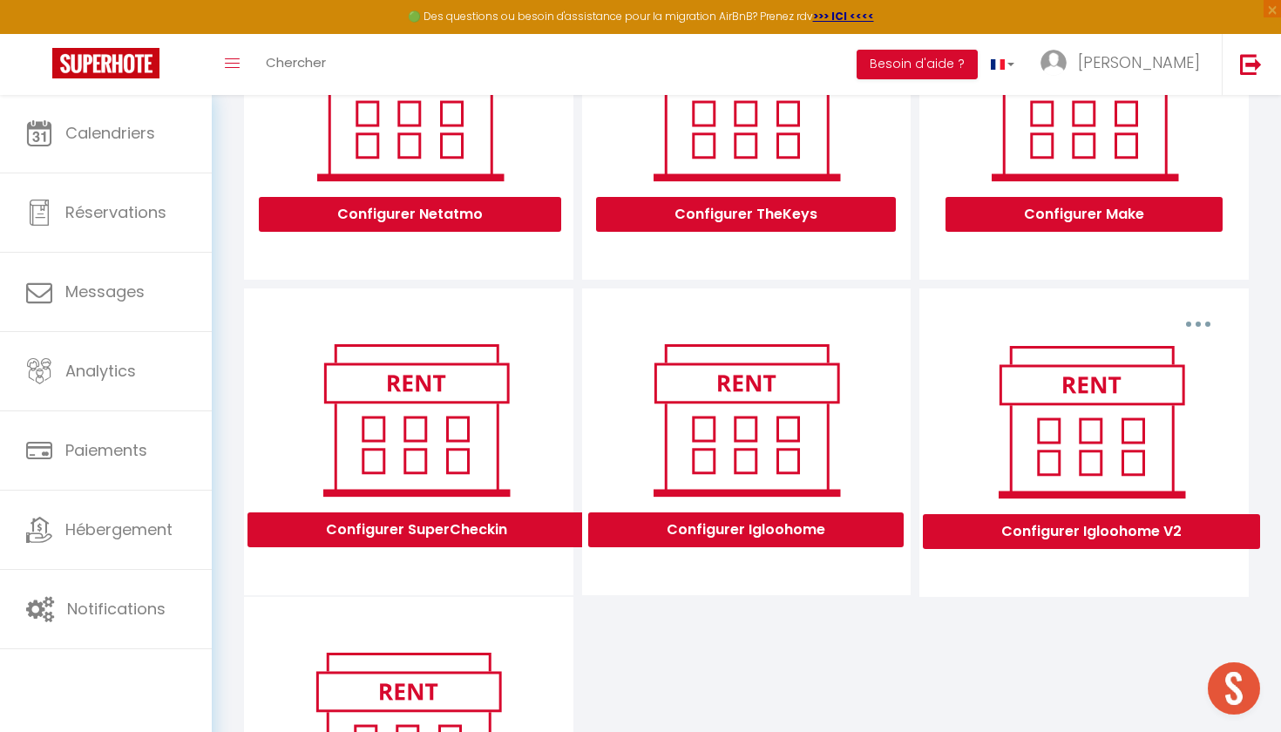
scroll to position [317, 0]
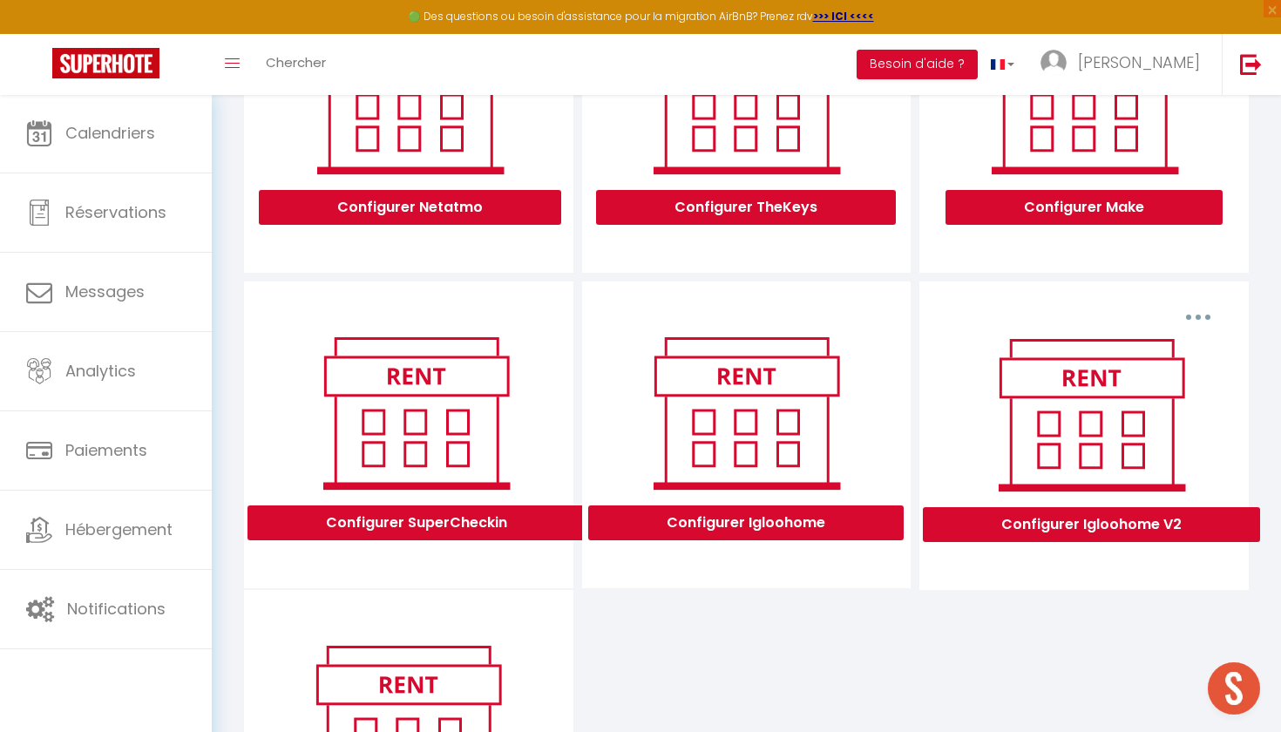
click at [1059, 536] on button "Configurer Igloohome V2" at bounding box center [1091, 524] width 337 height 35
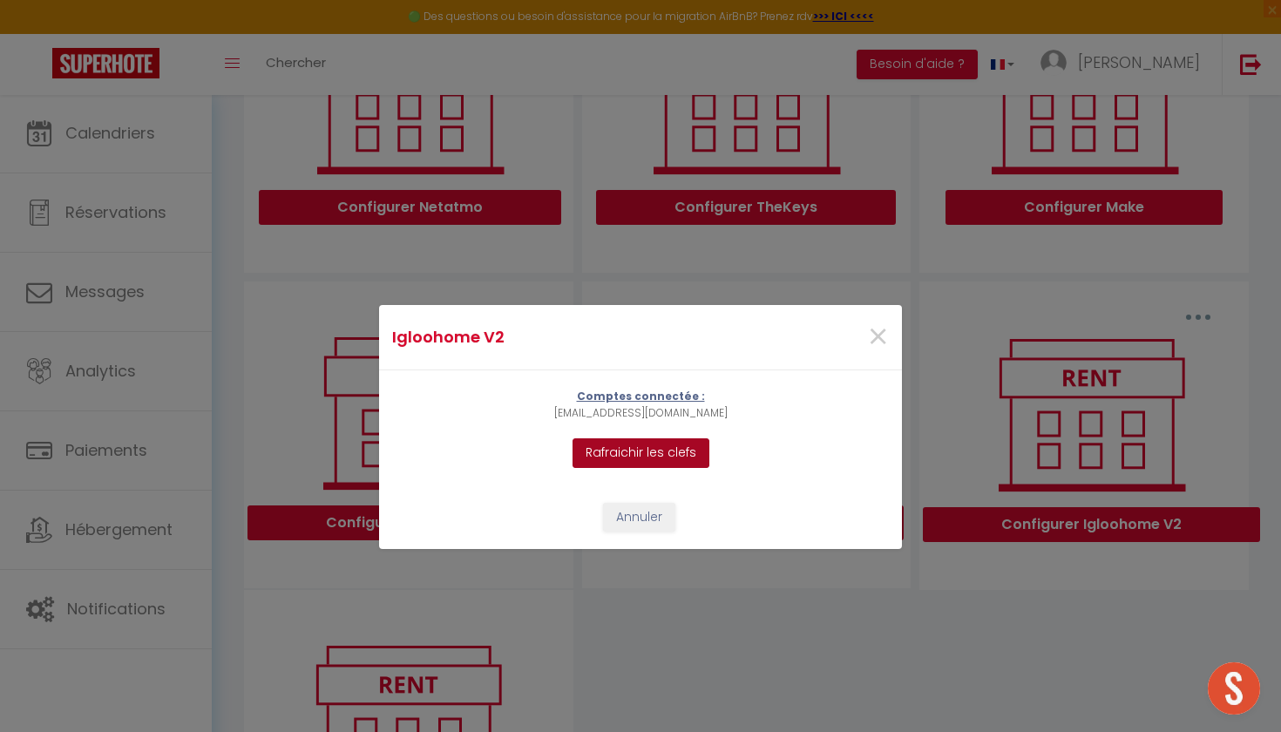
click at [691, 459] on button "Rafraichir les clefs" at bounding box center [640, 453] width 137 height 30
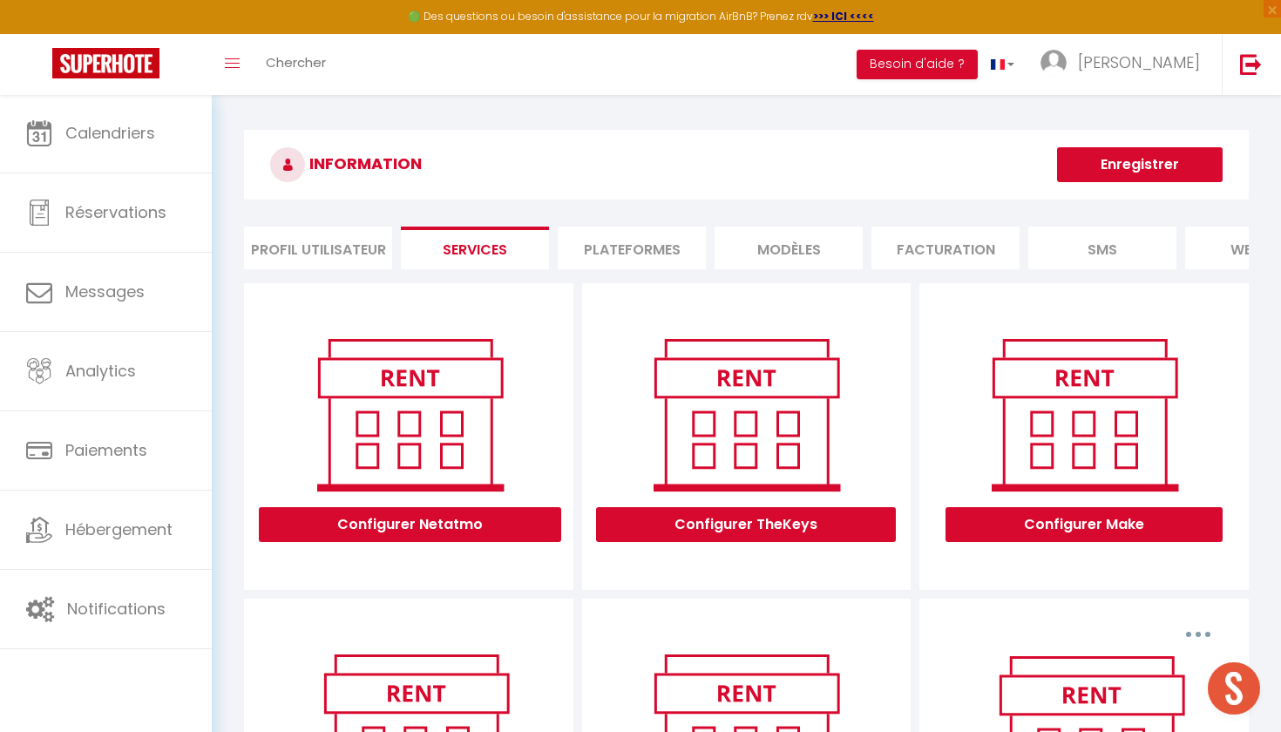
scroll to position [0, 0]
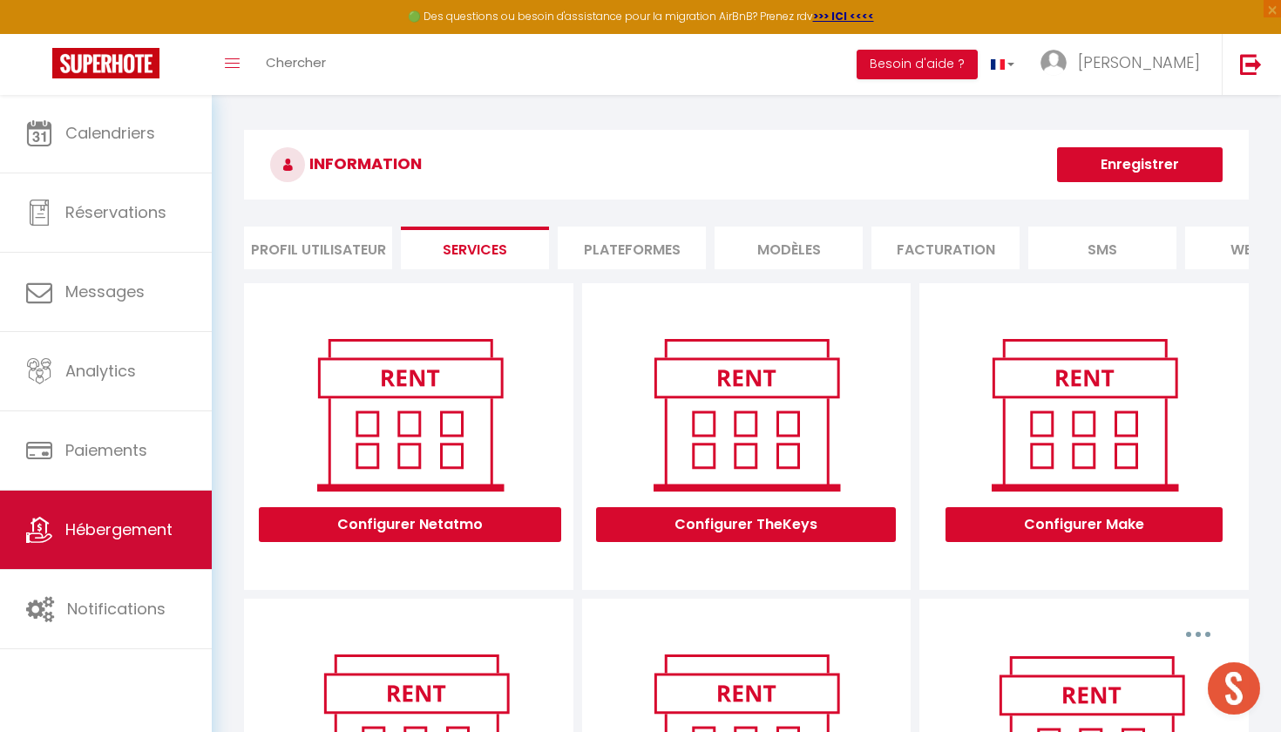
click at [184, 555] on link "Hébergement" at bounding box center [106, 530] width 212 height 78
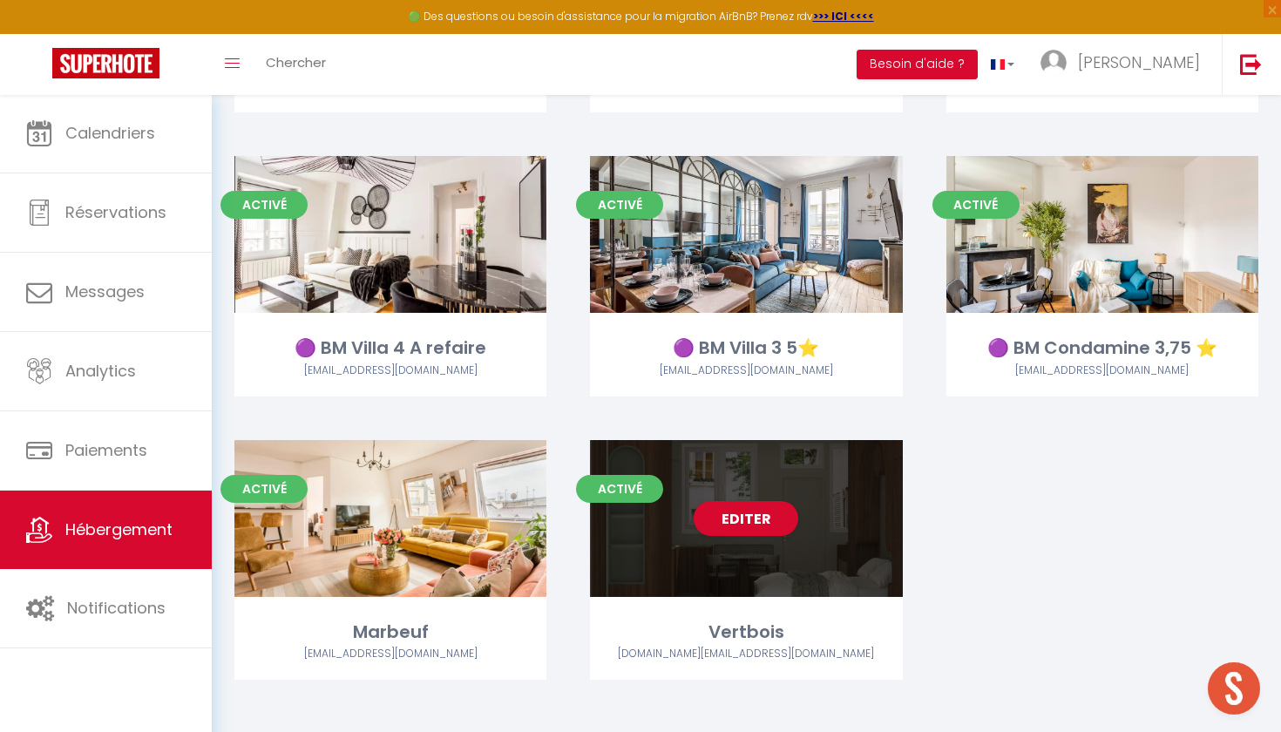
scroll to position [2617, 0]
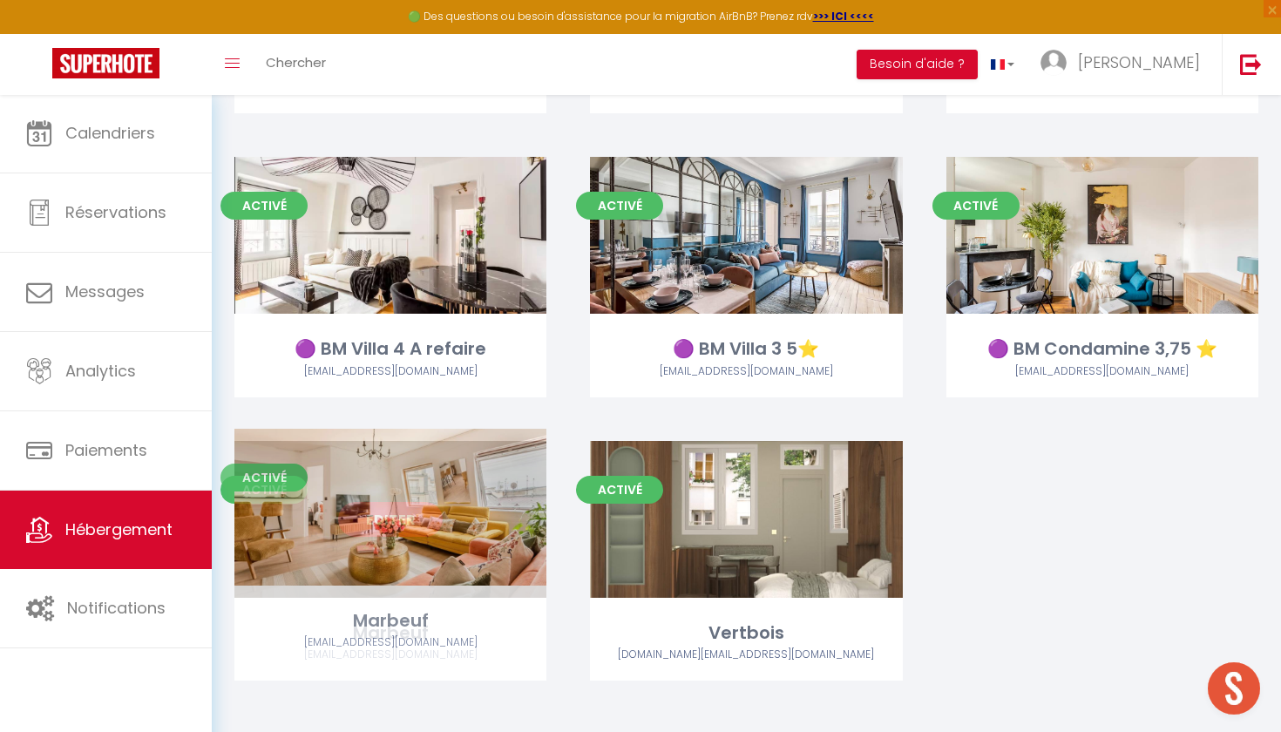
click at [396, 525] on div "Editer" at bounding box center [390, 519] width 312 height 157
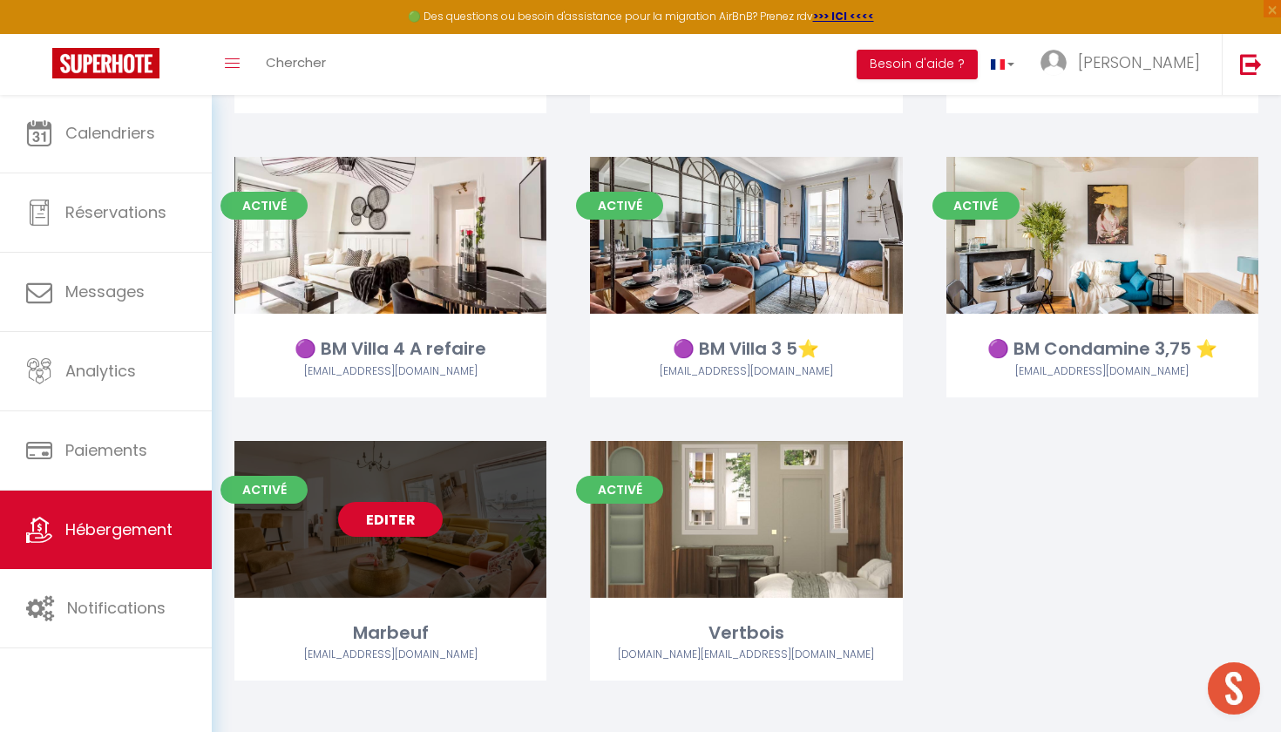
click at [387, 511] on link "Editer" at bounding box center [390, 519] width 105 height 35
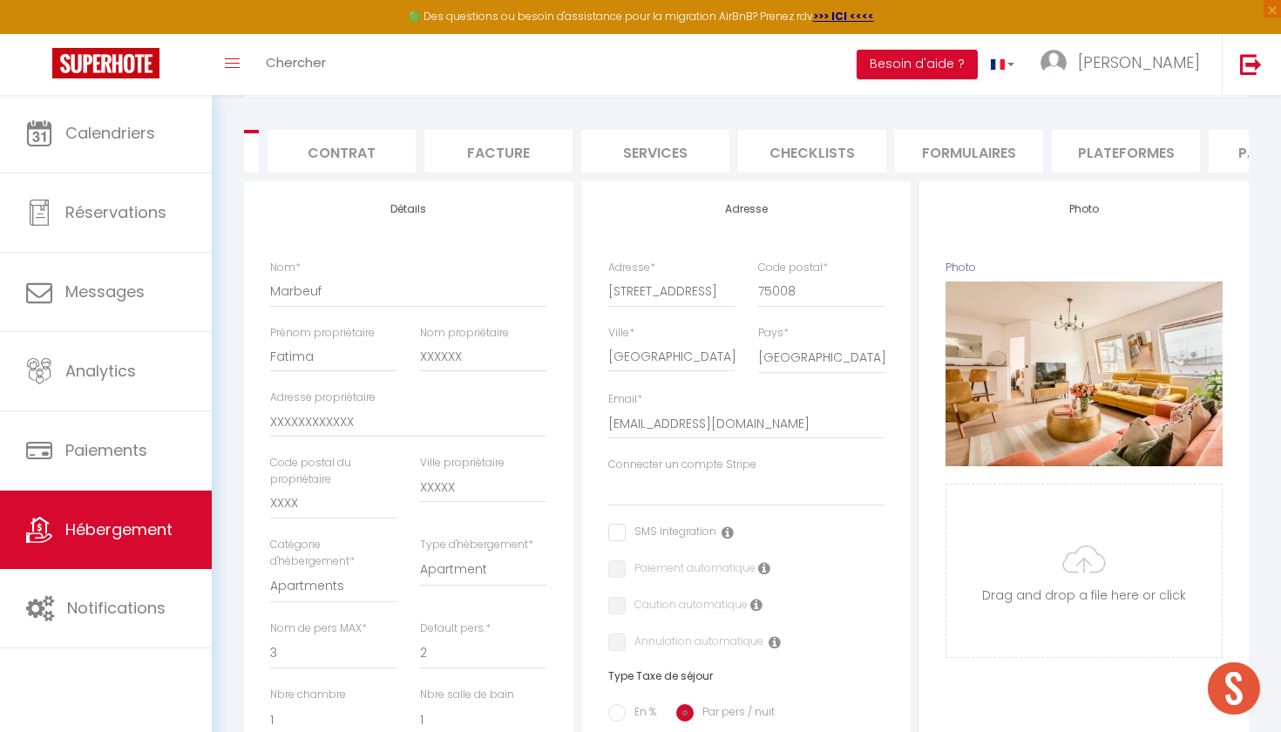
scroll to position [0, 129]
click at [1118, 149] on li "Plateformes" at bounding box center [1130, 151] width 148 height 43
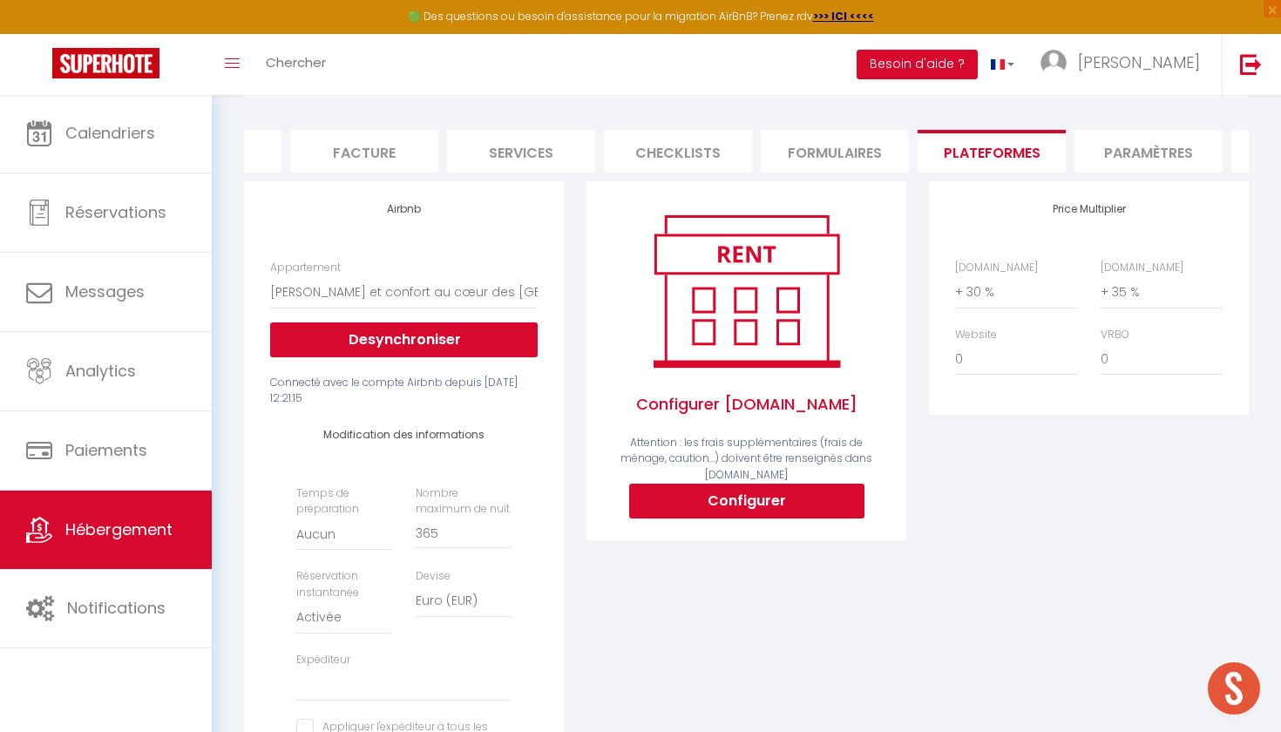
scroll to position [0, 305]
click at [469, 142] on li "Services" at bounding box center [484, 151] width 148 height 43
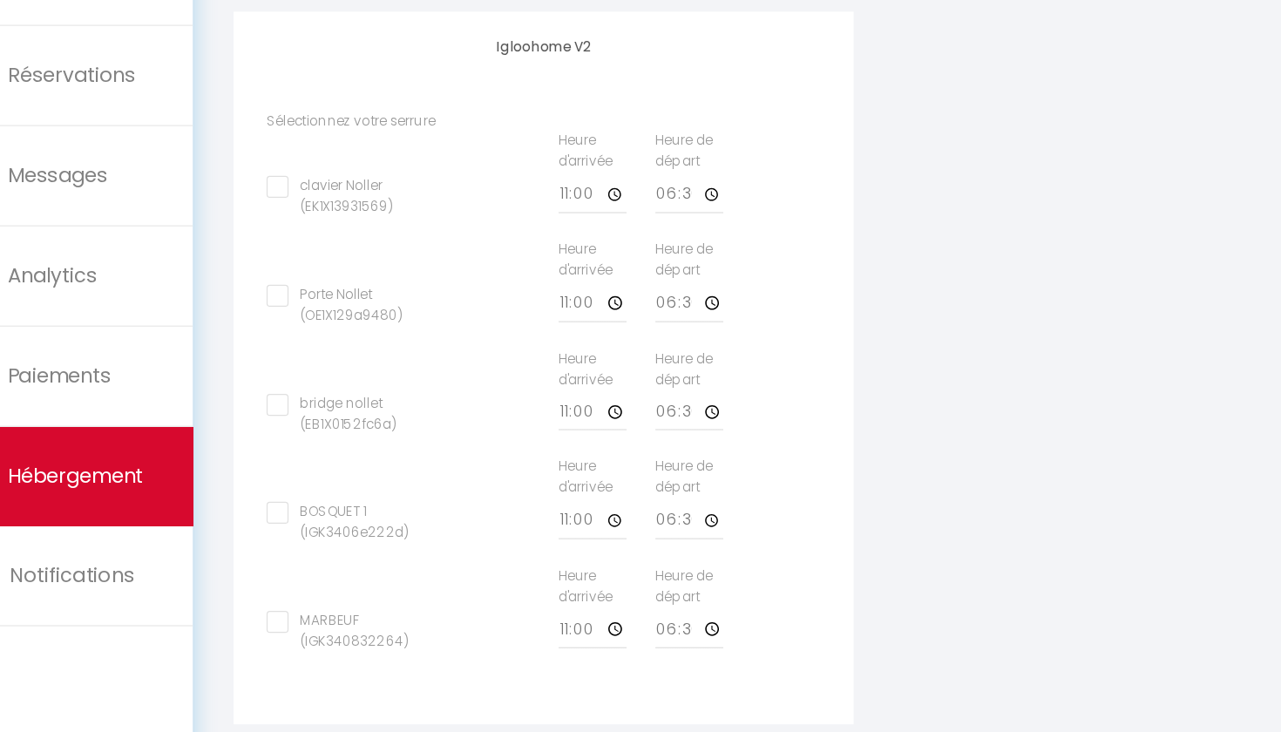
scroll to position [533, 0]
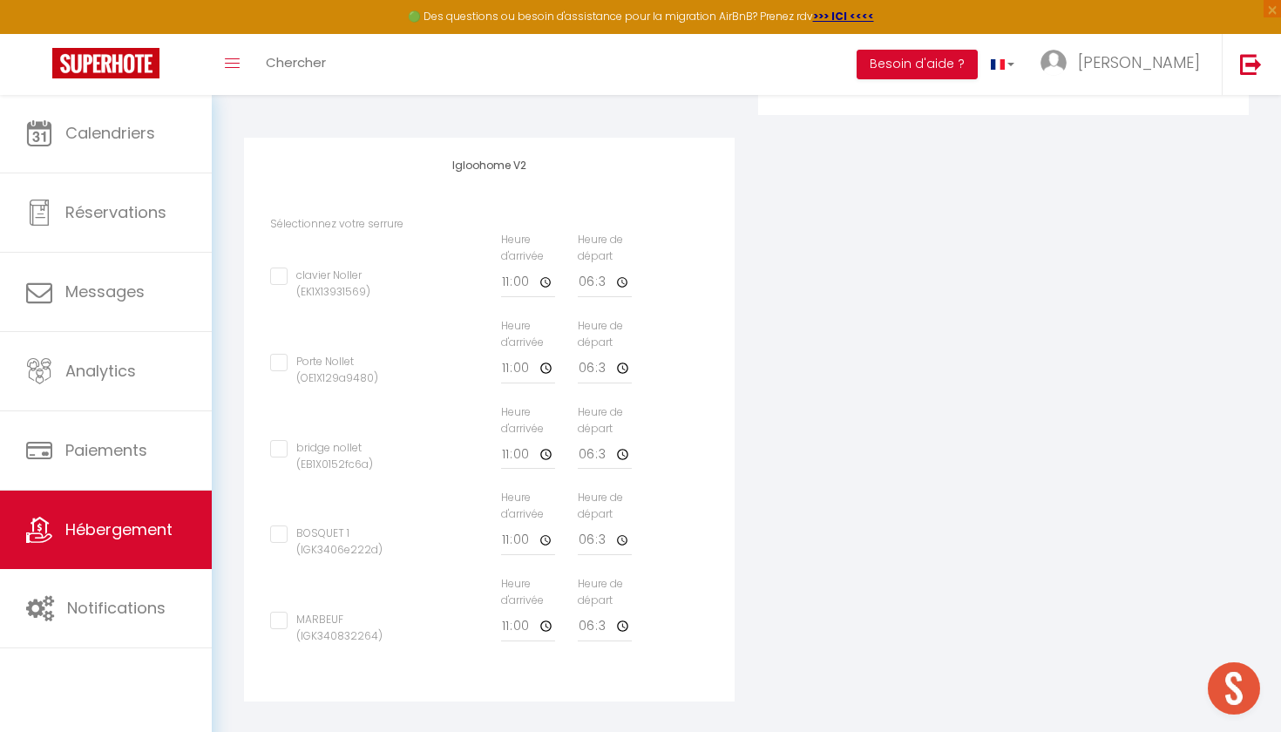
click at [392, 731] on div "Retourner vers [GEOGRAPHIC_DATA] Actions Enregistrer Info Contrat Facture Servi…" at bounding box center [746, 153] width 1069 height 1184
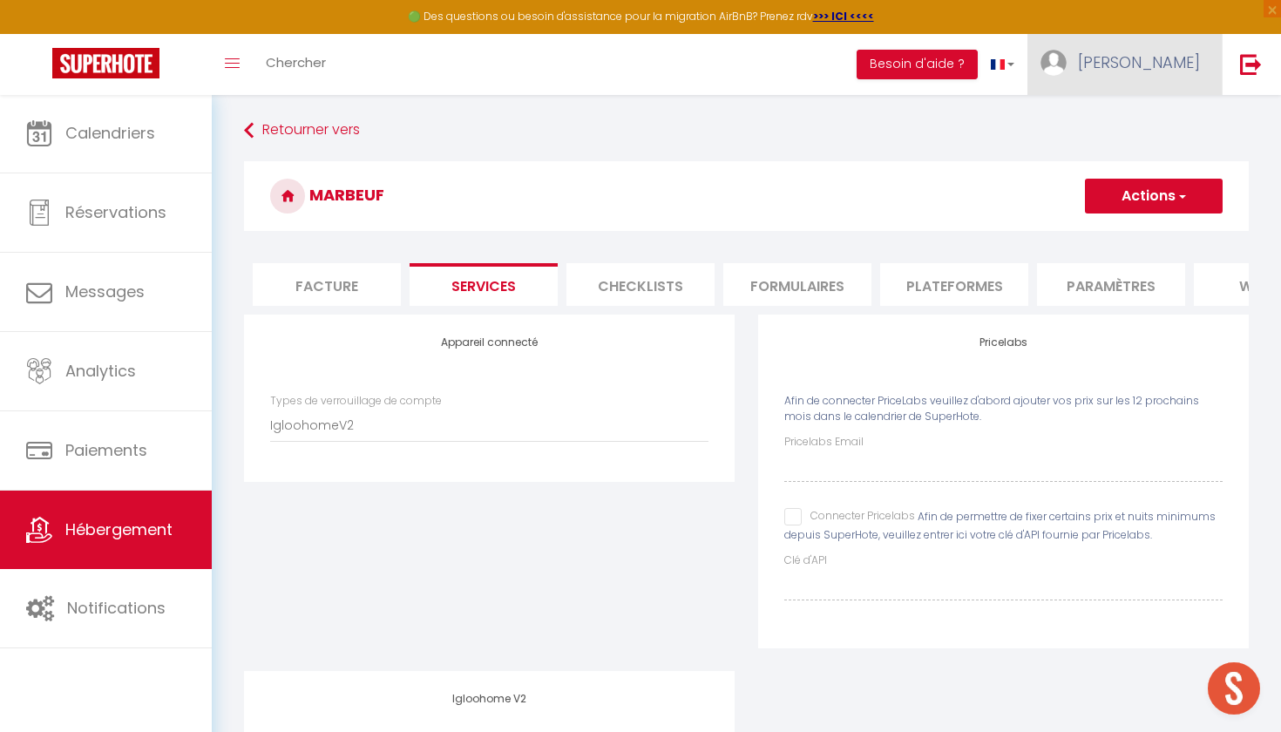
scroll to position [0, 0]
click at [1066, 68] on img at bounding box center [1053, 63] width 26 height 26
click at [1121, 118] on link "Paramètres" at bounding box center [1151, 121] width 129 height 30
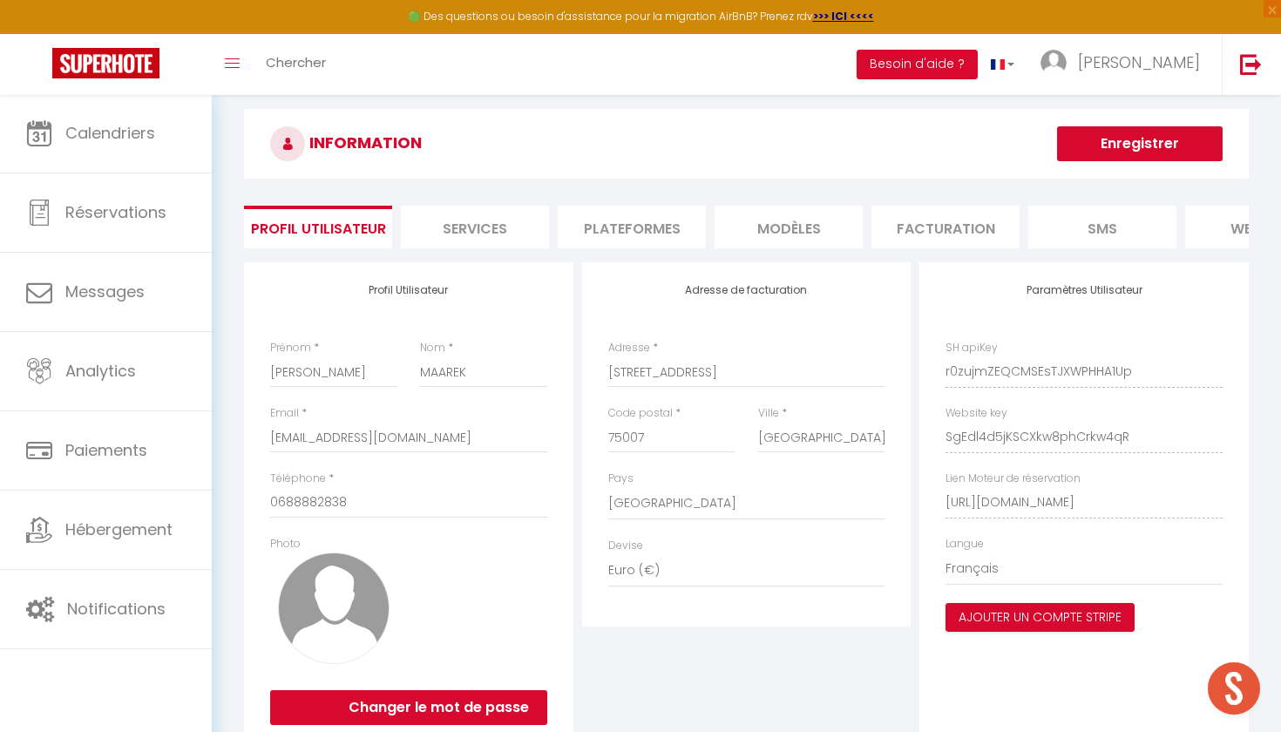
scroll to position [24, 0]
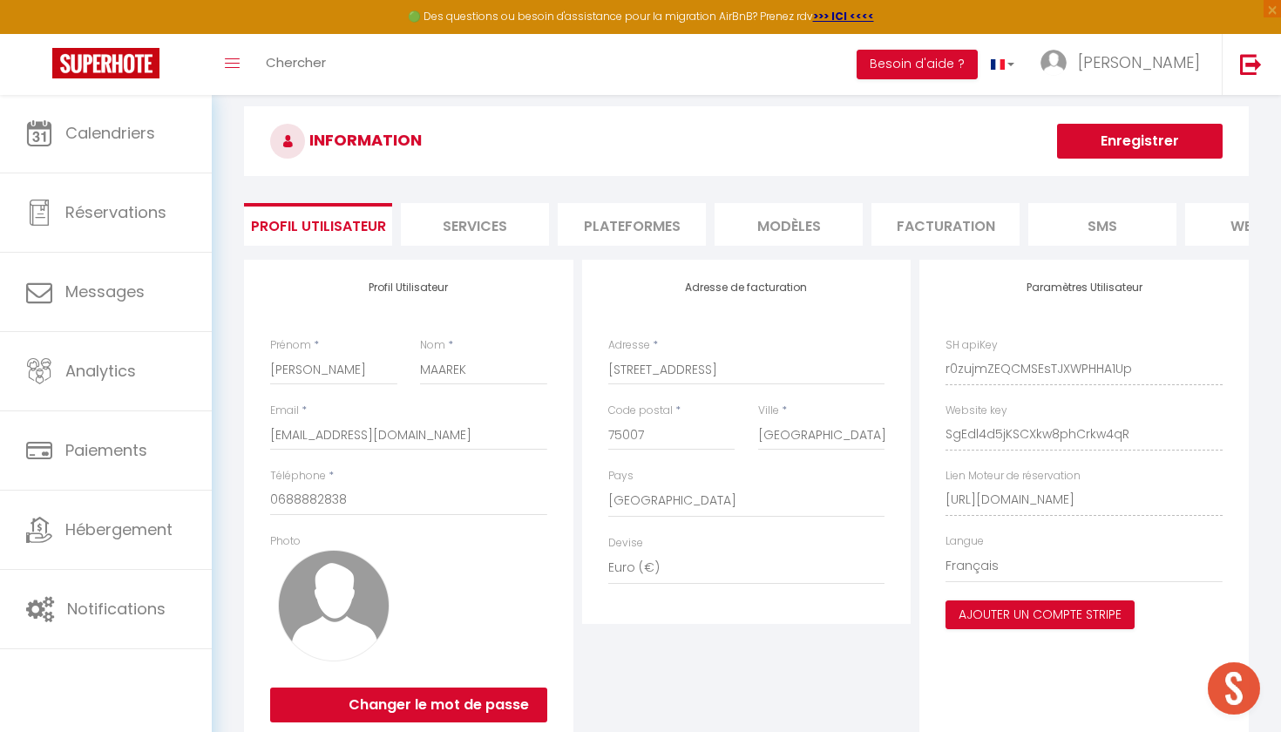
click at [488, 226] on li "Services" at bounding box center [475, 224] width 148 height 43
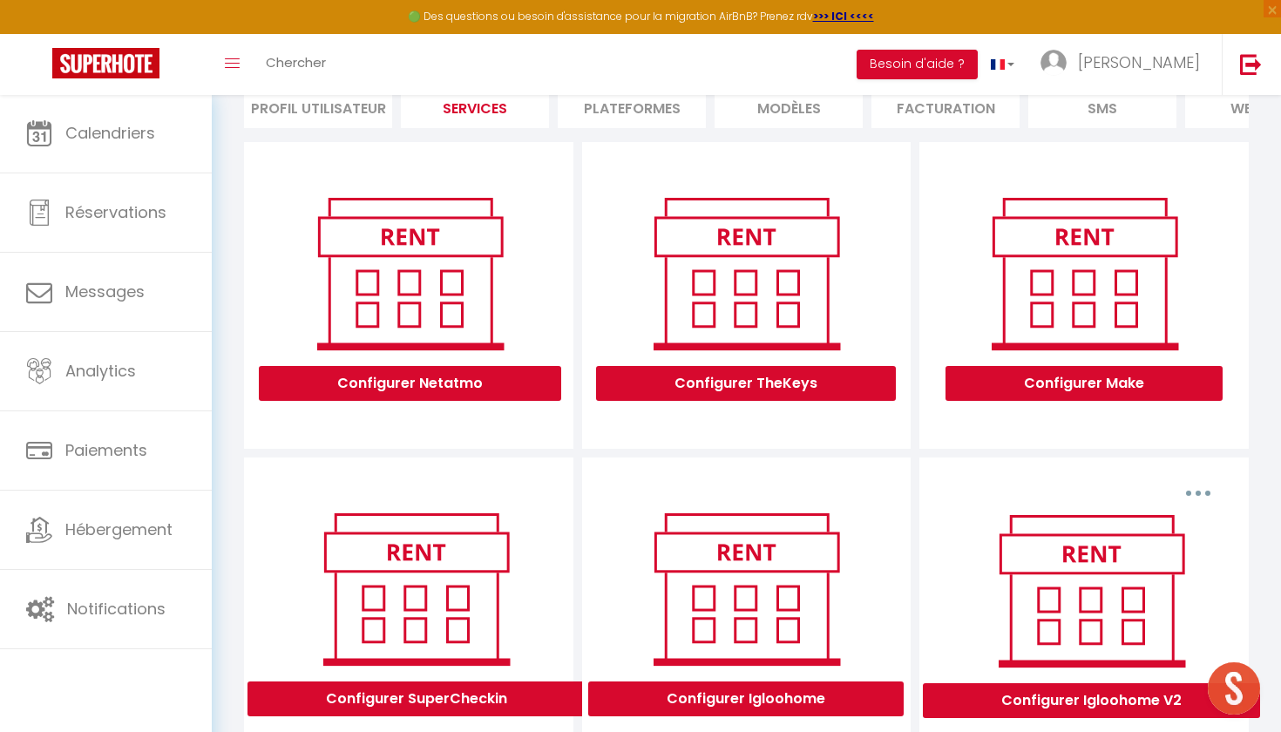
scroll to position [141, 0]
click at [1038, 694] on button "Configurer Igloohome V2" at bounding box center [1091, 700] width 337 height 35
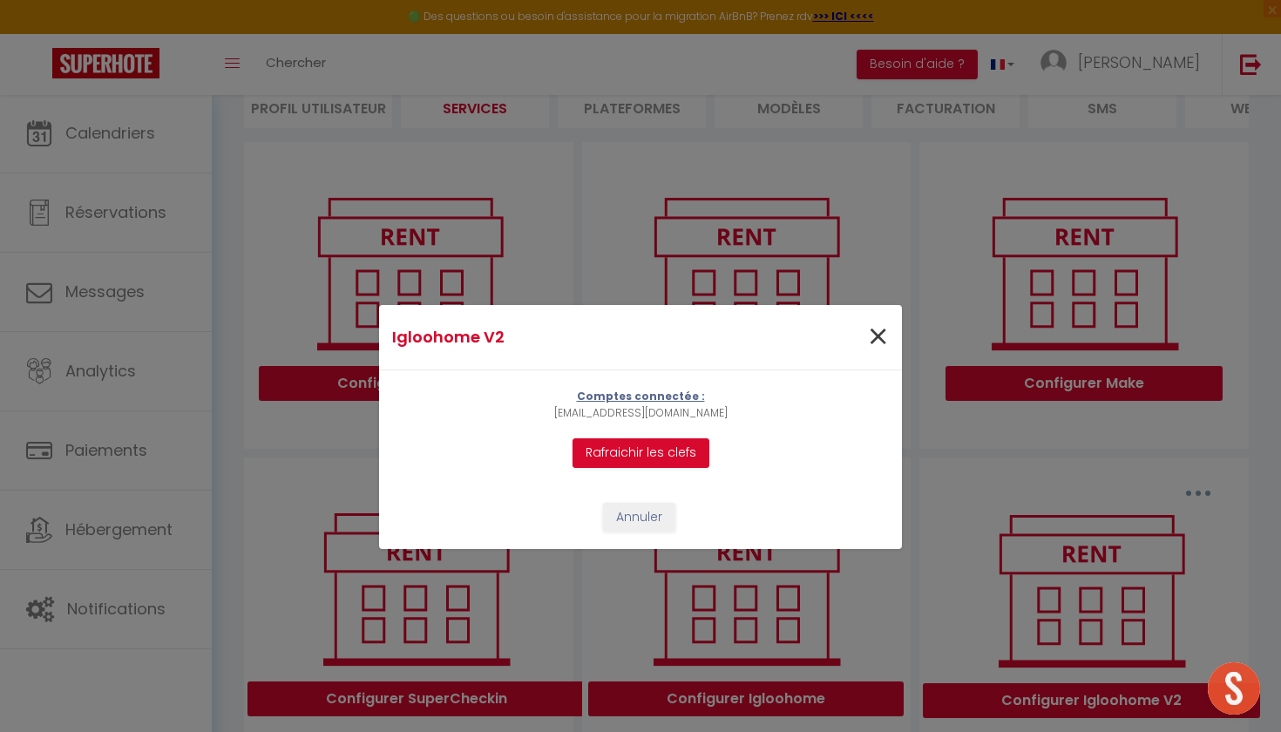
click at [877, 335] on span "×" at bounding box center [878, 337] width 22 height 52
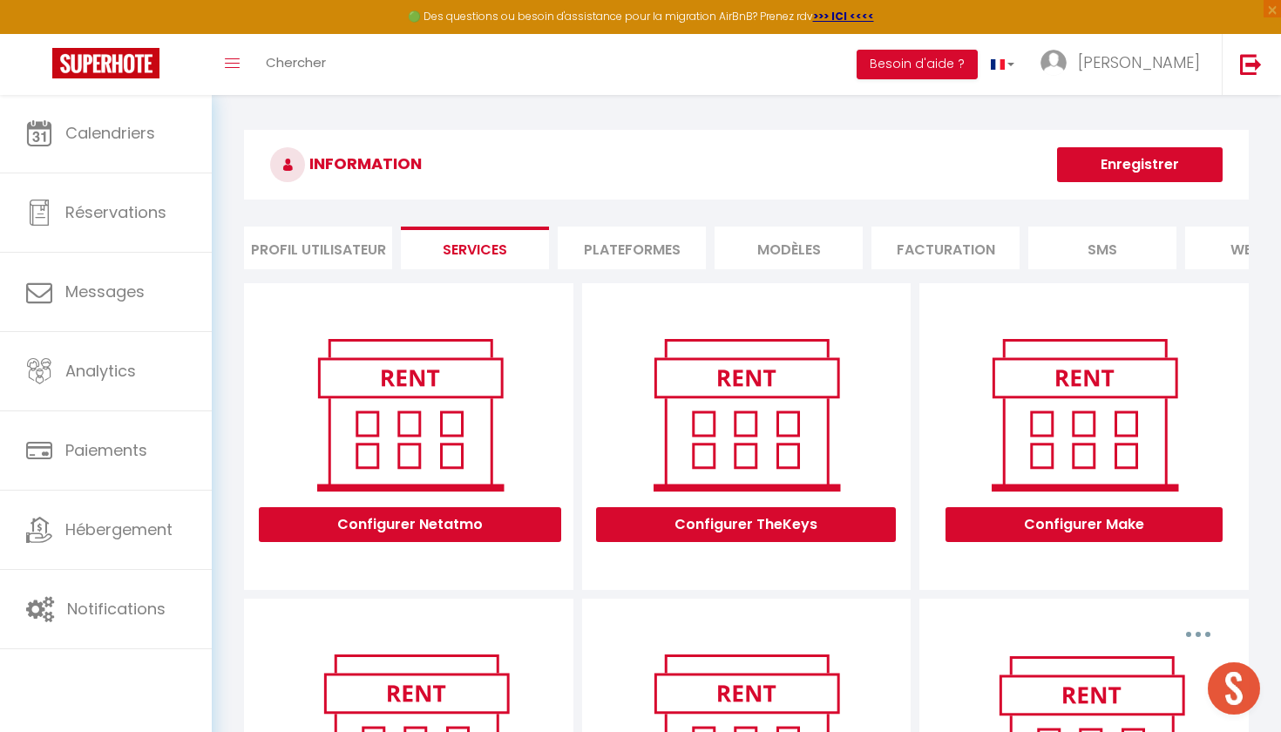
scroll to position [0, 0]
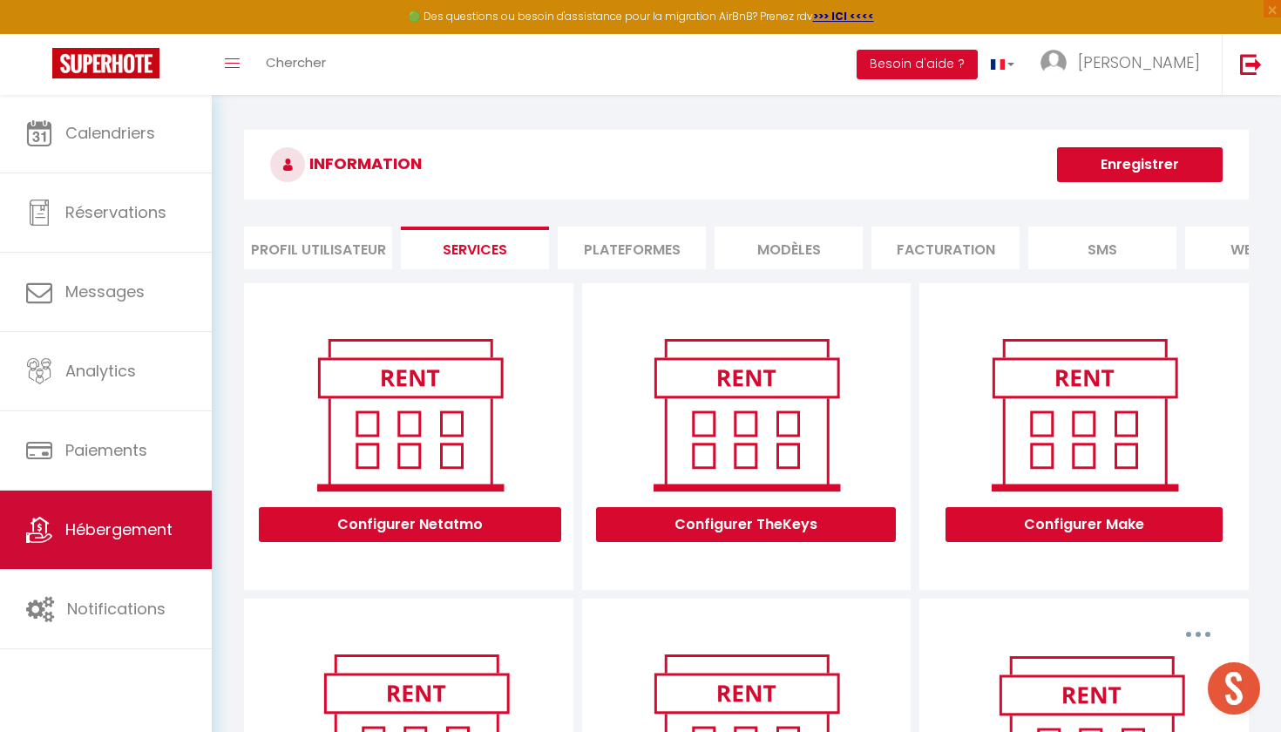
click at [179, 523] on link "Hébergement" at bounding box center [106, 530] width 212 height 78
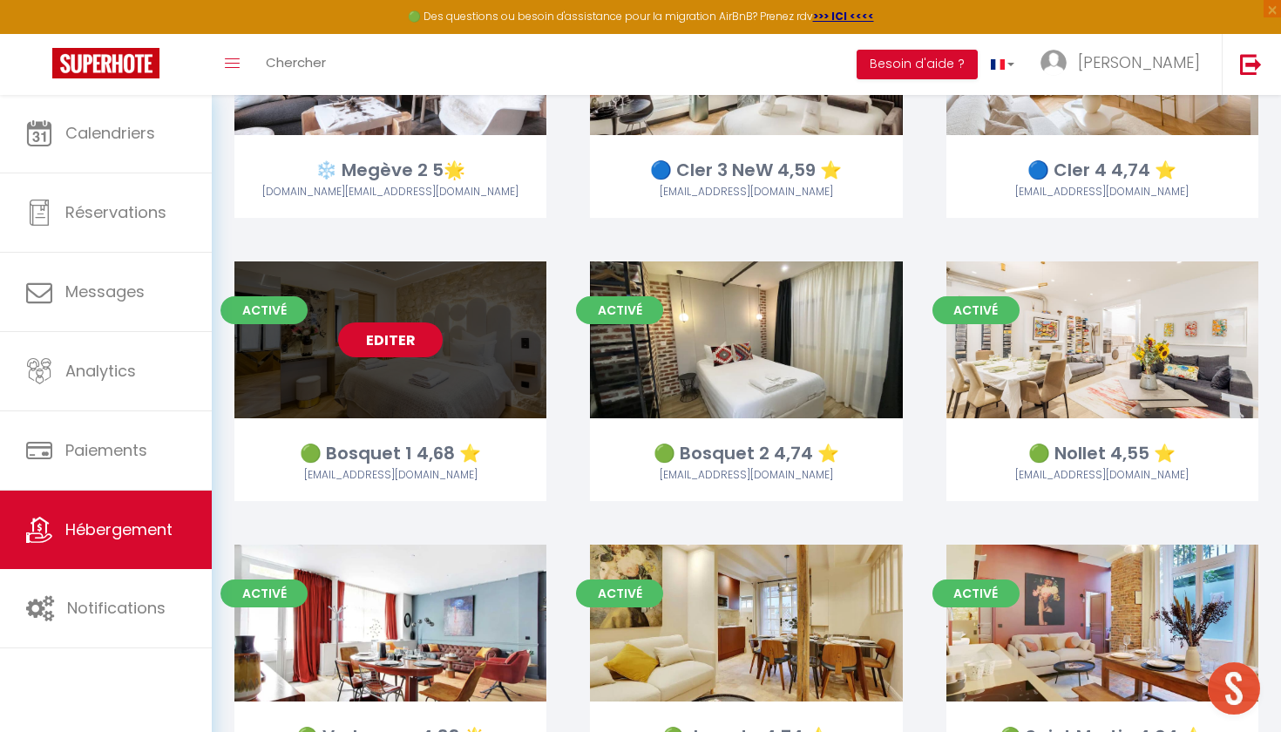
scroll to position [1078, 0]
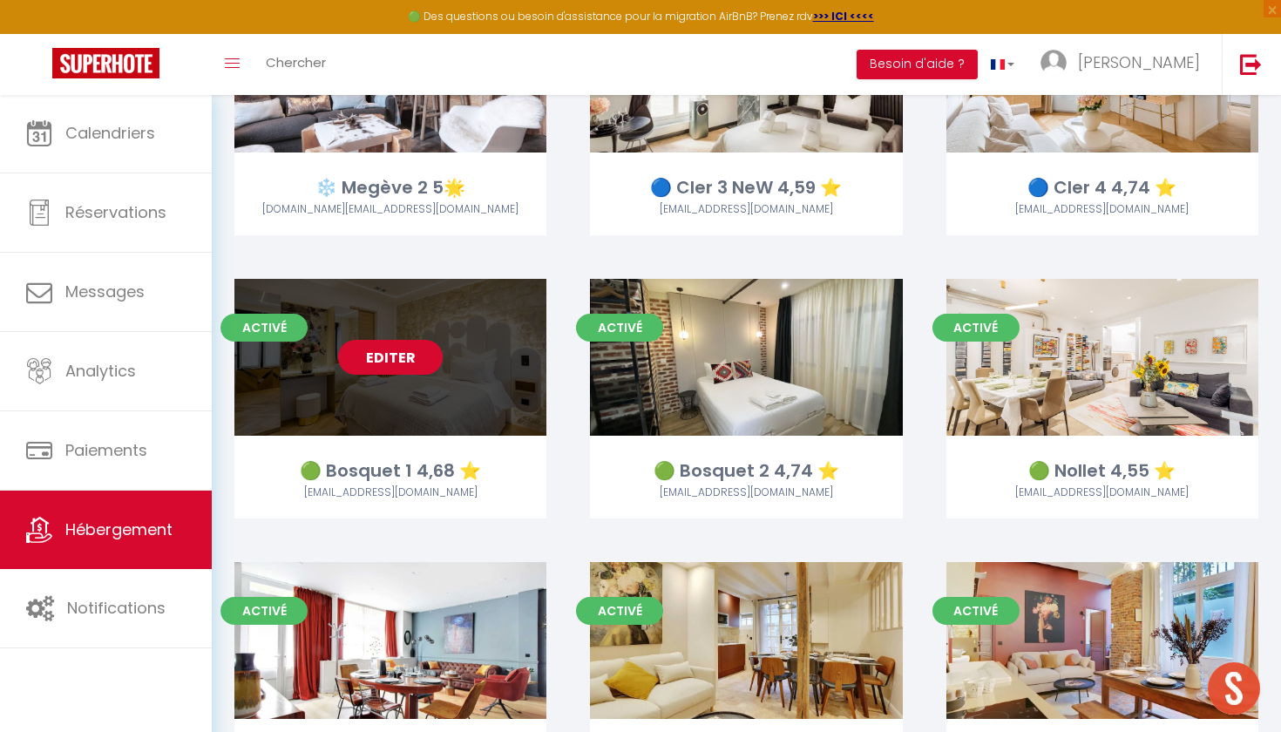
click at [408, 349] on link "Editer" at bounding box center [390, 357] width 105 height 35
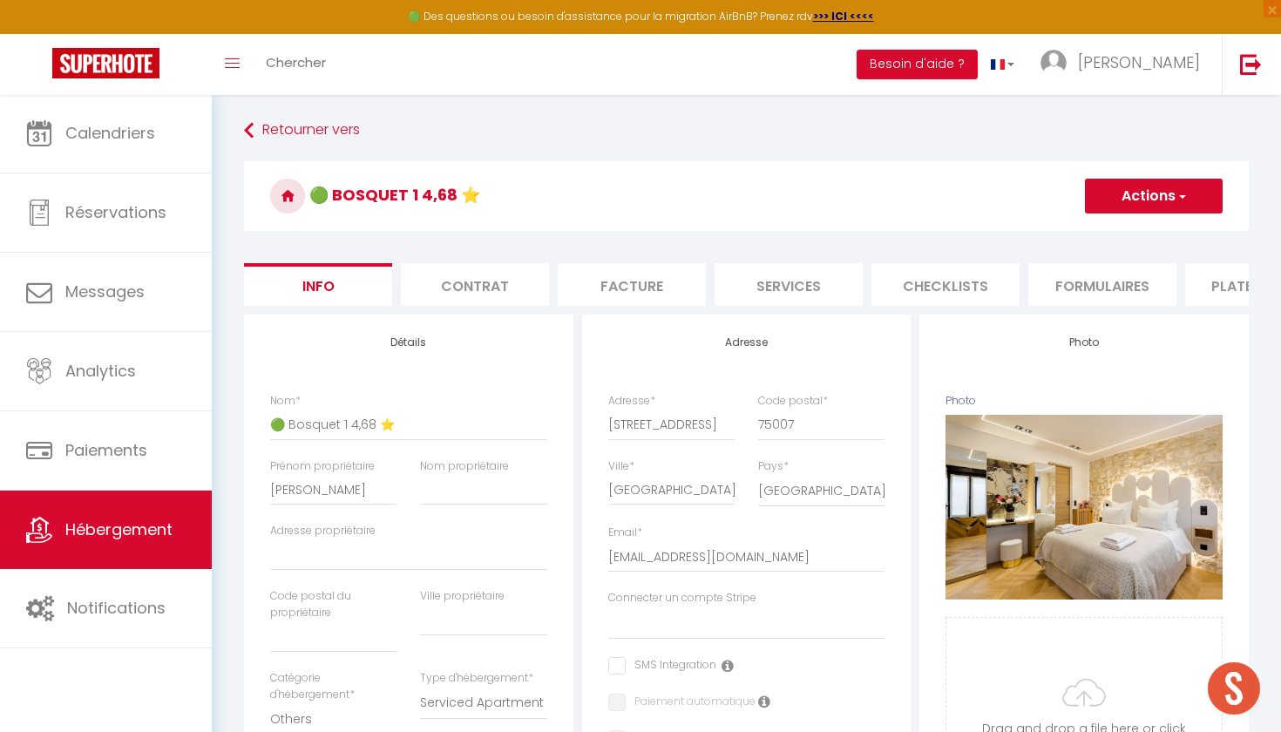
click at [789, 291] on li "Services" at bounding box center [788, 284] width 148 height 43
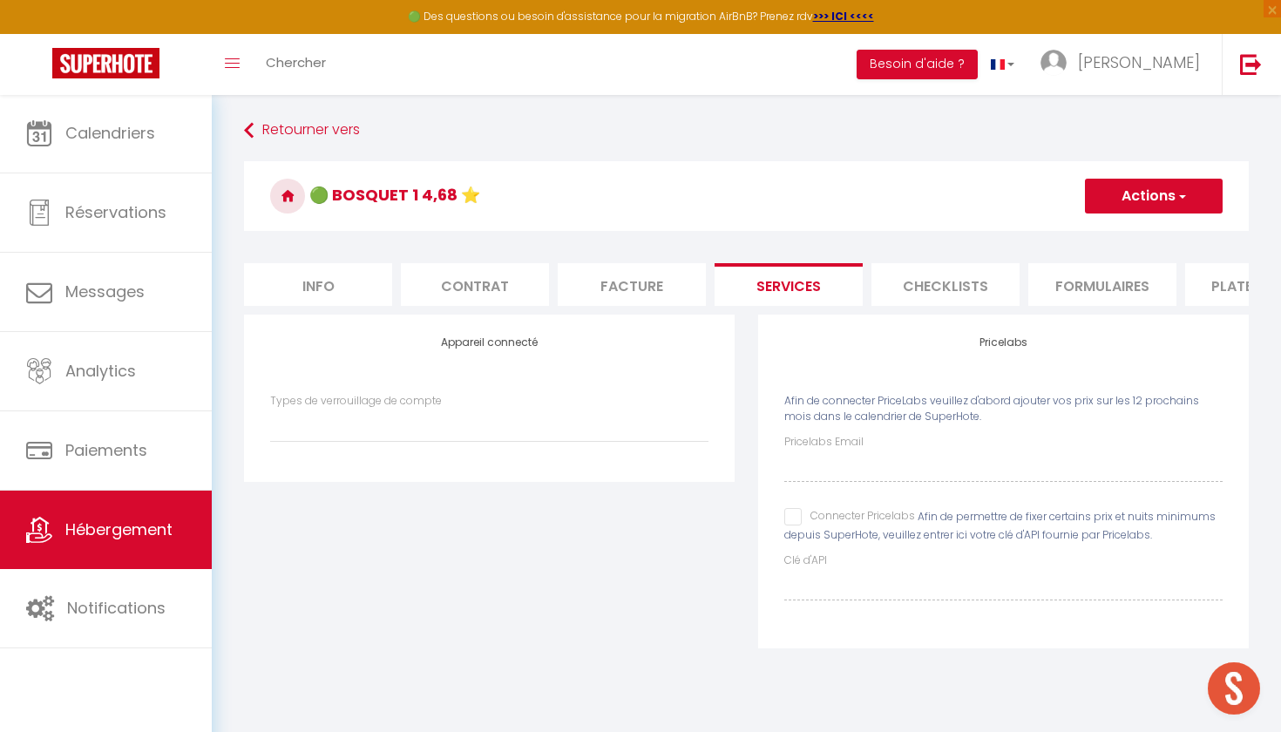
click at [359, 291] on li "Info" at bounding box center [318, 284] width 148 height 43
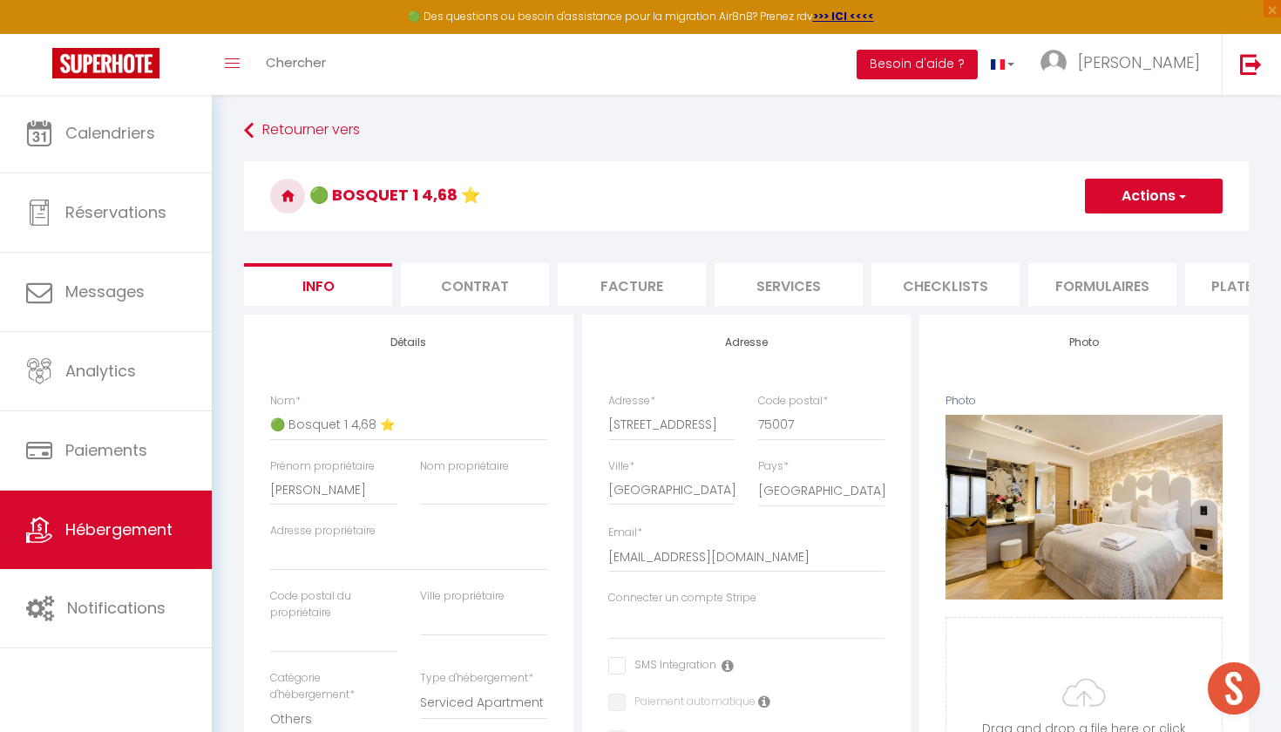
click at [768, 302] on li "Services" at bounding box center [788, 284] width 148 height 43
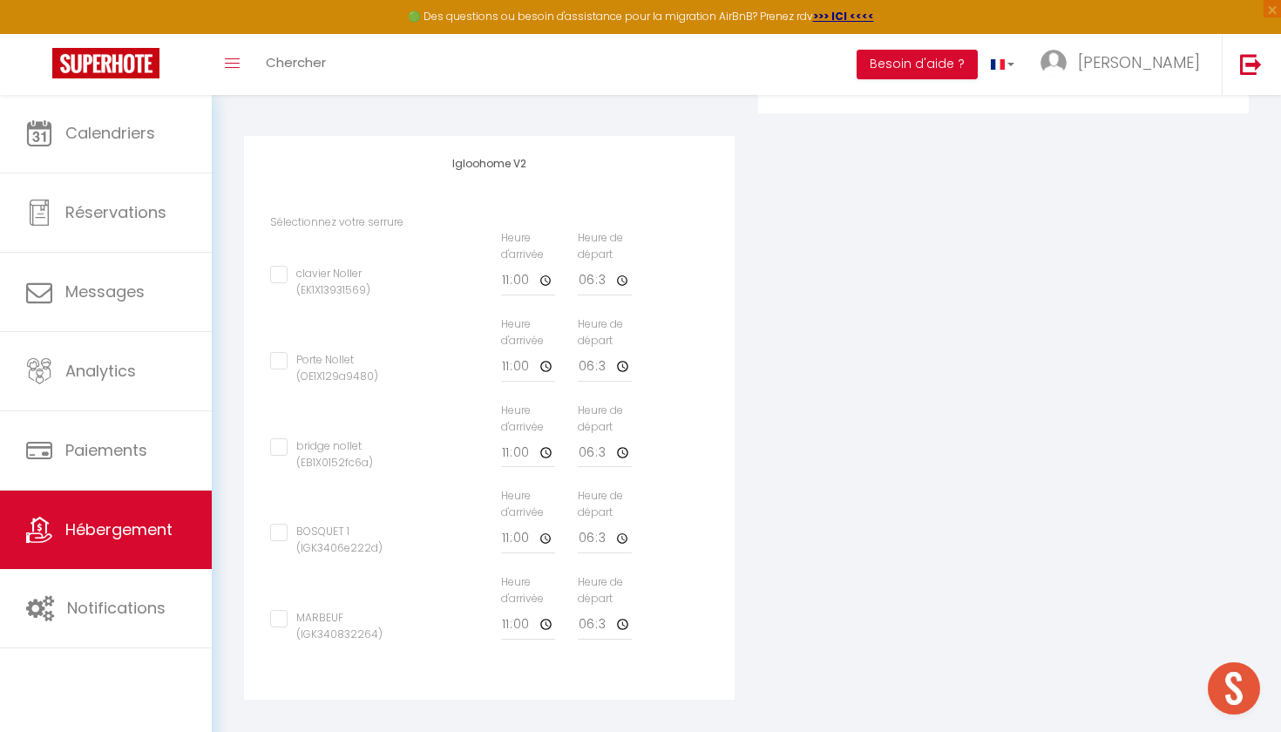
scroll to position [534, 0]
click at [276, 611] on input "MARBEUF (IGK340832264)" at bounding box center [335, 619] width 131 height 17
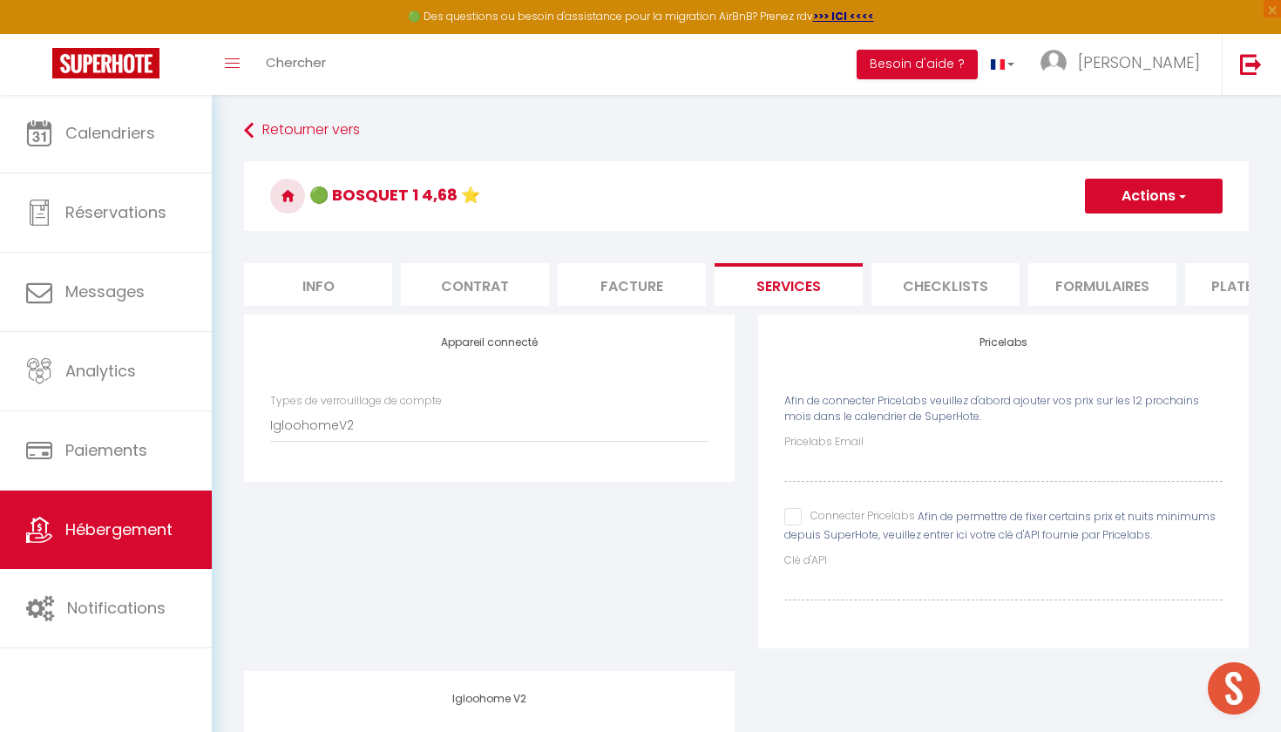
scroll to position [0, 0]
click at [1148, 195] on button "Actions" at bounding box center [1154, 196] width 138 height 35
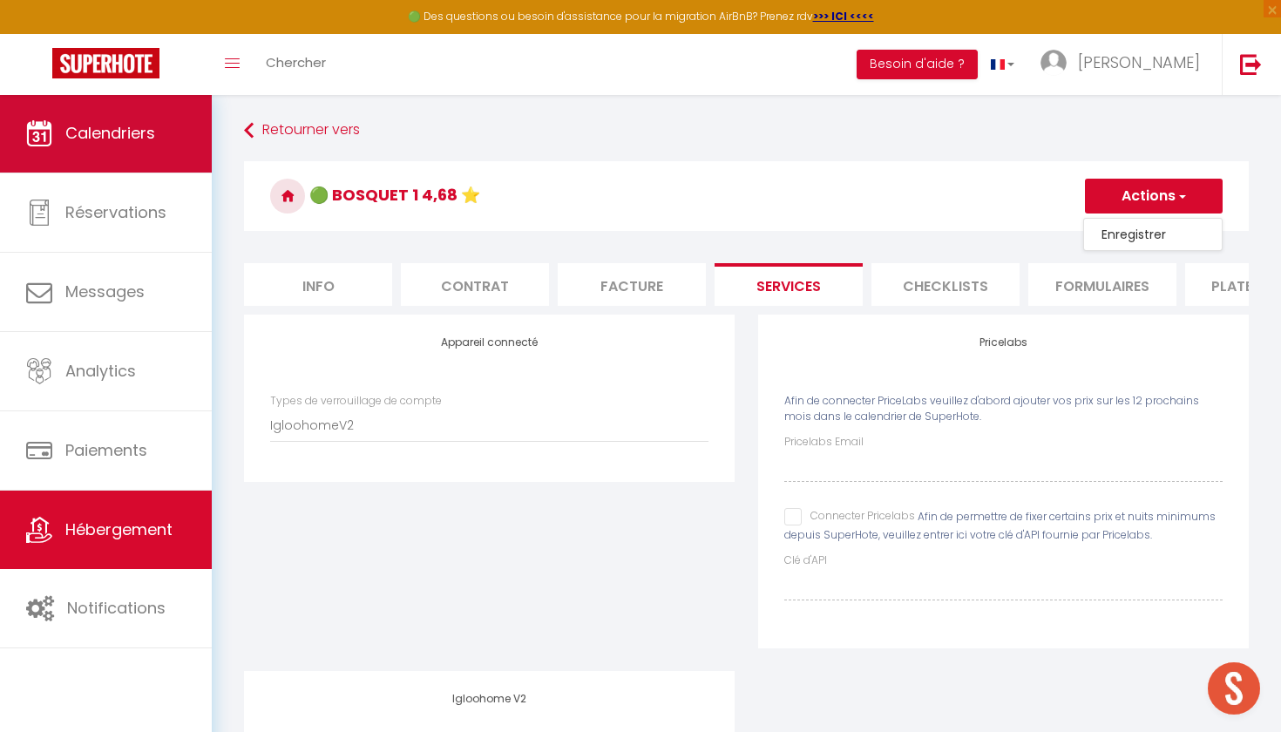
click at [158, 156] on link "Calendriers" at bounding box center [106, 133] width 212 height 78
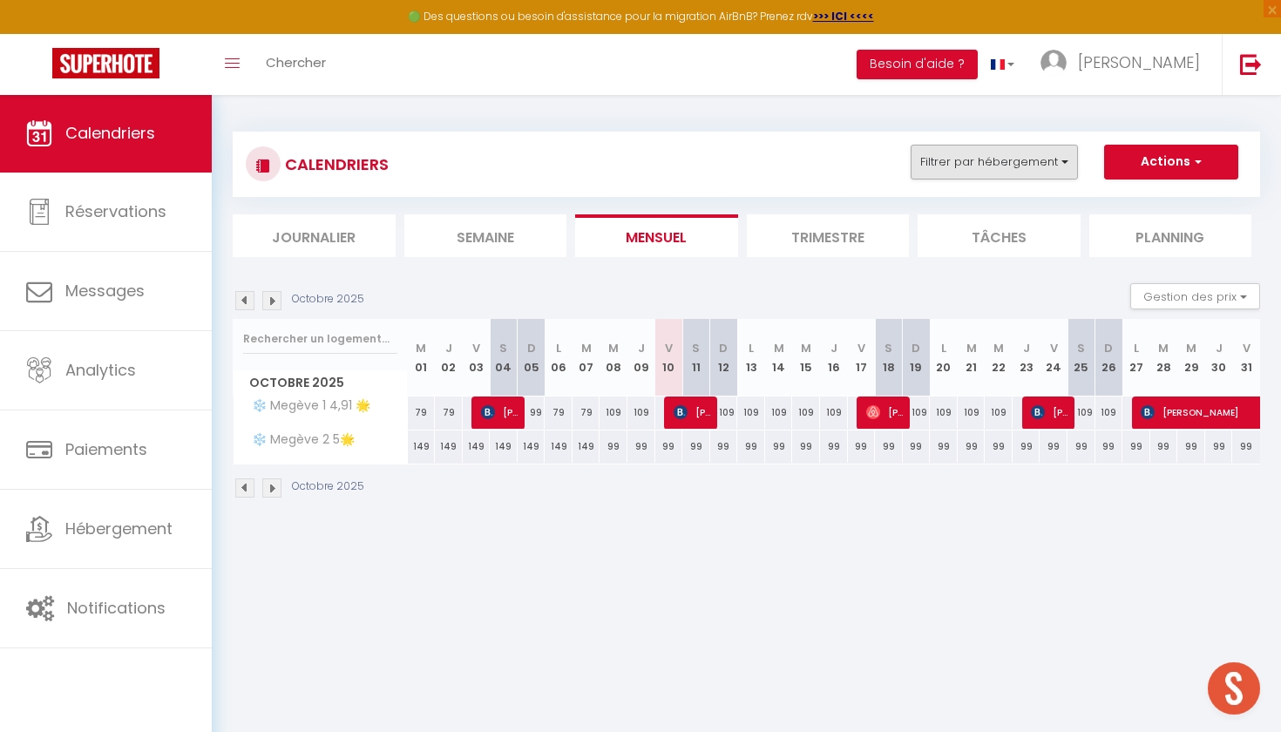
click at [1027, 173] on button "Filtrer par hébergement" at bounding box center [994, 162] width 167 height 35
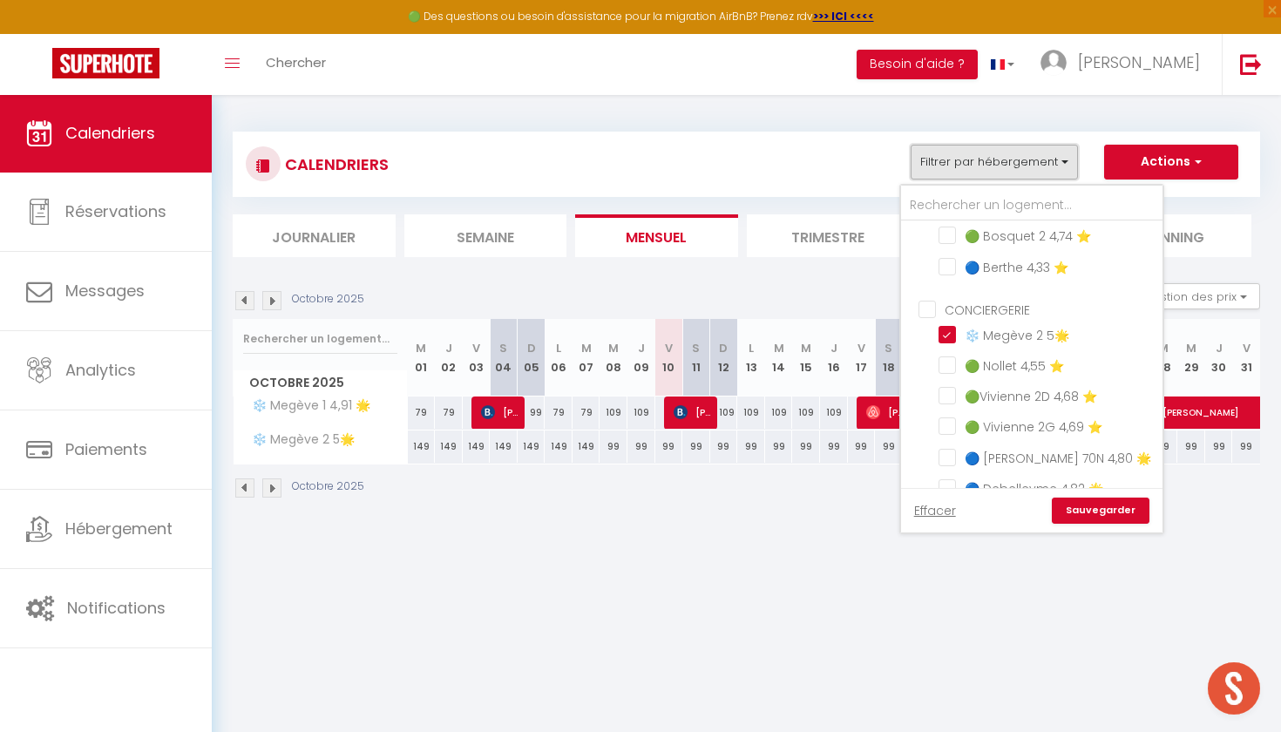
scroll to position [422, 0]
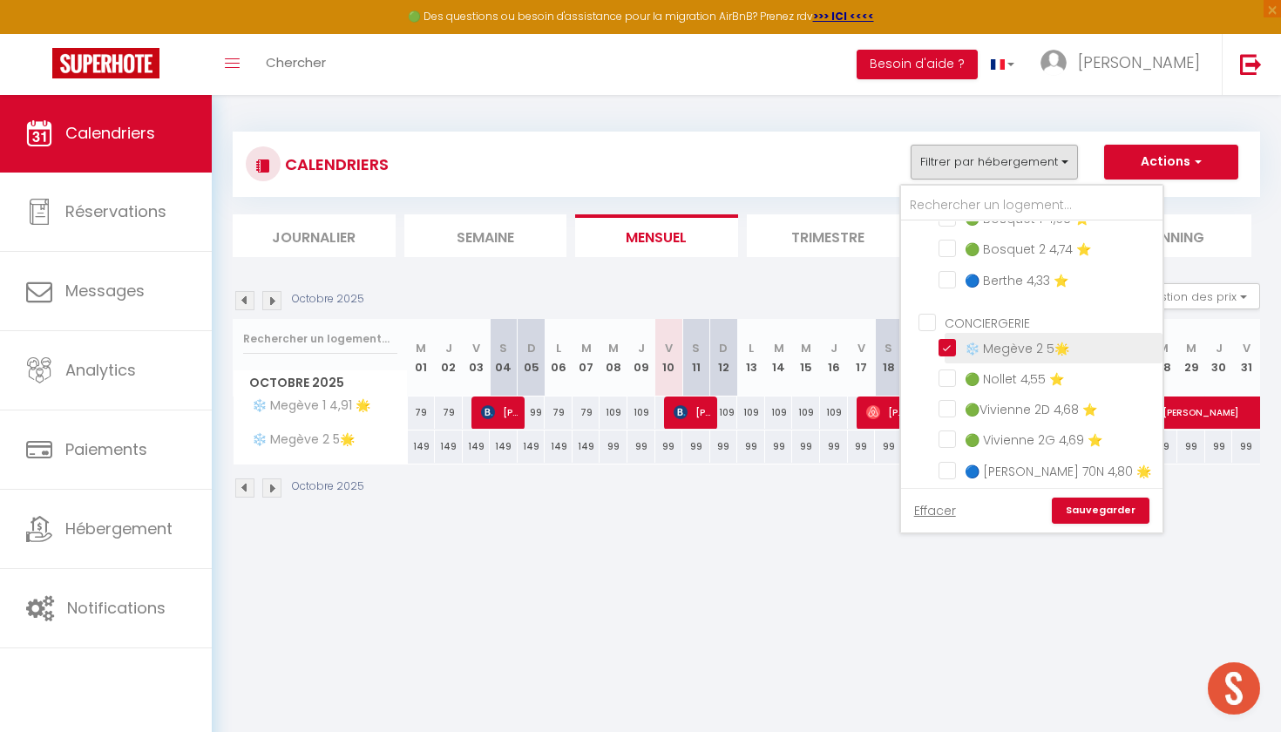
click at [954, 347] on input "❄️ Megève 2 5🌟" at bounding box center [1047, 346] width 218 height 17
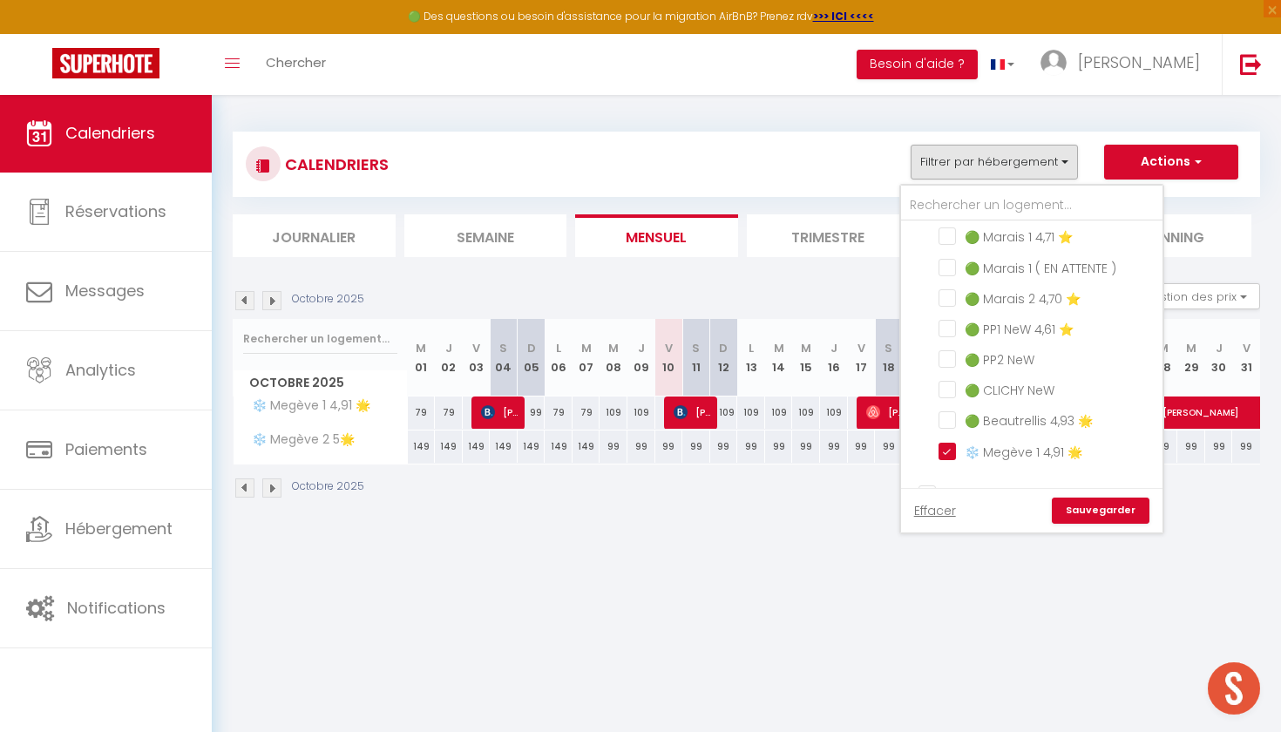
scroll to position [39, 0]
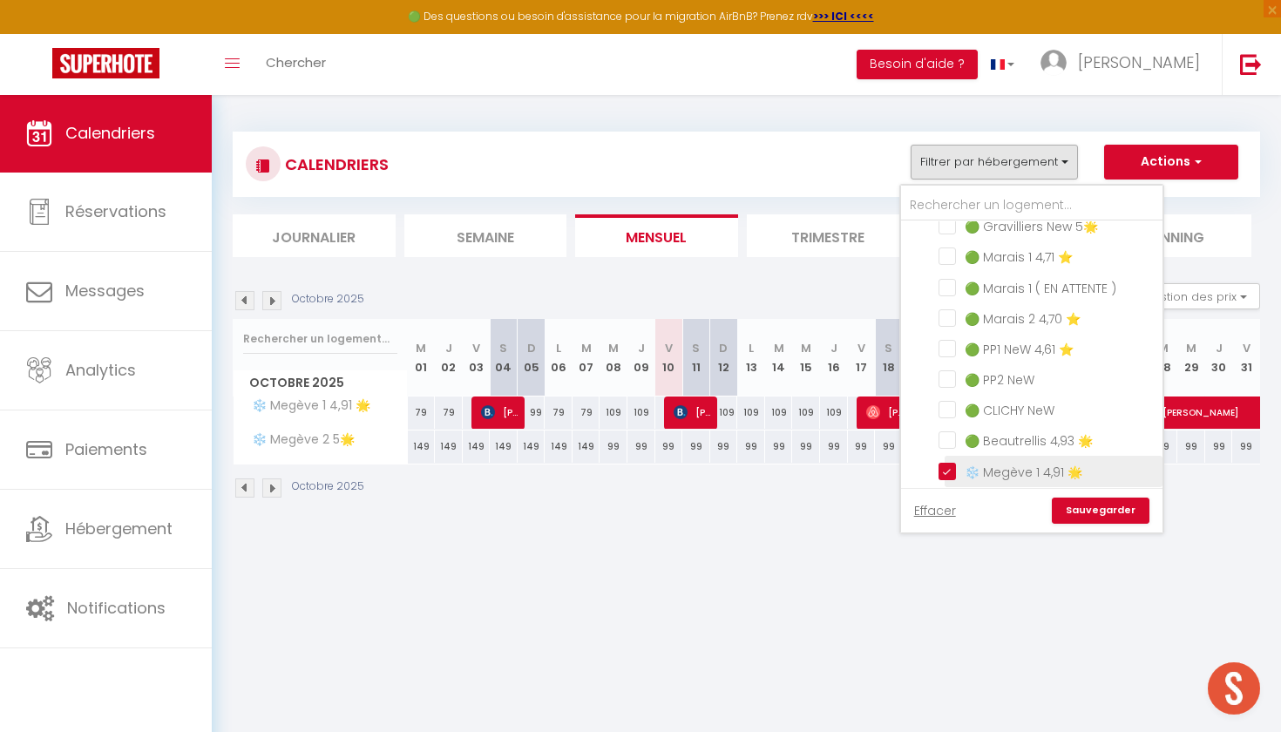
click at [949, 465] on input "❄️ Megève 1 4,91 🌟" at bounding box center [1047, 469] width 218 height 17
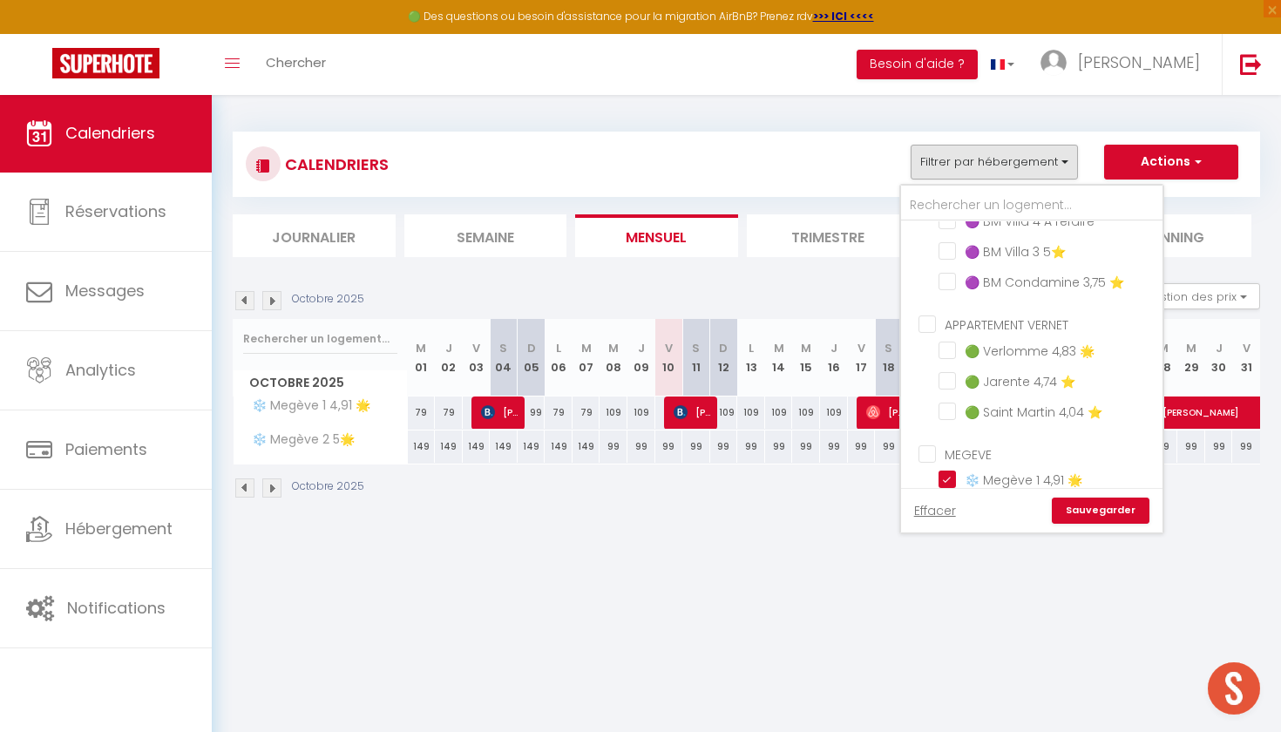
scroll to position [938, 0]
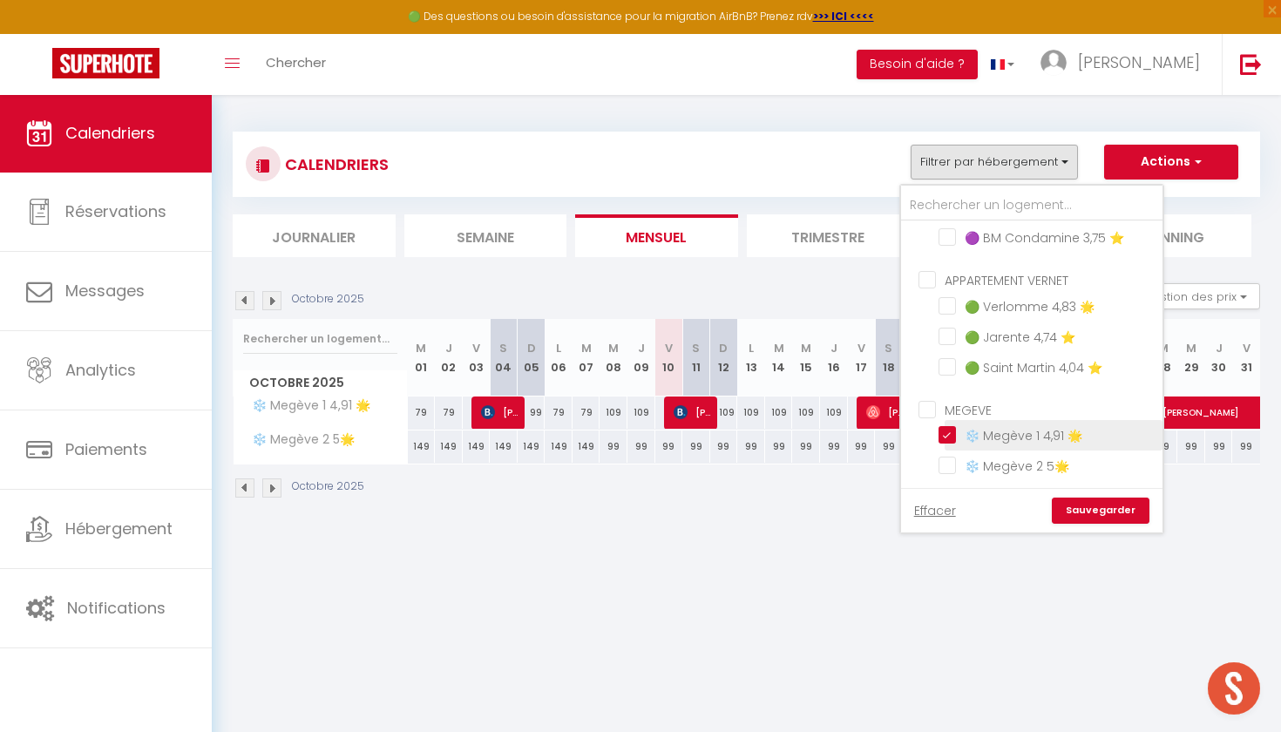
click at [944, 433] on input "❄️ Megève 1 4,91 🌟" at bounding box center [1047, 433] width 218 height 17
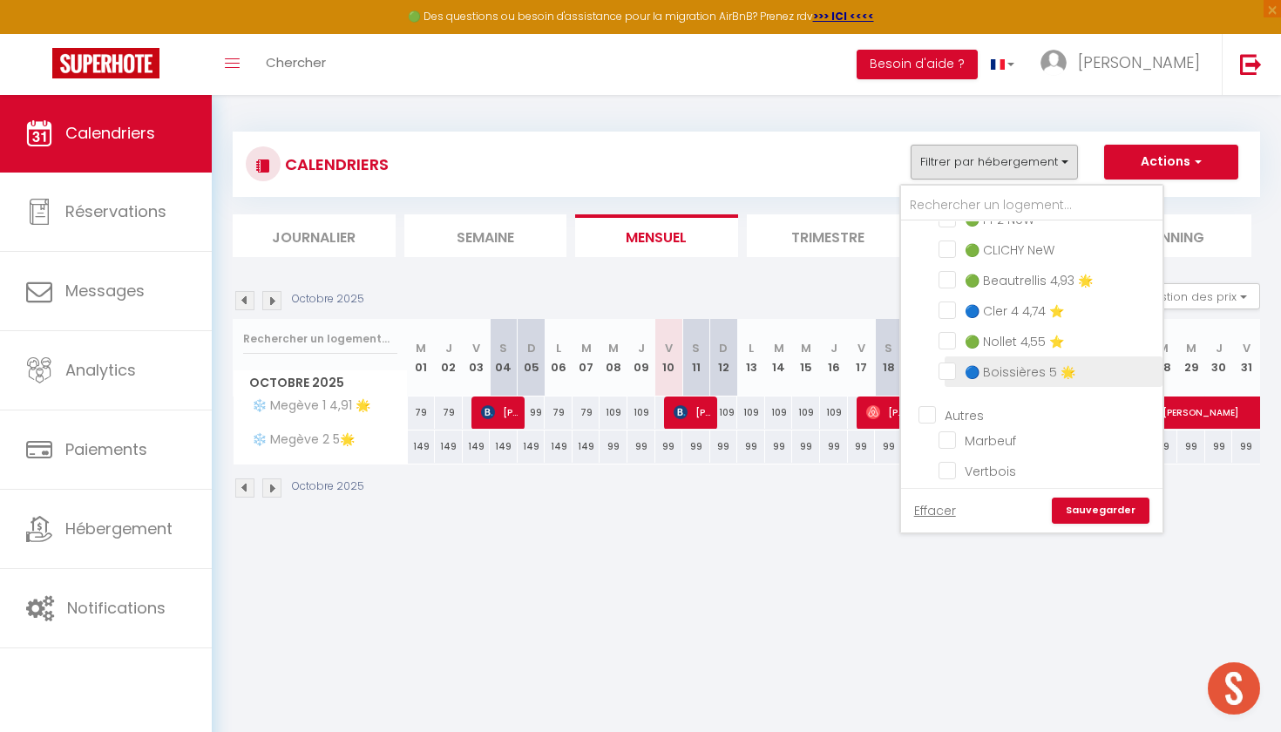
scroll to position [1405, 0]
click at [1081, 517] on link "Sauvegarder" at bounding box center [1101, 511] width 98 height 26
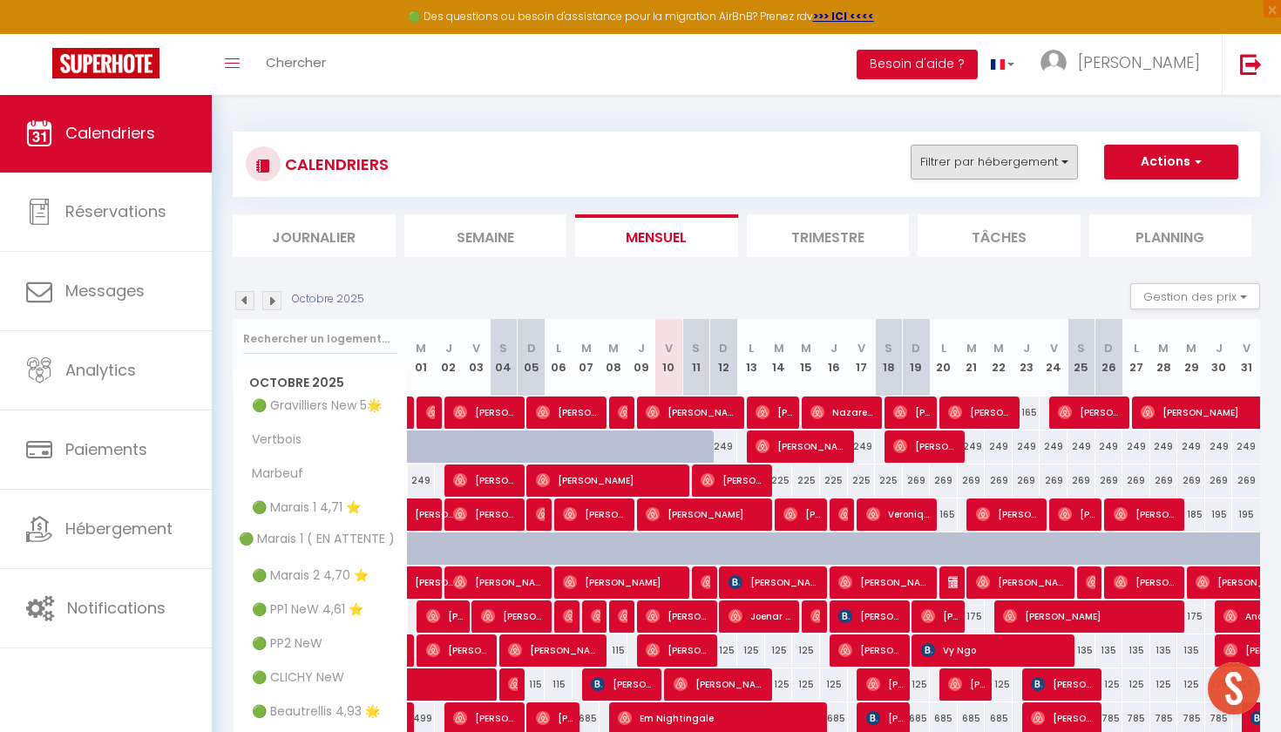
click at [1011, 173] on button "Filtrer par hébergement" at bounding box center [994, 162] width 167 height 35
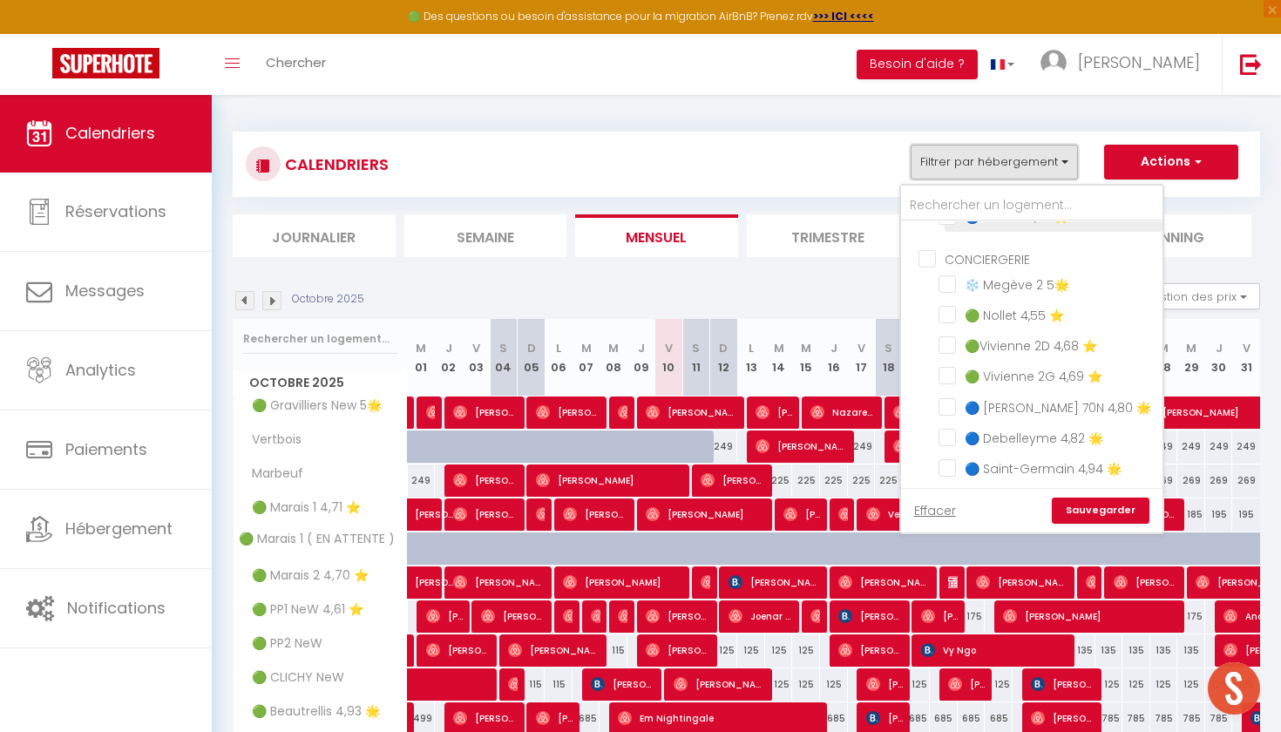
scroll to position [484, 0]
click at [954, 343] on input "🟢Vivienne 2D 4,68 ⭐️" at bounding box center [1047, 345] width 218 height 17
click at [955, 369] on input "🟢 Vivienne 2G 4,69 ⭐️" at bounding box center [1047, 376] width 218 height 17
click at [1099, 510] on link "Sauvegarder" at bounding box center [1101, 511] width 98 height 26
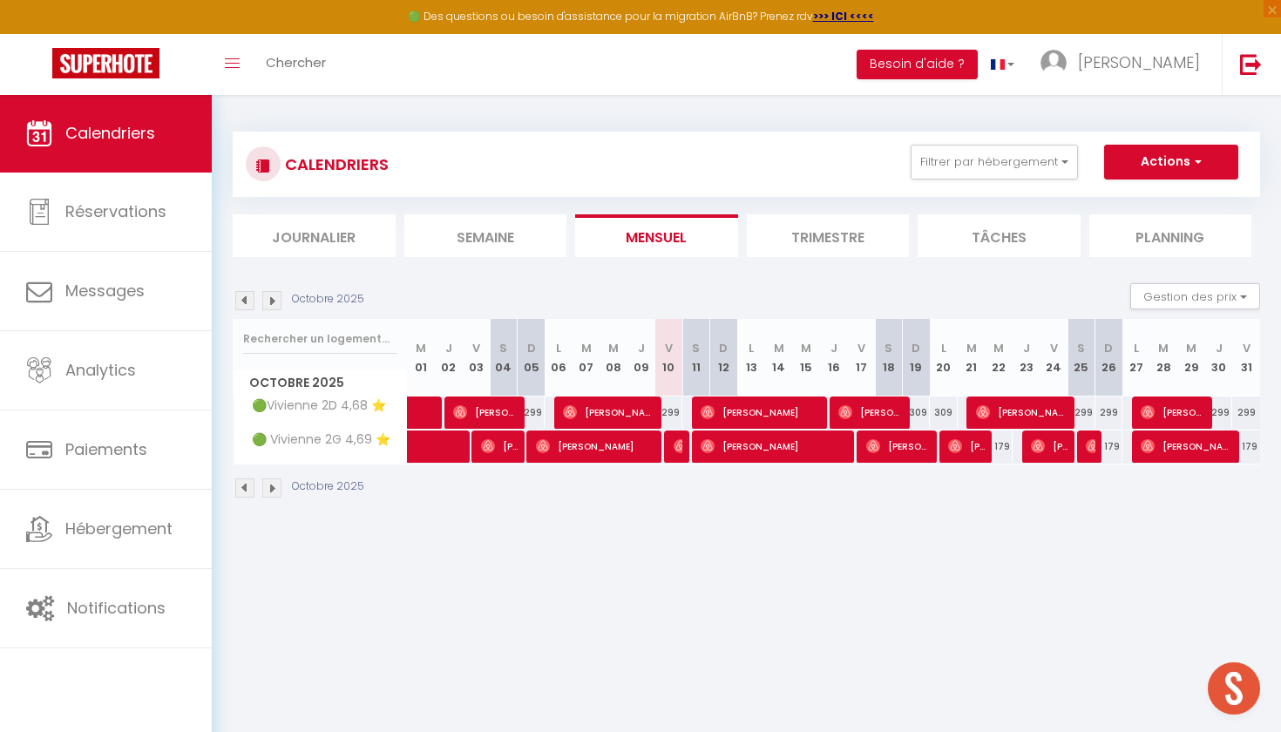
click at [271, 306] on img at bounding box center [271, 300] width 19 height 19
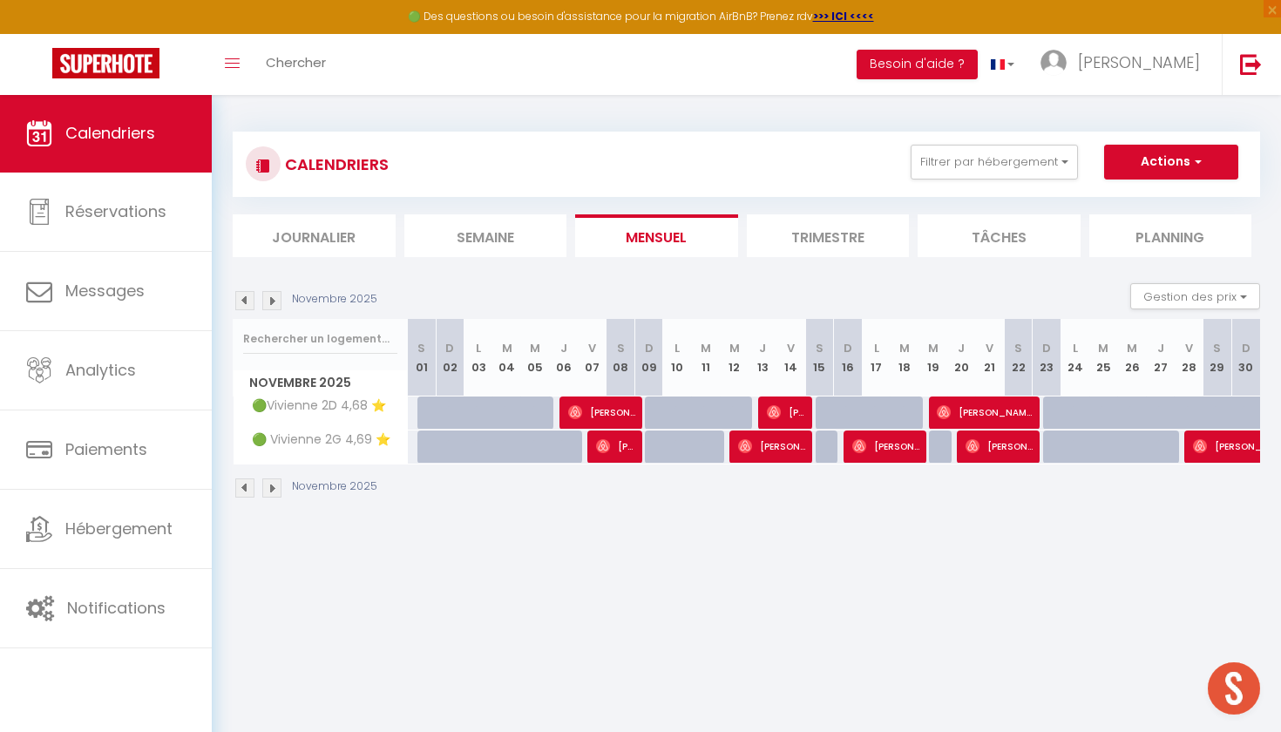
click at [271, 306] on img at bounding box center [271, 300] width 19 height 19
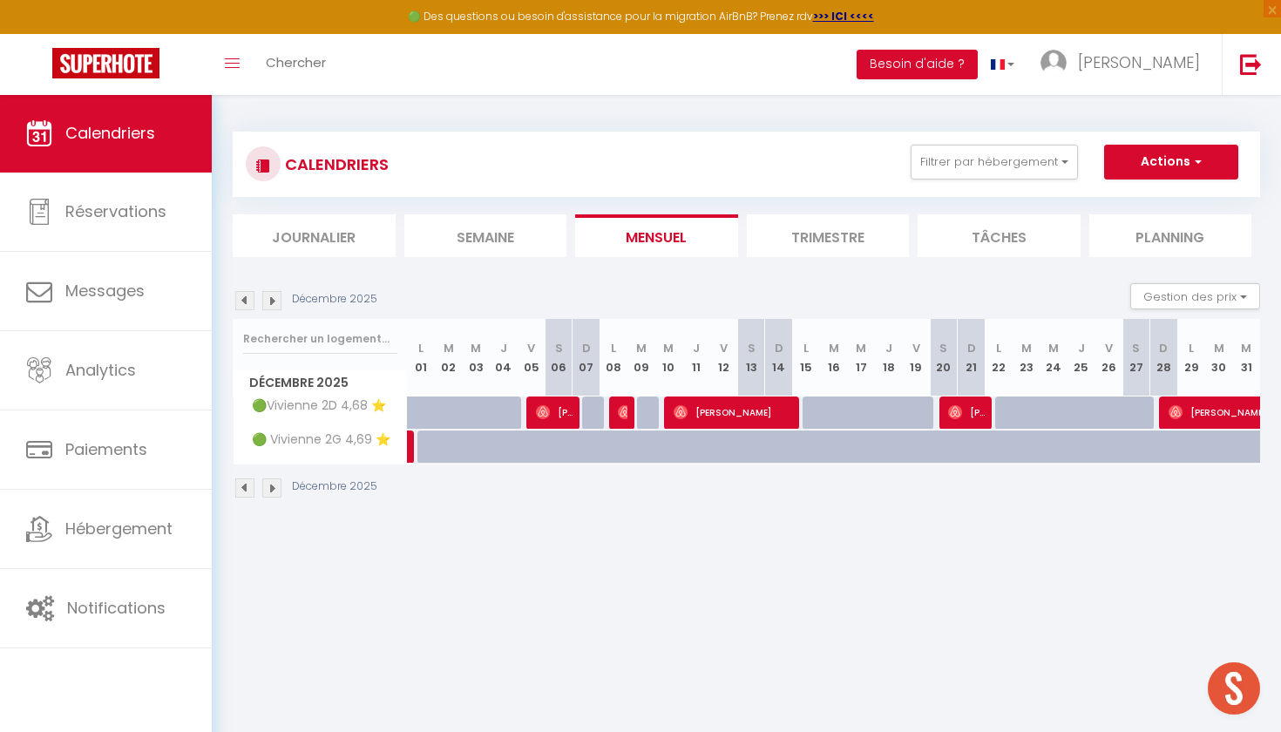
click at [247, 302] on img at bounding box center [244, 300] width 19 height 19
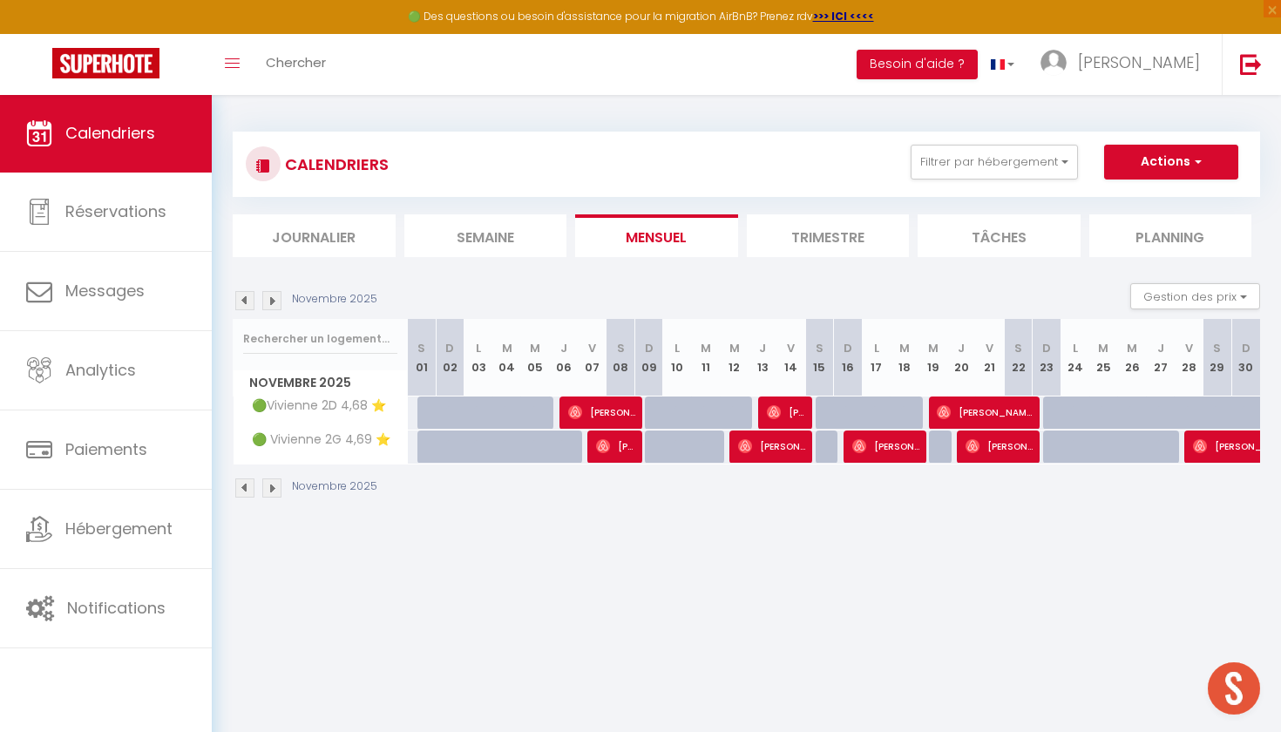
click at [467, 416] on div at bounding box center [478, 412] width 29 height 33
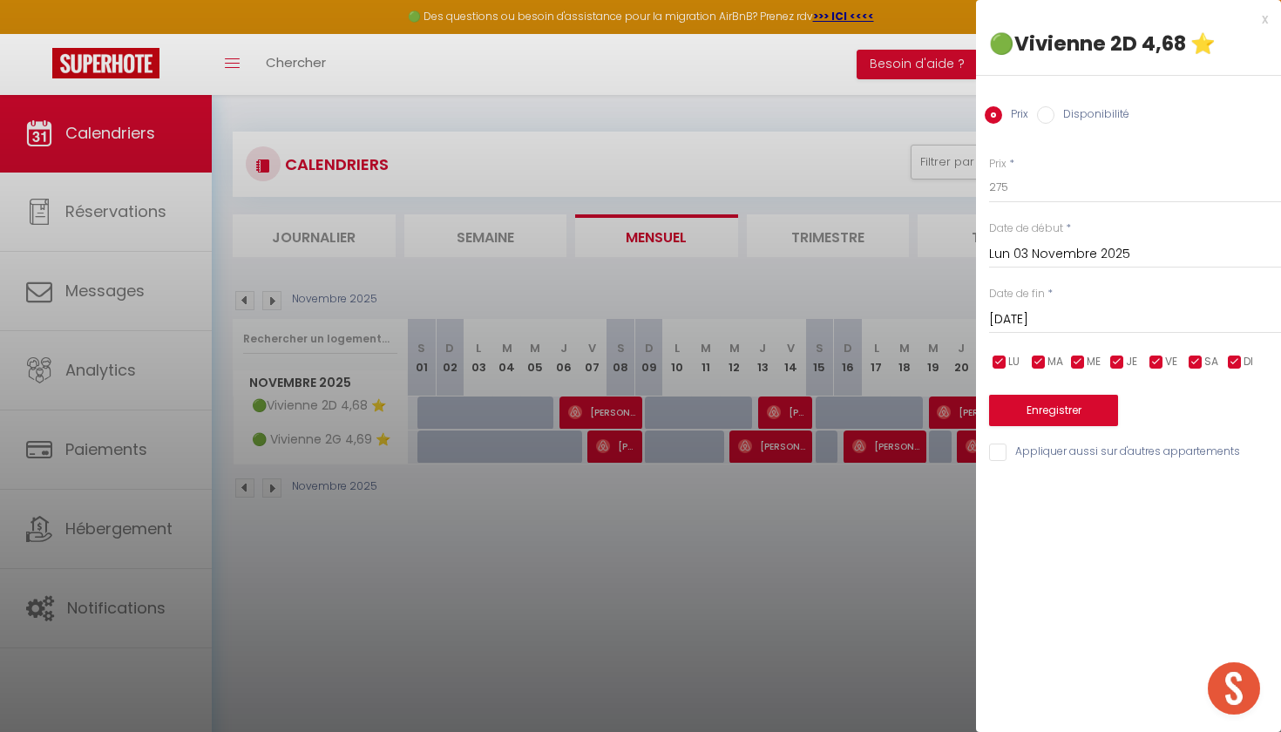
click at [1073, 112] on label "Disponibilité" at bounding box center [1091, 115] width 75 height 19
click at [1054, 112] on input "Disponibilité" at bounding box center [1045, 114] width 17 height 17
click at [1079, 401] on button "Enregistrer" at bounding box center [1053, 411] width 129 height 31
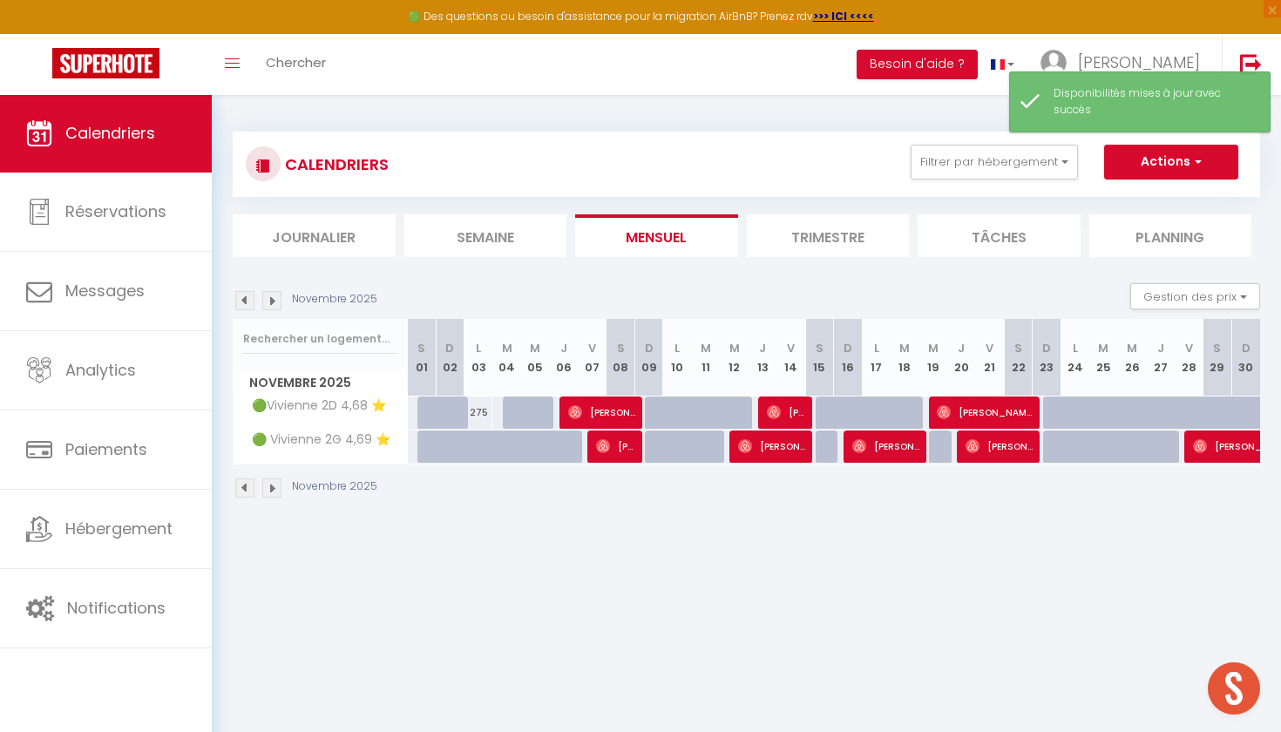
click at [477, 411] on div "275" at bounding box center [478, 412] width 29 height 32
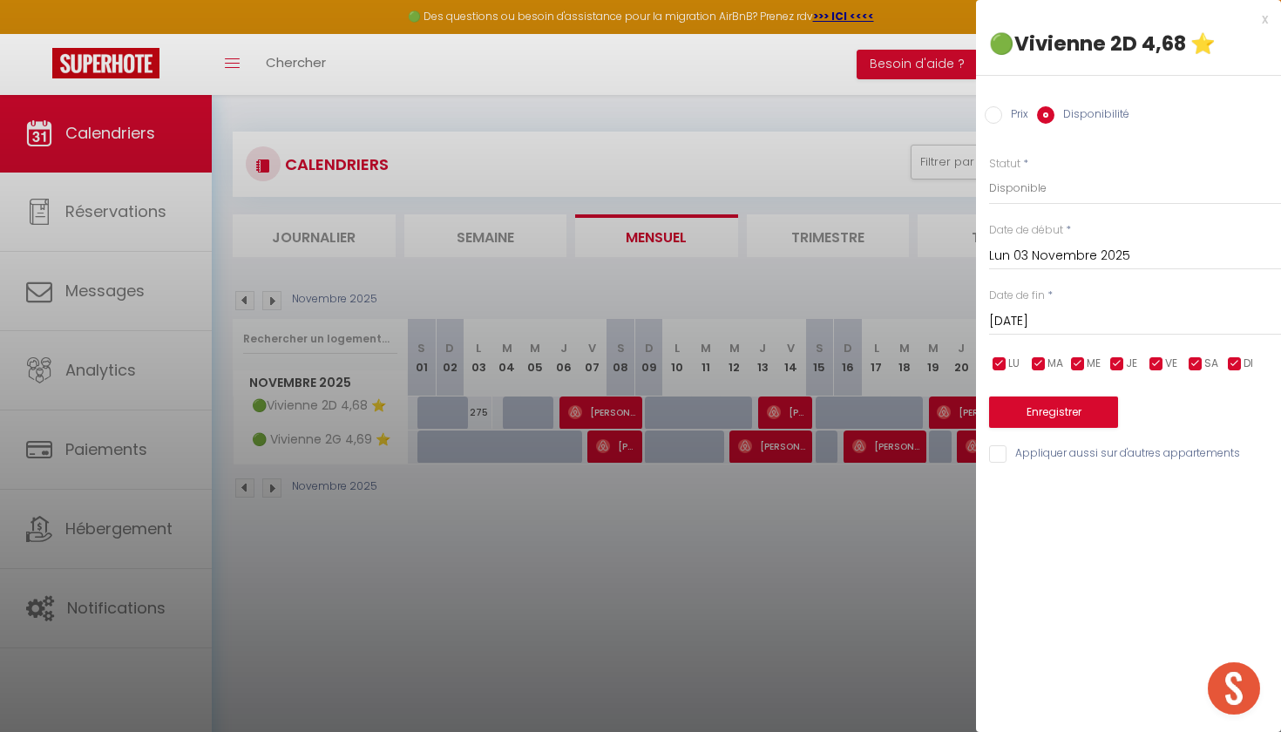
click at [842, 234] on div at bounding box center [640, 366] width 1281 height 732
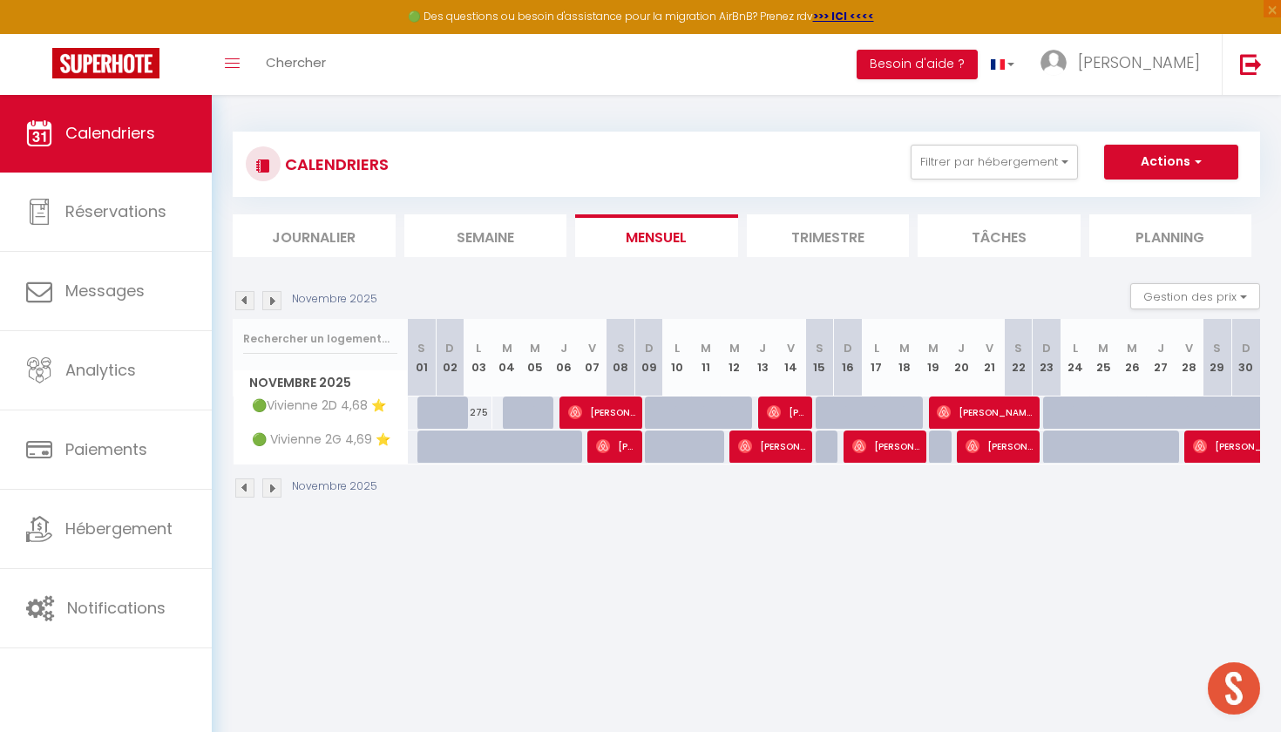
click at [513, 417] on div at bounding box center [517, 412] width 29 height 33
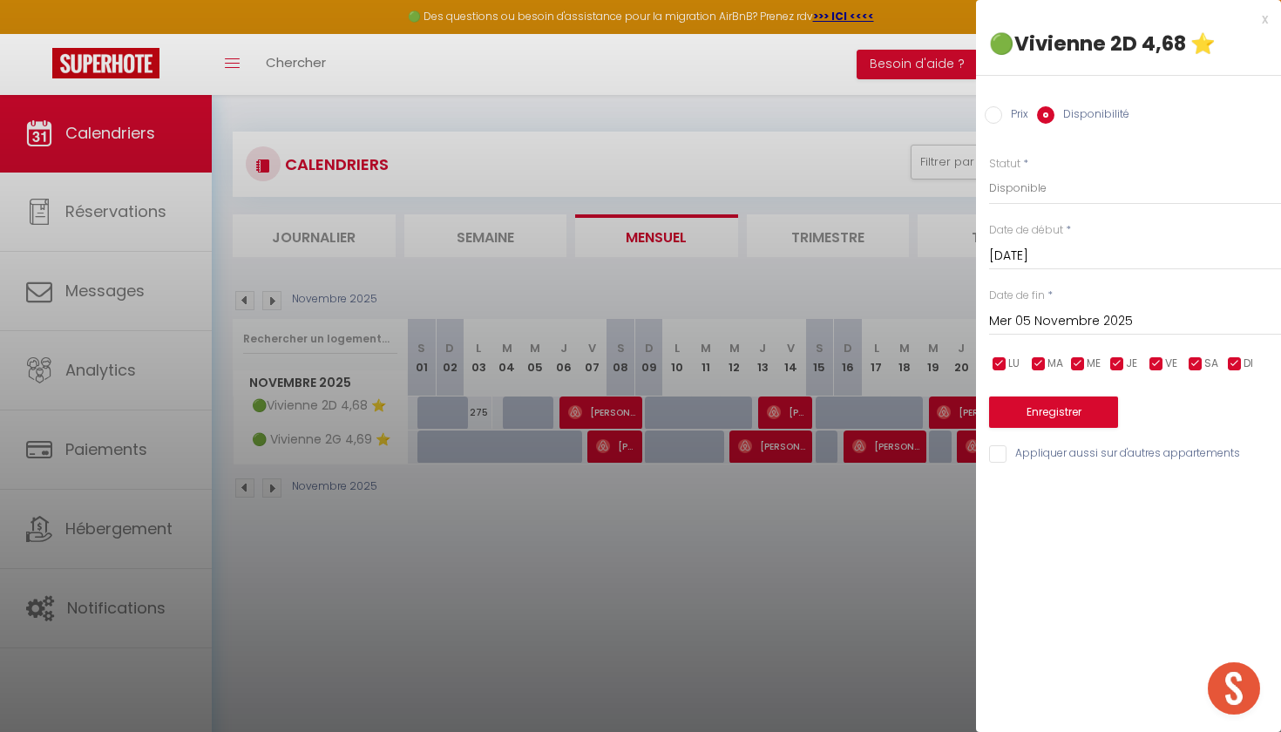
click at [885, 472] on div at bounding box center [640, 366] width 1281 height 732
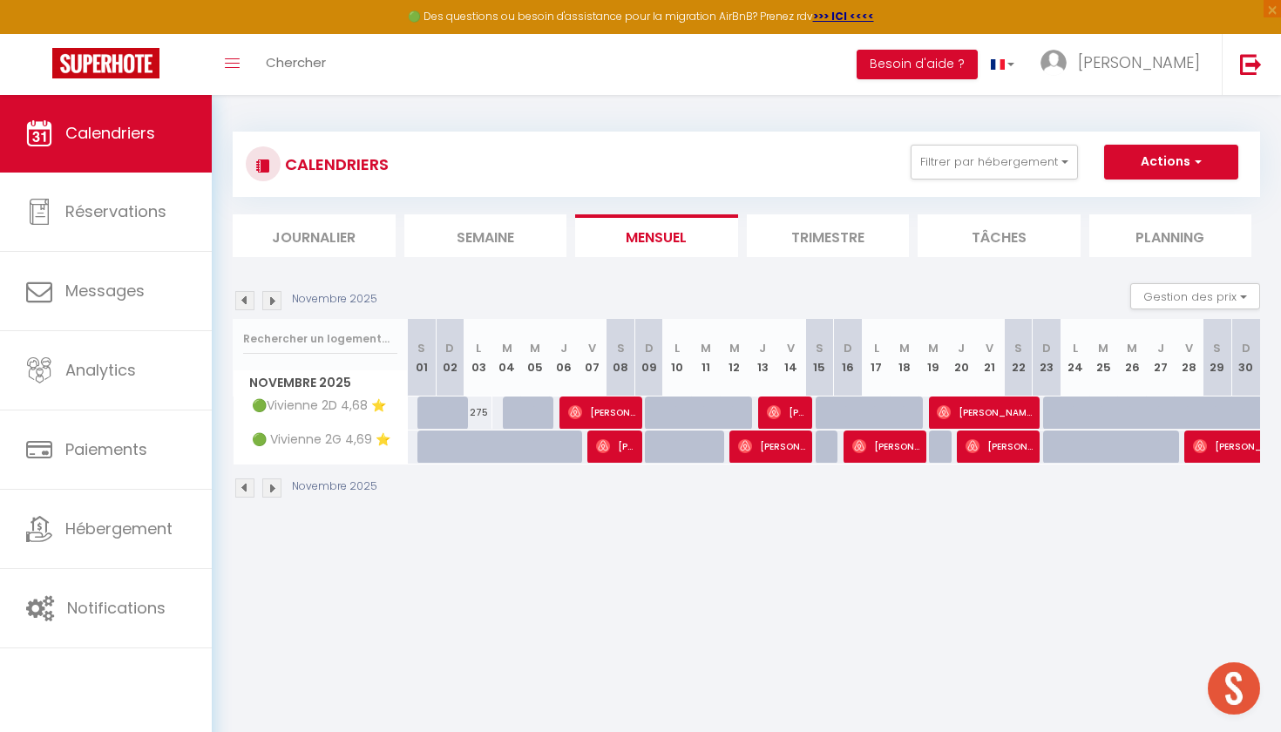
click at [483, 413] on div "275" at bounding box center [478, 412] width 29 height 32
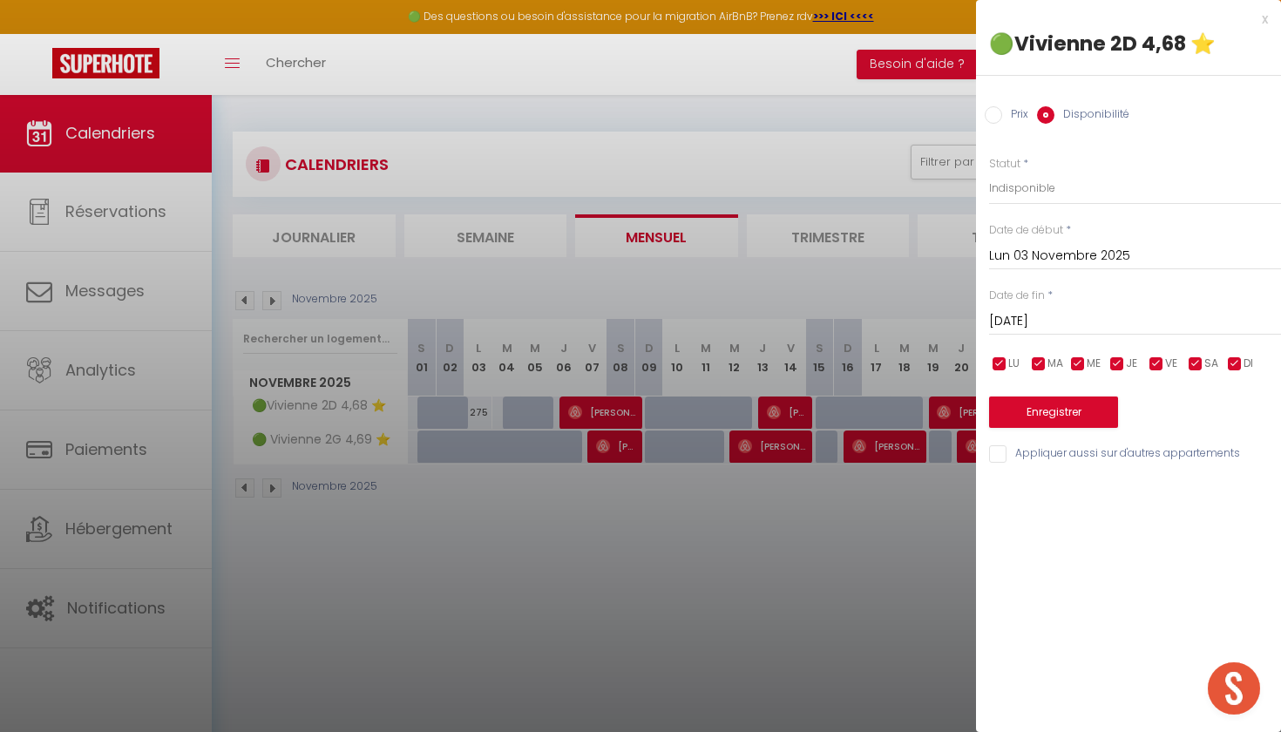
click at [1087, 396] on button "Enregistrer" at bounding box center [1053, 411] width 129 height 31
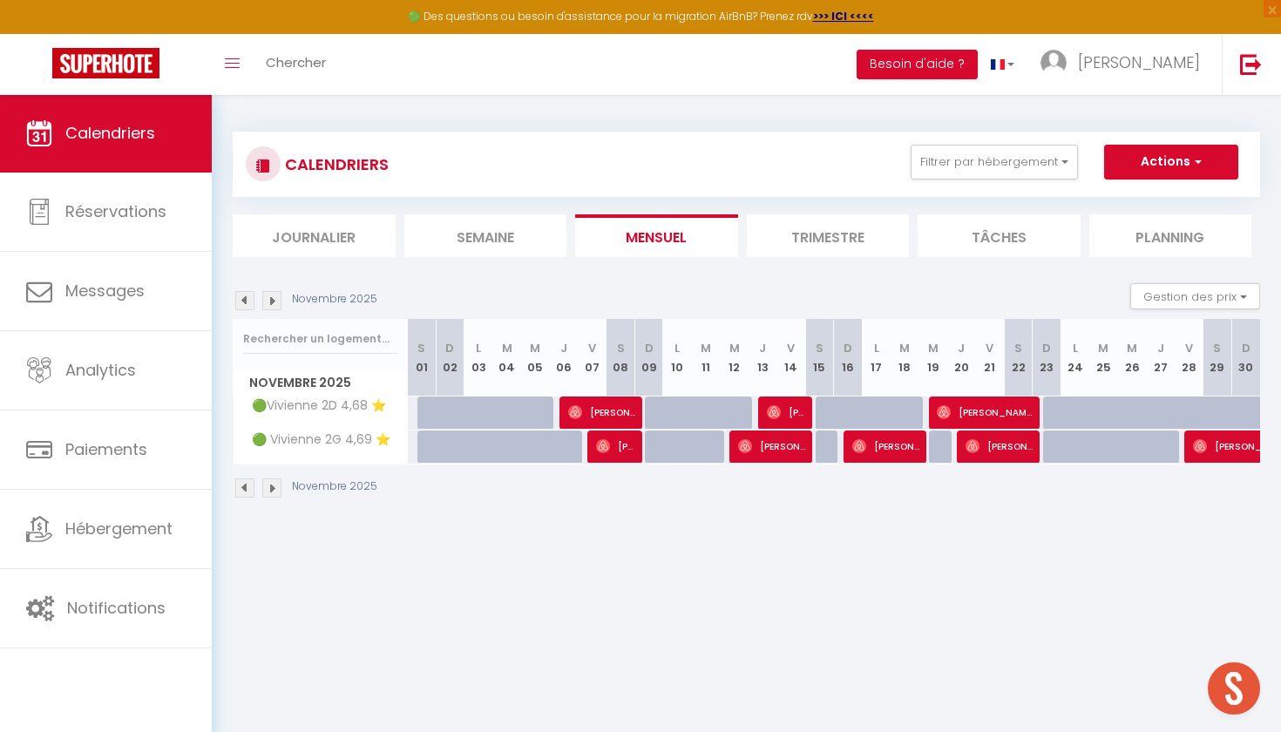
click at [446, 411] on div at bounding box center [460, 422] width 29 height 33
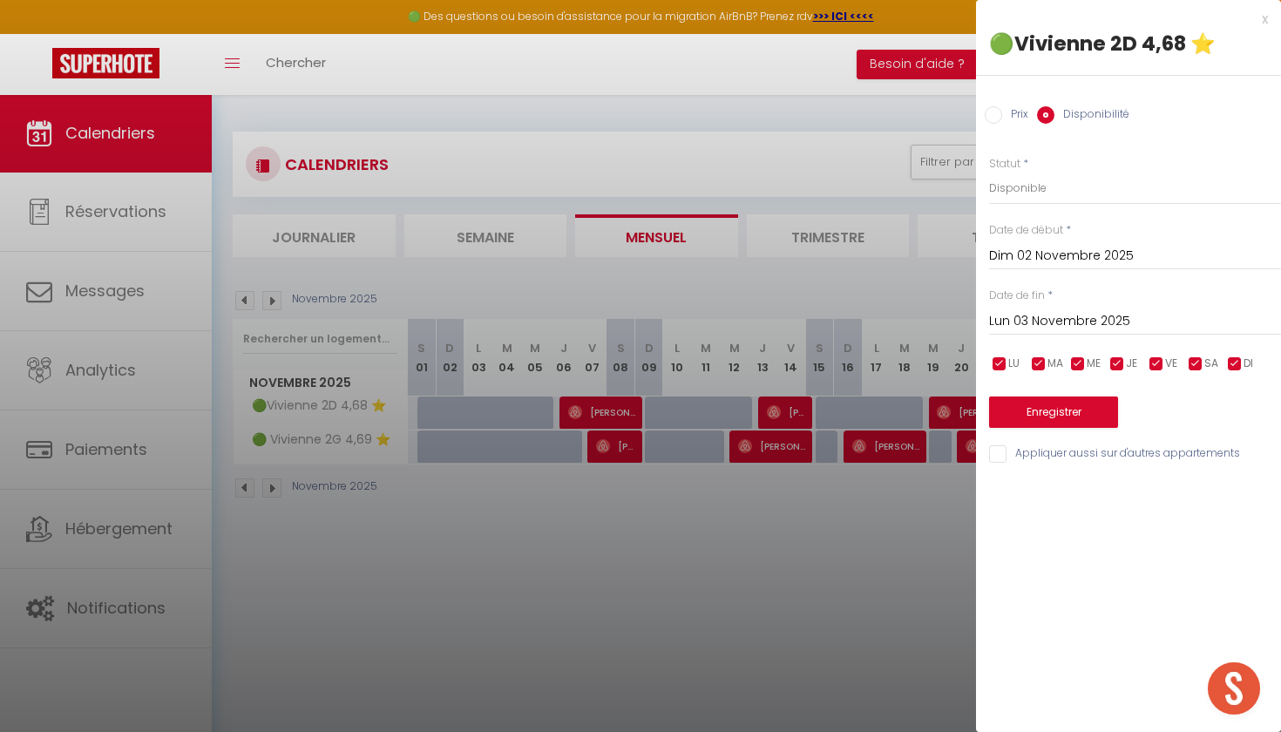
click at [679, 570] on div at bounding box center [640, 366] width 1281 height 732
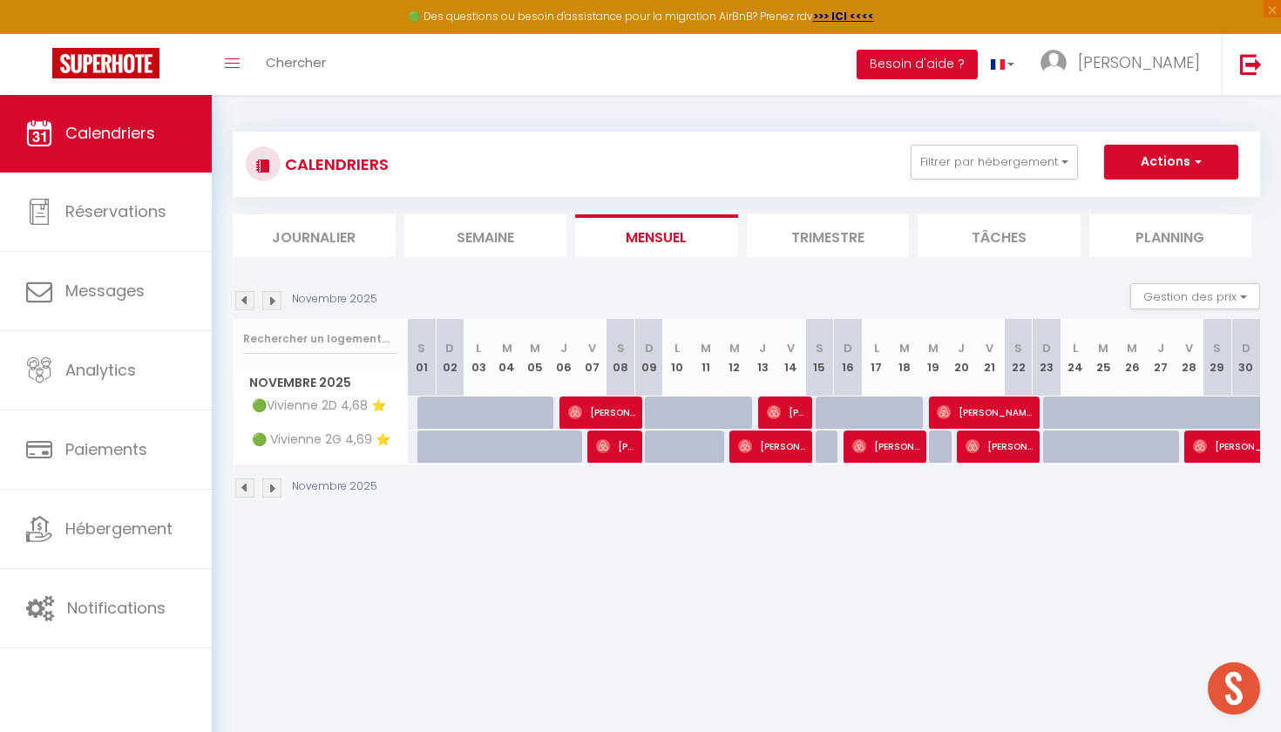
click at [434, 408] on div at bounding box center [431, 412] width 29 height 33
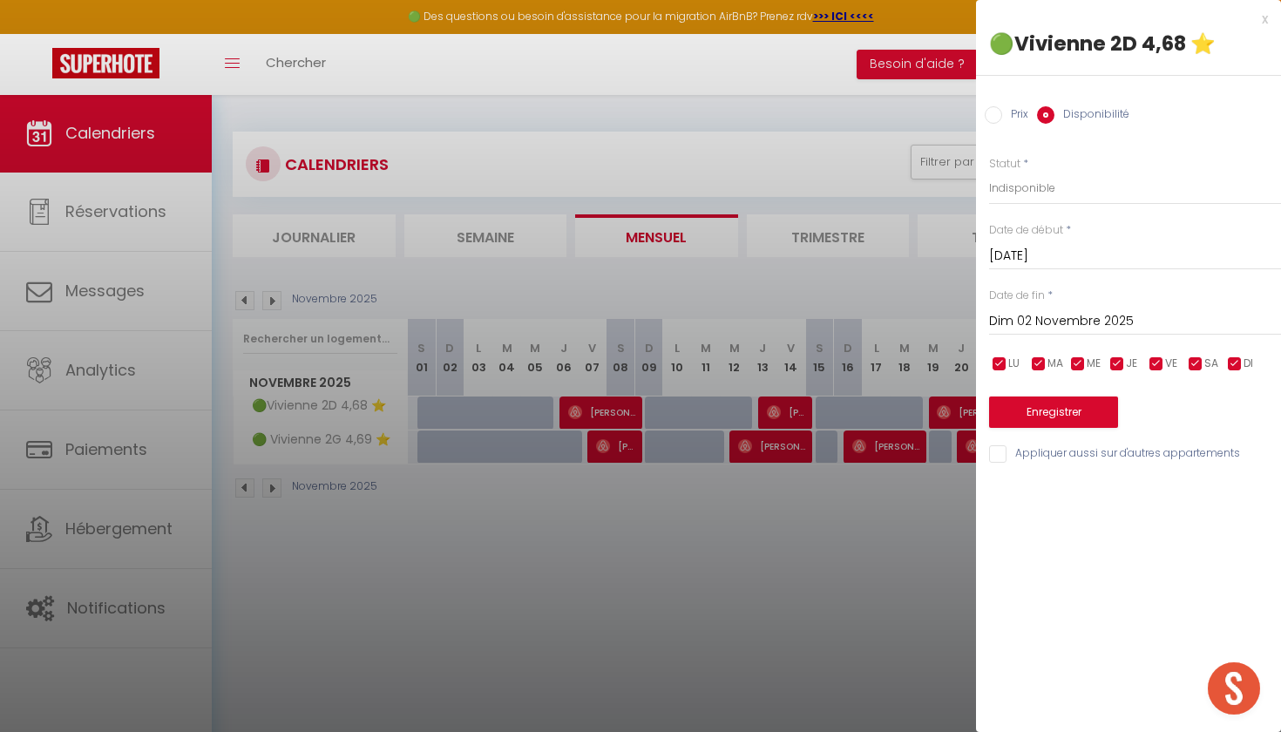
click at [1052, 408] on button "Enregistrer" at bounding box center [1053, 411] width 129 height 31
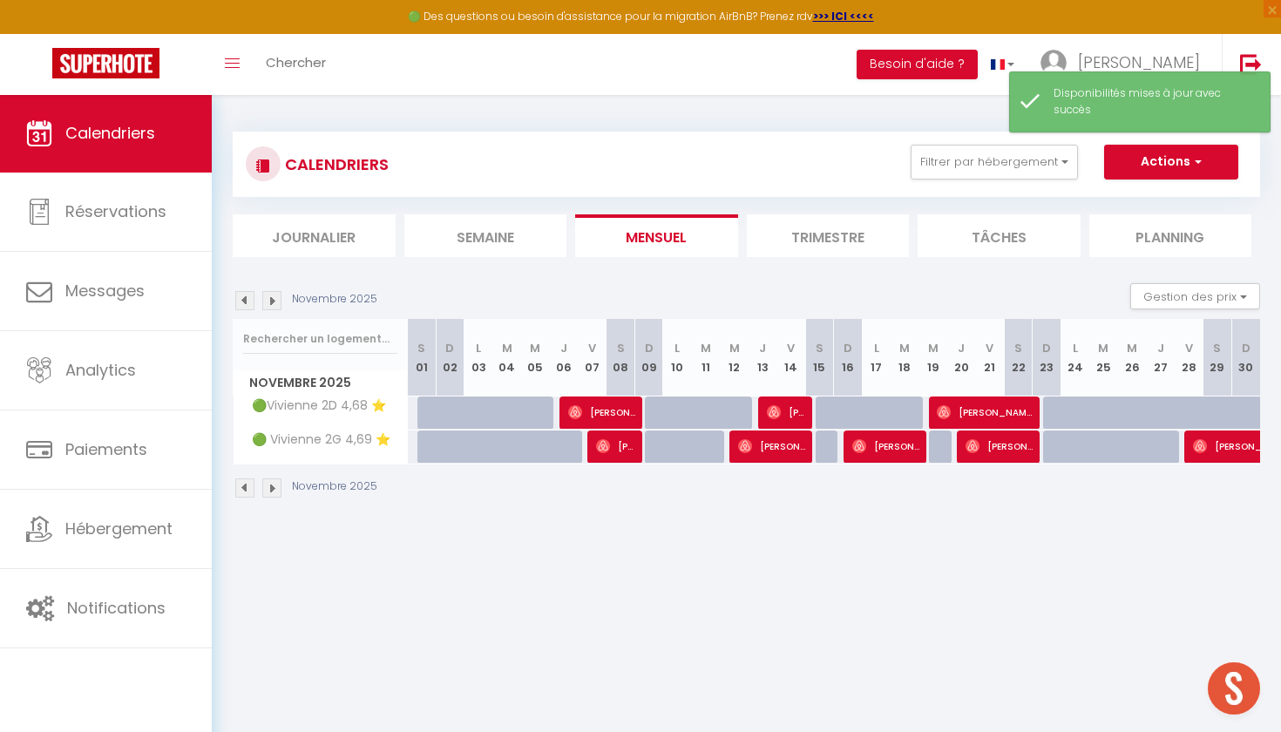
click at [437, 412] on div at bounding box center [450, 412] width 29 height 33
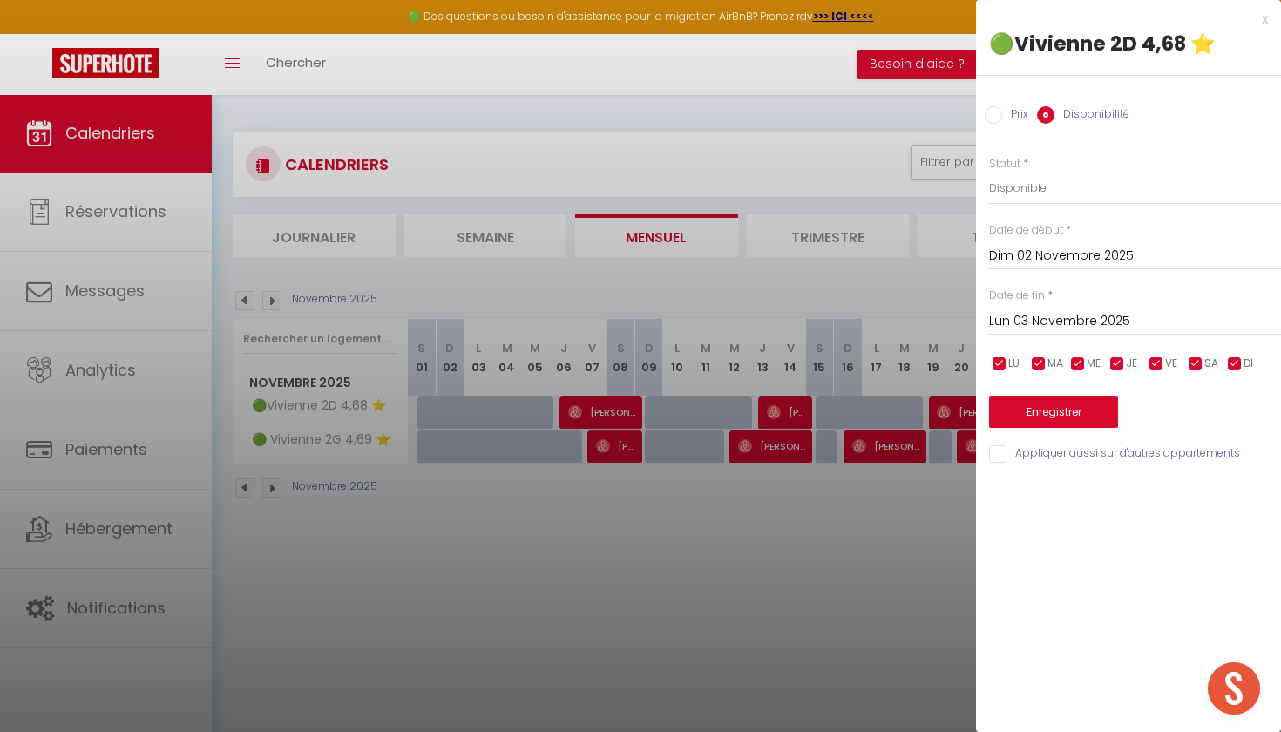
click at [451, 415] on div at bounding box center [640, 366] width 1281 height 732
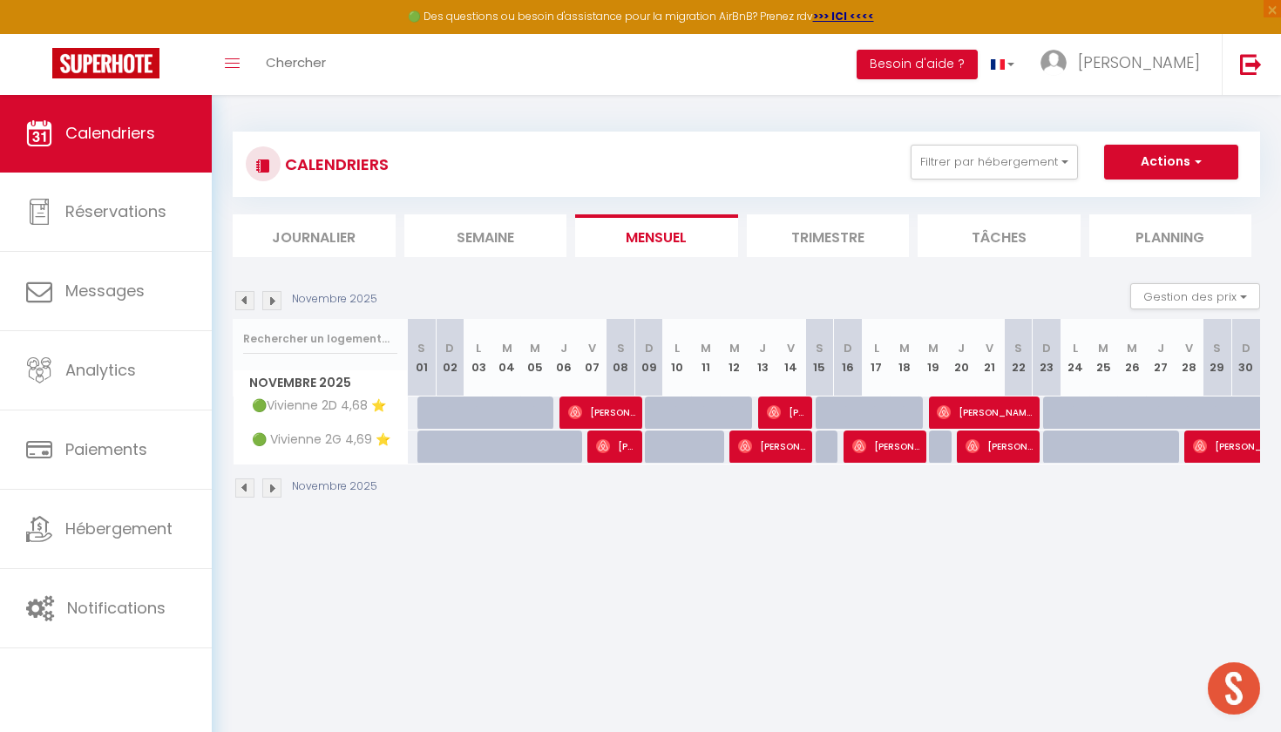
click at [453, 406] on div at bounding box center [460, 422] width 29 height 33
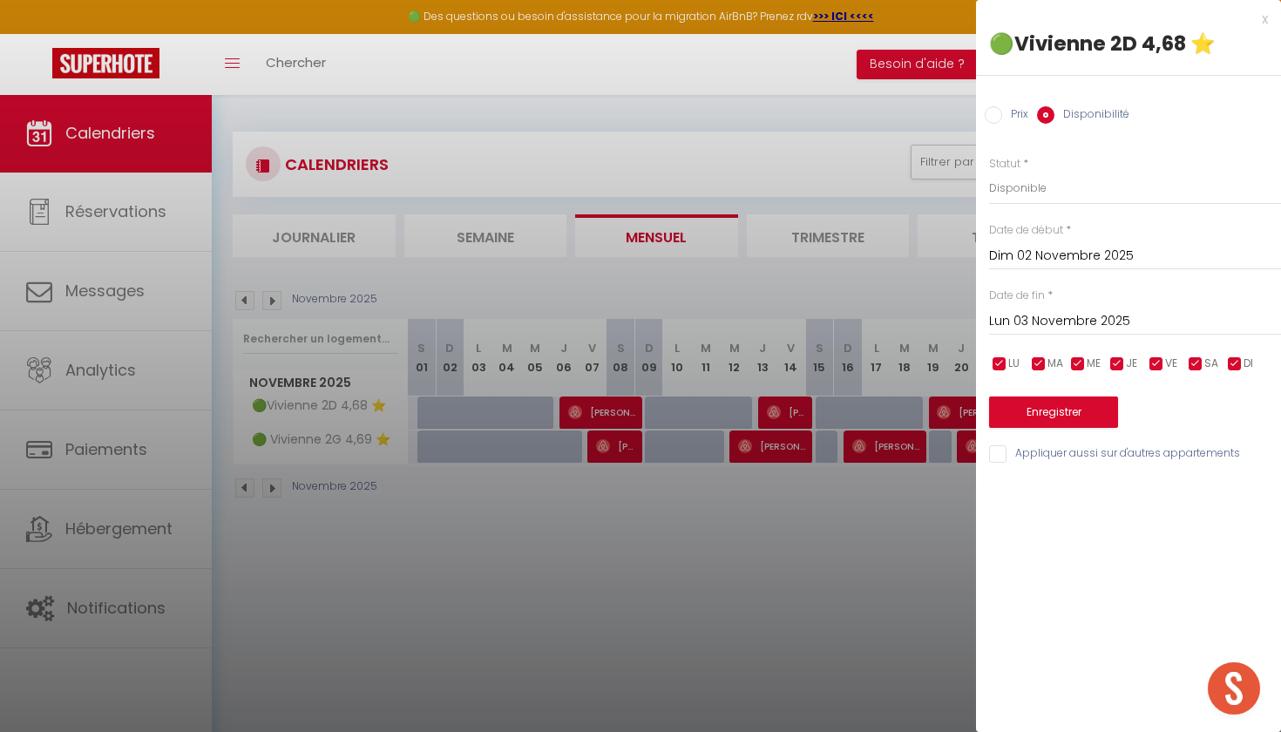
click at [1059, 408] on button "Enregistrer" at bounding box center [1053, 411] width 129 height 31
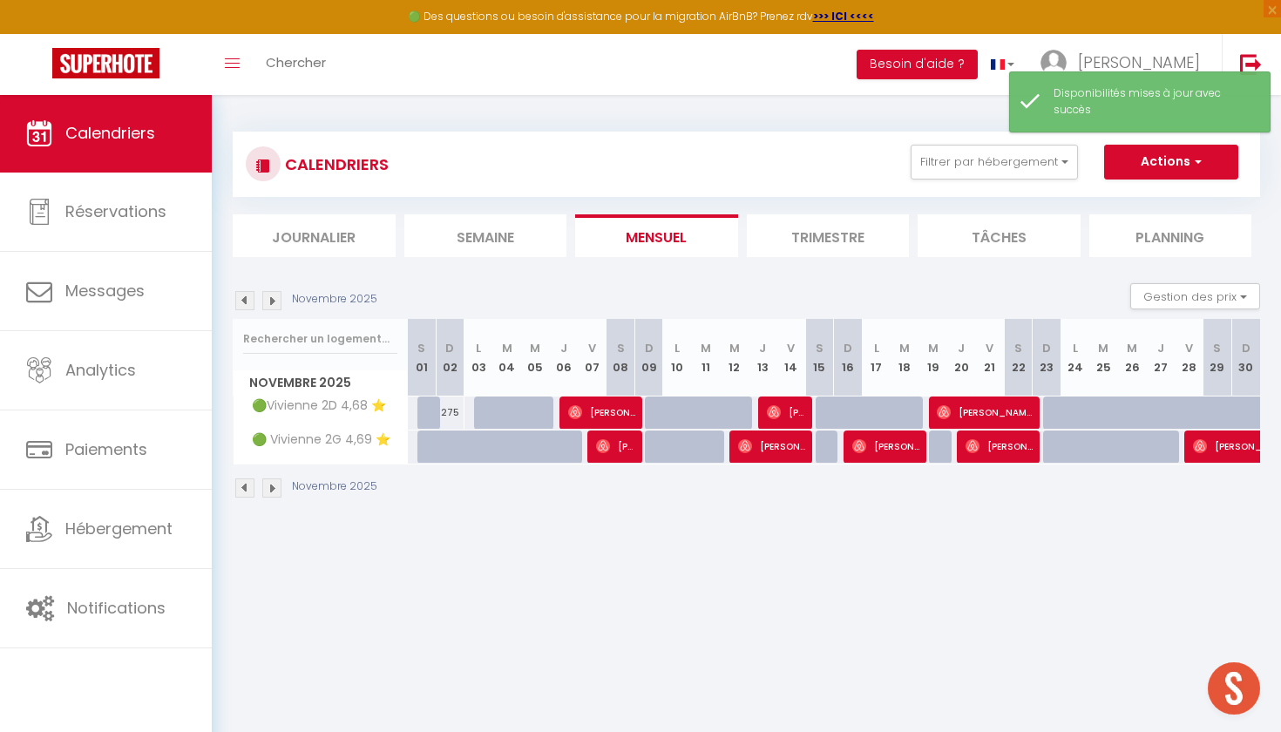
click at [430, 407] on div at bounding box center [431, 412] width 29 height 33
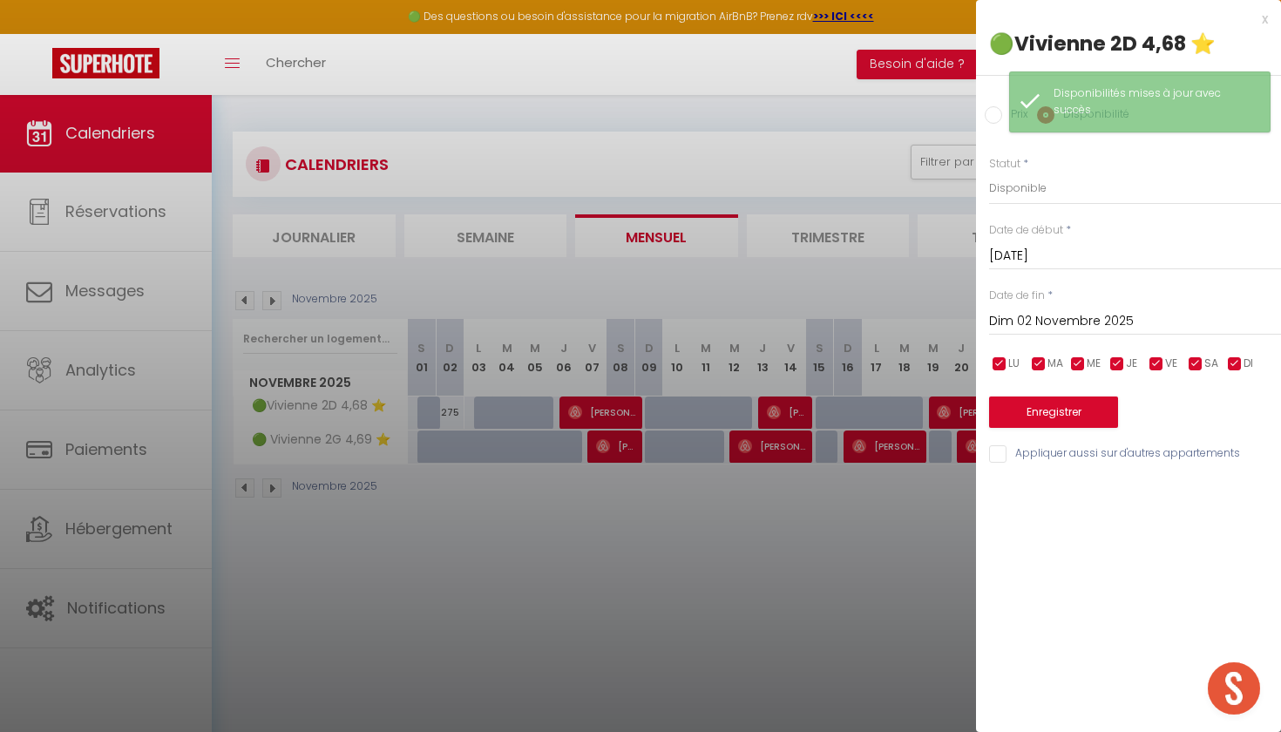
click at [1043, 406] on button "Enregistrer" at bounding box center [1053, 411] width 129 height 31
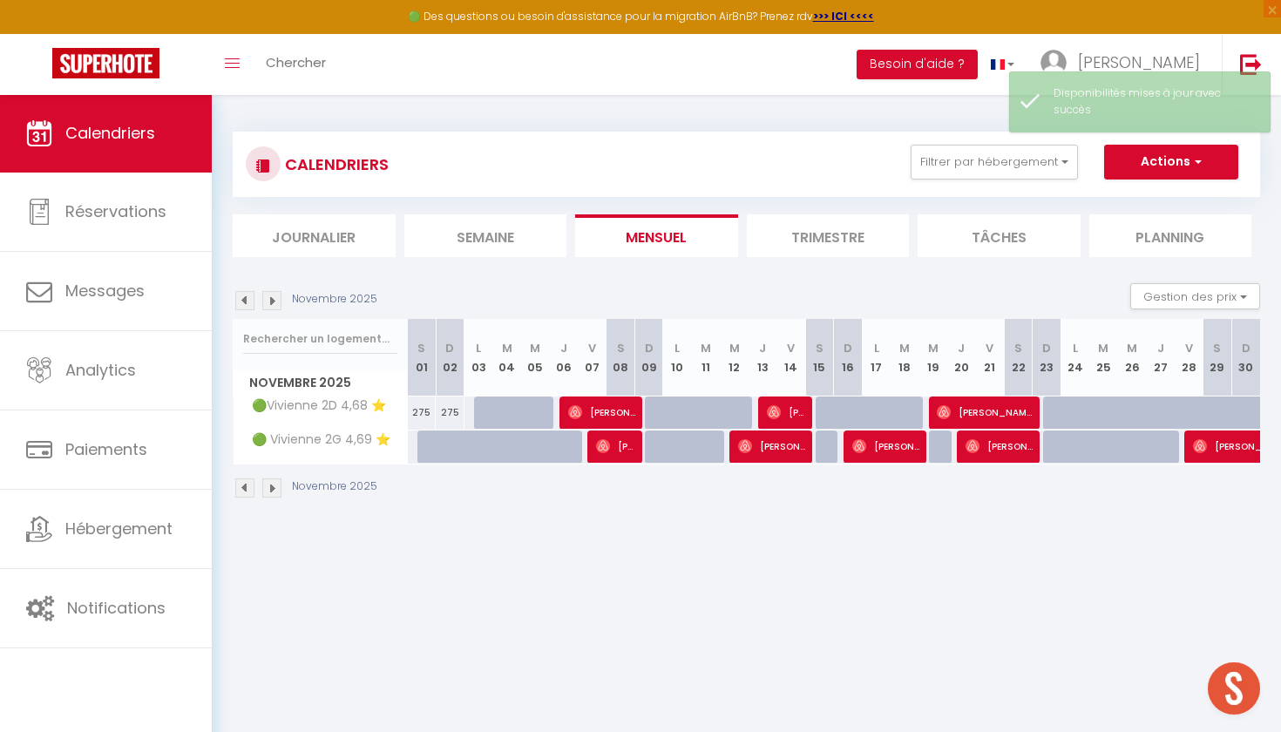
click at [431, 450] on div at bounding box center [431, 446] width 29 height 33
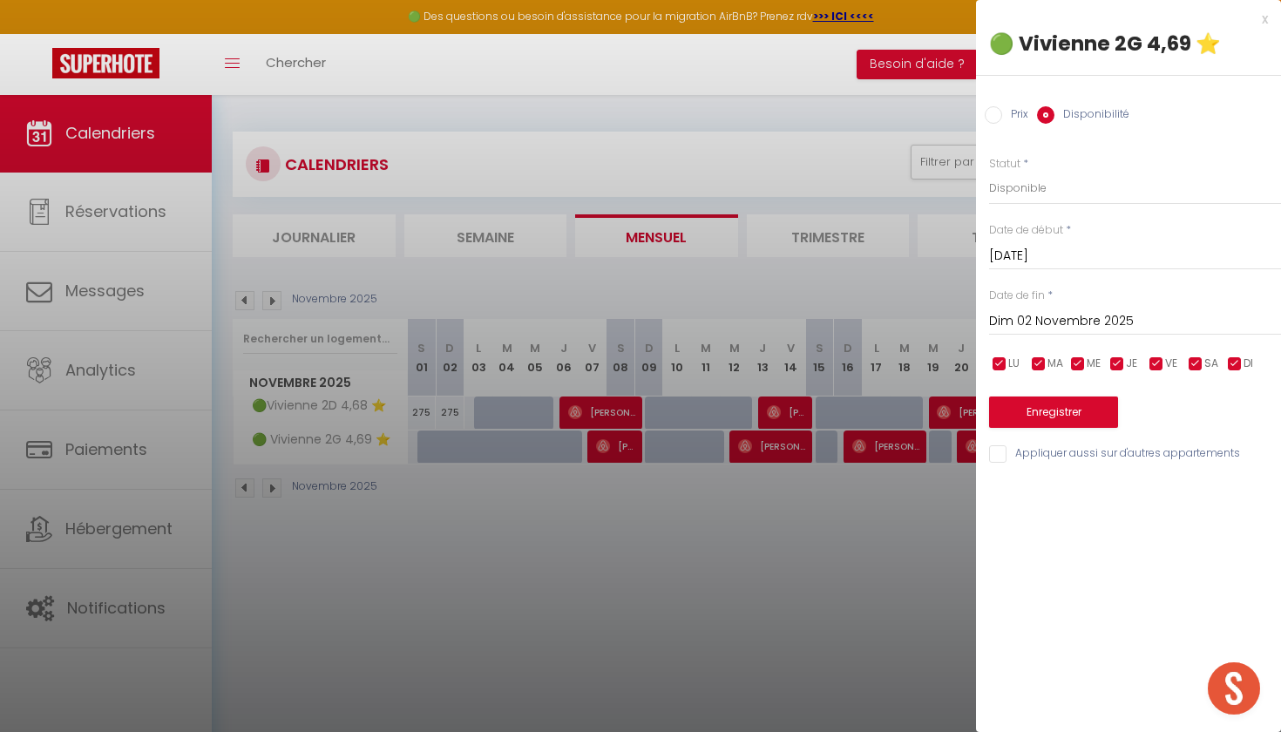
click at [1063, 388] on div "Enregistrer" at bounding box center [1135, 401] width 292 height 53
click at [1063, 402] on button "Enregistrer" at bounding box center [1053, 411] width 129 height 31
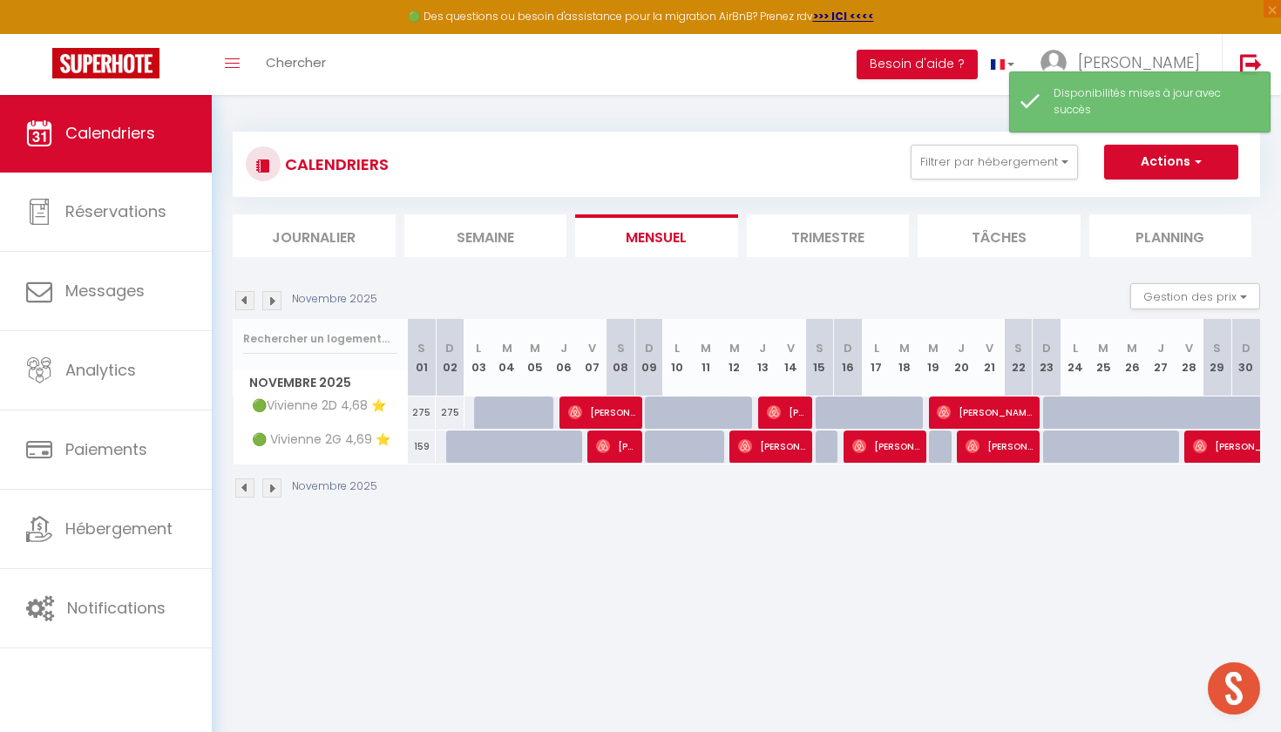
click at [456, 444] on div at bounding box center [460, 446] width 29 height 33
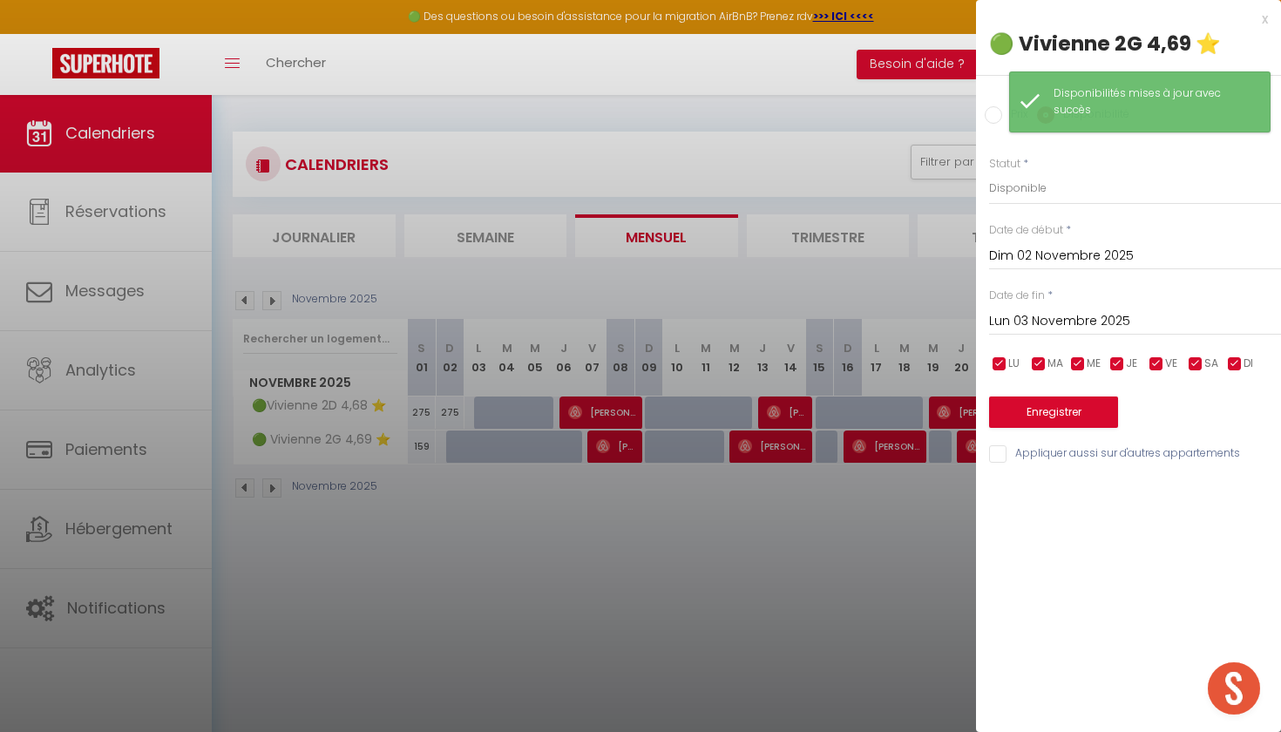
click at [1079, 422] on button "Enregistrer" at bounding box center [1053, 411] width 129 height 31
